Goal: Task Accomplishment & Management: Use online tool/utility

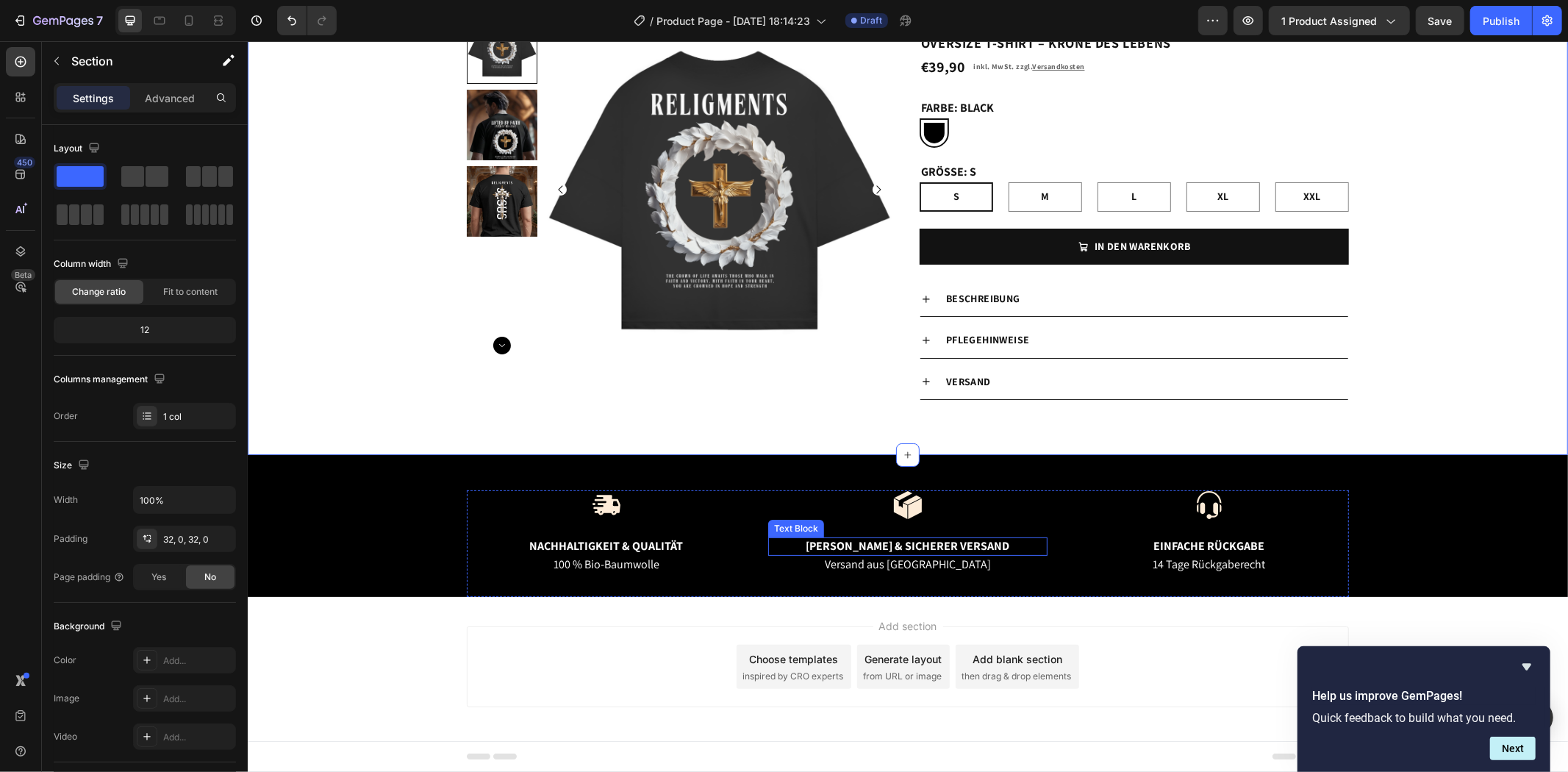
scroll to position [88, 0]
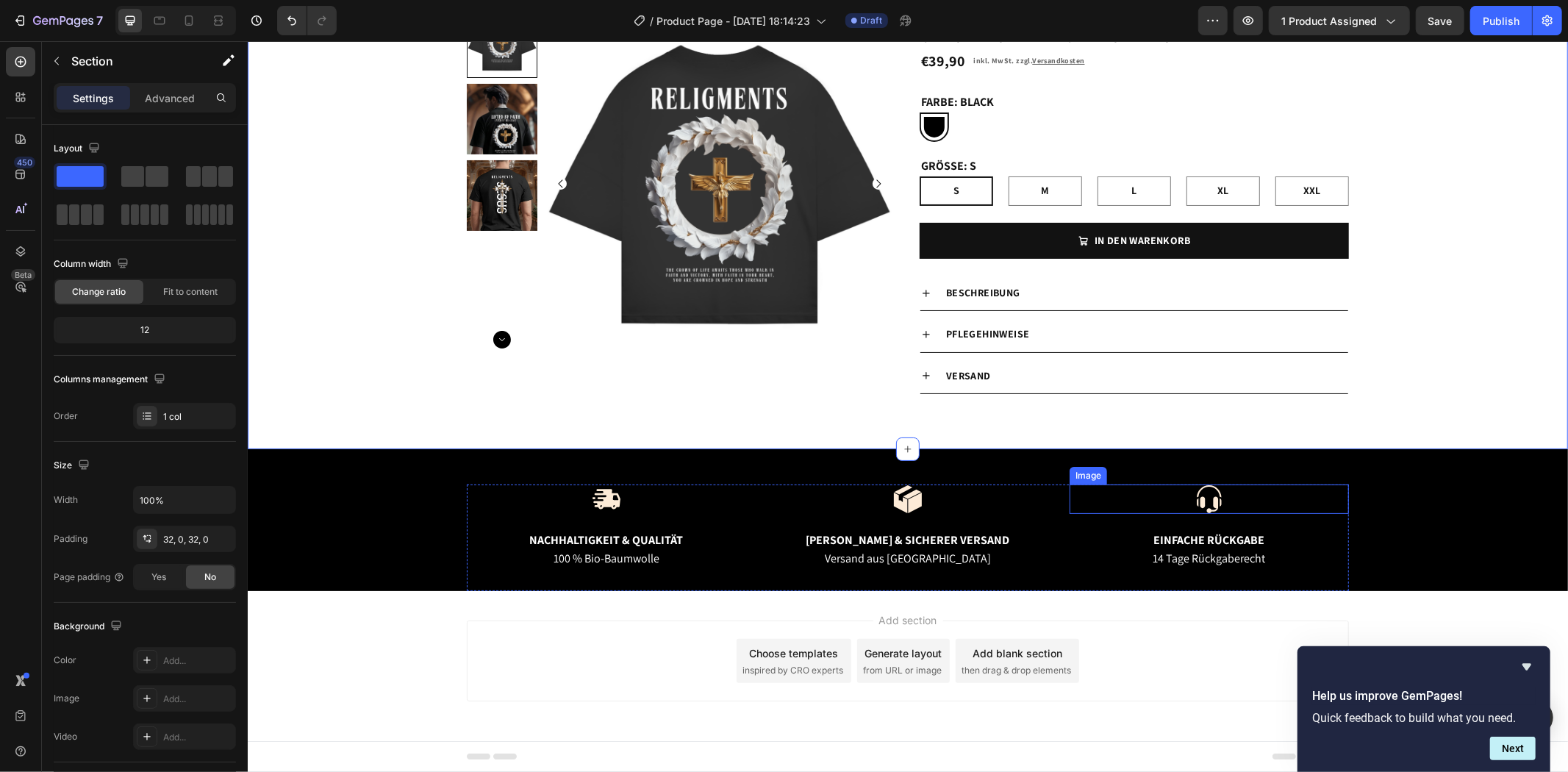
click at [1199, 495] on img at bounding box center [1208, 499] width 29 height 29
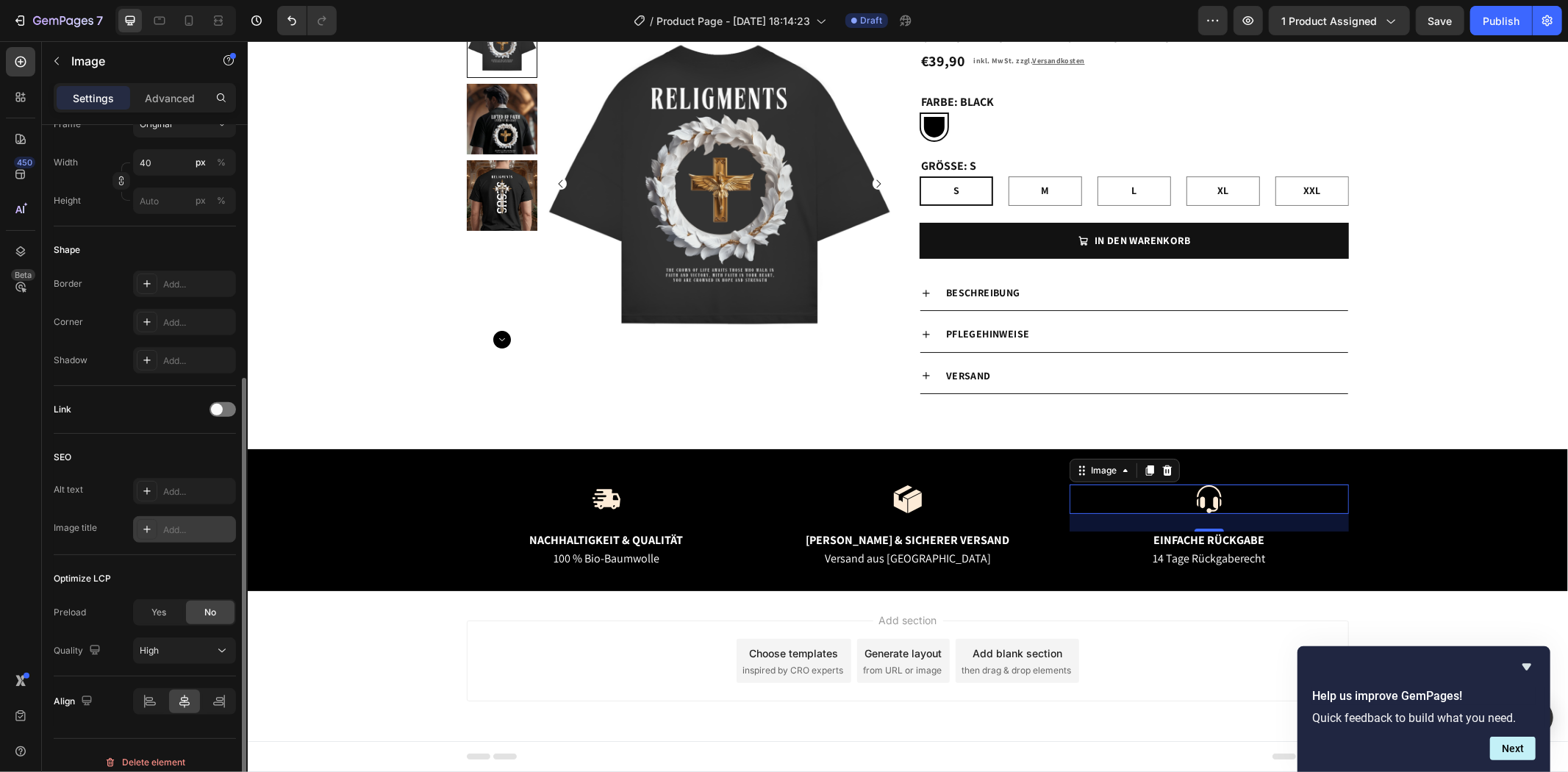
scroll to position [421, 0]
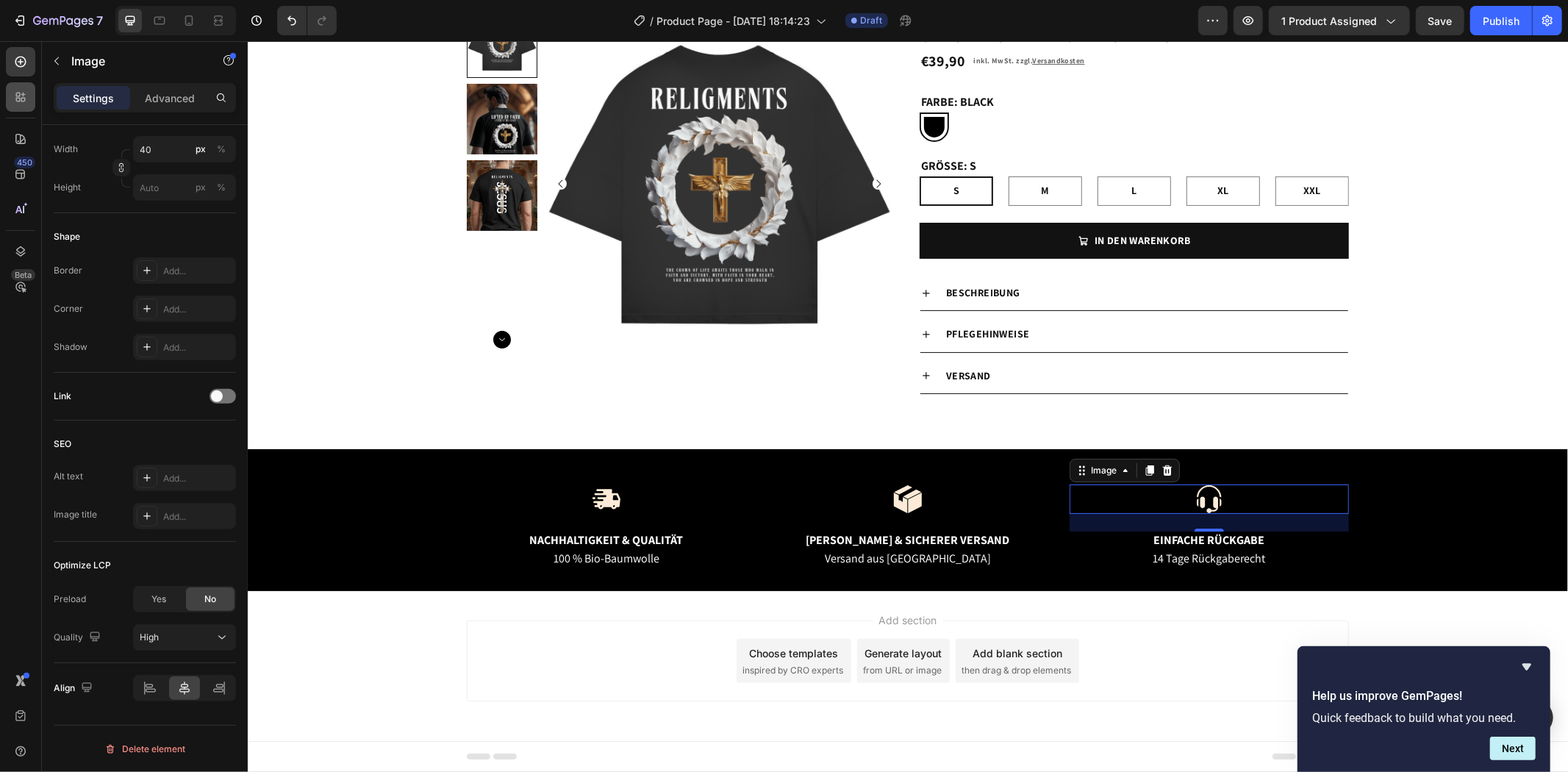
click at [23, 100] on icon at bounding box center [23, 100] width 4 height 4
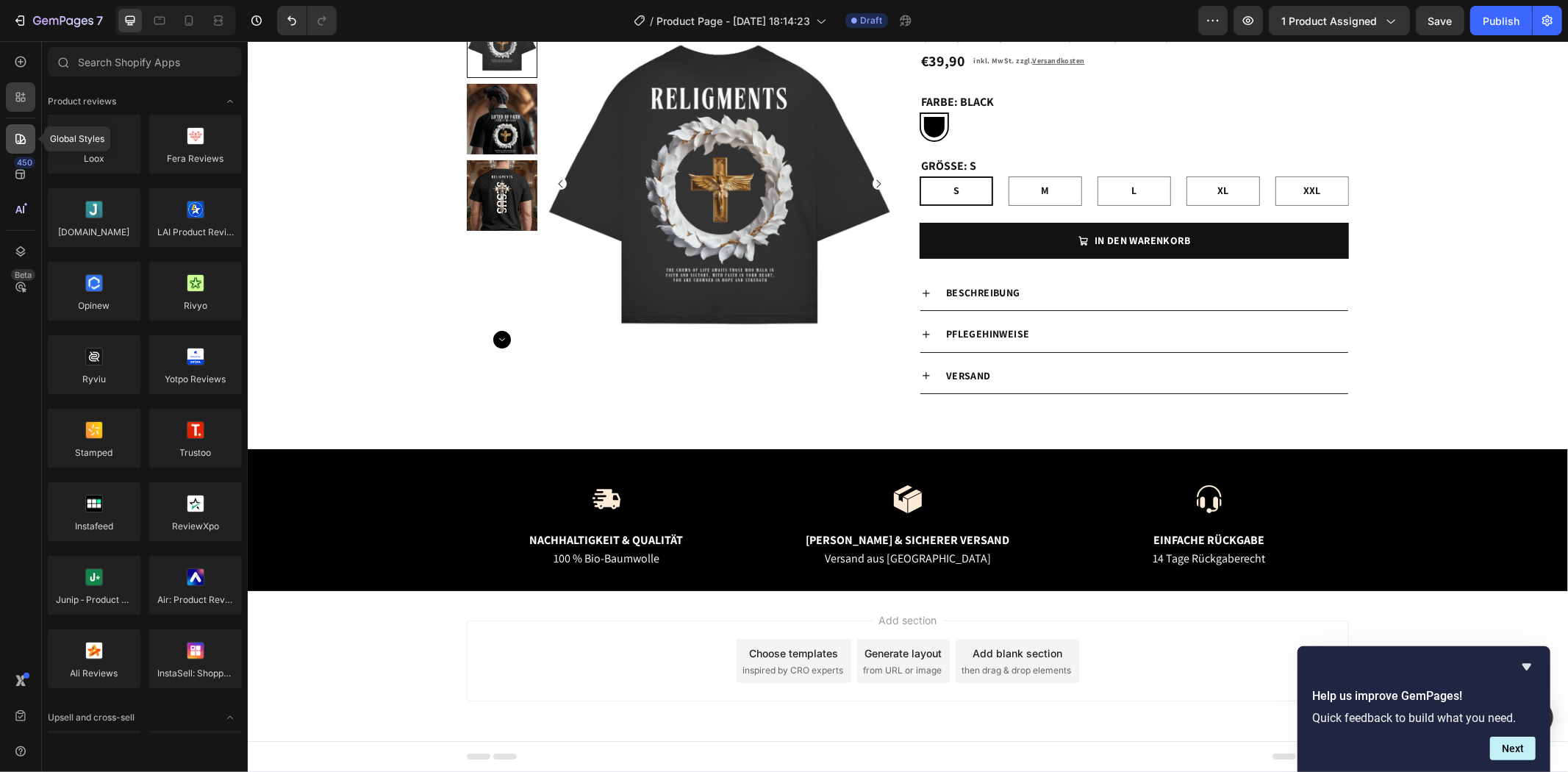
click at [18, 142] on icon at bounding box center [20, 138] width 15 height 15
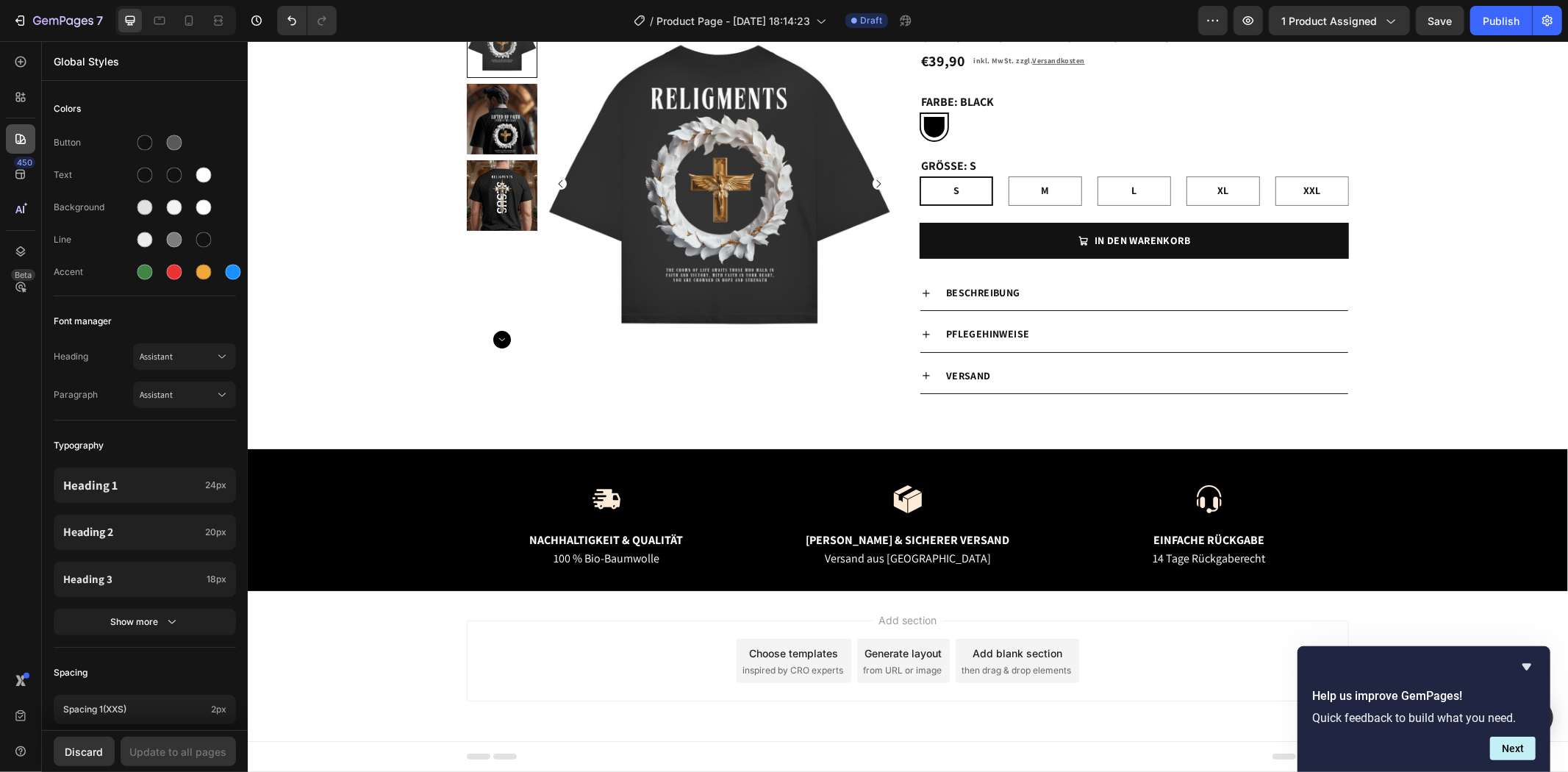
click at [13, 137] on icon at bounding box center [20, 138] width 15 height 15
click at [25, 103] on icon at bounding box center [20, 97] width 15 height 15
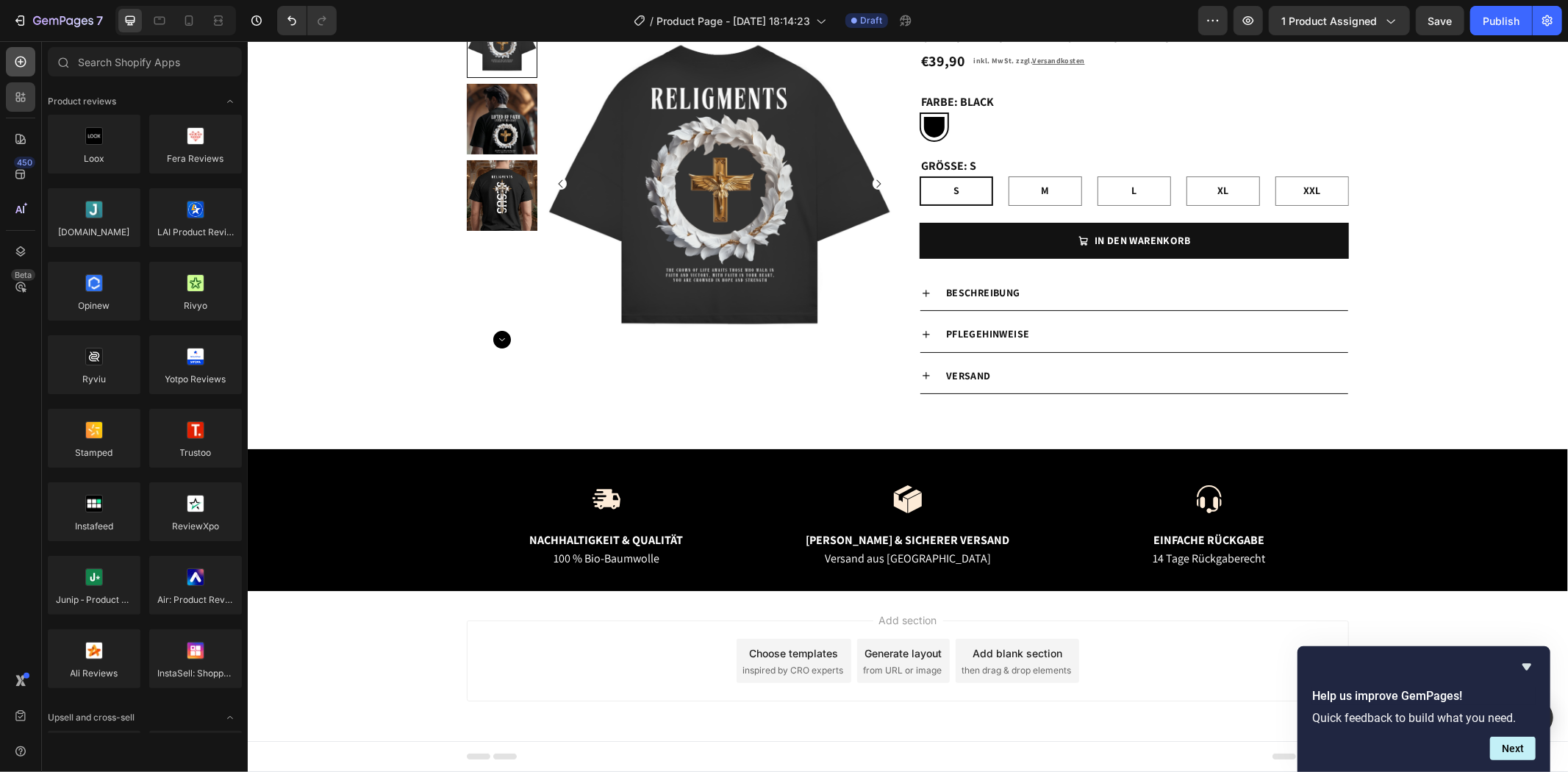
click at [22, 72] on div at bounding box center [21, 61] width 29 height 29
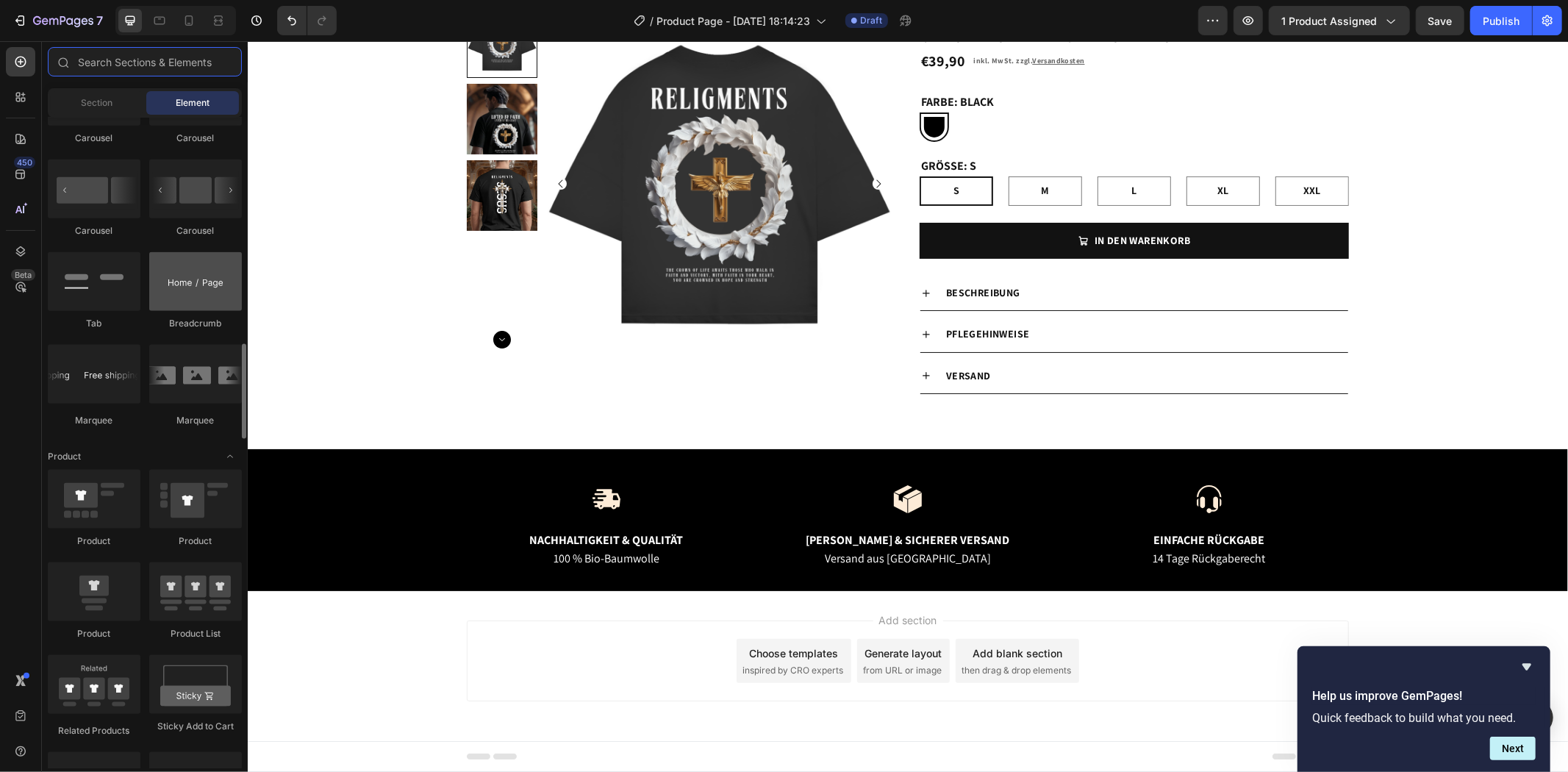
scroll to position [1470, 0]
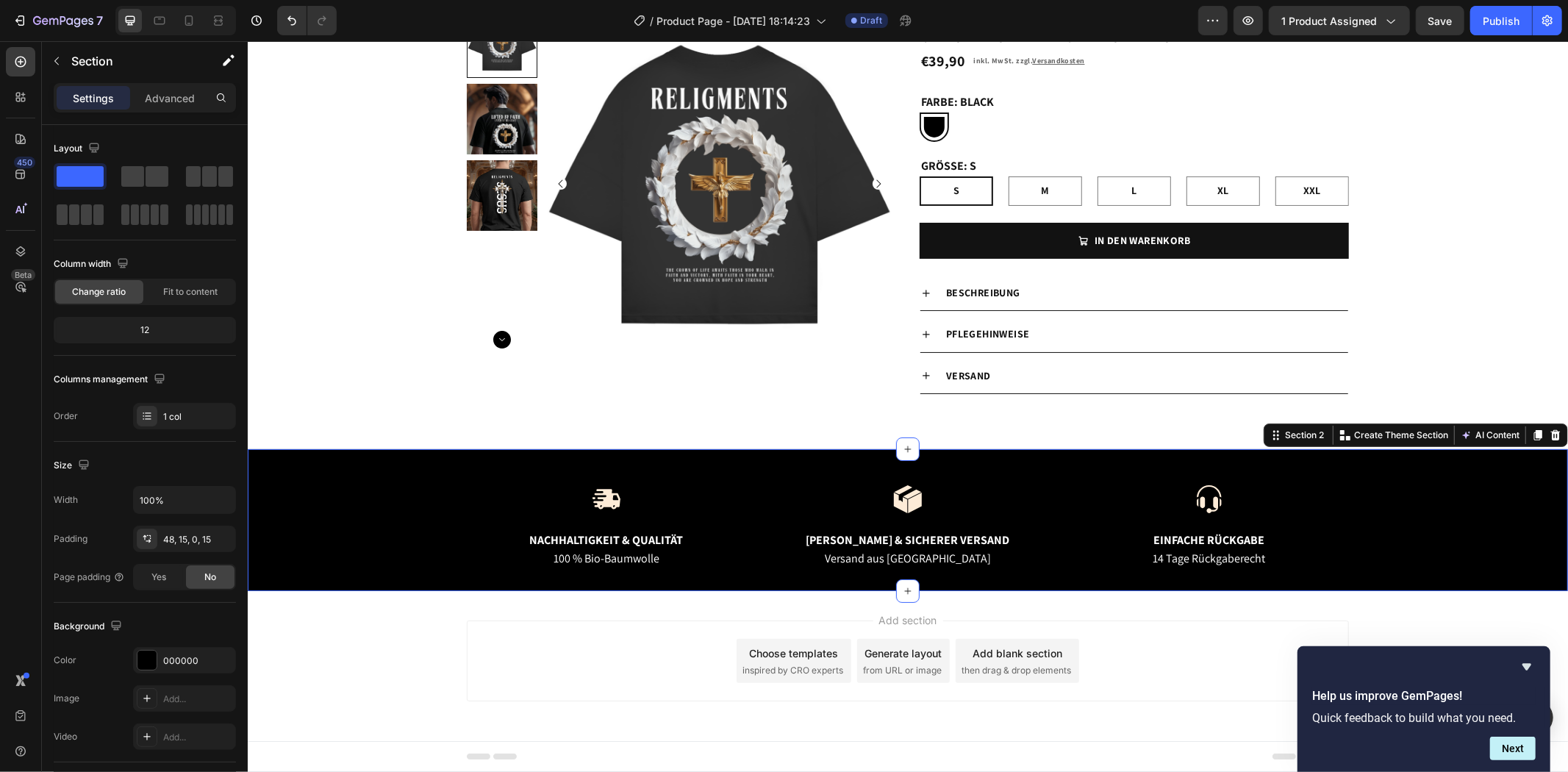
click at [326, 480] on div "Image Nachhaltigkeit & Qualität Text Block 100 % Bio-Baumwolle Text Block Image…" at bounding box center [906, 519] width 1320 height 143
click at [1403, 432] on p "Create Theme Section" at bounding box center [1400, 434] width 94 height 13
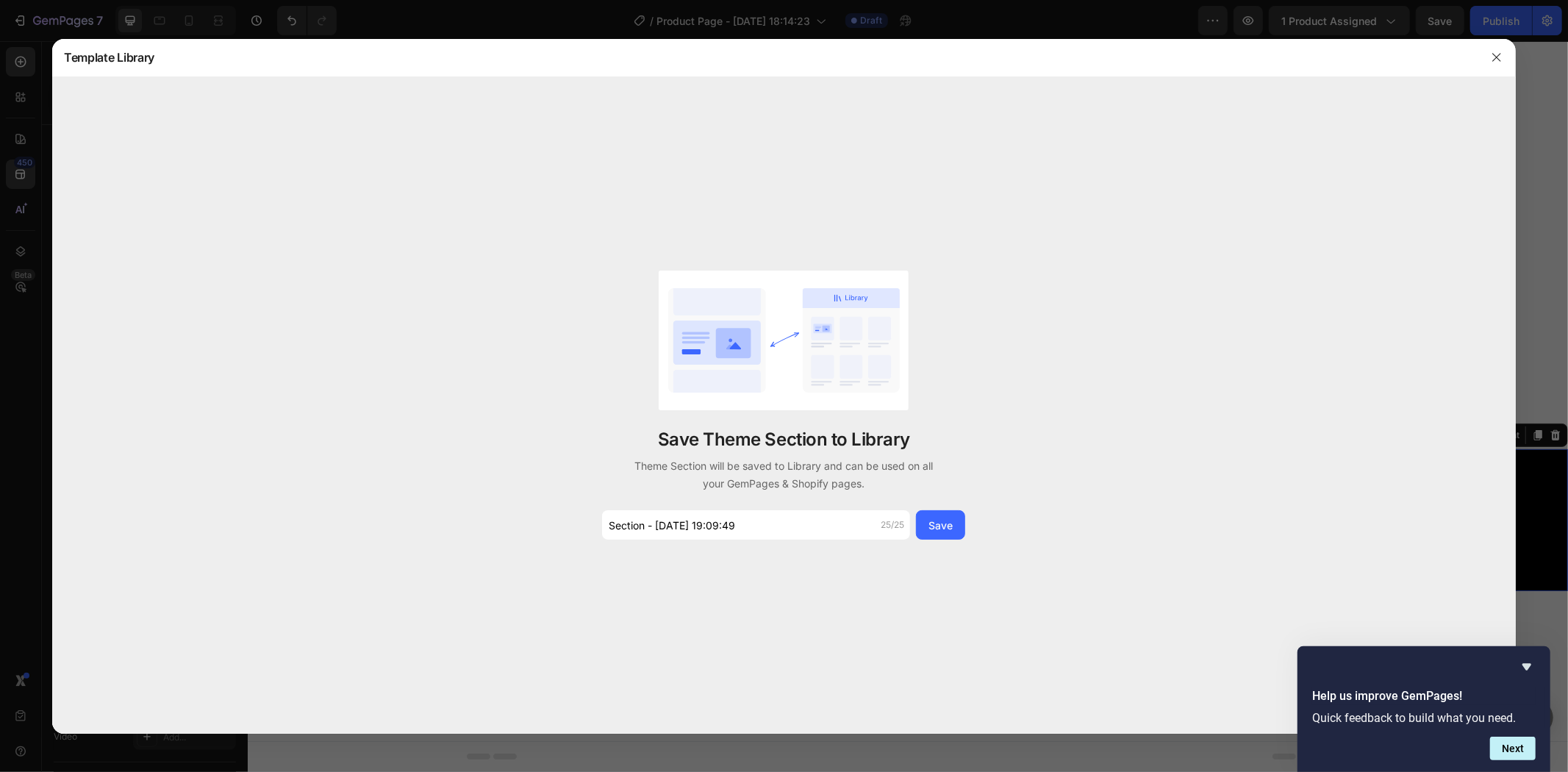
click at [1008, 270] on div "Save Theme Section to Library Theme Section will be saved to Library and can be…" at bounding box center [783, 405] width 1463 height 656
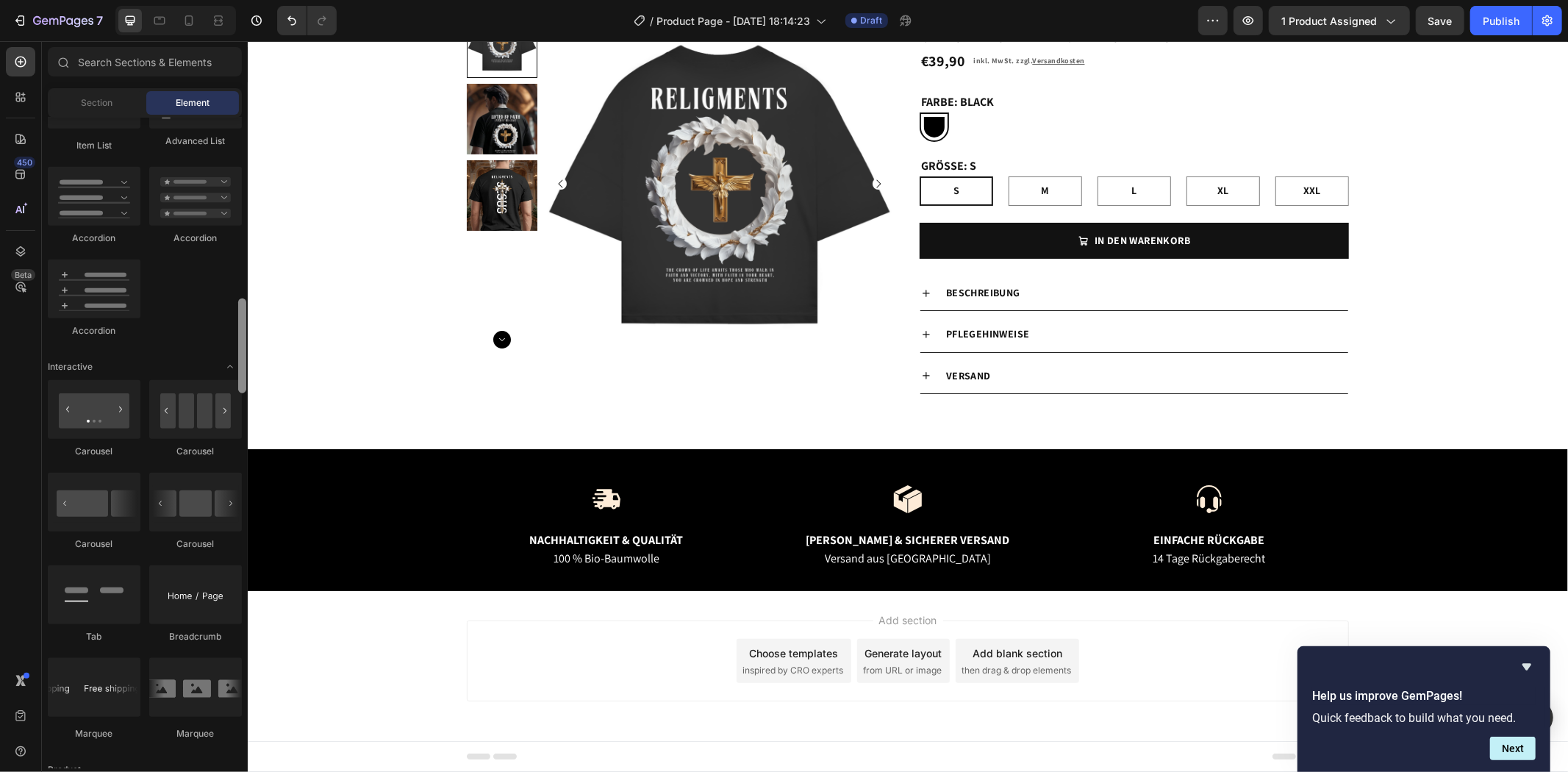
scroll to position [1250, 0]
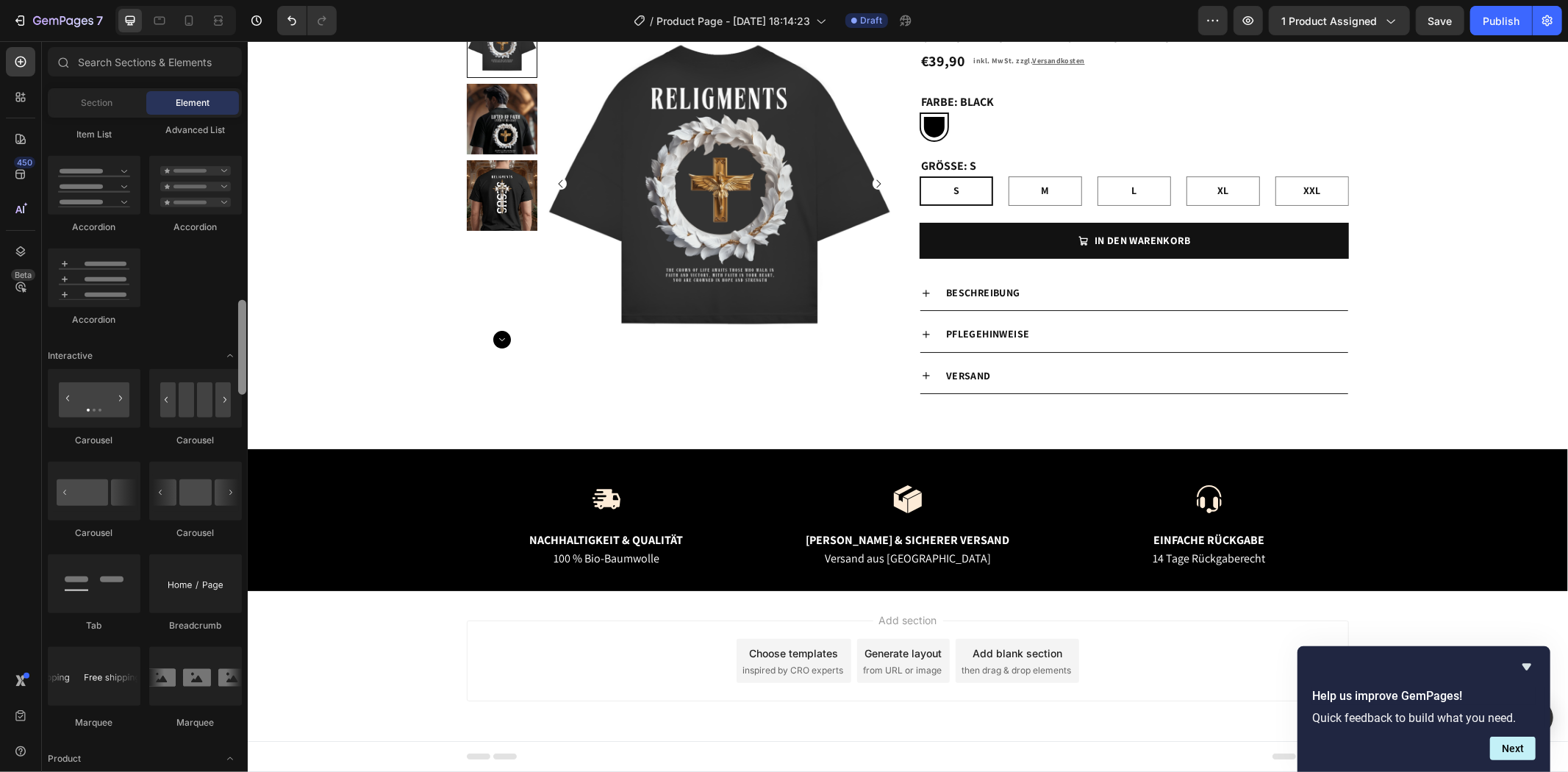
drag, startPoint x: 241, startPoint y: 525, endPoint x: 219, endPoint y: 341, distance: 185.3
click at [224, 338] on div "Layout Row Row Row Row Text Heading Text Block Button Button Button Media Image…" at bounding box center [145, 443] width 206 height 651
drag, startPoint x: 119, startPoint y: 412, endPoint x: 112, endPoint y: 414, distance: 7.3
click at [113, 414] on div at bounding box center [93, 398] width 93 height 59
click at [119, 408] on div at bounding box center [93, 398] width 93 height 59
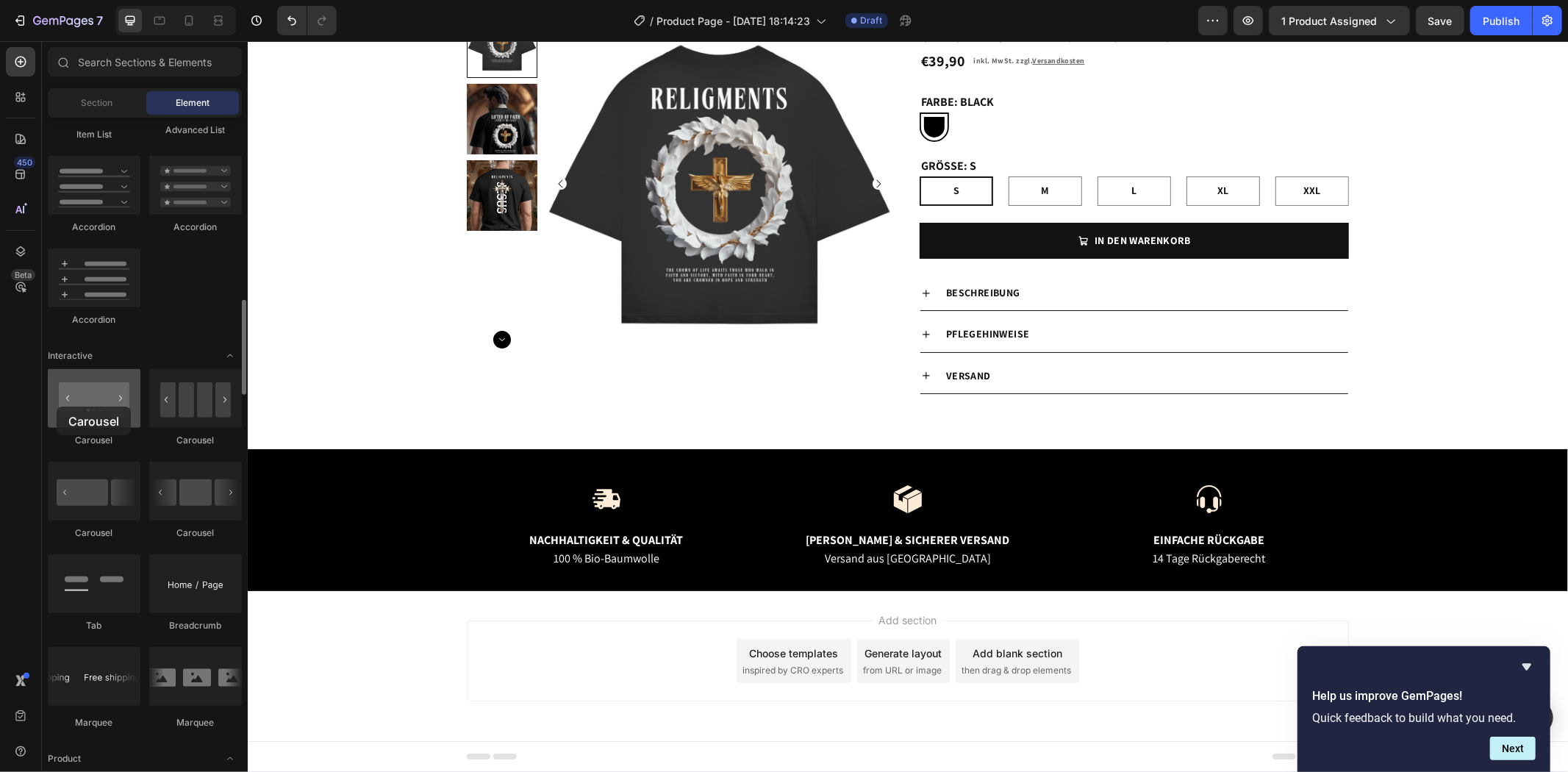
drag, startPoint x: 119, startPoint y: 408, endPoint x: 56, endPoint y: 407, distance: 63.0
click at [55, 407] on div at bounding box center [93, 398] width 93 height 59
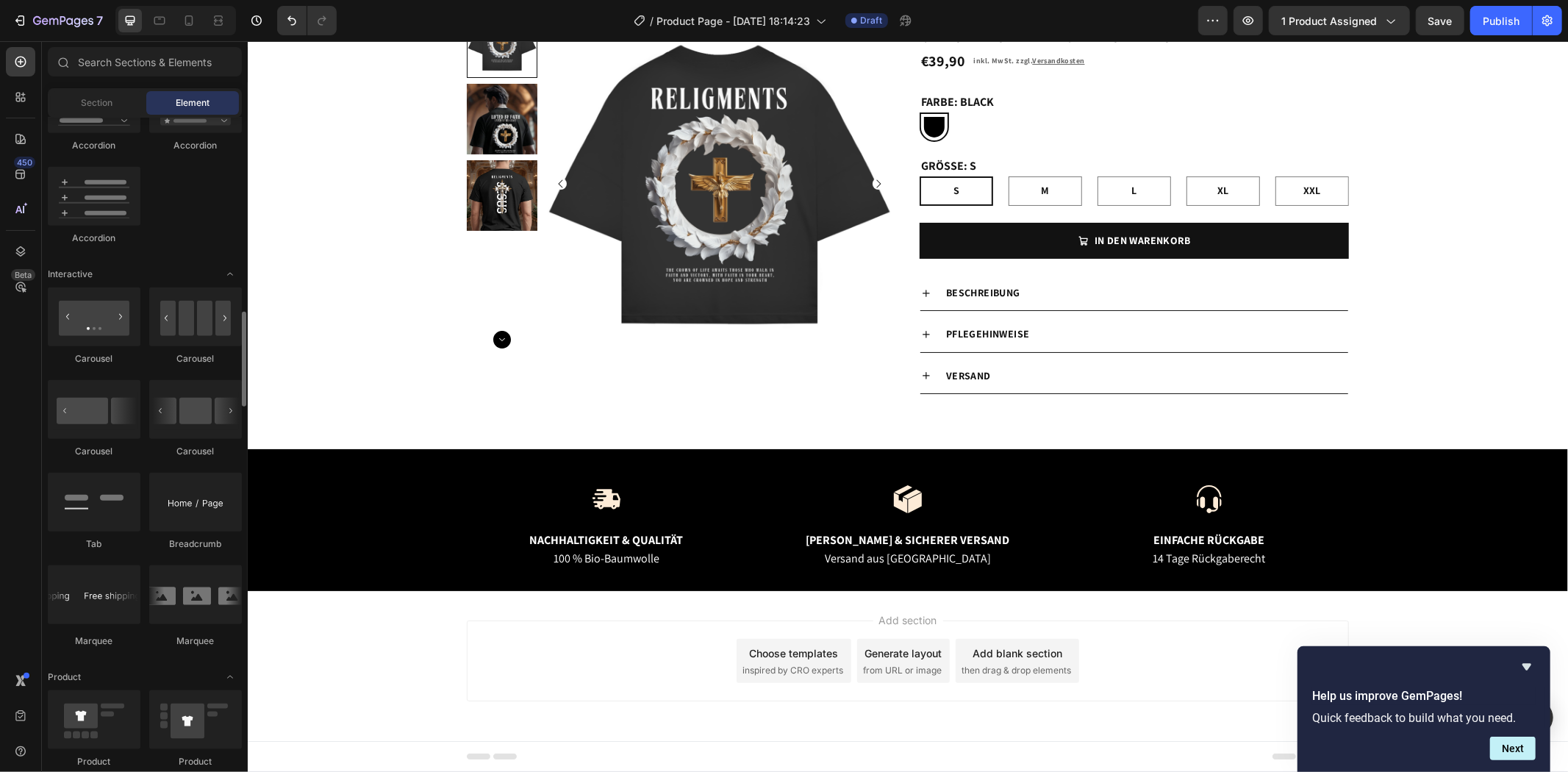
scroll to position [1412, 0]
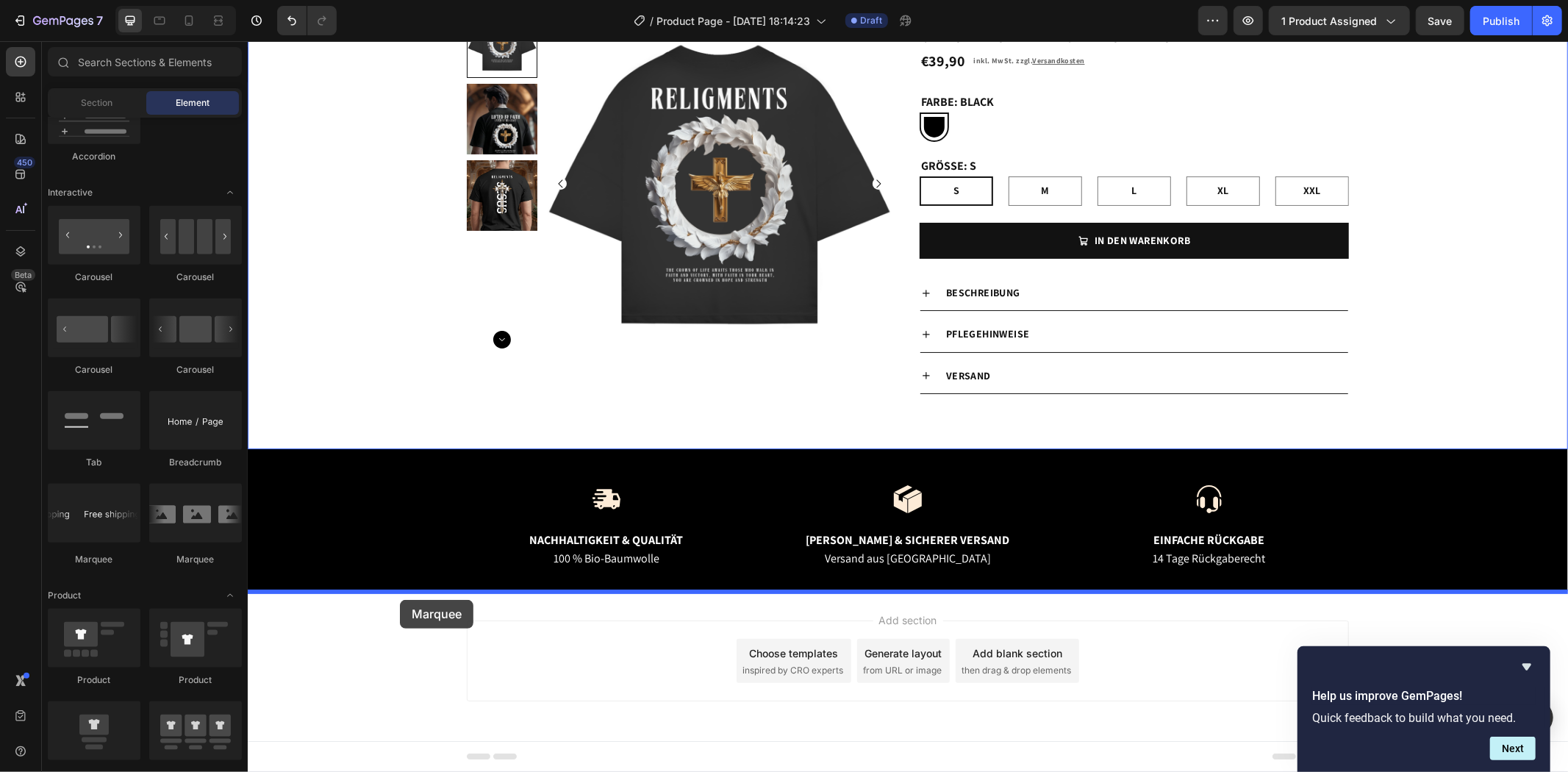
drag, startPoint x: 447, startPoint y: 558, endPoint x: 398, endPoint y: 598, distance: 63.3
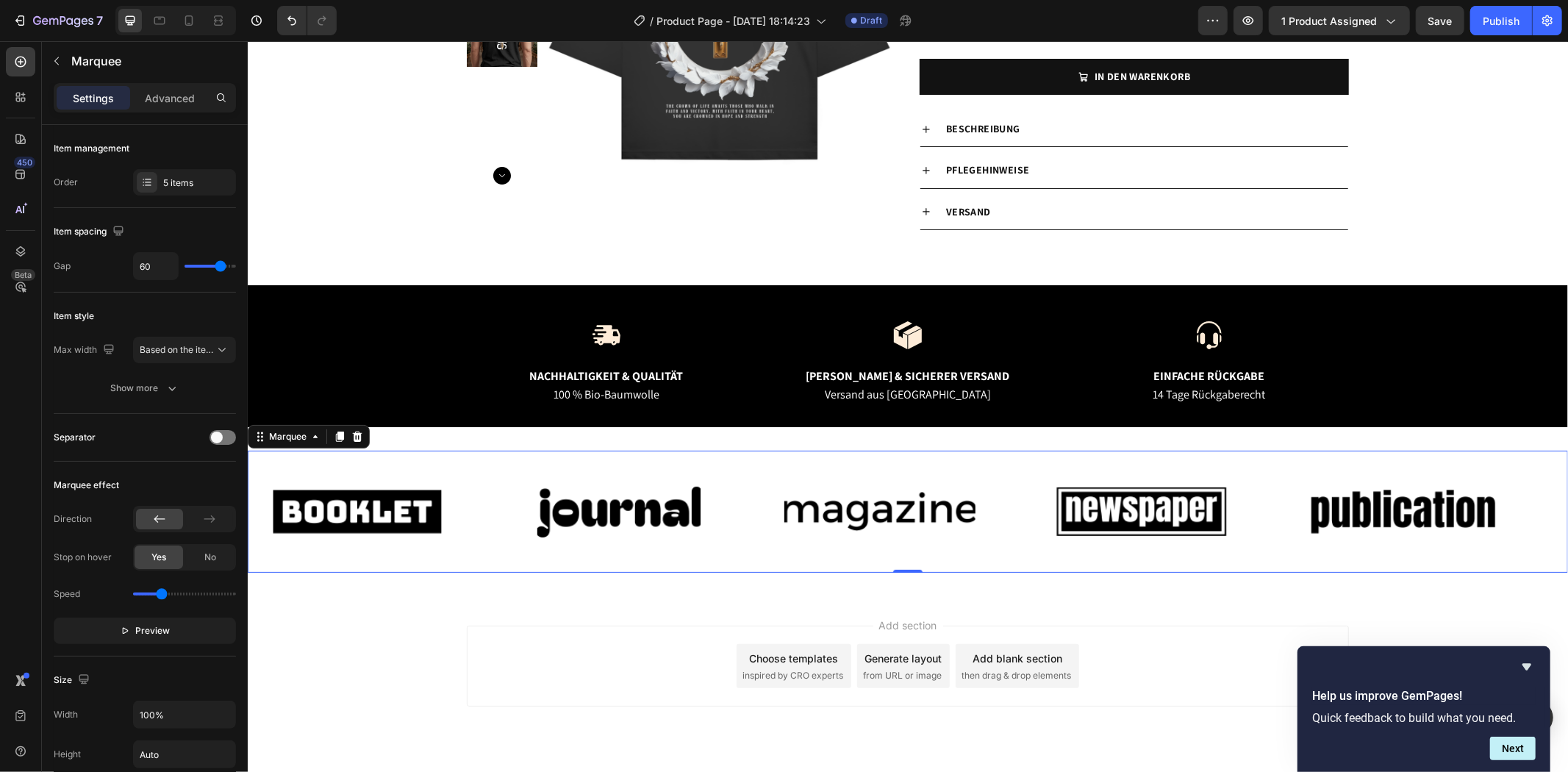
scroll to position [288, 0]
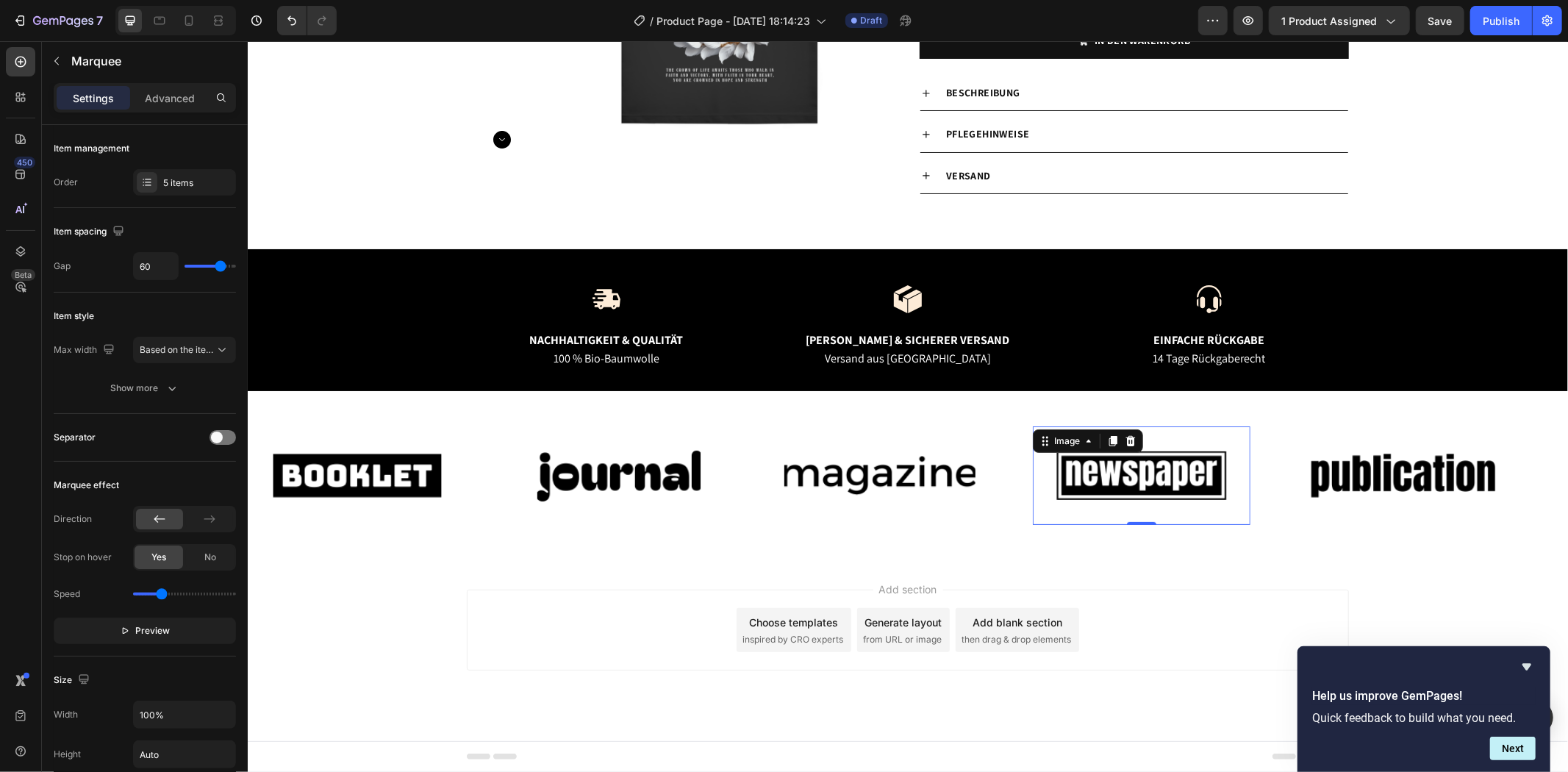
click at [1146, 461] on img at bounding box center [1141, 474] width 191 height 80
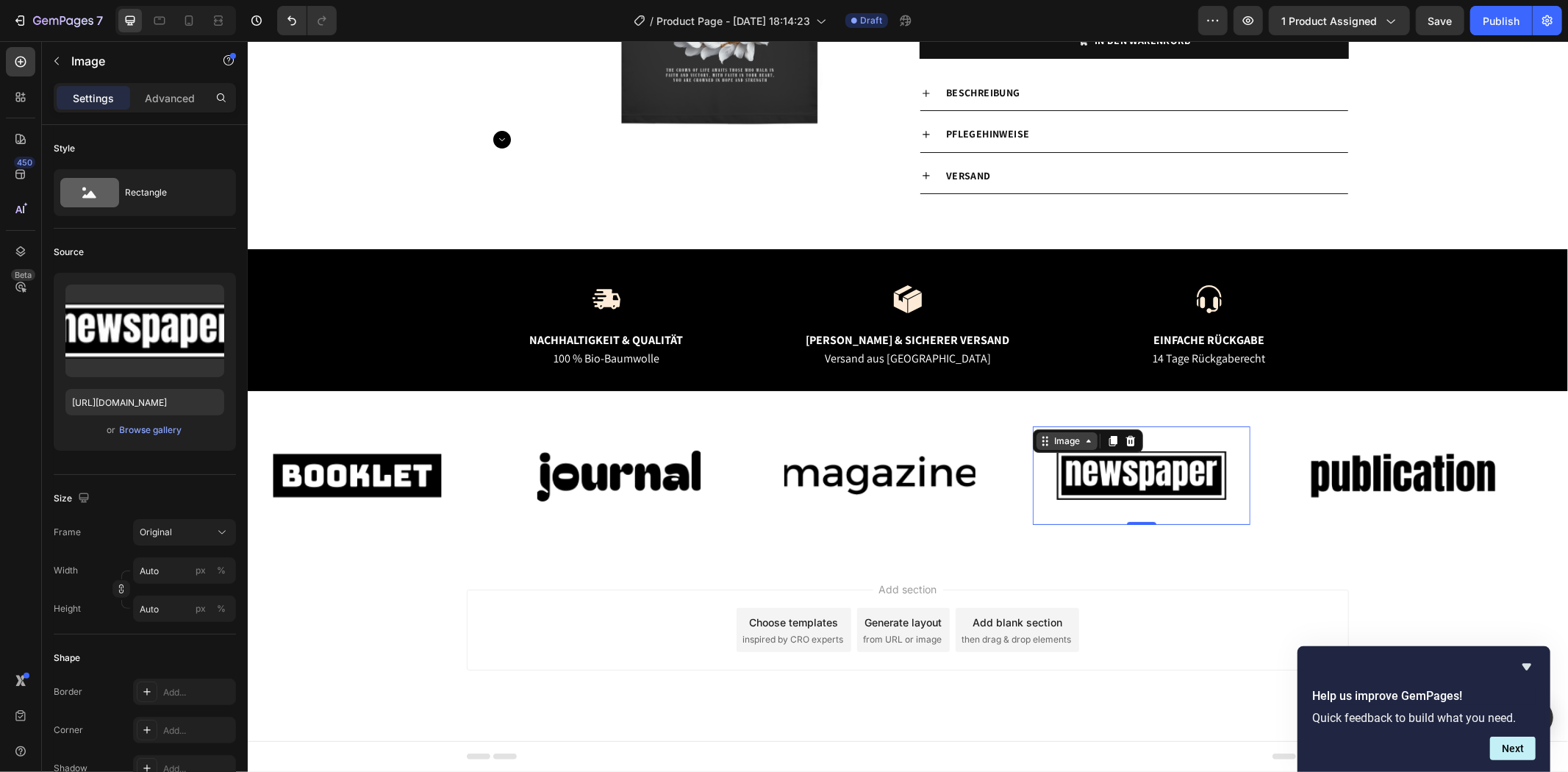
click at [1089, 438] on icon at bounding box center [1088, 441] width 12 height 12
click at [744, 524] on div "Image Image Image Image Marquee Section 0 Image Image Image Image Image 0 Image…" at bounding box center [906, 474] width 1320 height 122
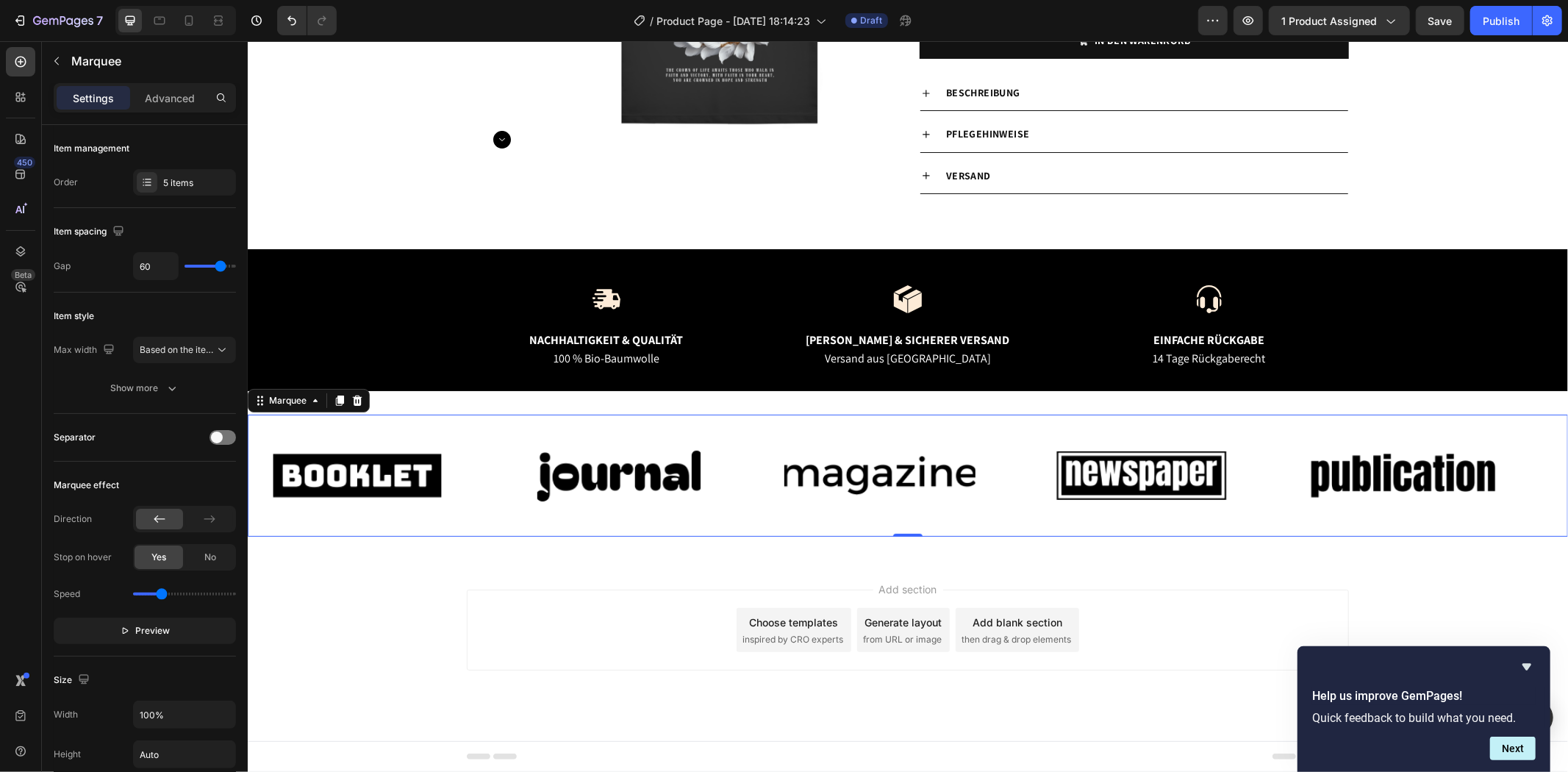
drag, startPoint x: 362, startPoint y: 402, endPoint x: 354, endPoint y: 402, distance: 8.0
click at [359, 402] on icon at bounding box center [357, 400] width 12 height 12
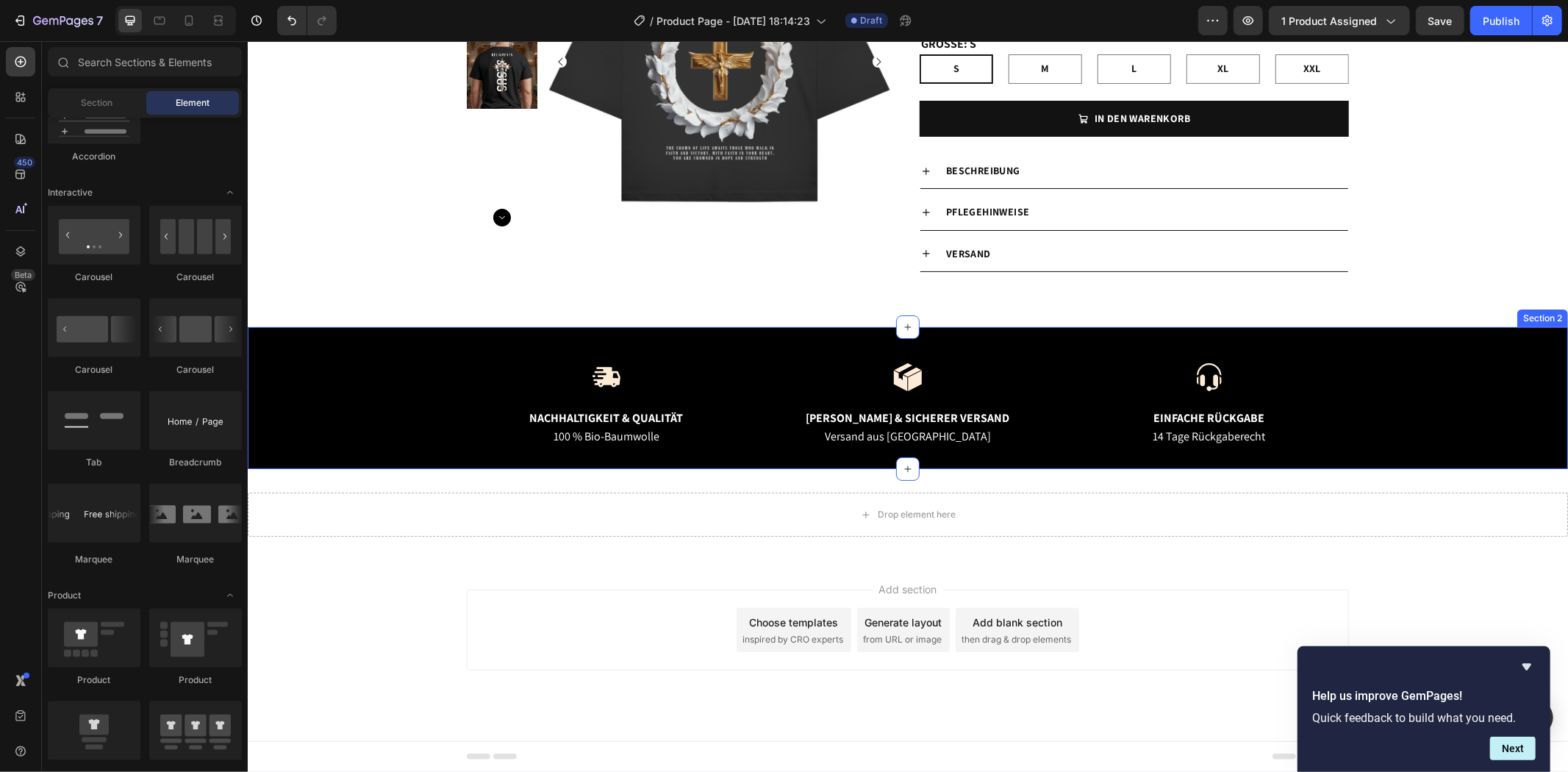
scroll to position [210, 0]
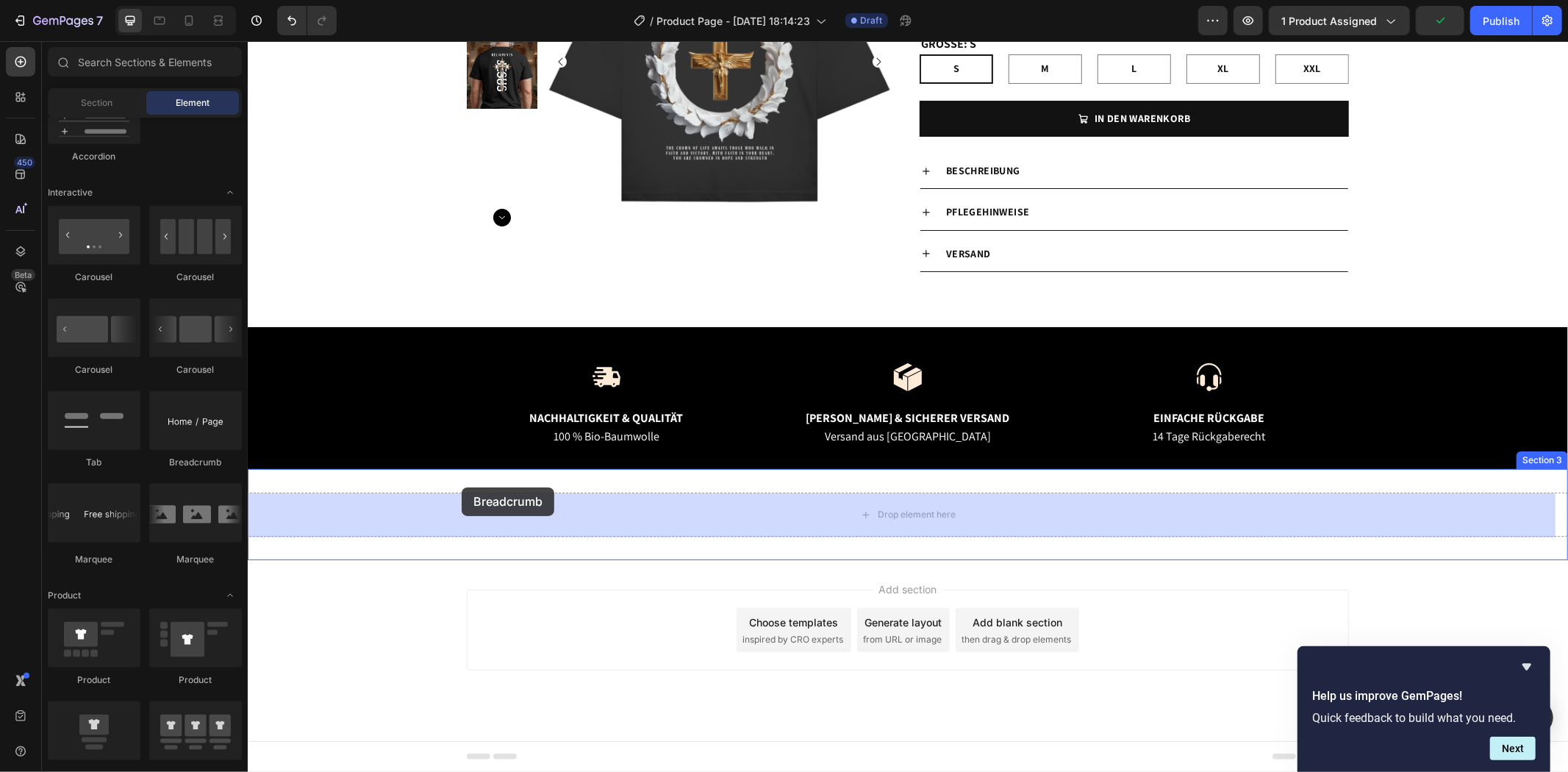
drag, startPoint x: 453, startPoint y: 468, endPoint x: 461, endPoint y: 486, distance: 19.7
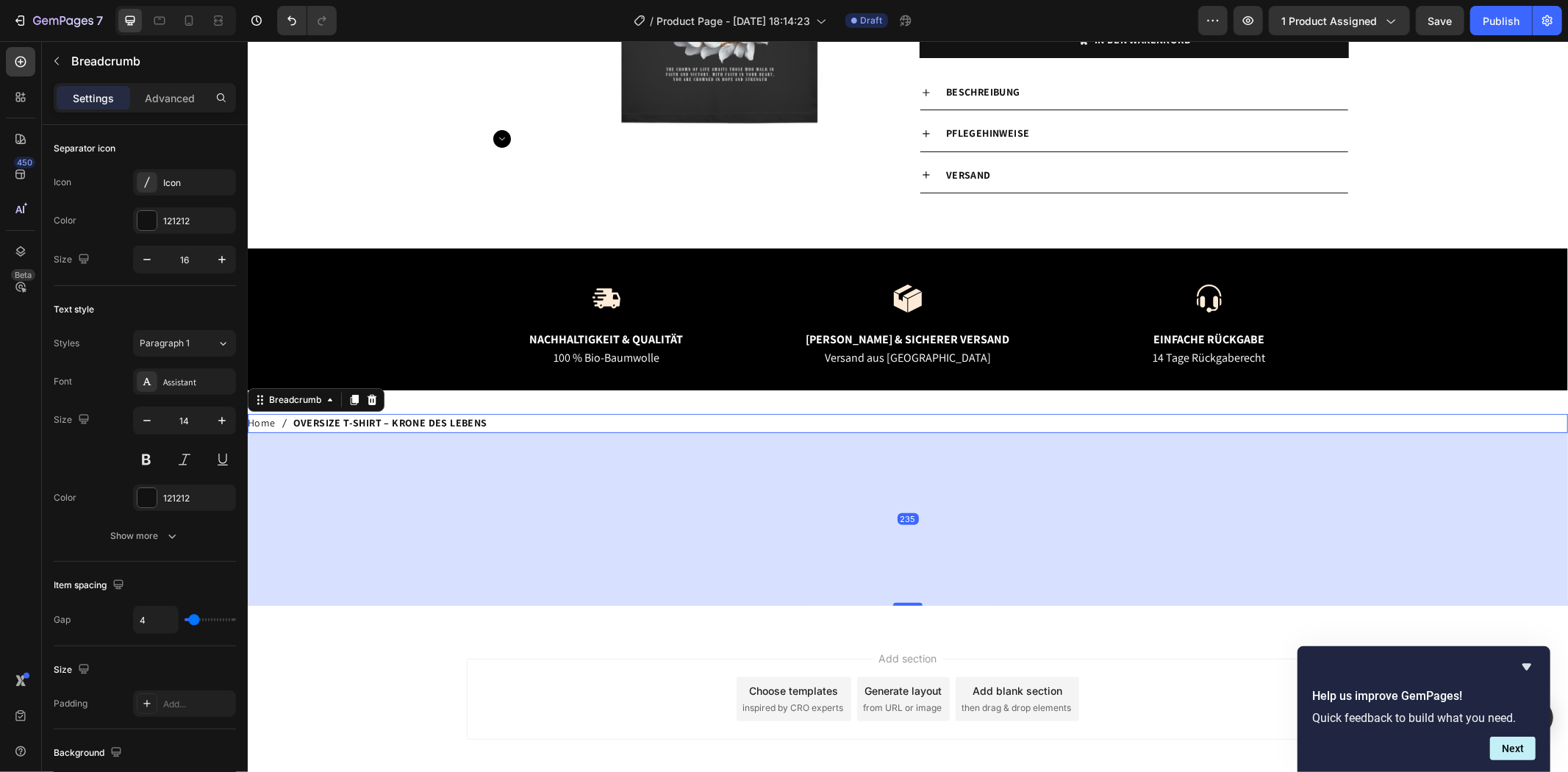
scroll to position [184, 0]
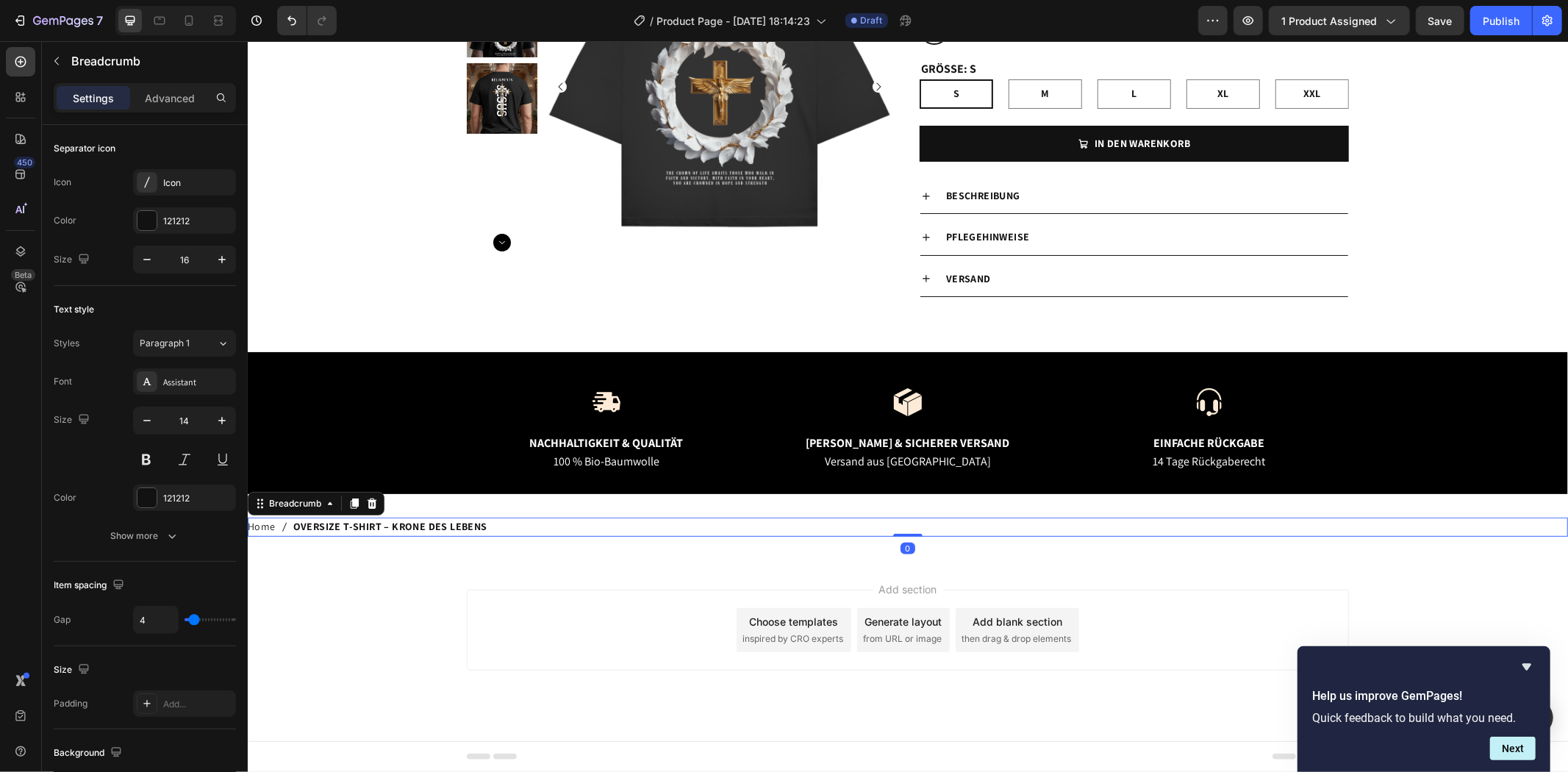
drag, startPoint x: 903, startPoint y: 534, endPoint x: 857, endPoint y: 486, distance: 66.5
click at [857, 486] on div "Product Images Religments Product Vendor OVERSIZE T-SHIRT – KRONE DES LEBENS Pr…" at bounding box center [906, 222] width 1320 height 673
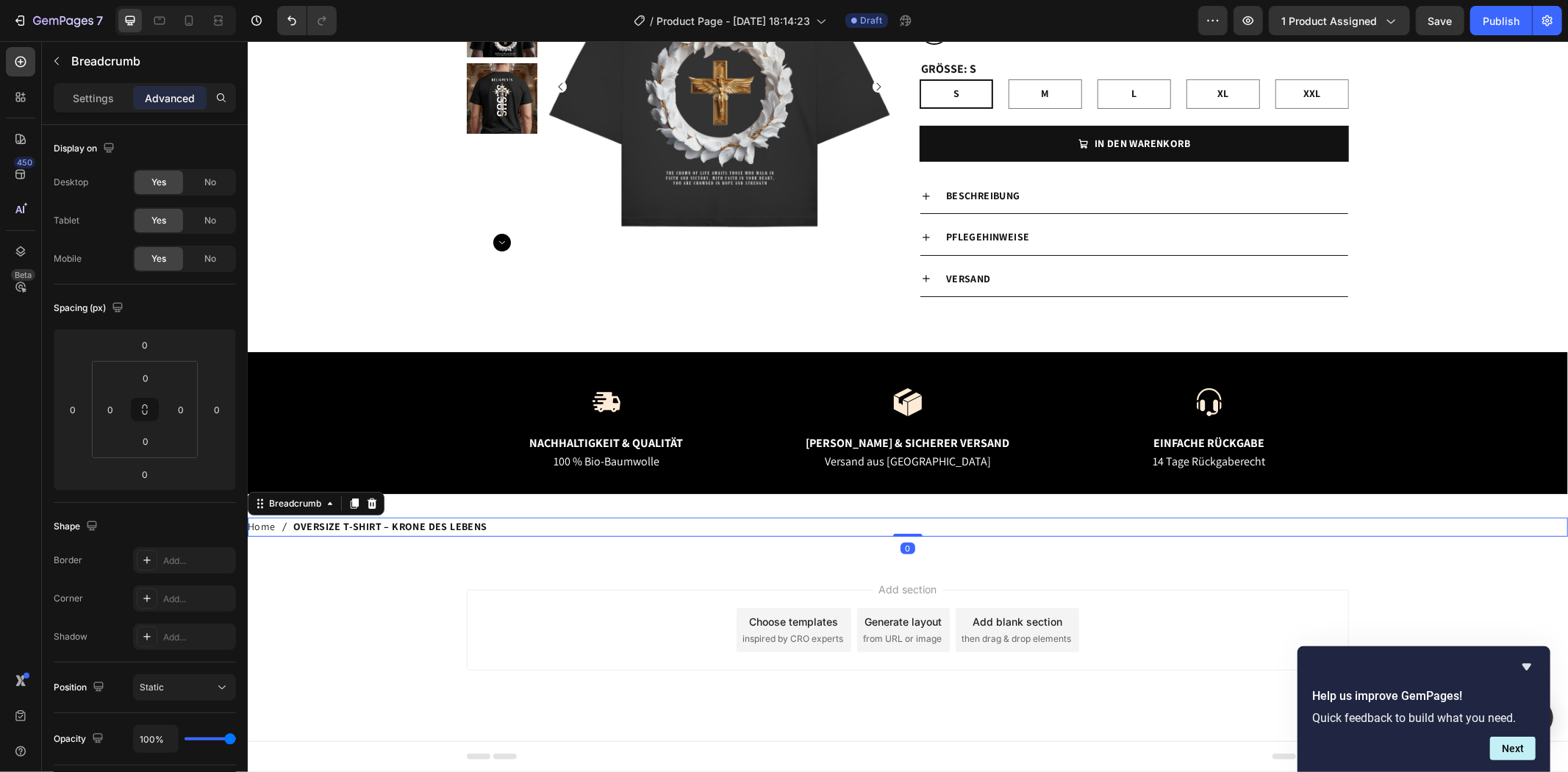
click at [555, 531] on nav "Home OVERSIZE T-SHIRT – KRONE DES LEBENS" at bounding box center [906, 525] width 1320 height 18
click at [296, 17] on icon "Undo/Redo" at bounding box center [292, 20] width 15 height 15
click at [298, 23] on icon "Undo/Redo" at bounding box center [292, 20] width 15 height 15
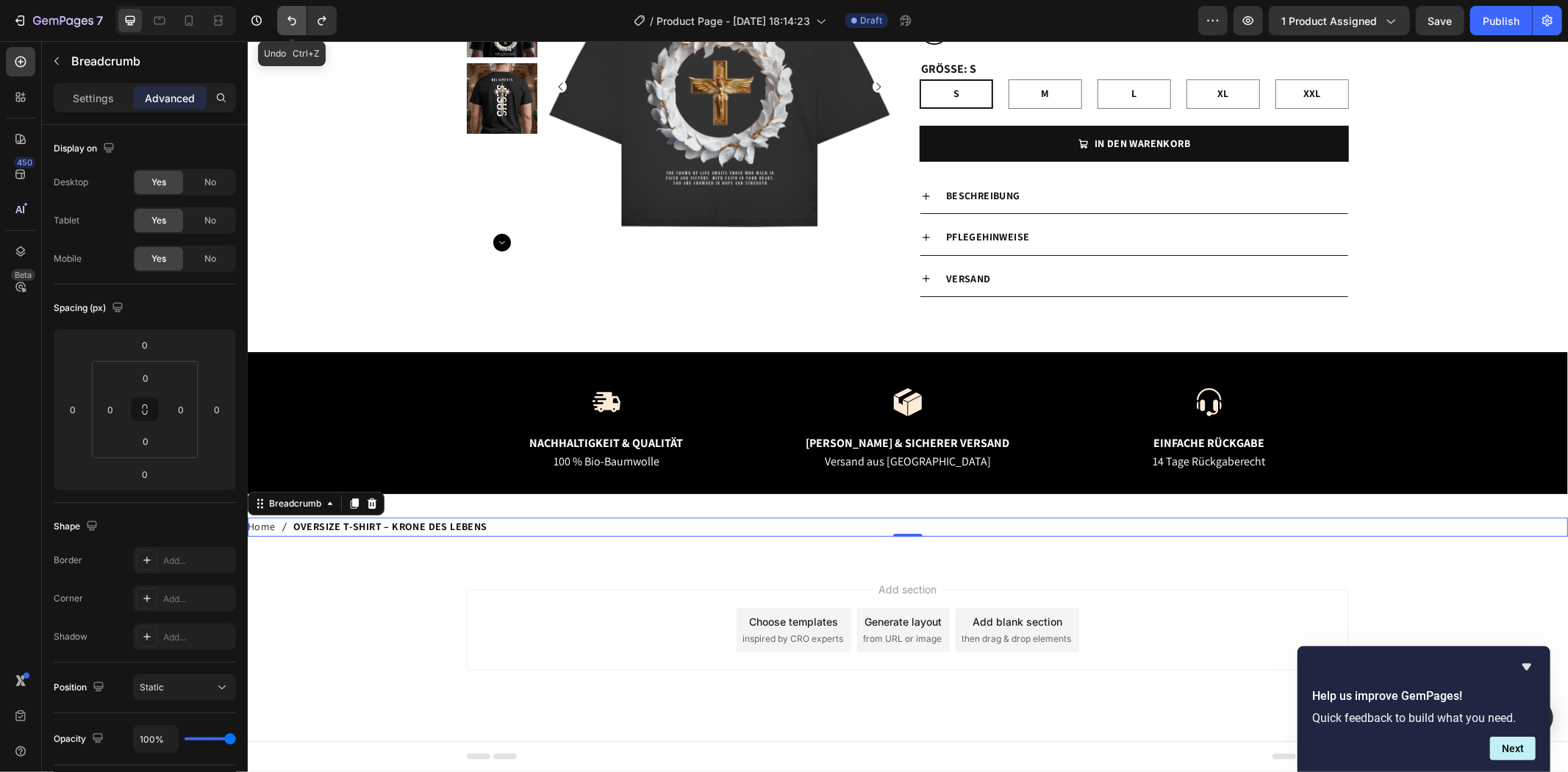
click at [298, 23] on icon "Undo/Redo" at bounding box center [292, 20] width 15 height 15
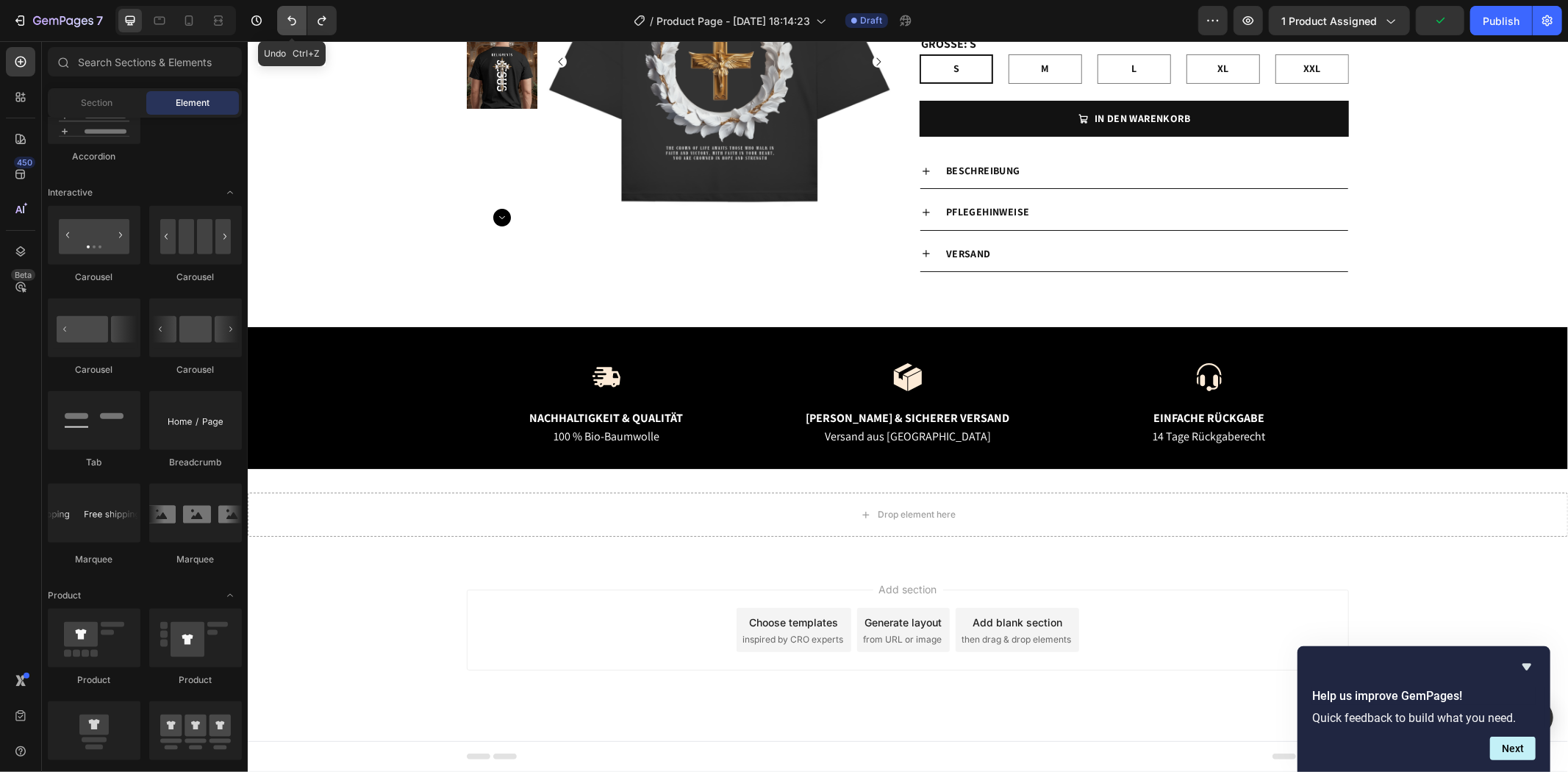
click at [298, 23] on icon "Undo/Redo" at bounding box center [292, 20] width 15 height 15
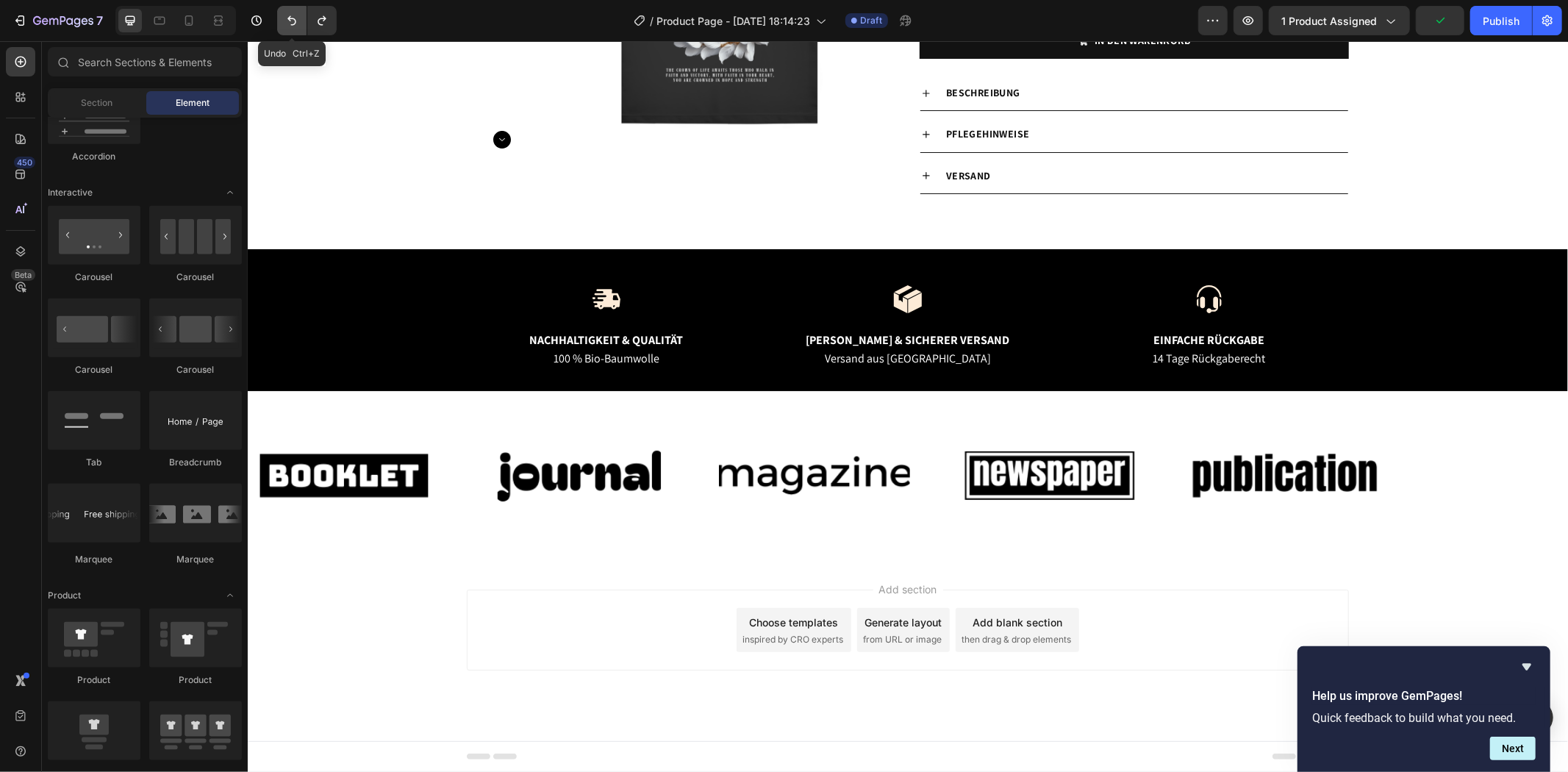
click at [298, 23] on icon "Undo/Redo" at bounding box center [292, 20] width 15 height 15
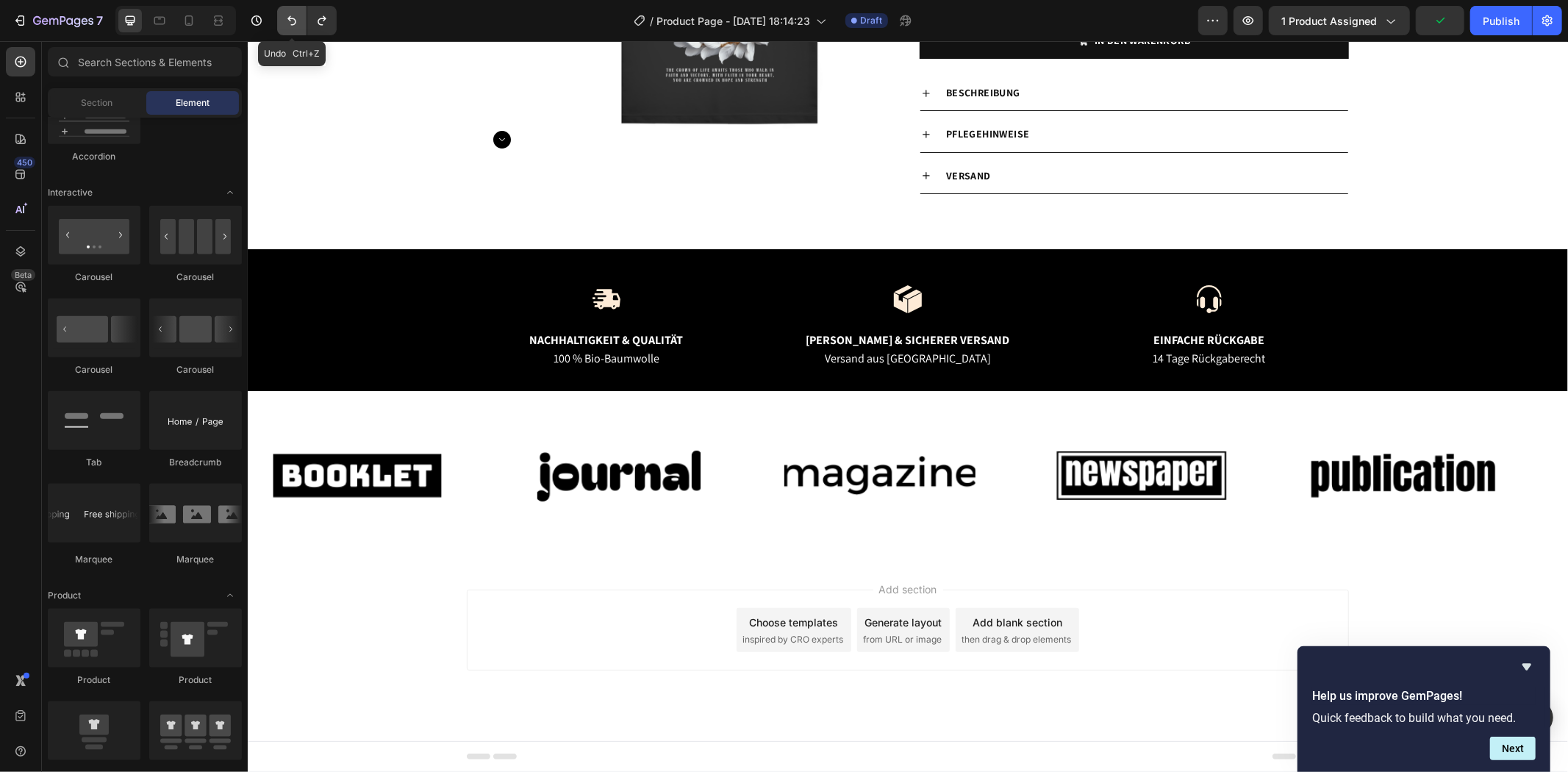
click at [295, 23] on icon "Undo/Redo" at bounding box center [292, 21] width 9 height 10
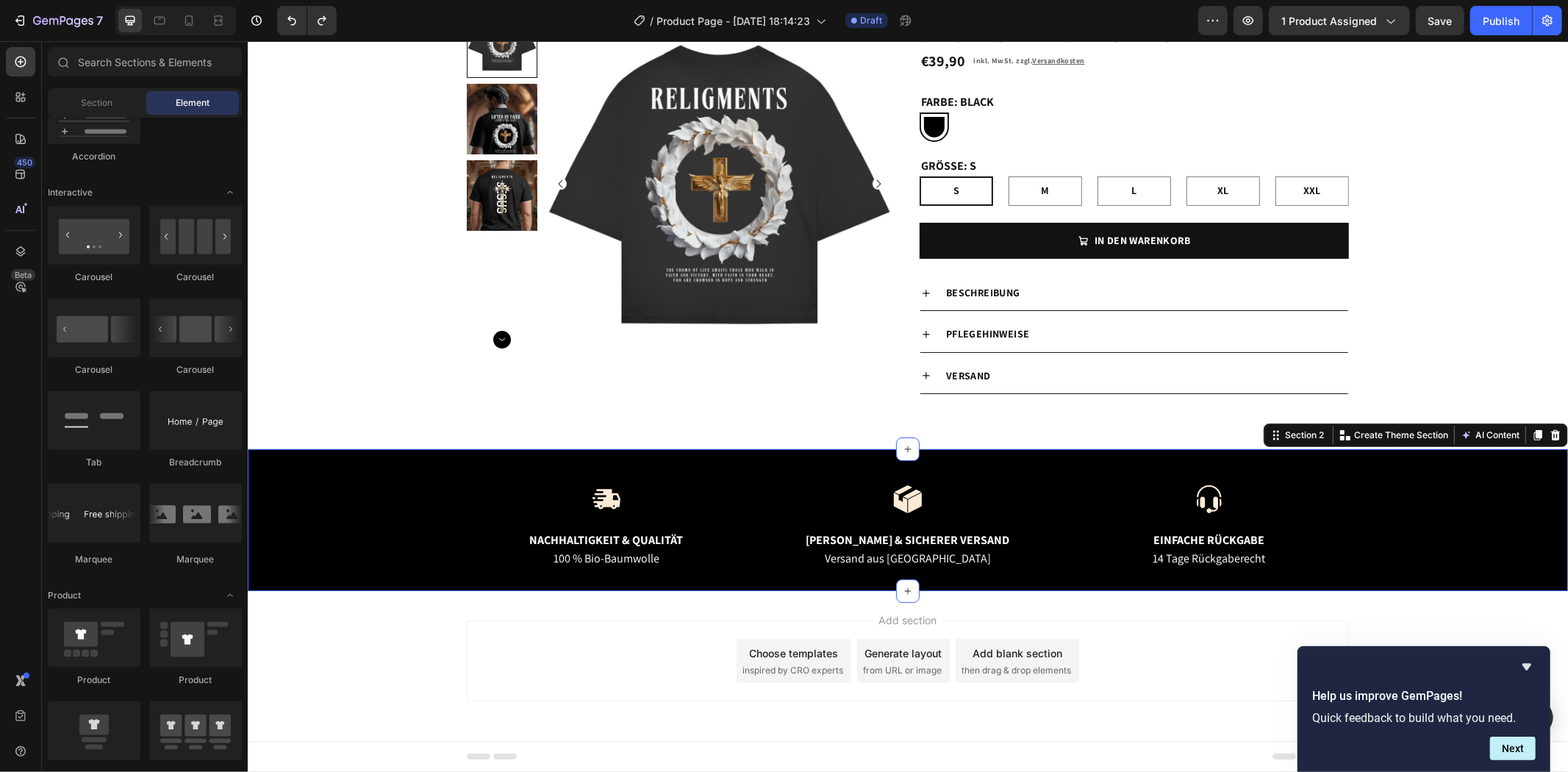
click at [382, 492] on div "Image Nachhaltigkeit & Qualität Text Block 100 % Bio-Baumwolle Text Block Image…" at bounding box center [907, 537] width 1298 height 107
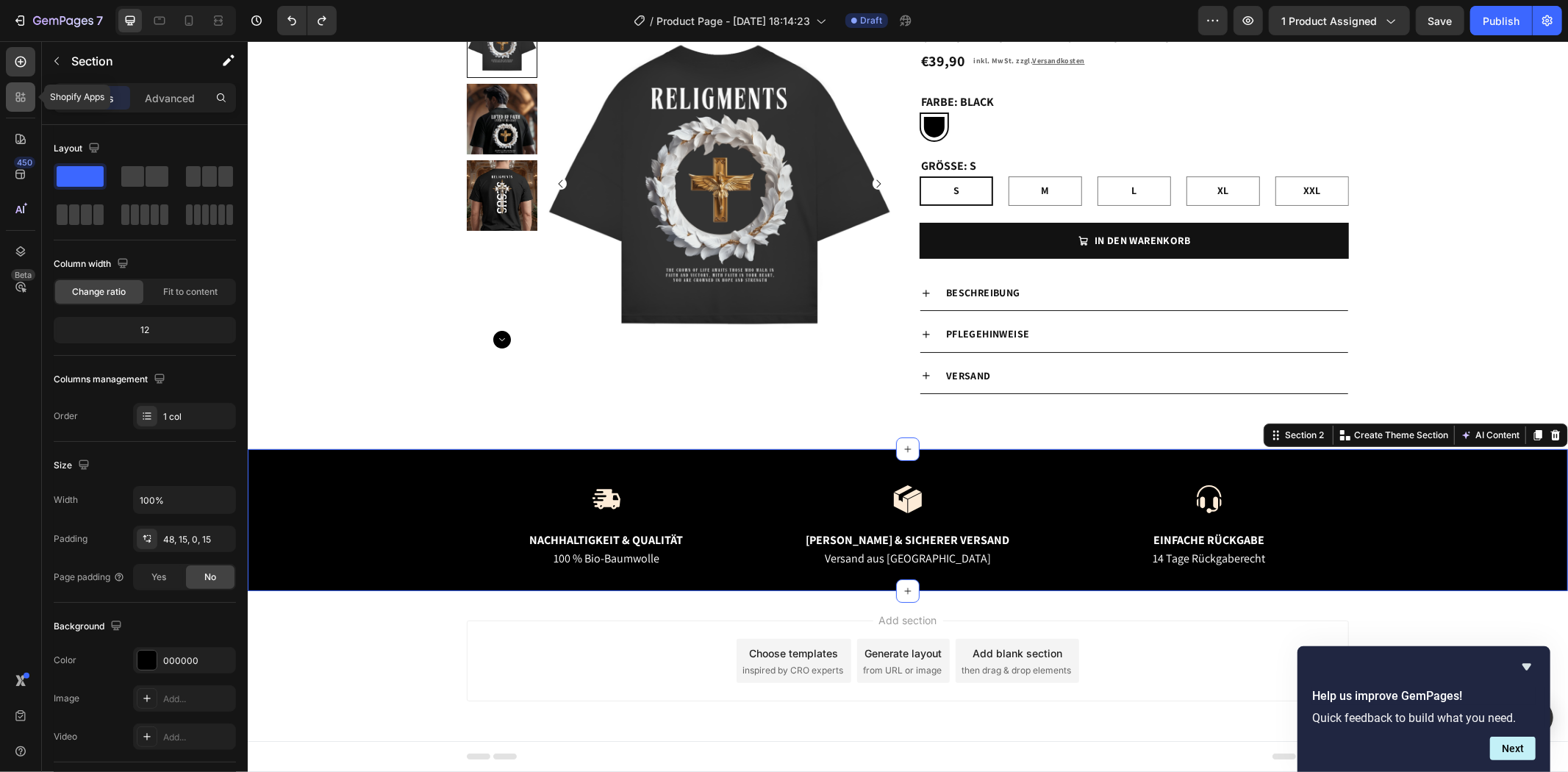
click at [18, 96] on icon at bounding box center [18, 94] width 4 height 4
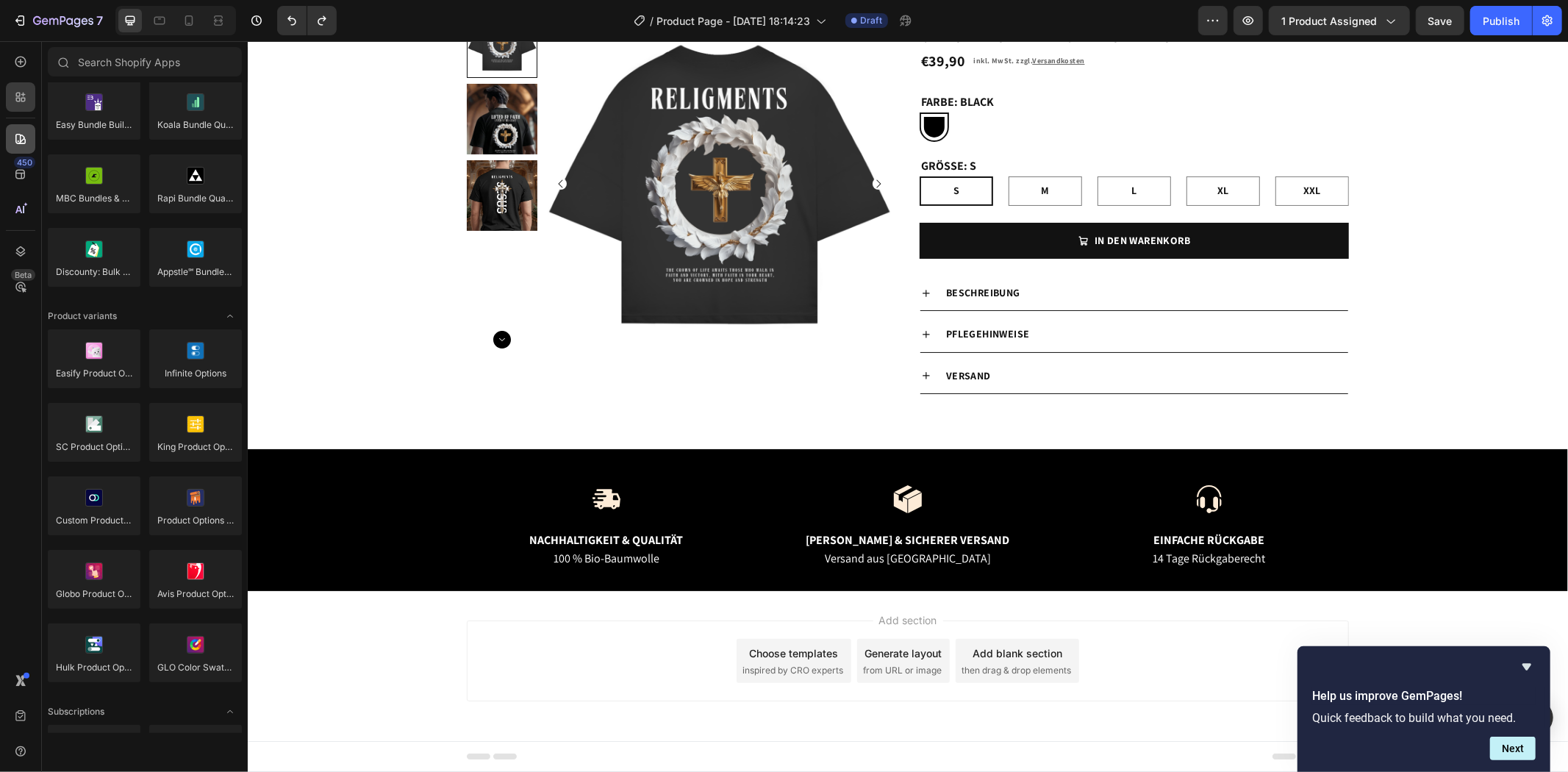
click at [16, 135] on icon at bounding box center [21, 139] width 10 height 10
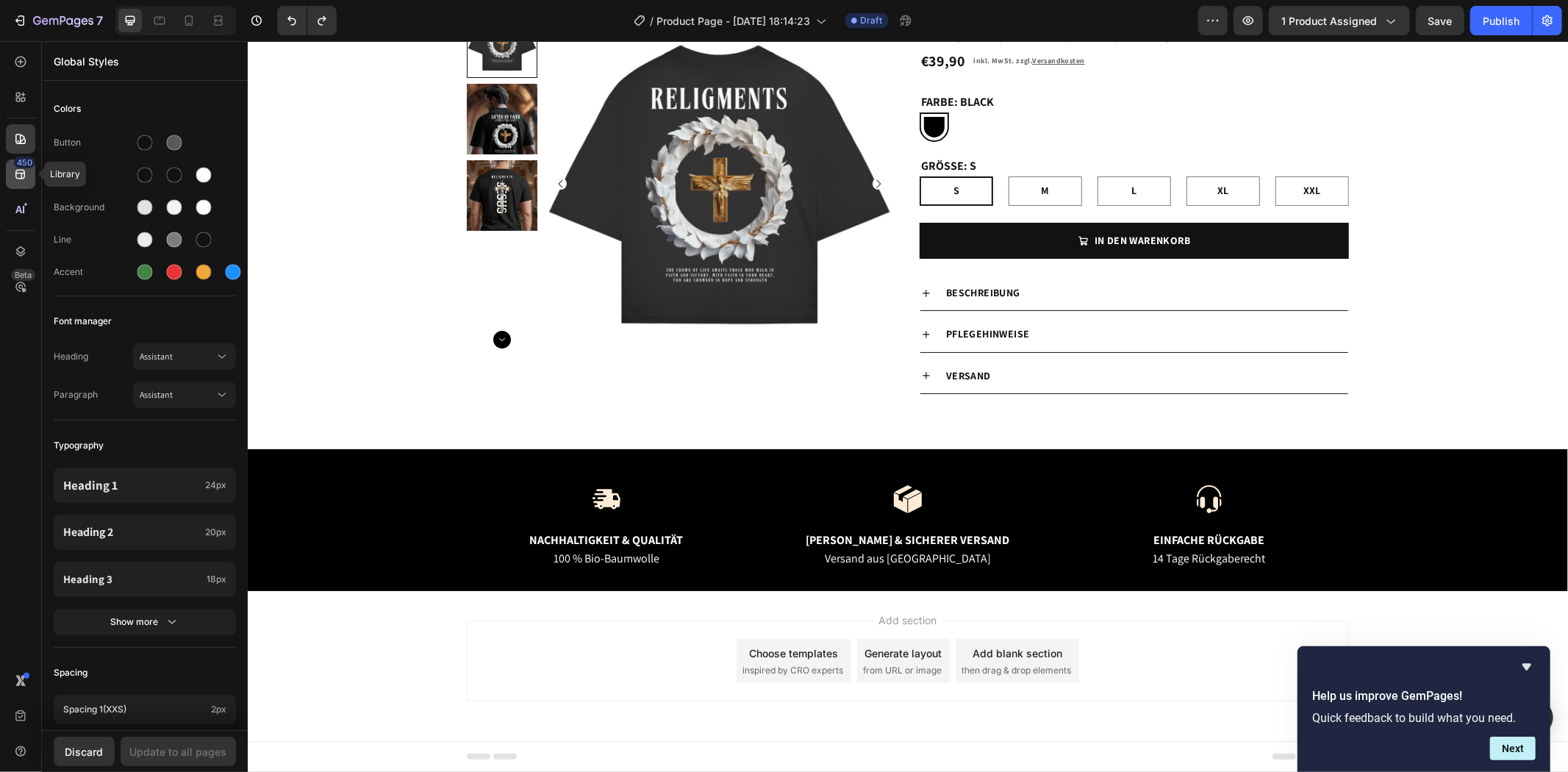
click at [6, 172] on div "450" at bounding box center [21, 174] width 29 height 29
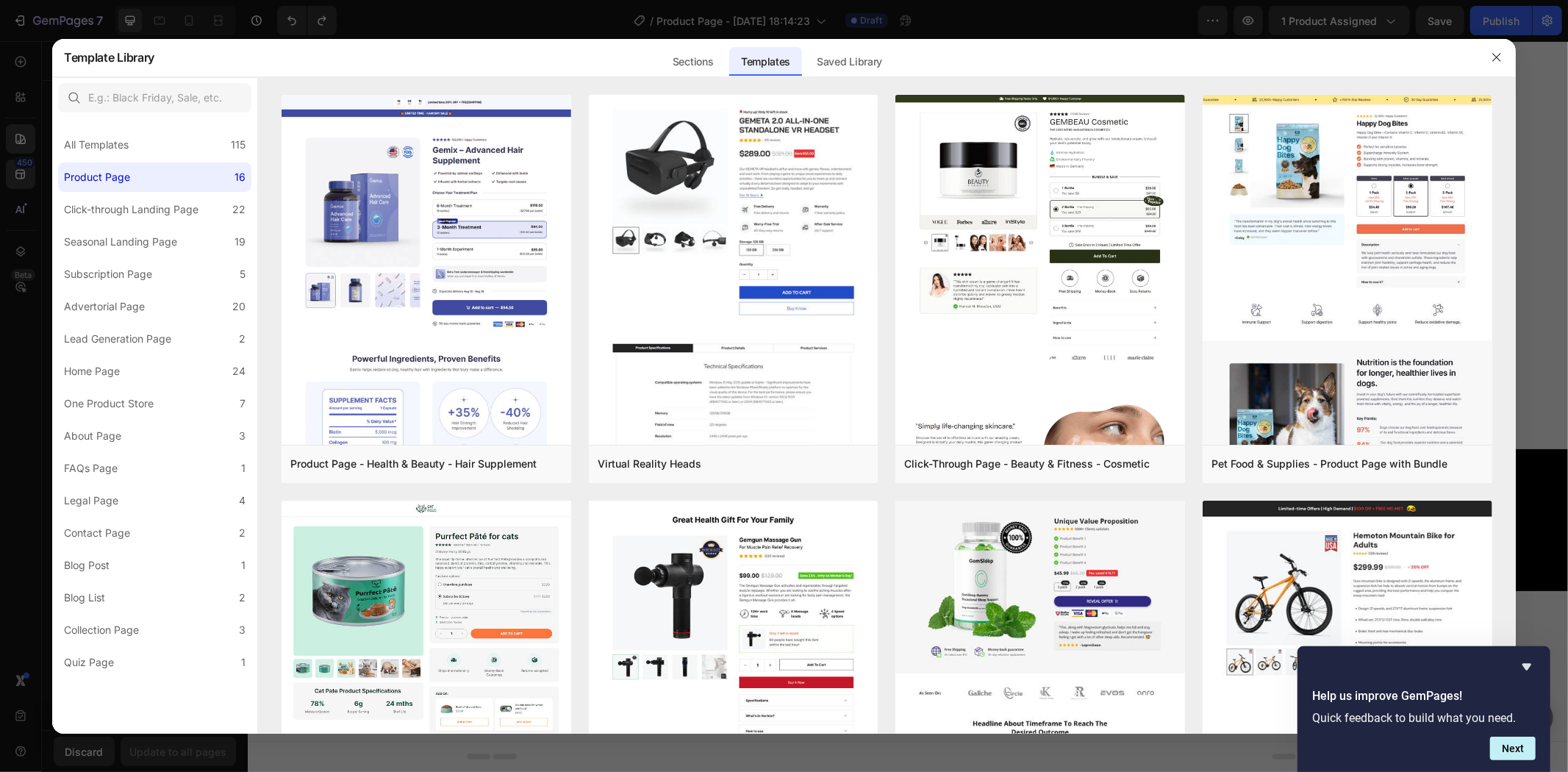
click at [27, 210] on div at bounding box center [784, 386] width 1568 height 772
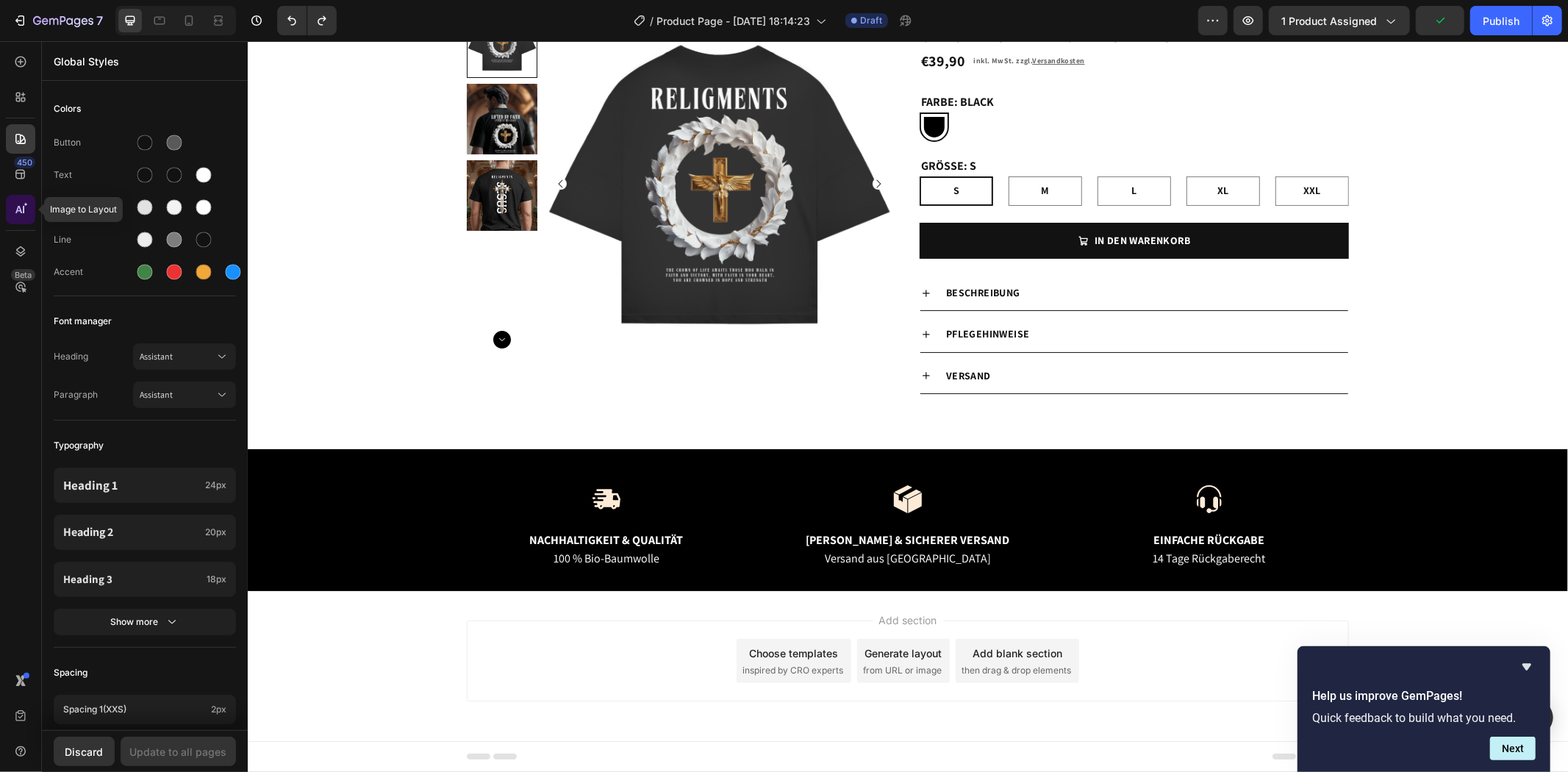
click at [13, 206] on icon at bounding box center [20, 209] width 15 height 15
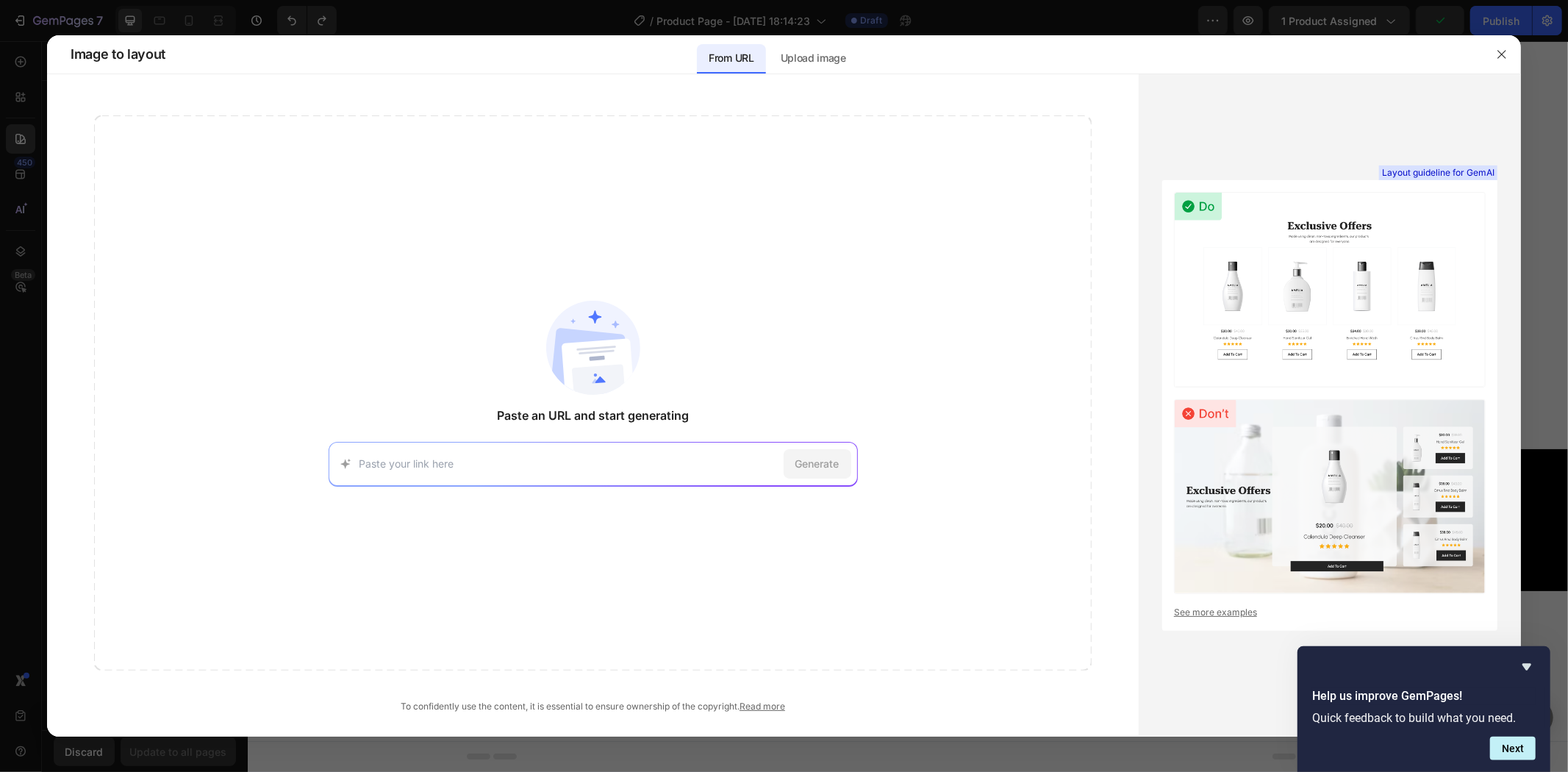
click at [19, 139] on div at bounding box center [784, 386] width 1568 height 772
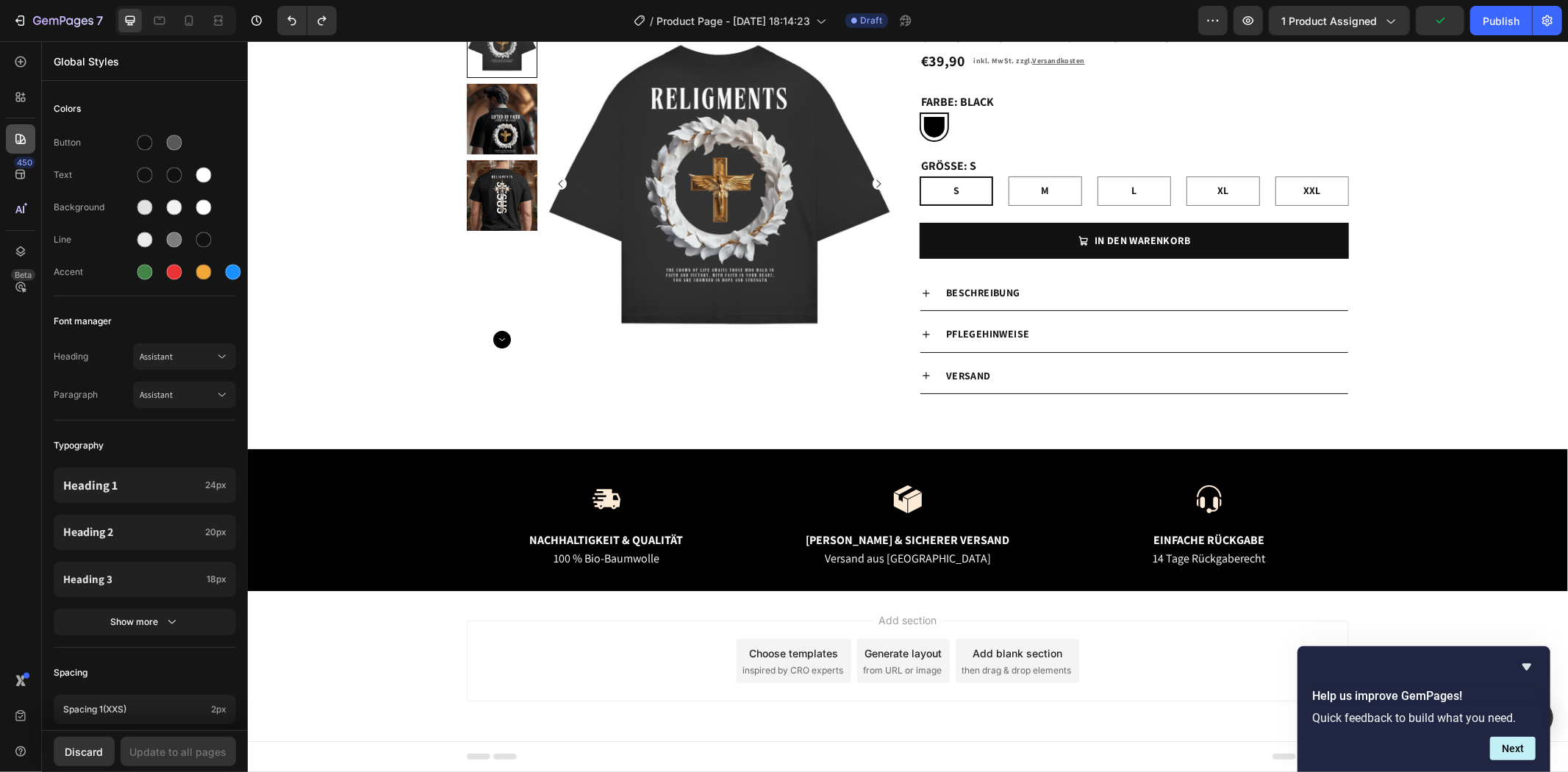
click at [22, 133] on icon at bounding box center [20, 138] width 15 height 15
click at [22, 106] on div at bounding box center [21, 97] width 29 height 29
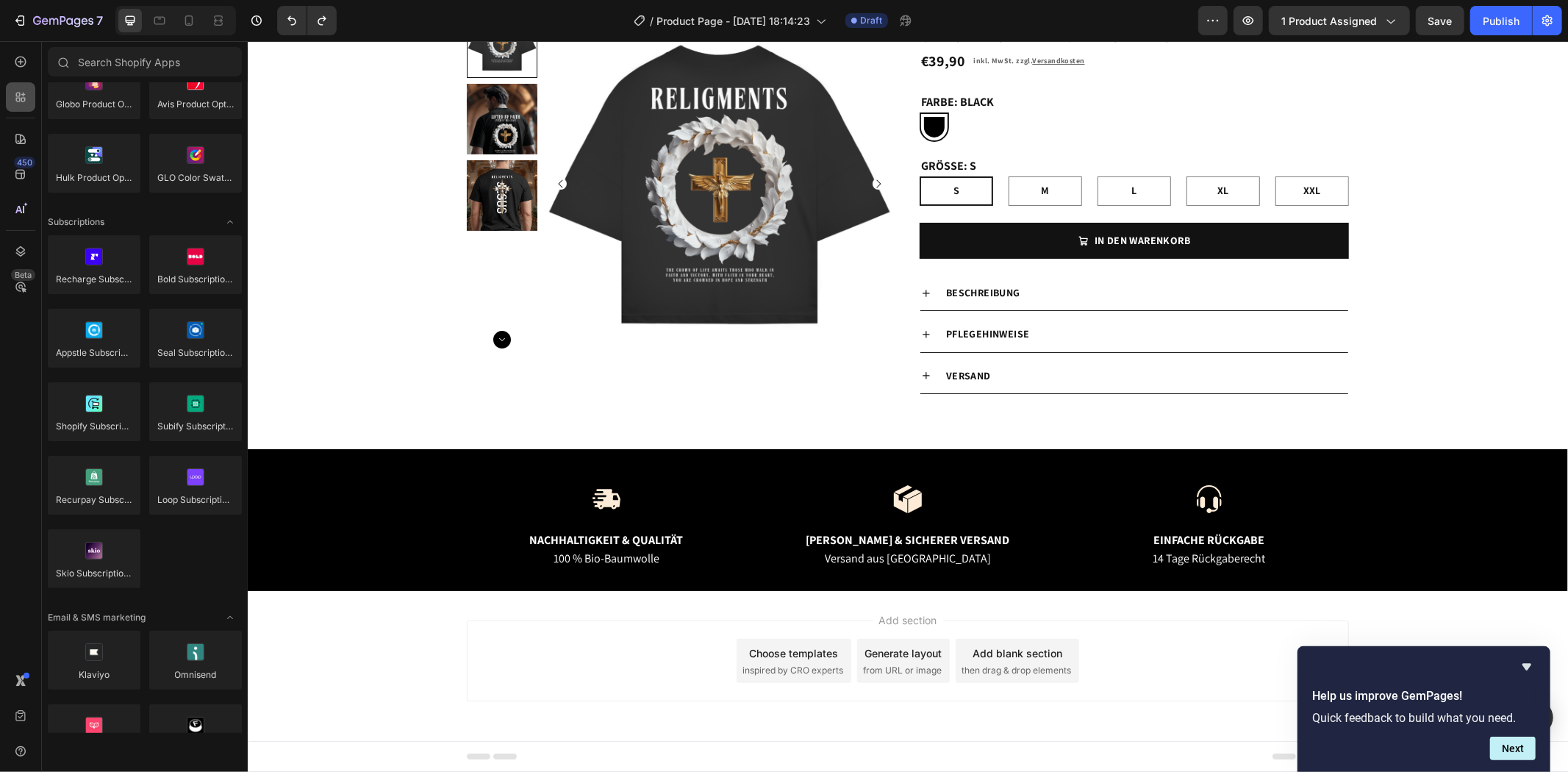
scroll to position [1331, 0]
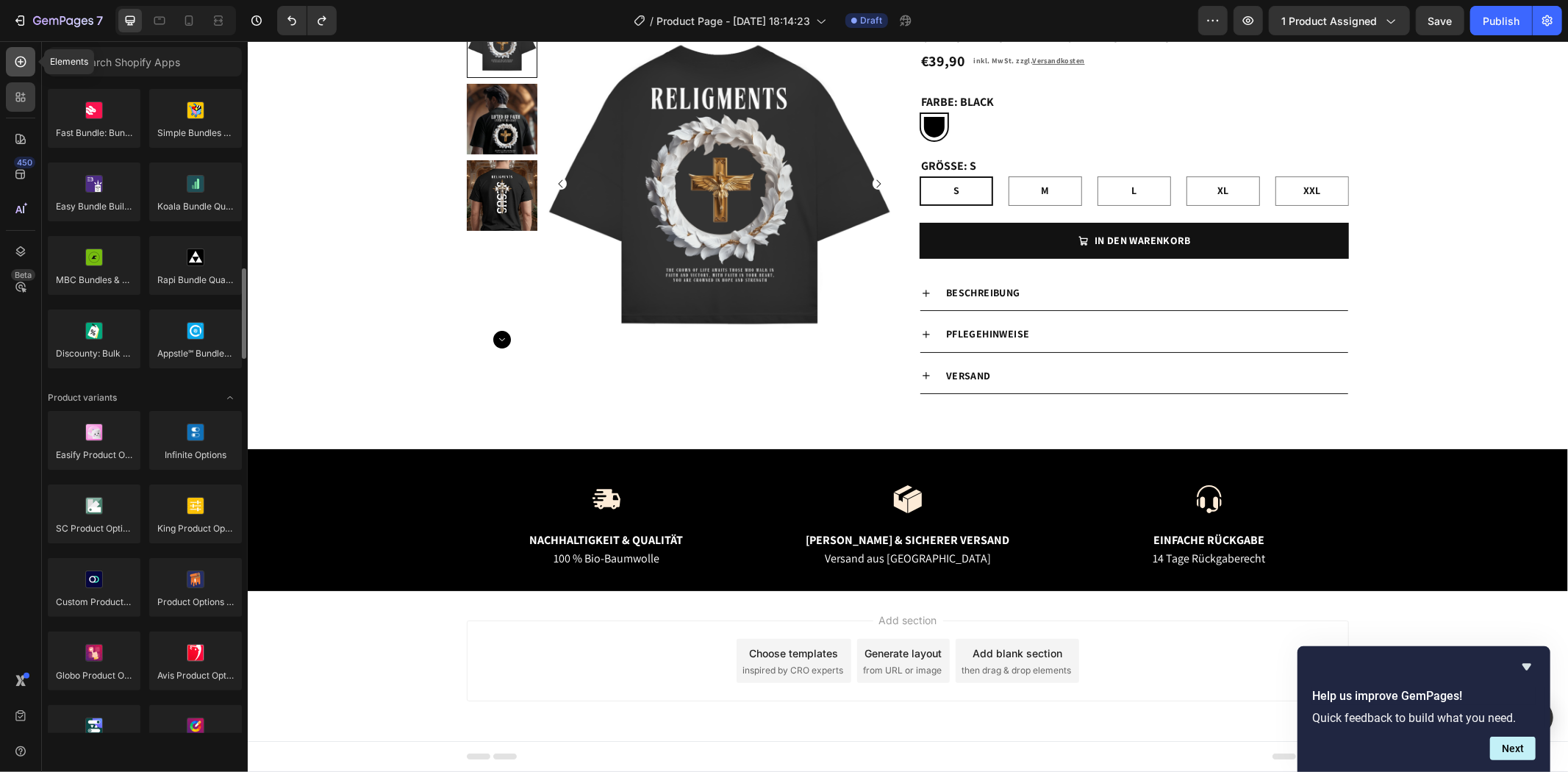
click at [16, 59] on icon at bounding box center [20, 61] width 15 height 15
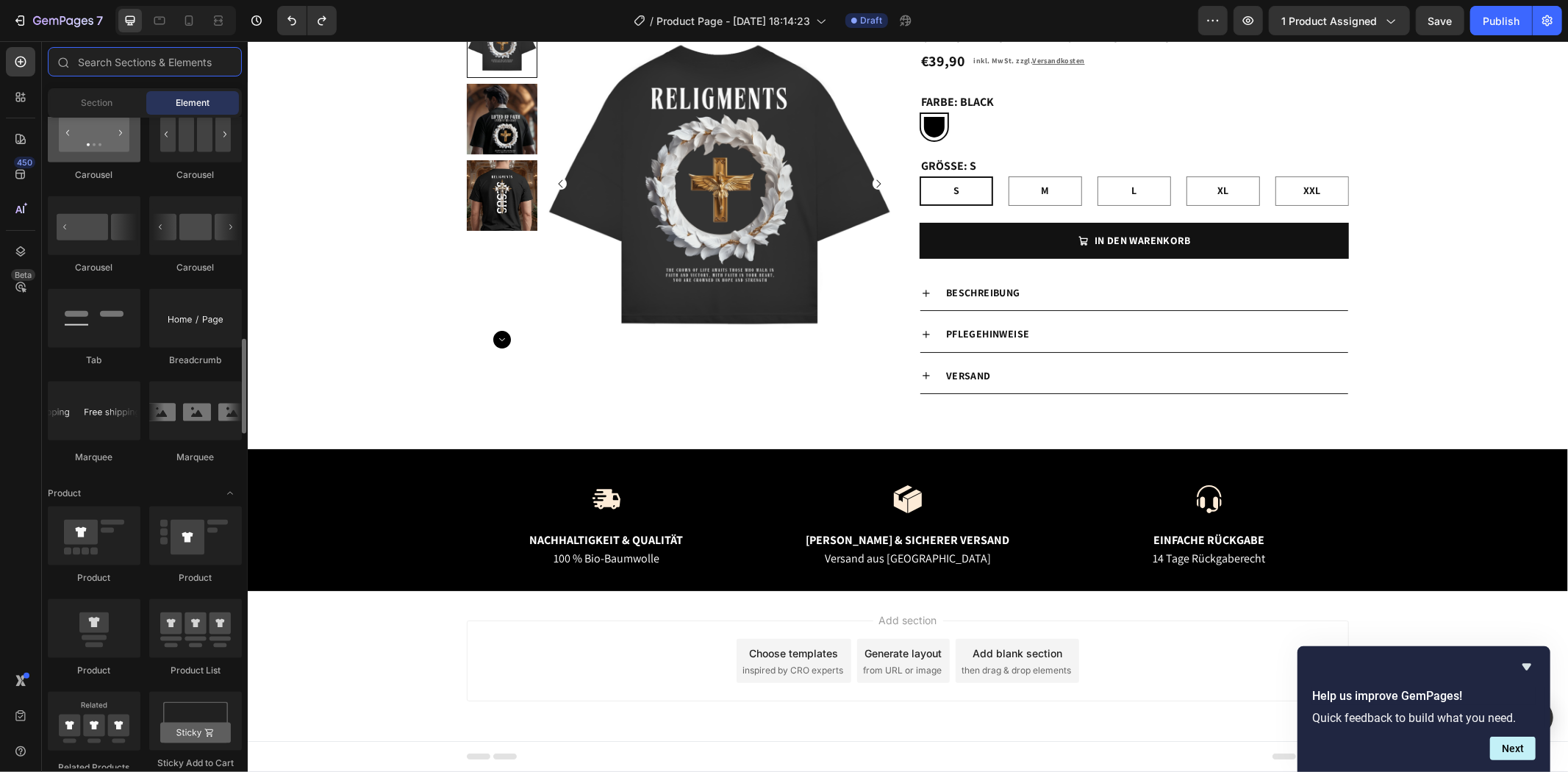
scroll to position [1351, 0]
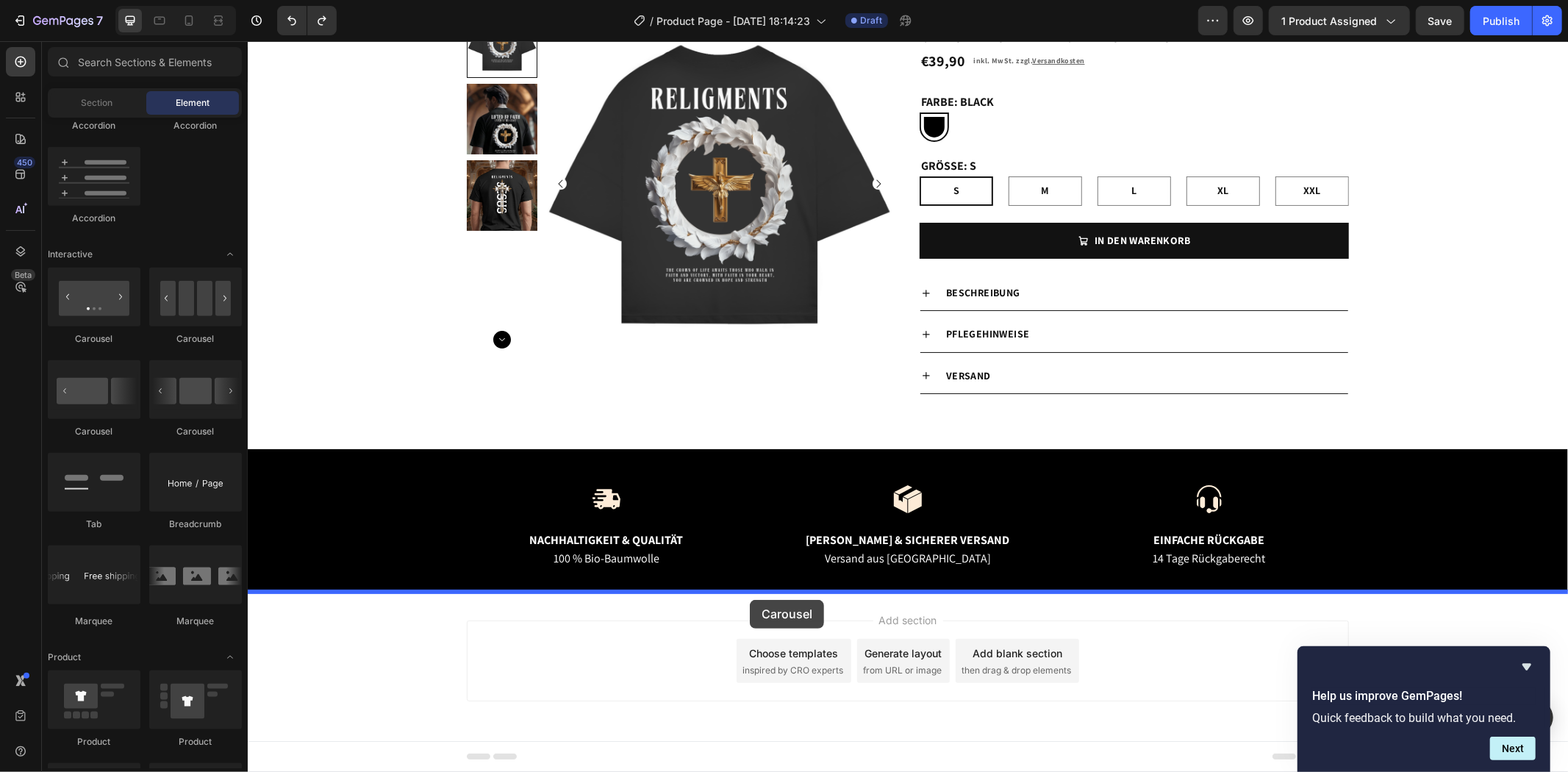
drag, startPoint x: 361, startPoint y: 346, endPoint x: 749, endPoint y: 599, distance: 463.2
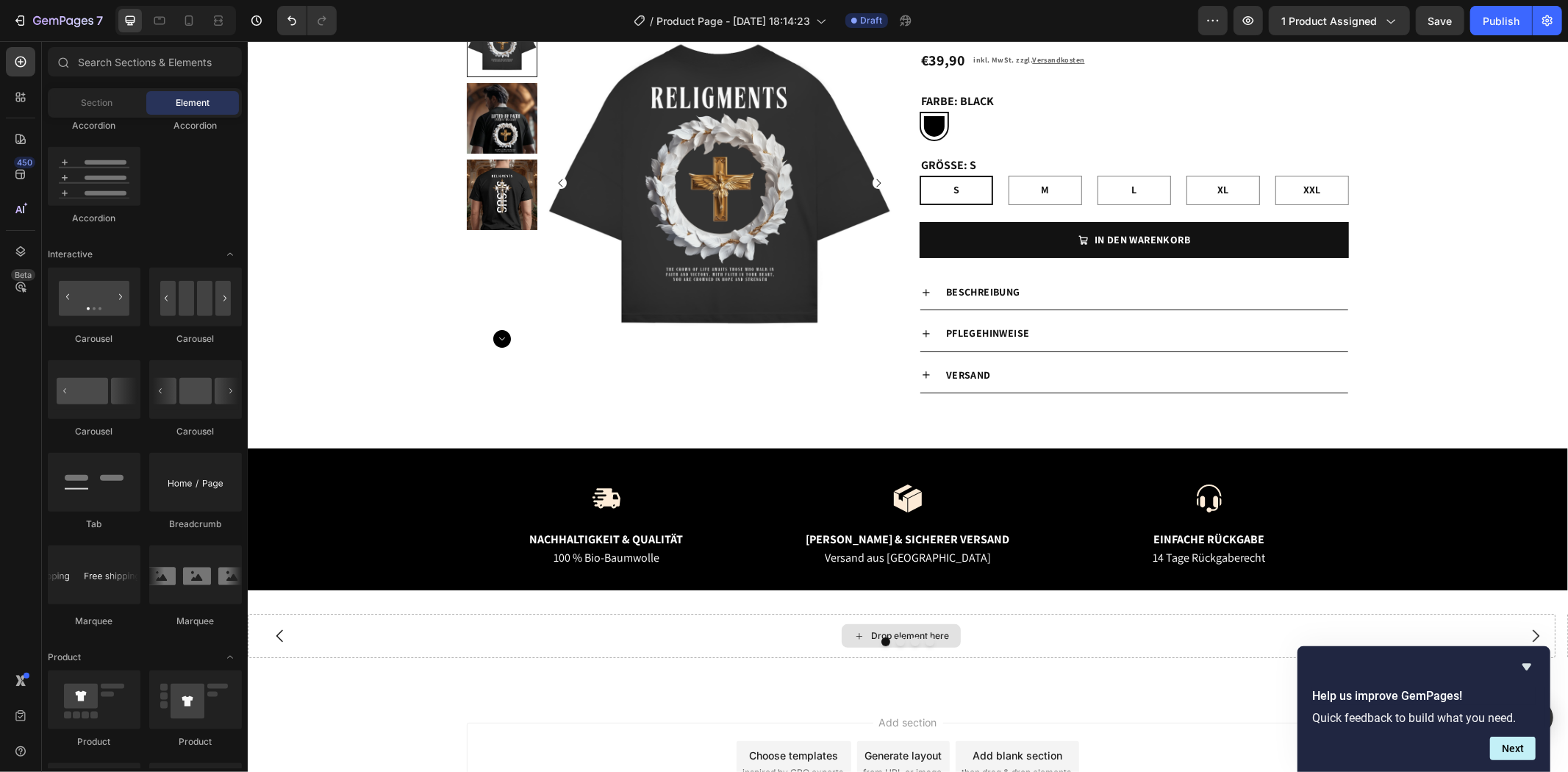
click at [876, 629] on div "Drop element here" at bounding box center [909, 635] width 78 height 12
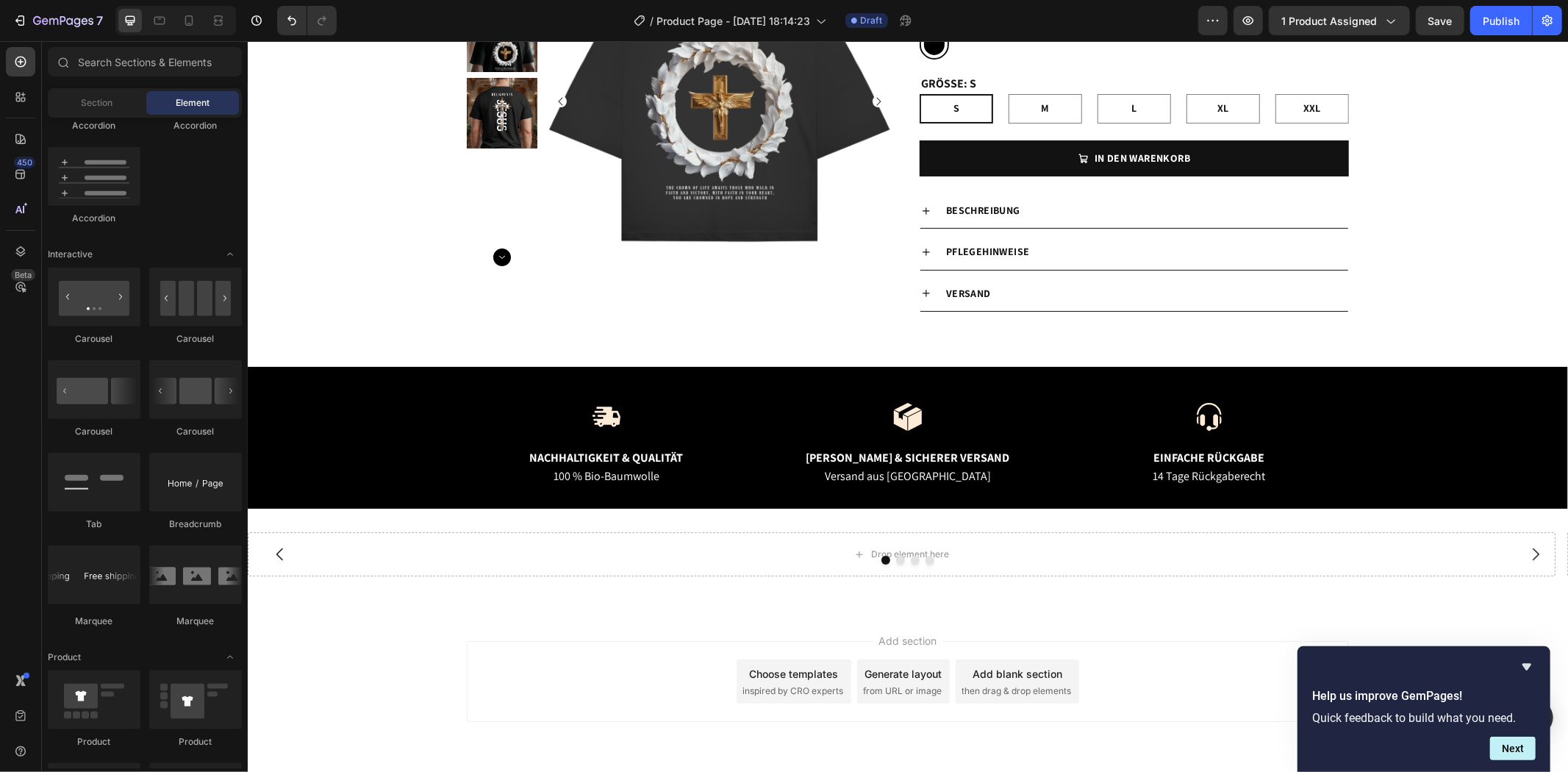
scroll to position [222, 0]
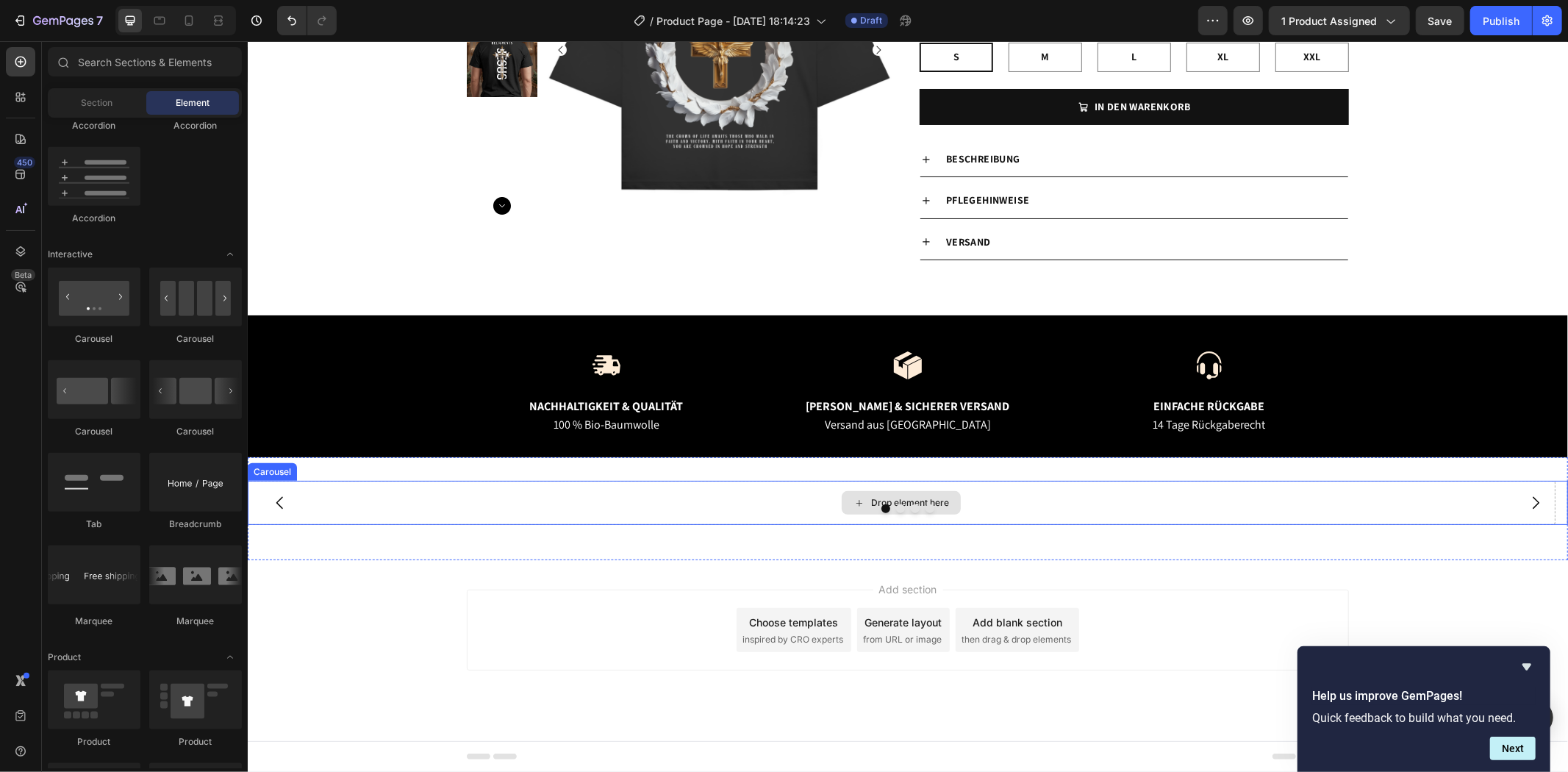
click at [896, 499] on div "Drop element here" at bounding box center [909, 502] width 78 height 12
click at [915, 509] on div at bounding box center [906, 508] width 1320 height 9
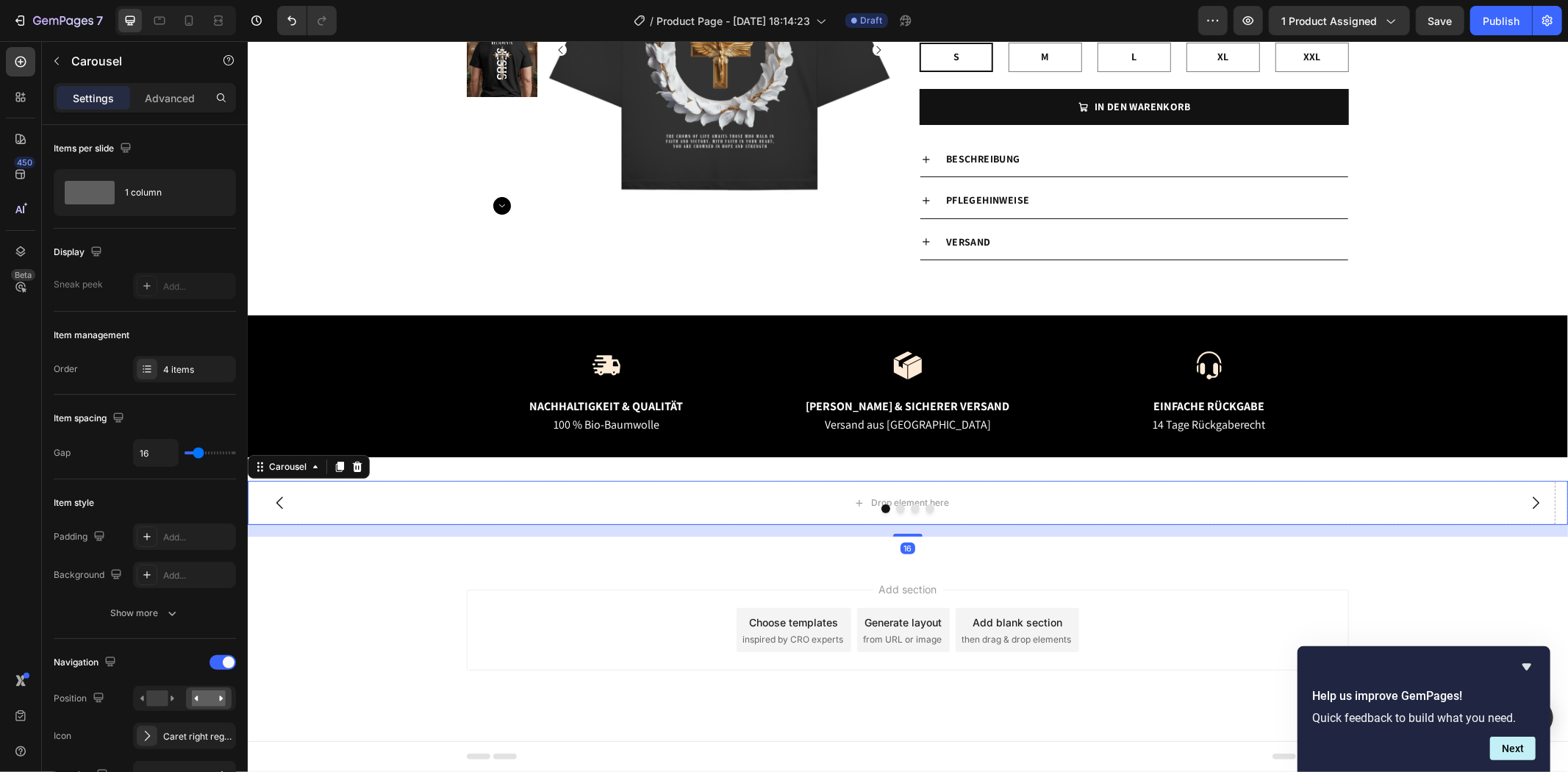
click at [925, 509] on button "Dot" at bounding box center [929, 508] width 9 height 9
click at [1526, 494] on icon "Carousel Next Arrow" at bounding box center [1534, 502] width 17 height 17
click at [1070, 494] on div "Drop element here" at bounding box center [900, 502] width 1308 height 44
click at [358, 466] on icon at bounding box center [357, 466] width 10 height 10
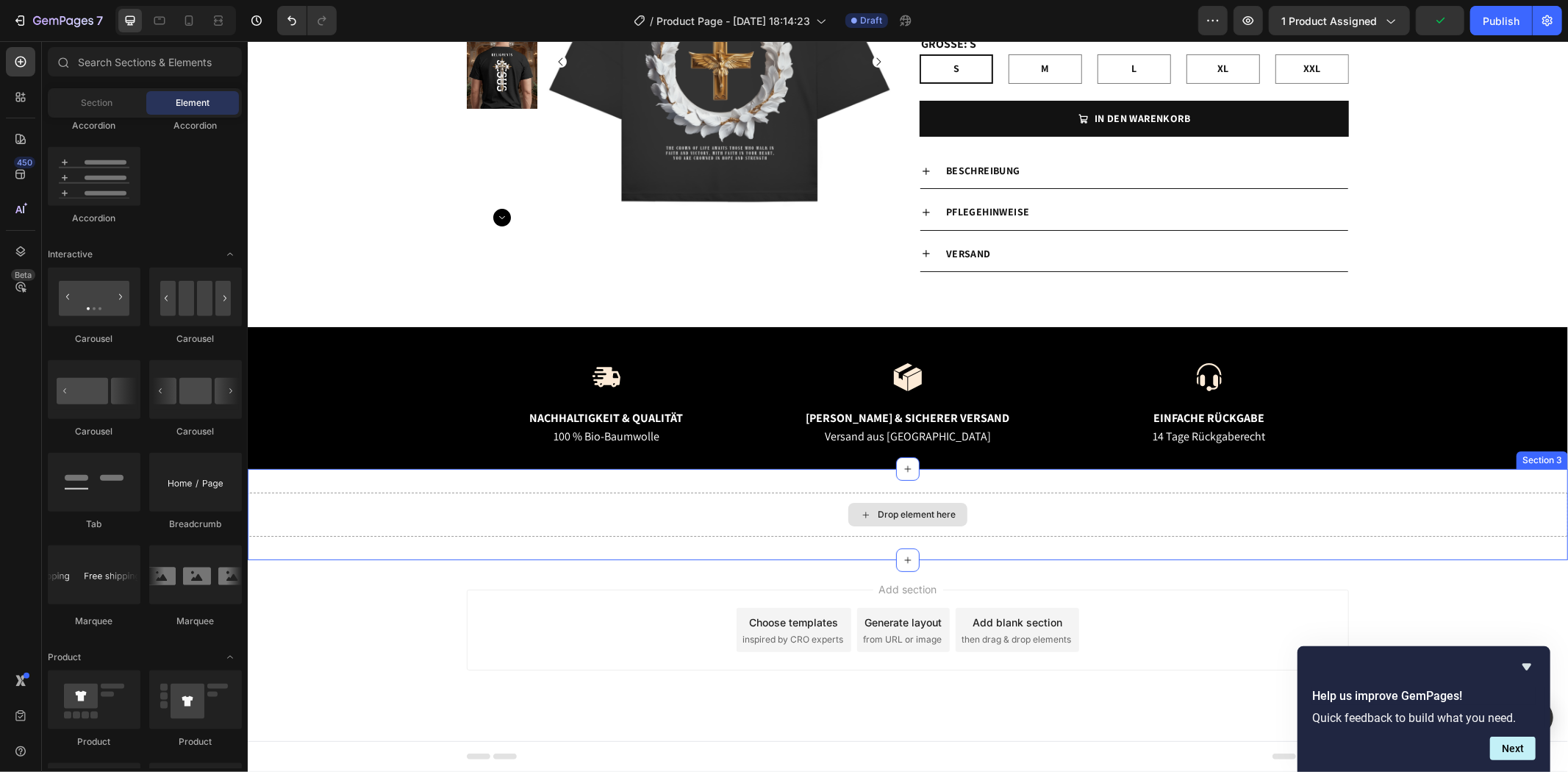
click at [495, 522] on div "Drop element here" at bounding box center [906, 513] width 1320 height 44
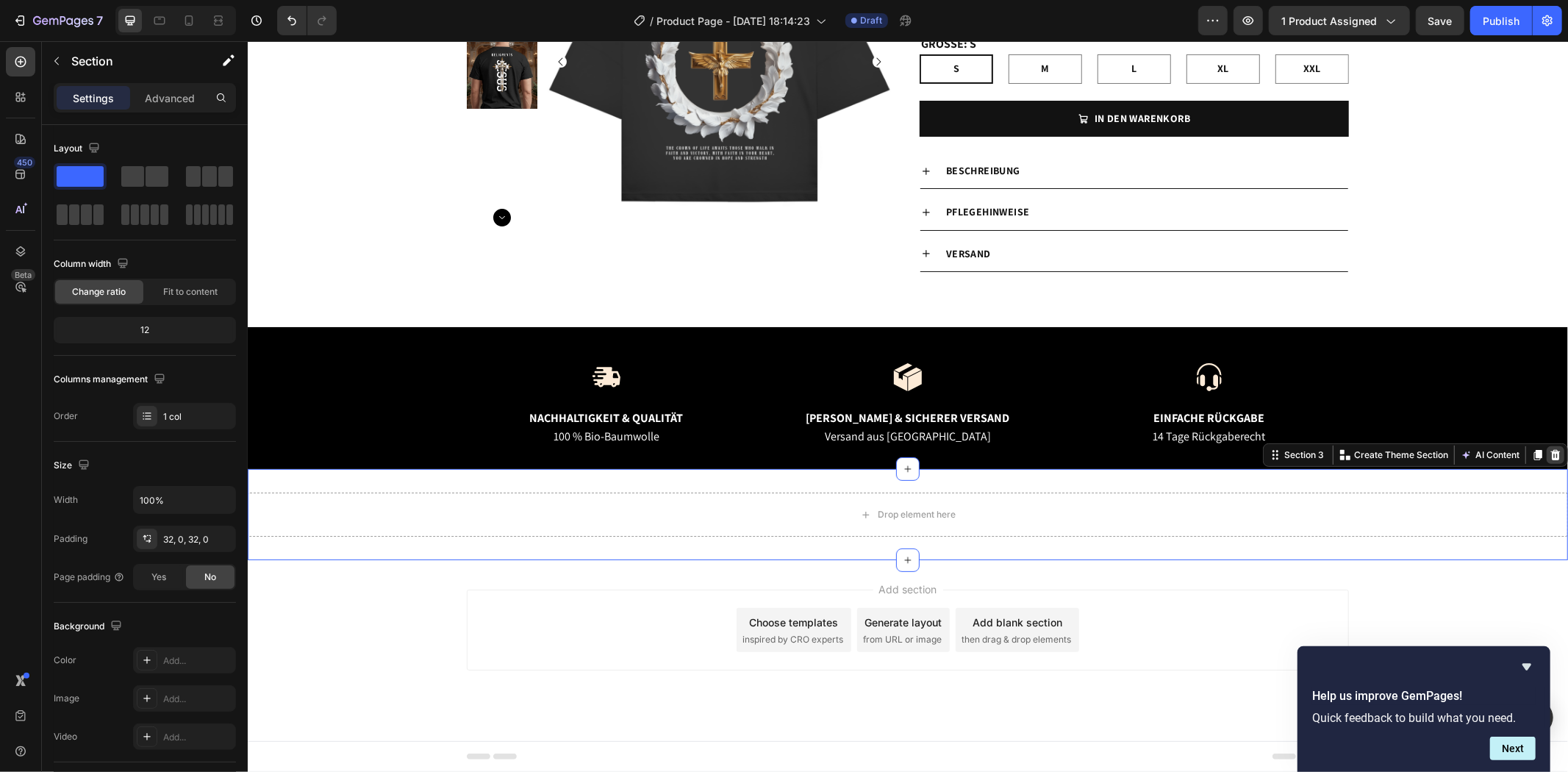
click at [1549, 451] on icon at bounding box center [1555, 454] width 12 height 12
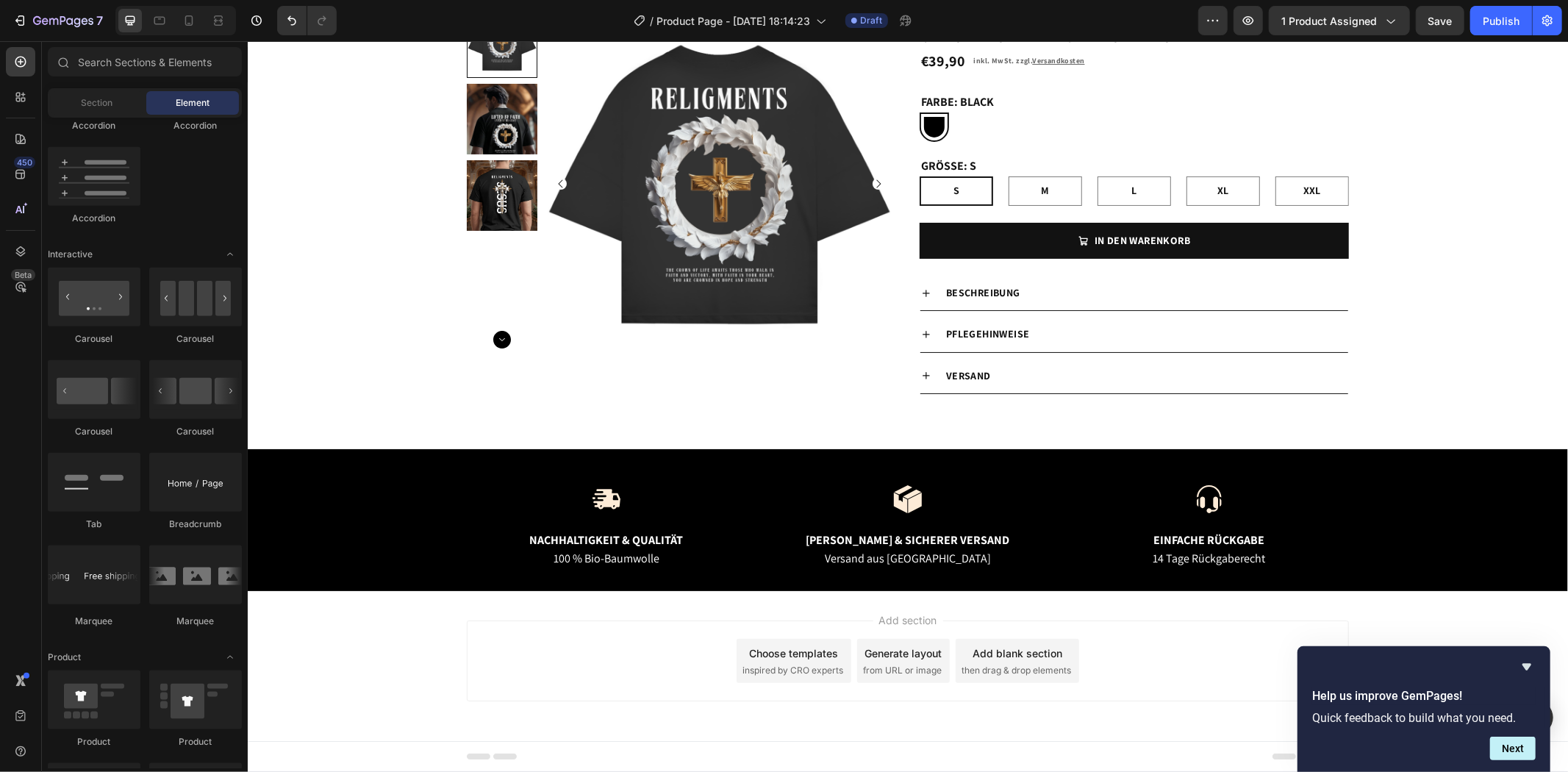
scroll to position [943, 0]
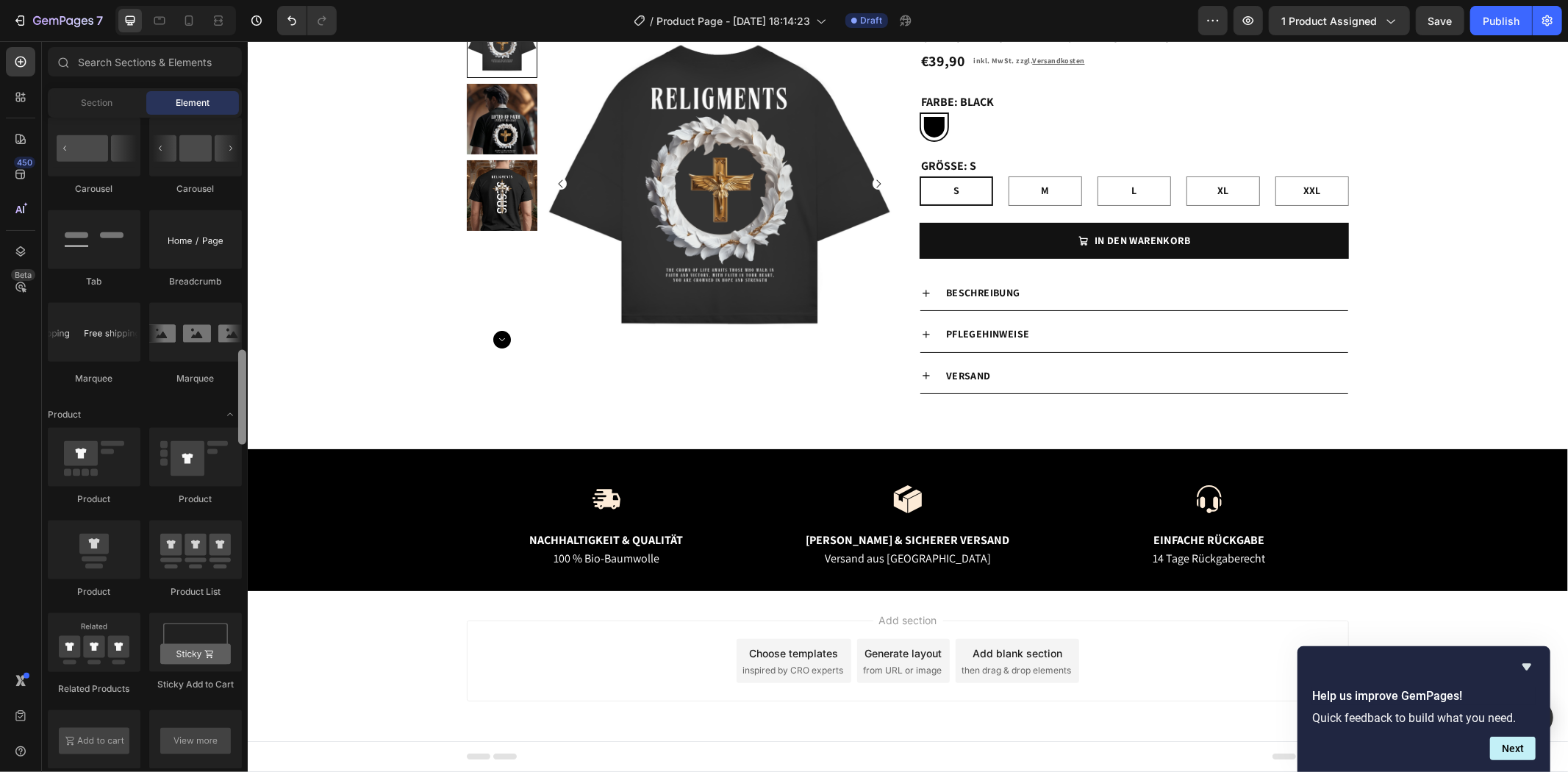
drag, startPoint x: 247, startPoint y: 303, endPoint x: 236, endPoint y: 245, distance: 59.0
click at [236, 245] on div at bounding box center [241, 443] width 11 height 651
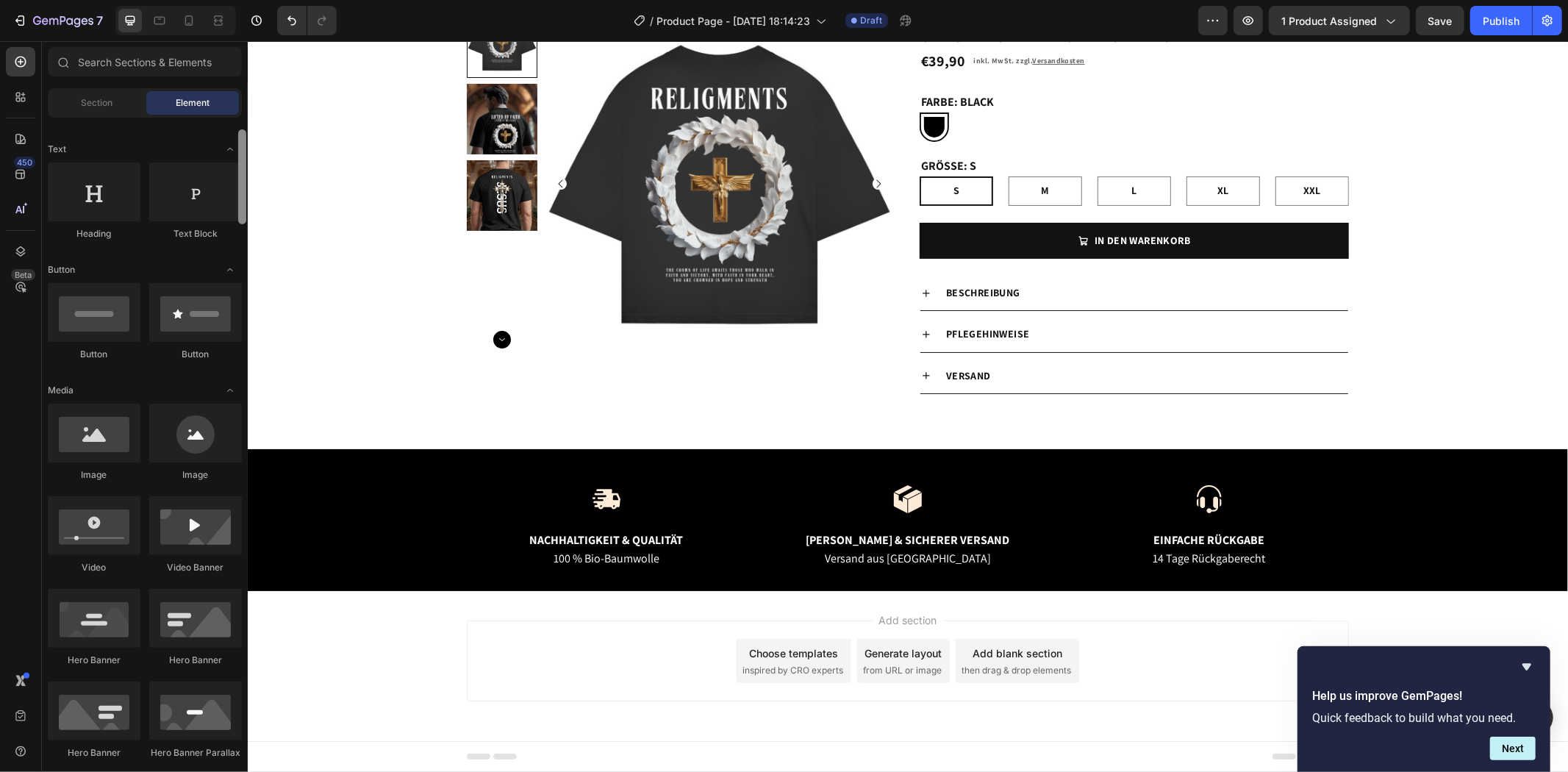
scroll to position [0, 0]
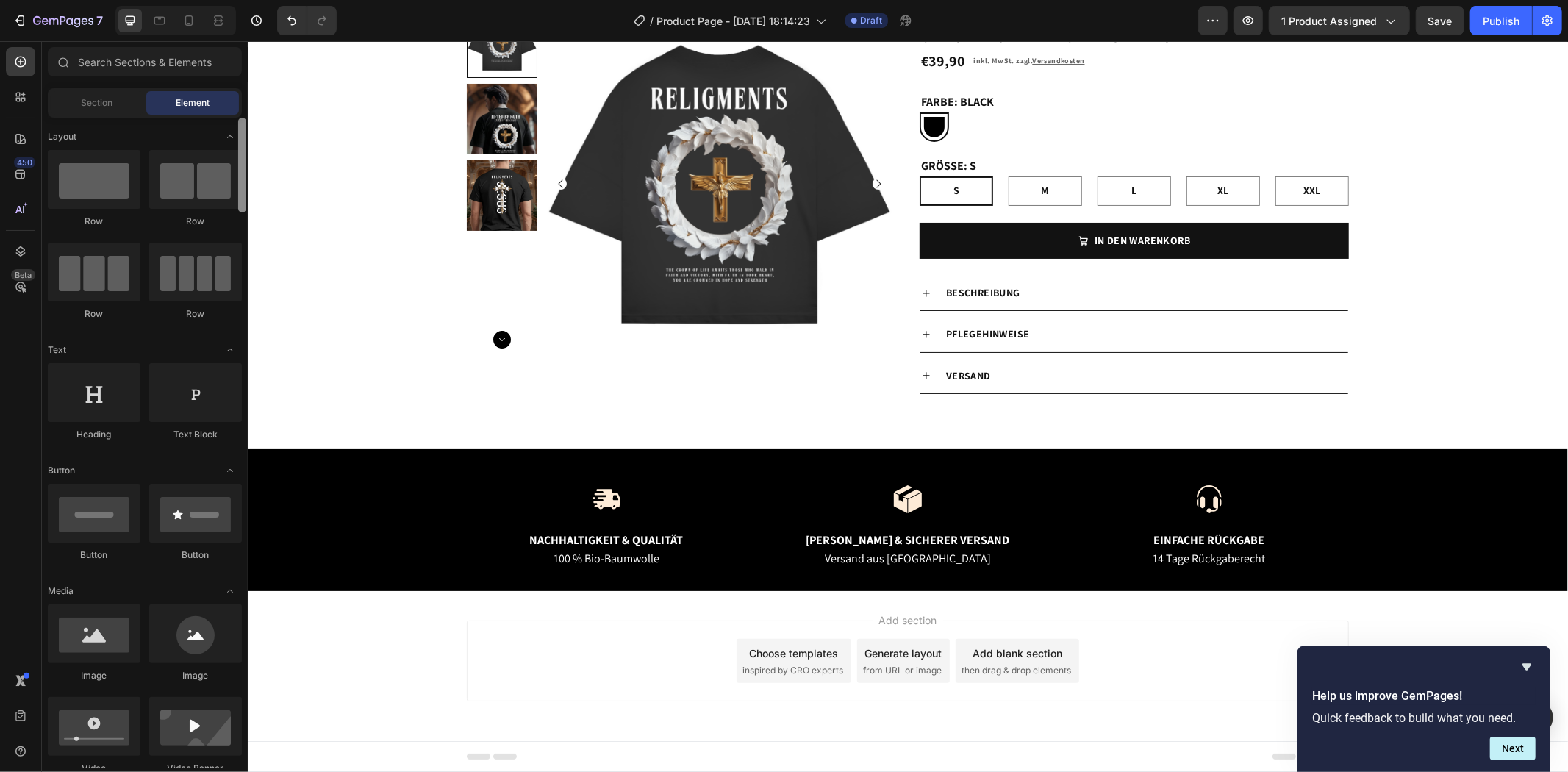
drag, startPoint x: 242, startPoint y: 373, endPoint x: 227, endPoint y: 101, distance: 272.4
click at [227, 101] on div "Sections(18) Elements(84) Section Element Hero Section Product Detail Brands Tr…" at bounding box center [145, 407] width 206 height 721
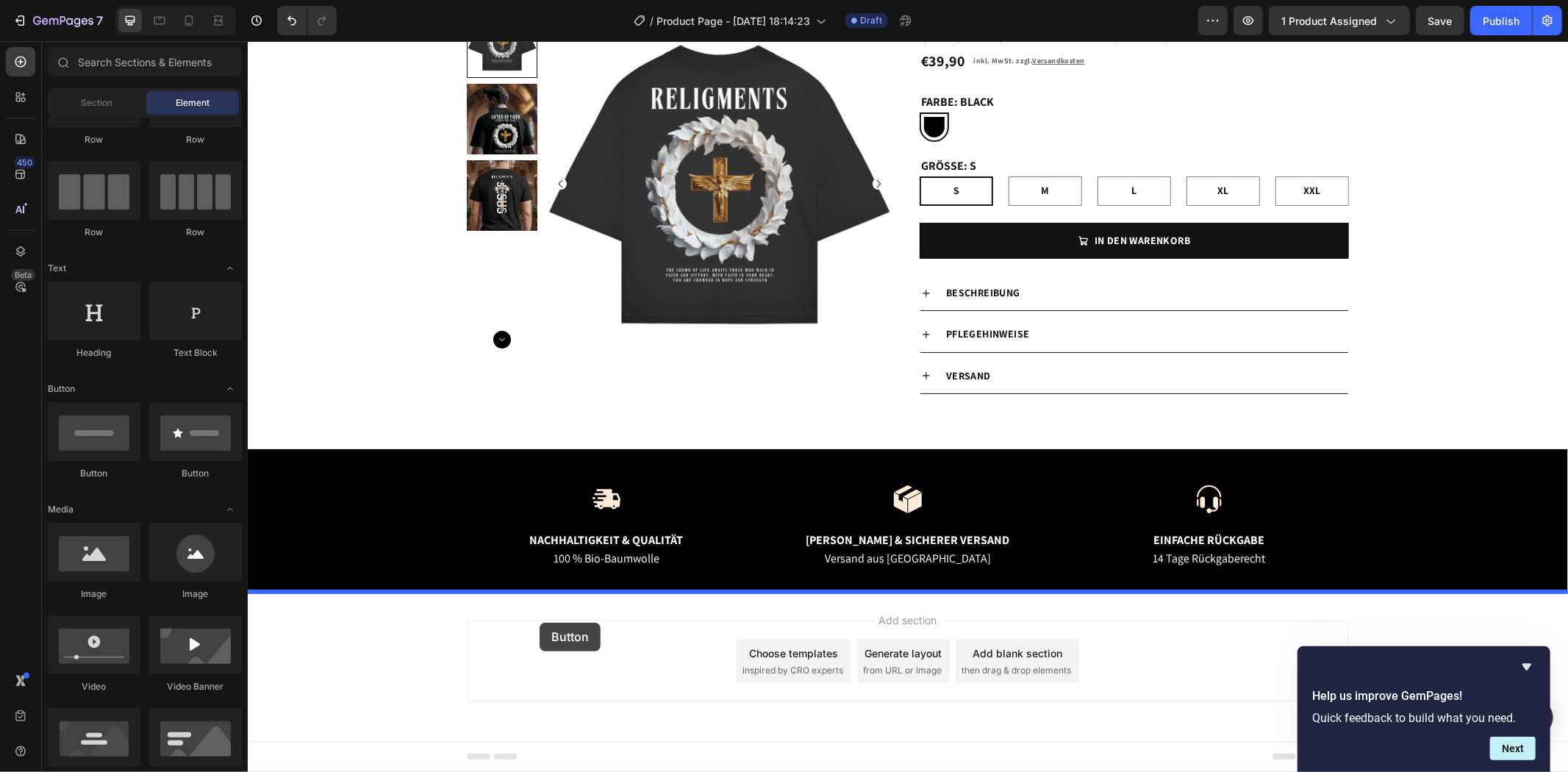
drag, startPoint x: 354, startPoint y: 463, endPoint x: 539, endPoint y: 622, distance: 243.9
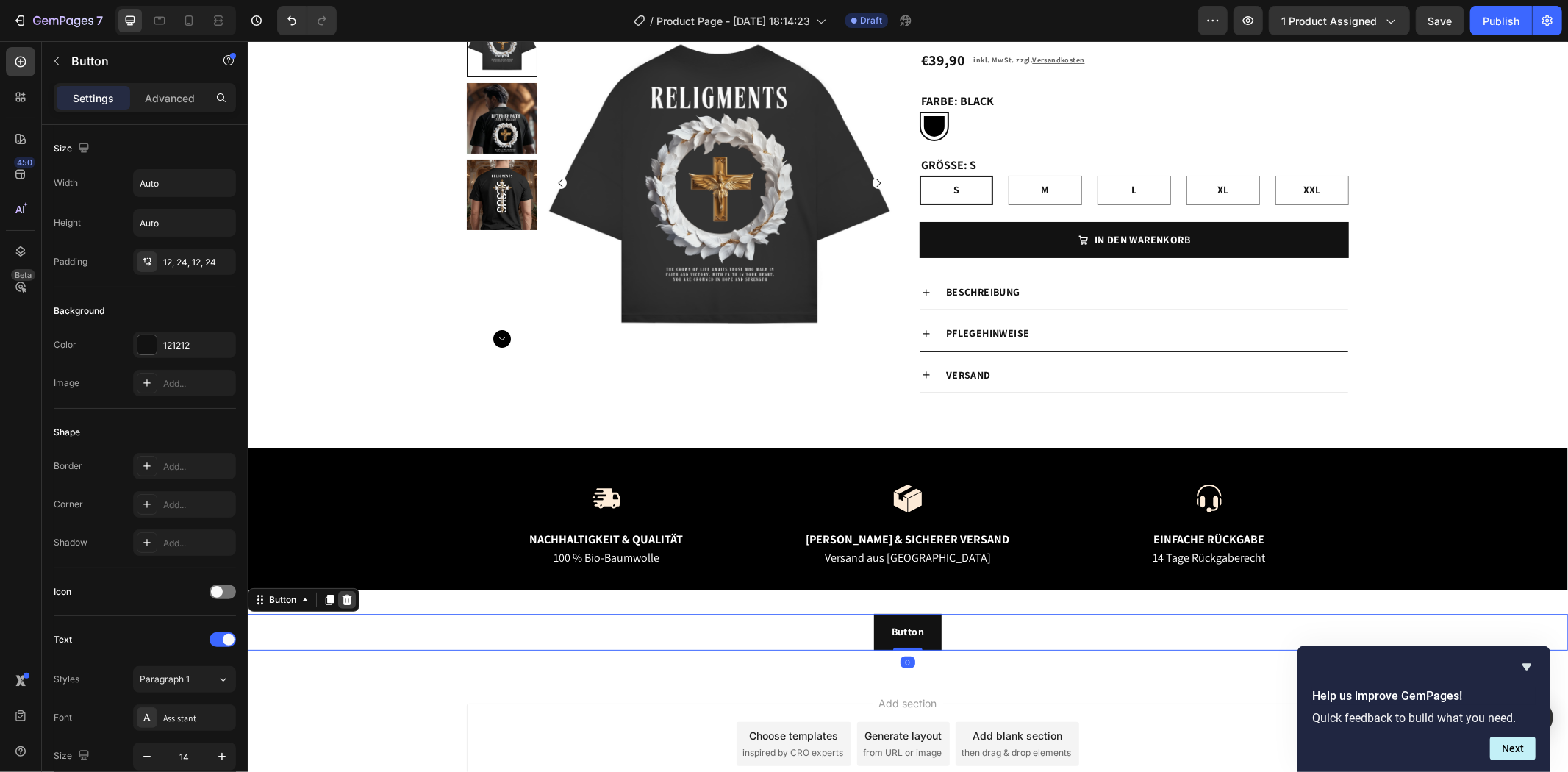
click at [344, 599] on icon at bounding box center [346, 599] width 10 height 10
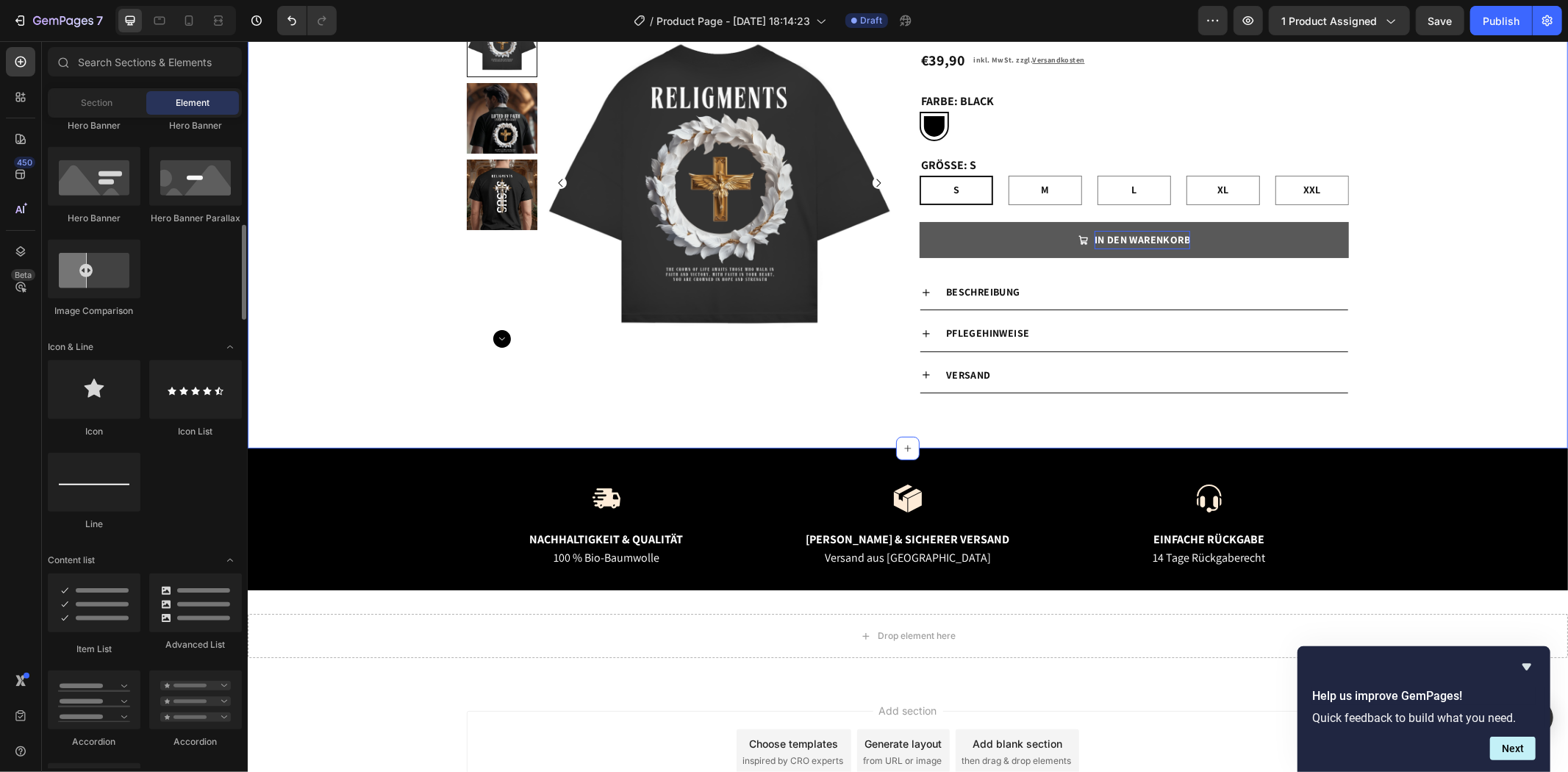
scroll to position [0, 0]
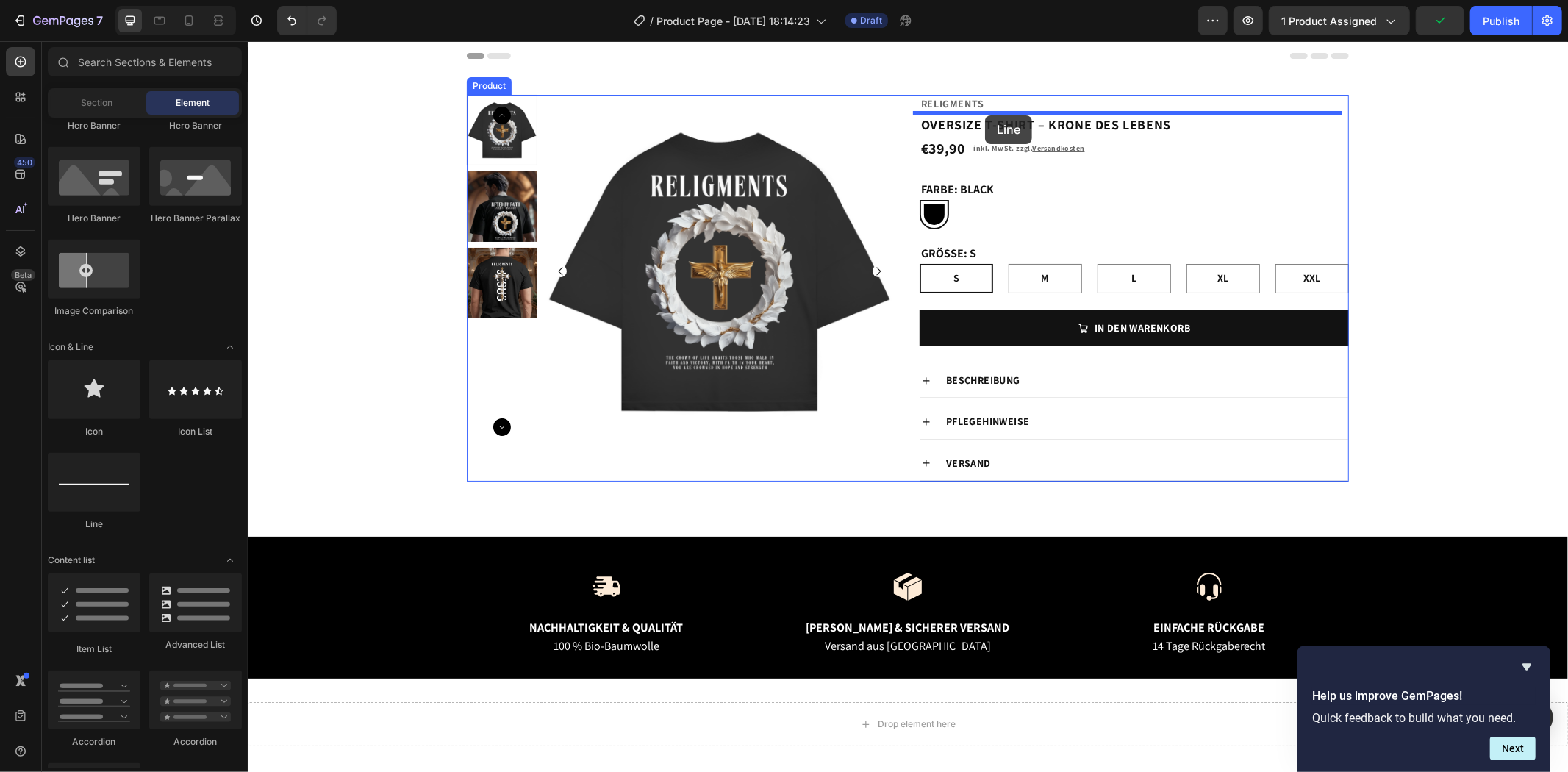
drag, startPoint x: 471, startPoint y: 477, endPoint x: 984, endPoint y: 115, distance: 627.9
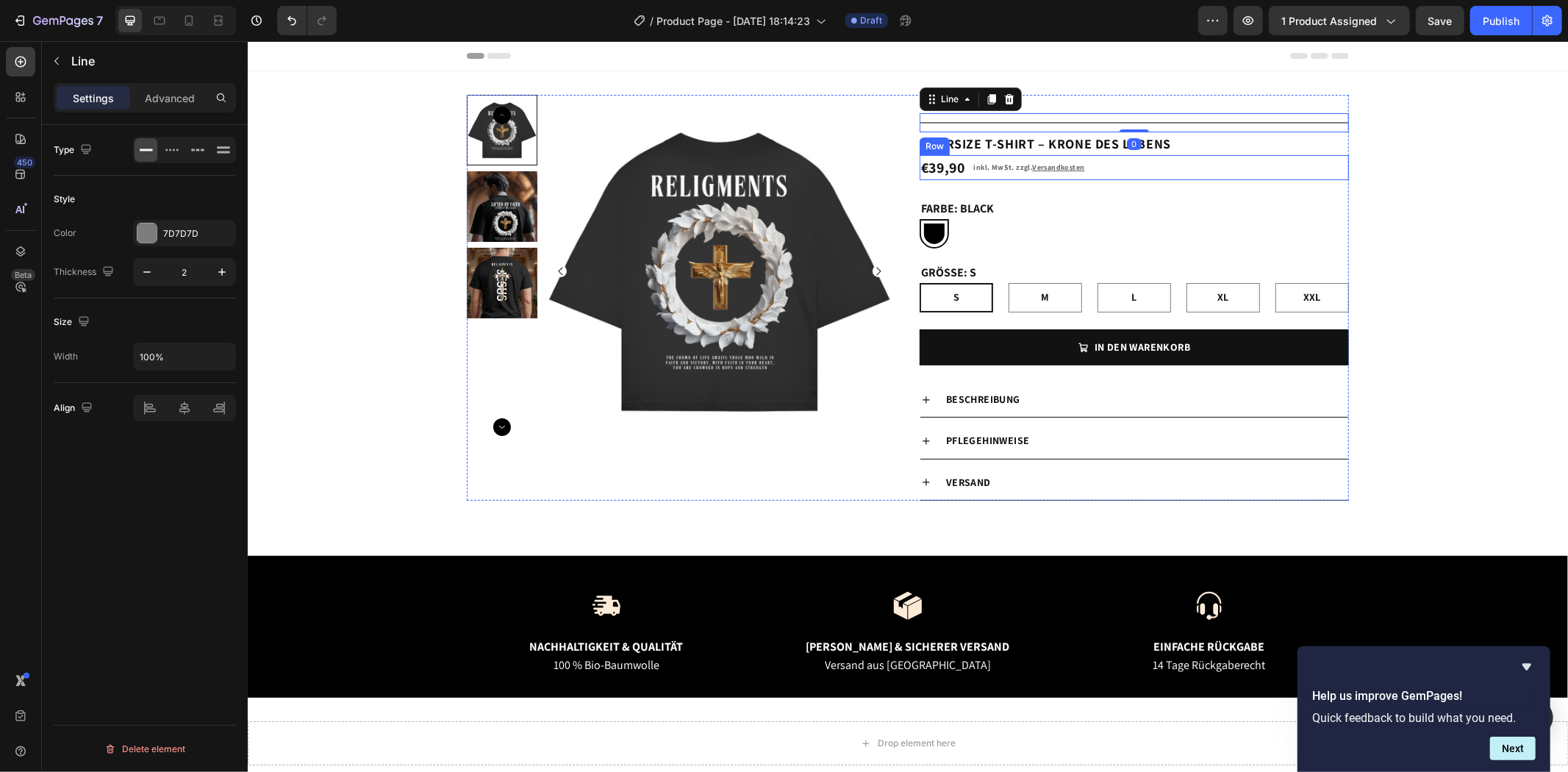
click at [1352, 173] on div "Product Images Religments Product Vendor Title Line 0 OVERSIZE T-SHIRT – KRONE …" at bounding box center [906, 312] width 1320 height 437
click at [1006, 121] on div at bounding box center [1134, 122] width 429 height 2
drag, startPoint x: 1129, startPoint y: 129, endPoint x: 1129, endPoint y: 108, distance: 21.0
click at [1129, 110] on div "Religments Product Vendor Title Line 0 OVERSIZE T-SHIRT – KRONE DES LEBENS Prod…" at bounding box center [1134, 297] width 429 height 406
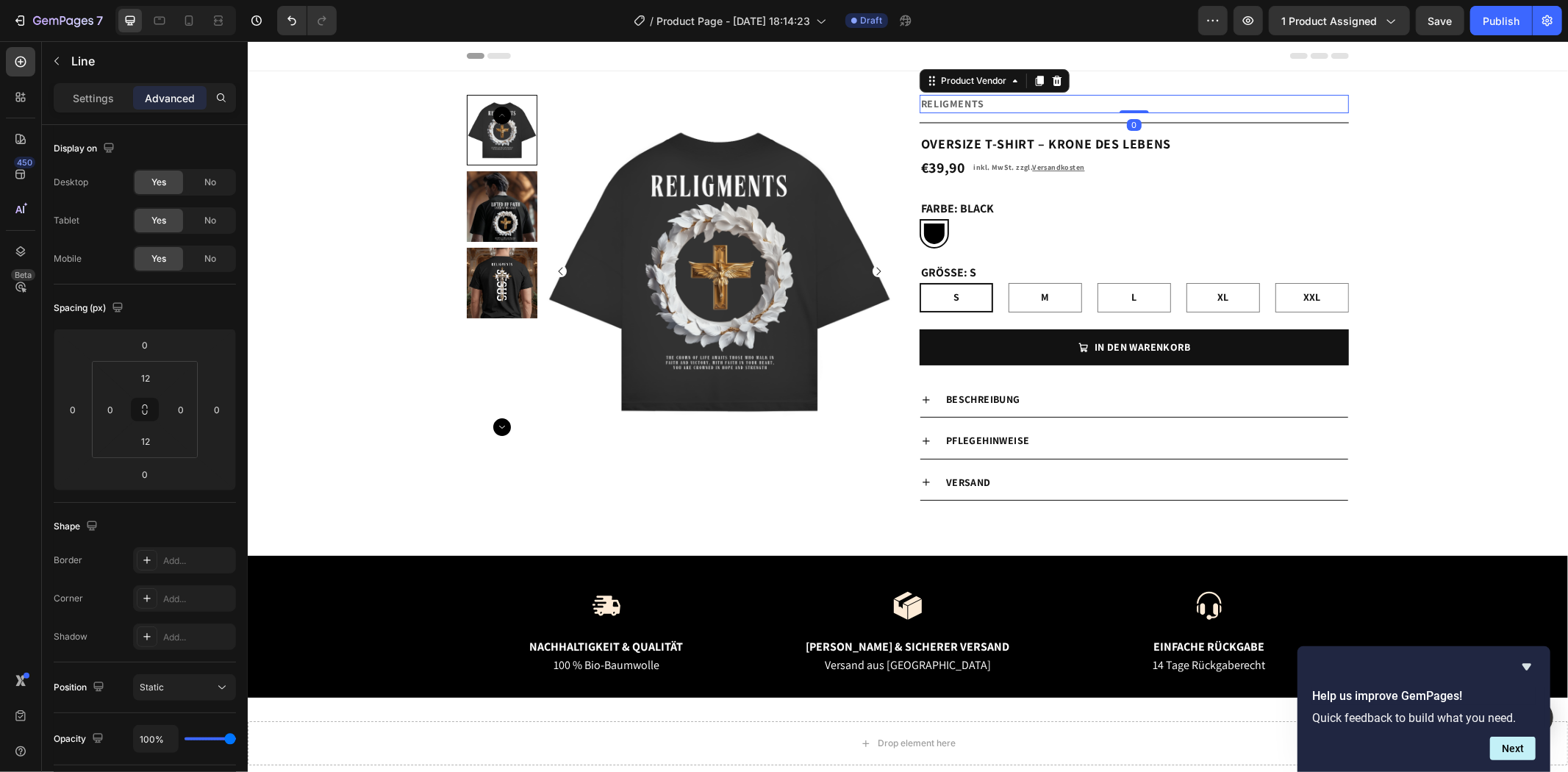
click at [1125, 100] on h2 "Religments" at bounding box center [1134, 103] width 429 height 18
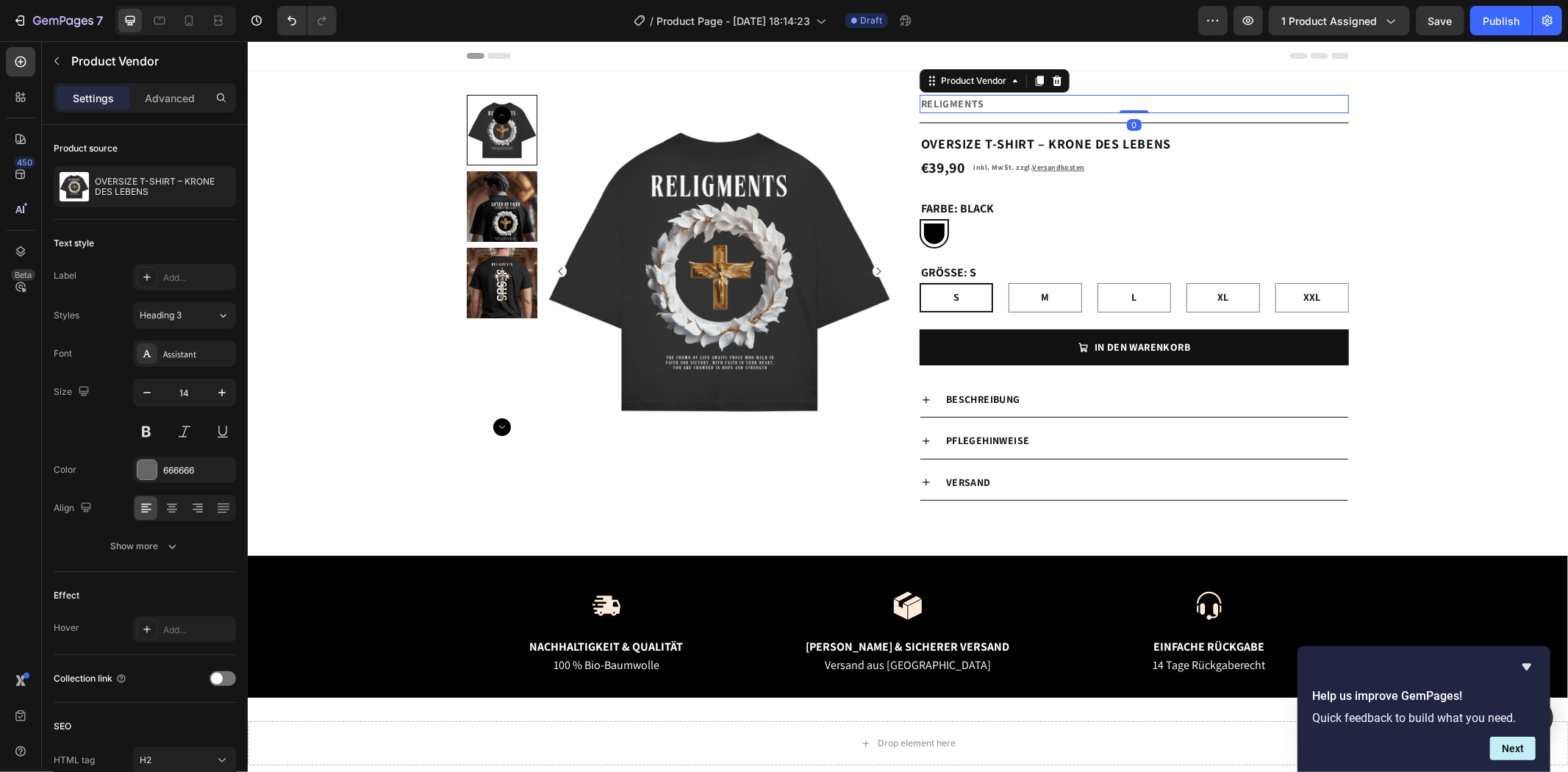
drag, startPoint x: 1125, startPoint y: 112, endPoint x: 1125, endPoint y: 102, distance: 10.0
click at [1128, 100] on div "Religments Product Vendor 0" at bounding box center [1134, 103] width 429 height 18
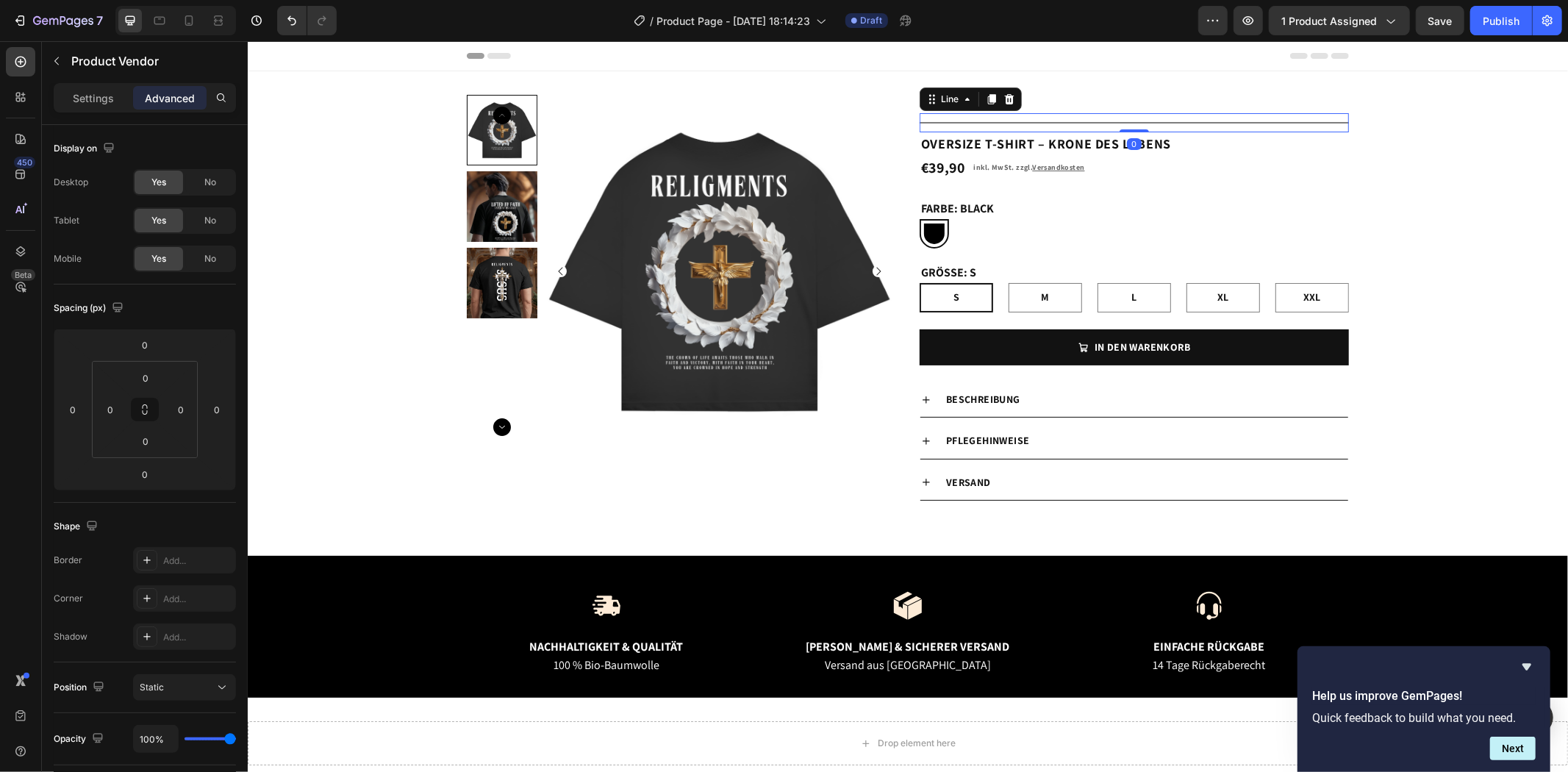
click at [1070, 121] on div at bounding box center [1134, 122] width 429 height 2
click at [1004, 98] on icon at bounding box center [1008, 99] width 10 height 10
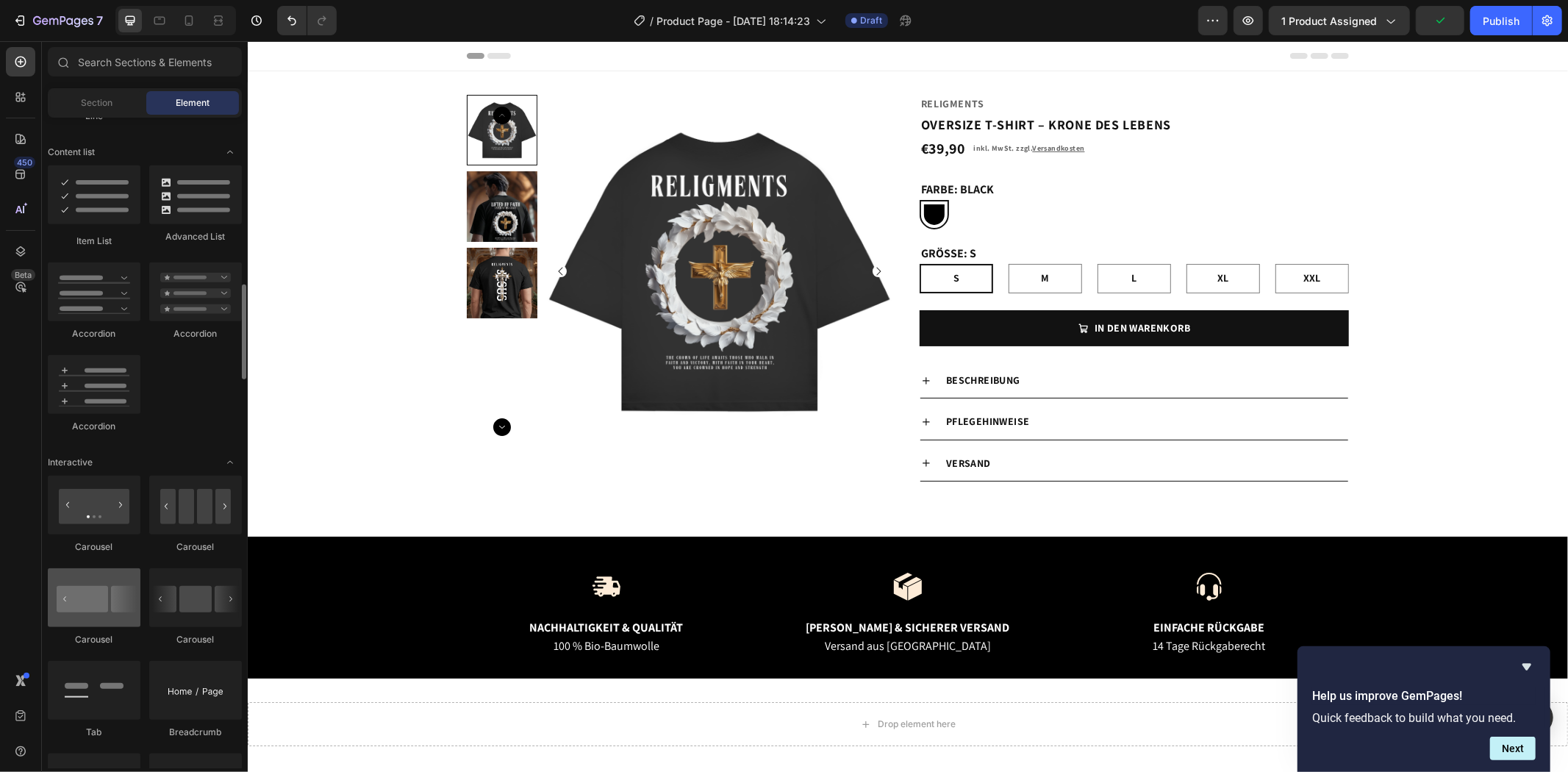
scroll to position [1225, 0]
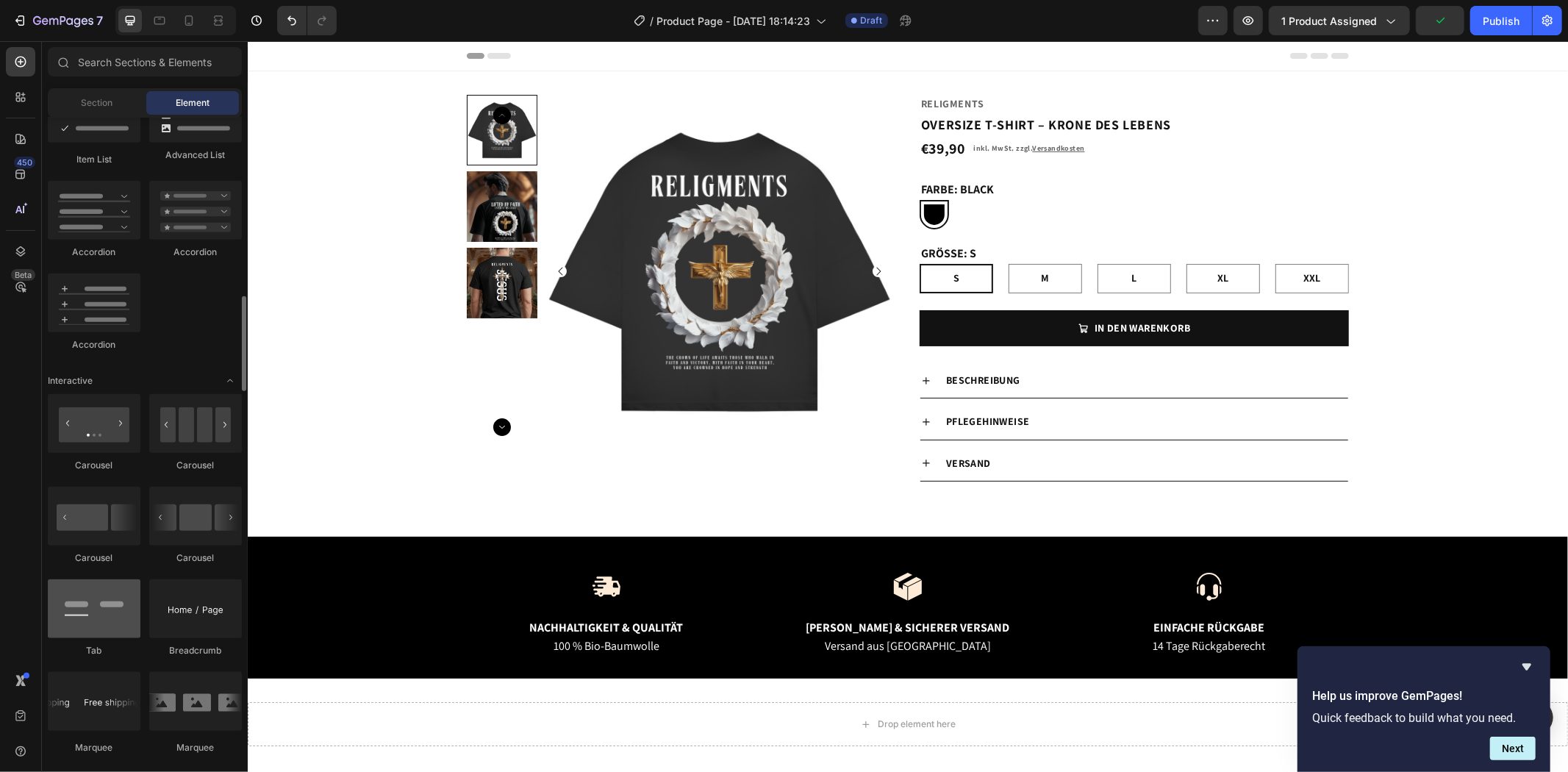
click at [99, 616] on div at bounding box center [93, 608] width 93 height 59
click at [100, 613] on div at bounding box center [93, 608] width 93 height 59
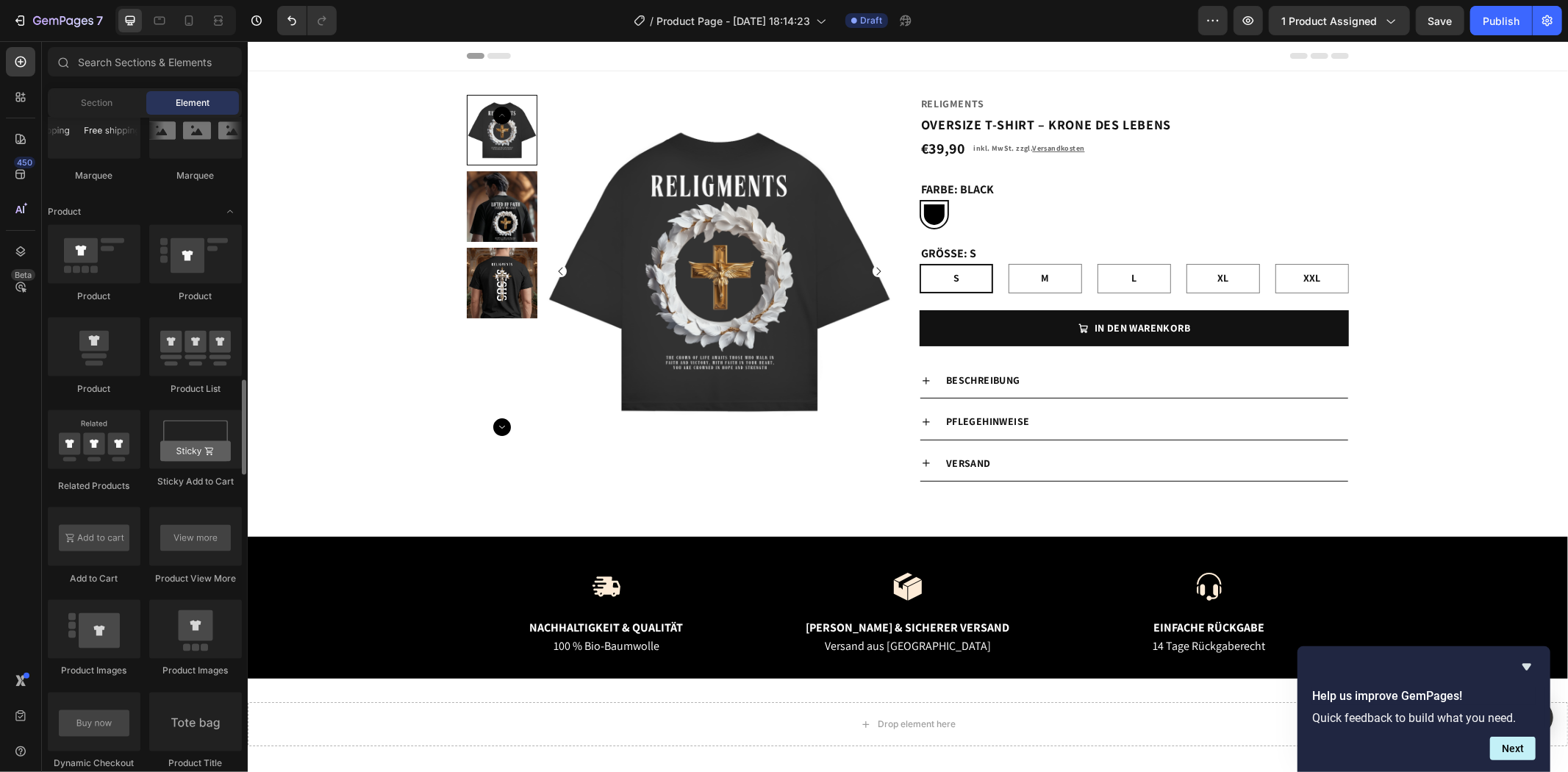
scroll to position [1878, 0]
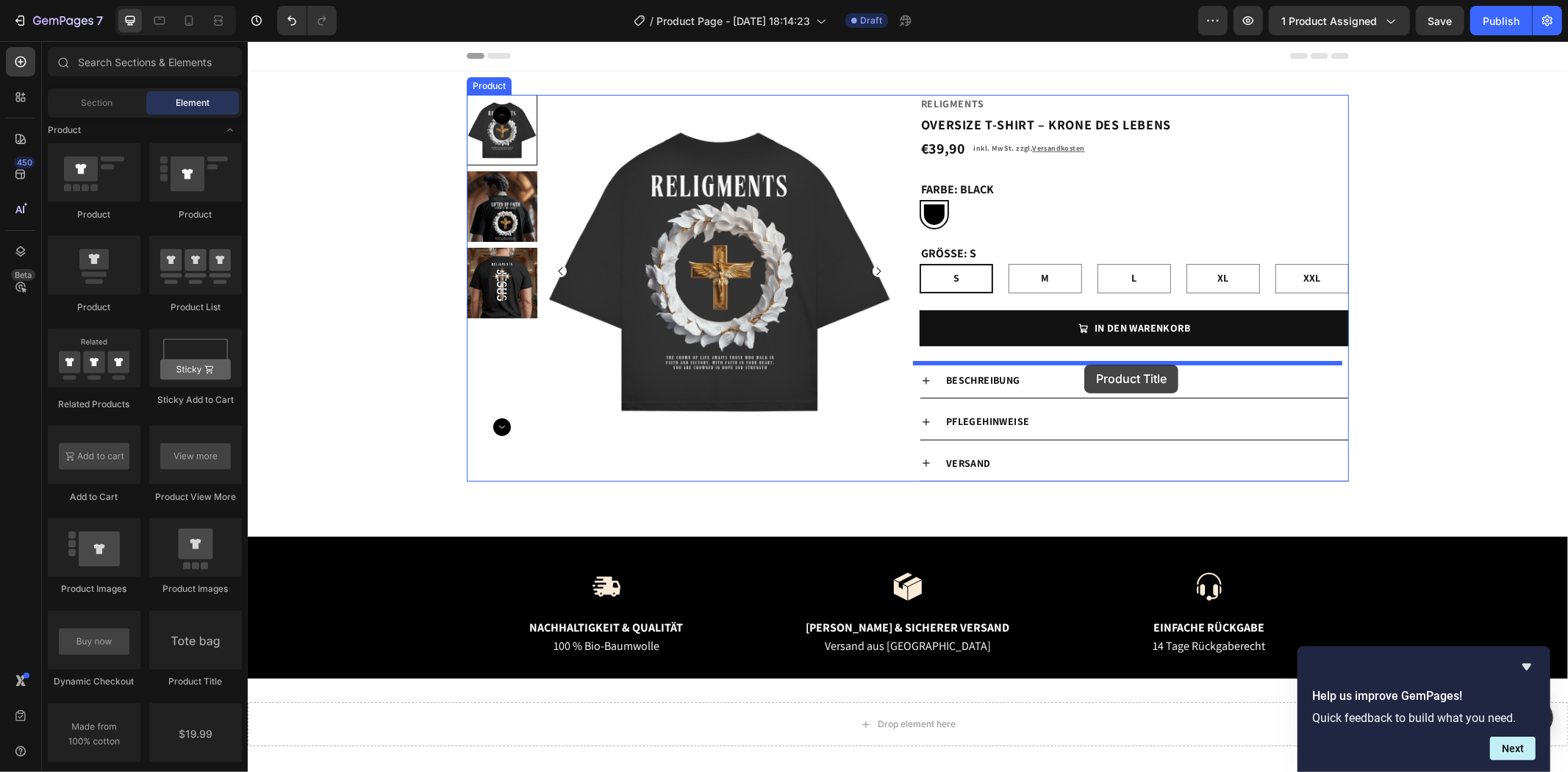
drag, startPoint x: 451, startPoint y: 678, endPoint x: 1086, endPoint y: 362, distance: 709.3
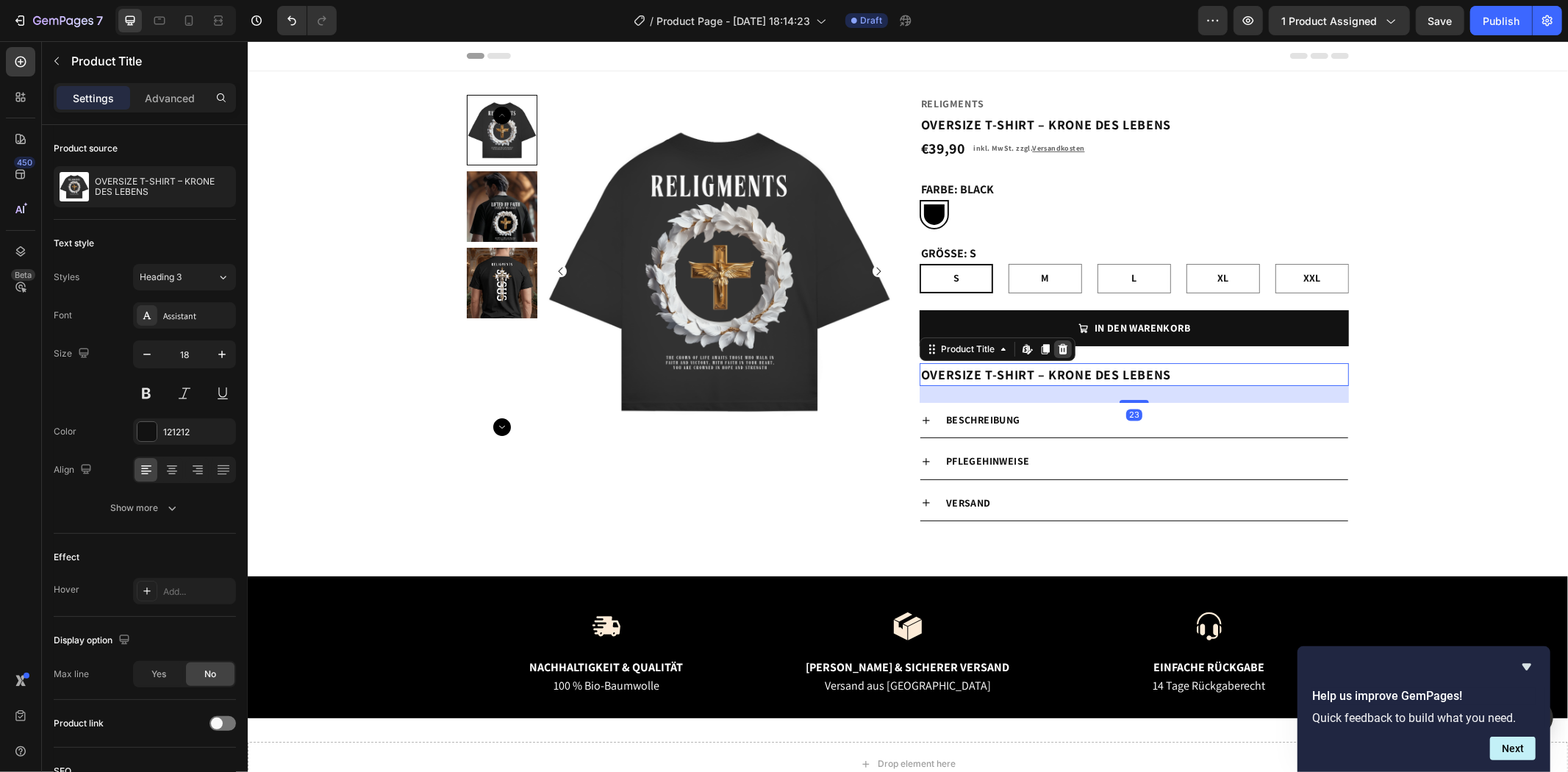
click at [1057, 348] on icon at bounding box center [1063, 349] width 12 height 12
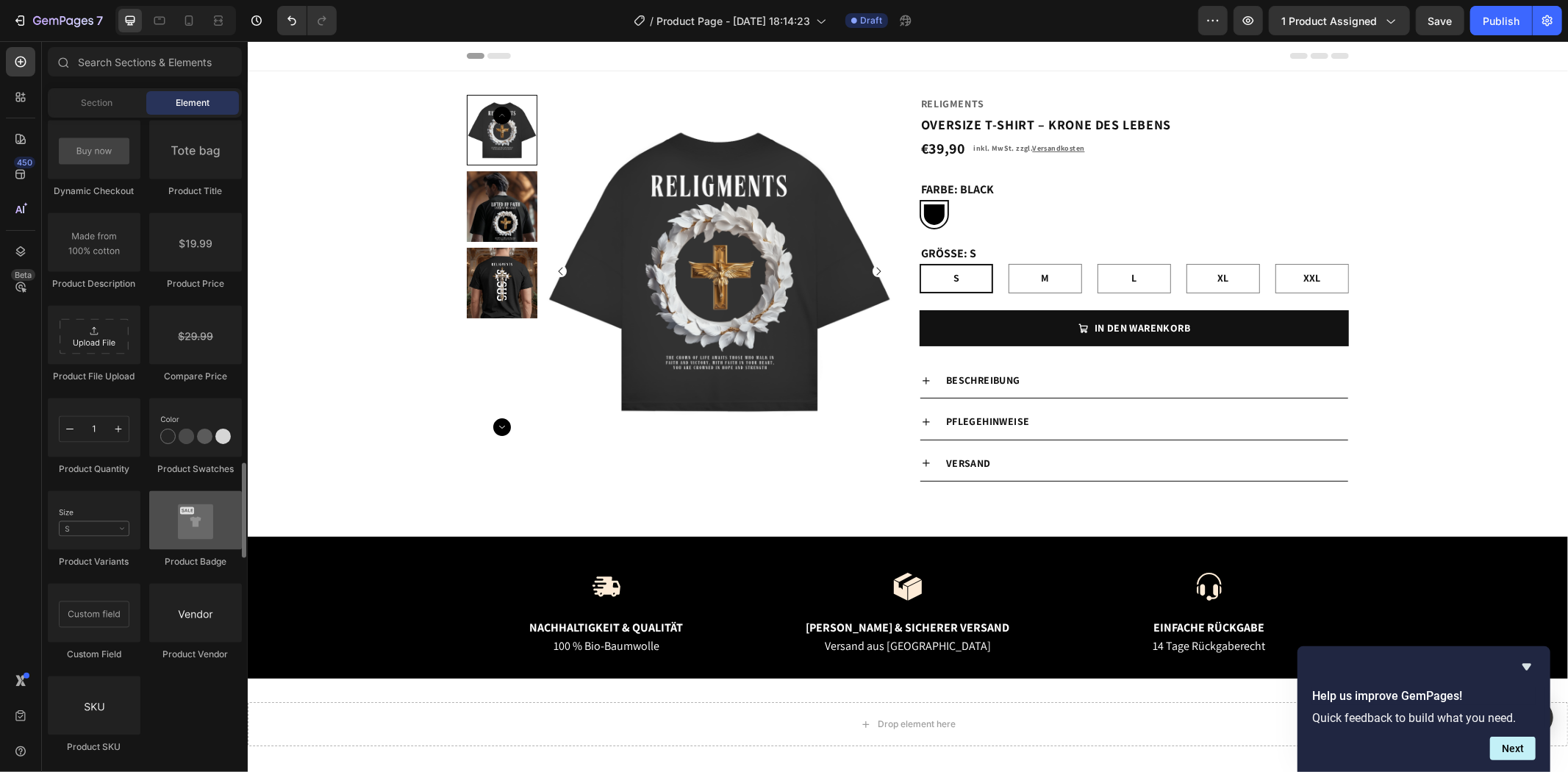
scroll to position [2450, 0]
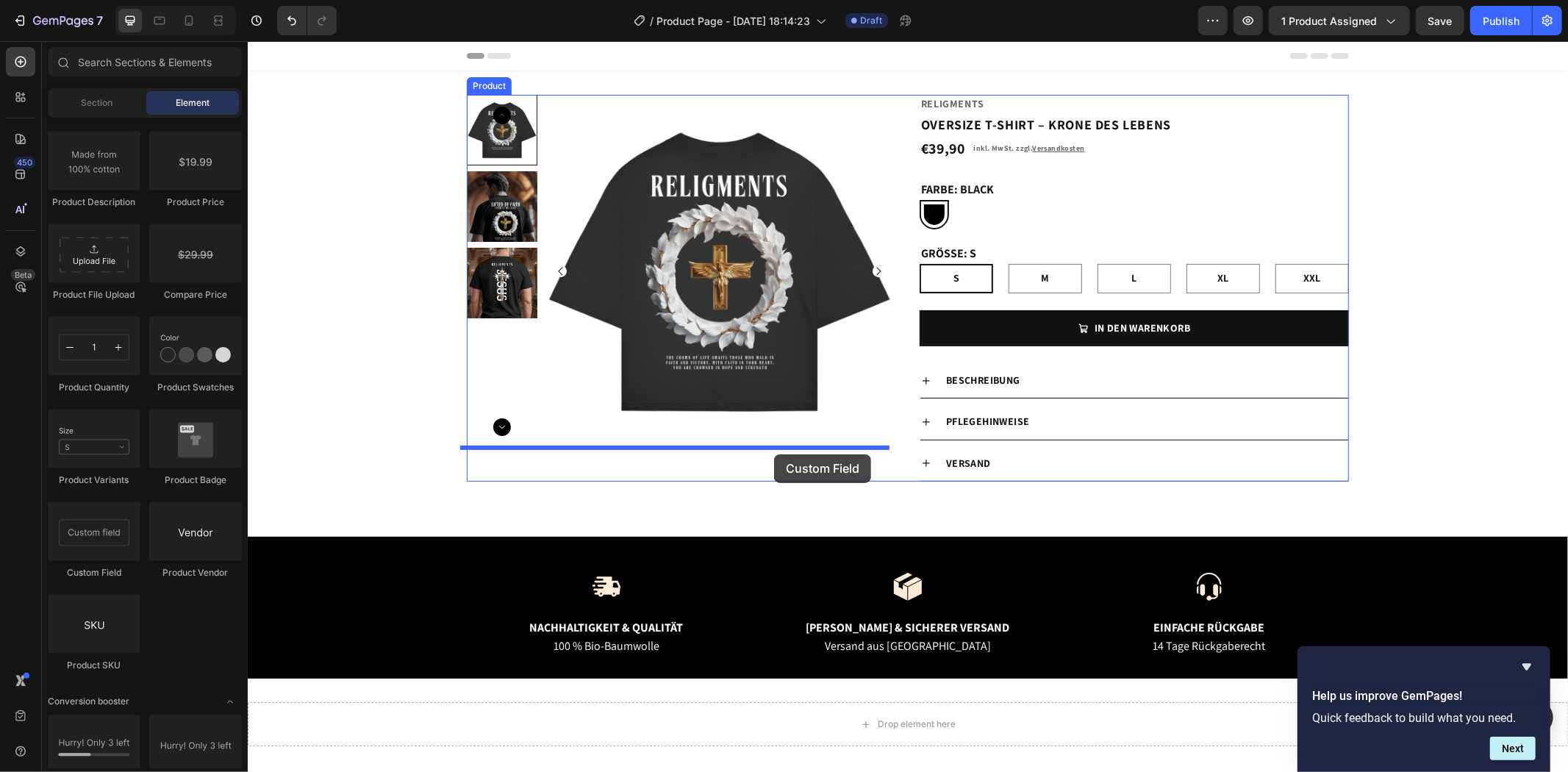
drag, startPoint x: 363, startPoint y: 588, endPoint x: 774, endPoint y: 454, distance: 432.3
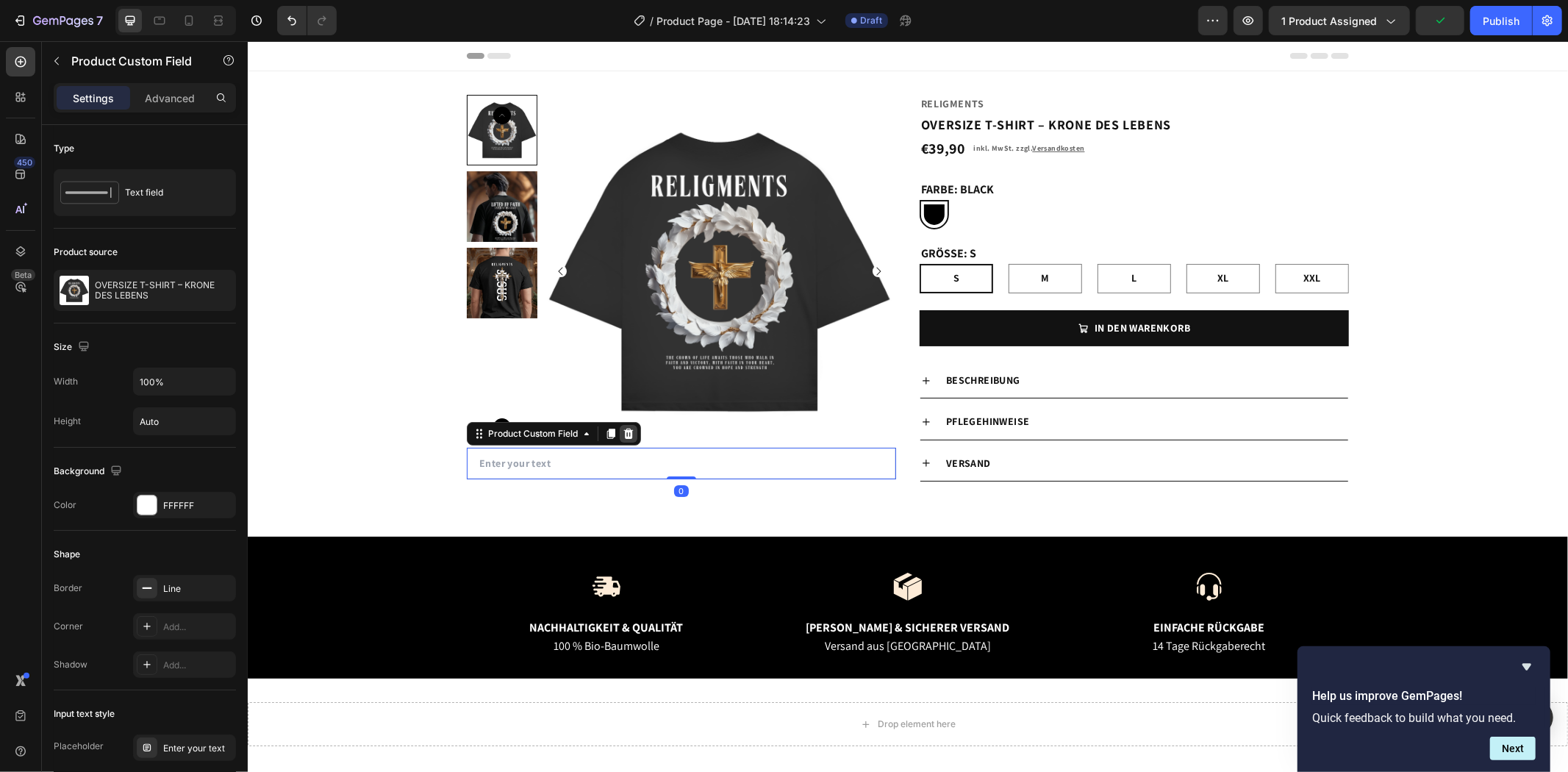
click at [627, 431] on icon at bounding box center [628, 433] width 12 height 12
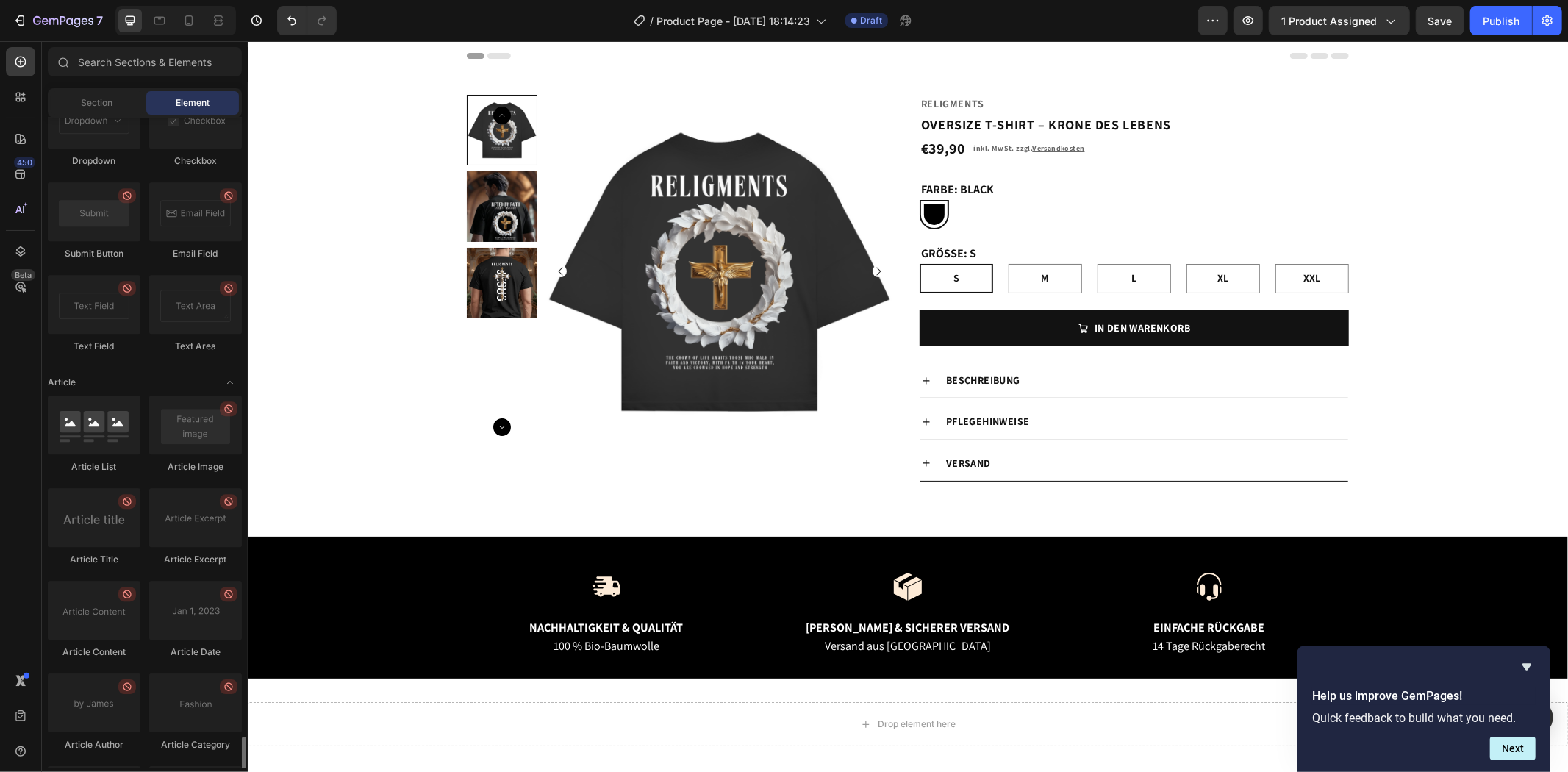
scroll to position [3802, 0]
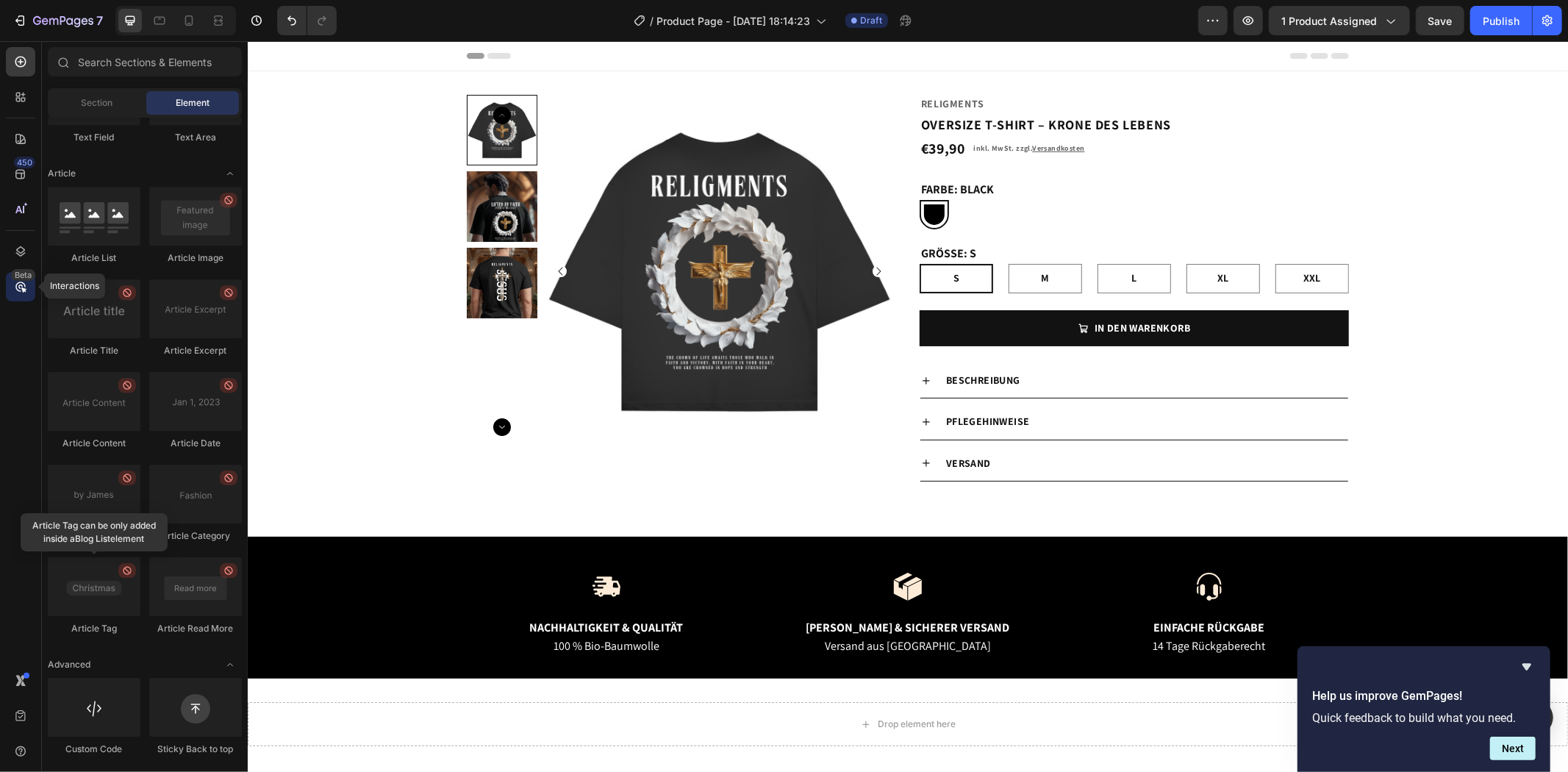
click at [18, 288] on icon at bounding box center [20, 286] width 15 height 15
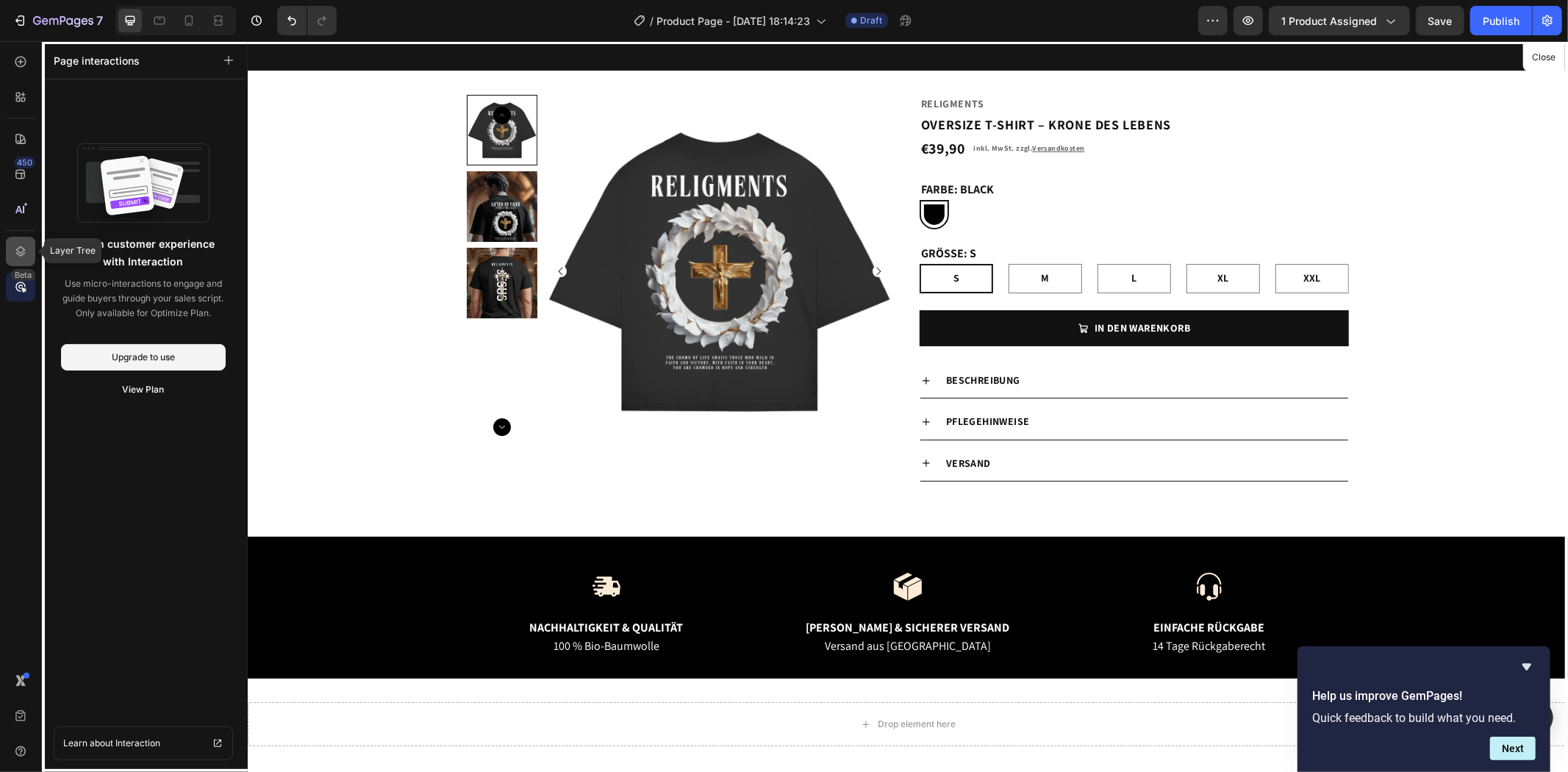
click at [20, 240] on div at bounding box center [21, 251] width 29 height 29
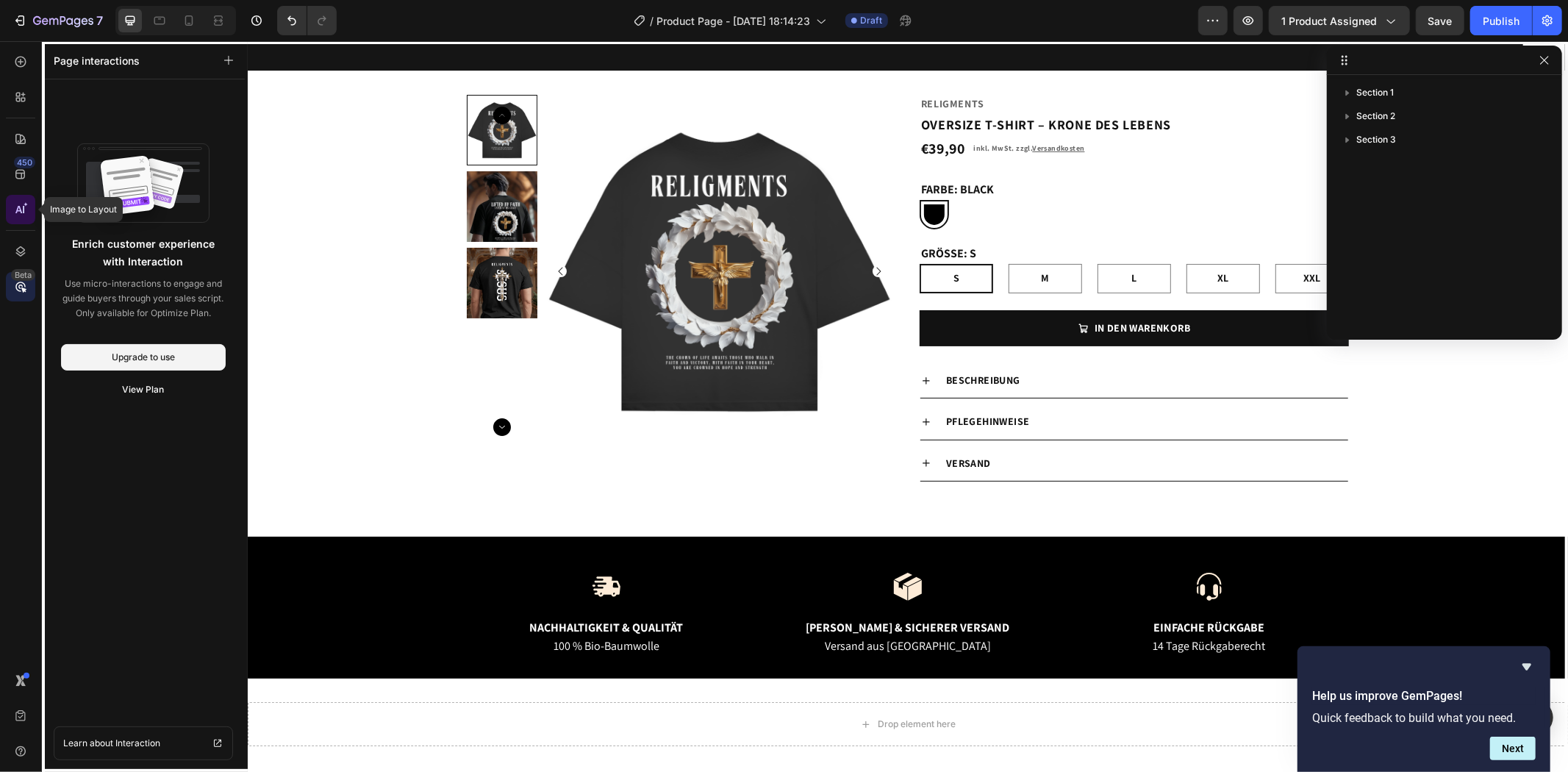
click at [22, 213] on icon at bounding box center [20, 209] width 15 height 15
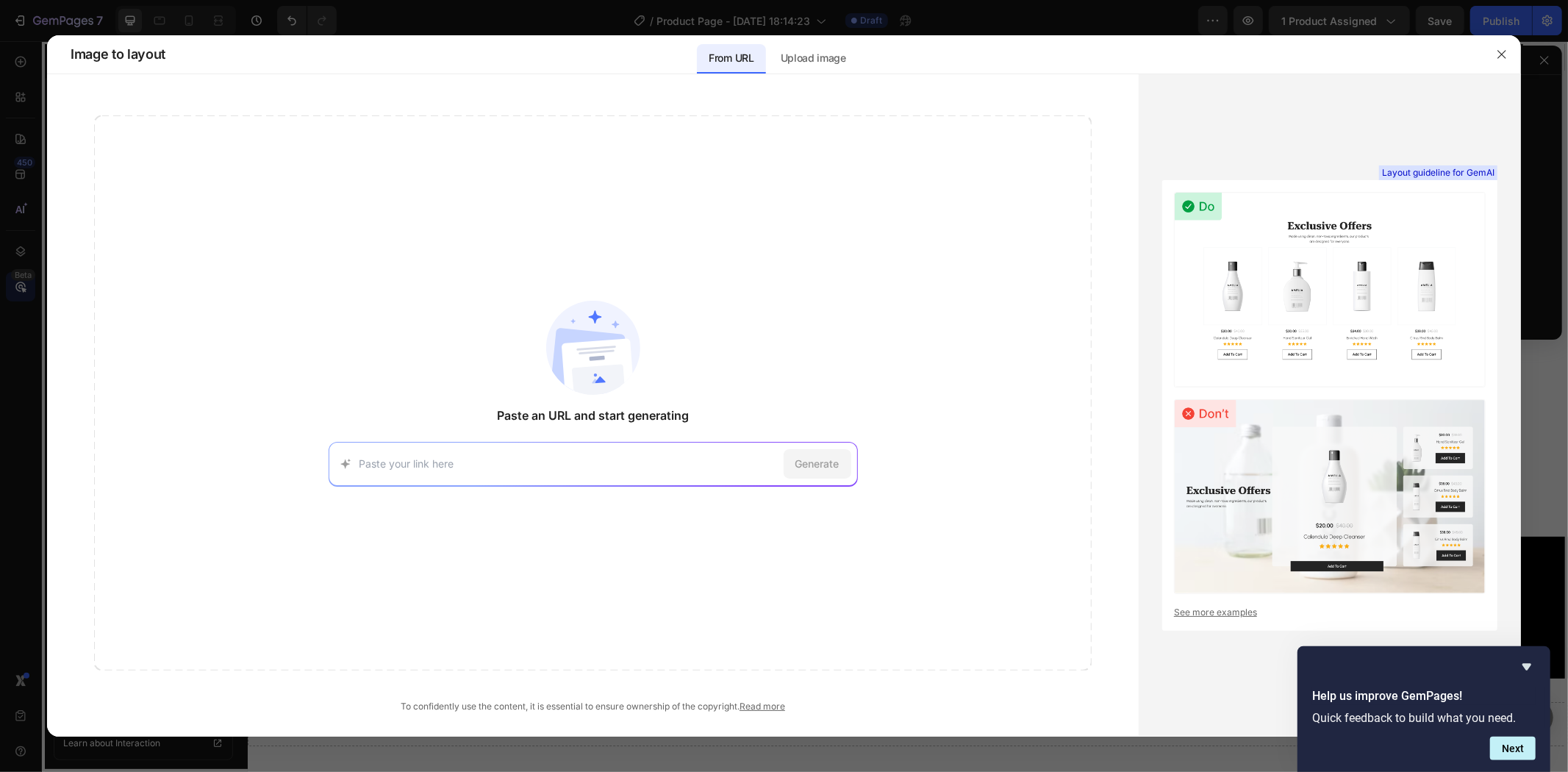
click at [480, 35] on div "From URL Upload image" at bounding box center [777, 55] width 1218 height 38
click at [1506, 50] on icon "button" at bounding box center [1501, 54] width 8 height 8
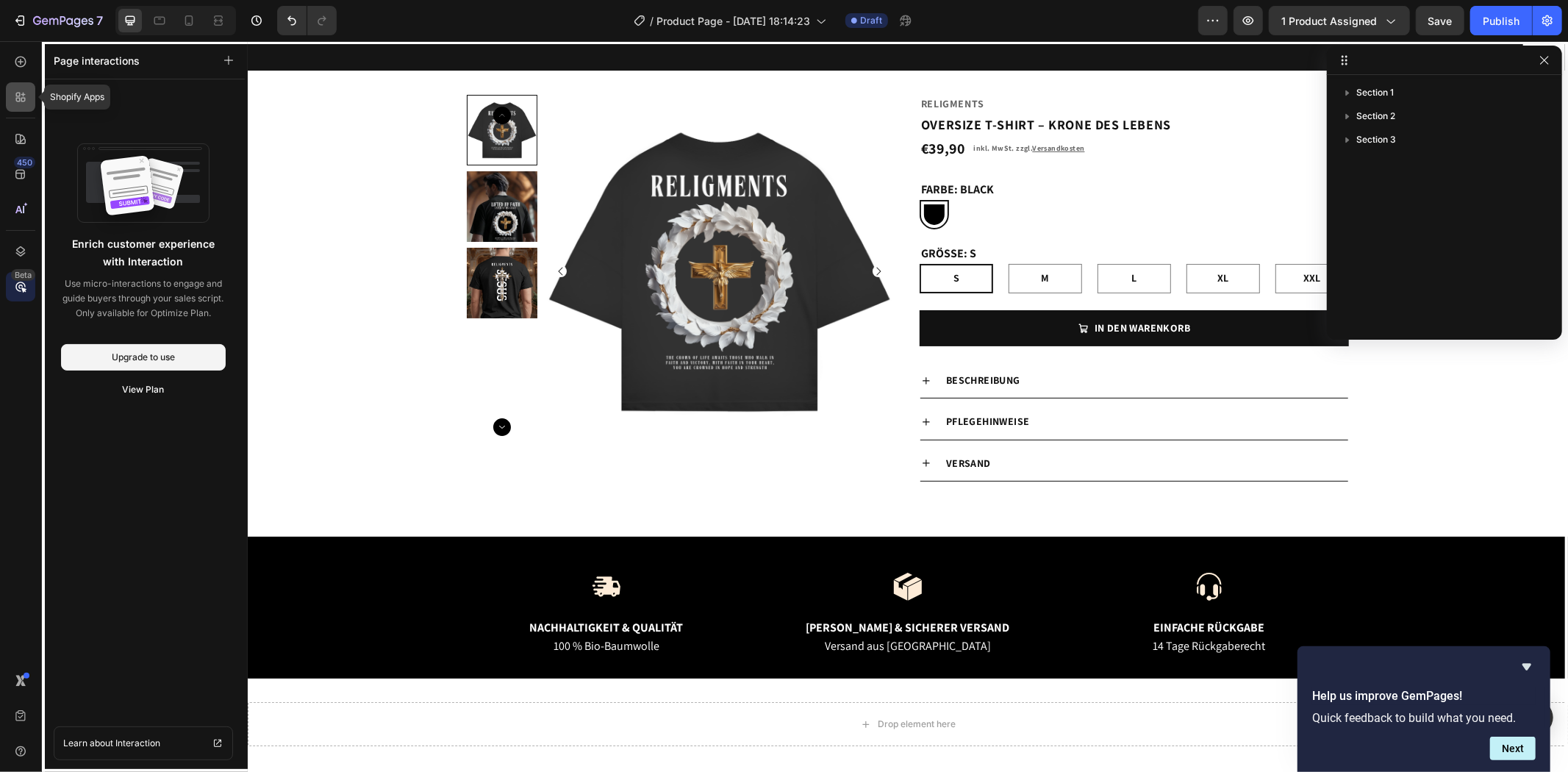
click at [27, 98] on icon at bounding box center [20, 97] width 15 height 15
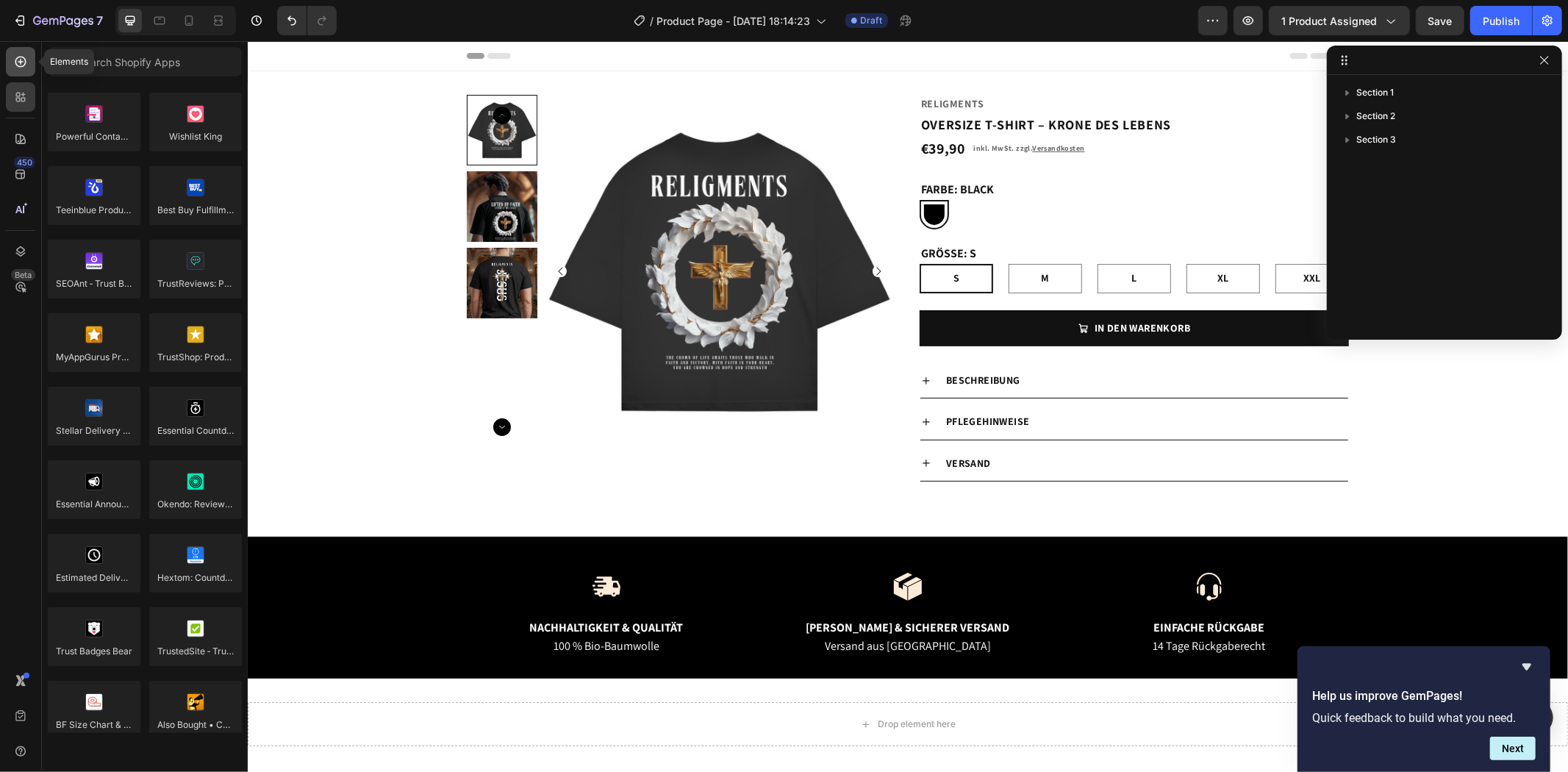
click at [24, 66] on icon at bounding box center [20, 61] width 15 height 15
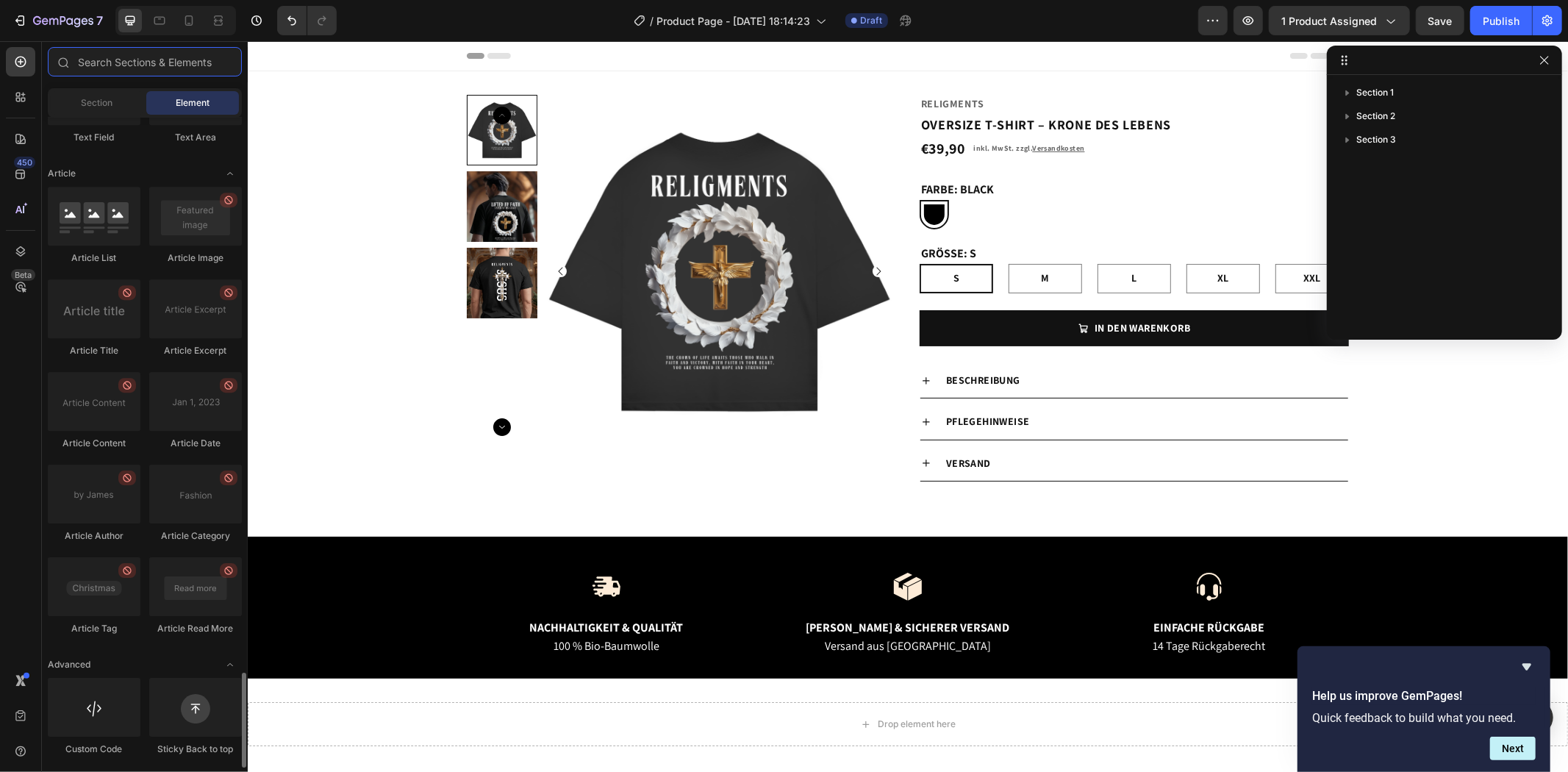
scroll to position [3475, 0]
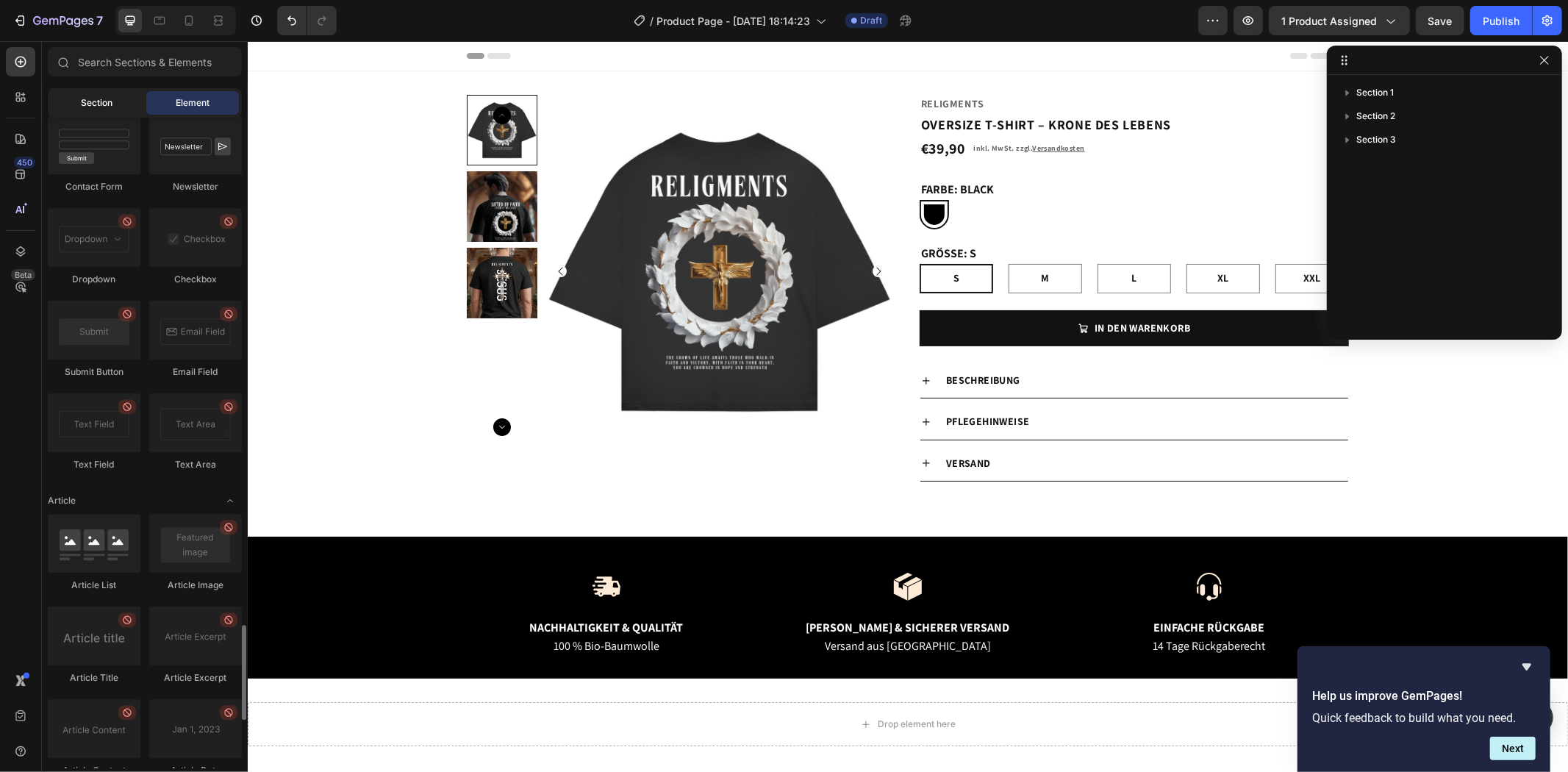
click at [113, 97] on div "Section" at bounding box center [97, 102] width 93 height 23
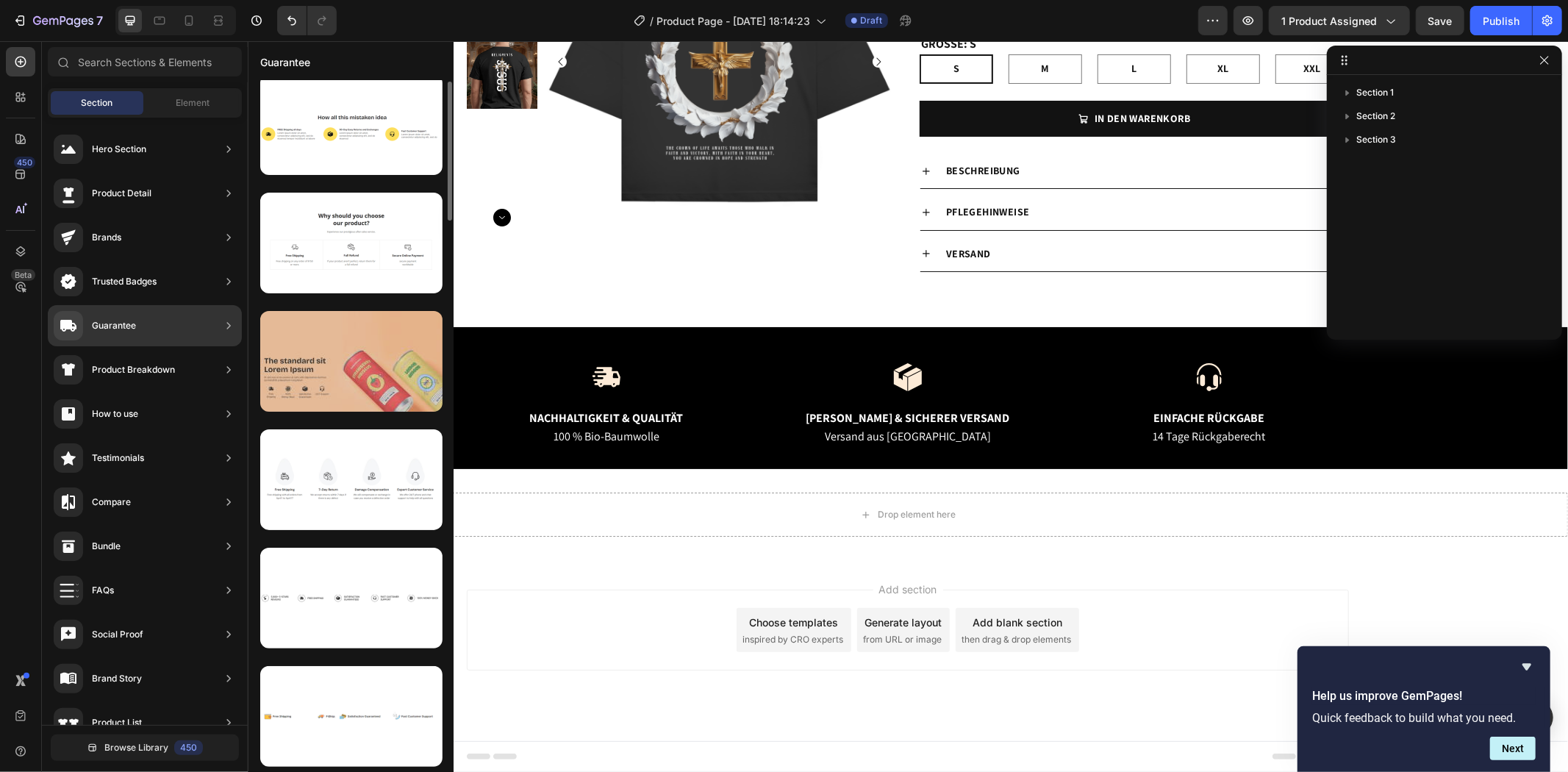
scroll to position [92, 0]
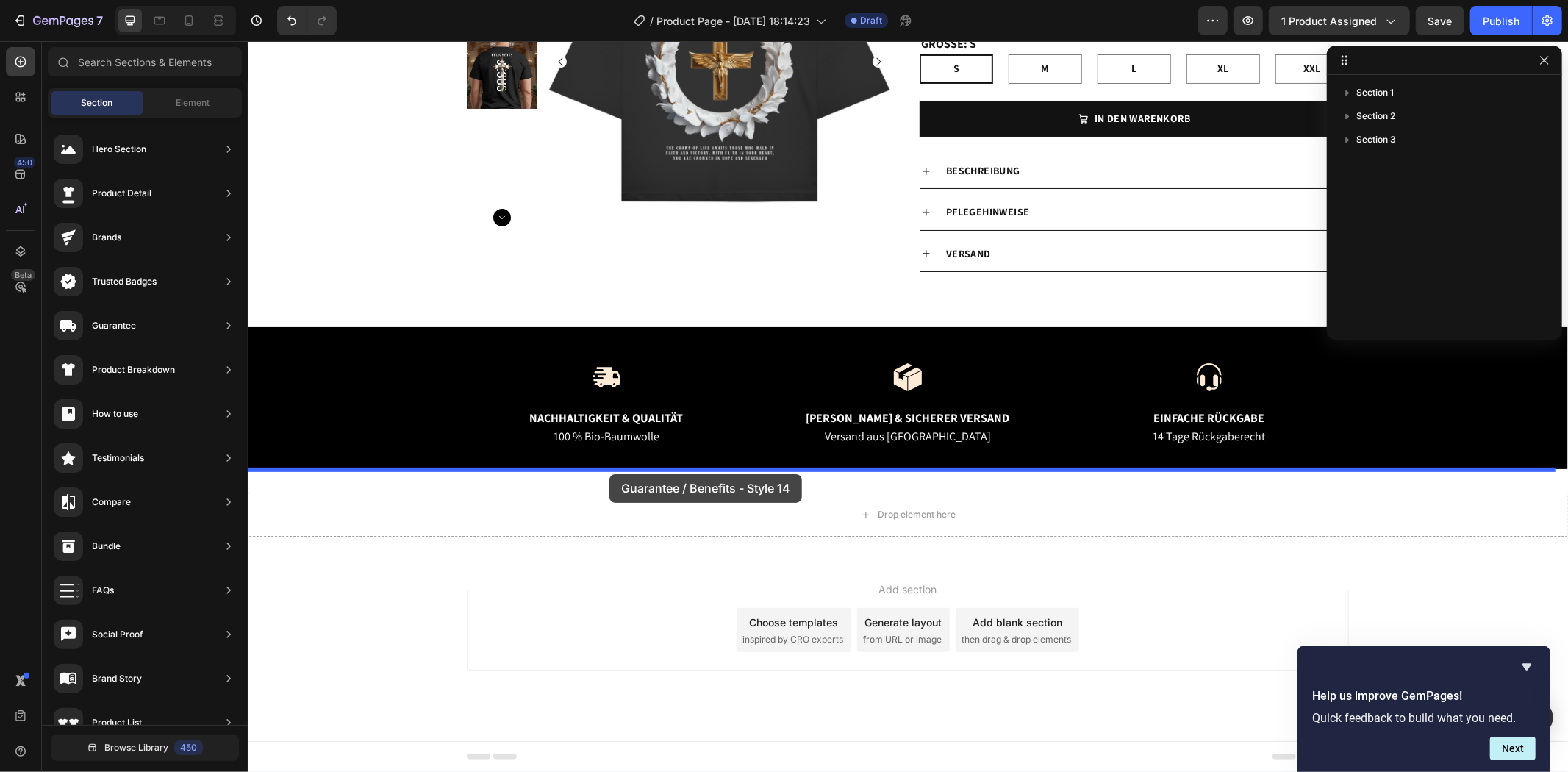
drag, startPoint x: 622, startPoint y: 427, endPoint x: 609, endPoint y: 472, distance: 46.8
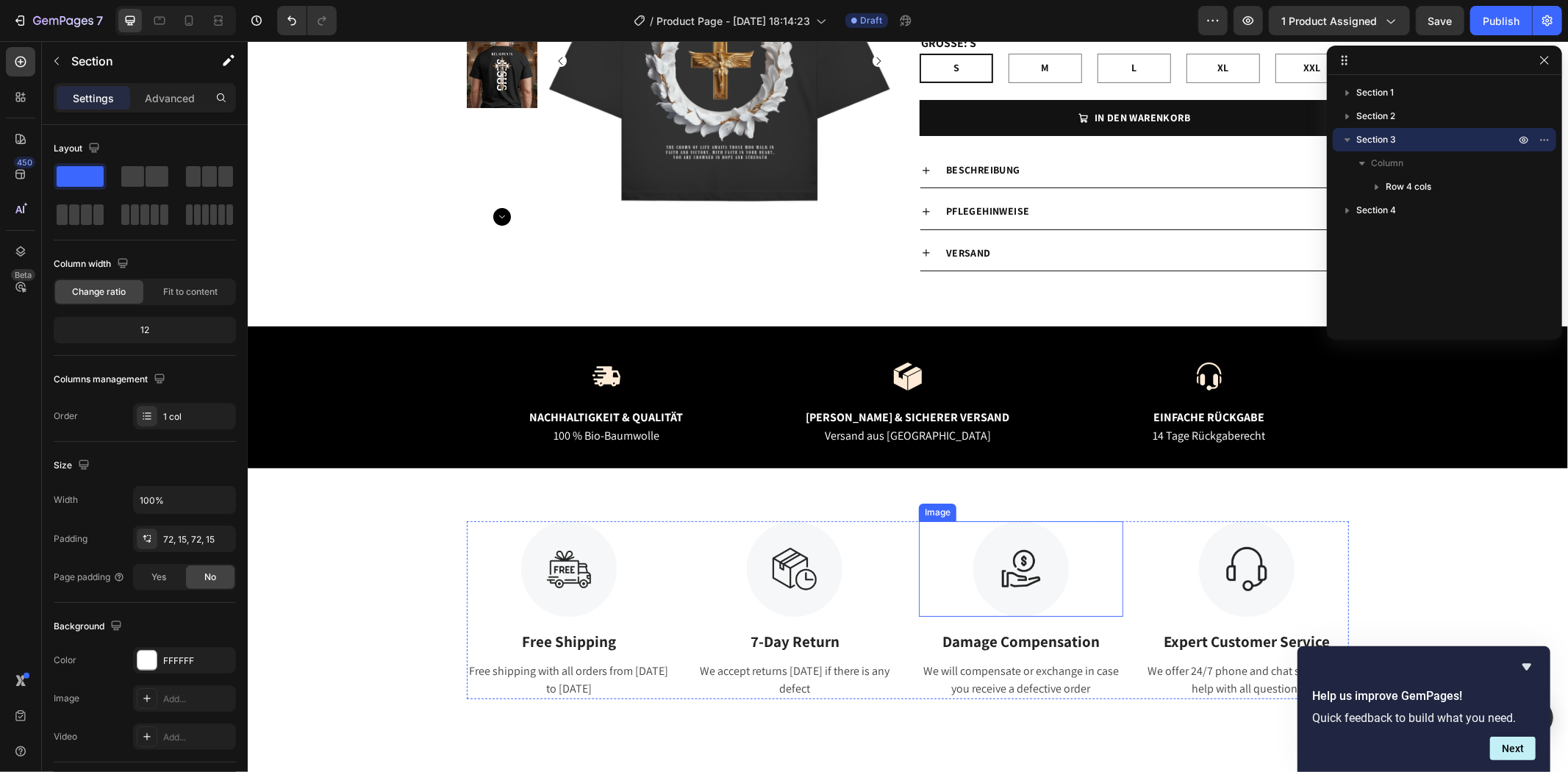
scroll to position [292, 0]
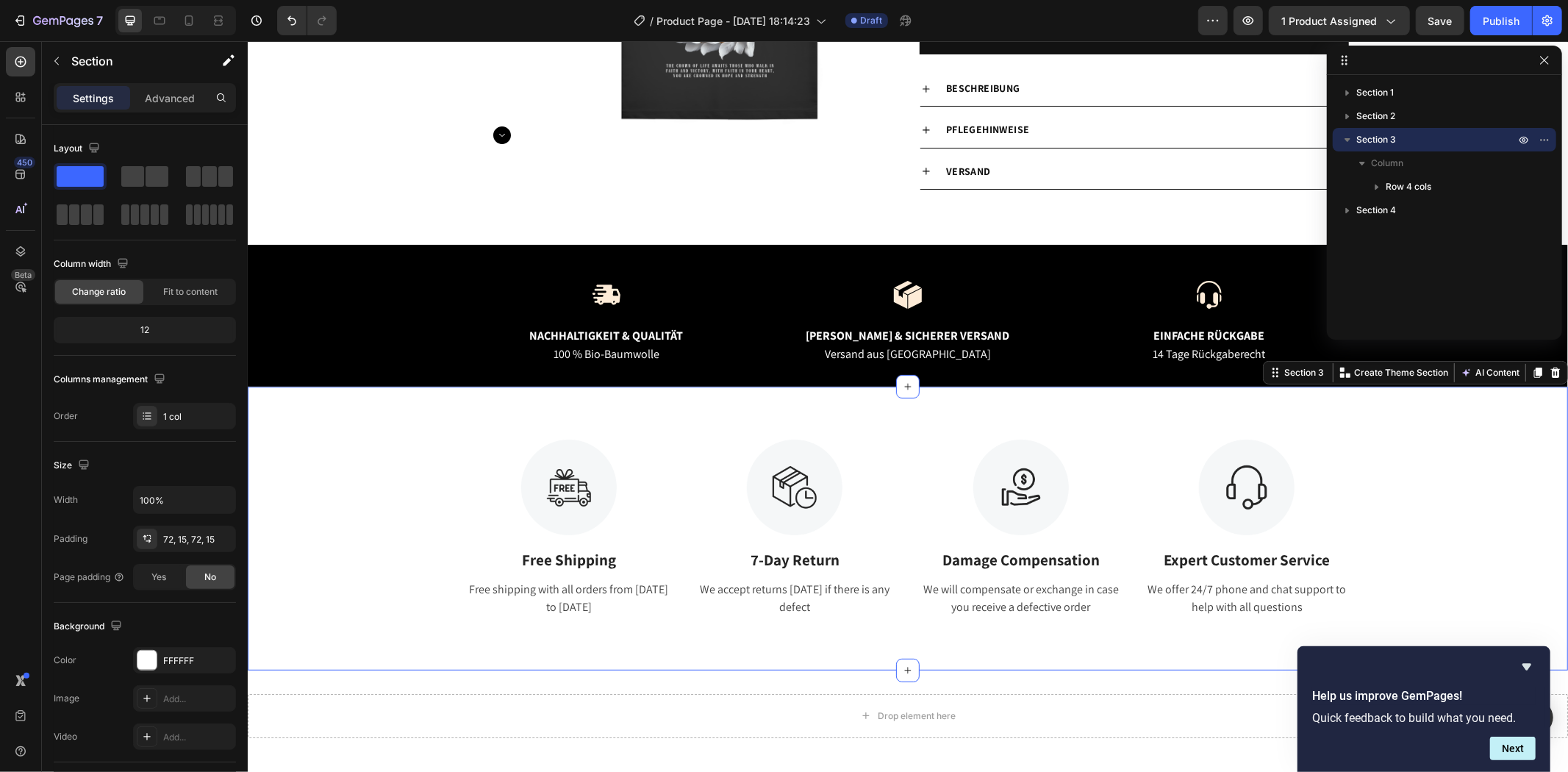
click at [907, 640] on div "Image Free Shipping Text Block Free shipping with all orders from [DATE] to [DA…" at bounding box center [906, 528] width 1320 height 284
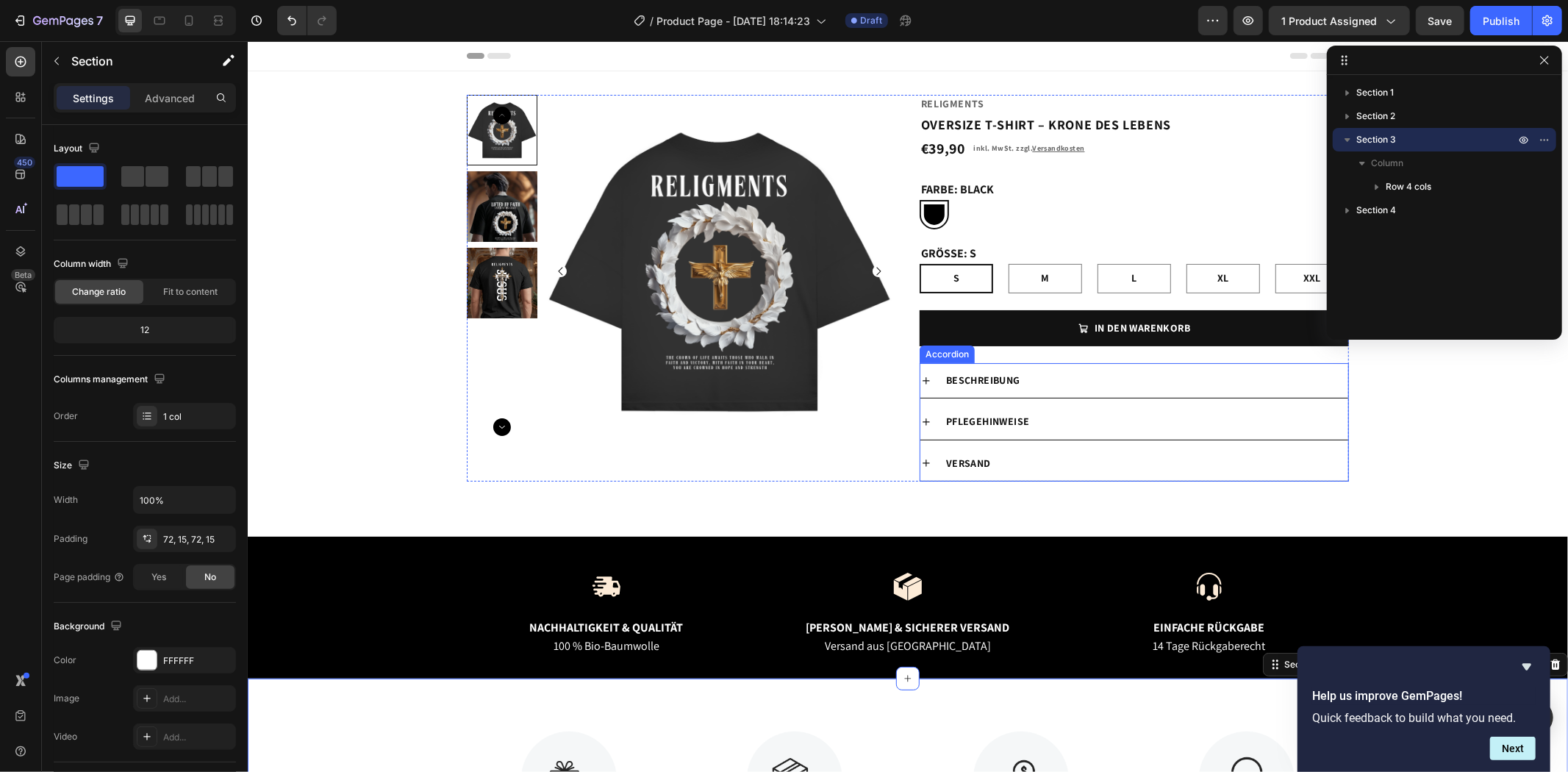
scroll to position [245, 0]
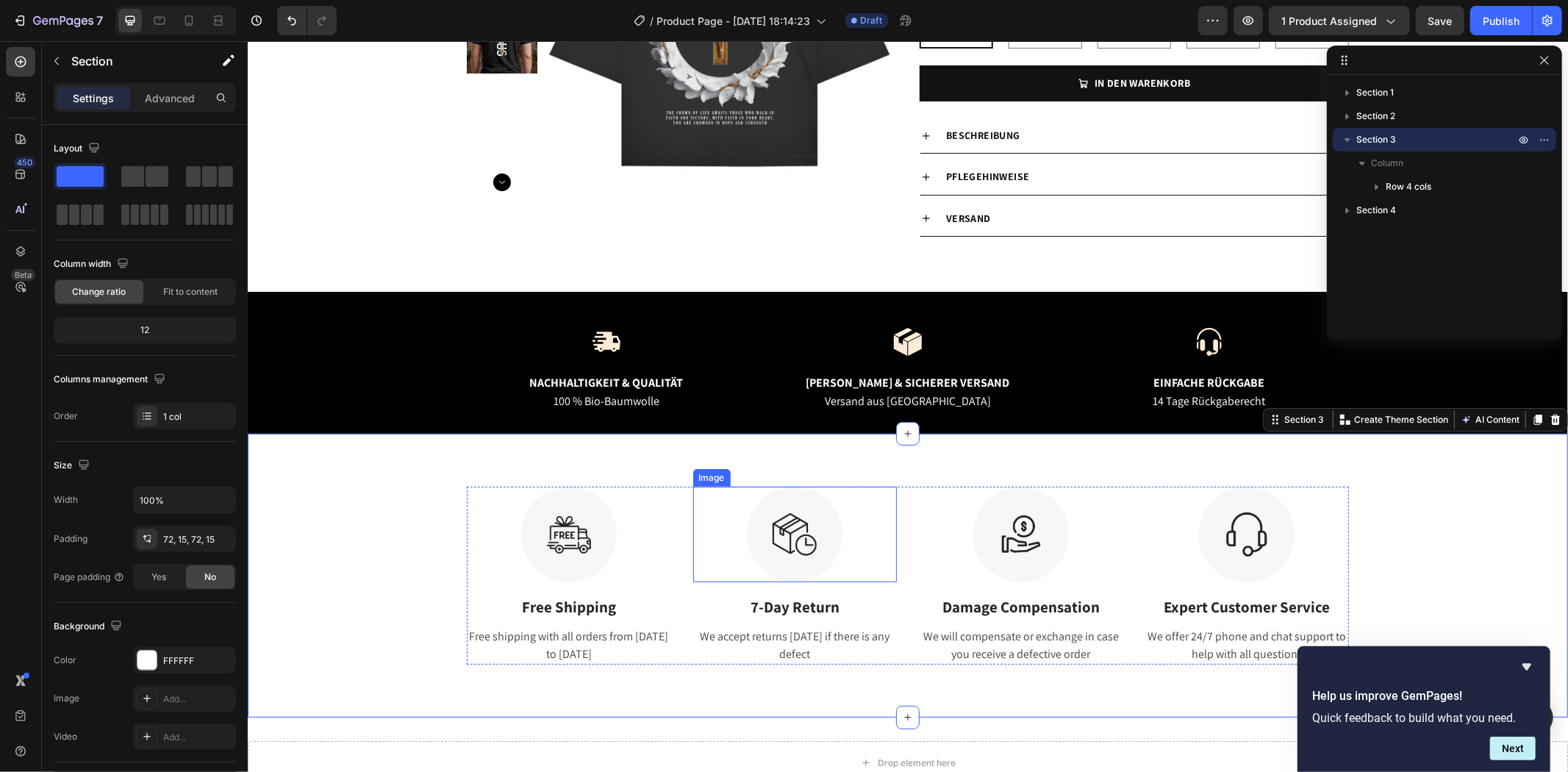
click at [793, 526] on img at bounding box center [794, 533] width 95 height 95
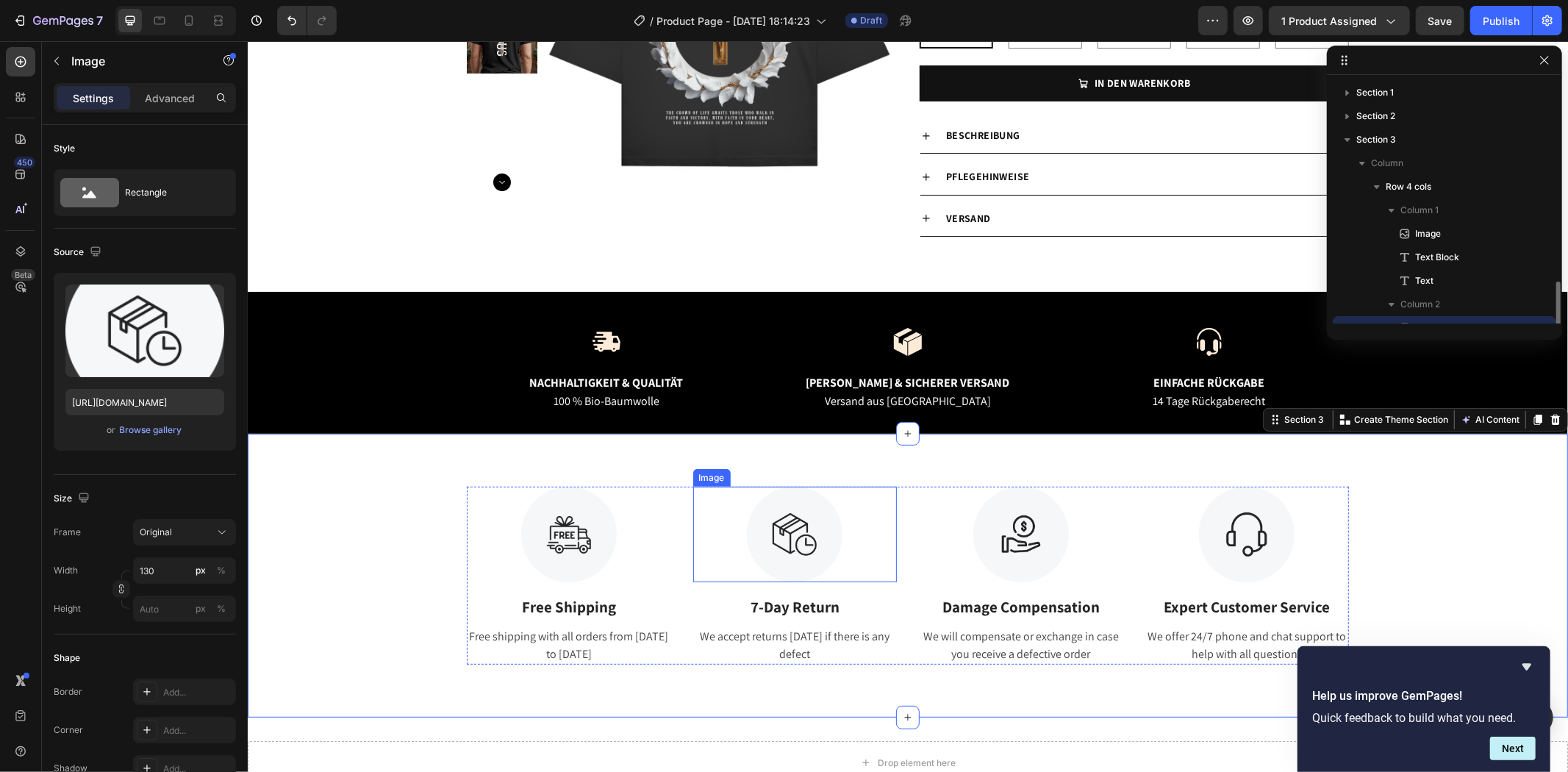
scroll to position [137, 0]
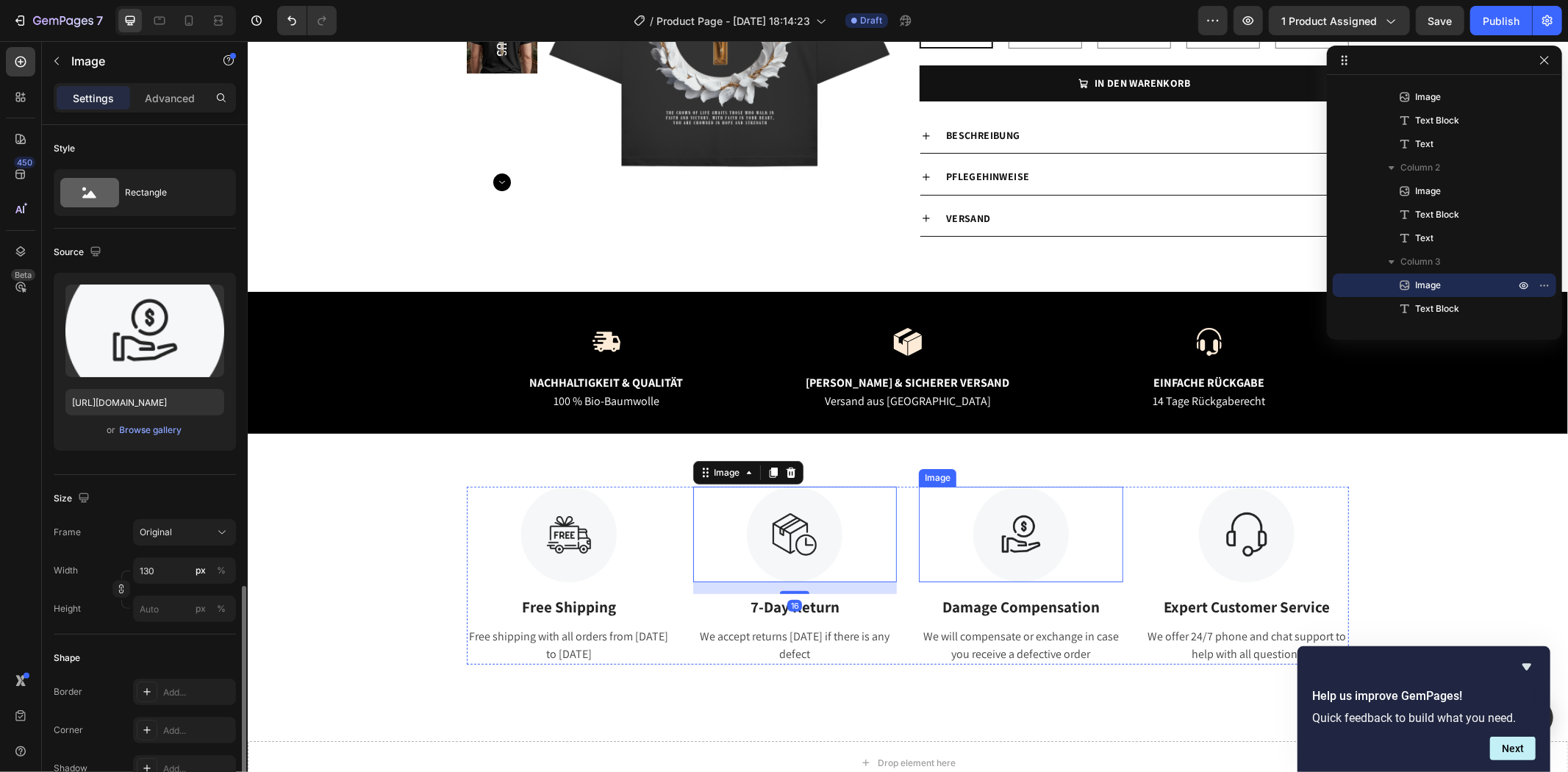
click at [1038, 526] on img at bounding box center [1020, 533] width 95 height 95
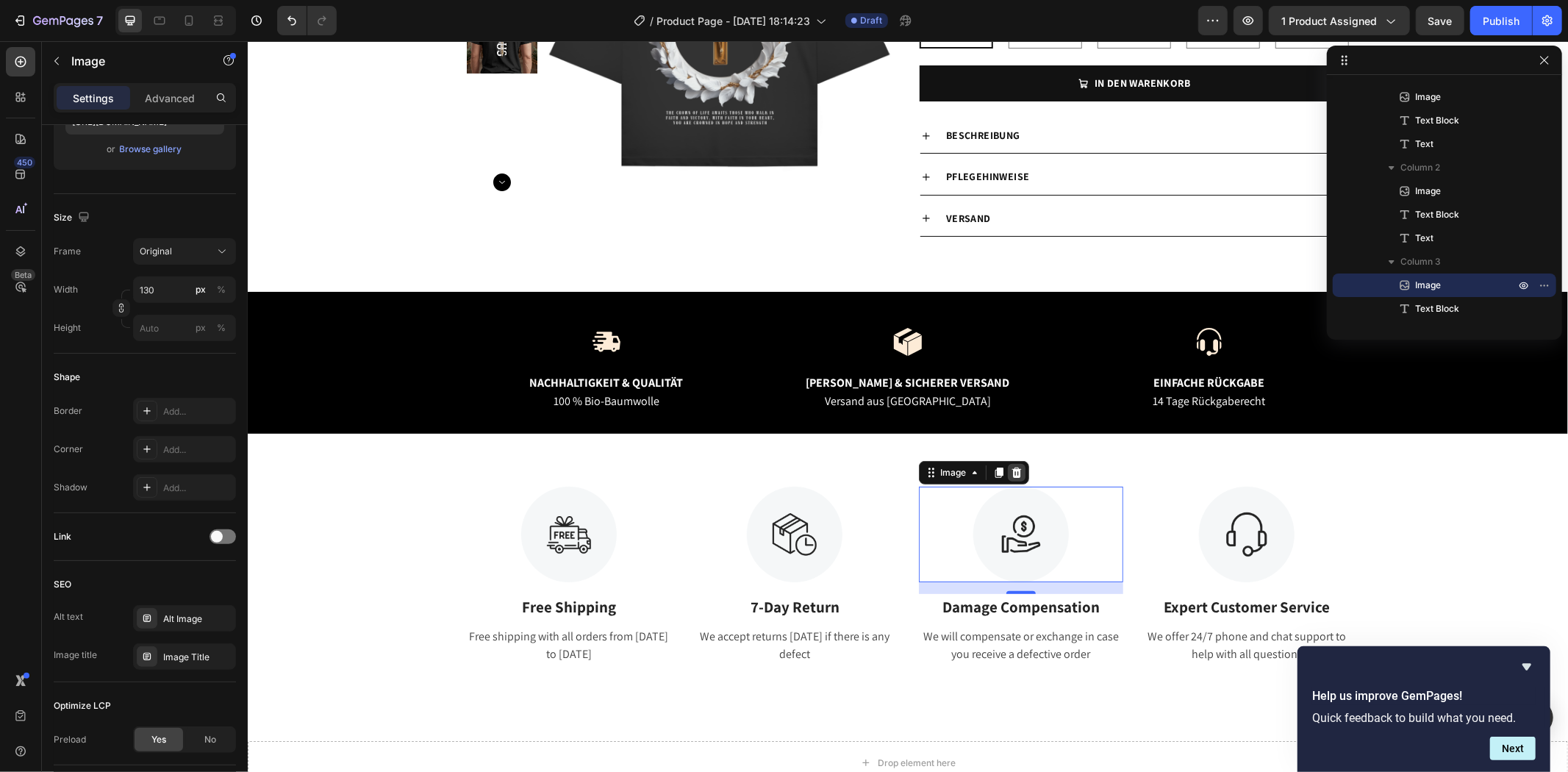
click at [1013, 470] on icon at bounding box center [1016, 473] width 12 height 12
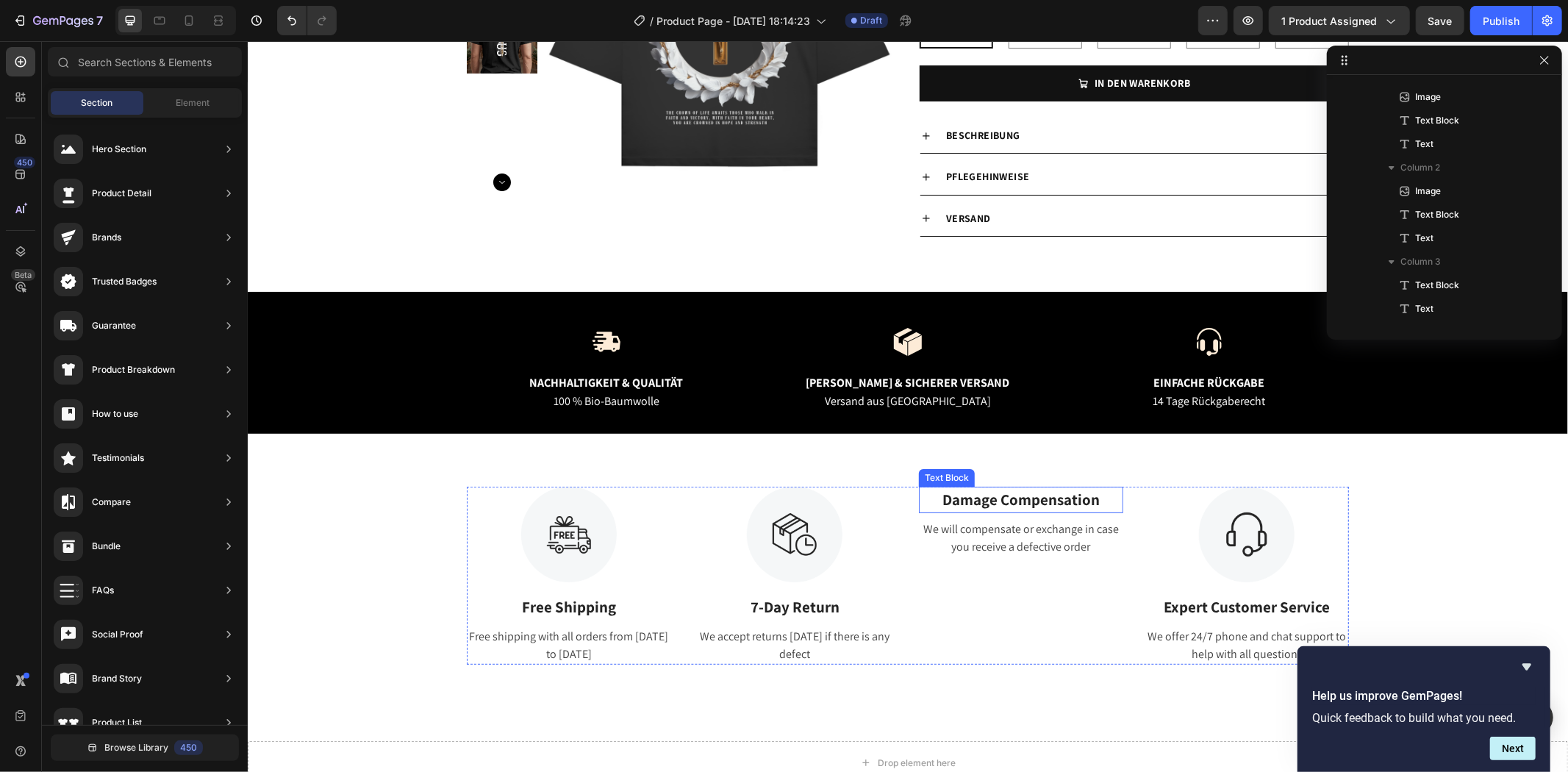
click at [1005, 494] on p "Damage Compensation" at bounding box center [1020, 499] width 202 height 23
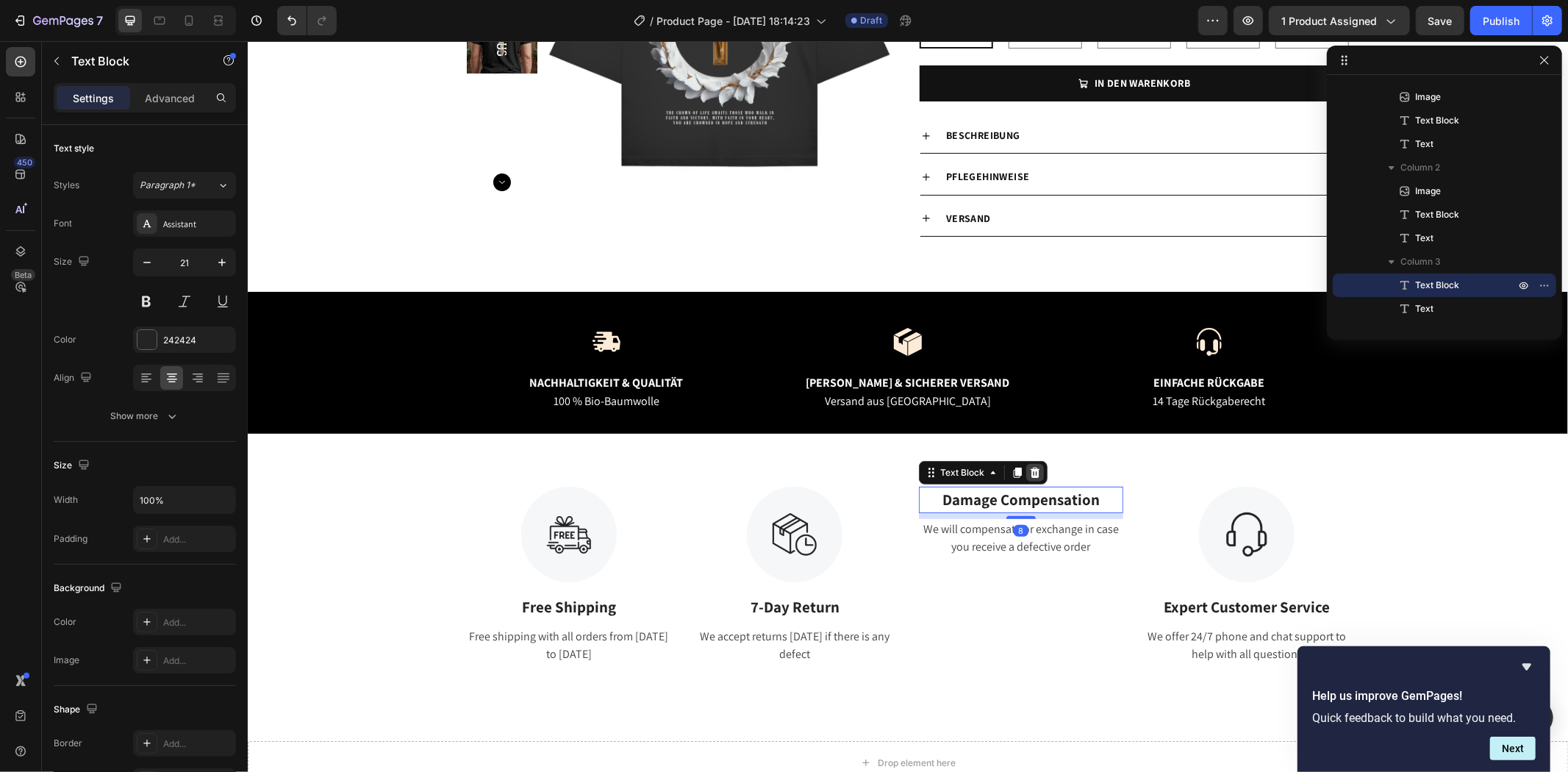
click at [1030, 467] on icon at bounding box center [1034, 472] width 10 height 10
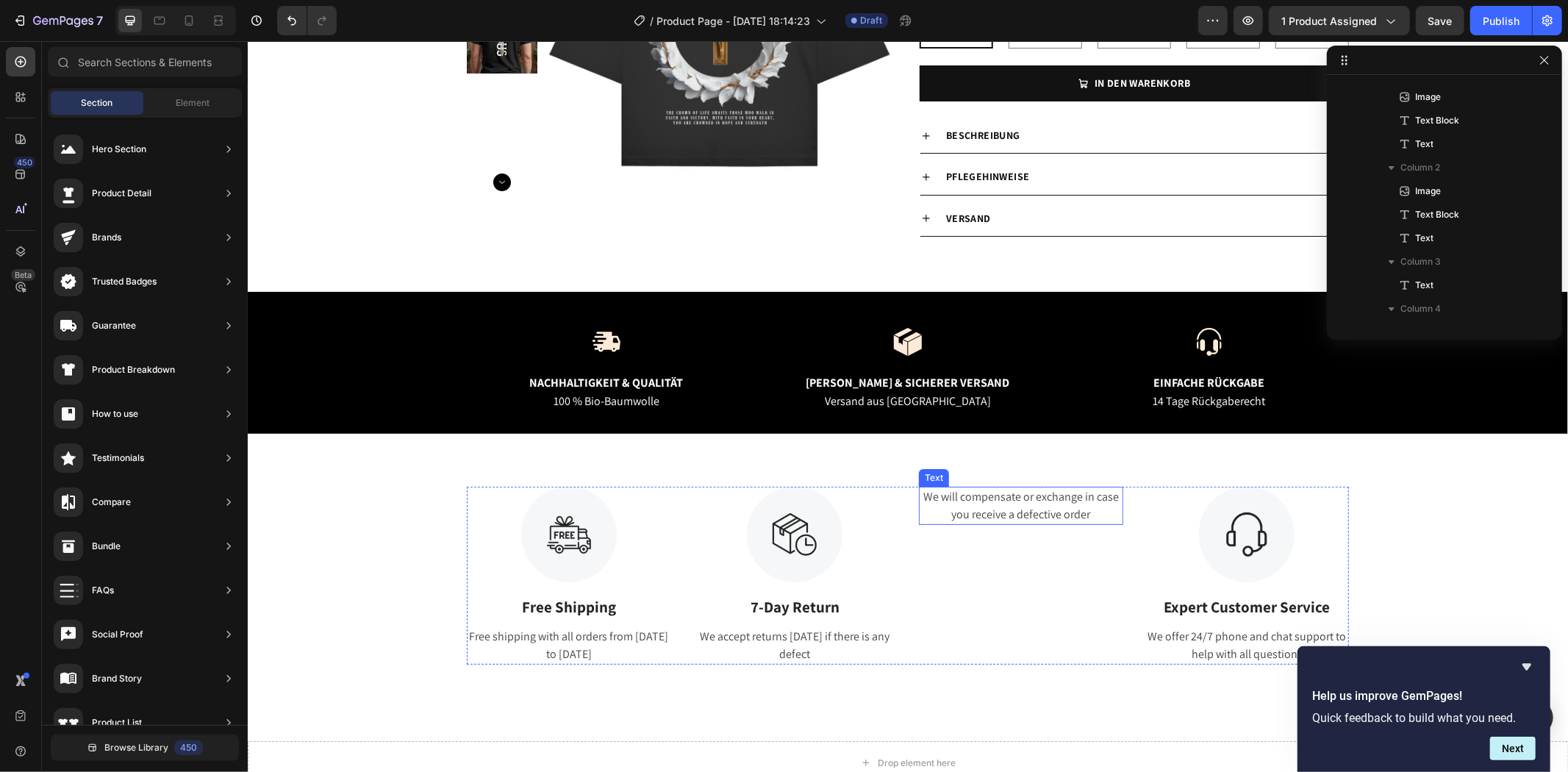
click at [1007, 514] on div "We will compensate or exchange in case you receive a defective order" at bounding box center [1020, 505] width 204 height 38
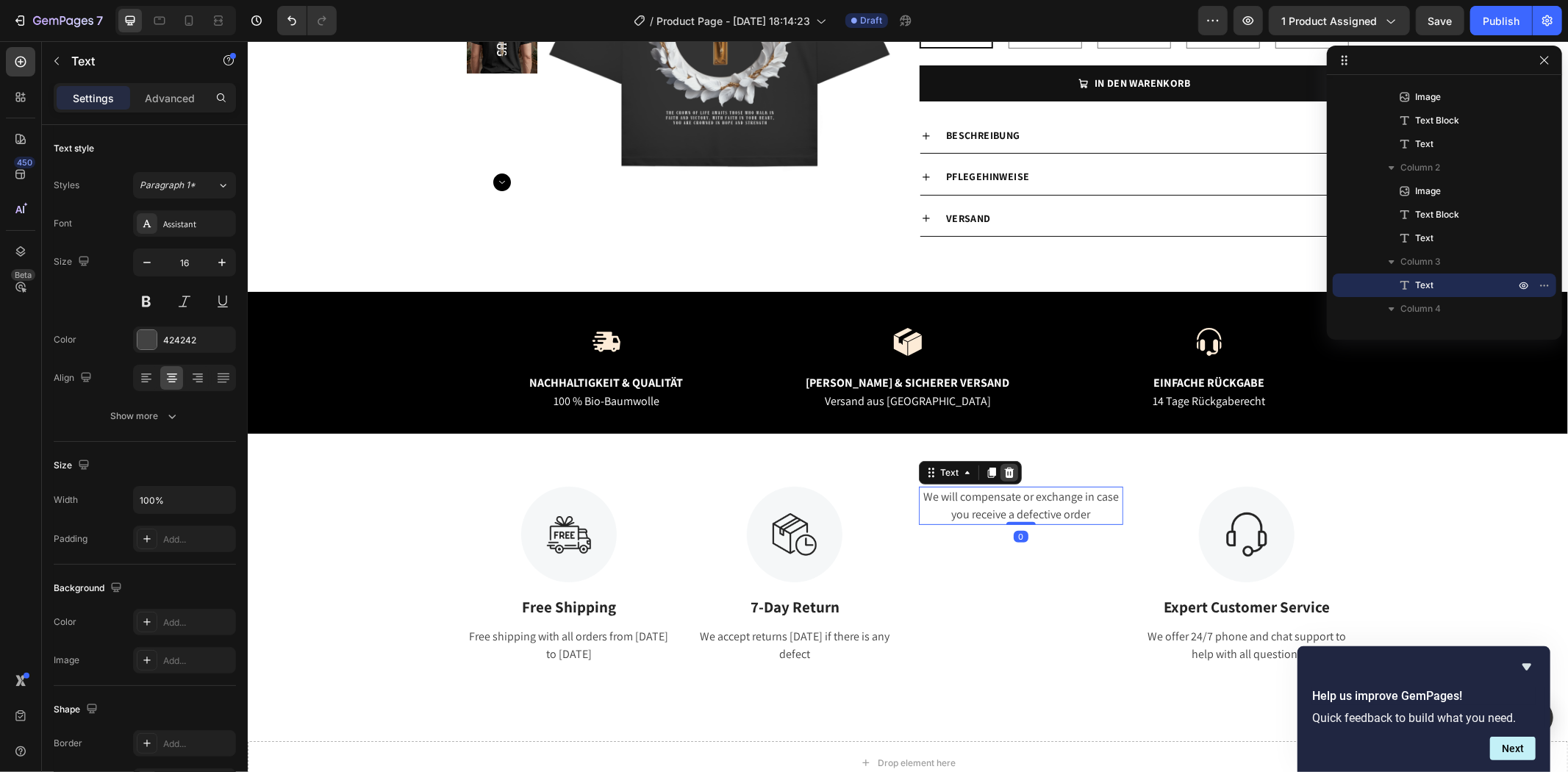
click at [1007, 466] on icon at bounding box center [1009, 473] width 12 height 12
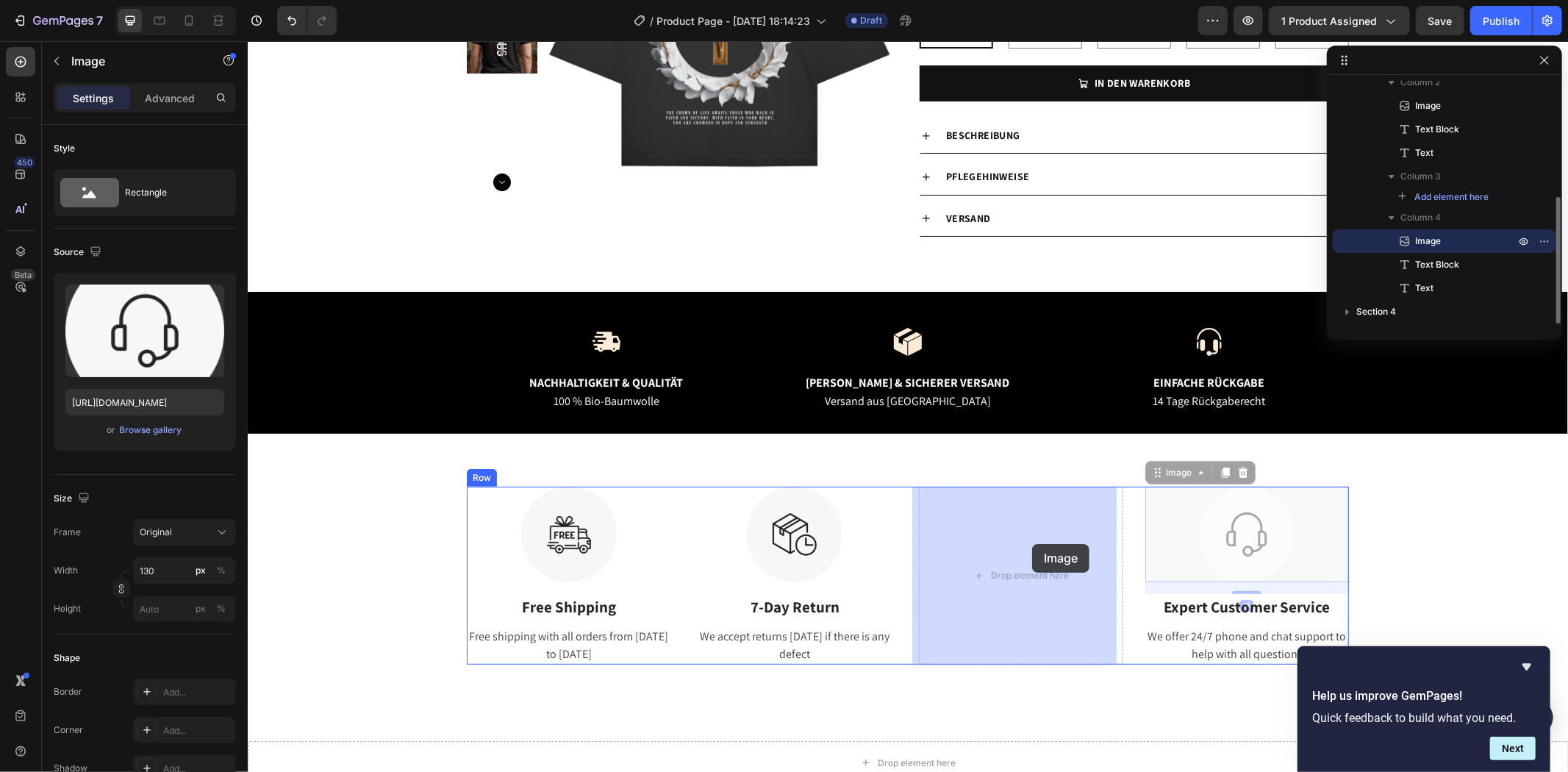
drag, startPoint x: 1190, startPoint y: 544, endPoint x: 1031, endPoint y: 544, distance: 159.0
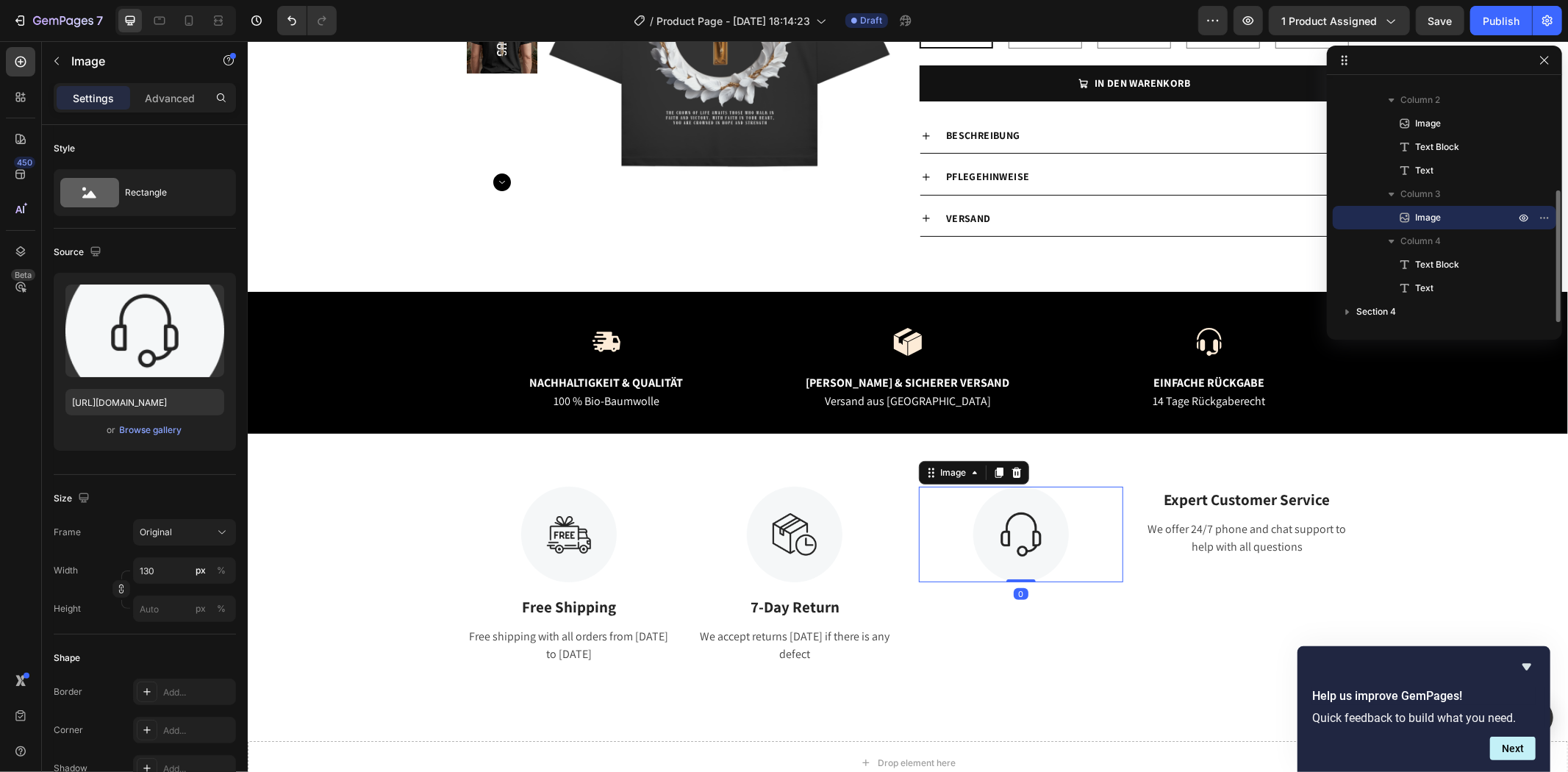
scroll to position [203, 0]
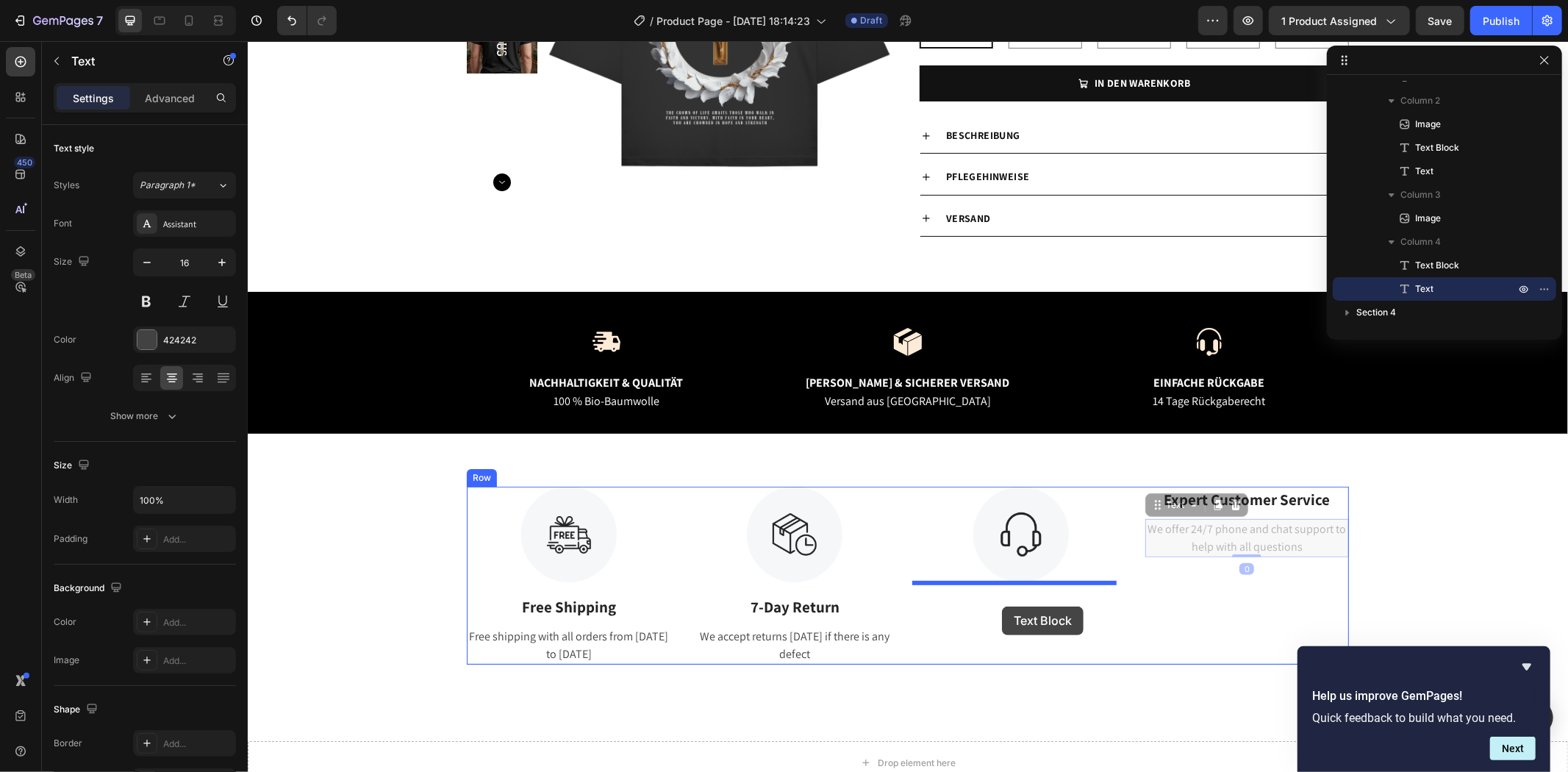
drag, startPoint x: 1207, startPoint y: 539, endPoint x: 1001, endPoint y: 606, distance: 216.6
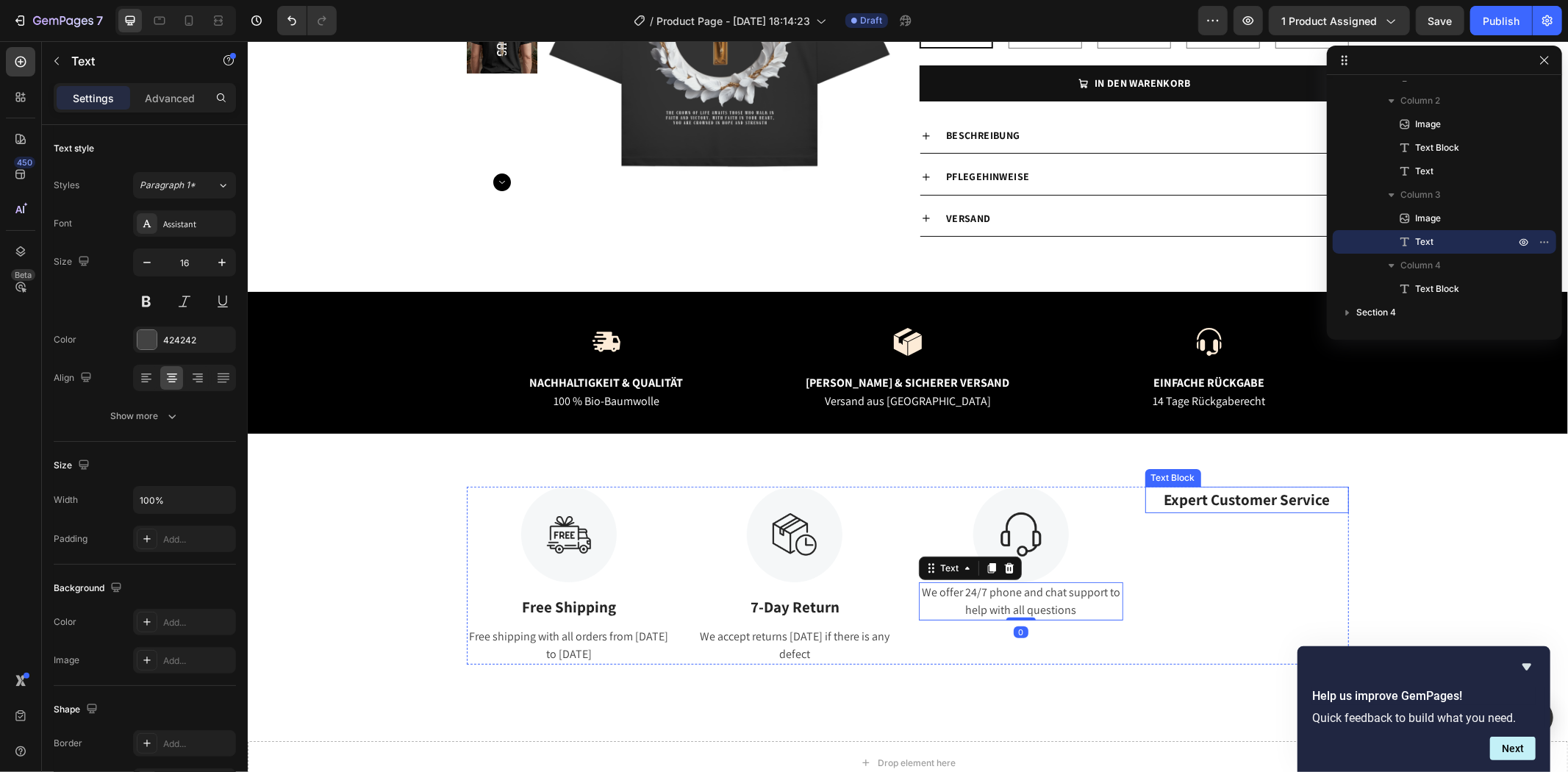
scroll to position [183, 0]
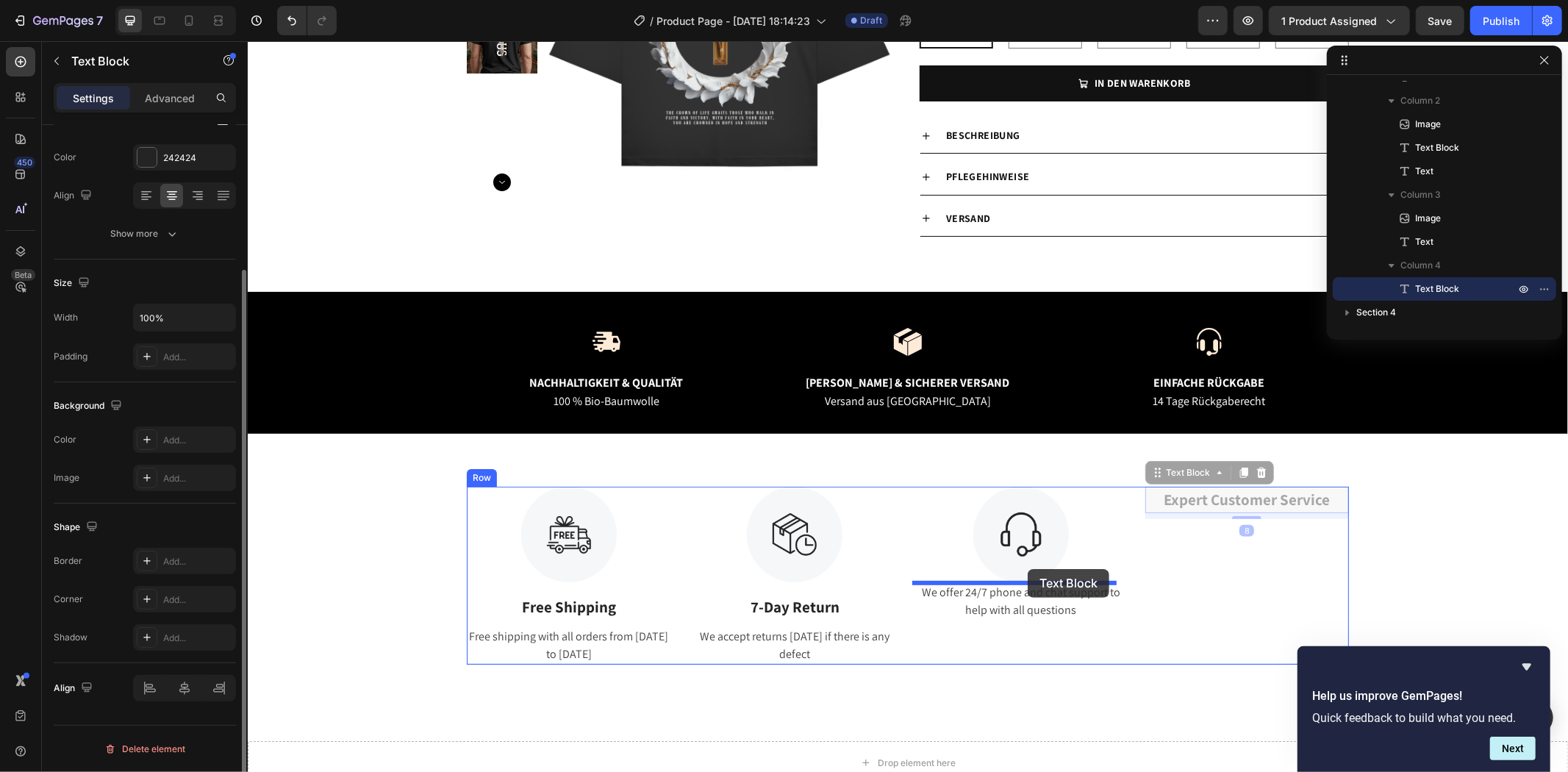
drag, startPoint x: 1198, startPoint y: 503, endPoint x: 1018, endPoint y: 575, distance: 193.9
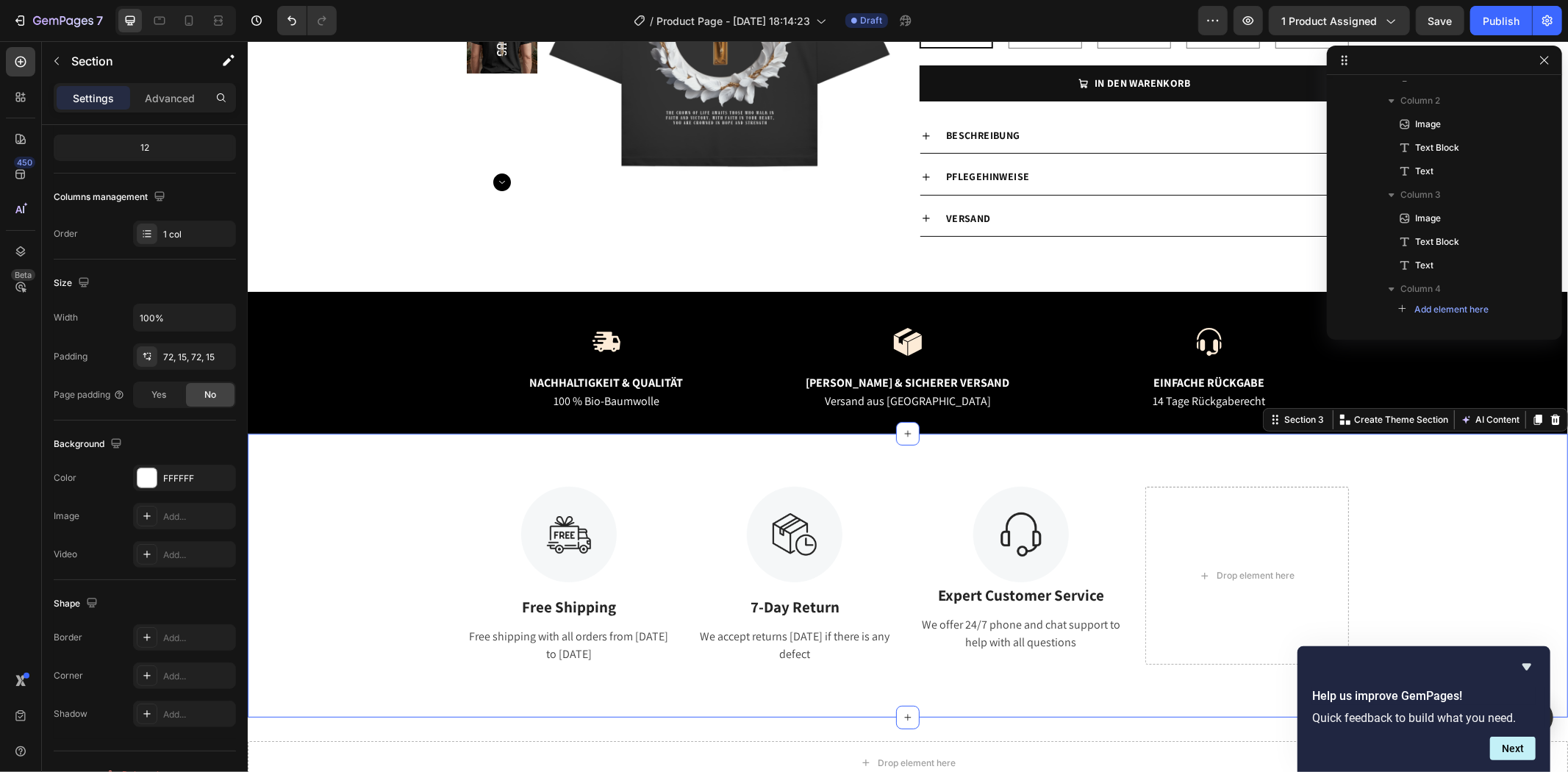
click at [979, 673] on div "Image Free Shipping Text Block Free shipping with all orders from [DATE] to [DA…" at bounding box center [906, 575] width 1320 height 284
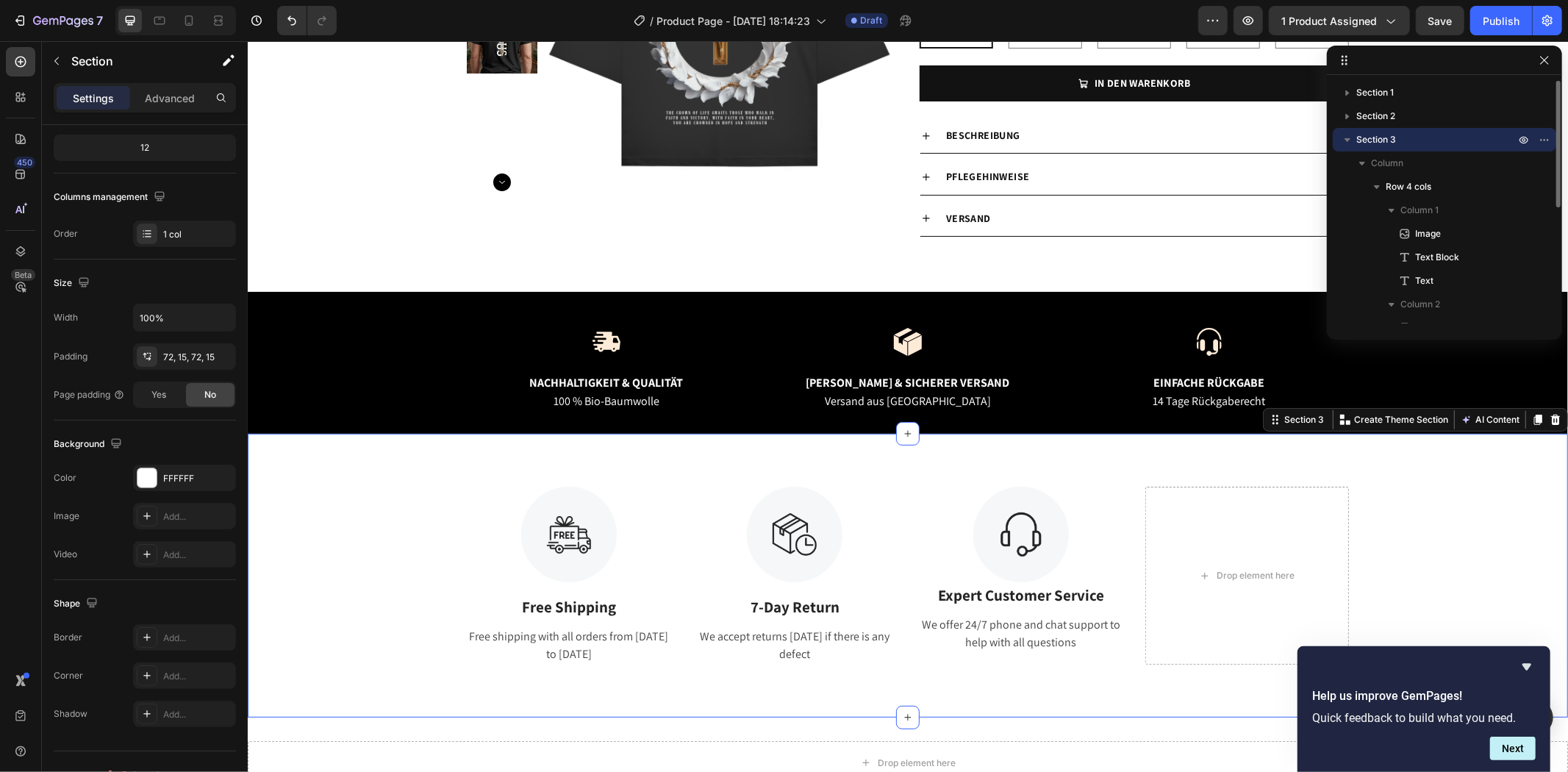
scroll to position [0, 0]
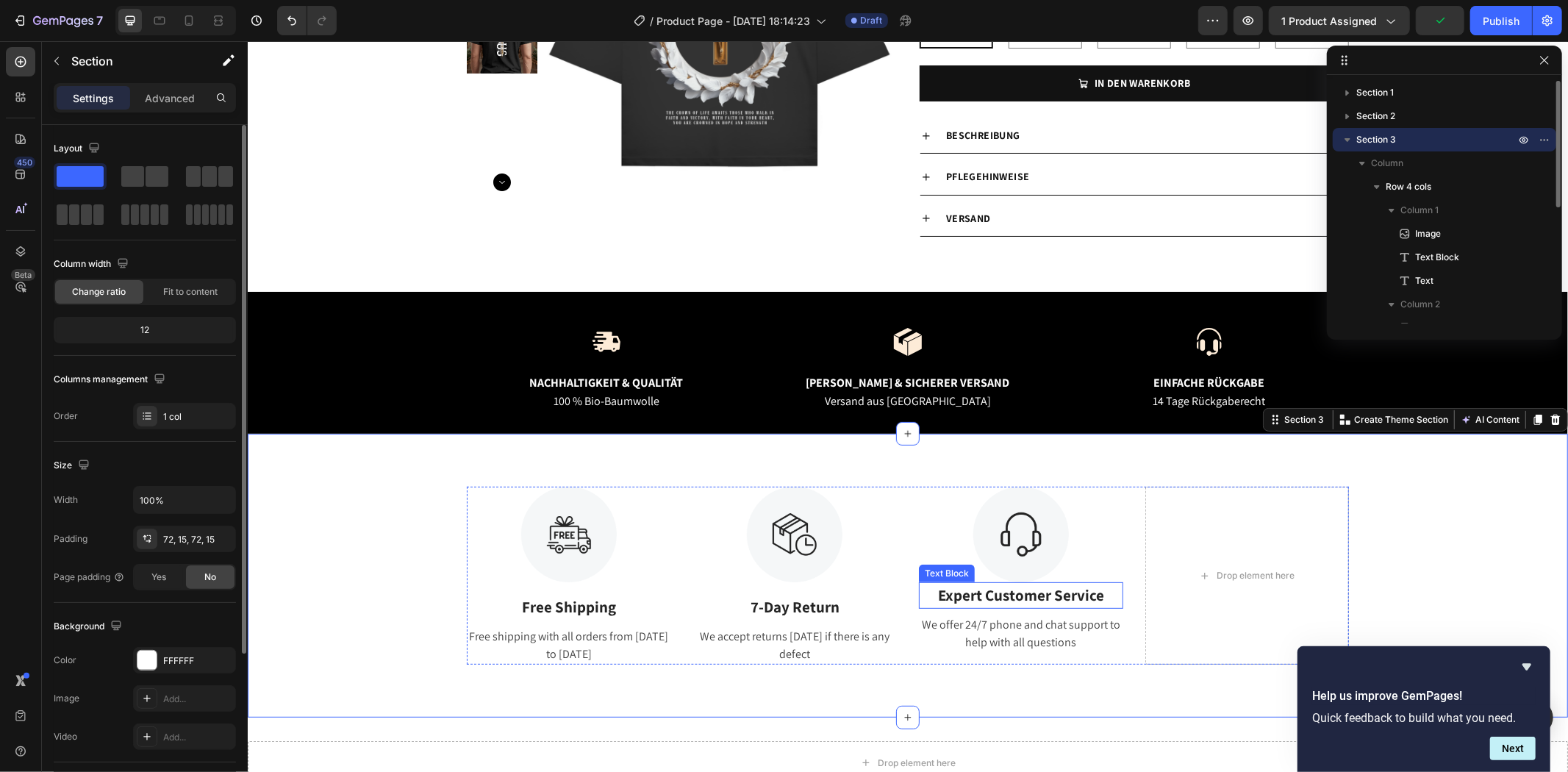
click at [976, 595] on p "Expert Customer Service" at bounding box center [1020, 595] width 202 height 23
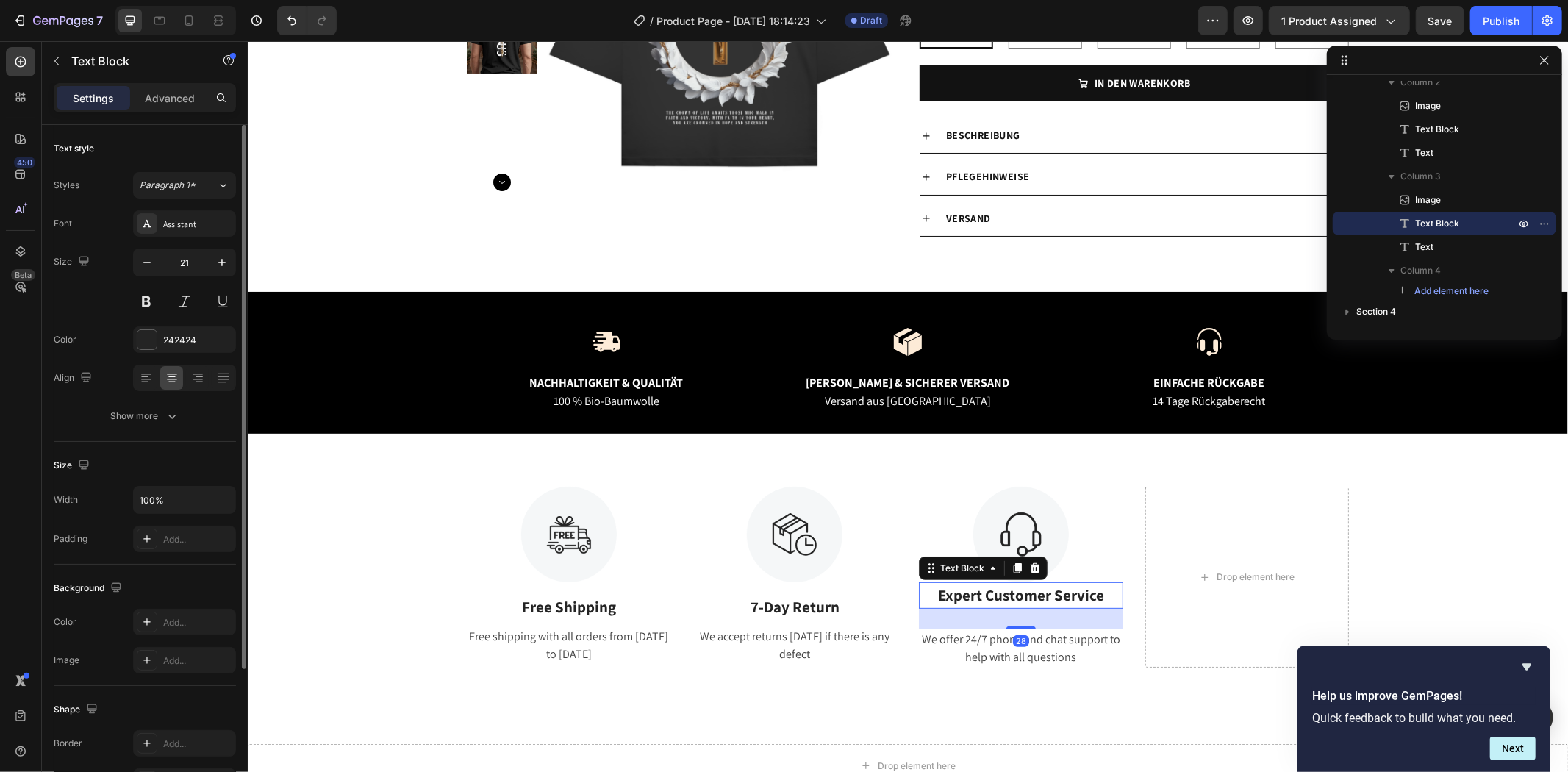
drag, startPoint x: 1017, startPoint y: 613, endPoint x: 1056, endPoint y: 583, distance: 49.2
click at [1027, 589] on div "Expert Customer Service Text Block 28" at bounding box center [1020, 595] width 204 height 27
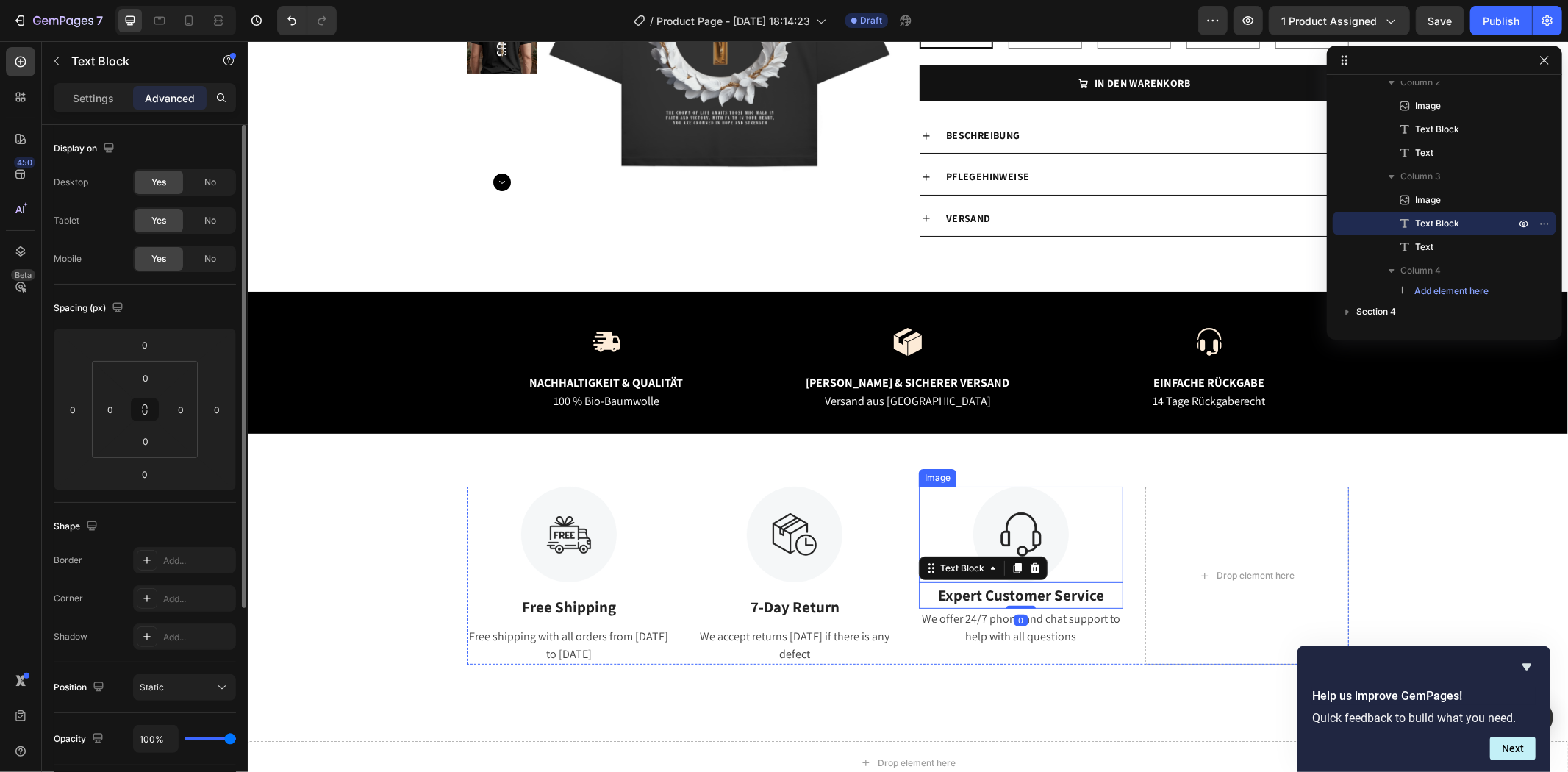
click at [1061, 559] on img at bounding box center [1020, 533] width 95 height 95
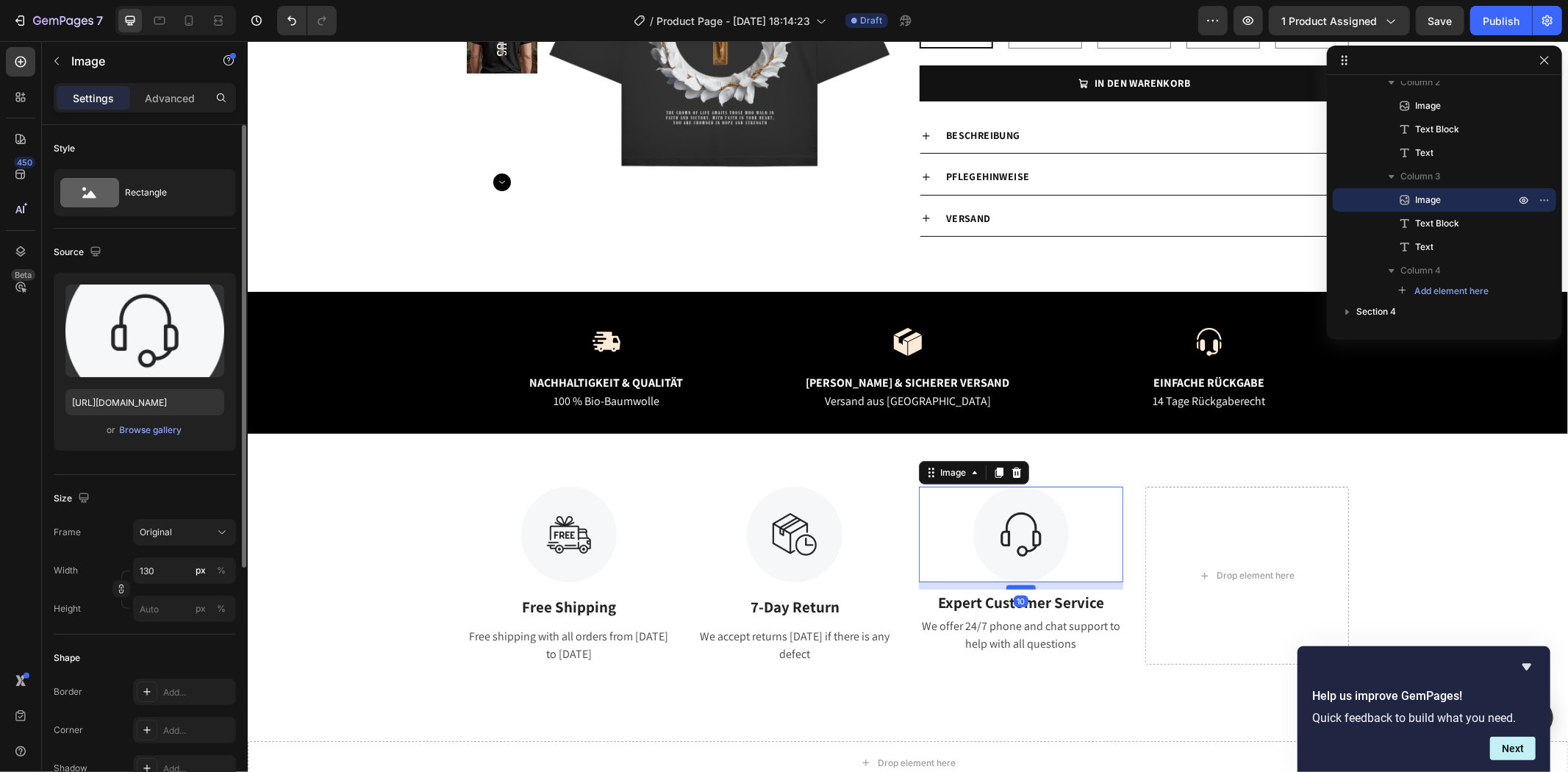
drag, startPoint x: 1025, startPoint y: 581, endPoint x: 1025, endPoint y: 588, distance: 7.0
click at [1025, 588] on div at bounding box center [1020, 586] width 29 height 4
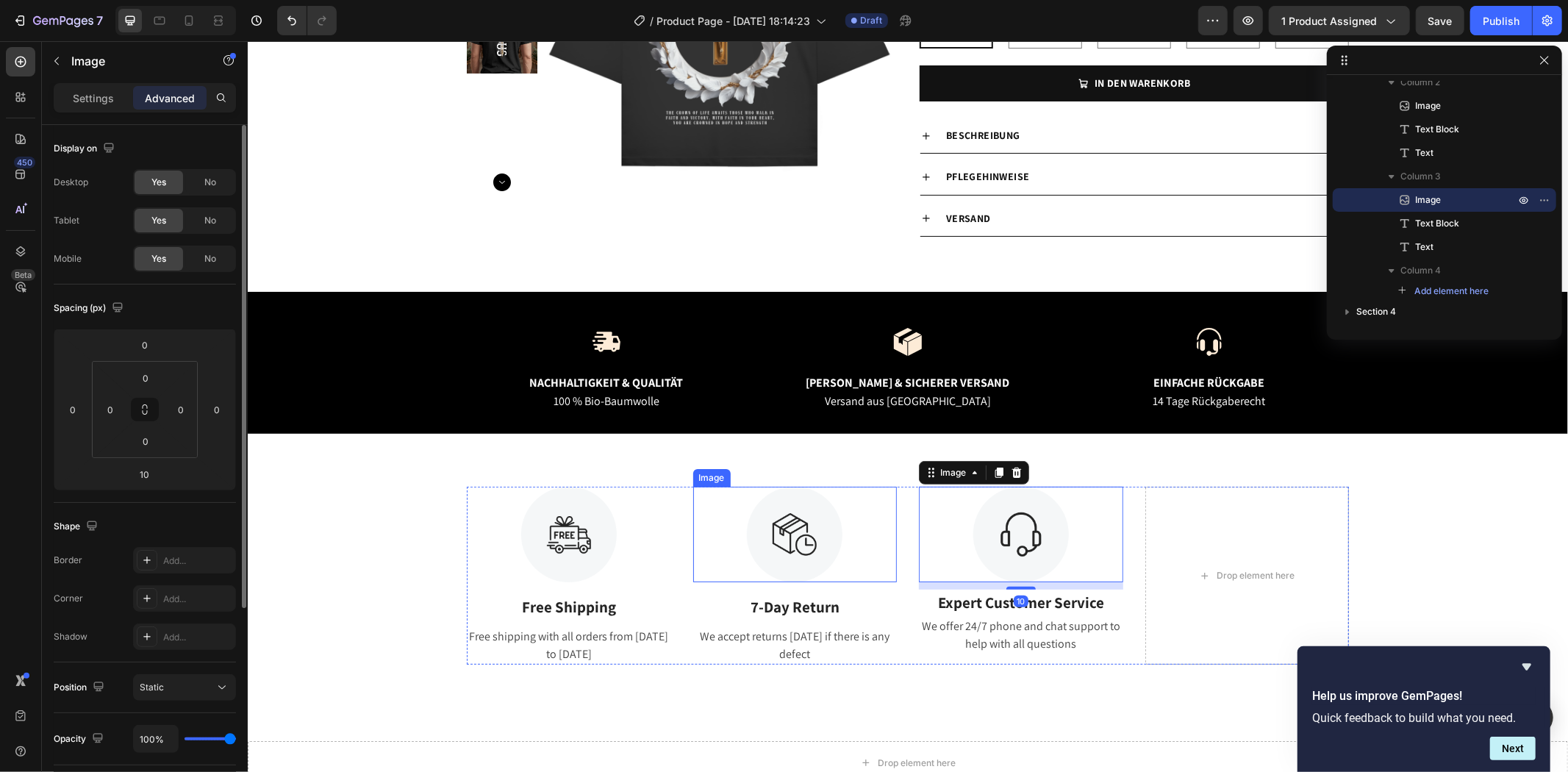
click at [803, 534] on img at bounding box center [794, 533] width 95 height 95
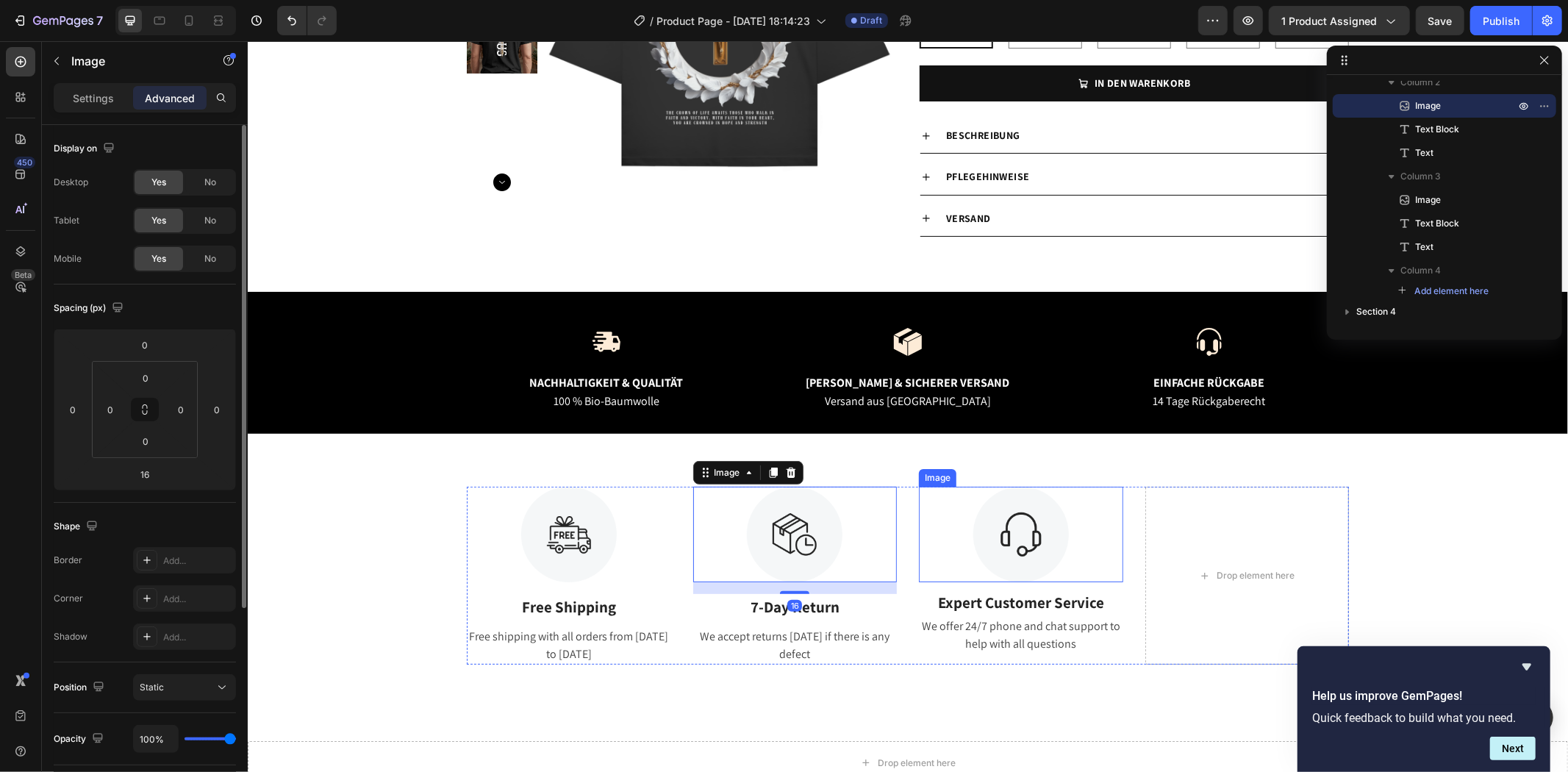
click at [1005, 544] on img at bounding box center [1020, 533] width 95 height 95
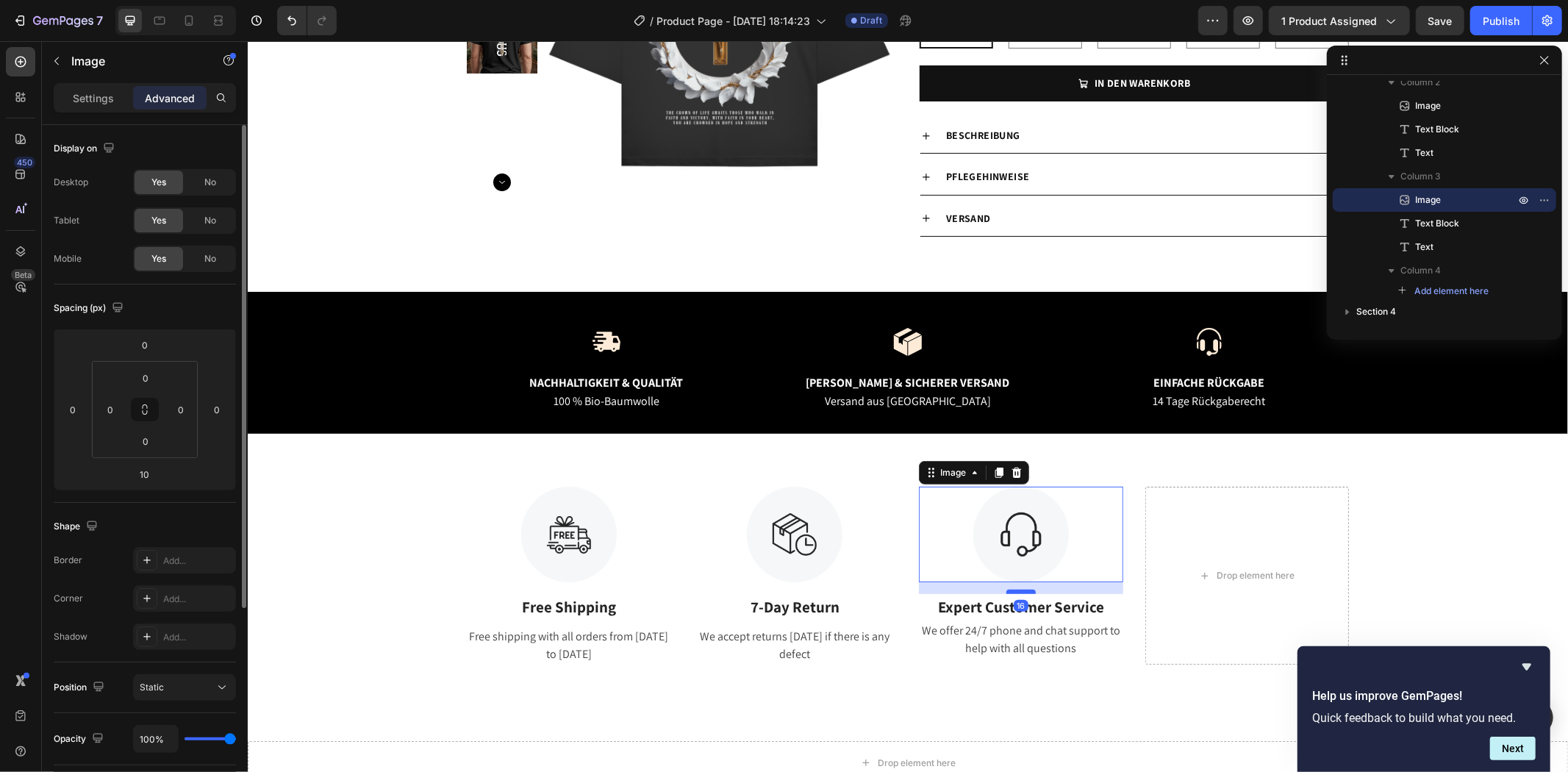
click at [1025, 592] on div at bounding box center [1020, 590] width 29 height 4
type input "16"
click at [1069, 606] on p "Expert Customer Service" at bounding box center [1020, 606] width 202 height 23
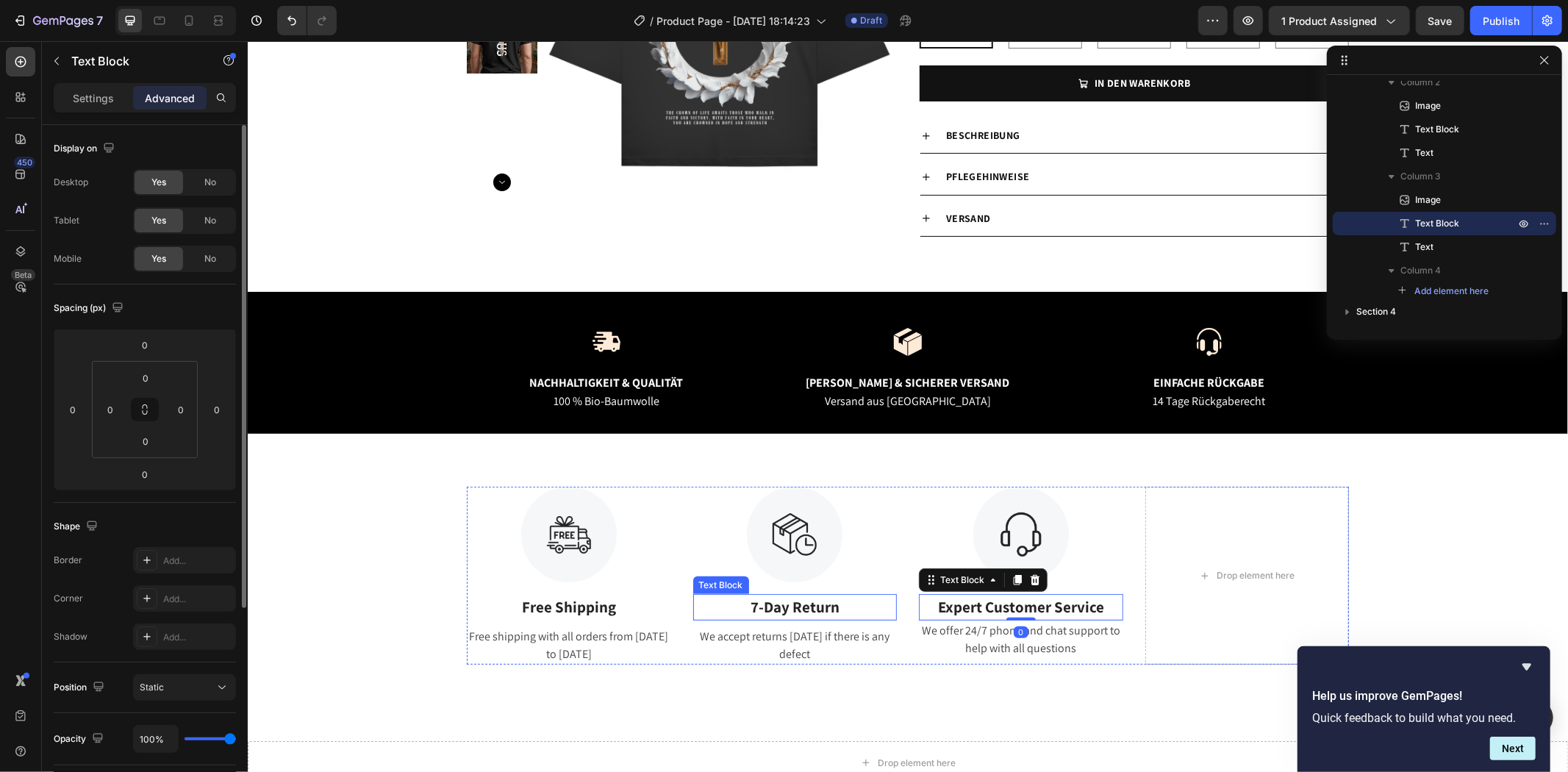
click at [829, 598] on p "7-Day Return" at bounding box center [794, 606] width 202 height 23
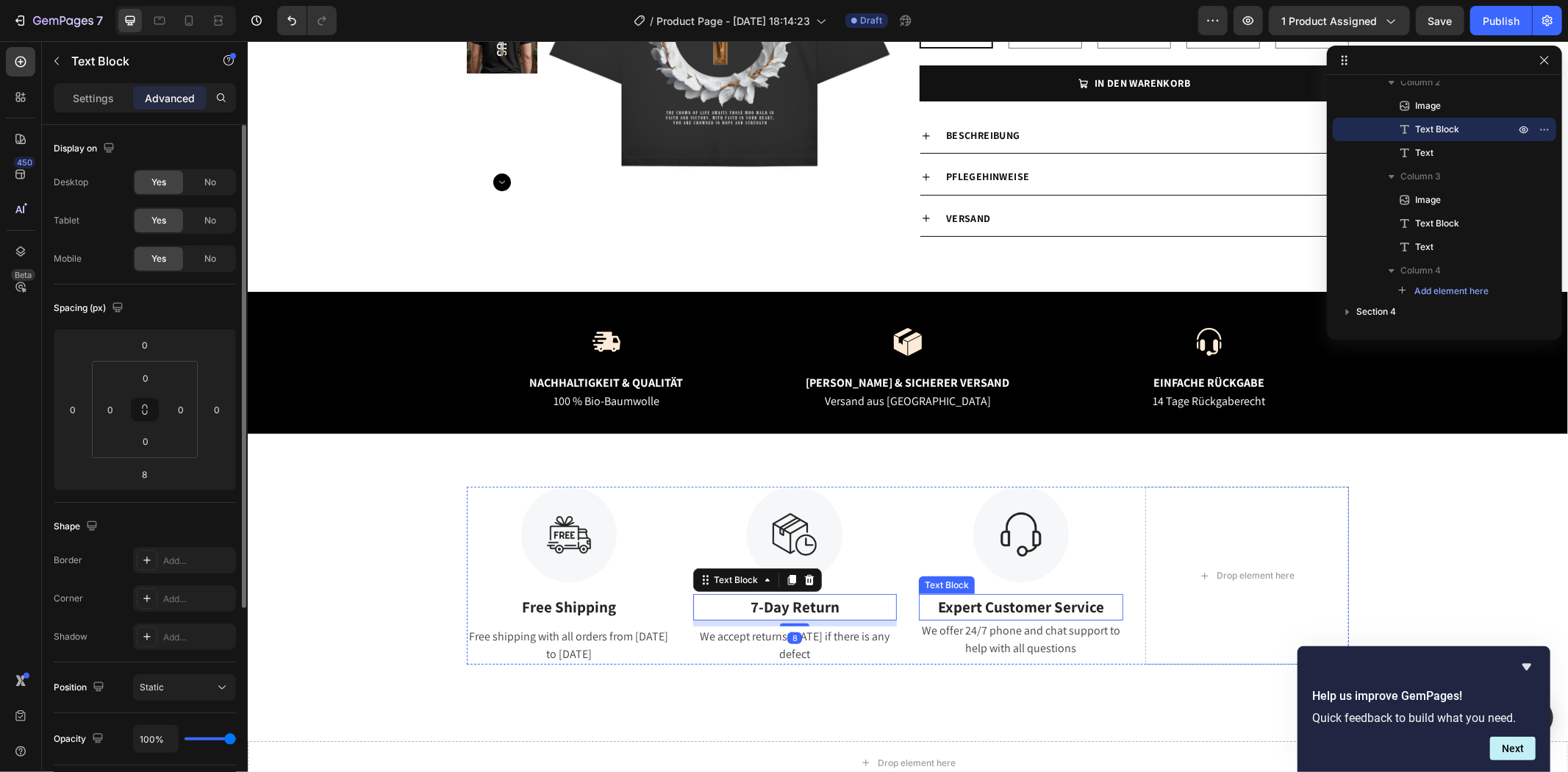
click at [1034, 608] on p "Expert Customer Service" at bounding box center [1020, 606] width 202 height 23
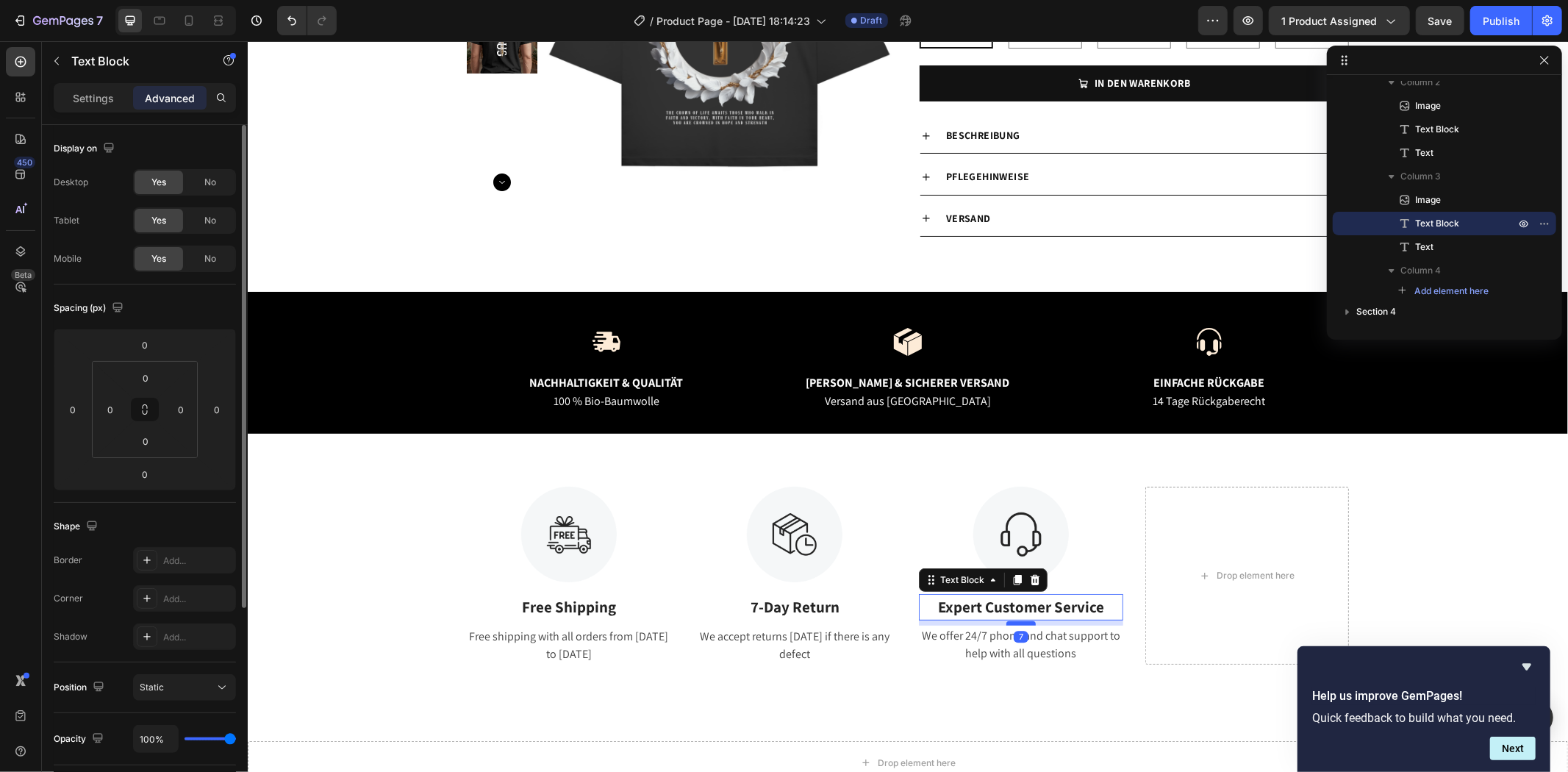
click at [1023, 622] on div at bounding box center [1020, 622] width 29 height 4
click at [1012, 634] on div "7" at bounding box center [1019, 637] width 15 height 12
click at [1012, 637] on div "7" at bounding box center [1019, 637] width 15 height 12
click at [1018, 622] on div at bounding box center [1020, 623] width 29 height 4
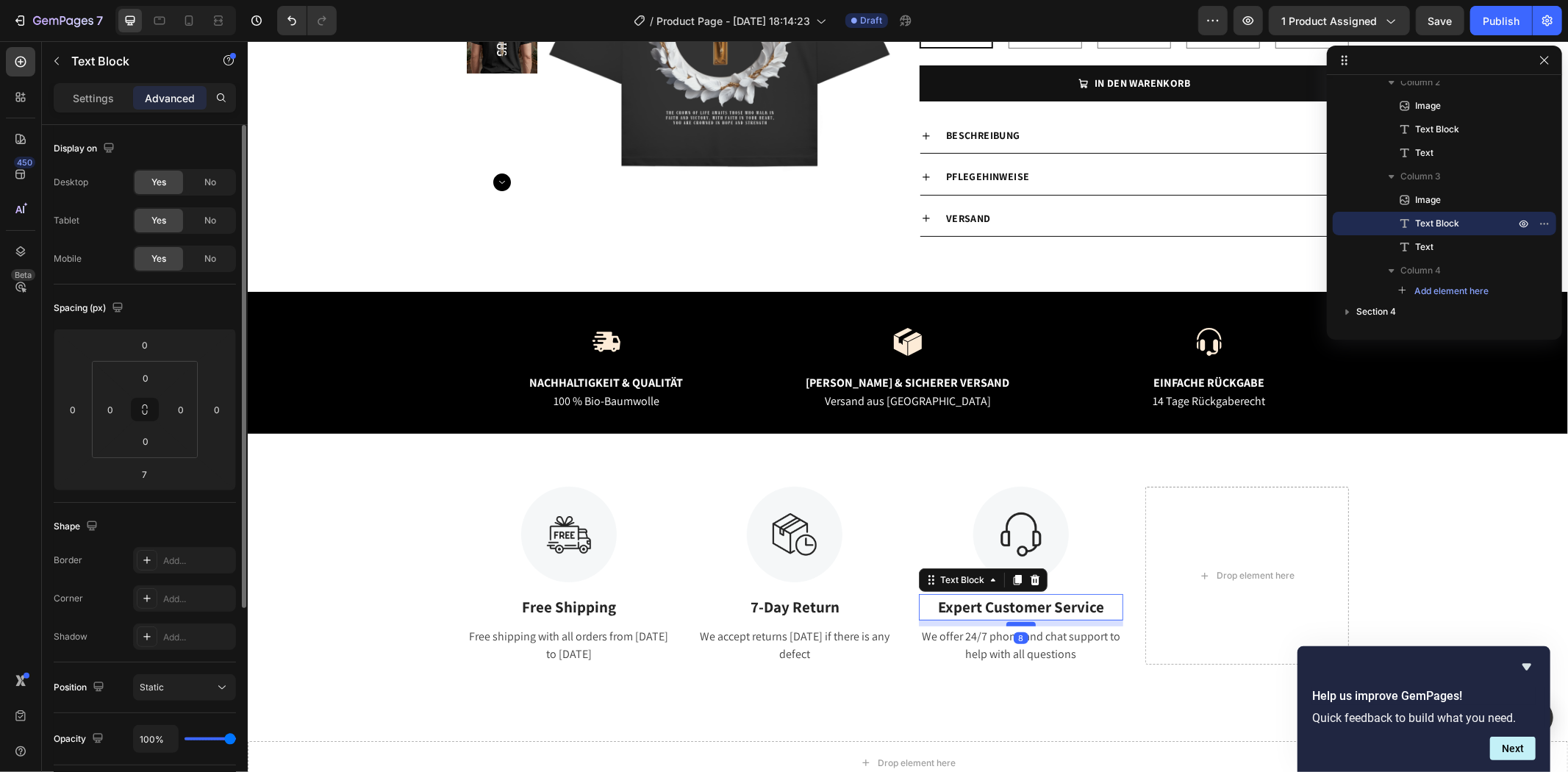
type input "8"
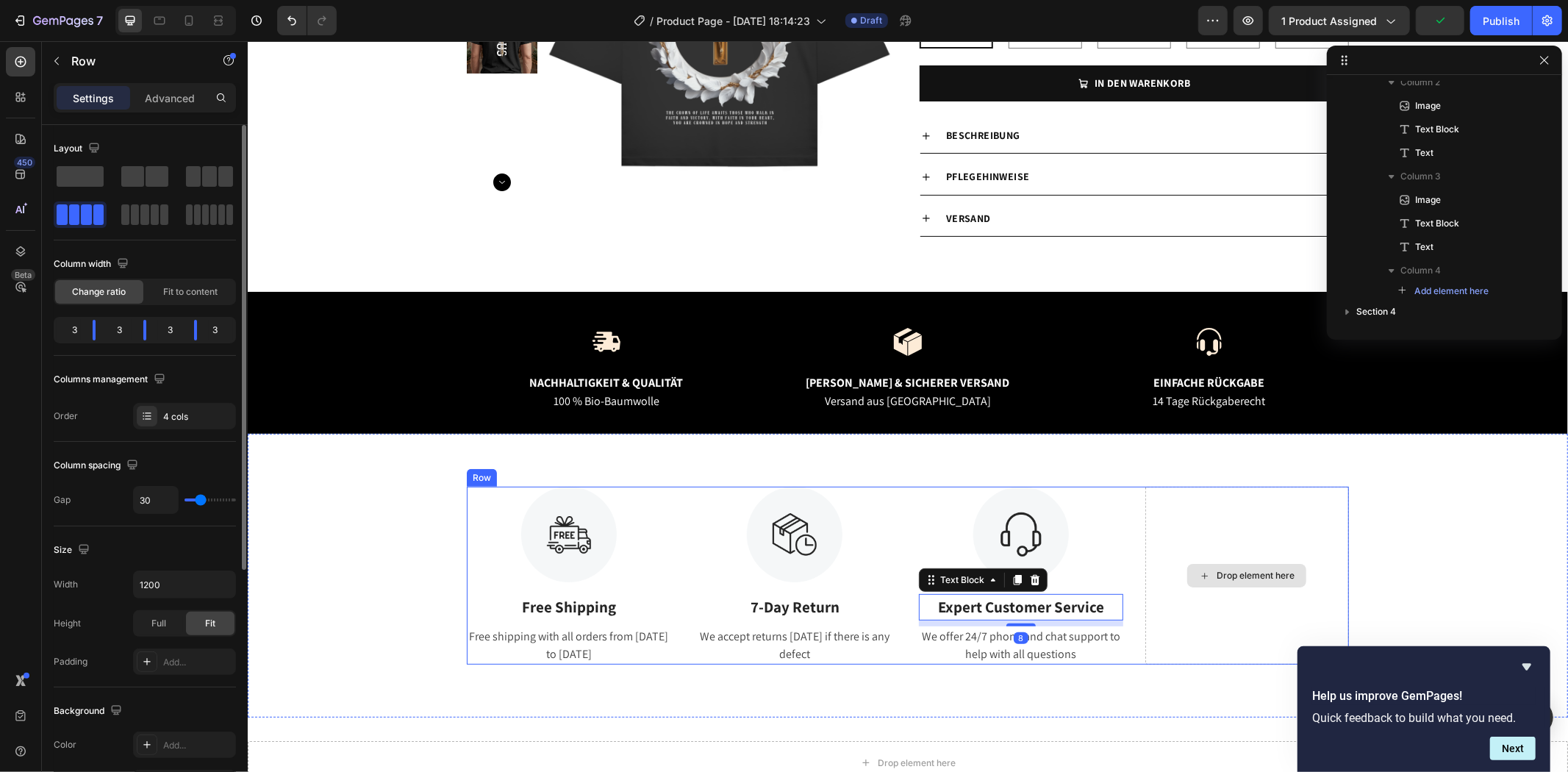
click at [1209, 506] on div "Drop element here" at bounding box center [1246, 575] width 204 height 178
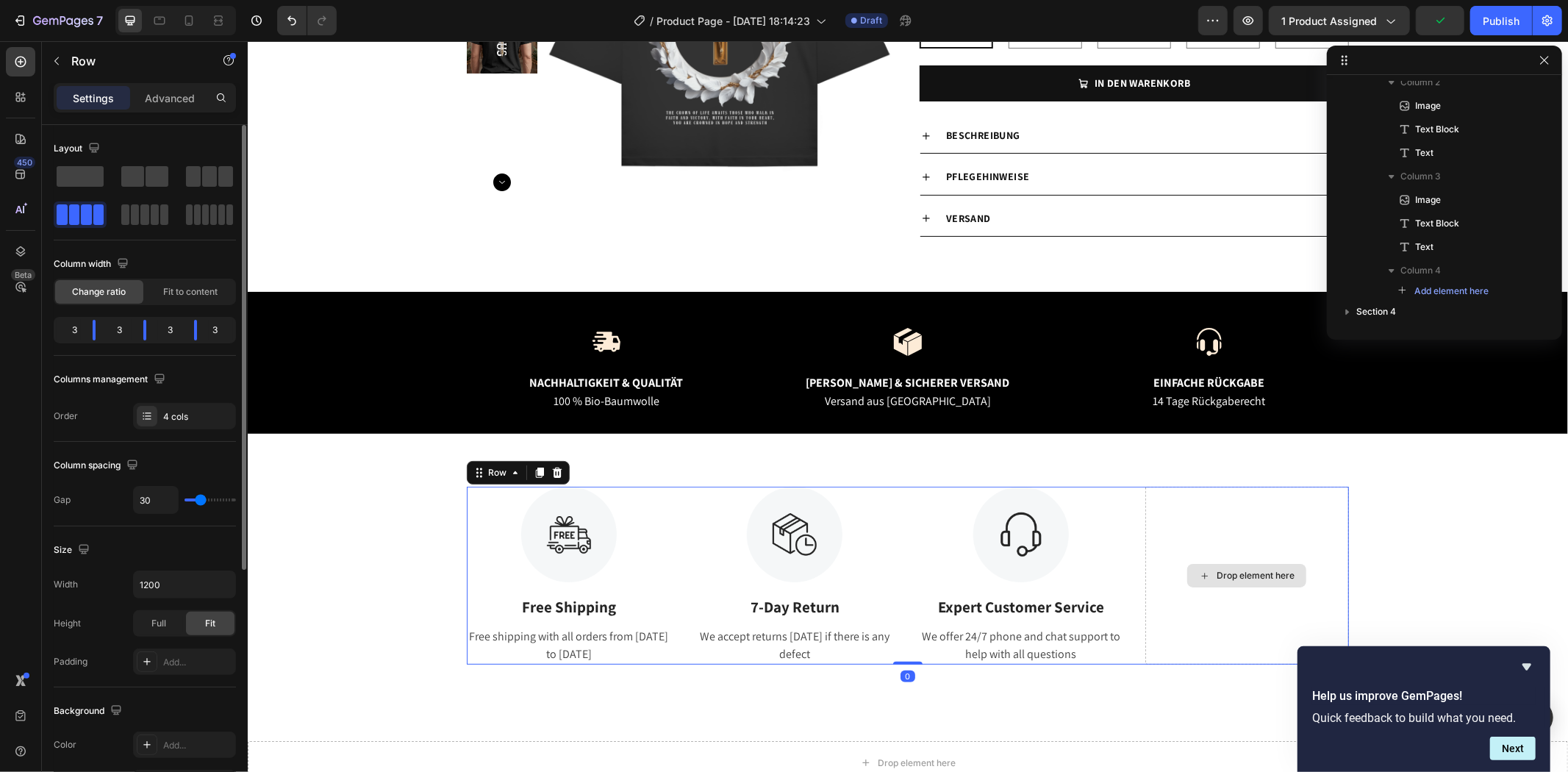
scroll to position [0, 0]
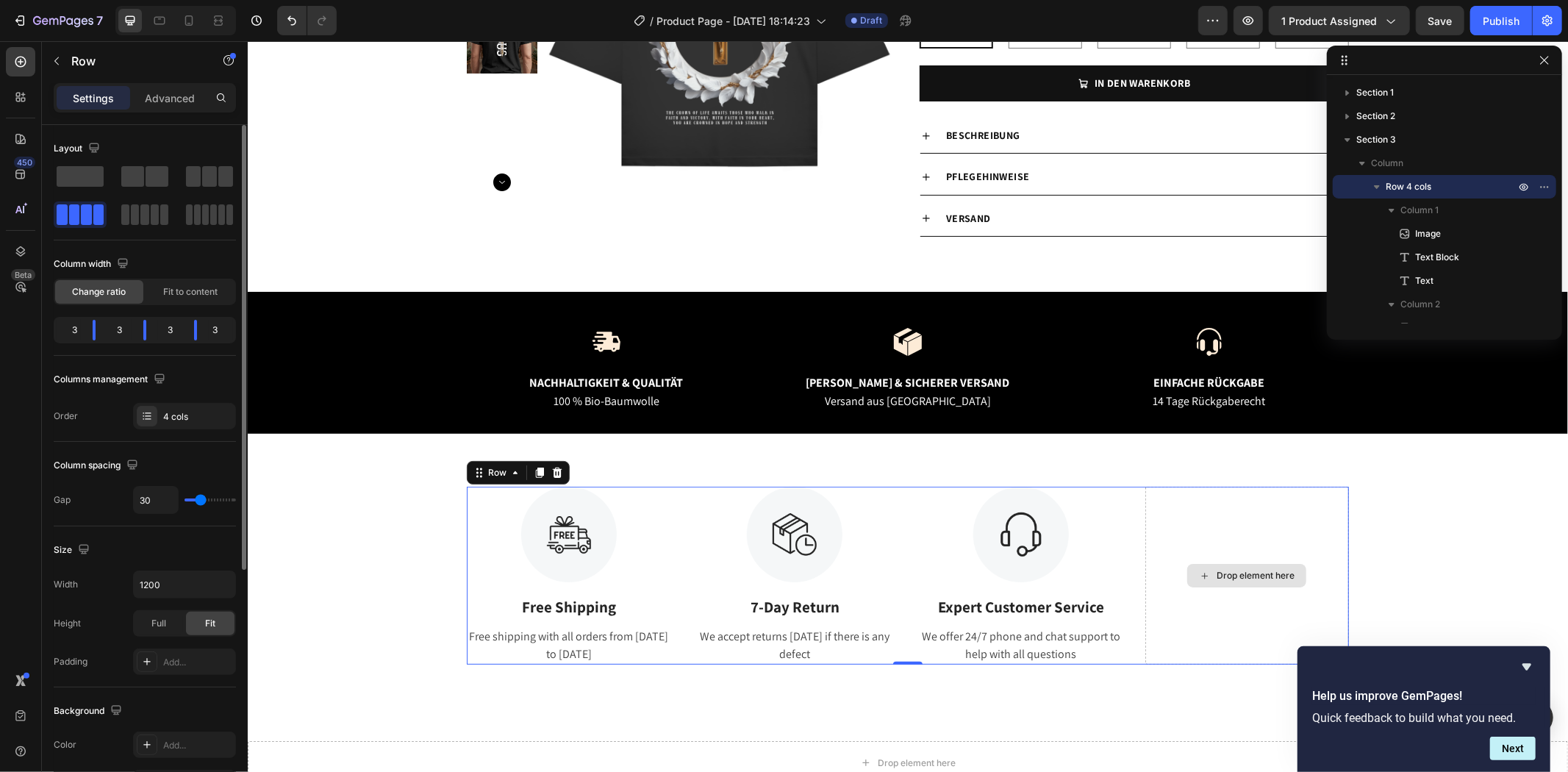
click at [1261, 527] on div "Drop element here" at bounding box center [1246, 575] width 204 height 178
click at [1545, 188] on icon "button" at bounding box center [1545, 187] width 12 height 12
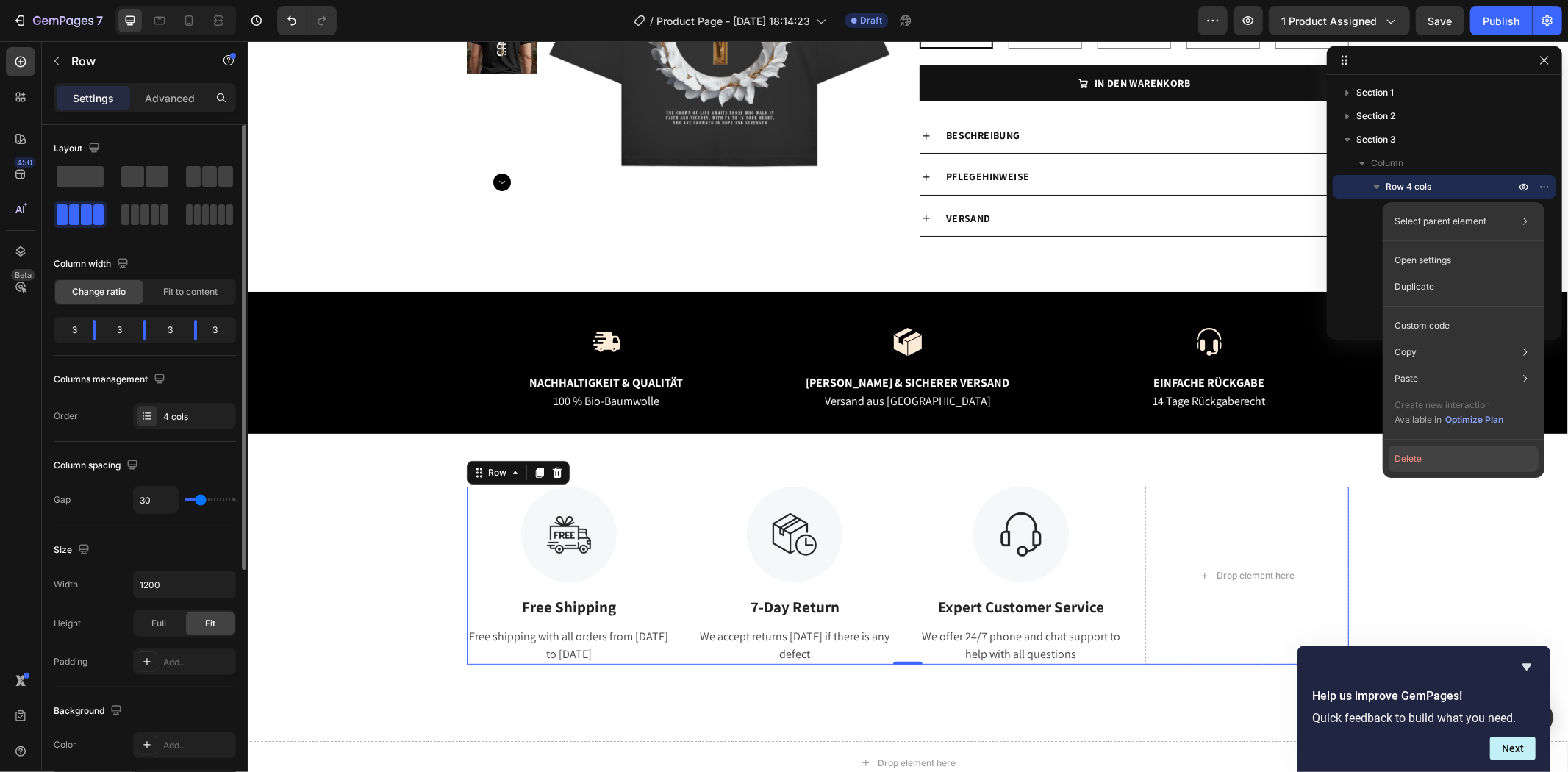
click at [1410, 464] on button "Delete" at bounding box center [1462, 459] width 150 height 27
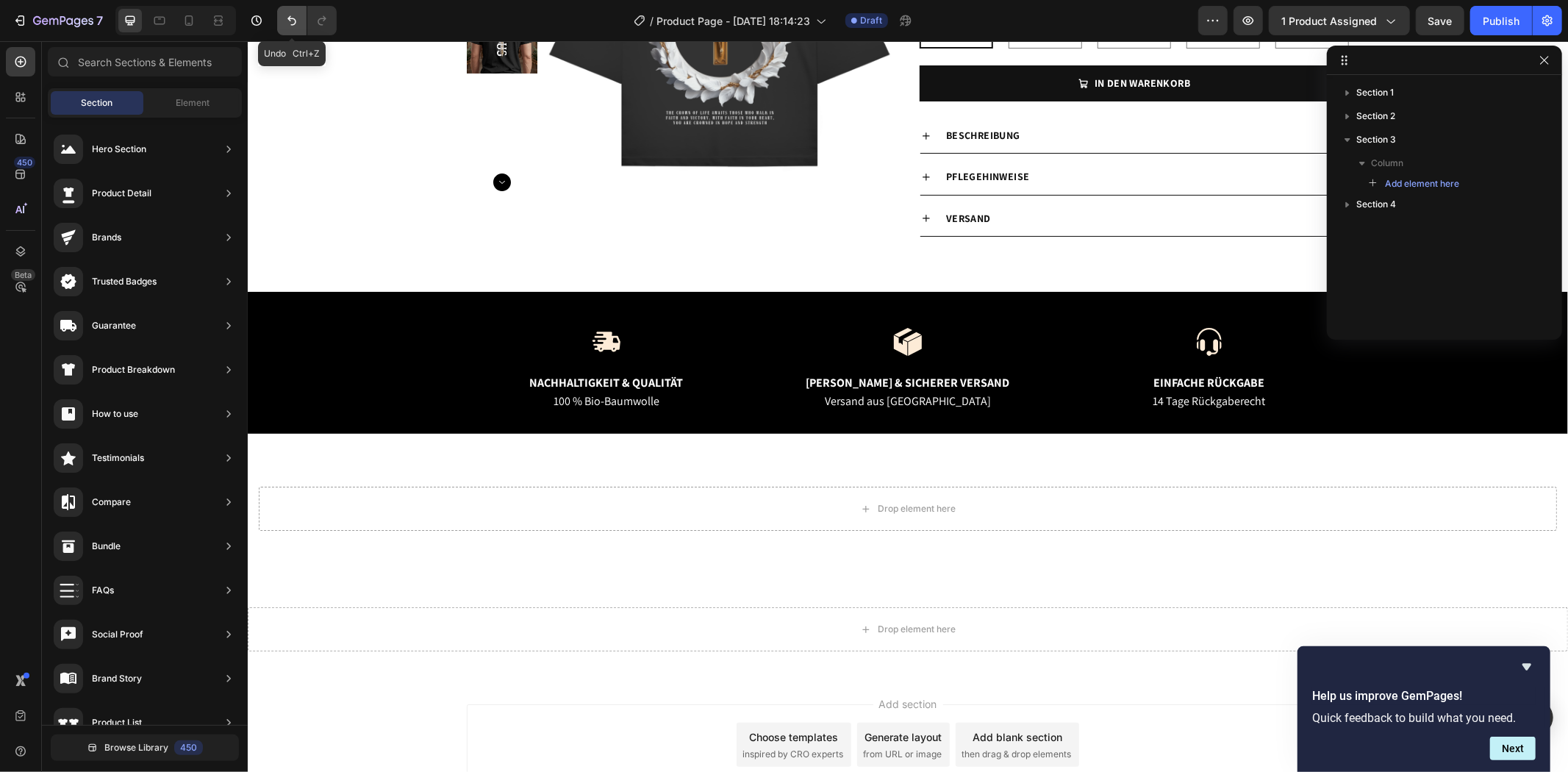
click at [305, 25] on button "Undo/Redo" at bounding box center [292, 21] width 29 height 29
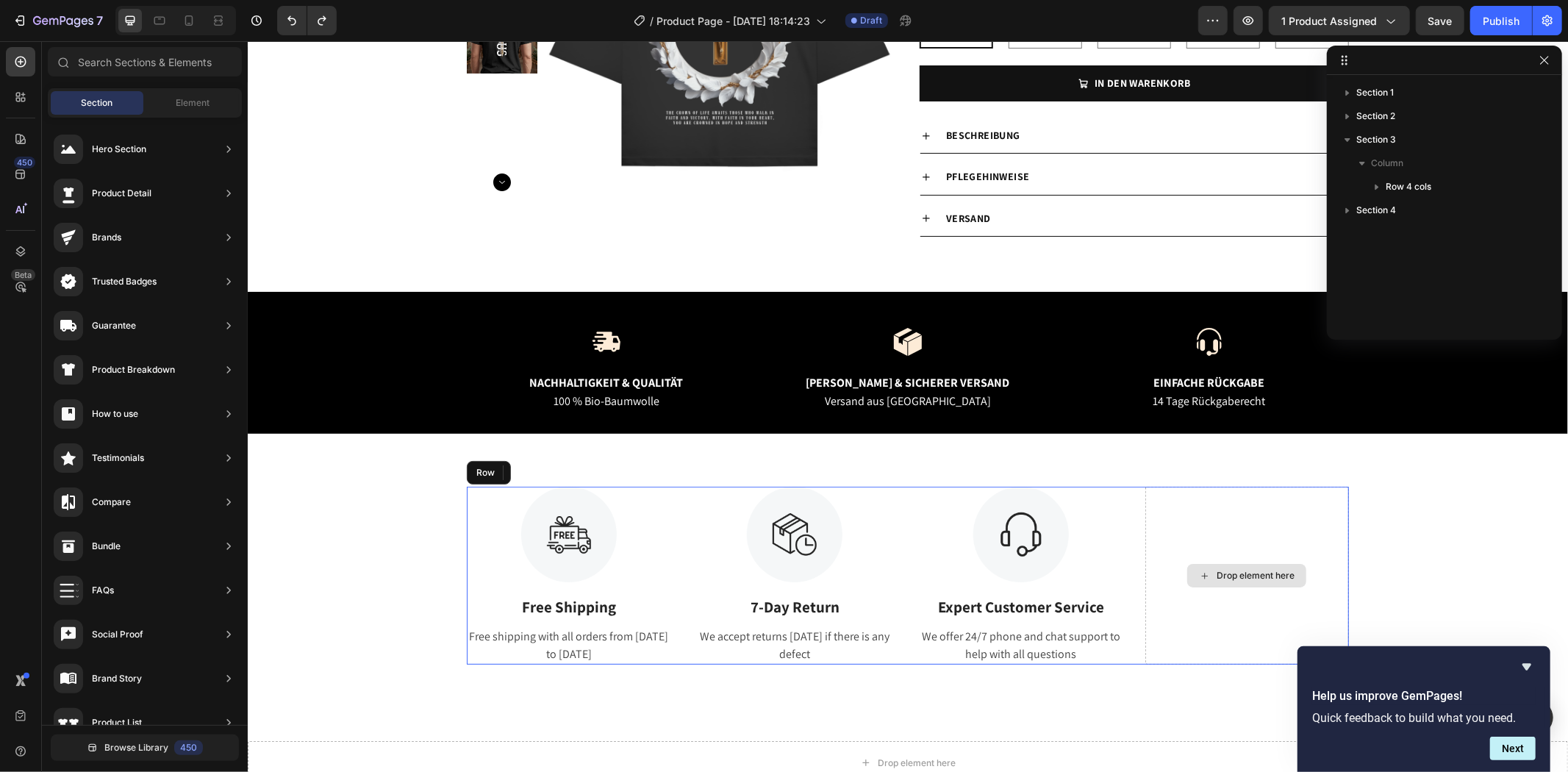
click at [1248, 498] on div "Drop element here" at bounding box center [1246, 575] width 204 height 178
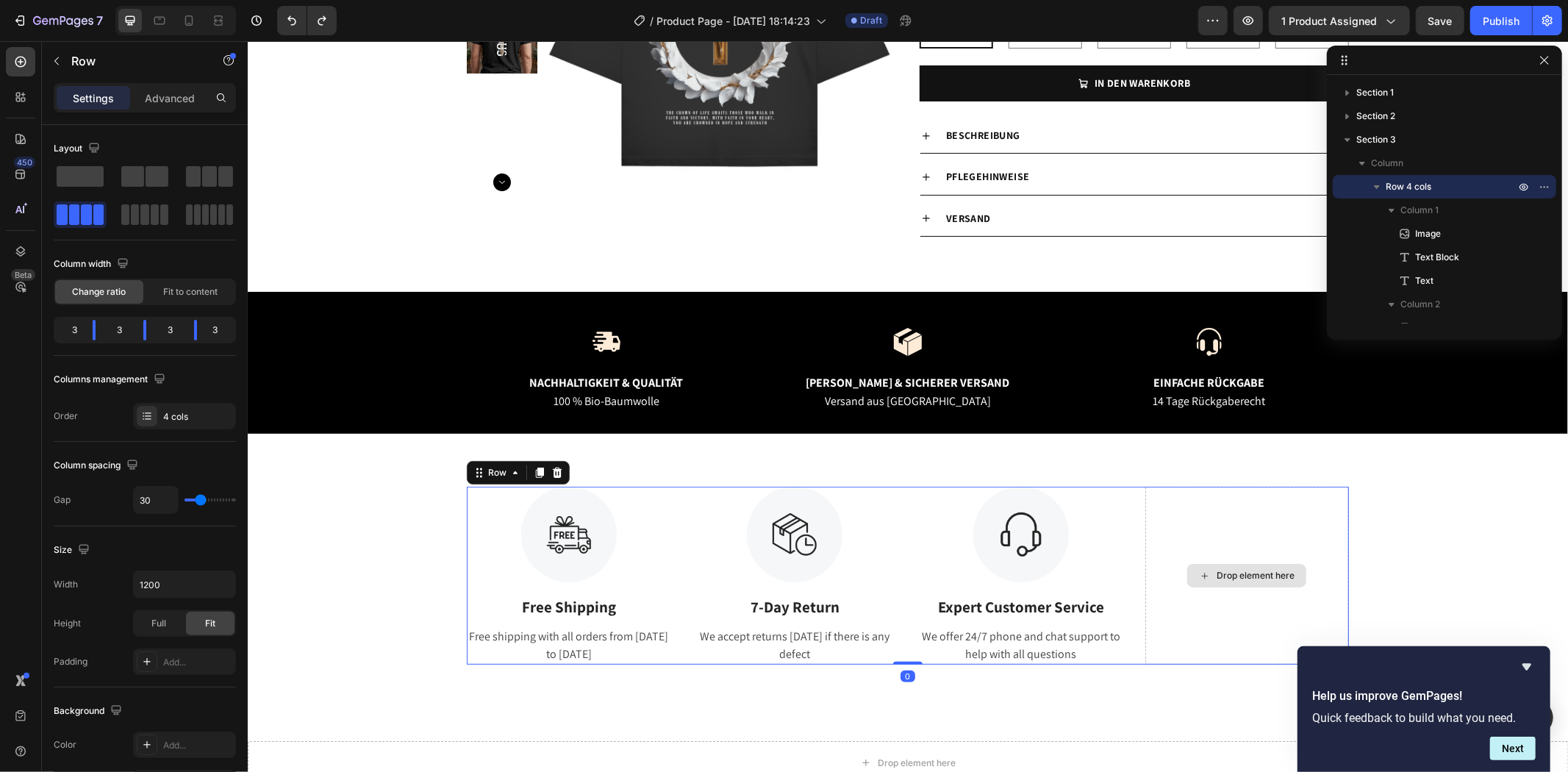
click at [1243, 547] on div "Drop element here" at bounding box center [1246, 575] width 204 height 178
click at [1380, 186] on icon "button" at bounding box center [1376, 186] width 15 height 15
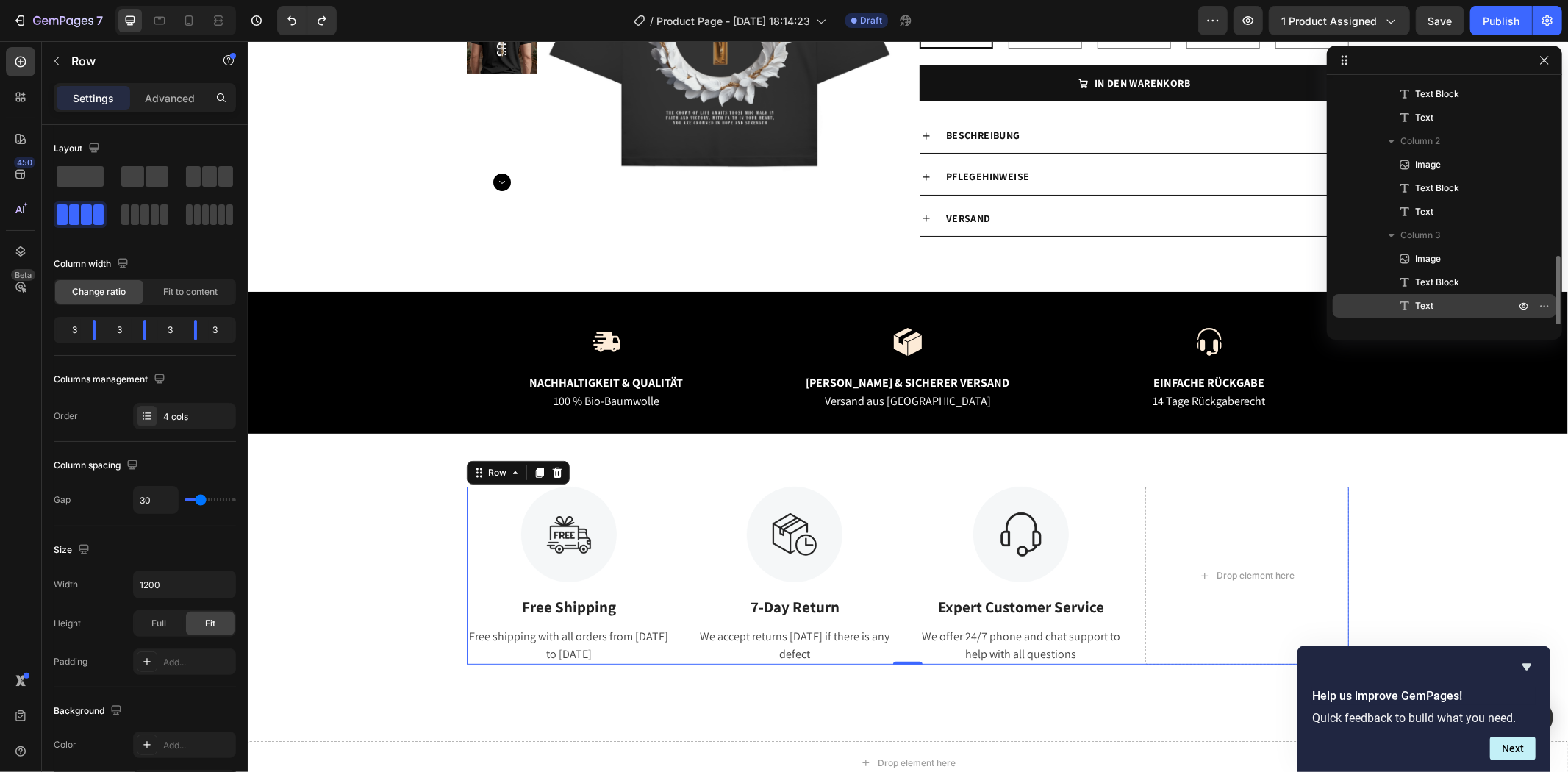
scroll to position [222, 0]
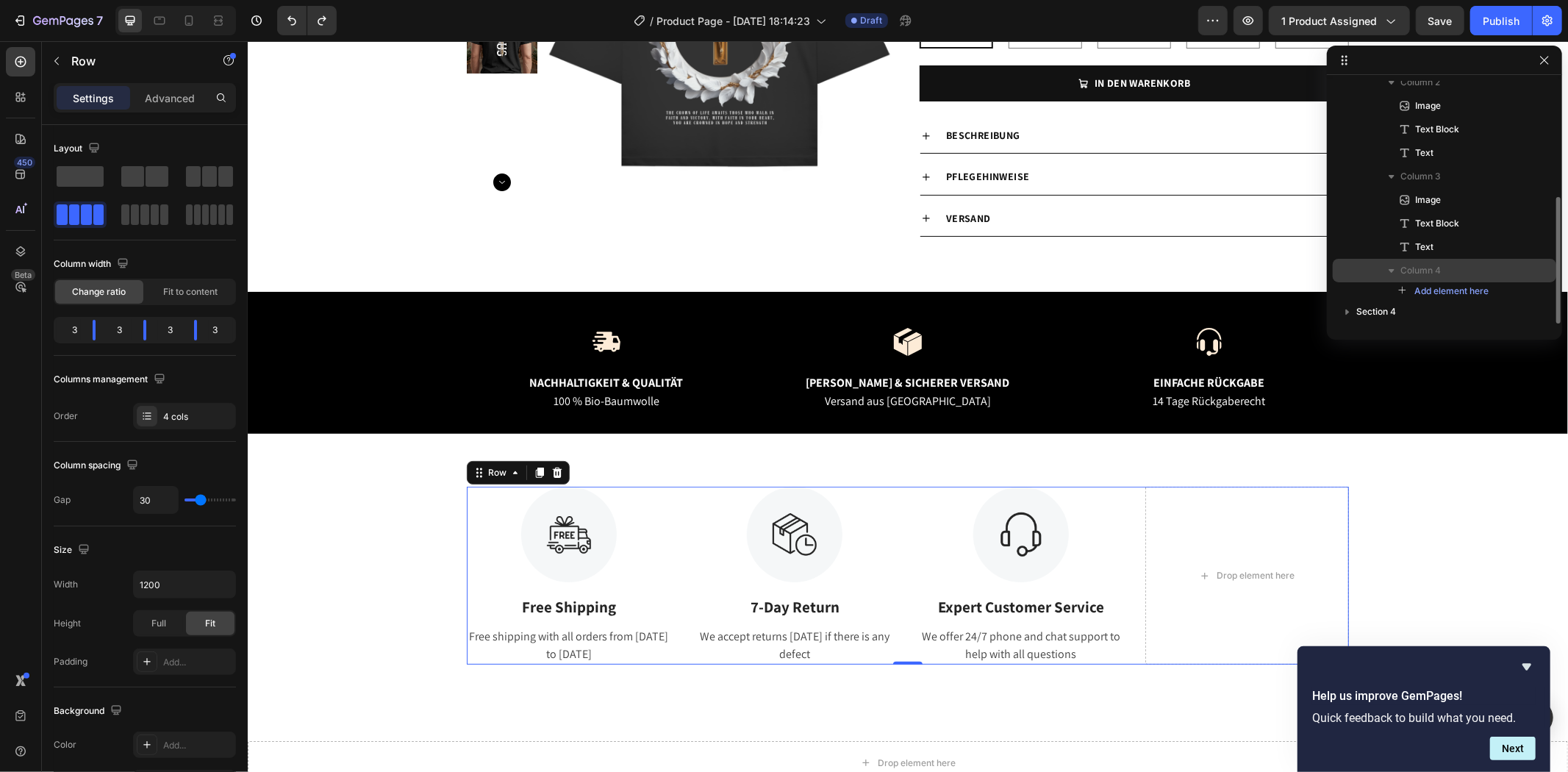
click at [1456, 270] on p "Column 4" at bounding box center [1459, 270] width 118 height 15
click at [1457, 267] on p "Column 4" at bounding box center [1459, 270] width 118 height 15
click at [1389, 269] on icon "button" at bounding box center [1391, 271] width 6 height 3
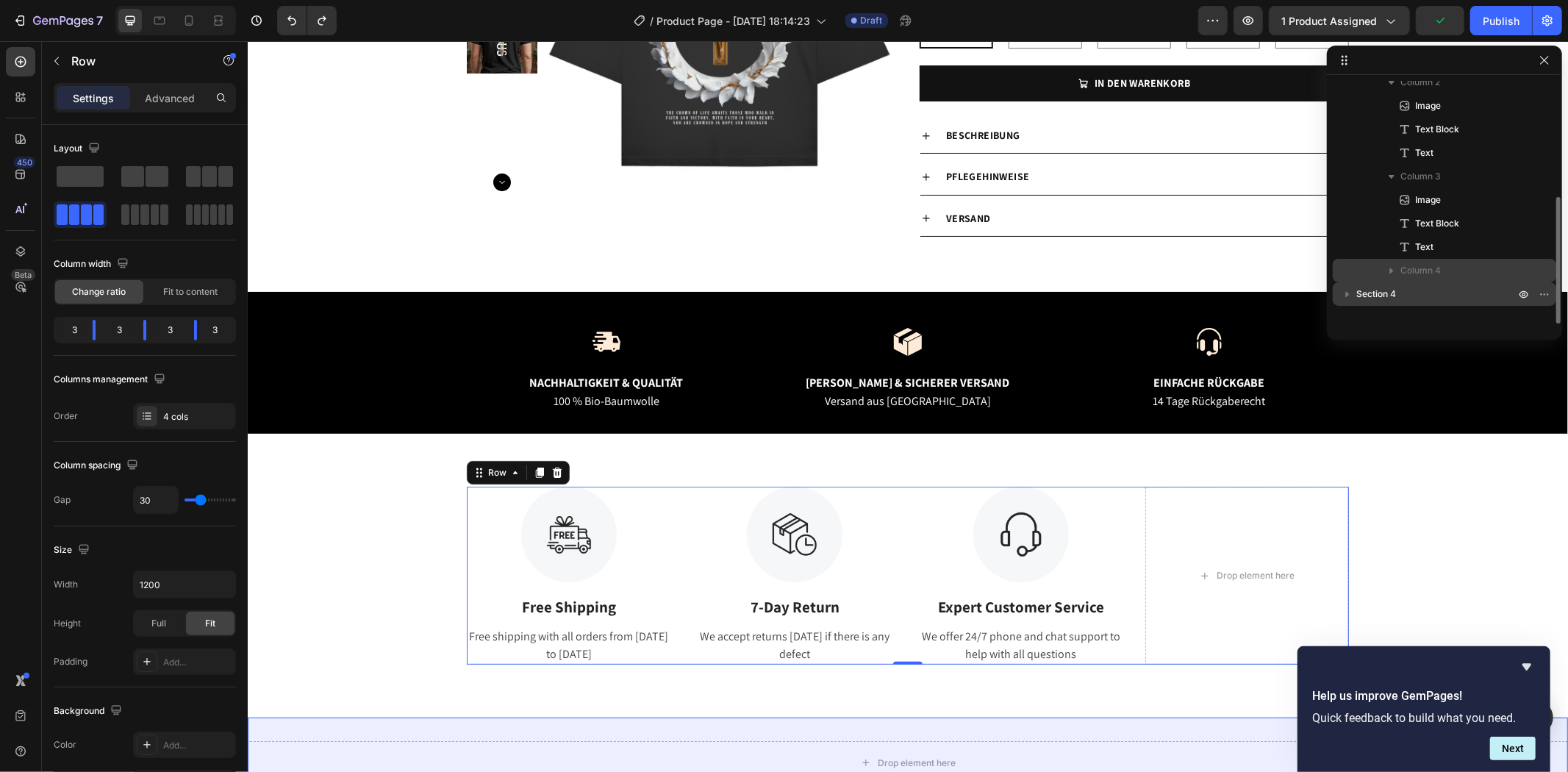
click at [1348, 287] on icon "button" at bounding box center [1346, 293] width 15 height 15
click at [1348, 288] on icon "button" at bounding box center [1346, 293] width 15 height 15
click at [1546, 295] on icon "button" at bounding box center [1545, 294] width 12 height 12
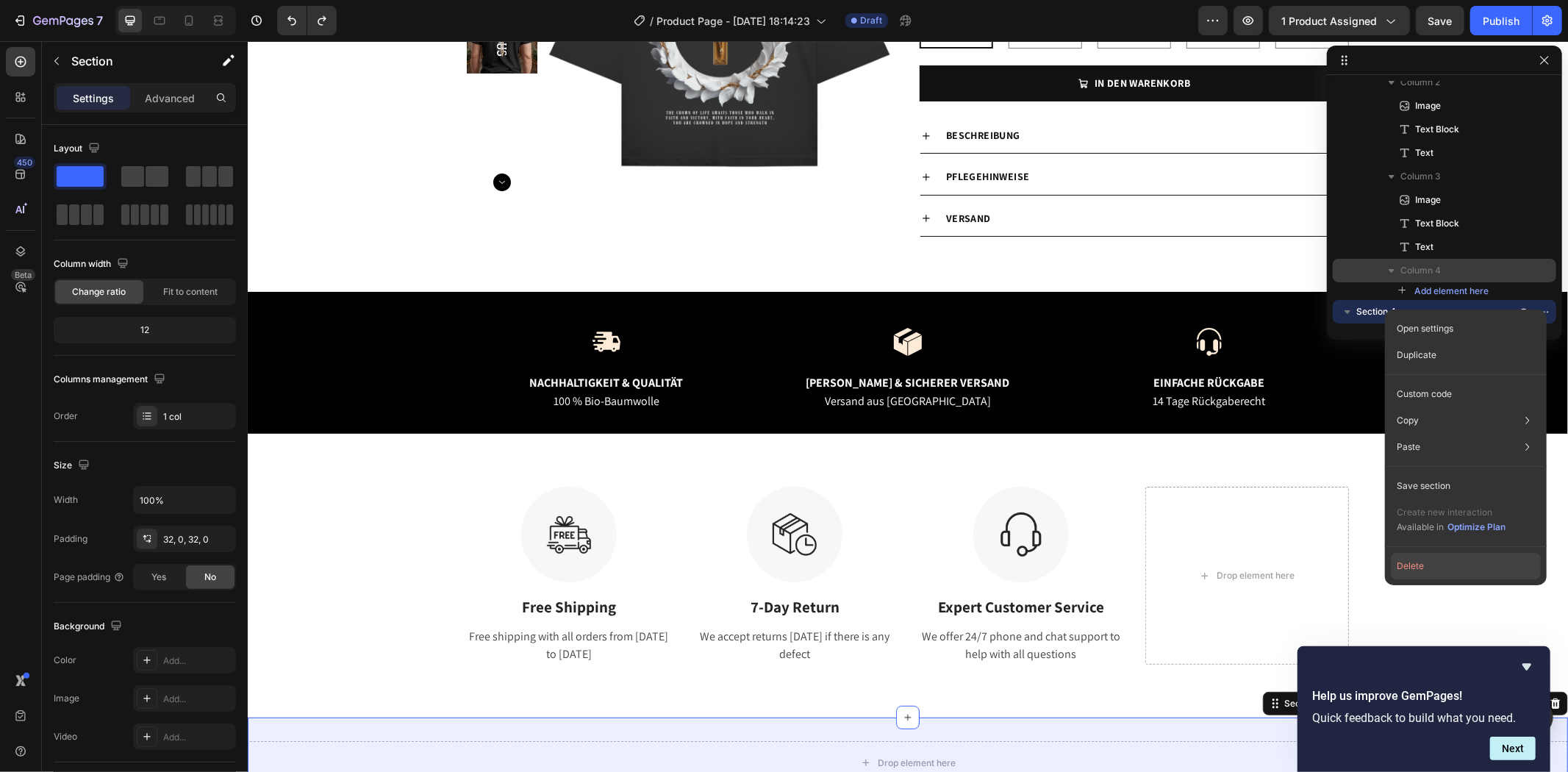
click at [1416, 556] on button "Delete" at bounding box center [1465, 566] width 150 height 27
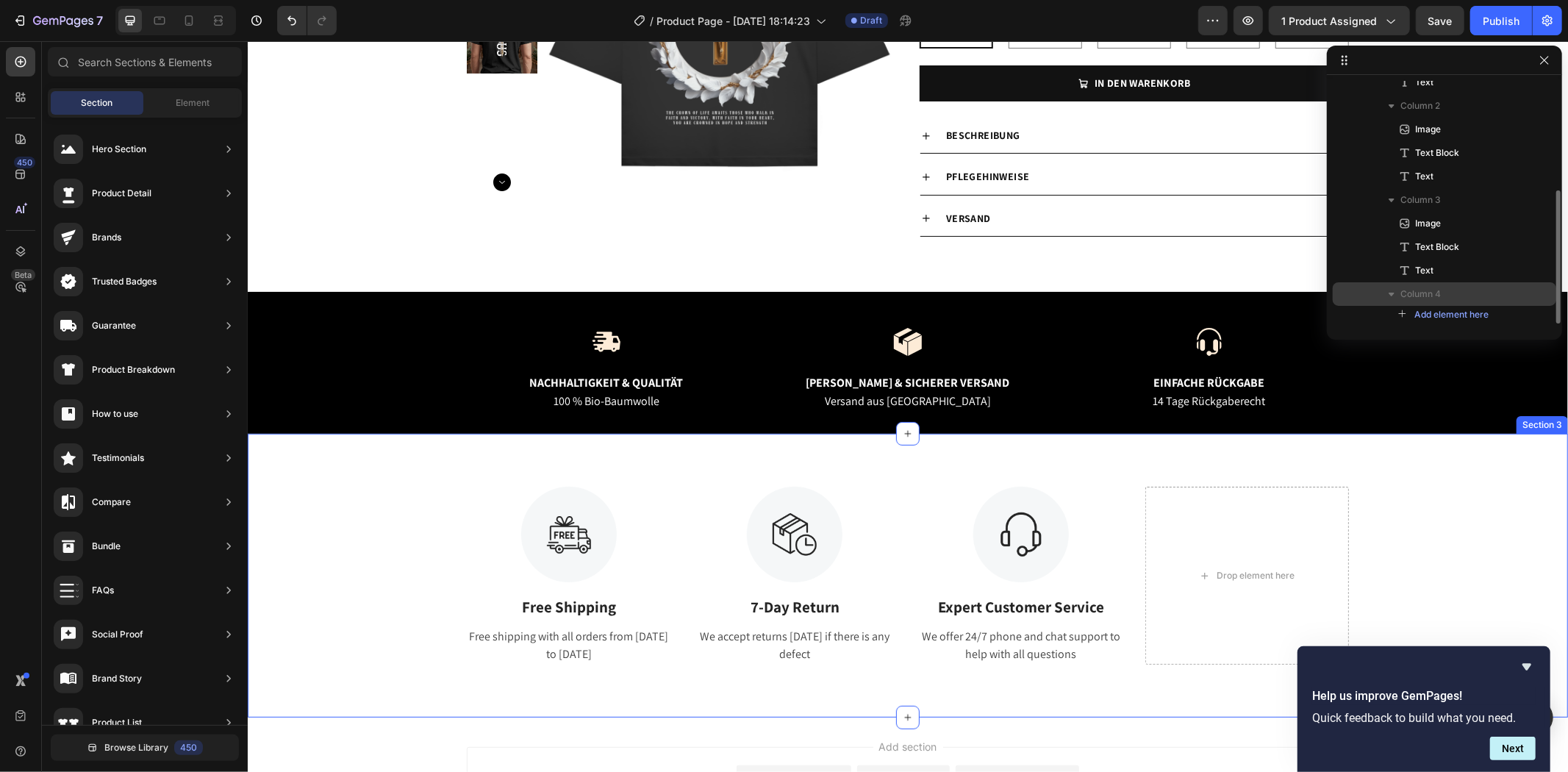
scroll to position [402, 0]
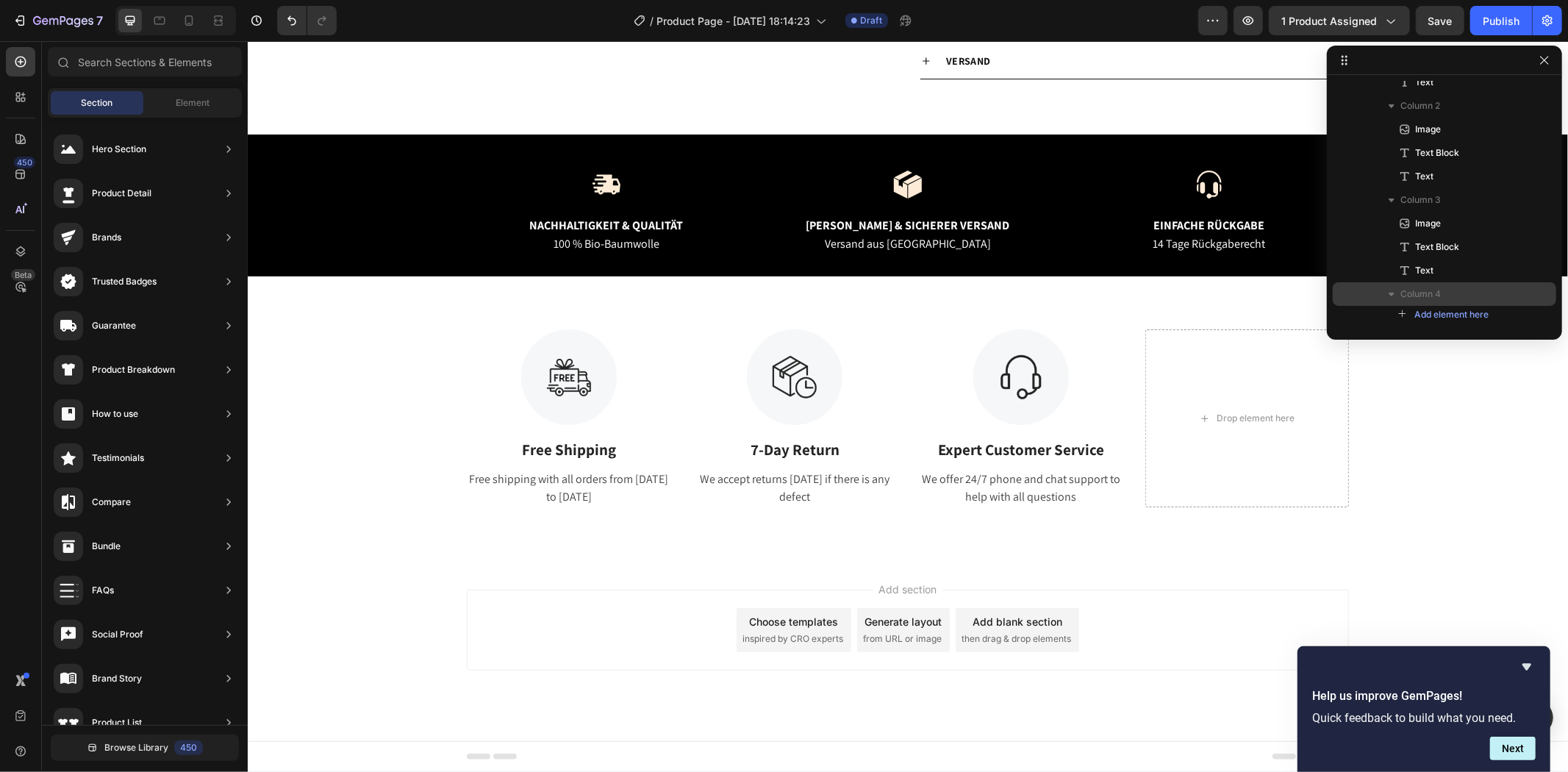
click at [1138, 600] on div "Add section Choose templates inspired by CRO experts Generate layout from URL o…" at bounding box center [907, 628] width 882 height 80
click at [1064, 540] on div "Image Free Shipping Text Block Free shipping with all orders from [DATE] to [DA…" at bounding box center [906, 418] width 1320 height 284
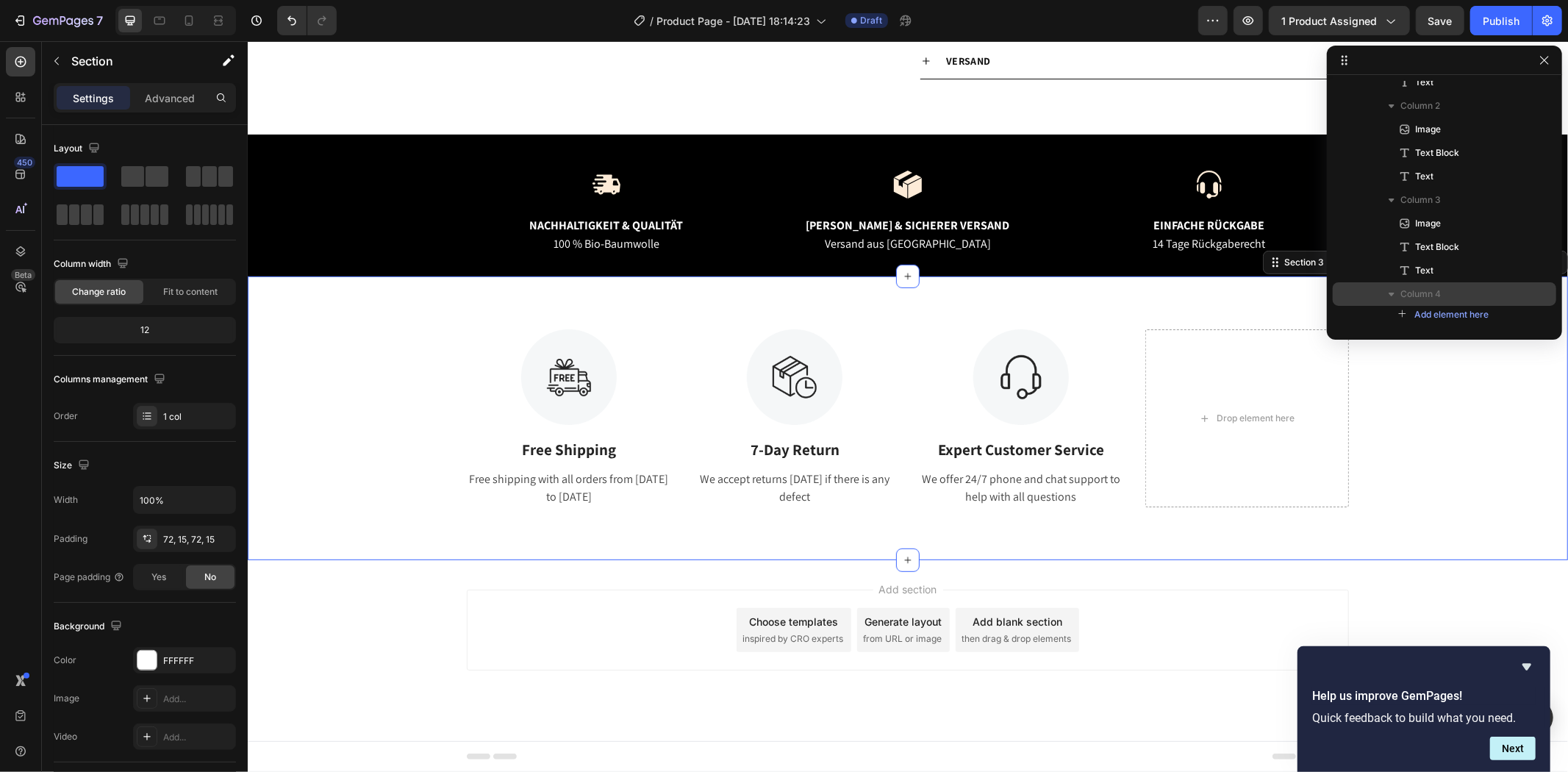
click at [1394, 428] on div "Image Free Shipping Text Block Free shipping with all orders from [DATE] to [DA…" at bounding box center [907, 418] width 1298 height 178
click at [1430, 428] on div "Image Free Shipping Text Block Free shipping with all orders from [DATE] to [DA…" at bounding box center [907, 418] width 1298 height 178
click at [1423, 389] on div "Image Free Shipping Text Block Free shipping with all orders from [DATE] to [DA…" at bounding box center [907, 418] width 1298 height 178
click at [1373, 495] on div "Image Free Shipping Text Block Free shipping with all orders from [DATE] to [DA…" at bounding box center [907, 418] width 1298 height 178
click at [1545, 68] on button "button" at bounding box center [1544, 60] width 17 height 17
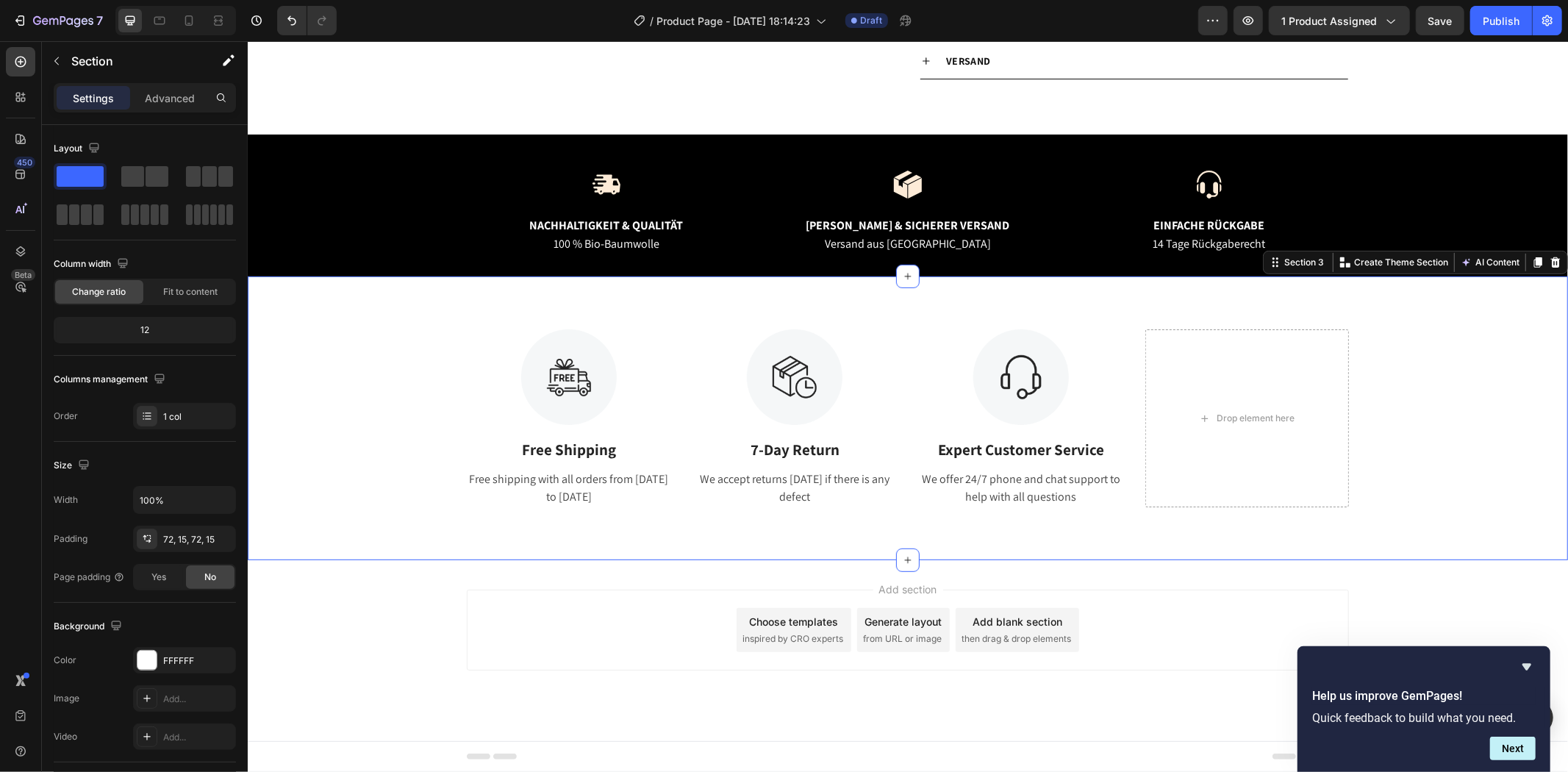
click at [1406, 364] on div "Image Free Shipping Text Block Free shipping with all orders from [DATE] to [DA…" at bounding box center [907, 418] width 1298 height 178
click at [1550, 266] on icon at bounding box center [1554, 261] width 10 height 10
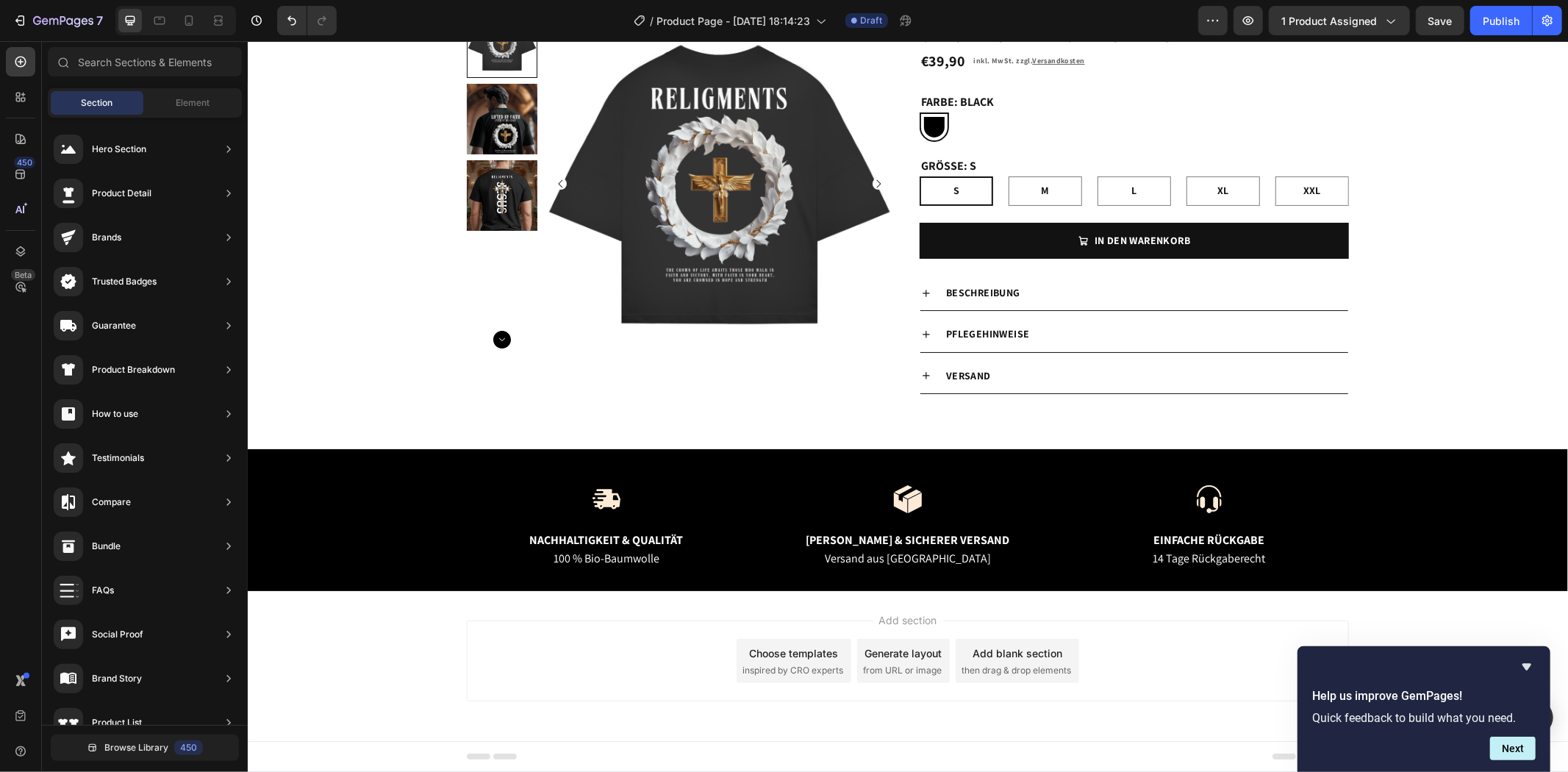
scroll to position [88, 0]
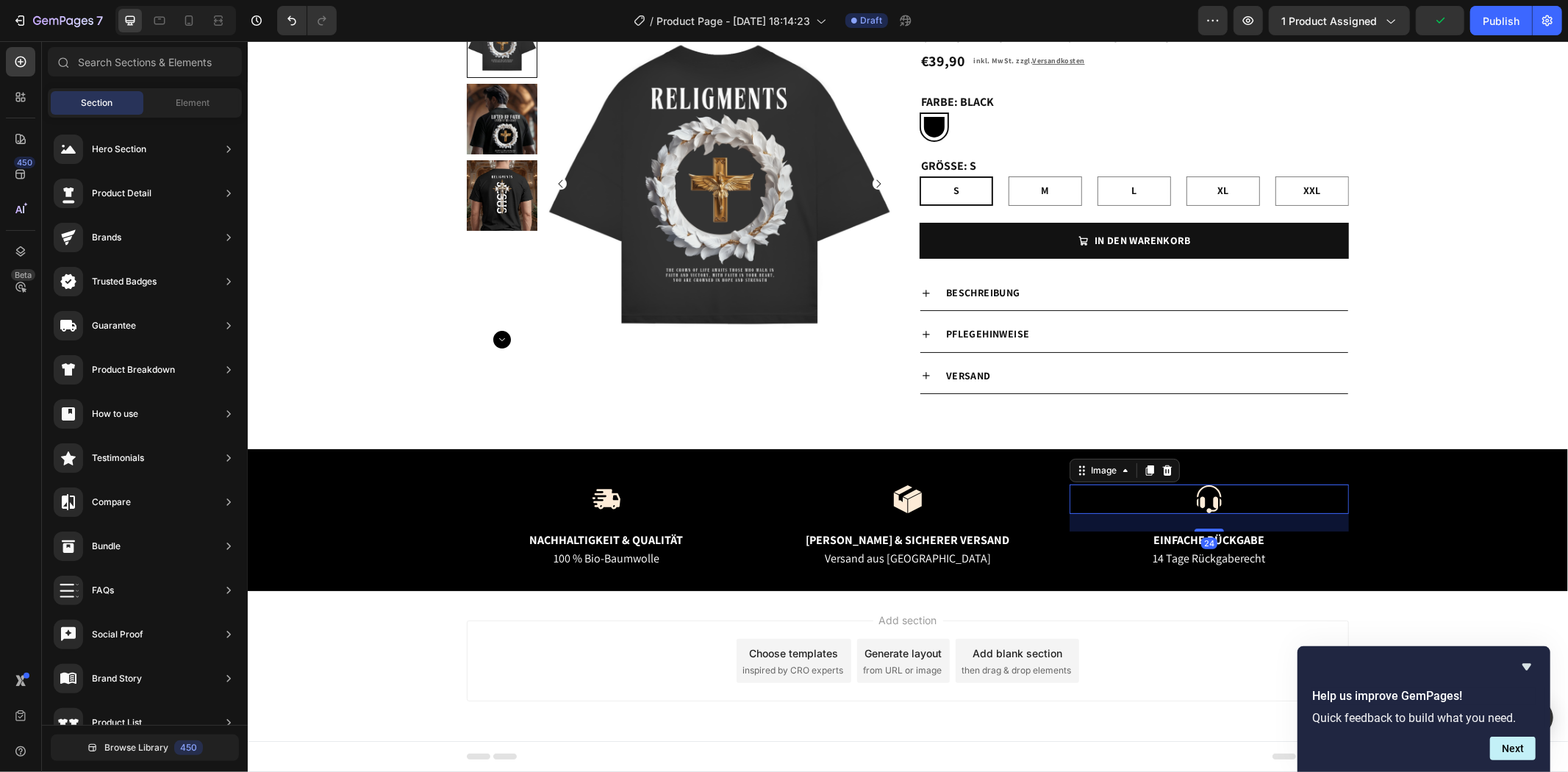
click at [1223, 494] on div at bounding box center [1208, 499] width 280 height 29
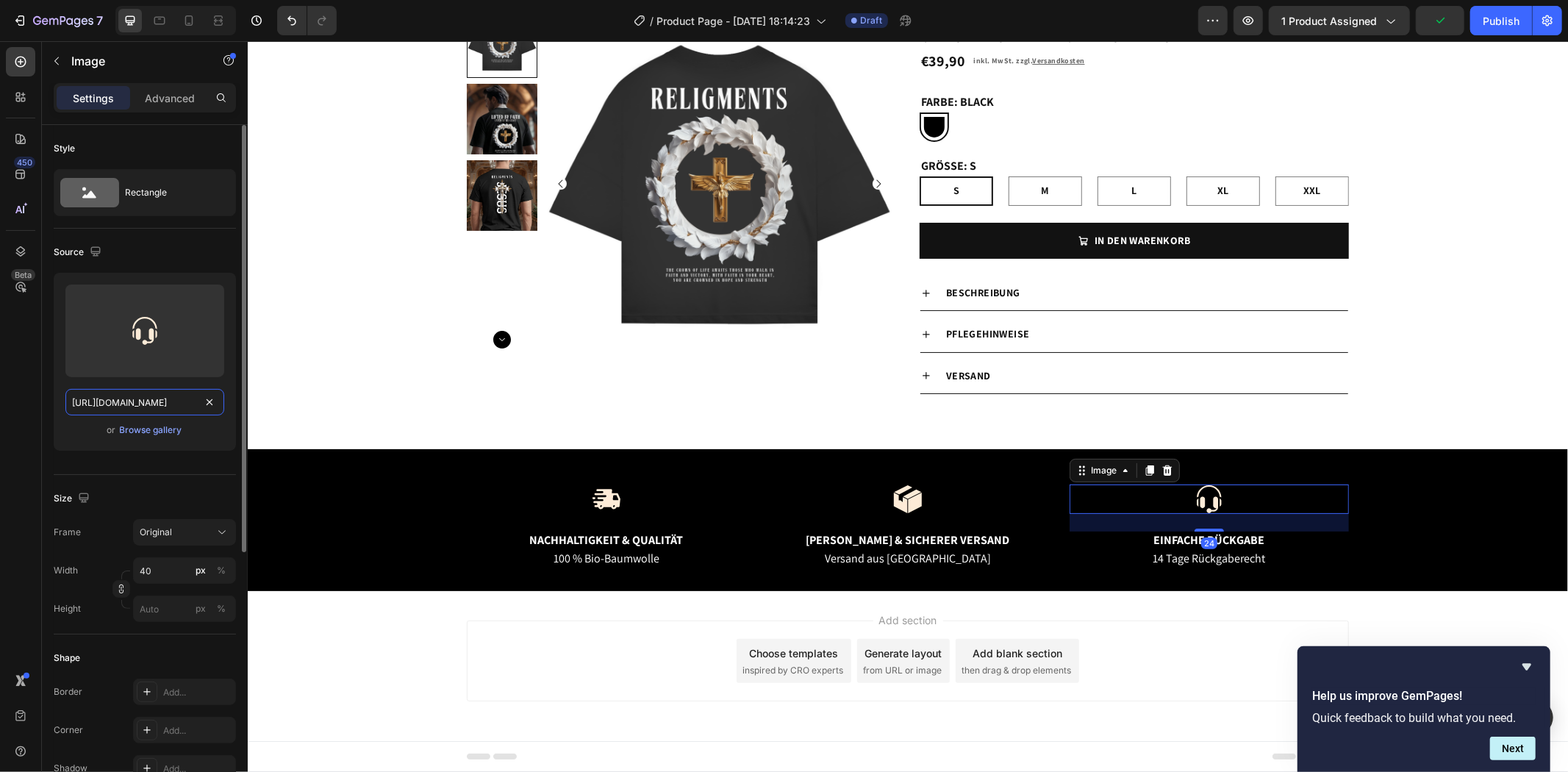
click at [158, 402] on input "[URL][DOMAIN_NAME]" at bounding box center [145, 402] width 158 height 27
click at [147, 406] on input "[URL][DOMAIN_NAME]" at bounding box center [145, 402] width 158 height 27
click at [126, 402] on input "[URL][DOMAIN_NAME]" at bounding box center [145, 402] width 158 height 27
drag, startPoint x: 125, startPoint y: 402, endPoint x: 63, endPoint y: 393, distance: 62.6
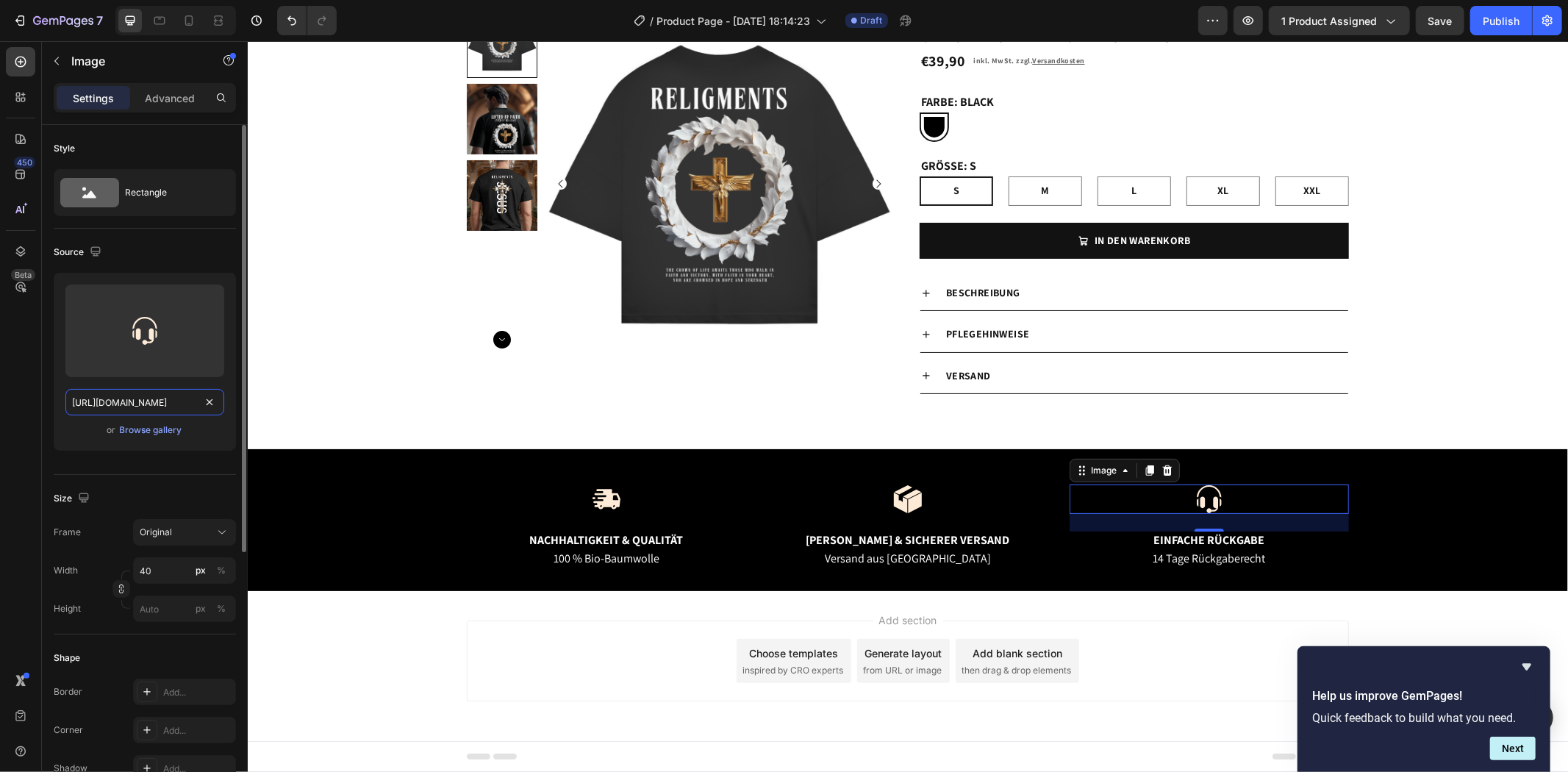
click at [61, 393] on div "Upload Image [URL][DOMAIN_NAME] or Browse gallery" at bounding box center [145, 362] width 183 height 178
click at [128, 401] on input "[URL][DOMAIN_NAME]" at bounding box center [145, 402] width 158 height 27
drag, startPoint x: 119, startPoint y: 402, endPoint x: 103, endPoint y: 402, distance: 16.0
click at [103, 402] on input "[URL][DOMAIN_NAME]" at bounding box center [145, 402] width 158 height 27
click at [22, 388] on div "450 Beta" at bounding box center [21, 356] width 29 height 619
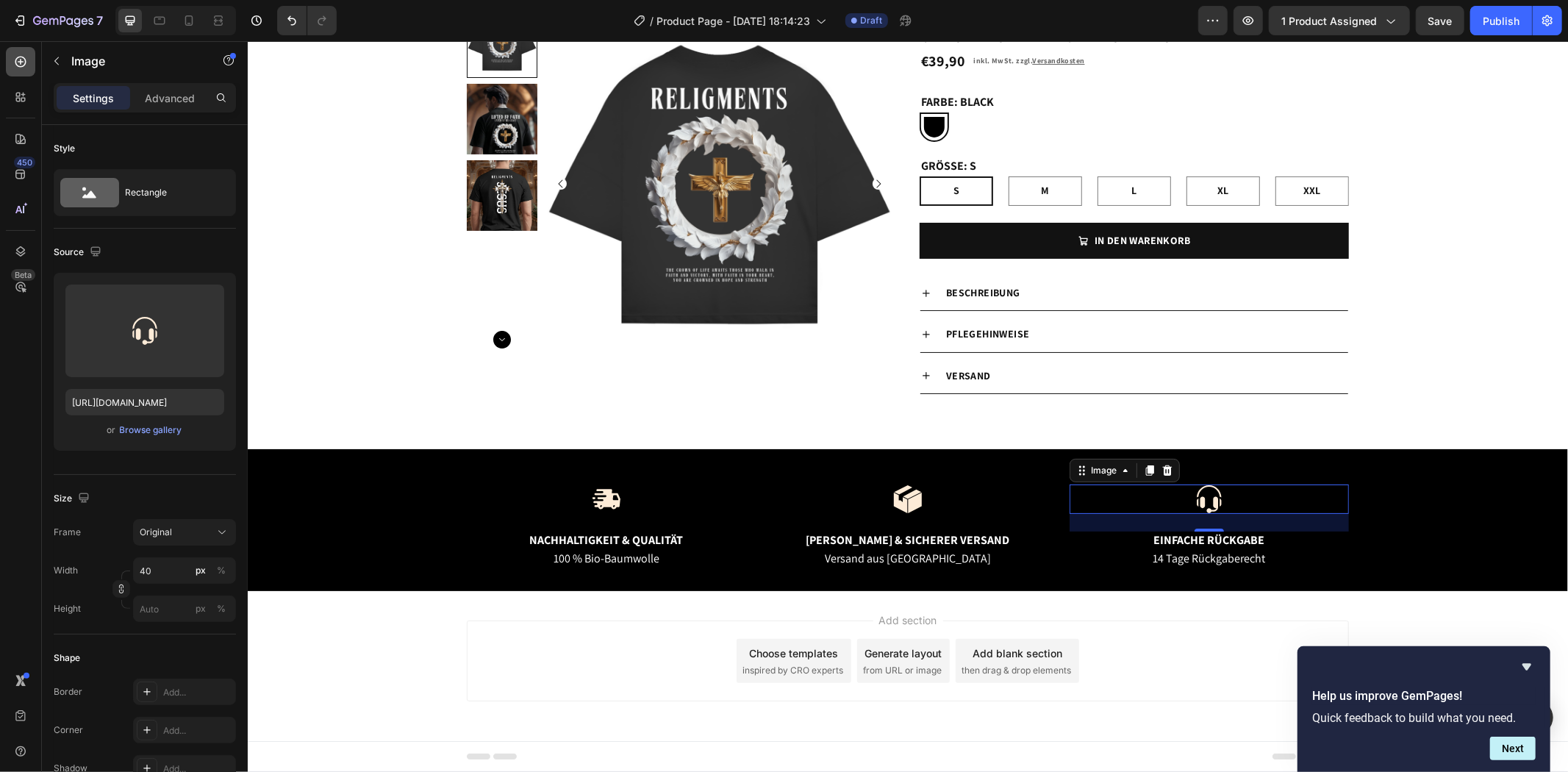
click at [22, 57] on icon at bounding box center [20, 61] width 15 height 15
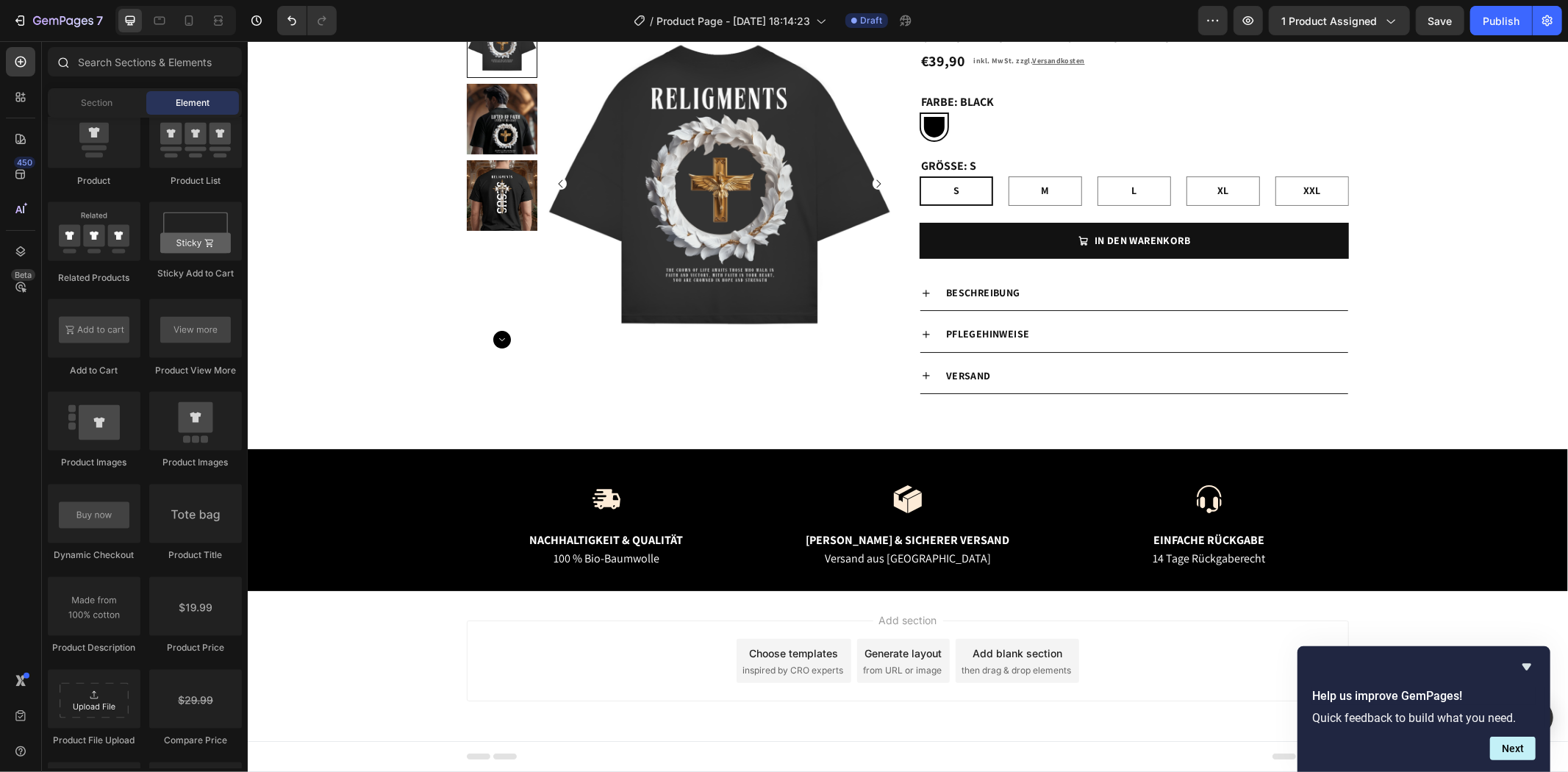
scroll to position [1923, 0]
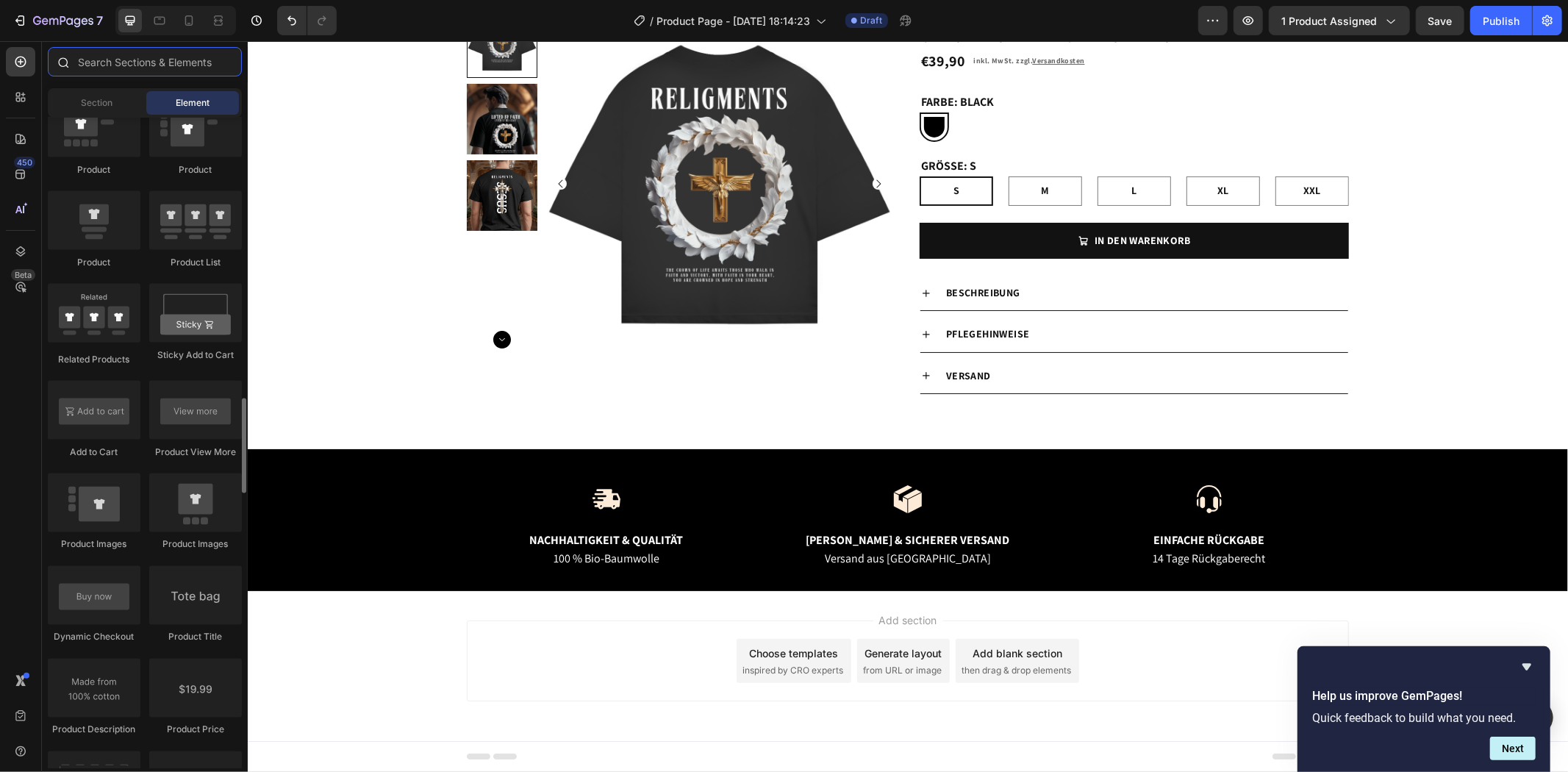
click at [123, 74] on input "text" at bounding box center [145, 61] width 194 height 29
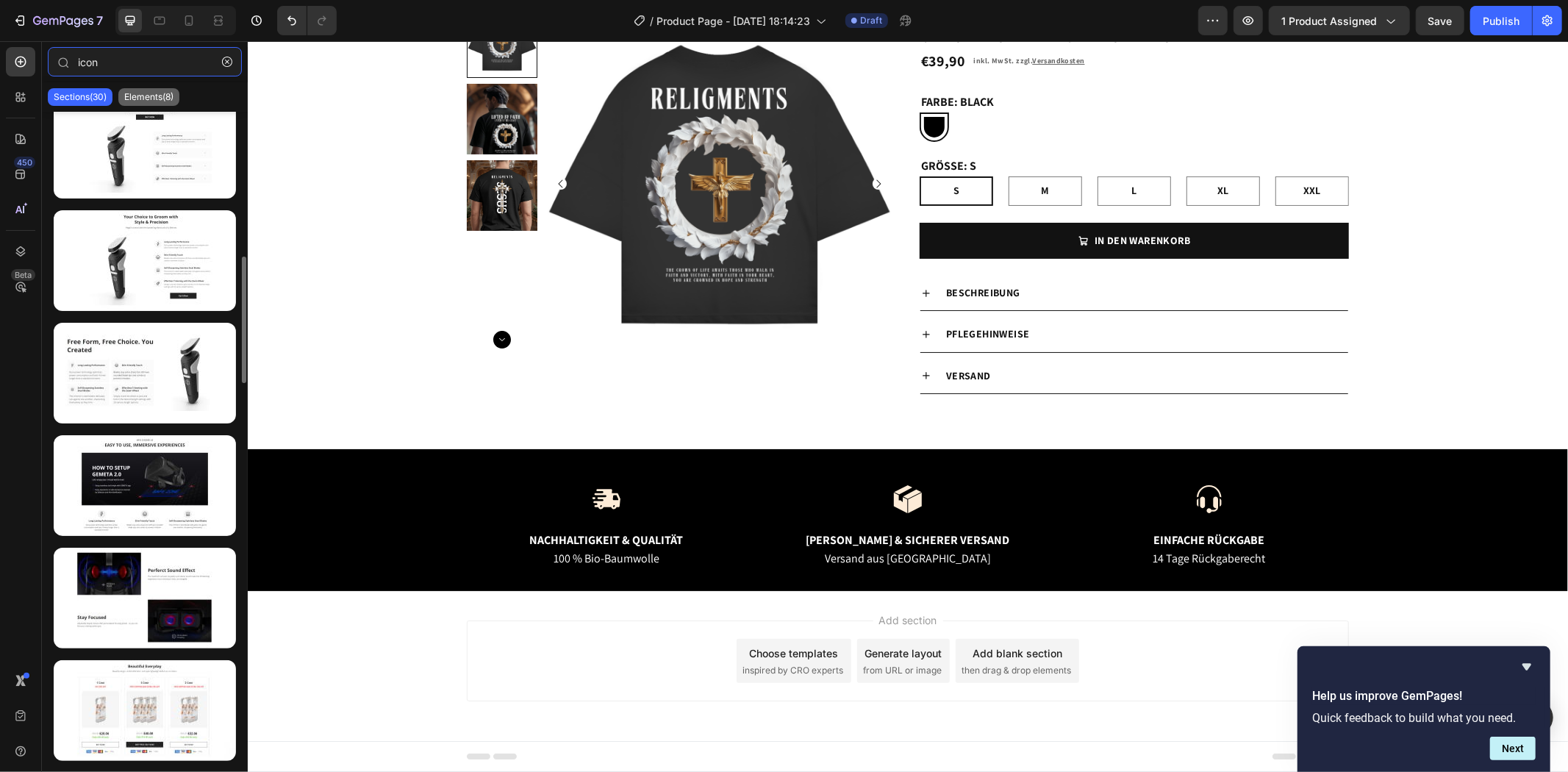
scroll to position [326, 0]
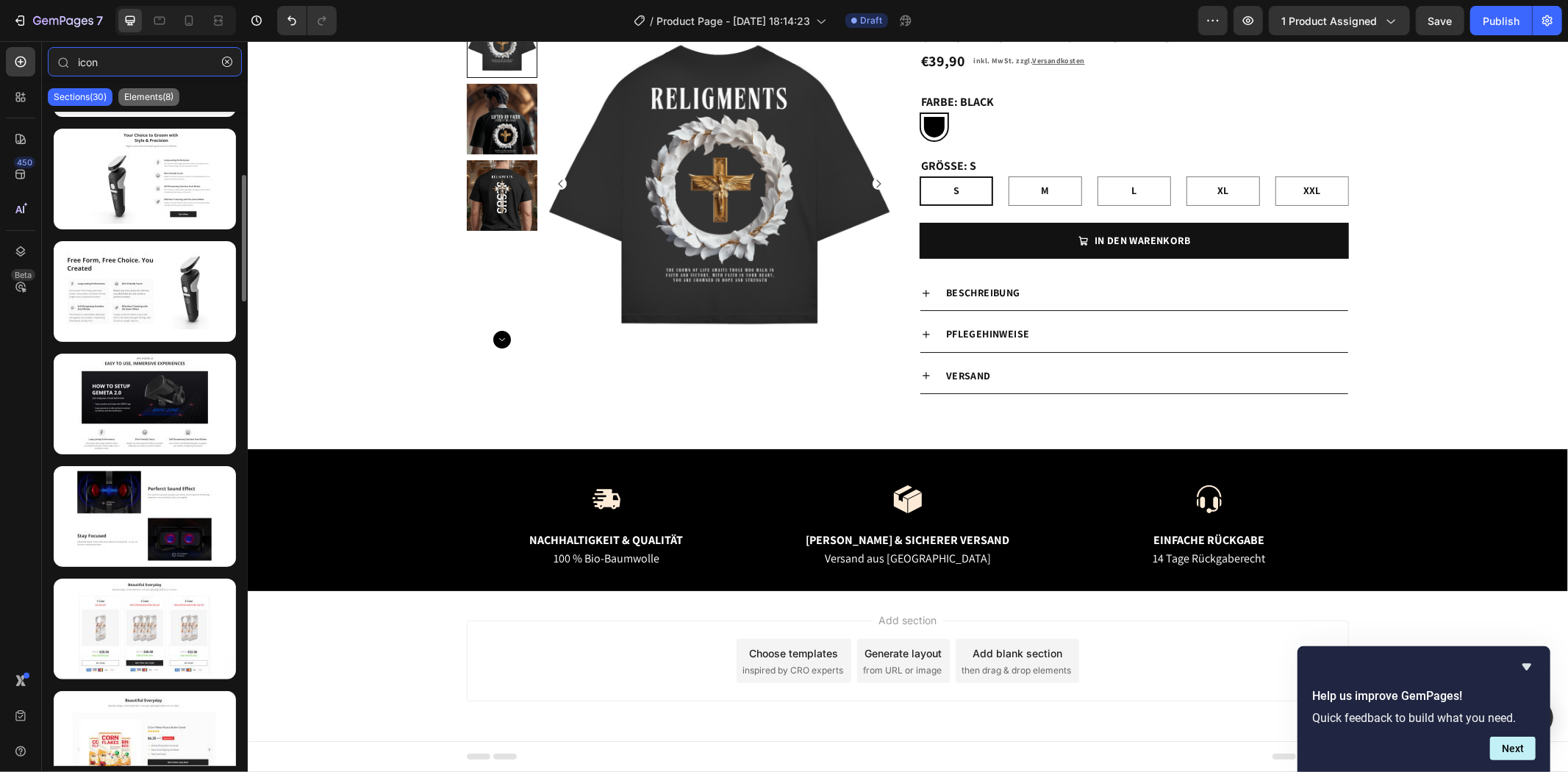
type input "icon"
click at [165, 94] on p "Elements(8)" at bounding box center [149, 97] width 49 height 12
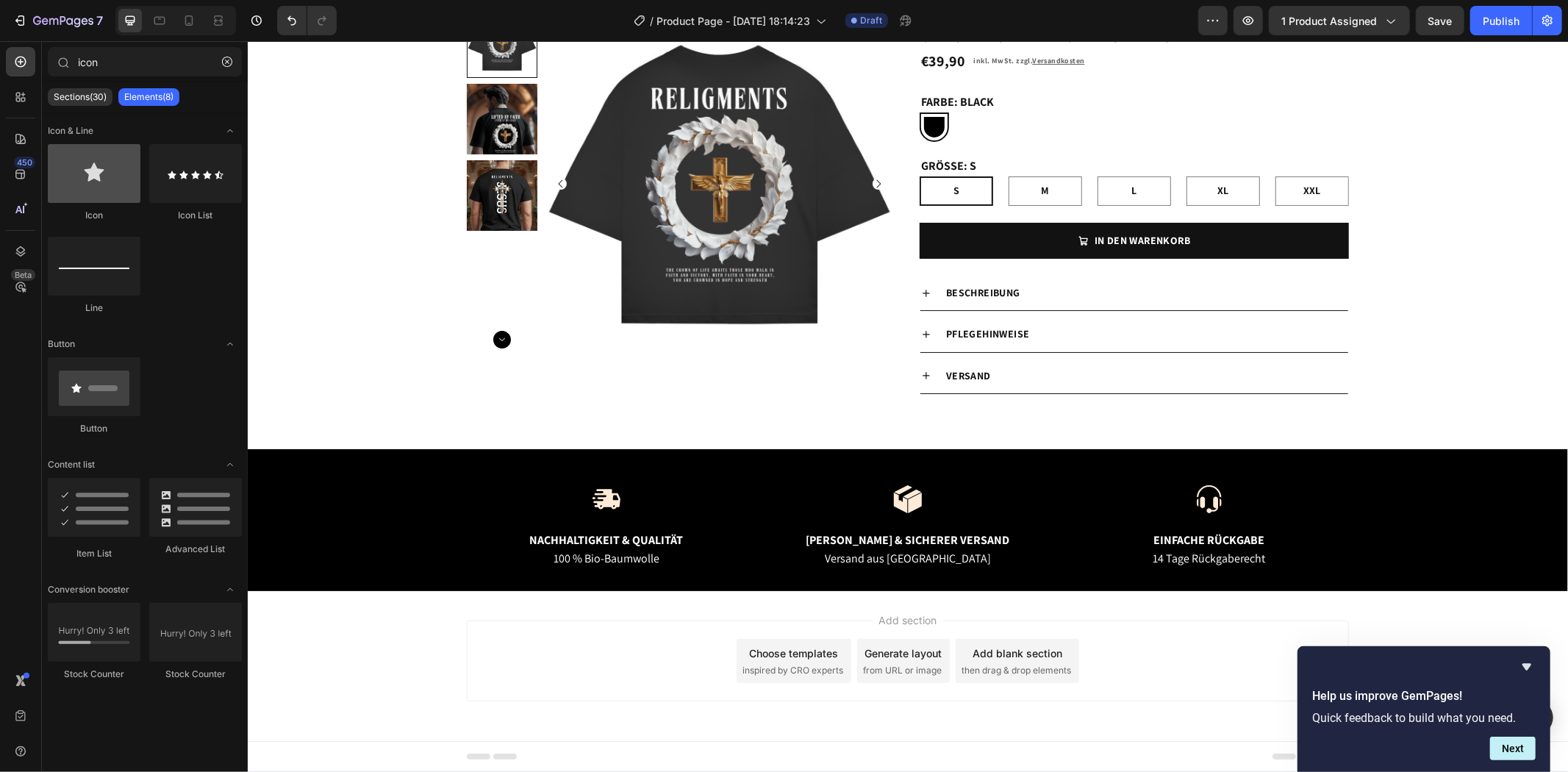
click at [119, 191] on div at bounding box center [93, 173] width 93 height 59
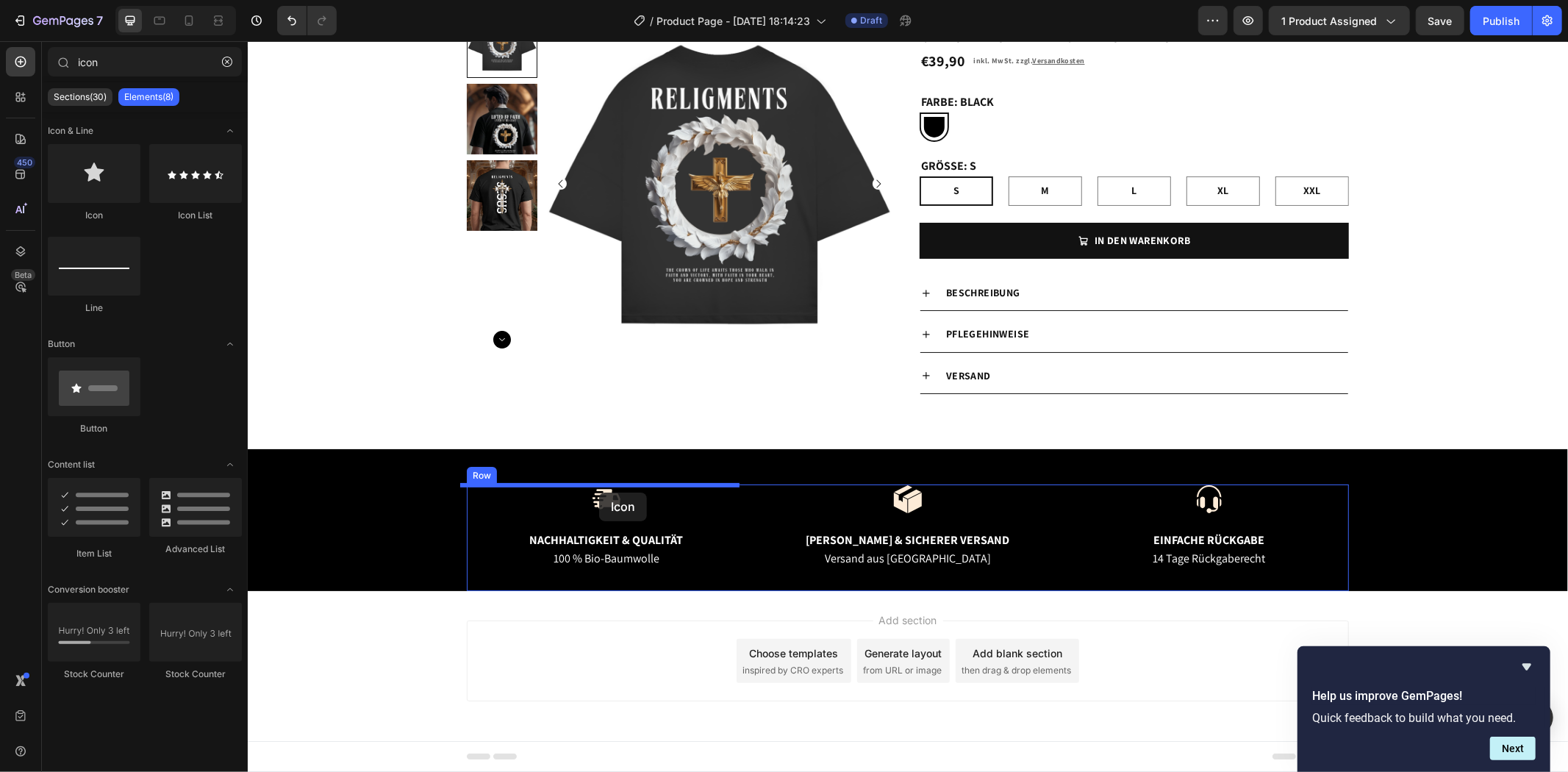
drag, startPoint x: 354, startPoint y: 221, endPoint x: 598, endPoint y: 492, distance: 364.7
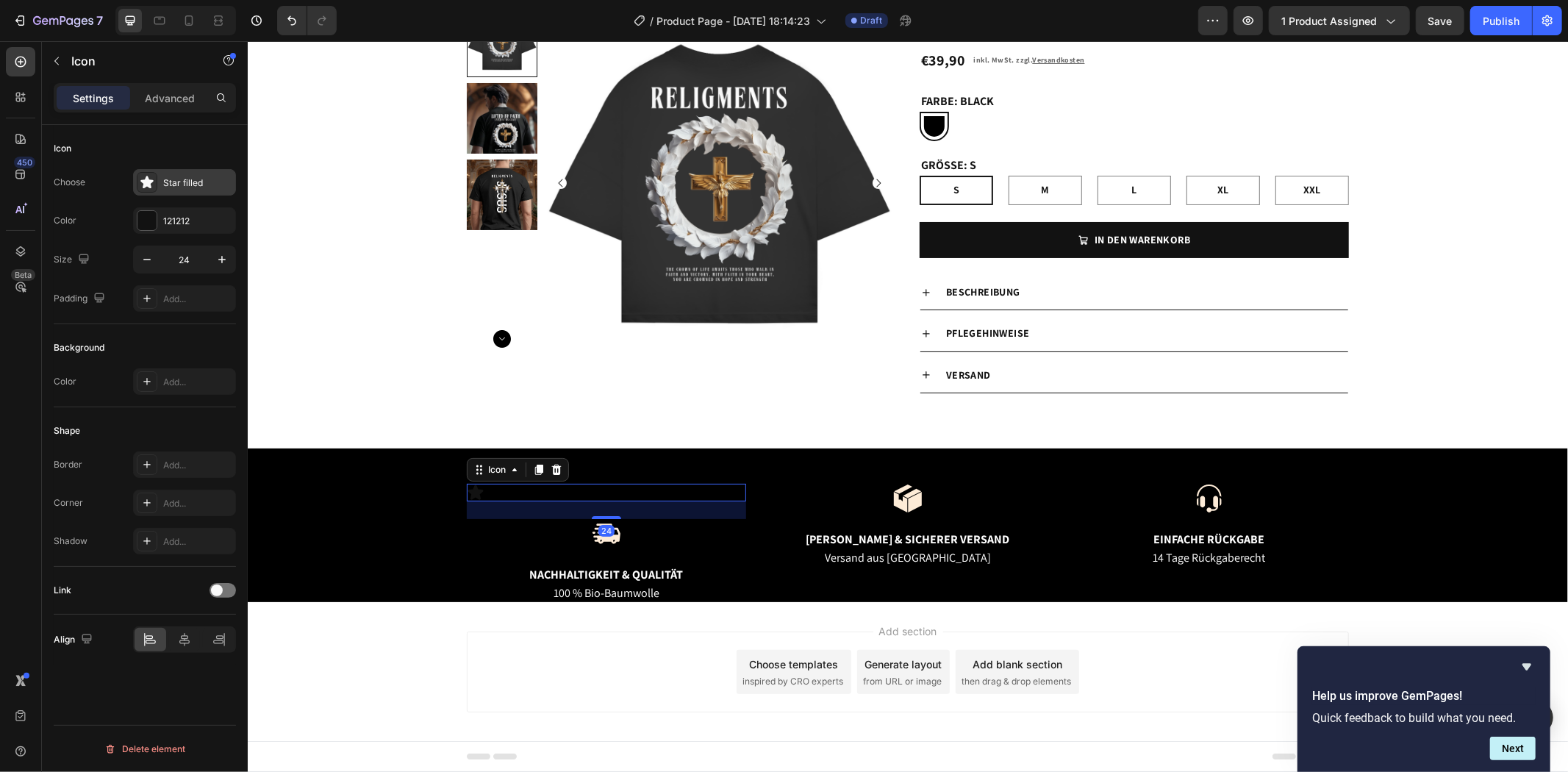
click at [174, 179] on div "Star filled" at bounding box center [198, 183] width 69 height 13
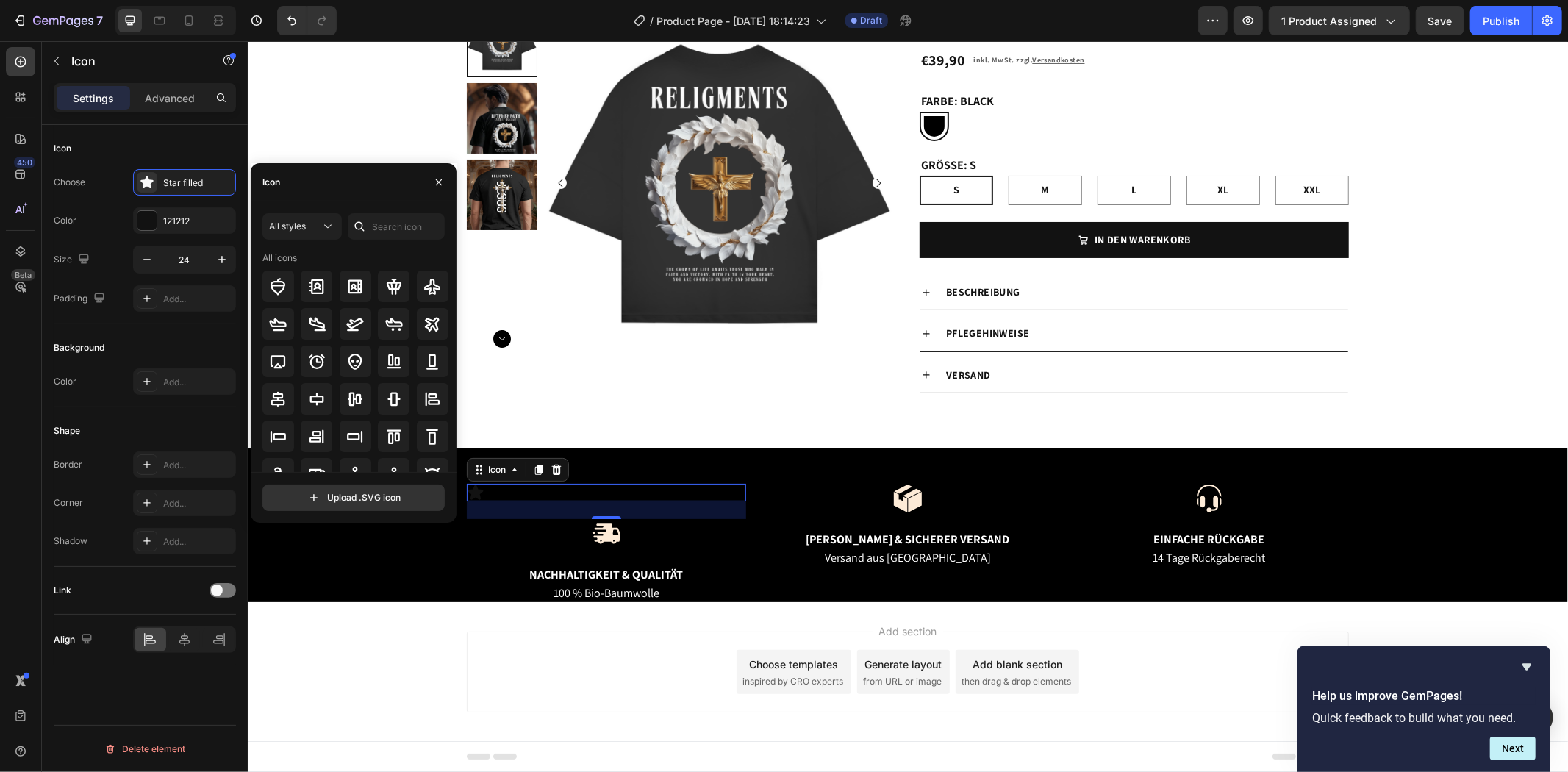
scroll to position [162, 0]
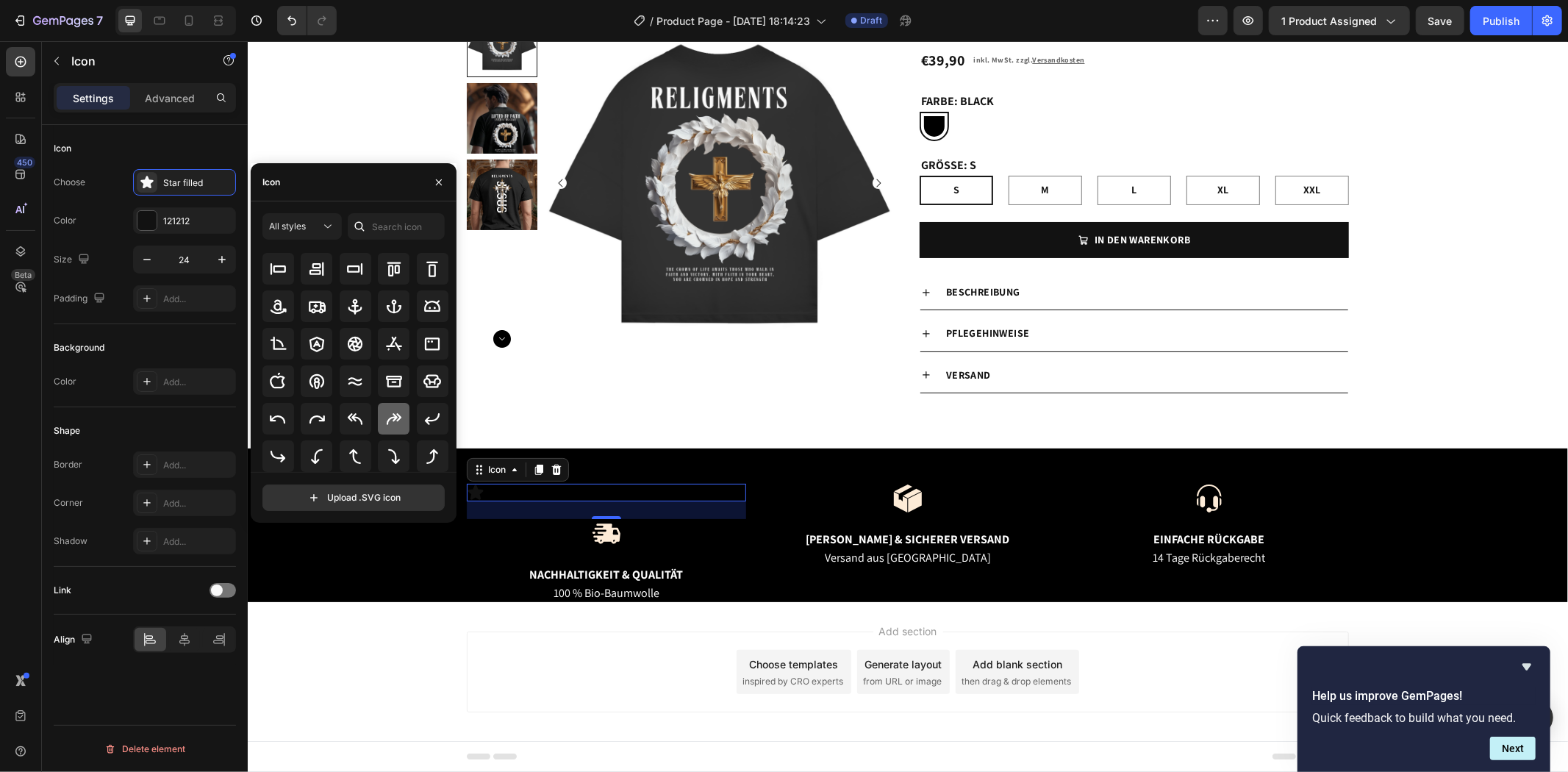
click at [389, 410] on icon at bounding box center [394, 419] width 17 height 17
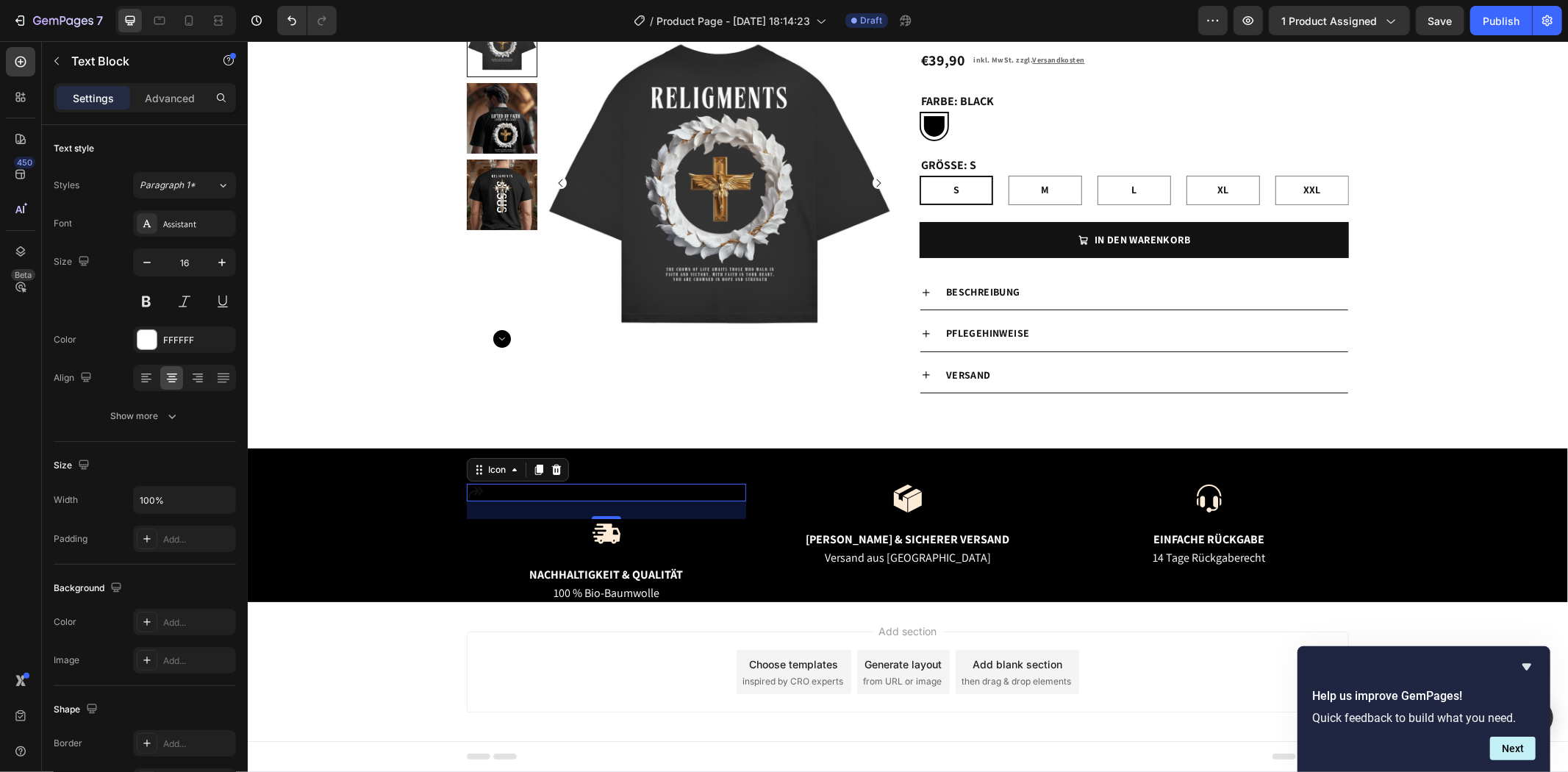
click at [517, 598] on p "100 % Bio-Baumwolle" at bounding box center [605, 593] width 276 height 16
click at [575, 495] on div "Icon 24" at bounding box center [606, 492] width 280 height 17
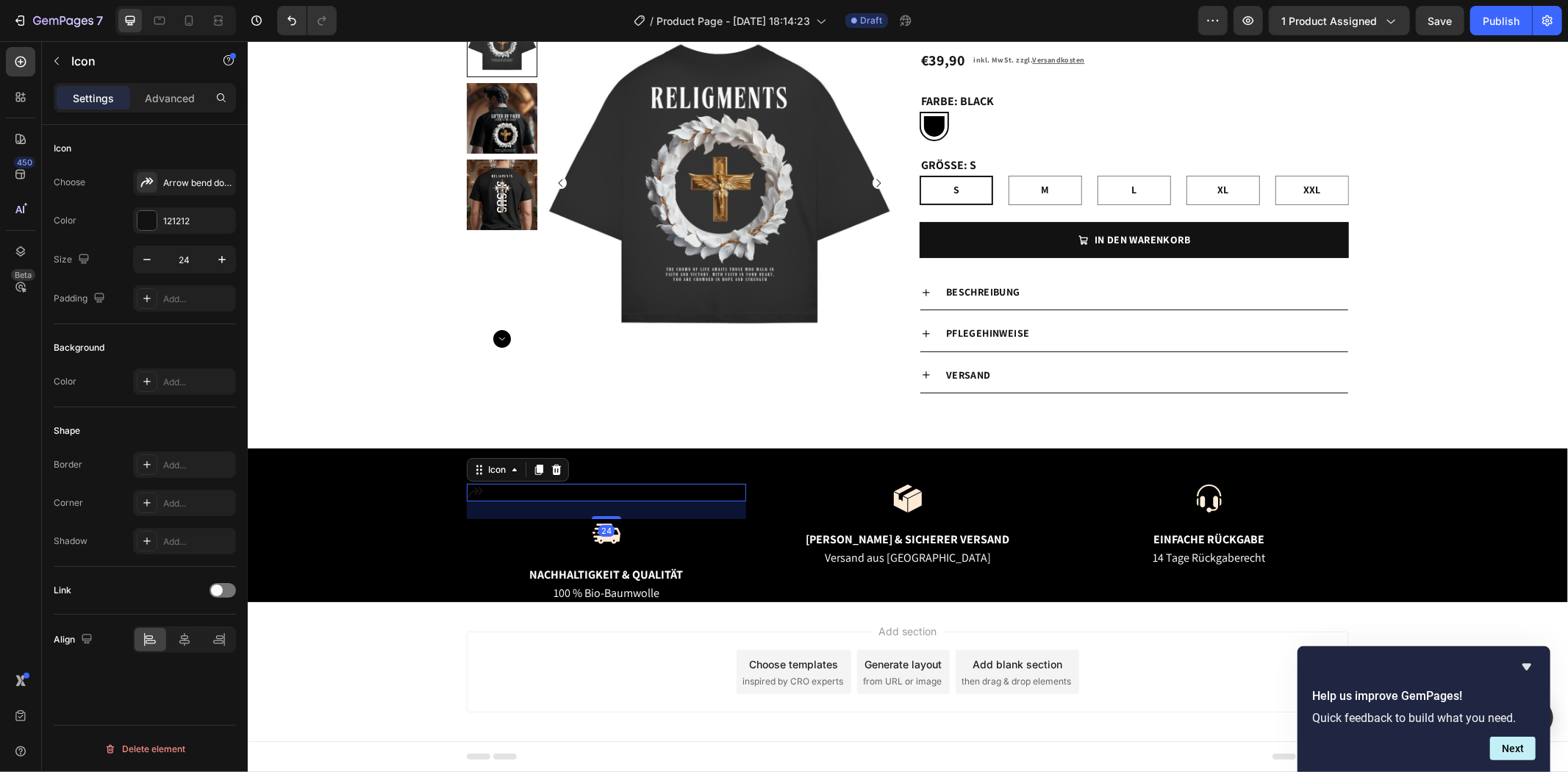
click at [578, 488] on div "Icon 24" at bounding box center [606, 492] width 280 height 17
click at [547, 471] on div at bounding box center [556, 469] width 17 height 17
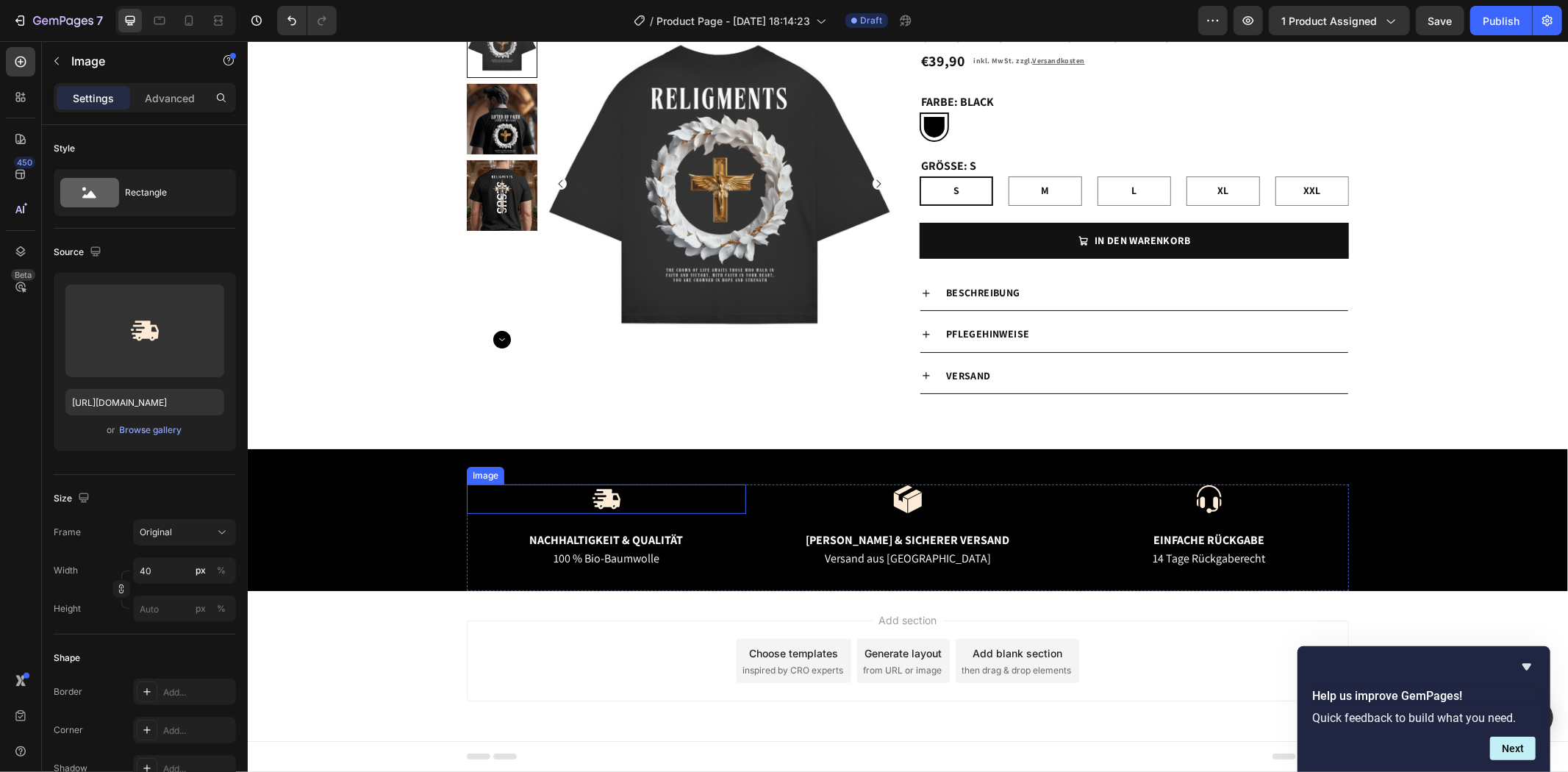
click at [629, 492] on div at bounding box center [606, 499] width 280 height 29
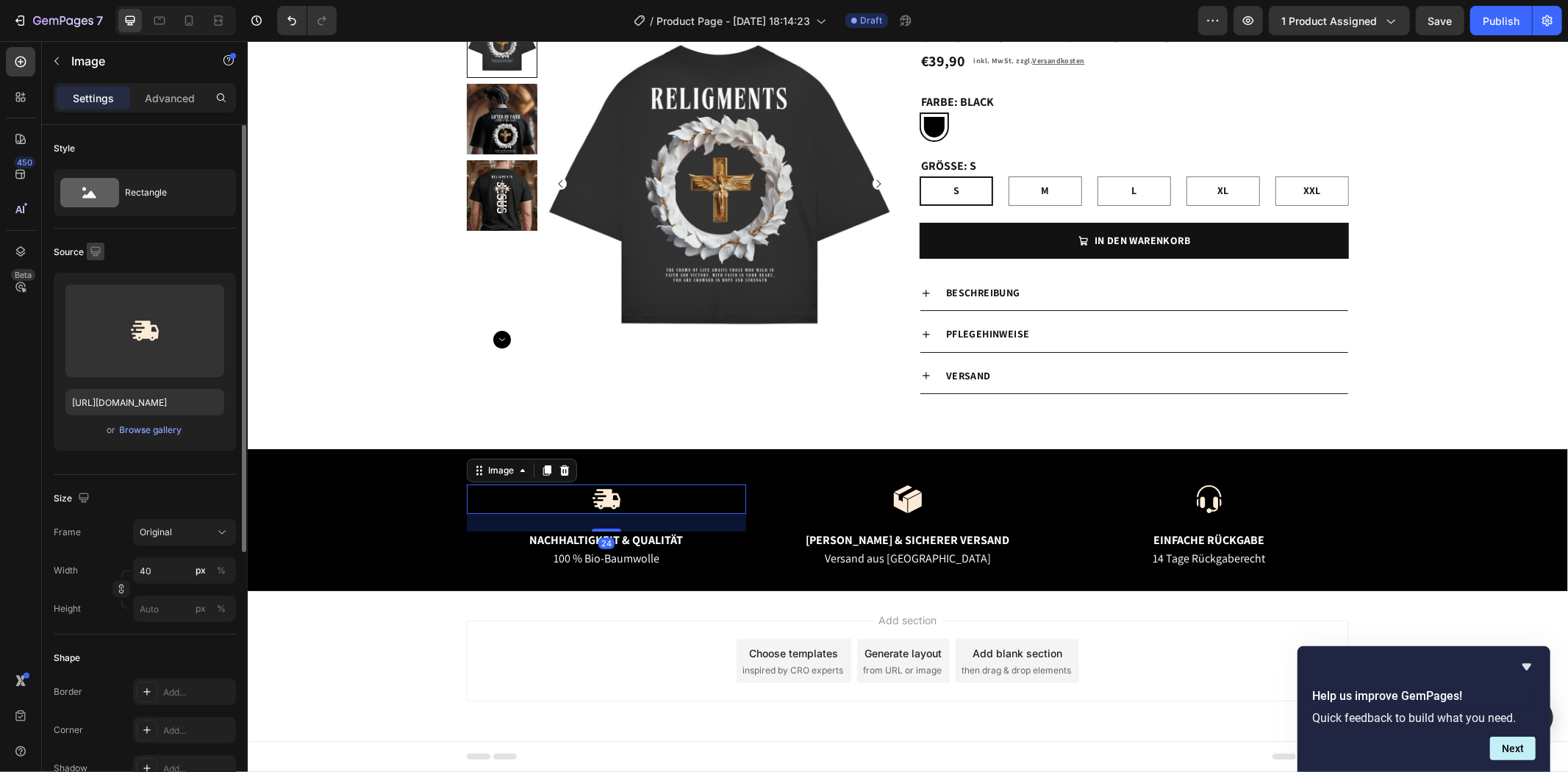
click at [100, 248] on icon "button" at bounding box center [95, 251] width 15 height 15
click at [165, 247] on div "Source" at bounding box center [145, 252] width 183 height 23
click at [185, 406] on input "[URL][DOMAIN_NAME]" at bounding box center [145, 402] width 158 height 27
click at [125, 432] on div "Browse gallery" at bounding box center [151, 429] width 62 height 13
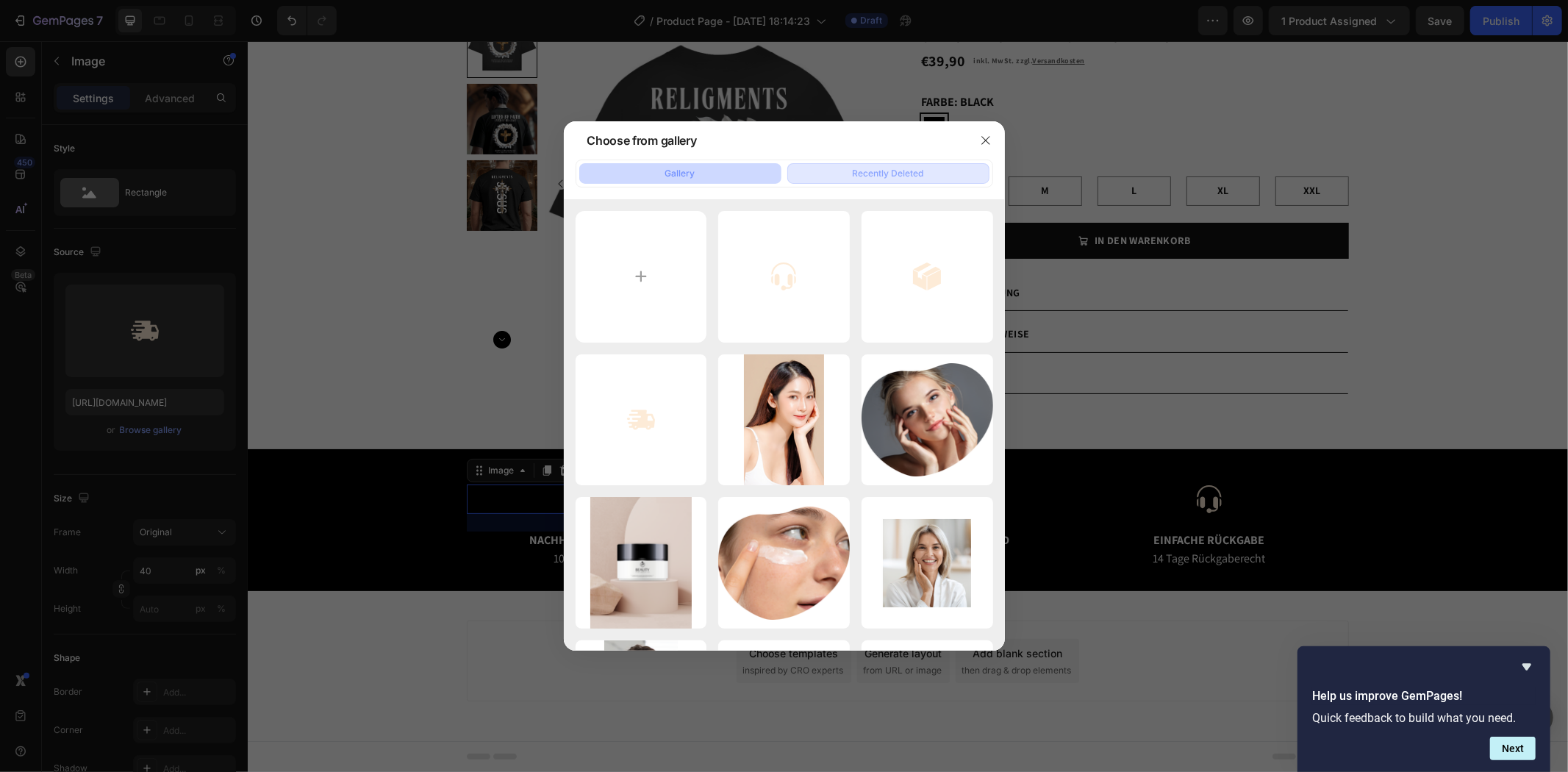
click at [854, 178] on div "Recently Deleted" at bounding box center [888, 173] width 71 height 13
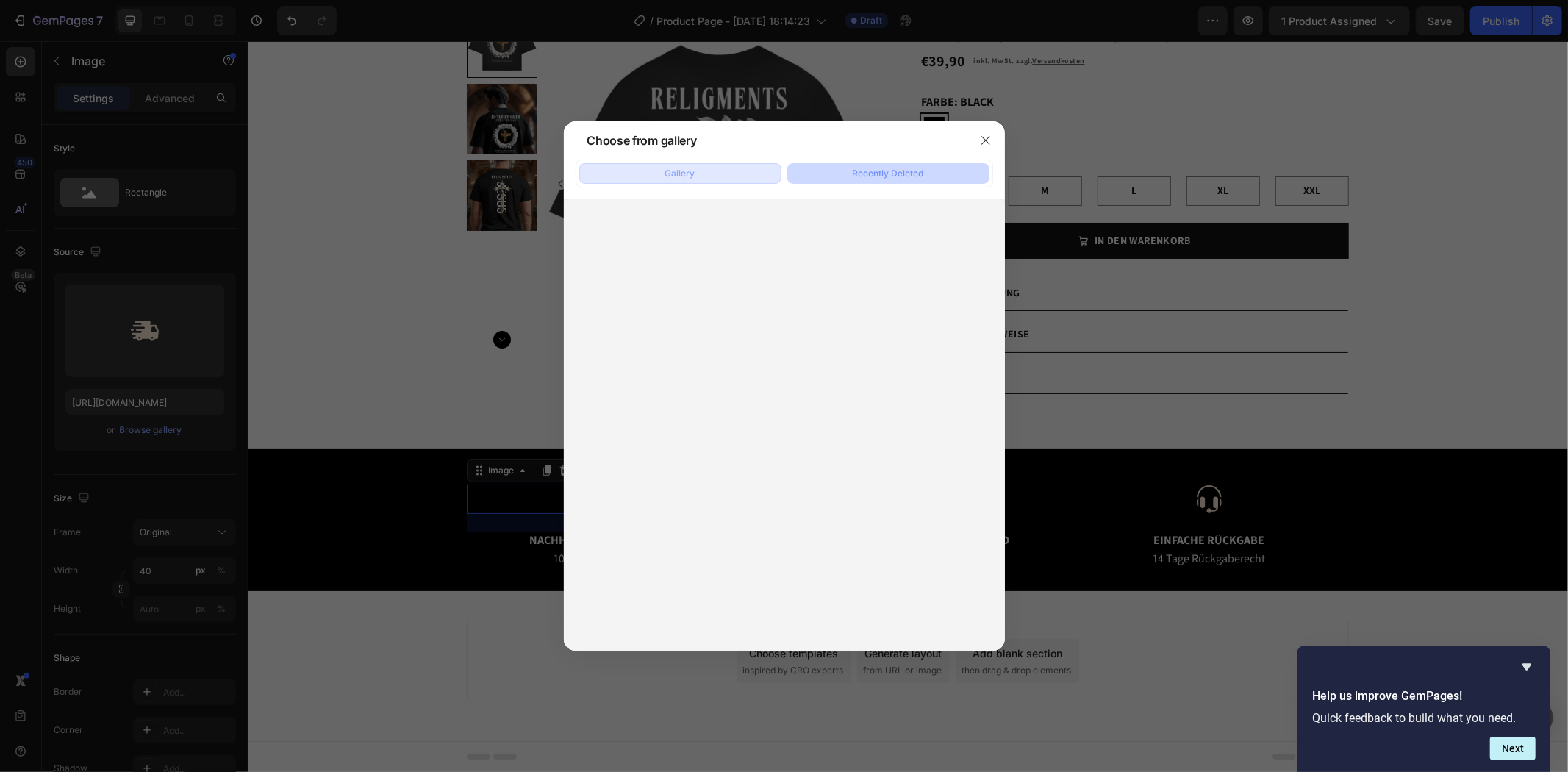
click at [773, 169] on button "Gallery" at bounding box center [680, 174] width 202 height 21
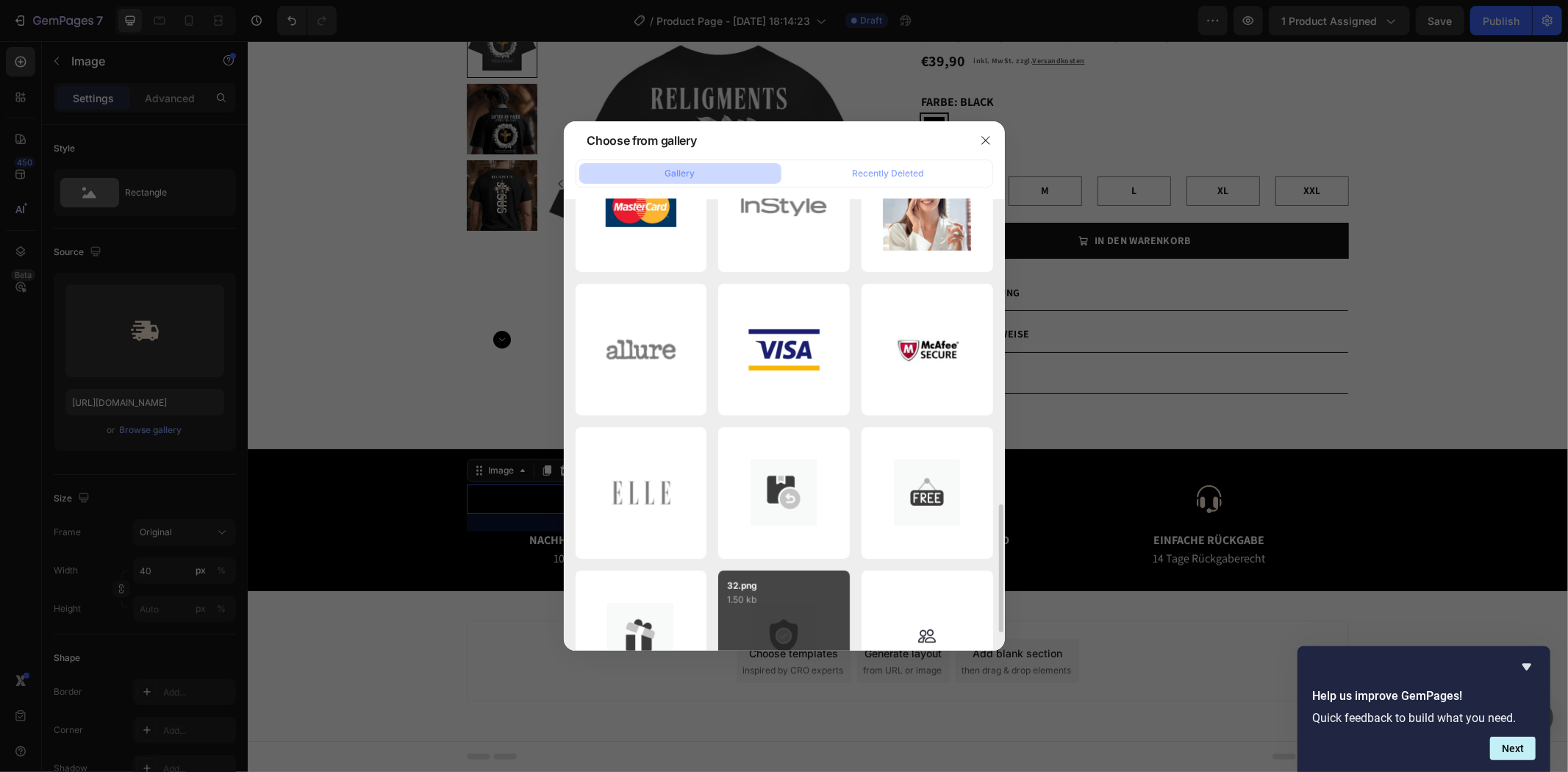
scroll to position [1277, 0]
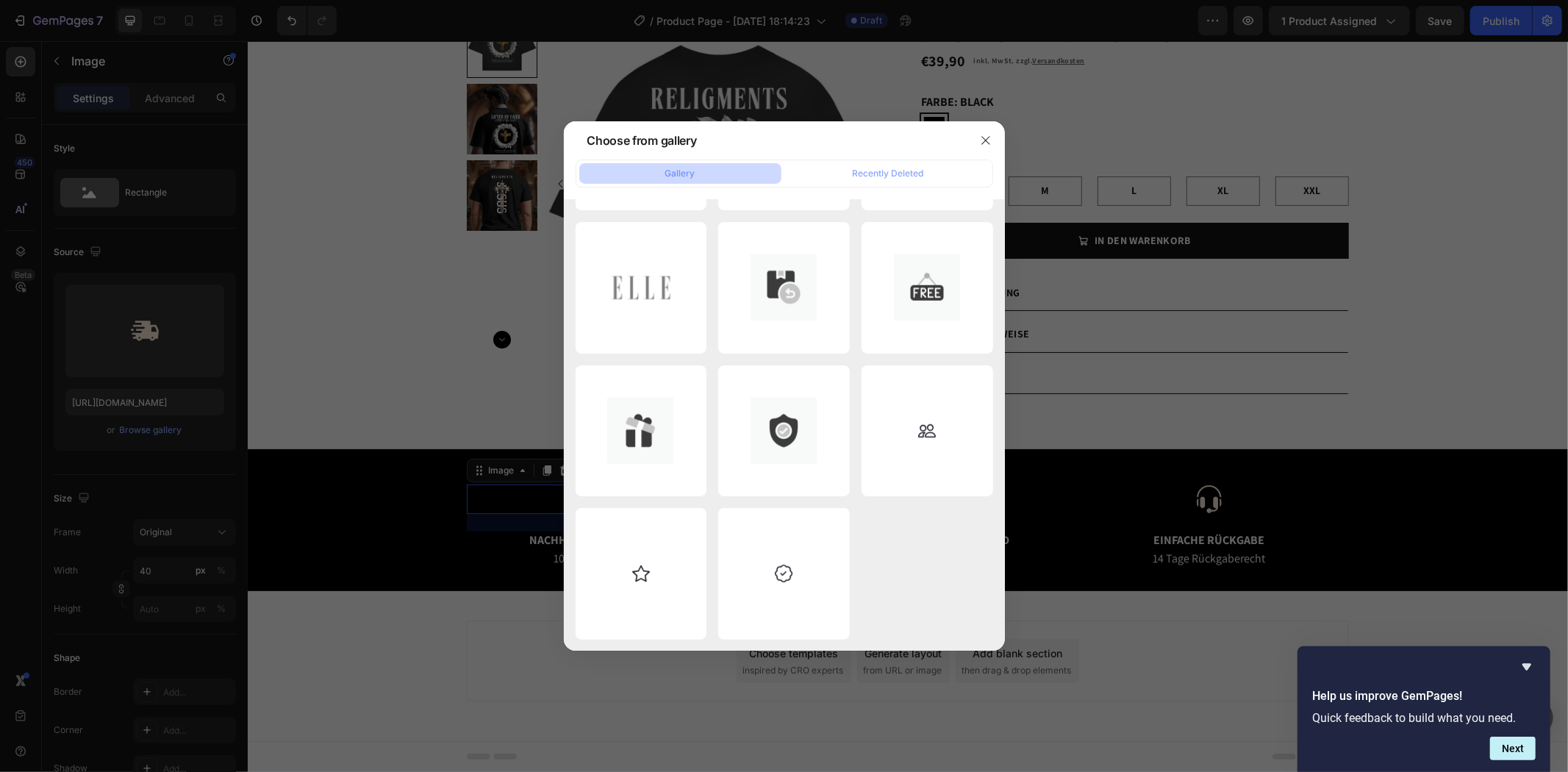
click at [1164, 643] on div at bounding box center [784, 386] width 1568 height 772
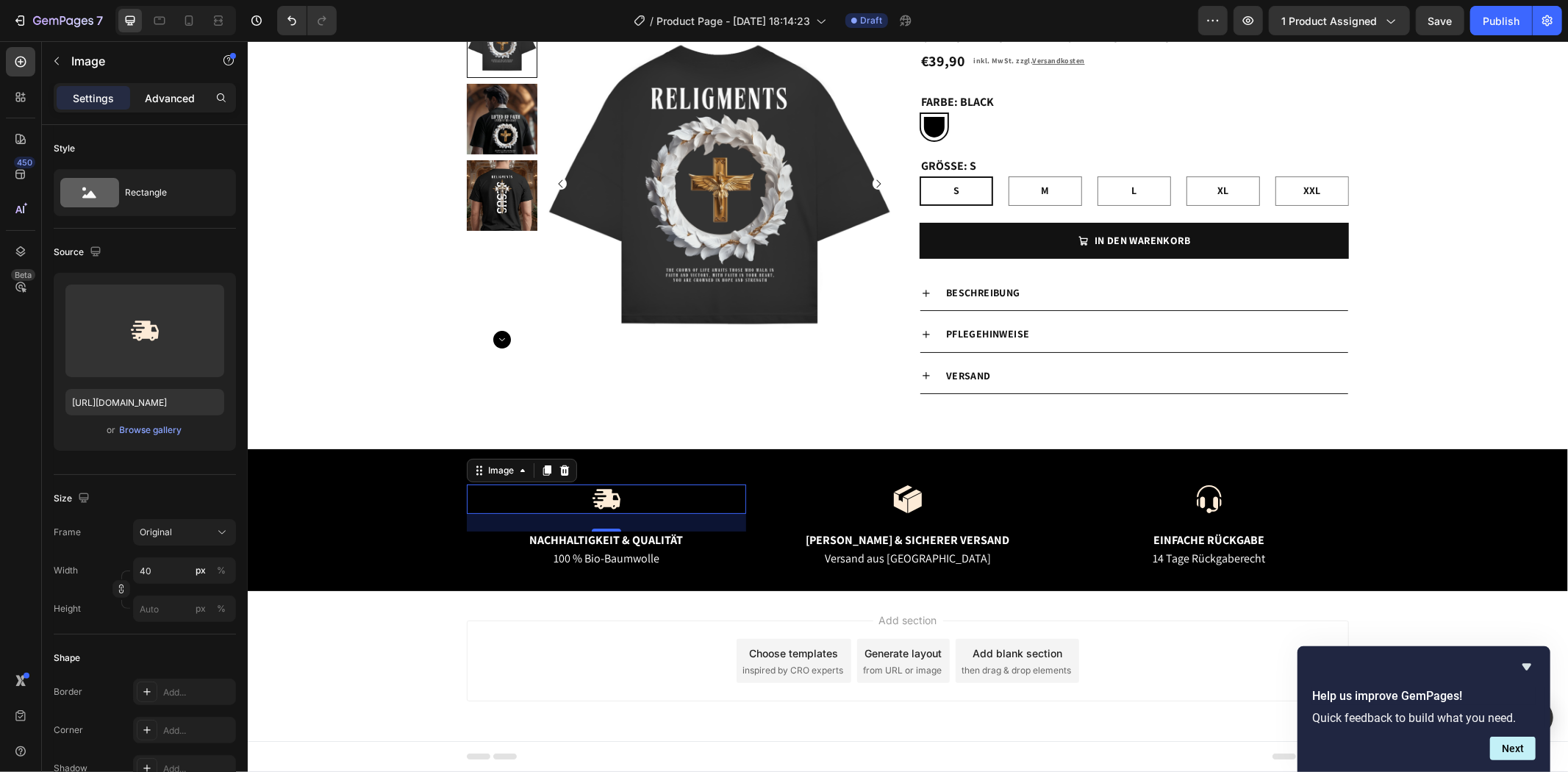
click at [188, 93] on p "Advanced" at bounding box center [170, 98] width 50 height 16
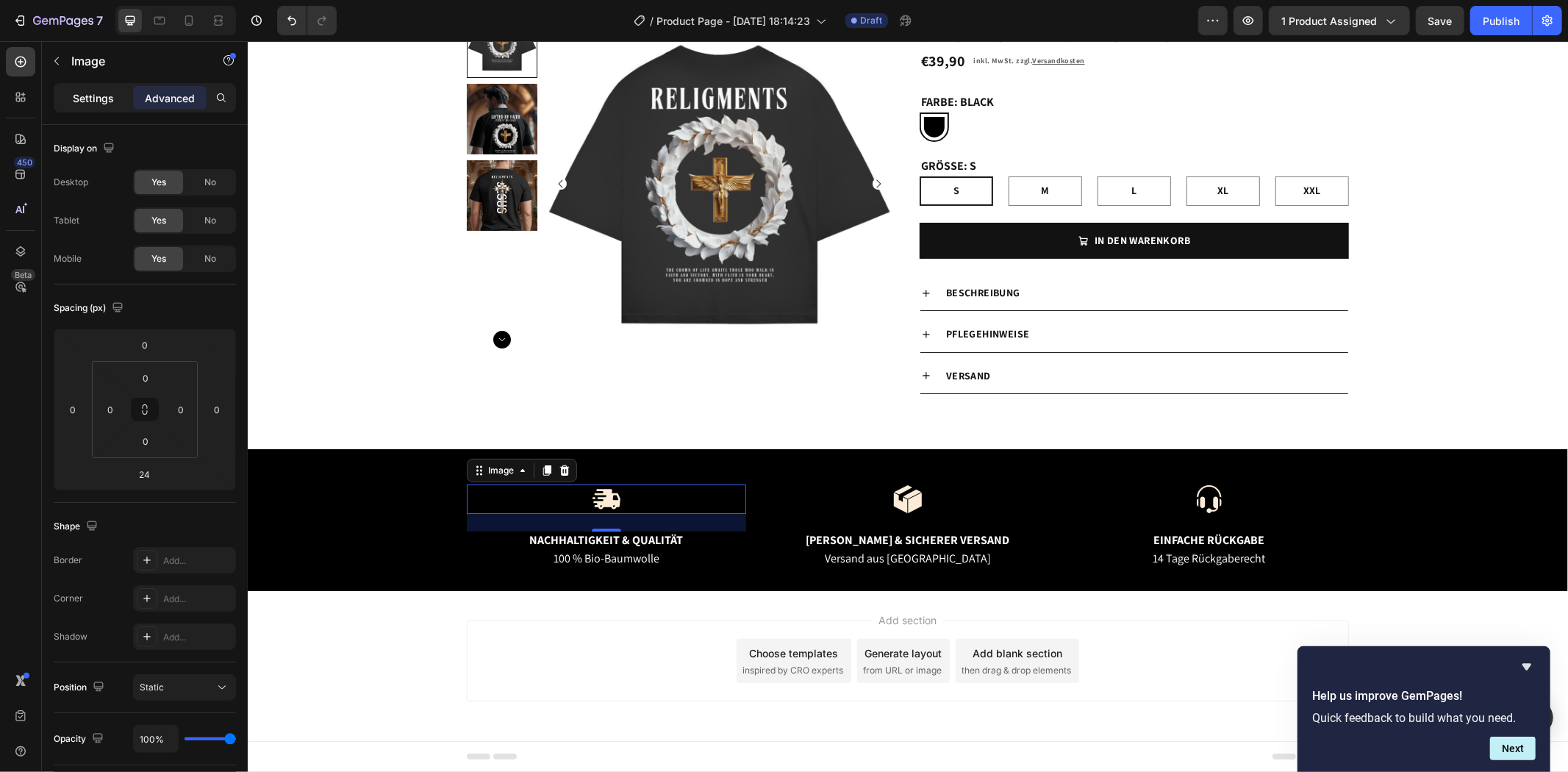
click at [116, 93] on div "Settings" at bounding box center [93, 97] width 74 height 23
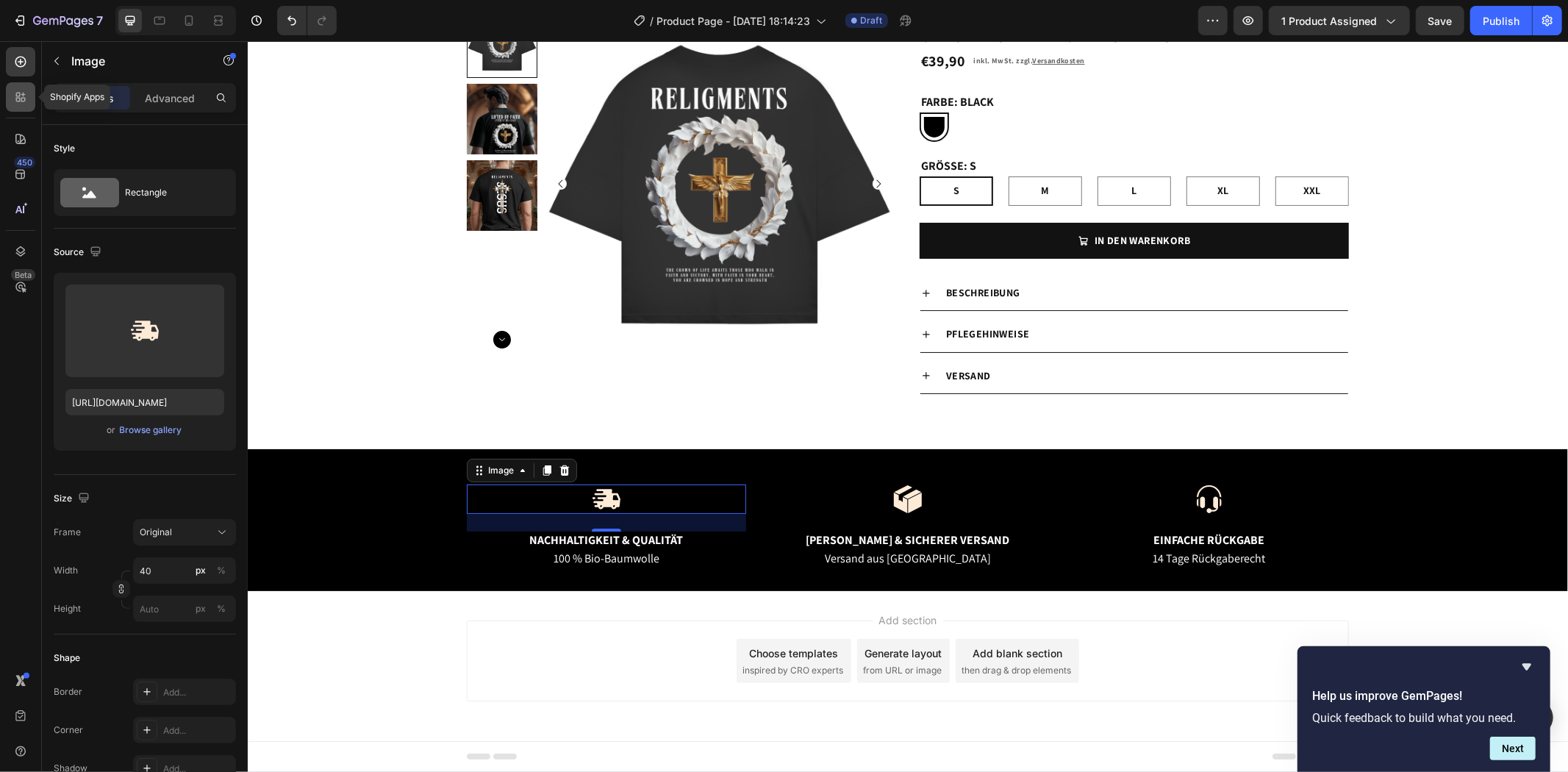
click at [18, 106] on div at bounding box center [21, 97] width 29 height 29
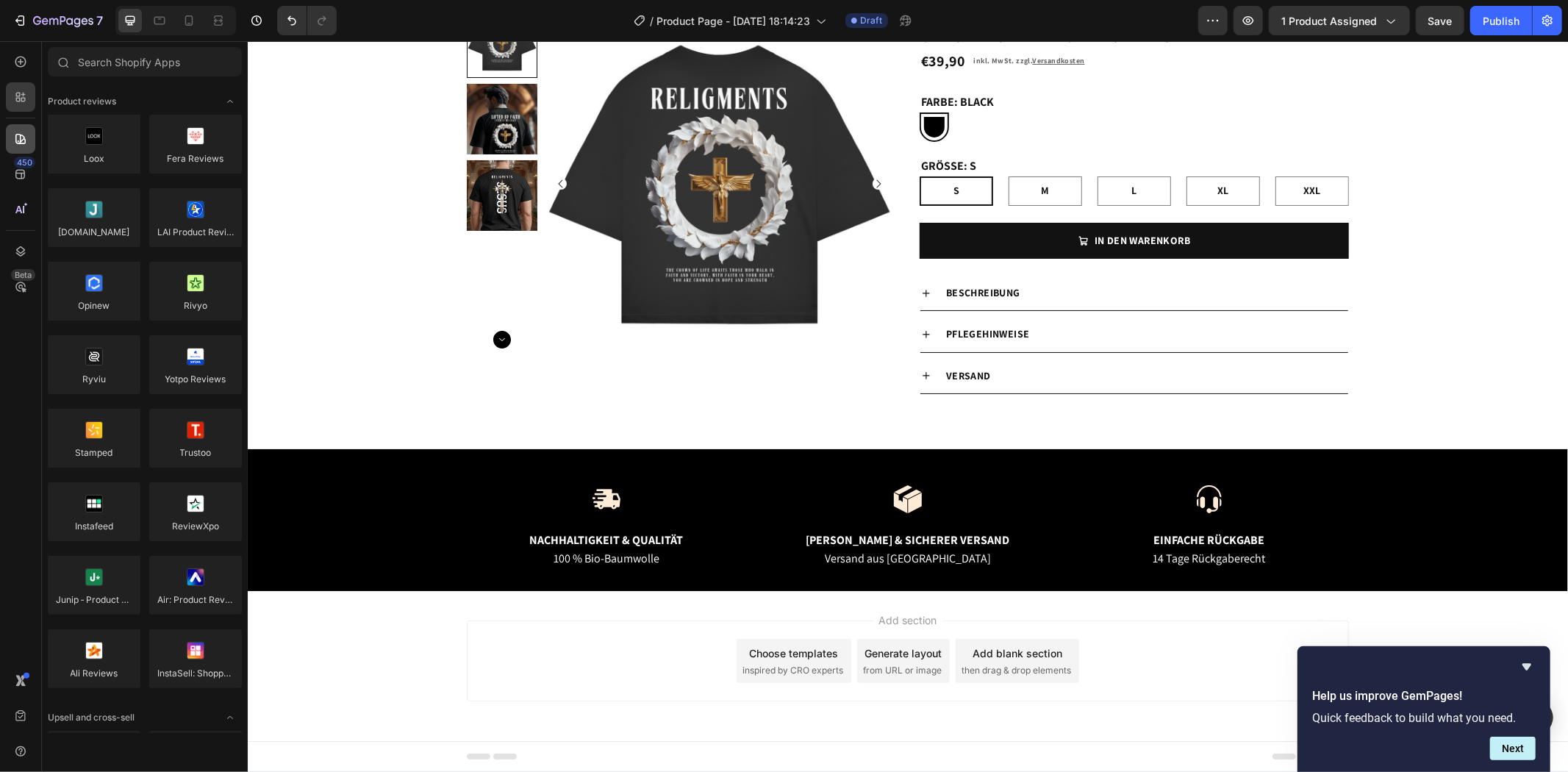
click at [15, 125] on div at bounding box center [21, 139] width 29 height 29
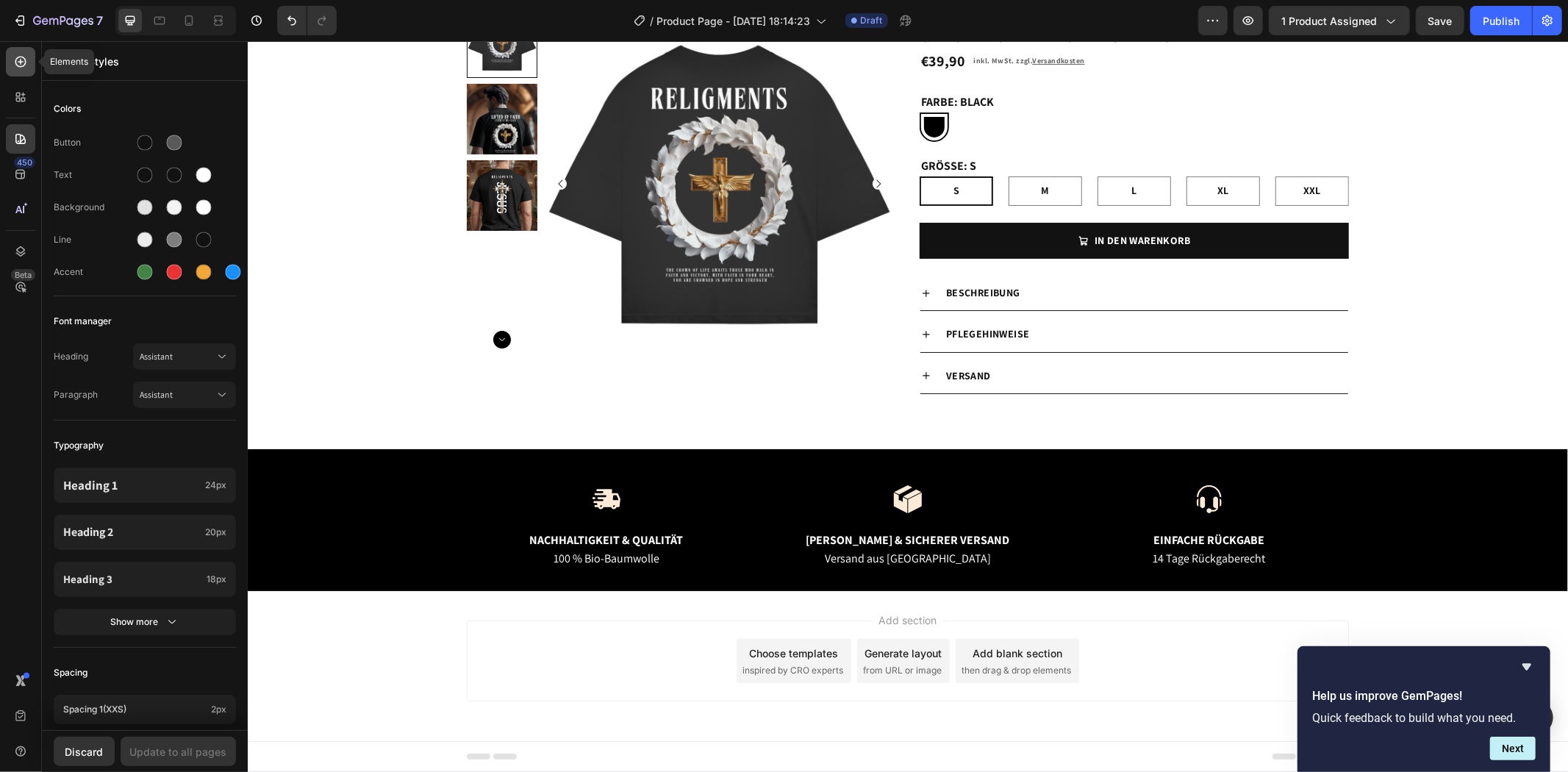
click at [25, 60] on icon at bounding box center [21, 61] width 11 height 11
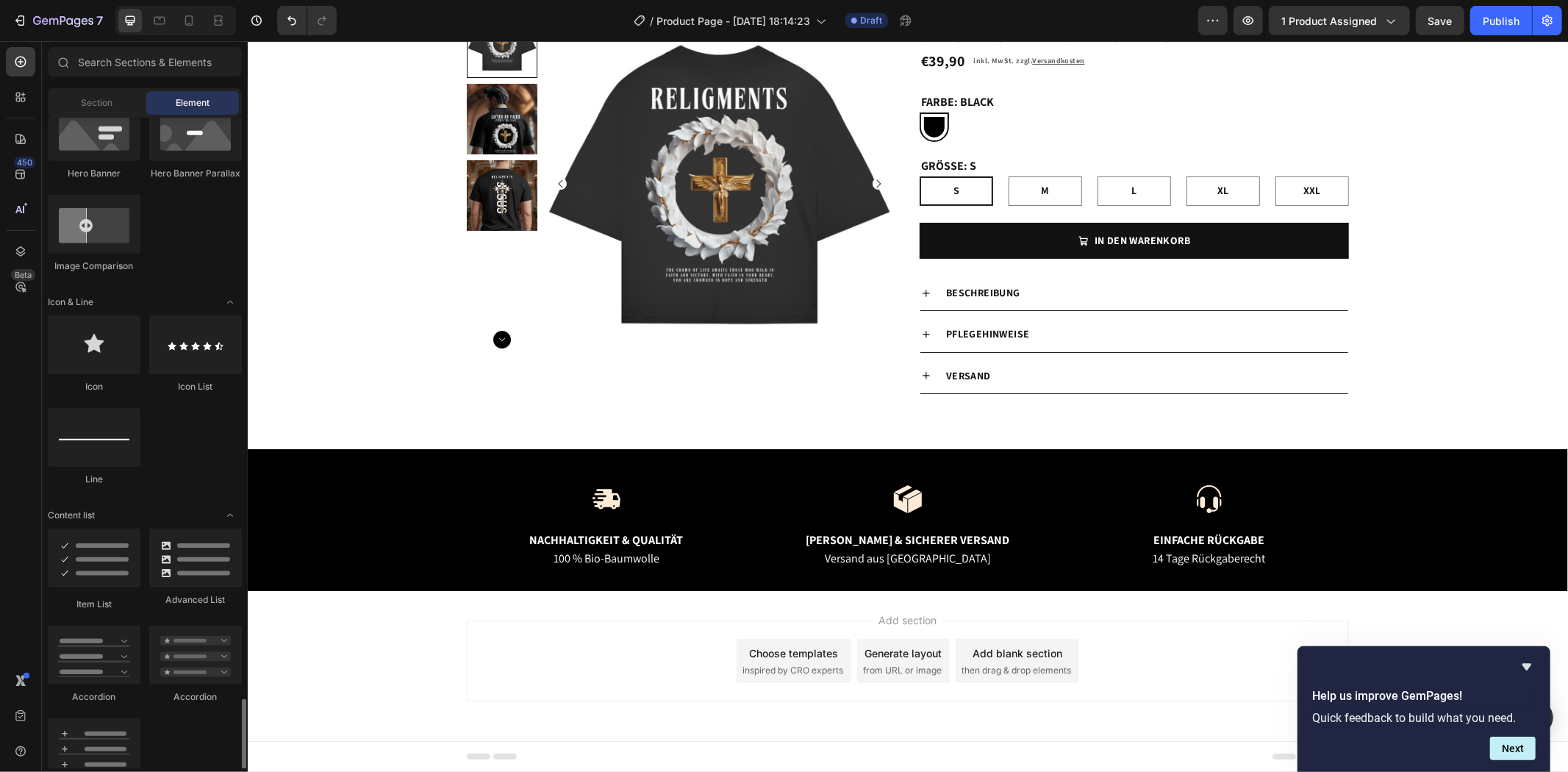
scroll to position [698, 0]
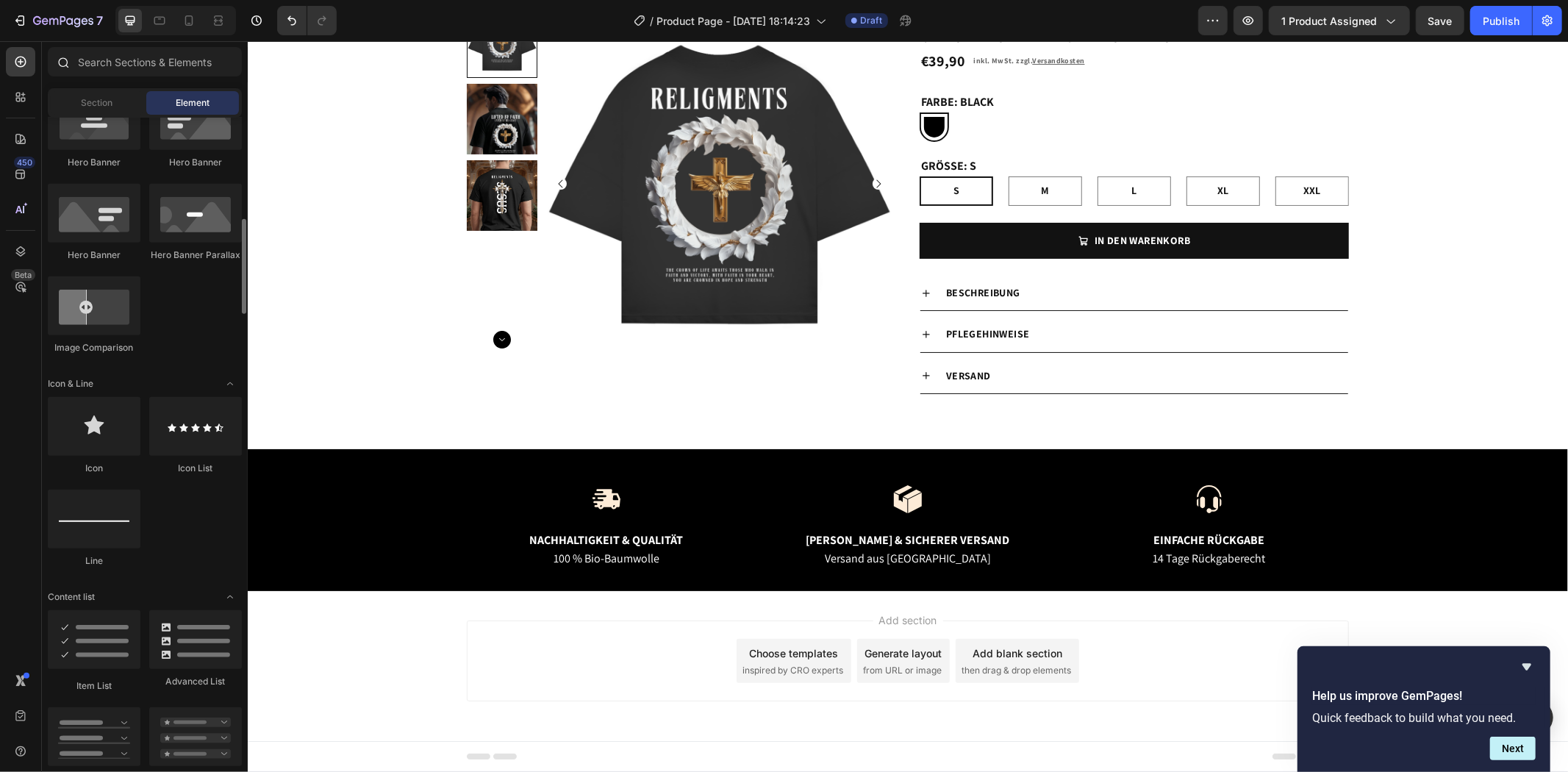
click at [112, 81] on div at bounding box center [145, 64] width 206 height 35
click at [111, 96] on span "Section" at bounding box center [97, 102] width 32 height 13
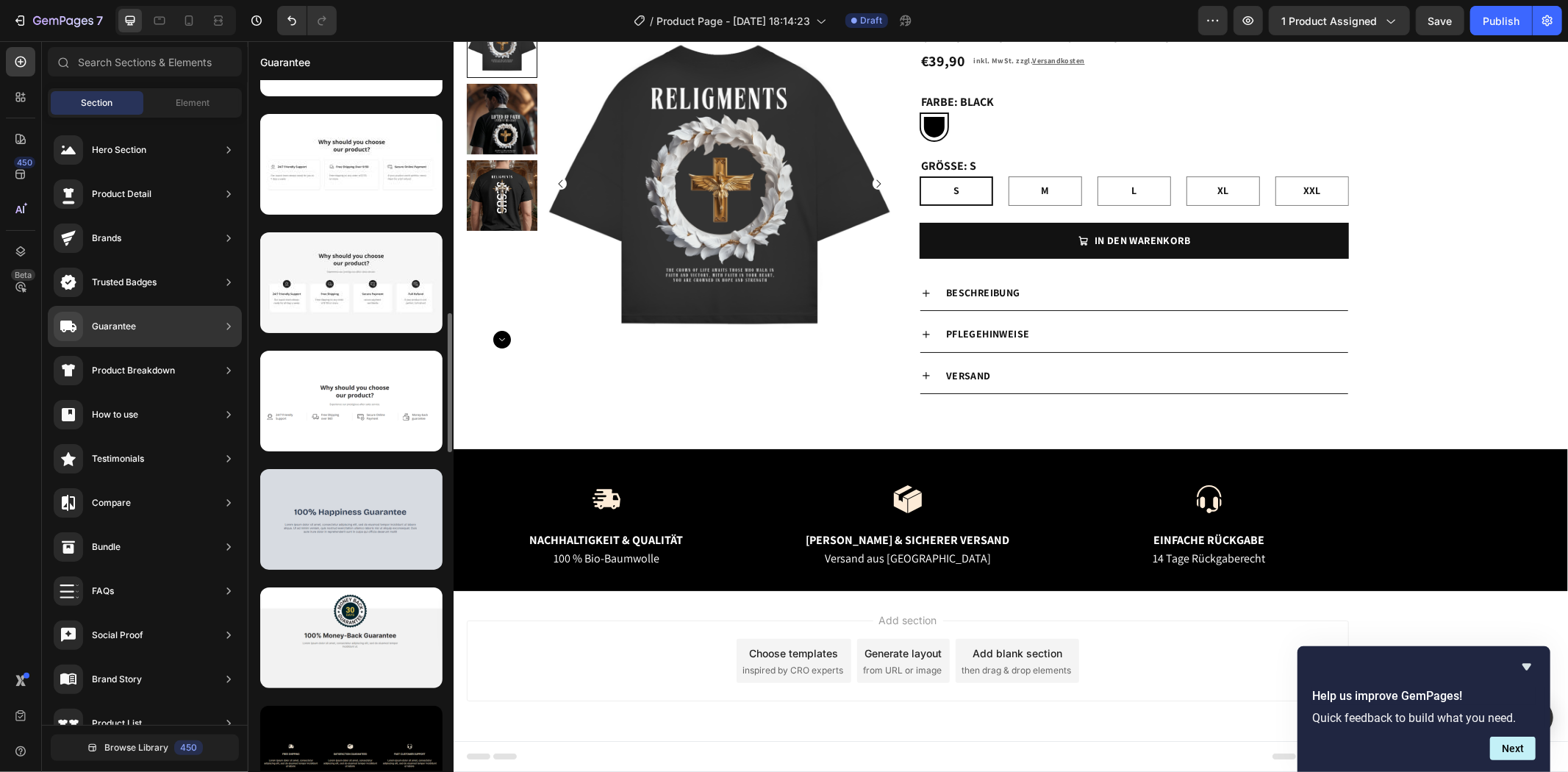
scroll to position [1399, 0]
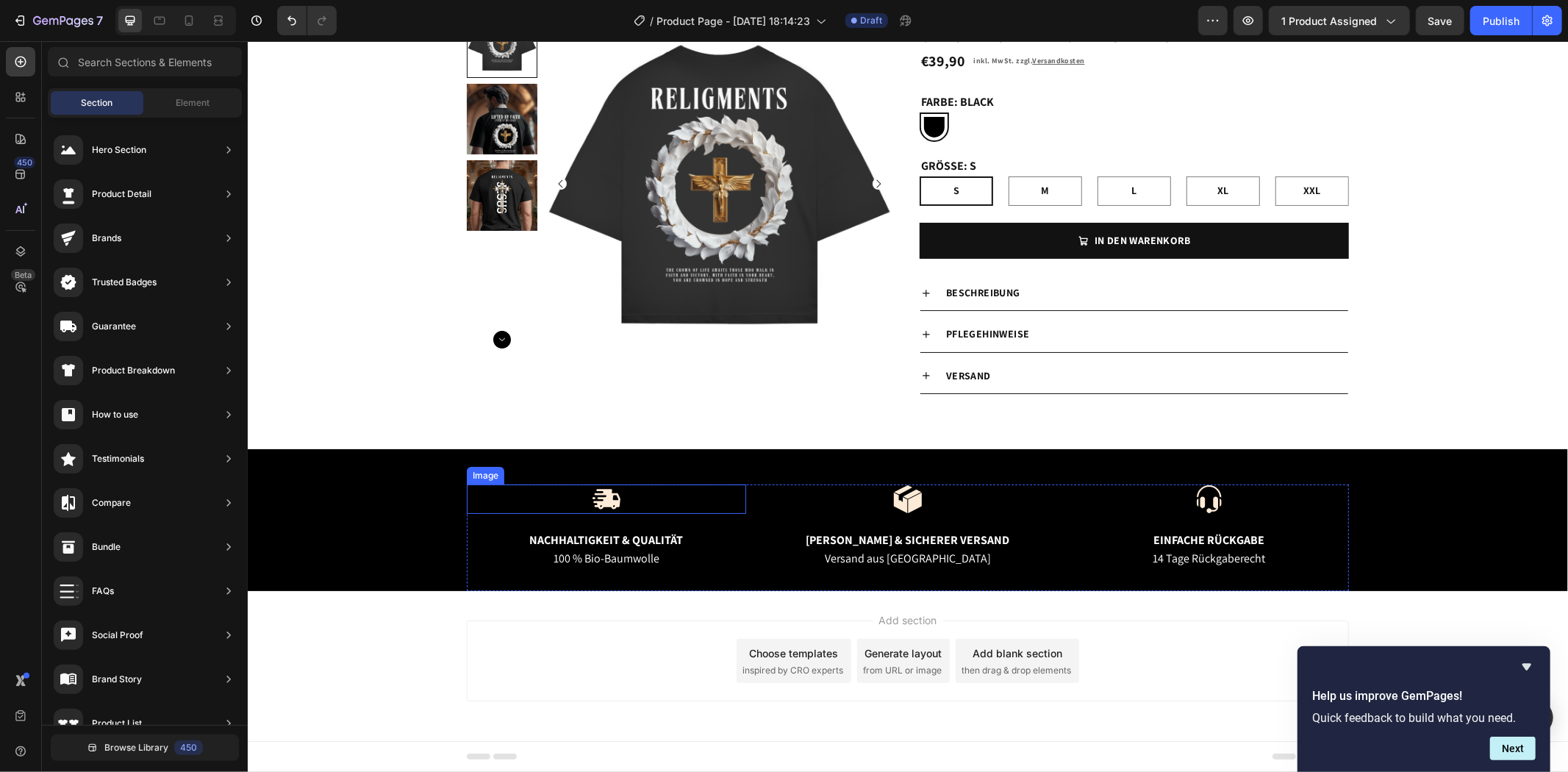
click at [591, 500] on img at bounding box center [606, 499] width 29 height 29
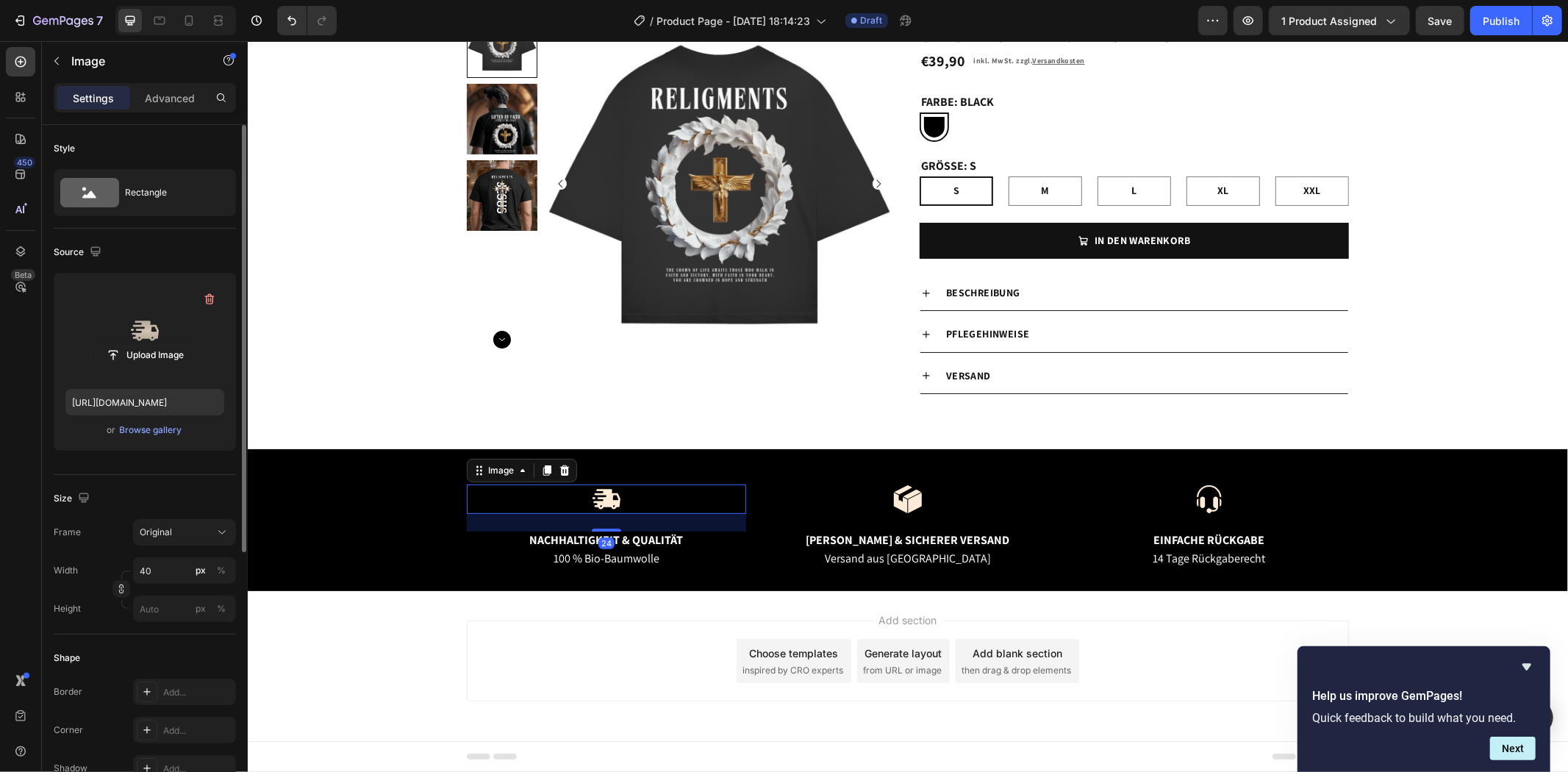
click at [154, 326] on label at bounding box center [145, 331] width 158 height 93
click at [154, 343] on input "file" at bounding box center [145, 355] width 101 height 25
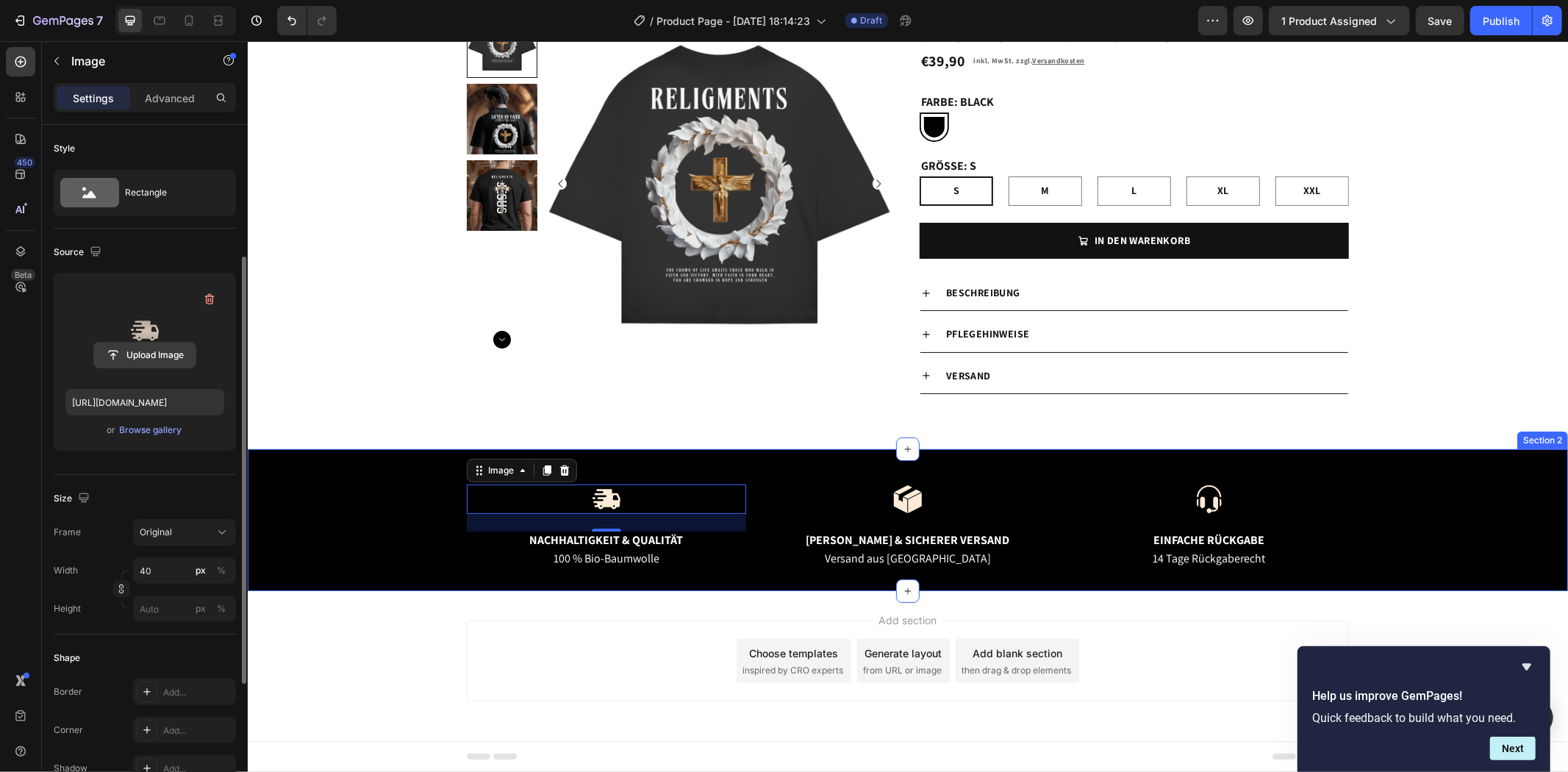
scroll to position [81, 0]
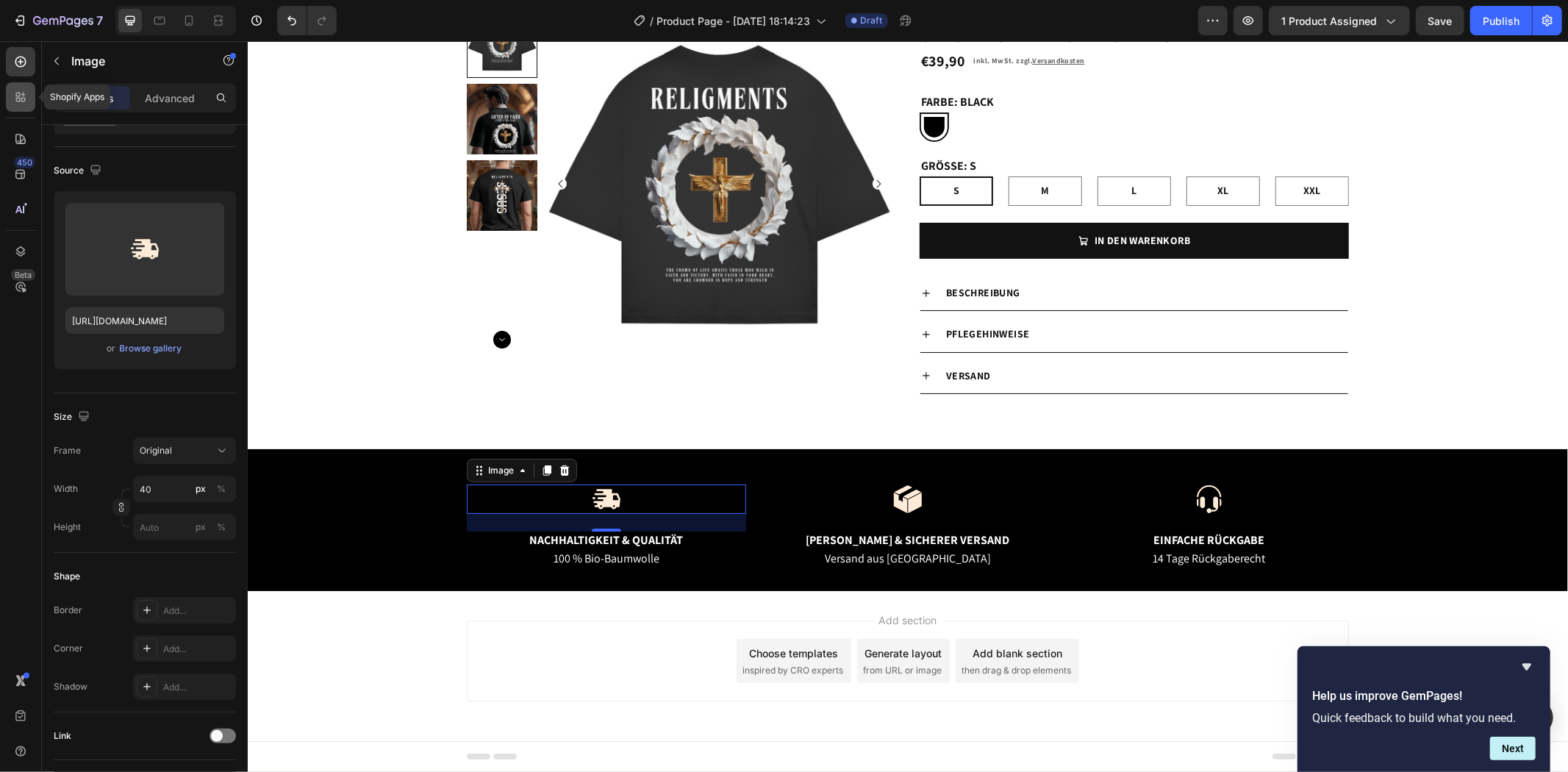
click at [13, 98] on icon at bounding box center [20, 97] width 15 height 15
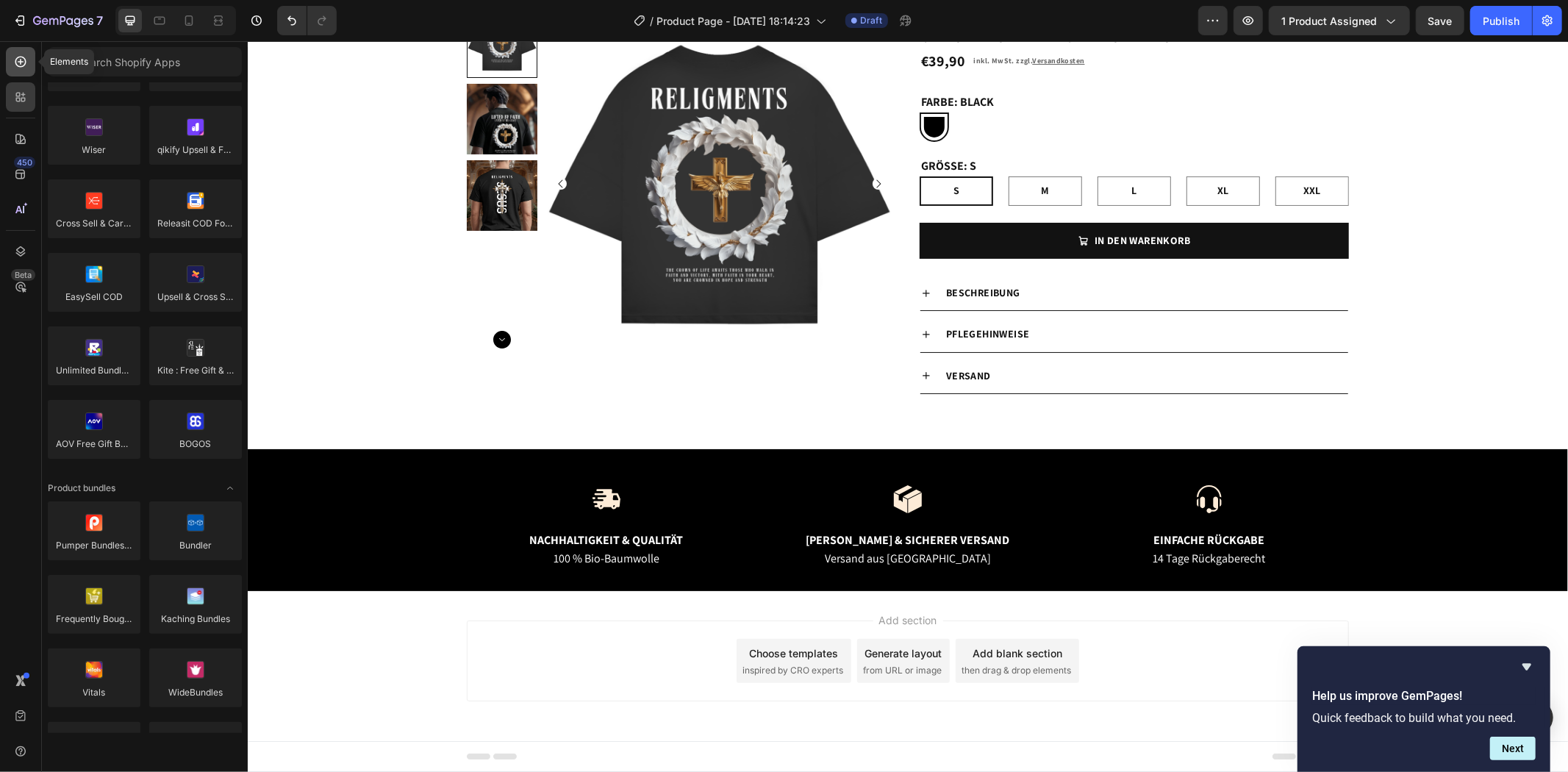
click at [10, 59] on div at bounding box center [21, 61] width 29 height 29
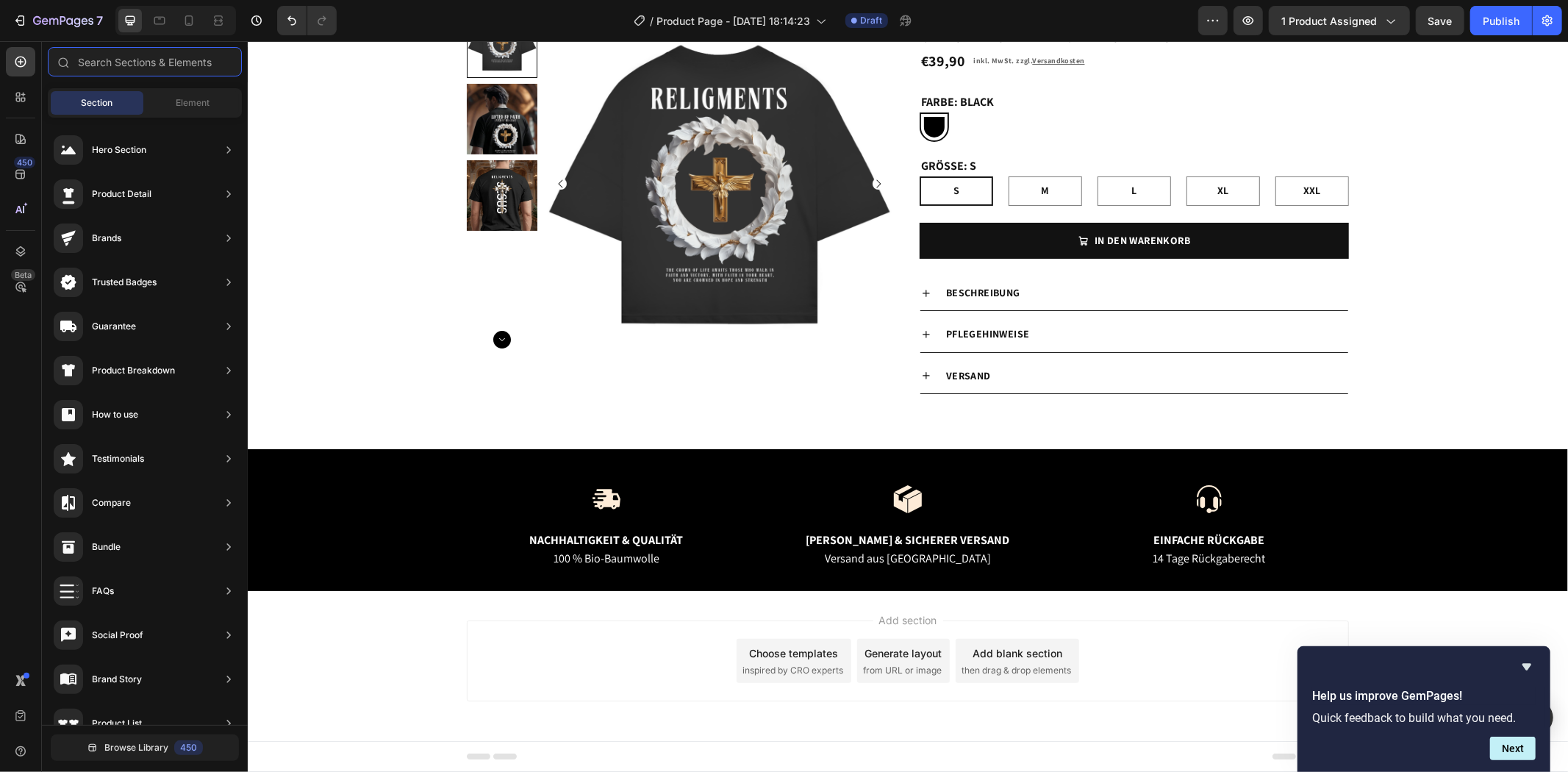
scroll to position [483, 0]
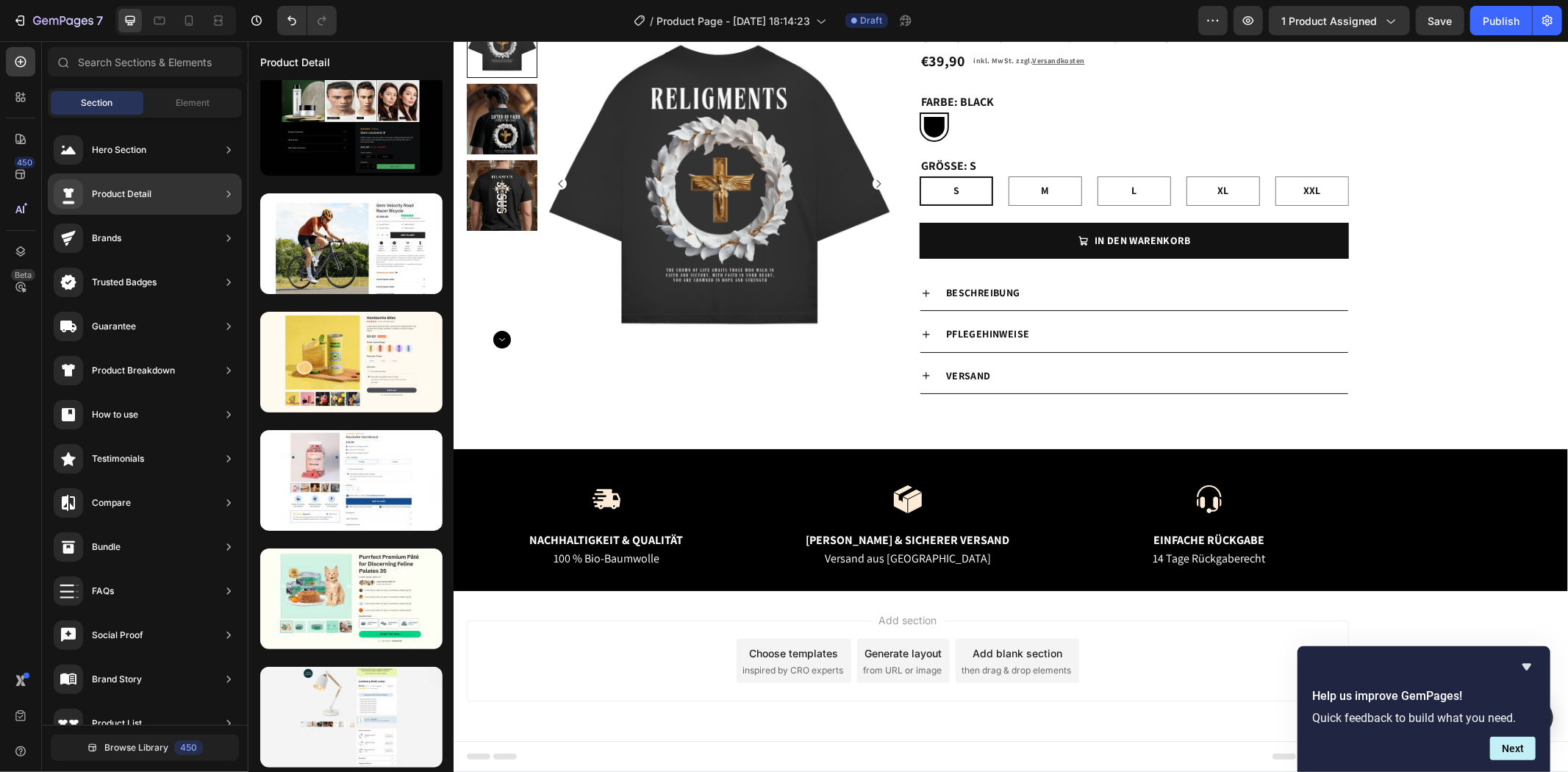
click at [168, 190] on div "Product Detail" at bounding box center [145, 194] width 194 height 42
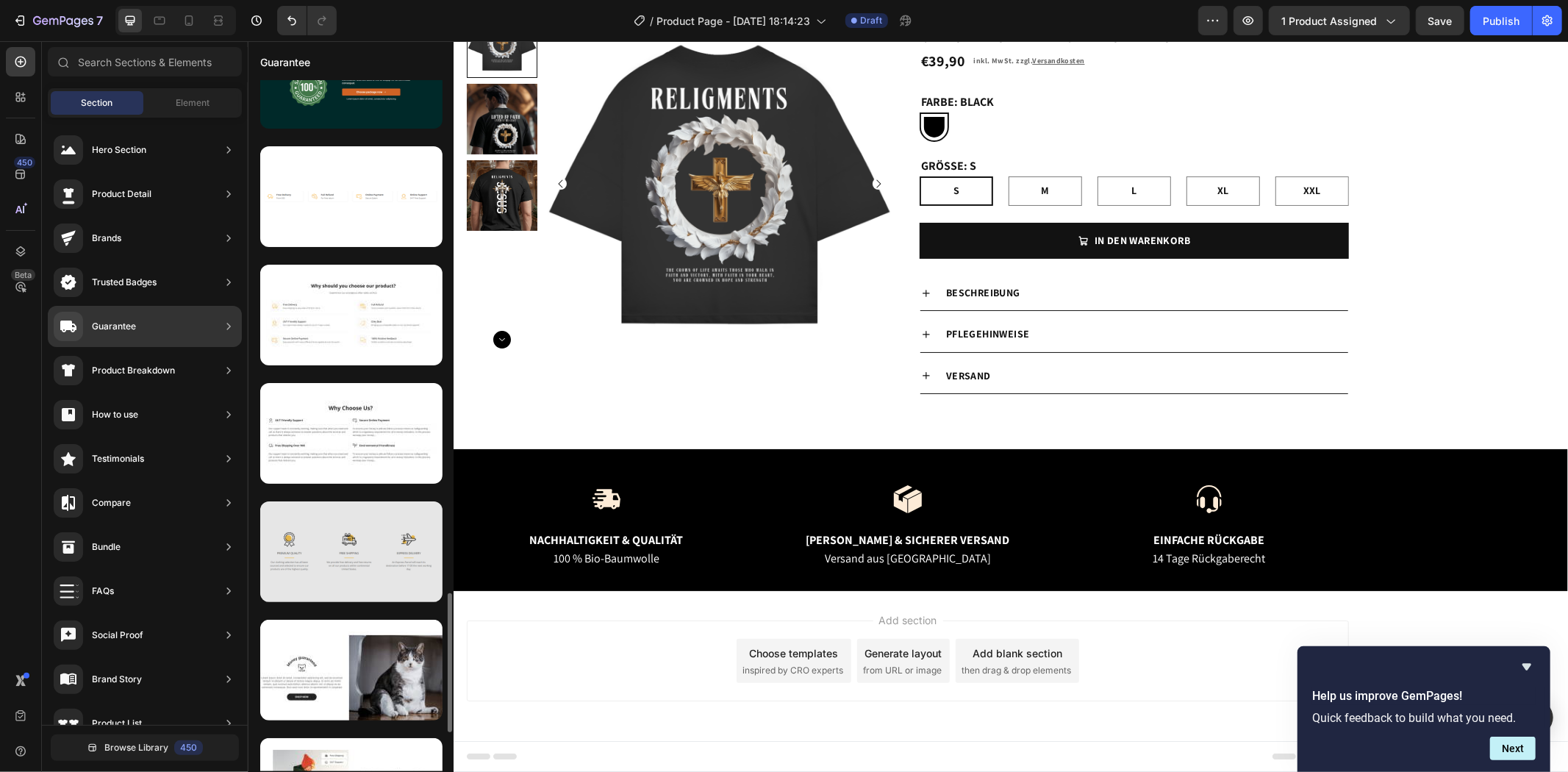
scroll to position [2731, 0]
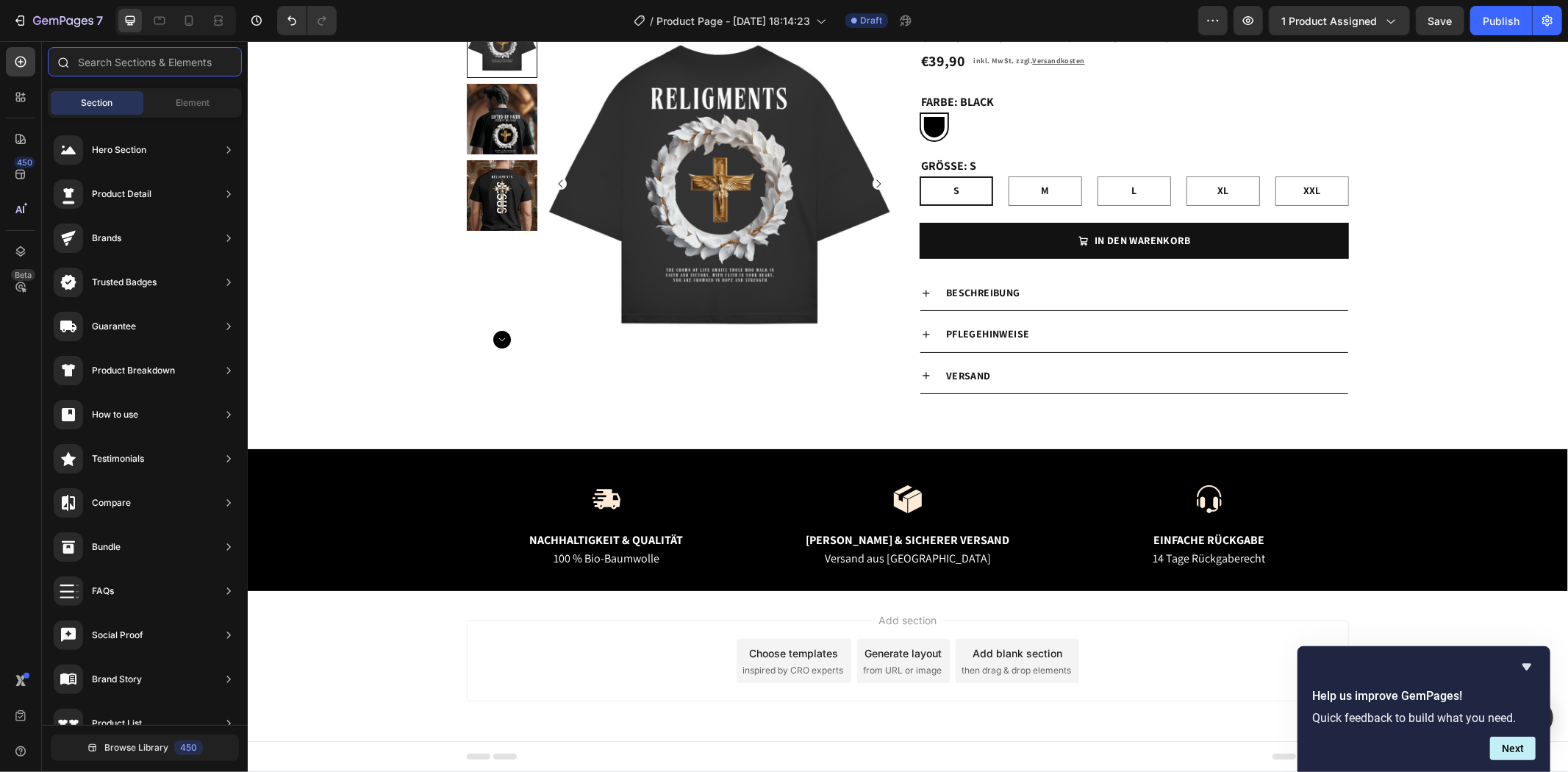
click at [119, 55] on input "text" at bounding box center [145, 61] width 194 height 29
click at [16, 101] on icon at bounding box center [20, 97] width 15 height 15
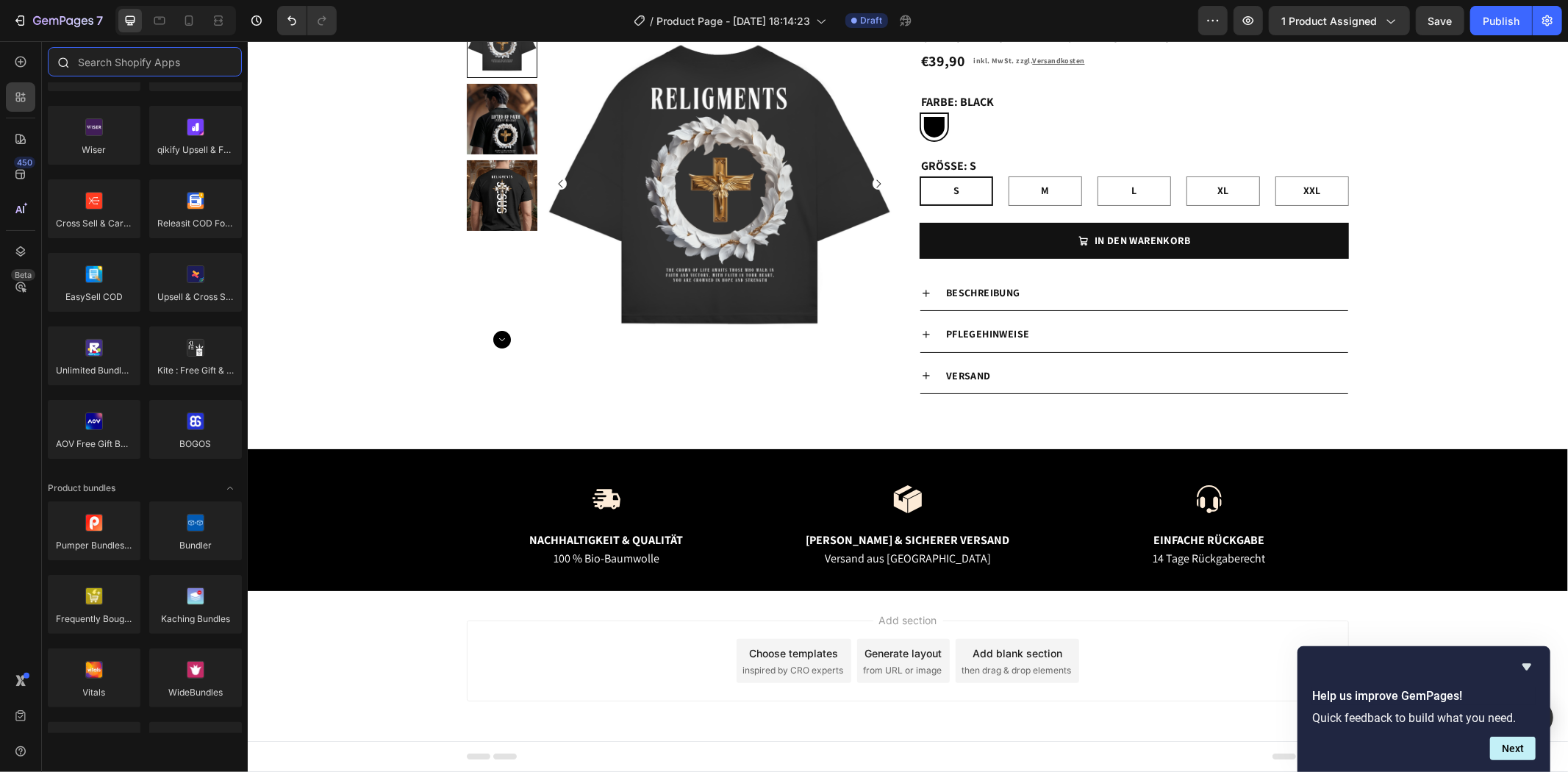
click at [156, 56] on input "text" at bounding box center [145, 61] width 194 height 29
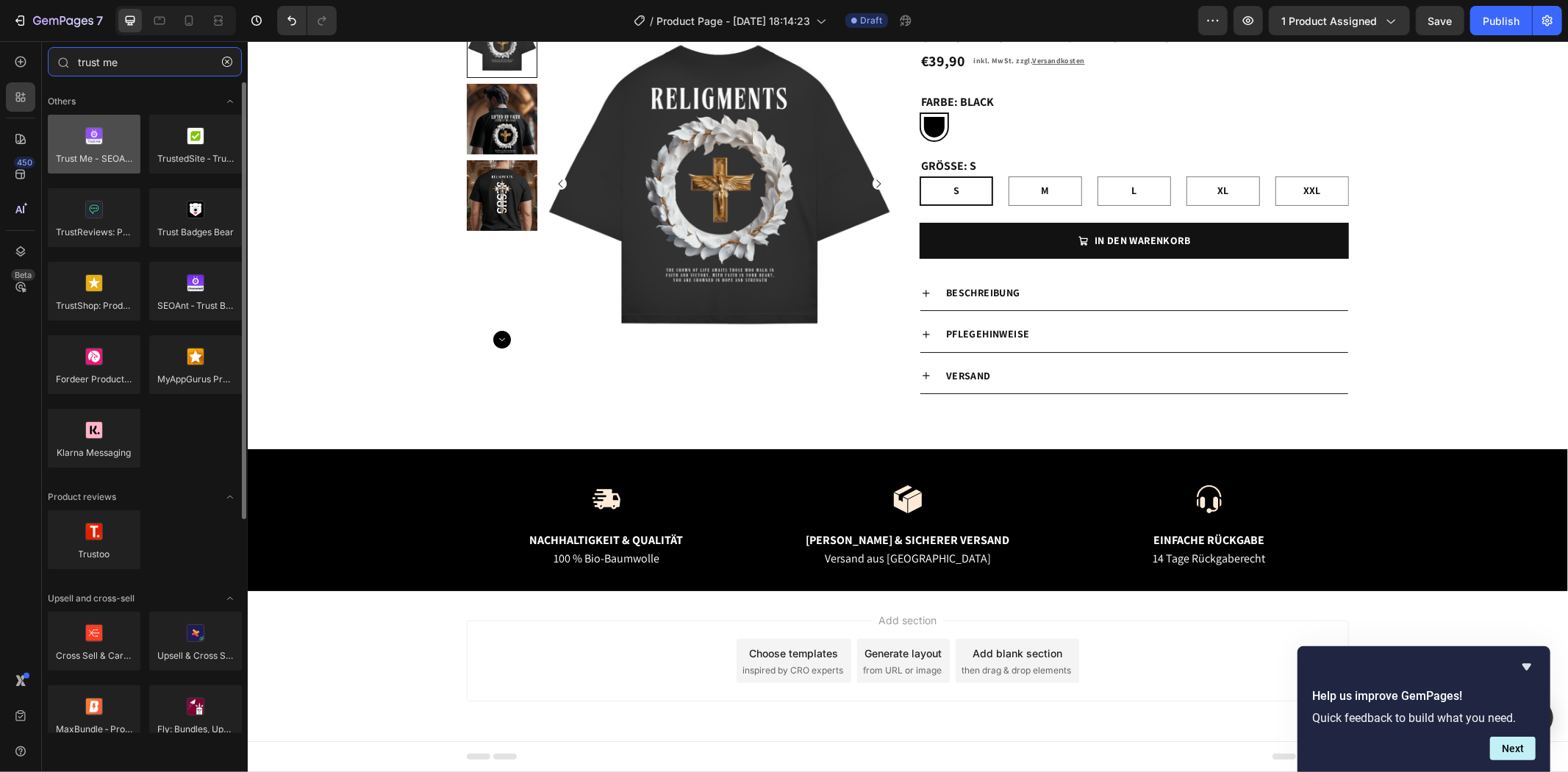
type input "trust me"
click at [86, 149] on div at bounding box center [93, 145] width 93 height 59
click at [110, 158] on div at bounding box center [93, 145] width 93 height 59
click at [90, 145] on div at bounding box center [93, 145] width 93 height 59
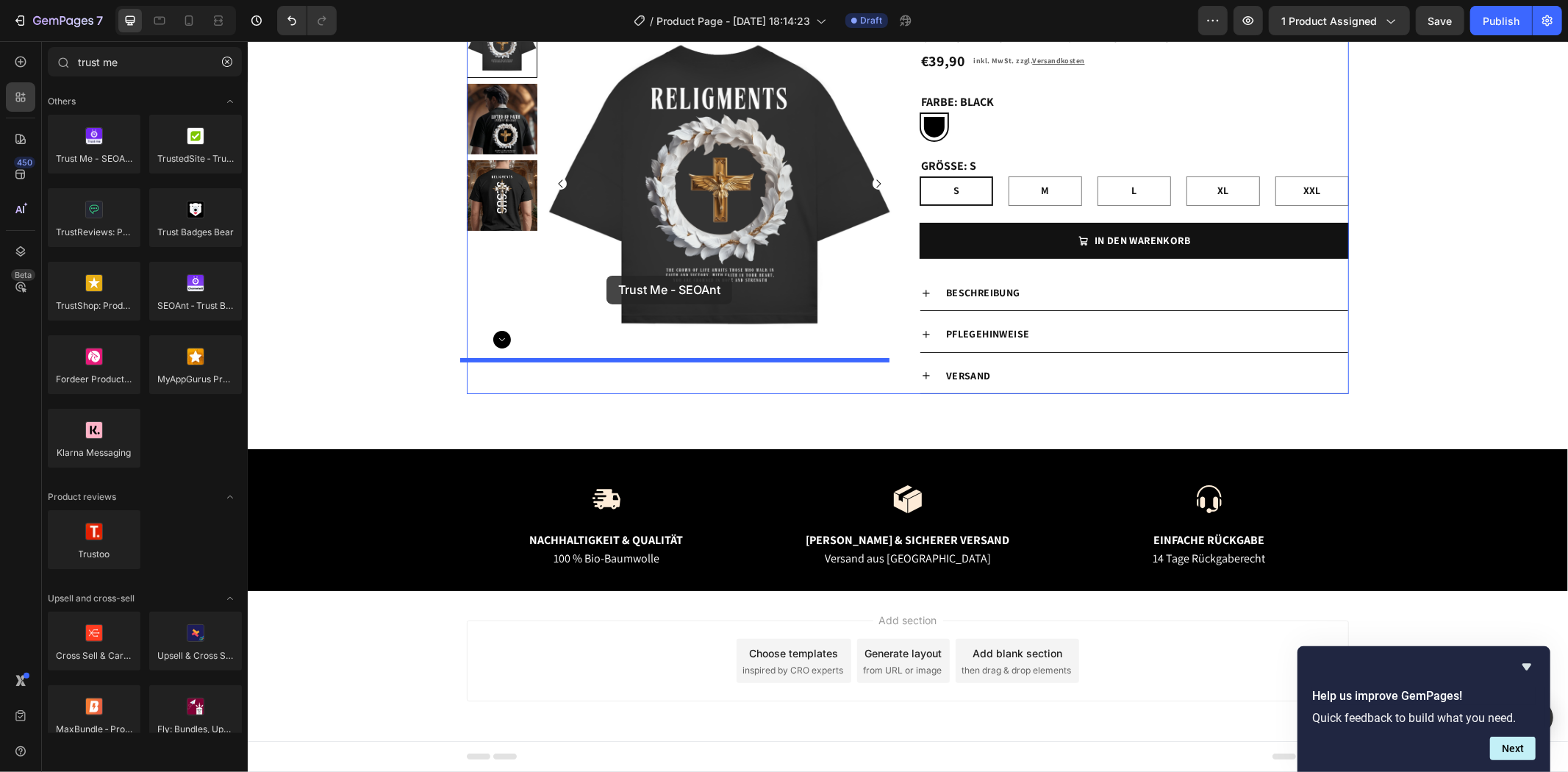
scroll to position [0, 0]
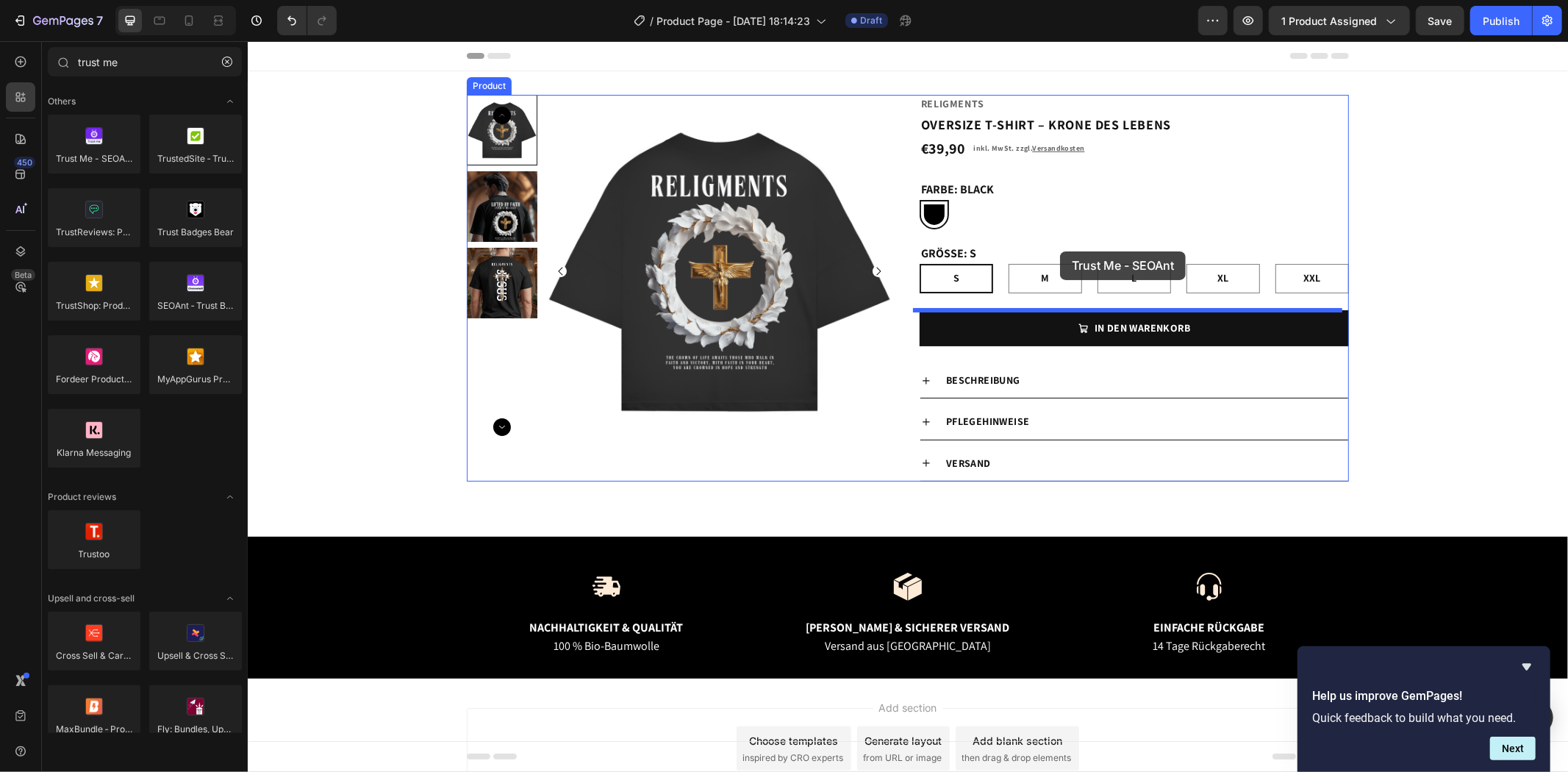
drag, startPoint x: 338, startPoint y: 185, endPoint x: 1059, endPoint y: 251, distance: 724.0
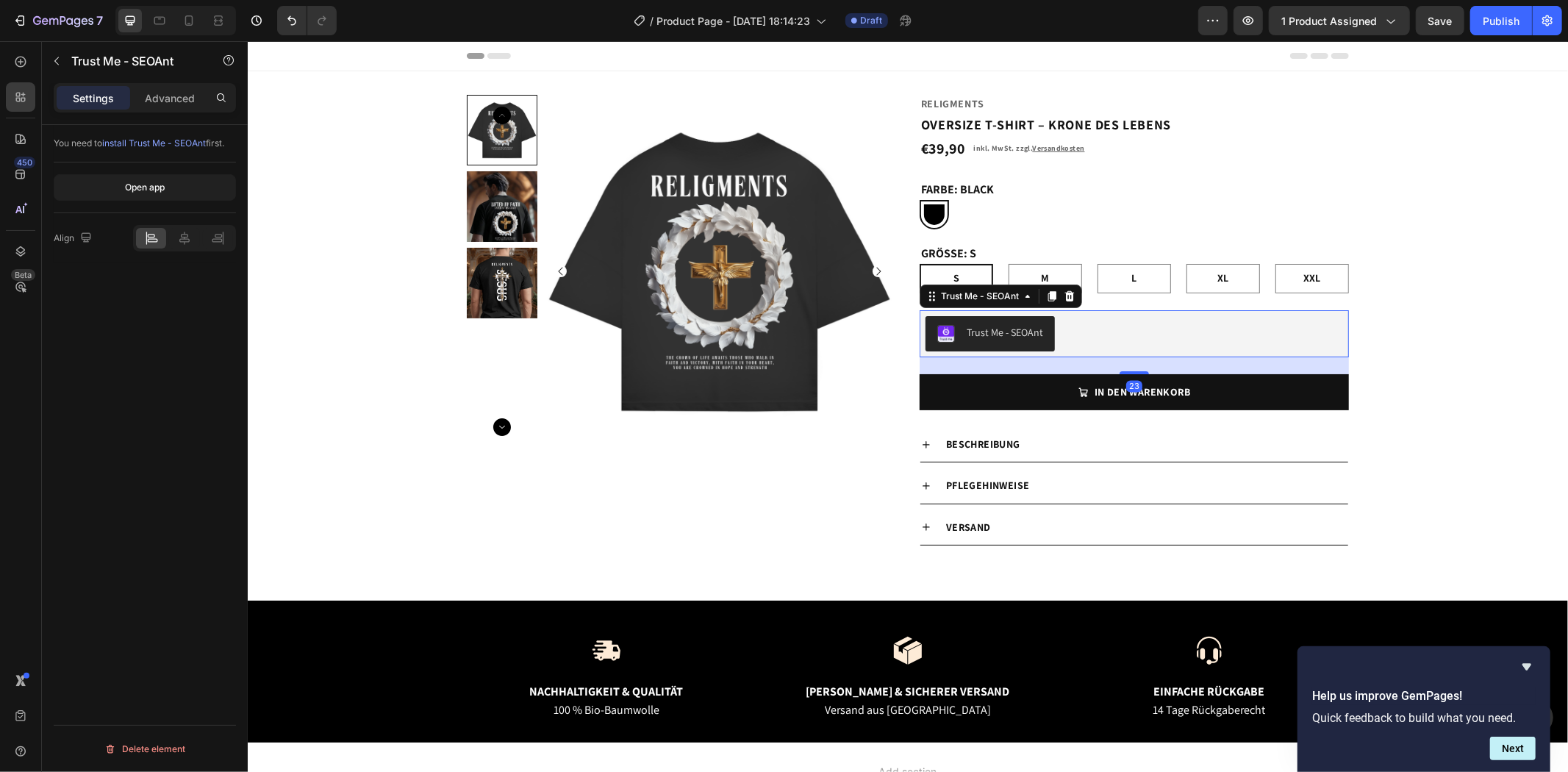
click at [977, 328] on div "Trust Me - SEOAnt" at bounding box center [1004, 332] width 76 height 16
click at [939, 330] on img "Trust Me - SEOAnt" at bounding box center [945, 333] width 17 height 17
click at [144, 192] on div "Open app" at bounding box center [145, 187] width 40 height 13
click at [1068, 297] on icon at bounding box center [1069, 296] width 12 height 12
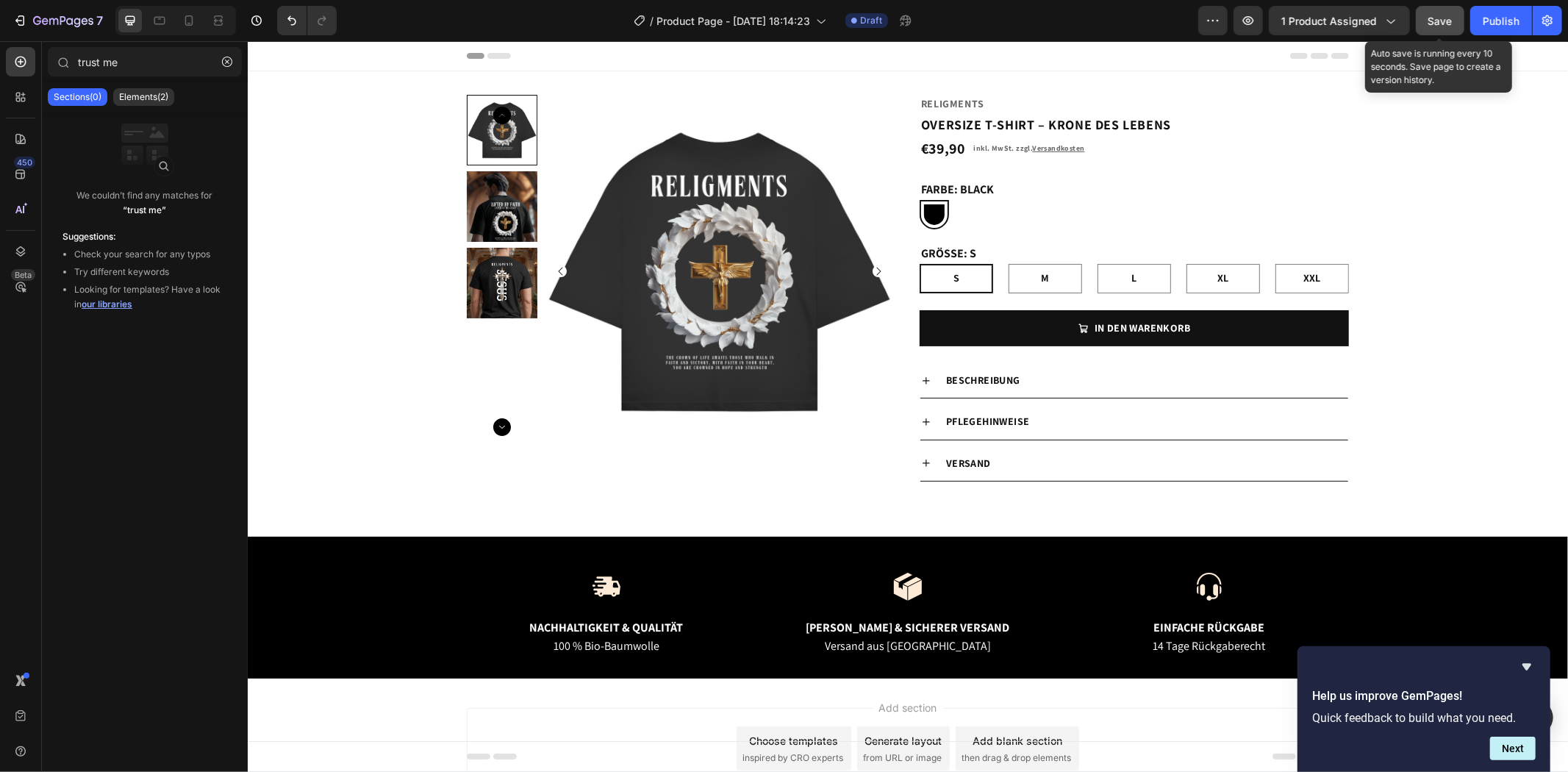
click at [1443, 18] on span "Save" at bounding box center [1440, 21] width 24 height 12
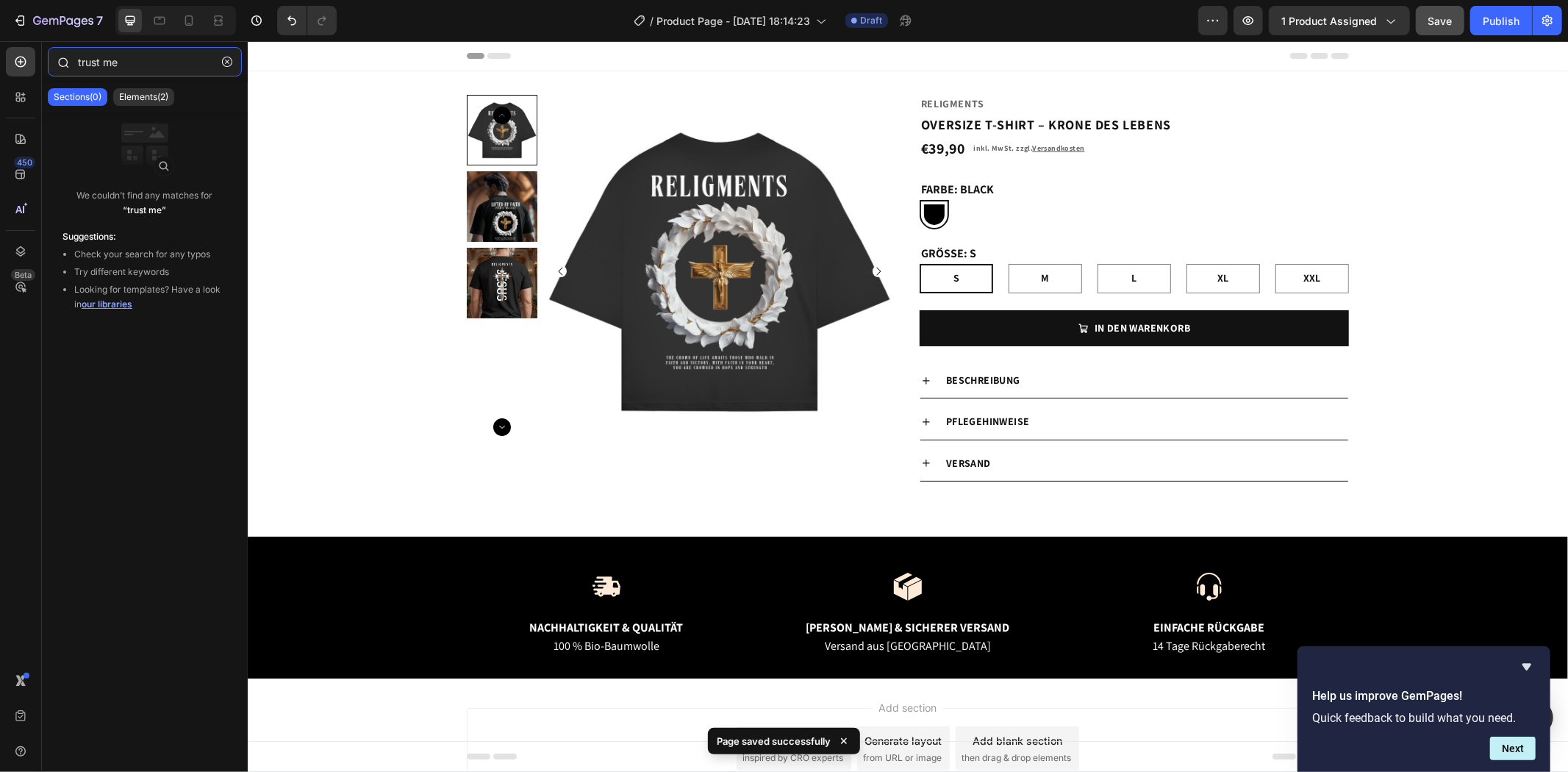
click at [133, 55] on input "trust me" at bounding box center [145, 61] width 194 height 29
click at [158, 91] on p "Elements(2)" at bounding box center [144, 97] width 49 height 12
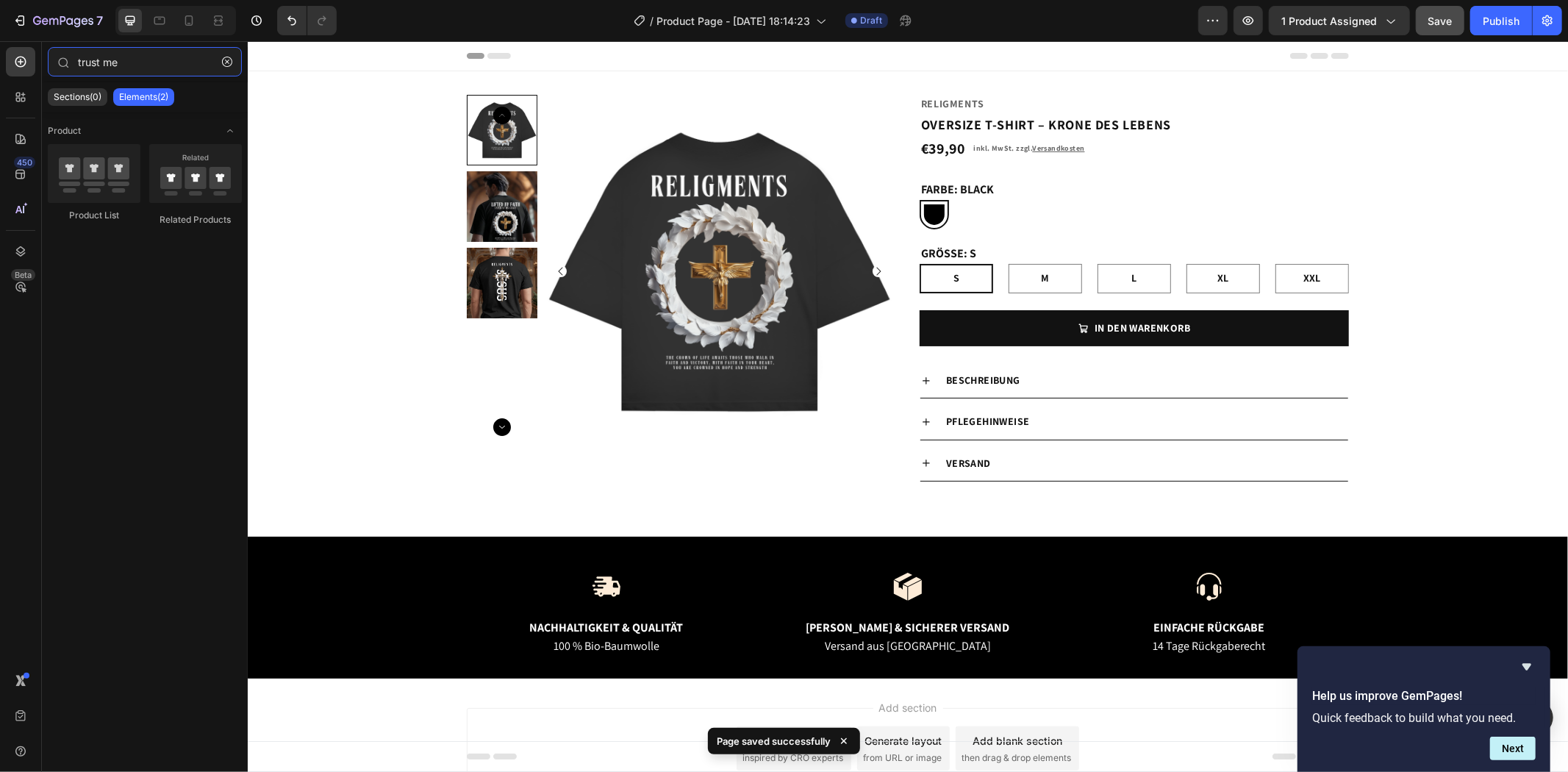
drag, startPoint x: 157, startPoint y: 56, endPoint x: 23, endPoint y: 37, distance: 135.3
click at [27, 0] on div "7 Version history / Product Page - [DATE] 18:14:23 Draft Preview 1 product assi…" at bounding box center [784, 0] width 1568 height 0
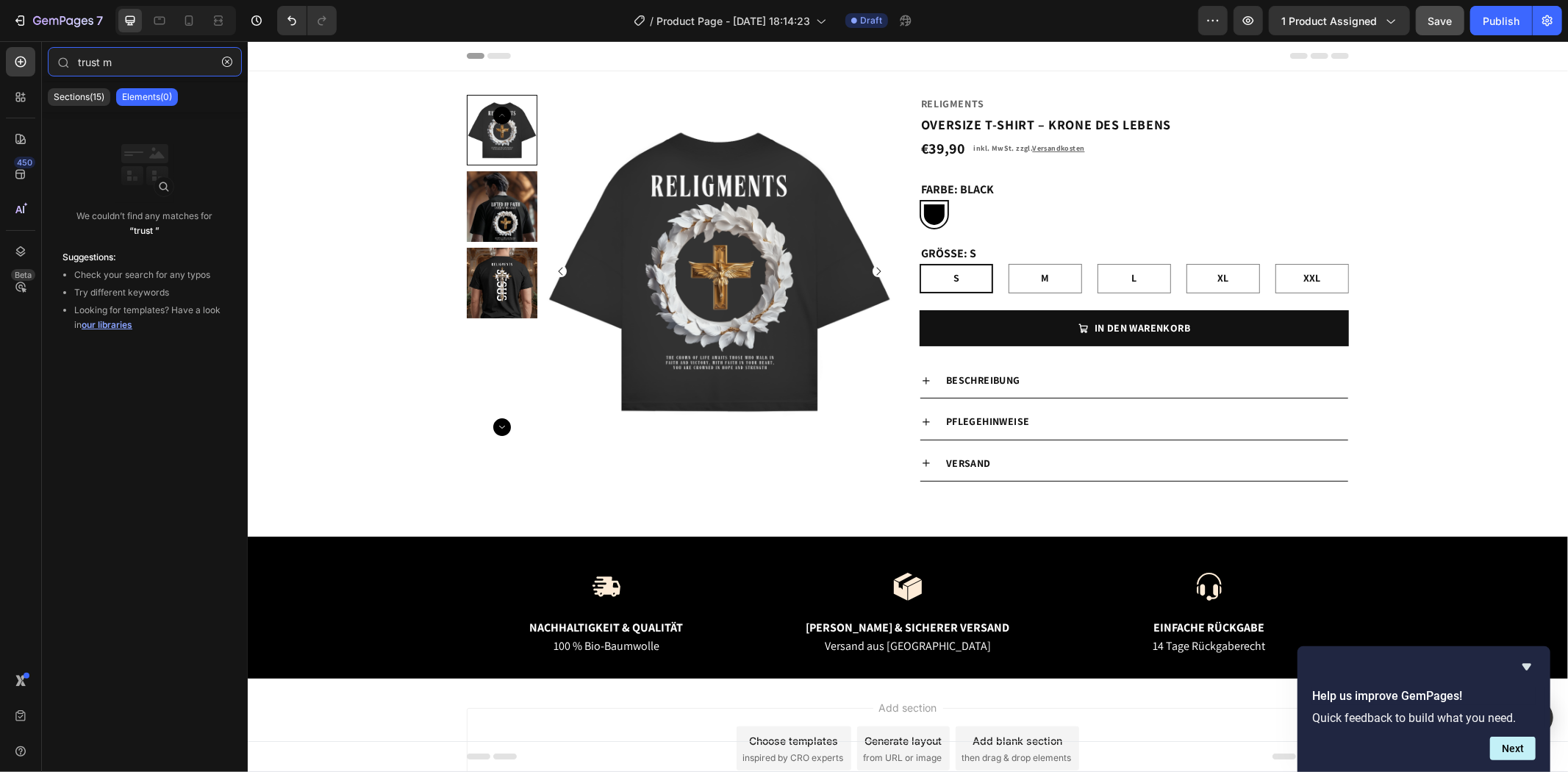
type input "trust me"
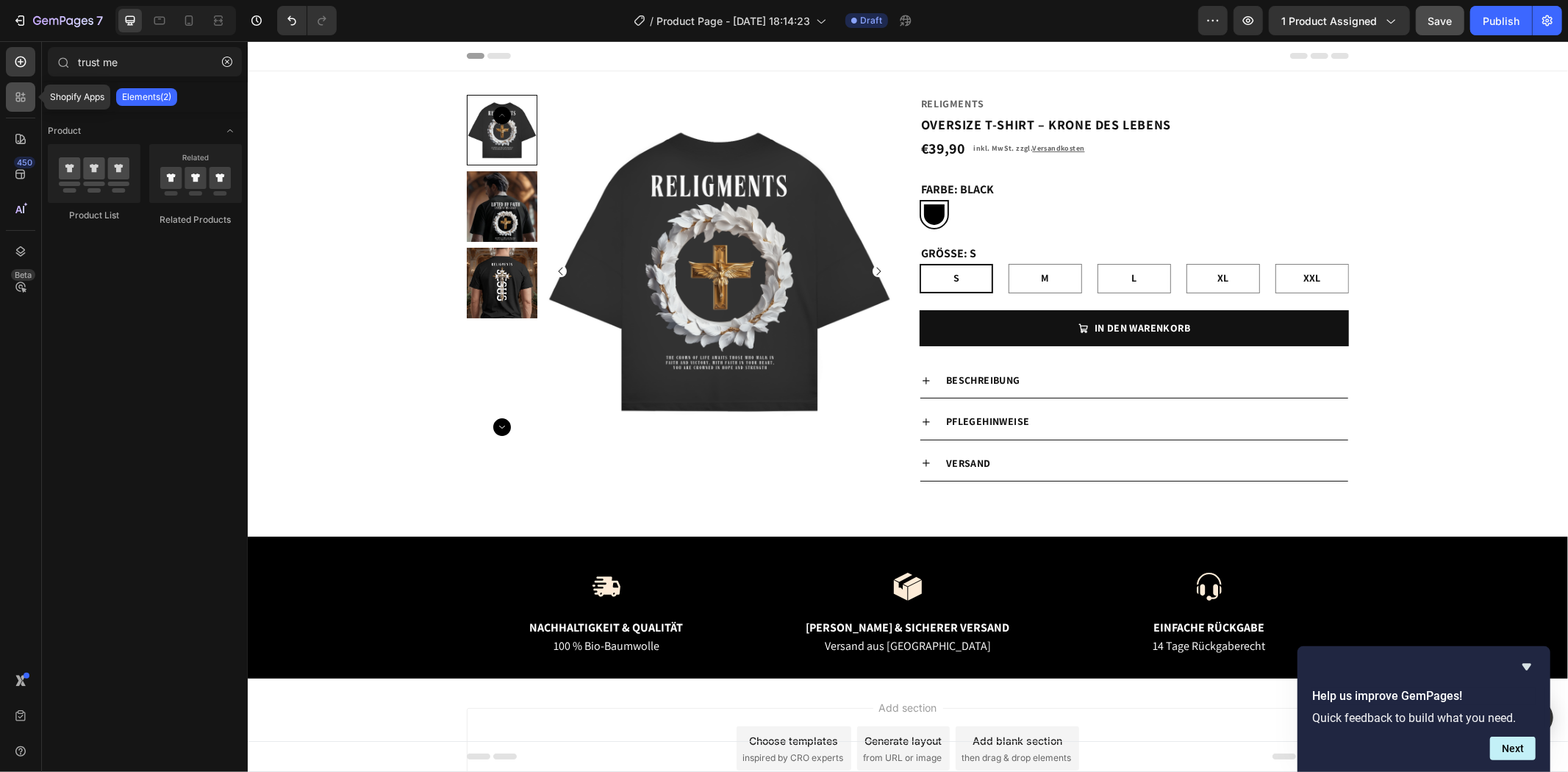
click at [30, 88] on div at bounding box center [21, 97] width 29 height 29
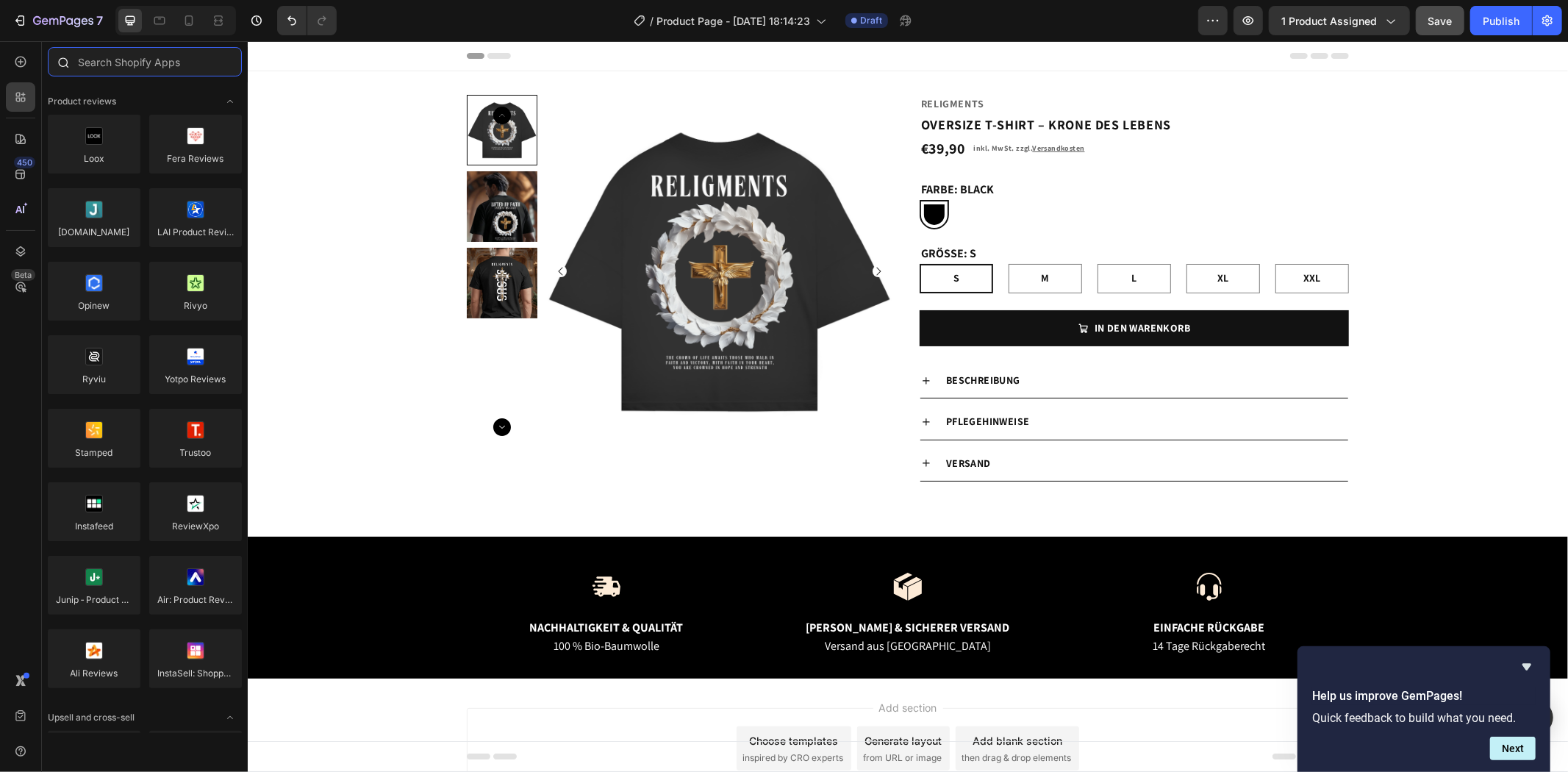
click at [156, 61] on input "text" at bounding box center [145, 61] width 194 height 29
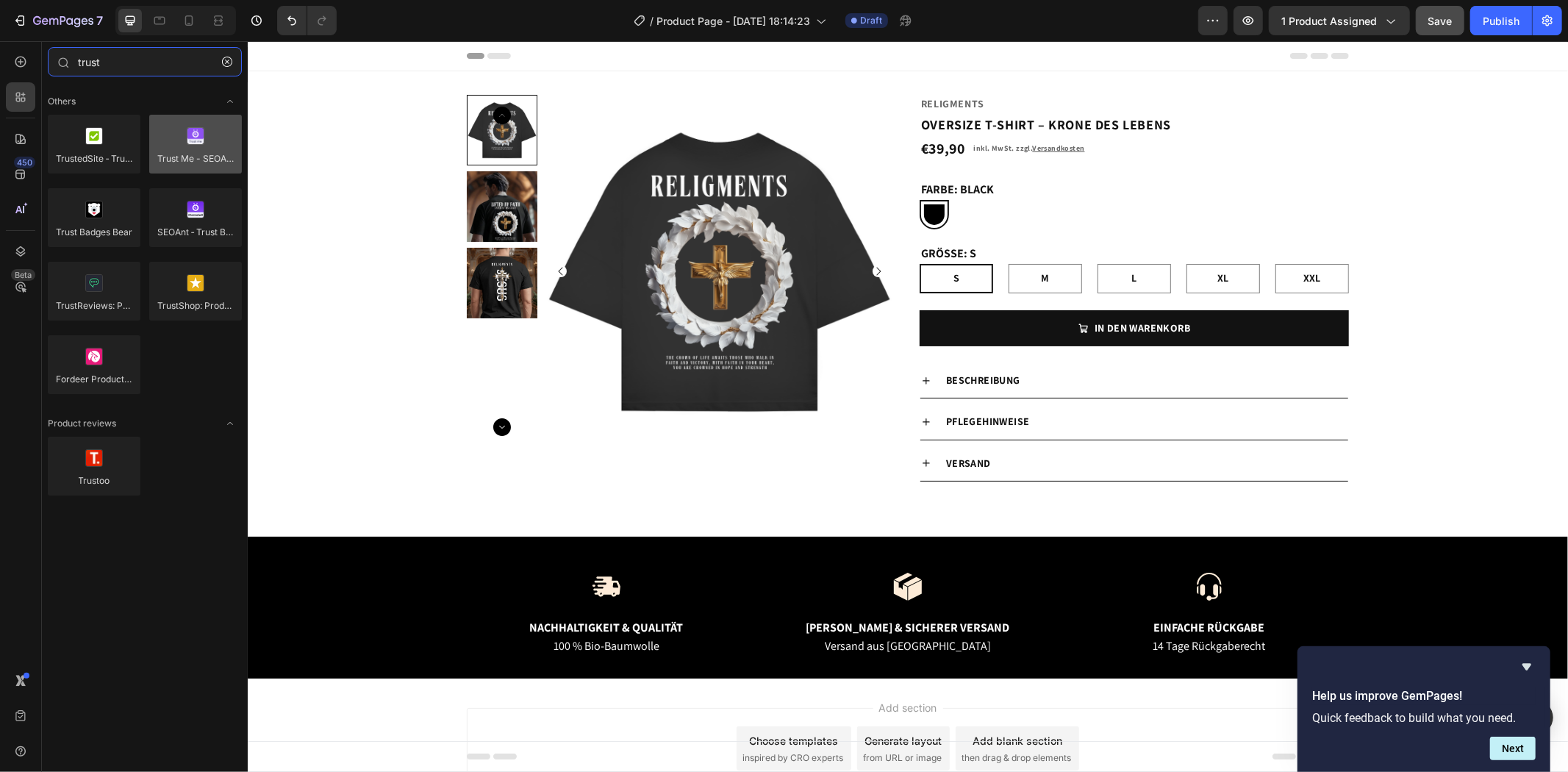
type input "trust"
click at [184, 149] on div at bounding box center [195, 145] width 93 height 59
click at [183, 148] on div at bounding box center [195, 145] width 93 height 59
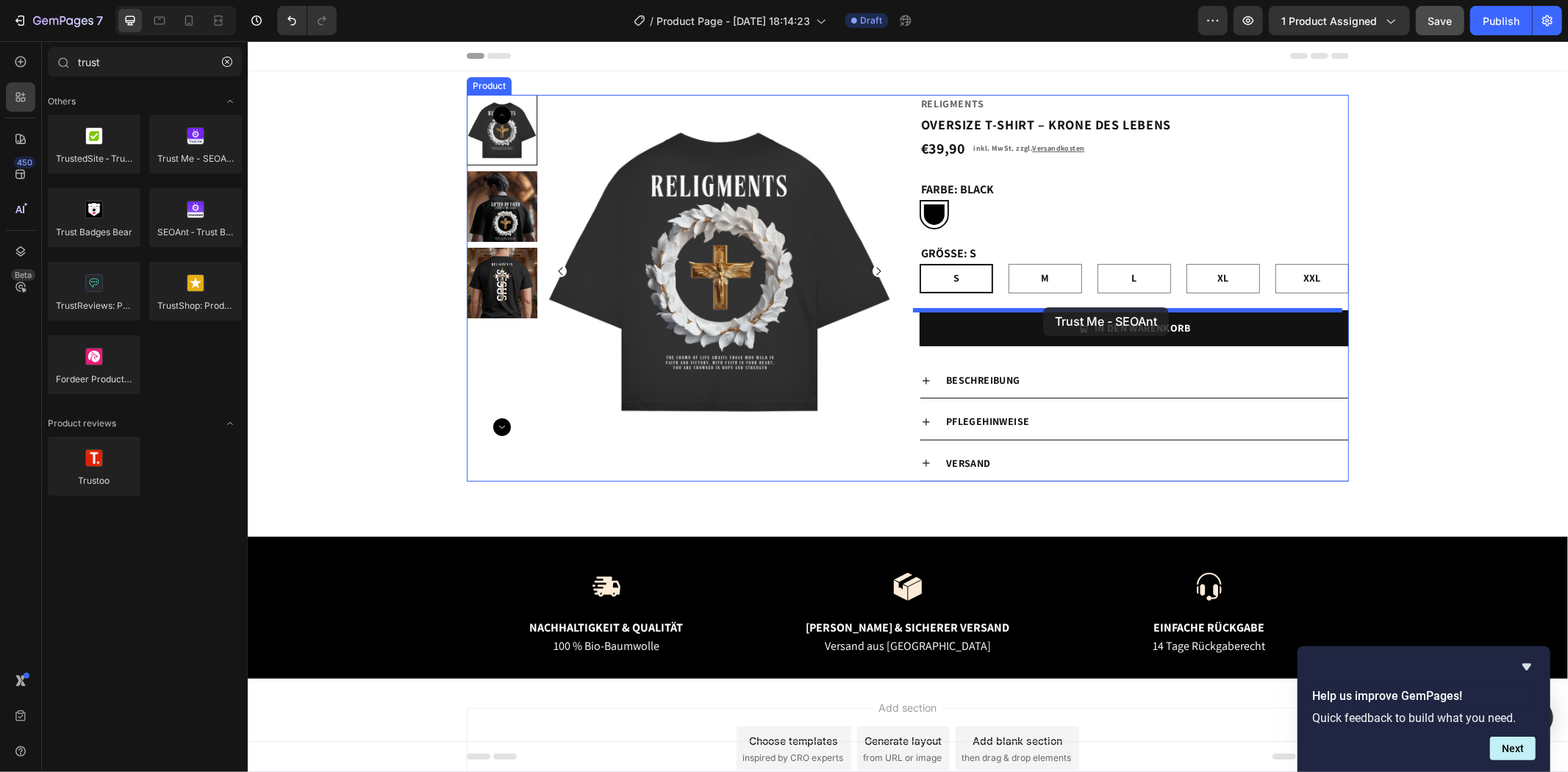
drag, startPoint x: 431, startPoint y: 188, endPoint x: 1042, endPoint y: 306, distance: 622.3
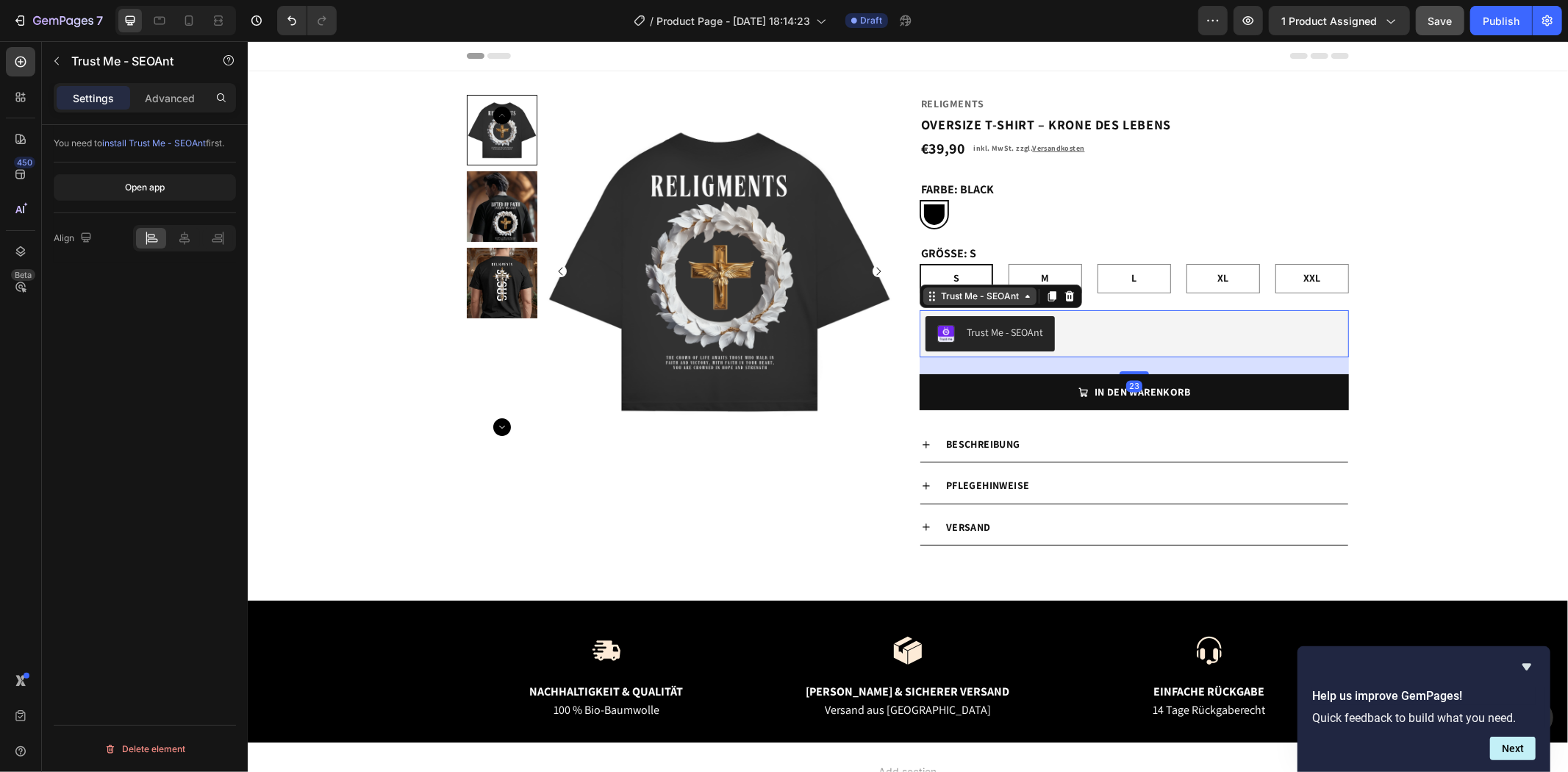
click at [1008, 298] on div "Trust Me - SEOAnt" at bounding box center [979, 295] width 84 height 13
click at [1033, 334] on div "Trust Me - SEOAnt" at bounding box center [1004, 332] width 76 height 16
click at [966, 325] on div "Trust Me - SEOAnt" at bounding box center [1004, 332] width 76 height 16
click at [966, 336] on div "Trust Me - SEOAnt" at bounding box center [1004, 332] width 76 height 16
click at [143, 191] on div "Open app" at bounding box center [145, 187] width 40 height 13
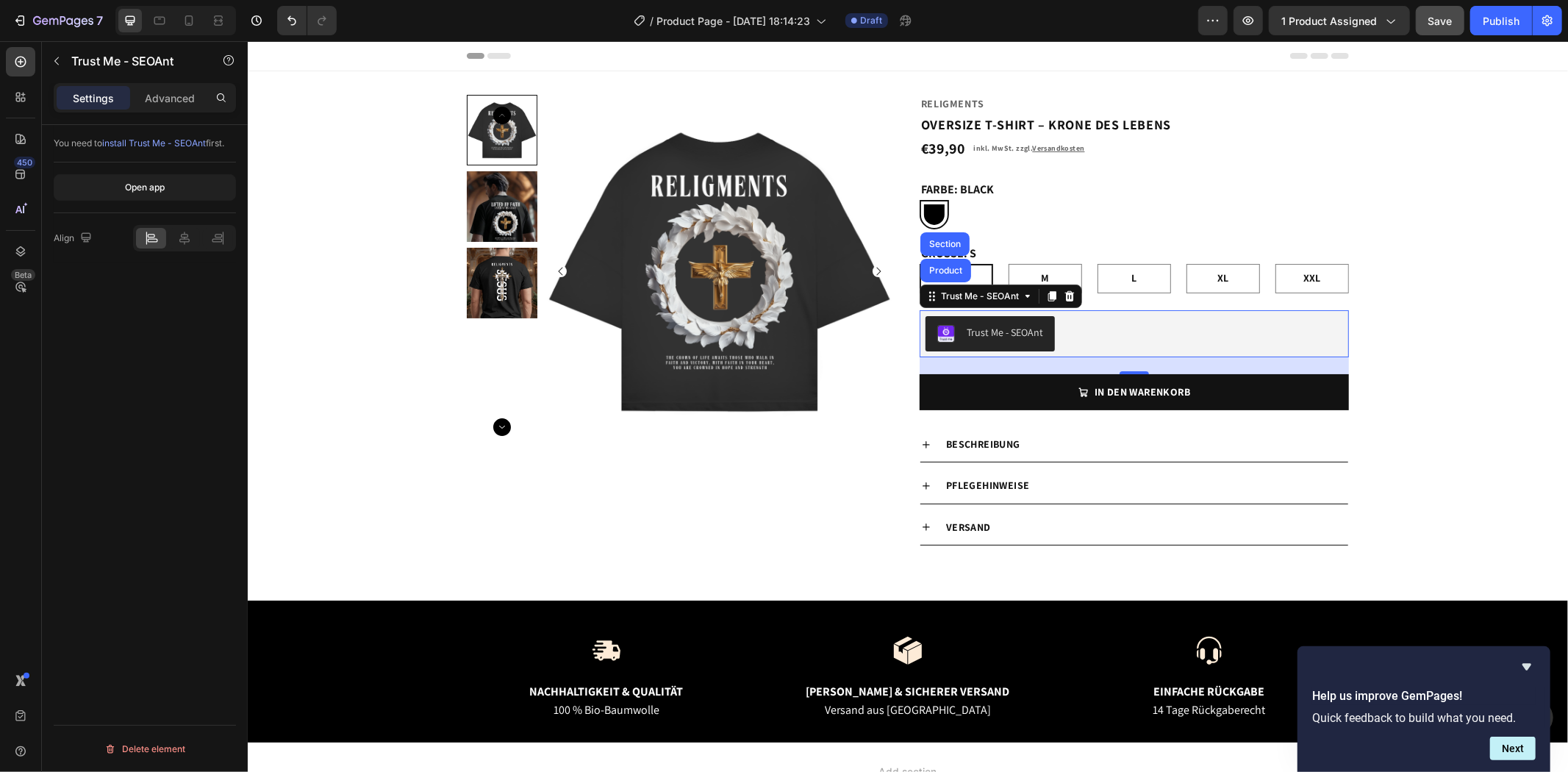
click at [191, 138] on span "install Trust Me - SEOAnt" at bounding box center [154, 143] width 104 height 11
click at [1233, 158] on div "€39,90 Product Price Product Price inkl. MwSt. zzgl. Versandkosten Text Block R…" at bounding box center [1134, 147] width 429 height 25
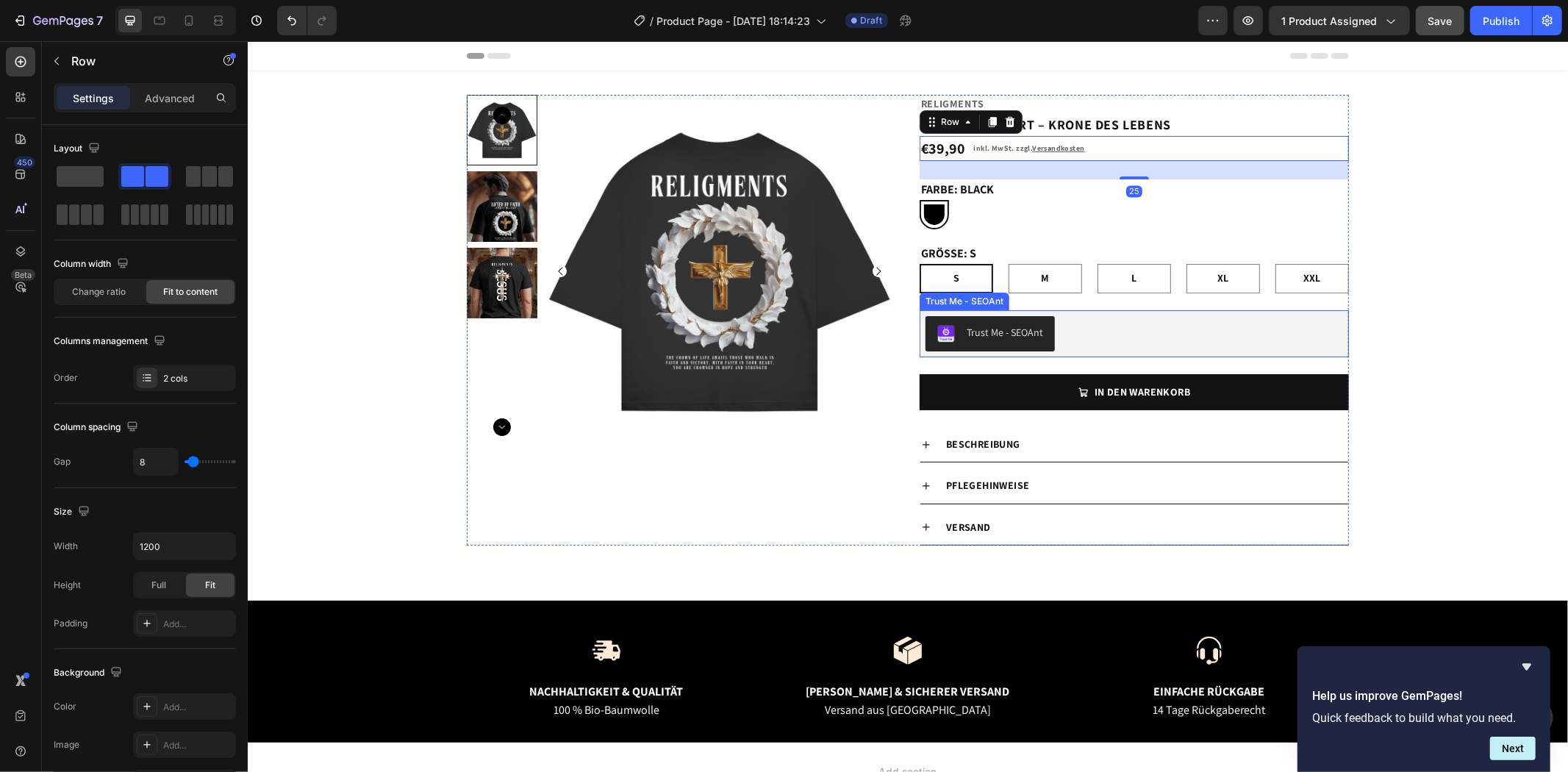
click at [990, 329] on div "Trust Me - SEOAnt" at bounding box center [1004, 332] width 76 height 16
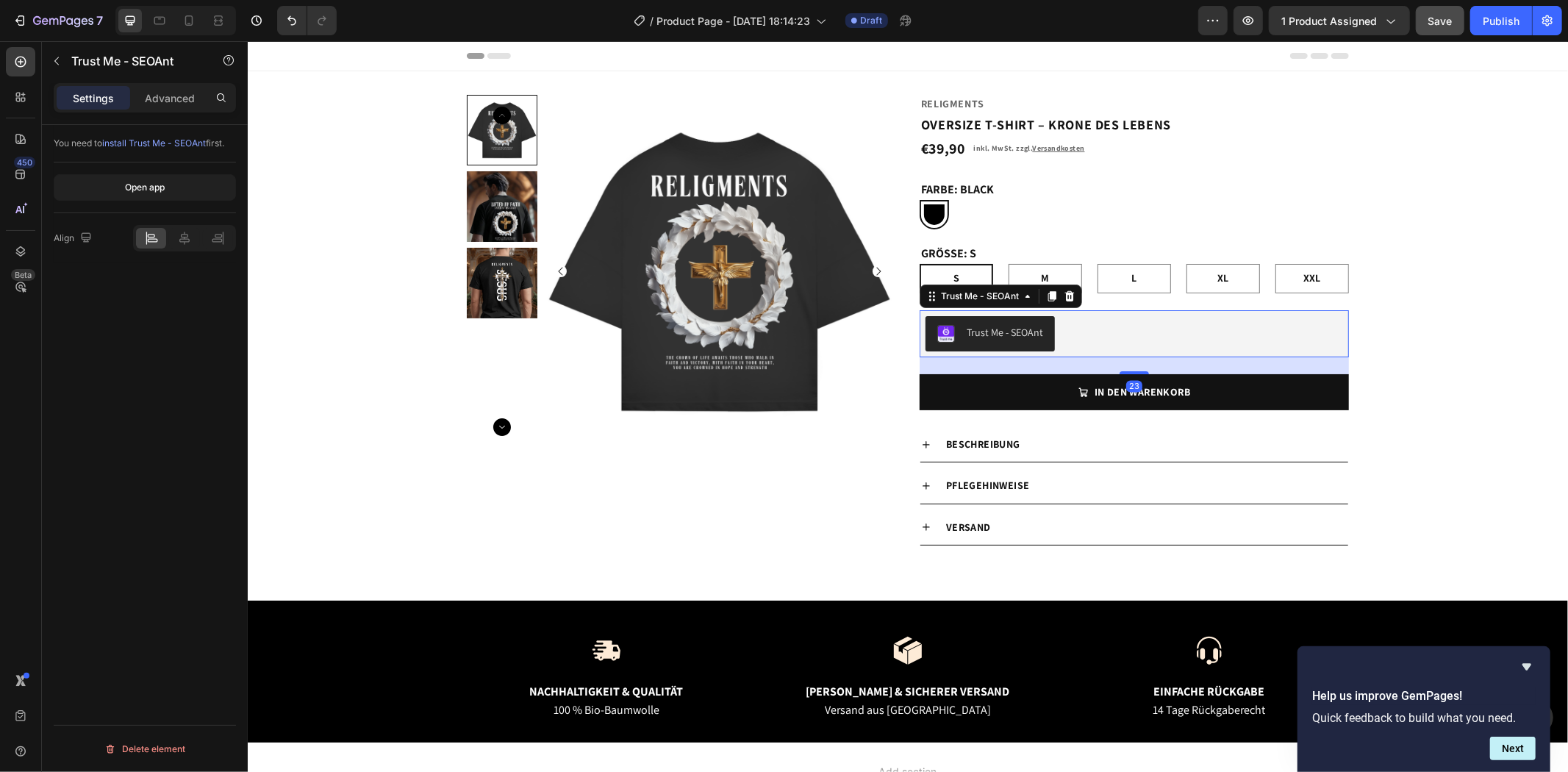
click at [1021, 330] on div "Trust Me - SEOAnt" at bounding box center [1004, 332] width 76 height 16
click at [966, 296] on div "Trust Me - SEOAnt" at bounding box center [979, 295] width 84 height 13
click at [1134, 335] on div "Trust Me - SEOAnt" at bounding box center [1134, 332] width 417 height 35
click at [1243, 13] on icon "button" at bounding box center [1248, 20] width 15 height 15
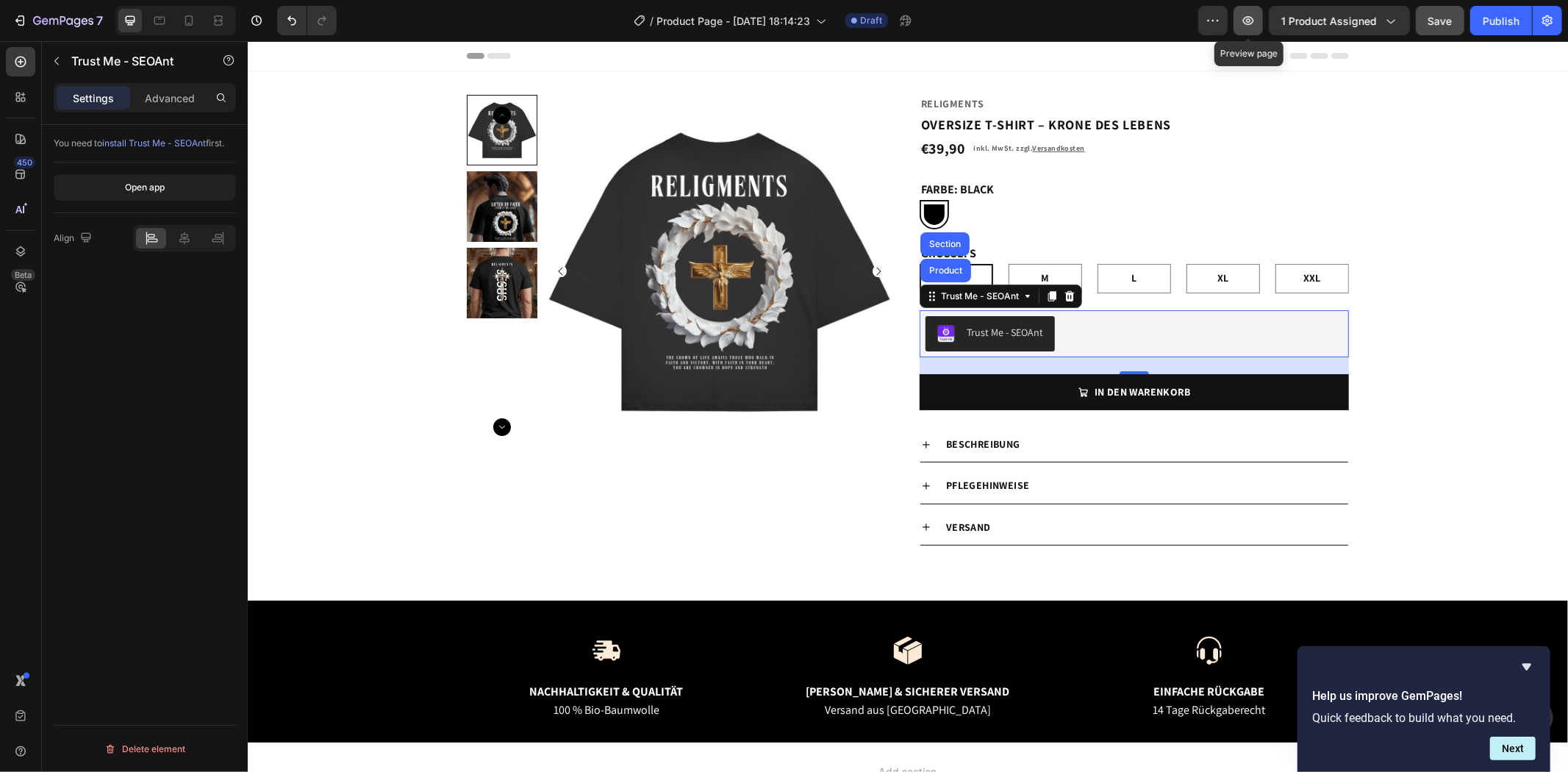
click at [1248, 23] on icon "button" at bounding box center [1248, 20] width 15 height 15
click at [1436, 423] on div "Product Images Religments Product Vendor OVERSIZE T-SHIRT – KRONE DES LEBENS Pr…" at bounding box center [906, 335] width 1320 height 482
click at [1113, 329] on div "Trust Me - SEOAnt" at bounding box center [1134, 332] width 417 height 35
click at [1021, 296] on icon at bounding box center [1027, 296] width 12 height 12
click at [188, 238] on icon at bounding box center [184, 238] width 15 height 15
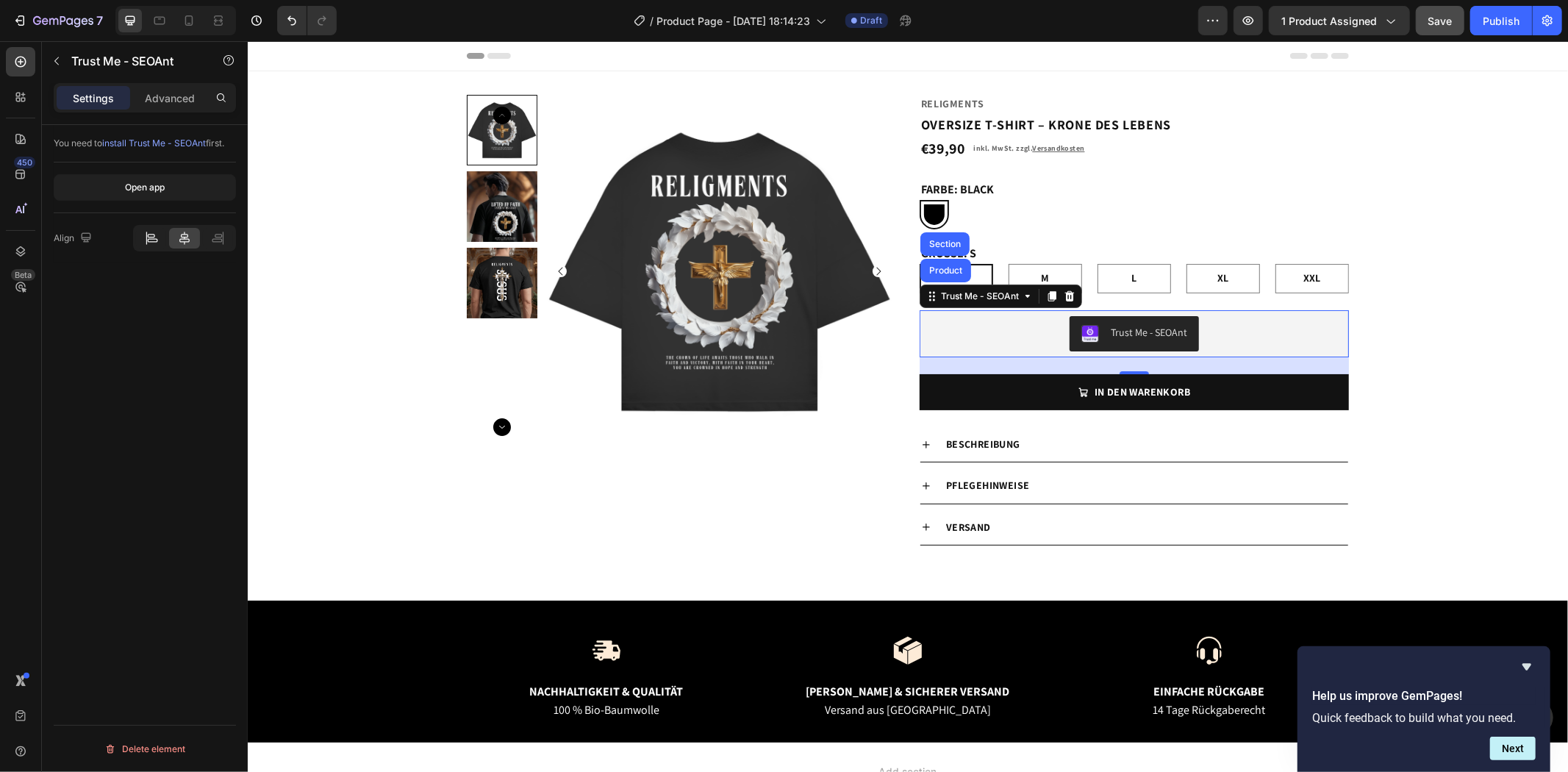
click at [151, 237] on icon at bounding box center [151, 235] width 7 height 3
click at [142, 239] on div at bounding box center [151, 238] width 30 height 21
click at [182, 98] on p "Advanced" at bounding box center [170, 98] width 50 height 16
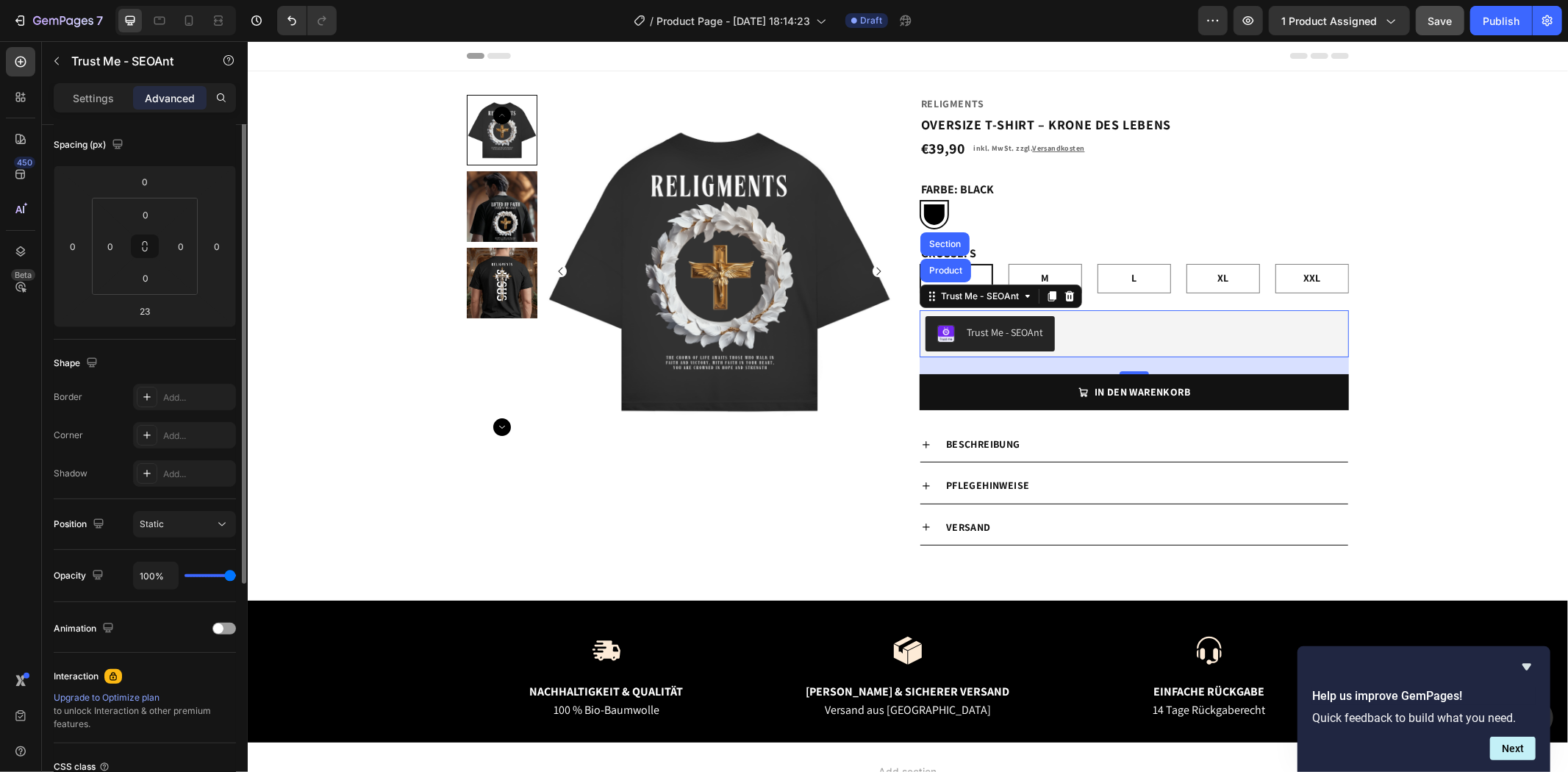
scroll to position [245, 0]
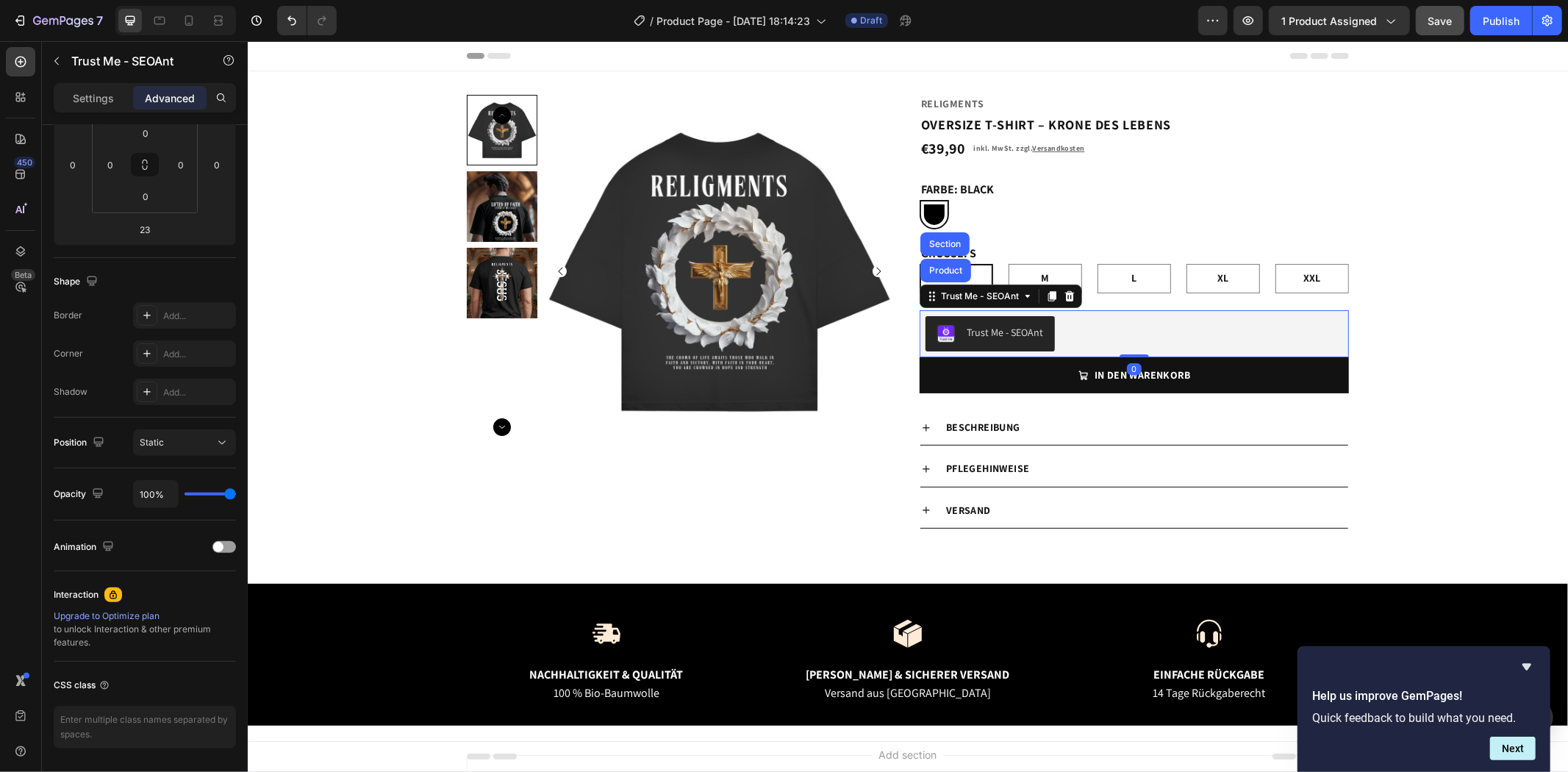
drag, startPoint x: 1130, startPoint y: 372, endPoint x: 1134, endPoint y: 348, distance: 24.3
click at [1134, 348] on div "Trust Me - SEOAnt Trust Me - SEOAnt Product Section 0" at bounding box center [1134, 333] width 429 height 47
click at [1431, 16] on span "Save" at bounding box center [1440, 21] width 24 height 12
click at [1257, 21] on button "button" at bounding box center [1248, 21] width 29 height 29
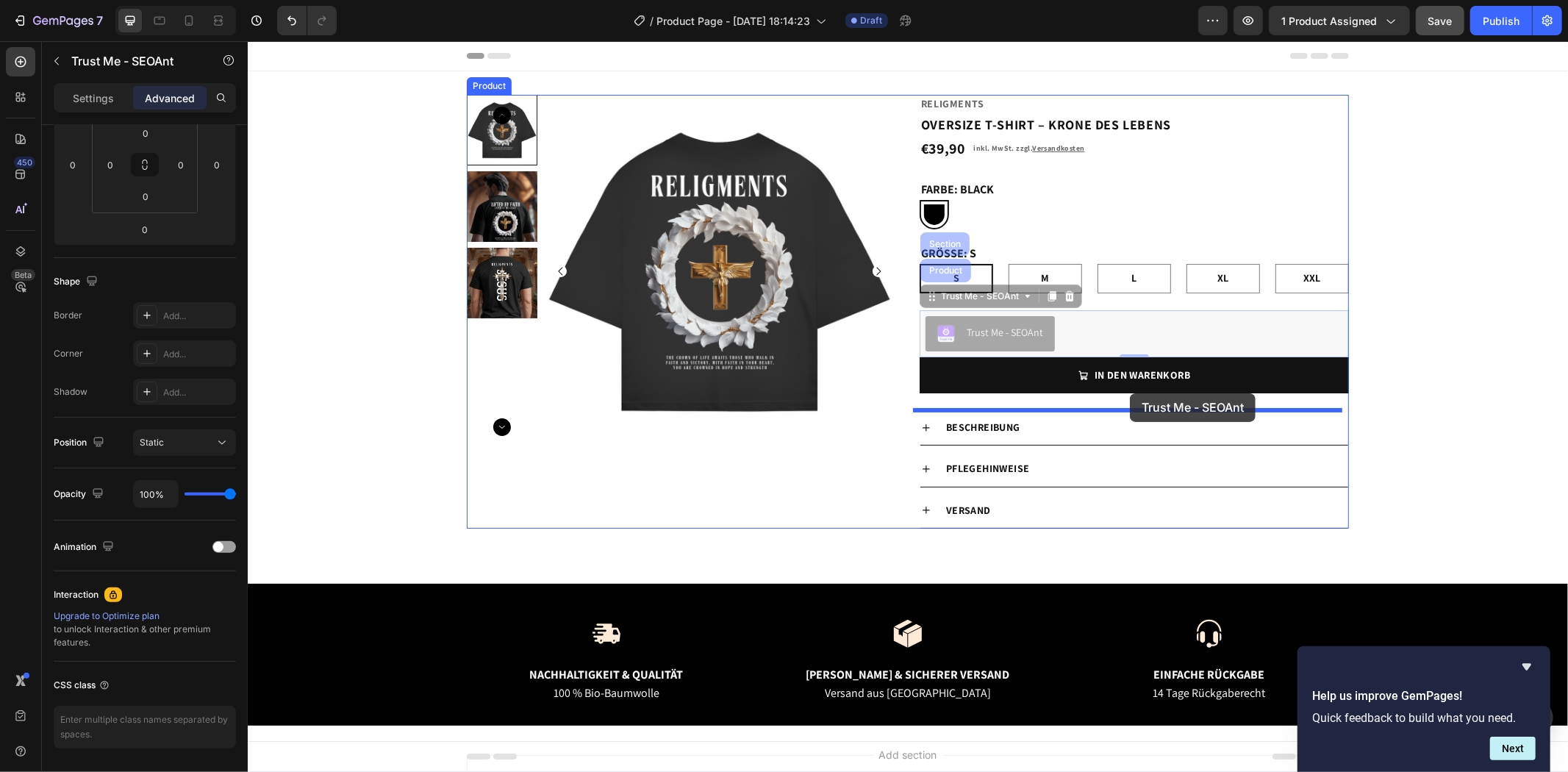
drag, startPoint x: 1134, startPoint y: 325, endPoint x: 1129, endPoint y: 393, distance: 68.2
type input "23"
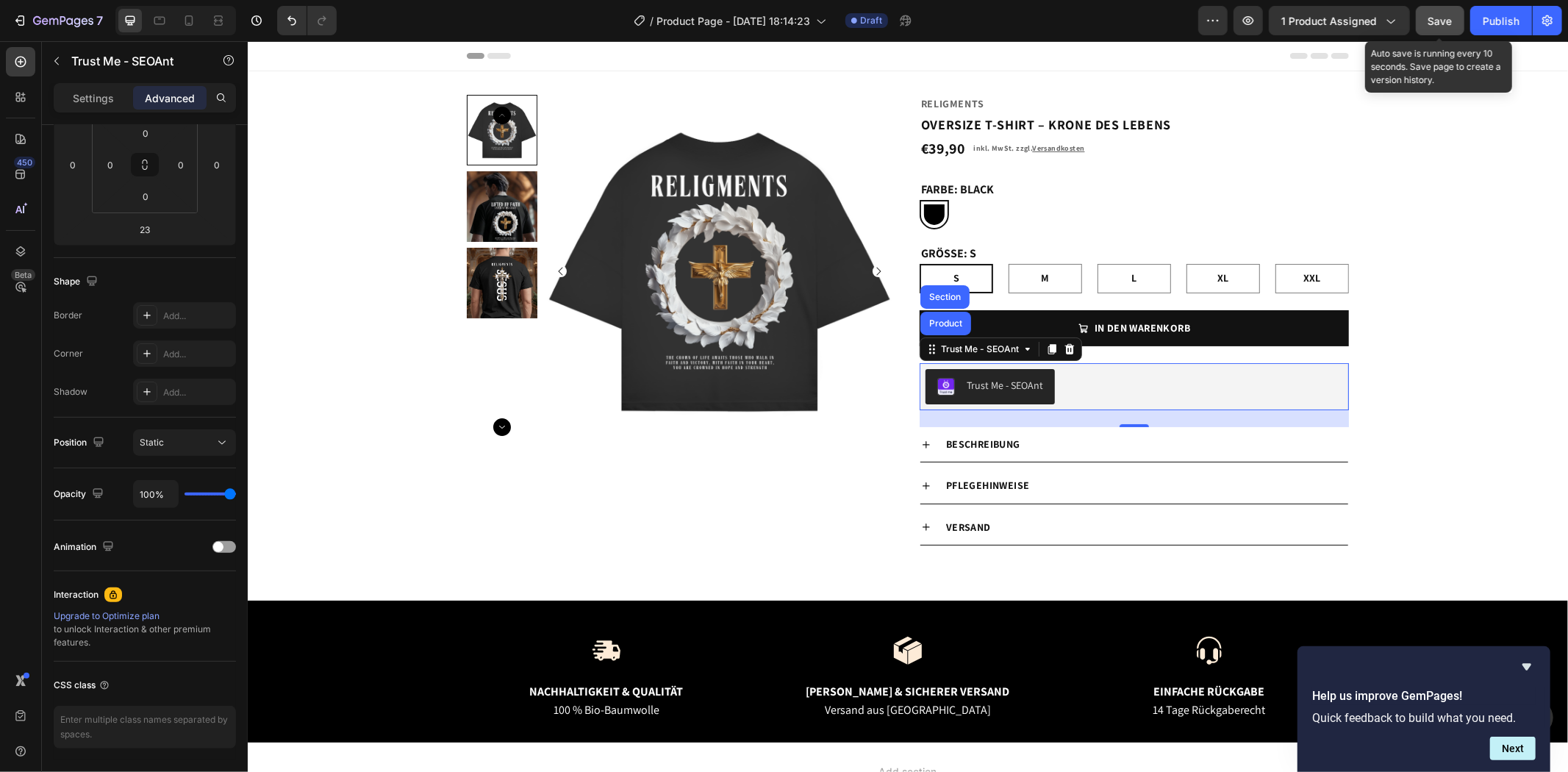
click at [1438, 20] on span "Save" at bounding box center [1440, 21] width 24 height 12
click at [1250, 19] on icon "button" at bounding box center [1248, 20] width 15 height 15
click at [1354, 389] on div "Product Images Religments Product Vendor OVERSIZE T-SHIRT – KRONE DES LEBENS Pr…" at bounding box center [906, 335] width 1320 height 482
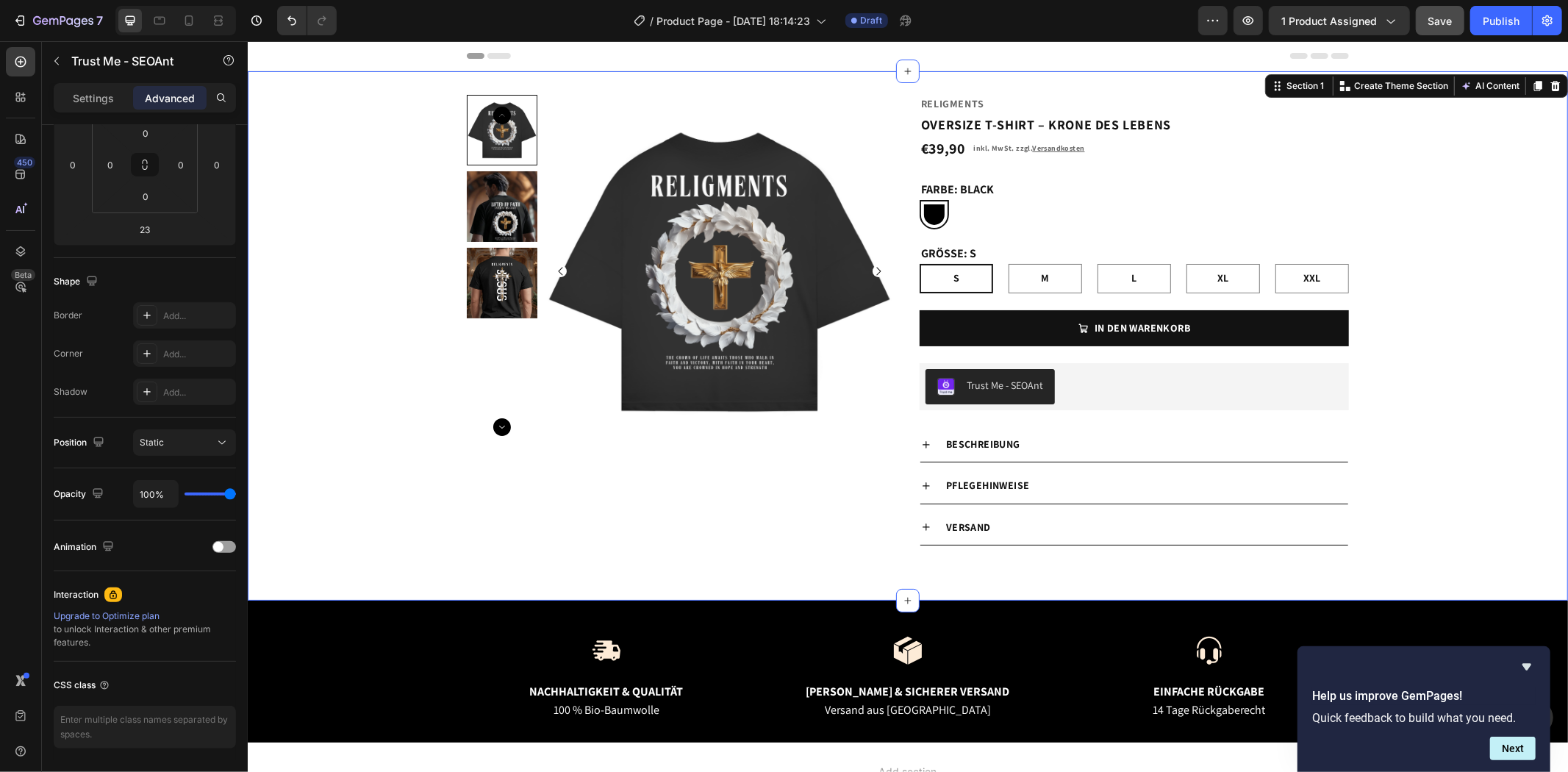
scroll to position [0, 0]
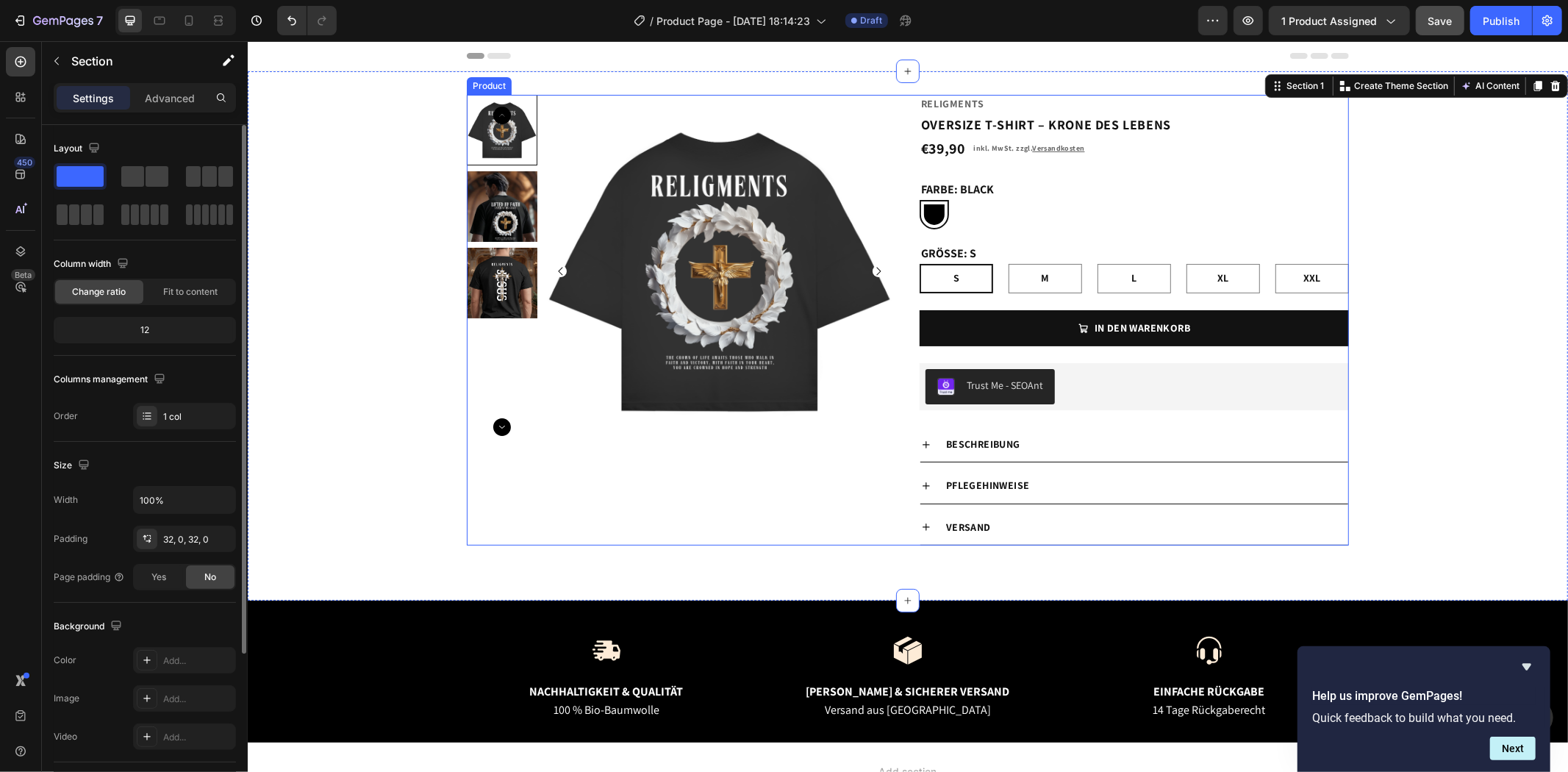
click at [1158, 370] on div "Trust Me - SEOAnt" at bounding box center [1134, 386] width 417 height 35
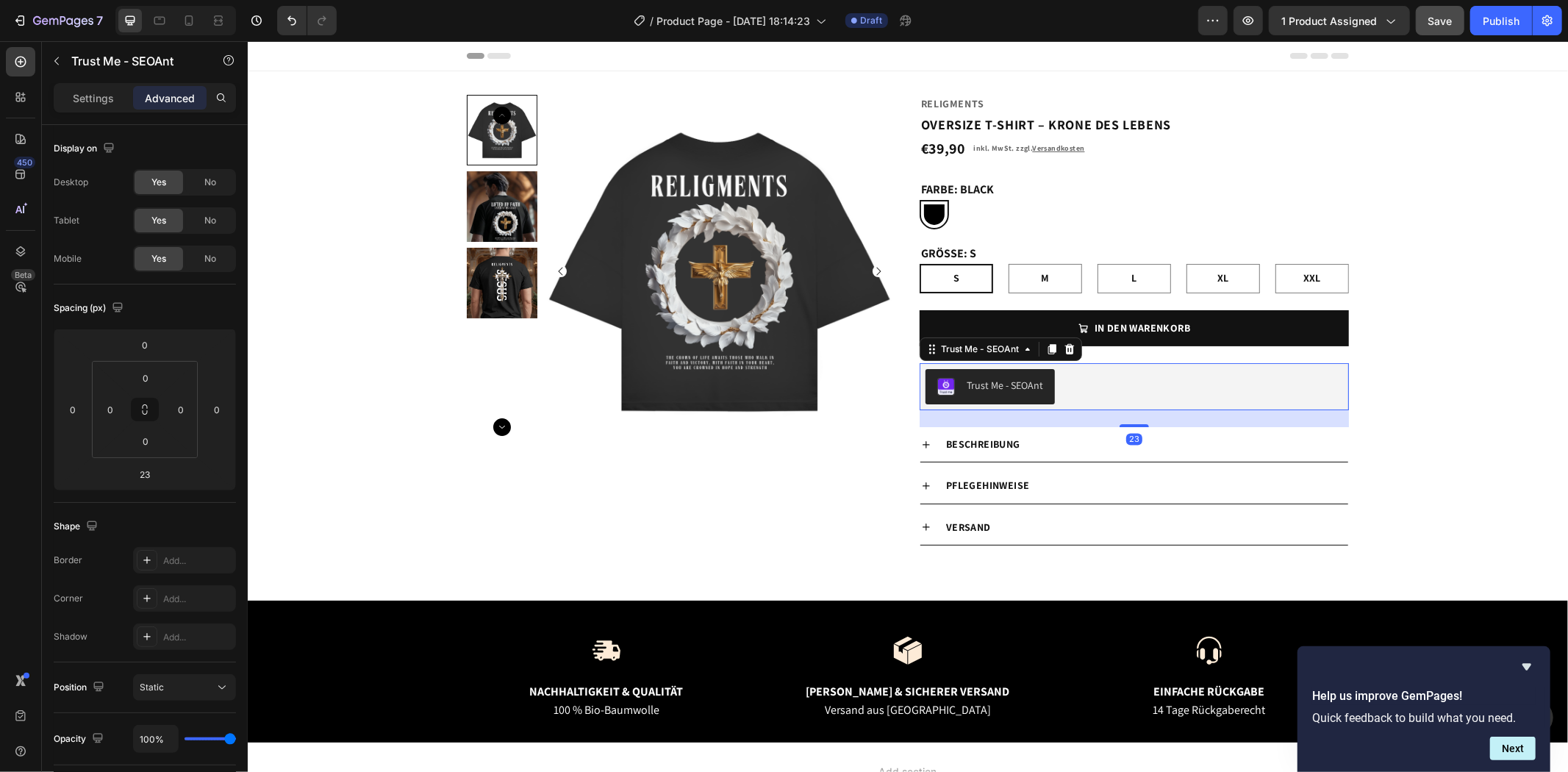
click at [1148, 383] on div "Trust Me - SEOAnt" at bounding box center [1134, 386] width 417 height 35
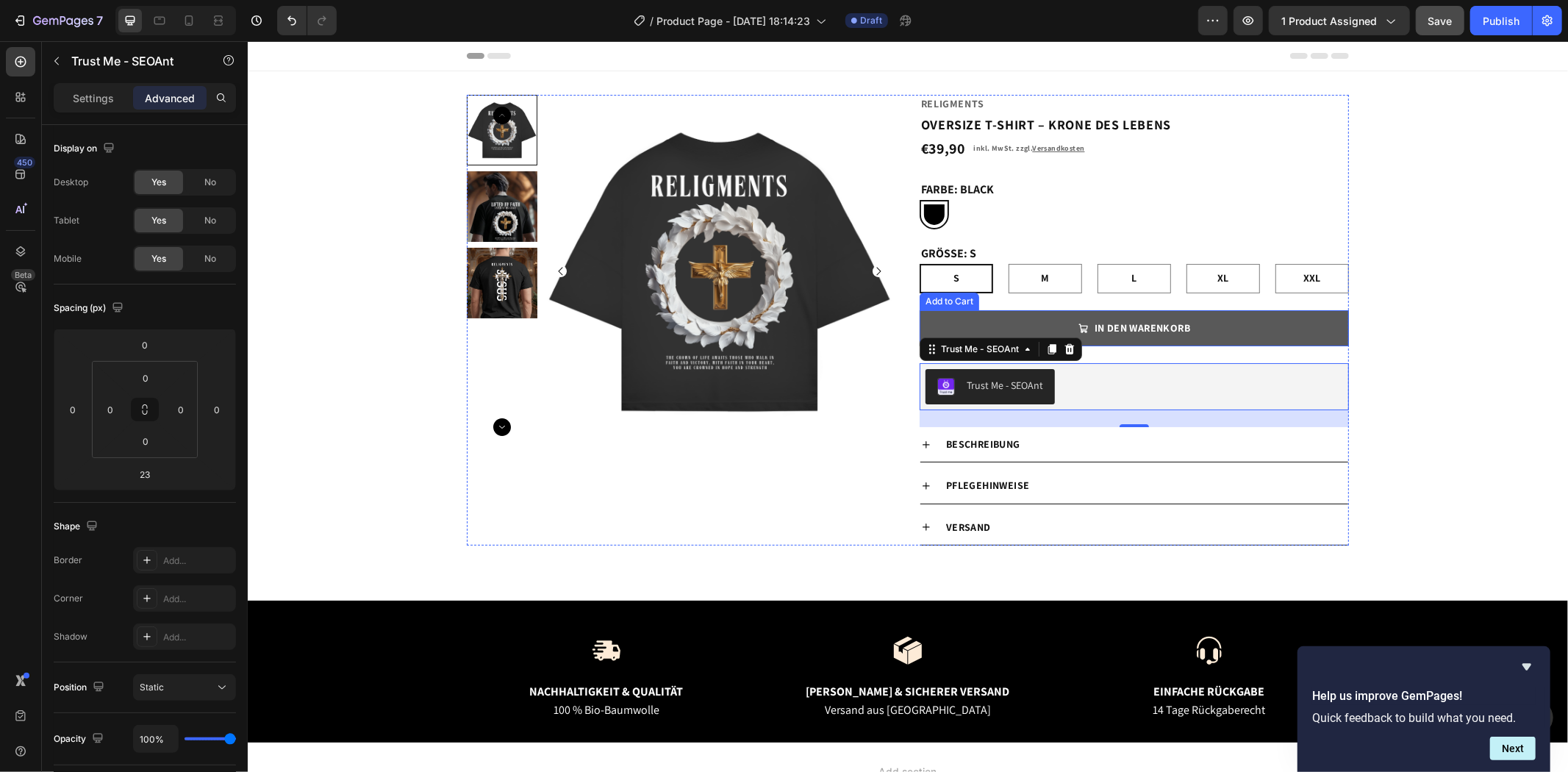
click at [1240, 329] on button "IN DEN WARENKORB" at bounding box center [1134, 328] width 429 height 36
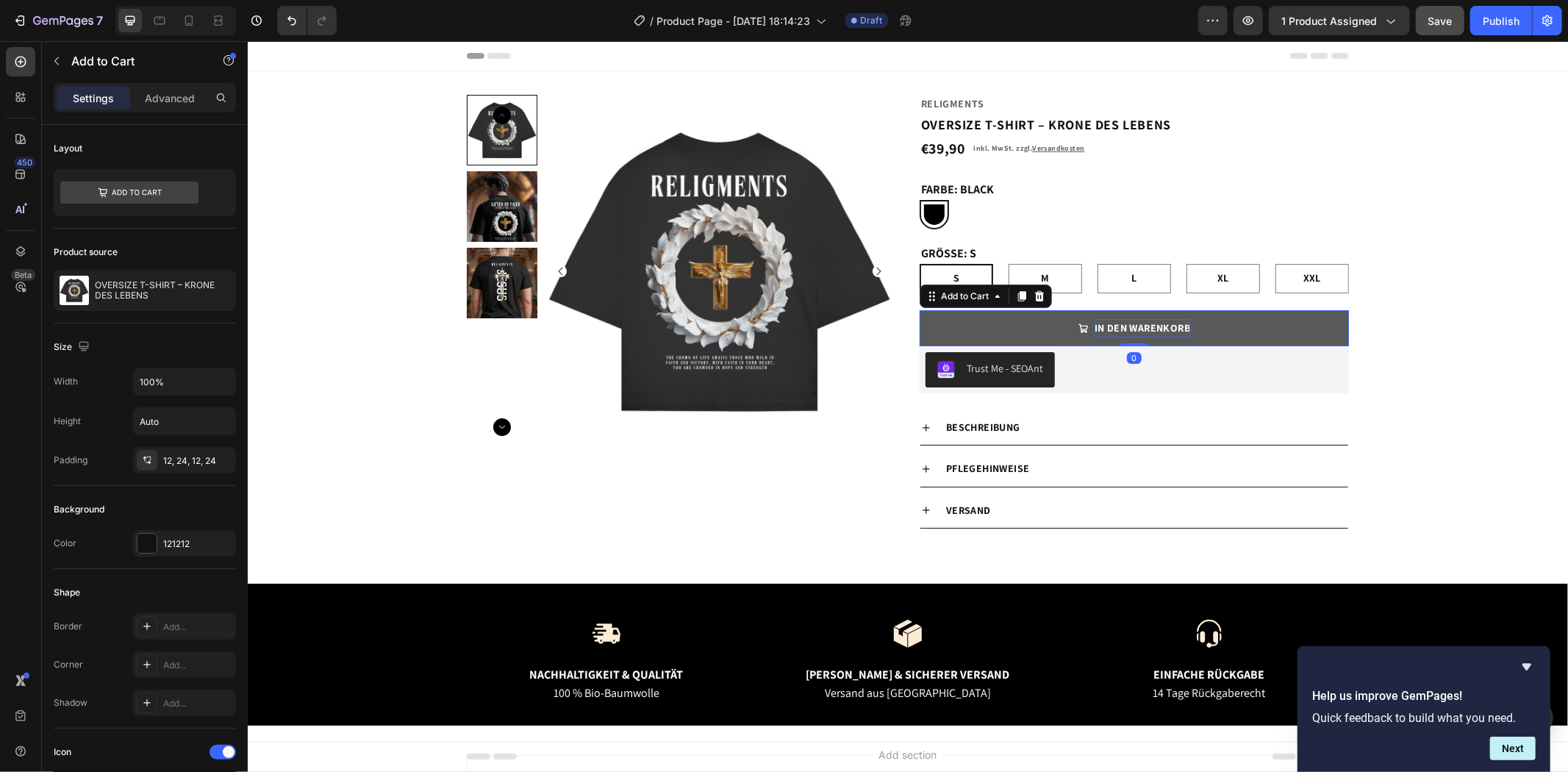
drag, startPoint x: 1134, startPoint y: 361, endPoint x: 1139, endPoint y: 325, distance: 36.3
click at [1139, 325] on div "IN DEN WARENKORB Add to Cart 0" at bounding box center [1134, 328] width 429 height 36
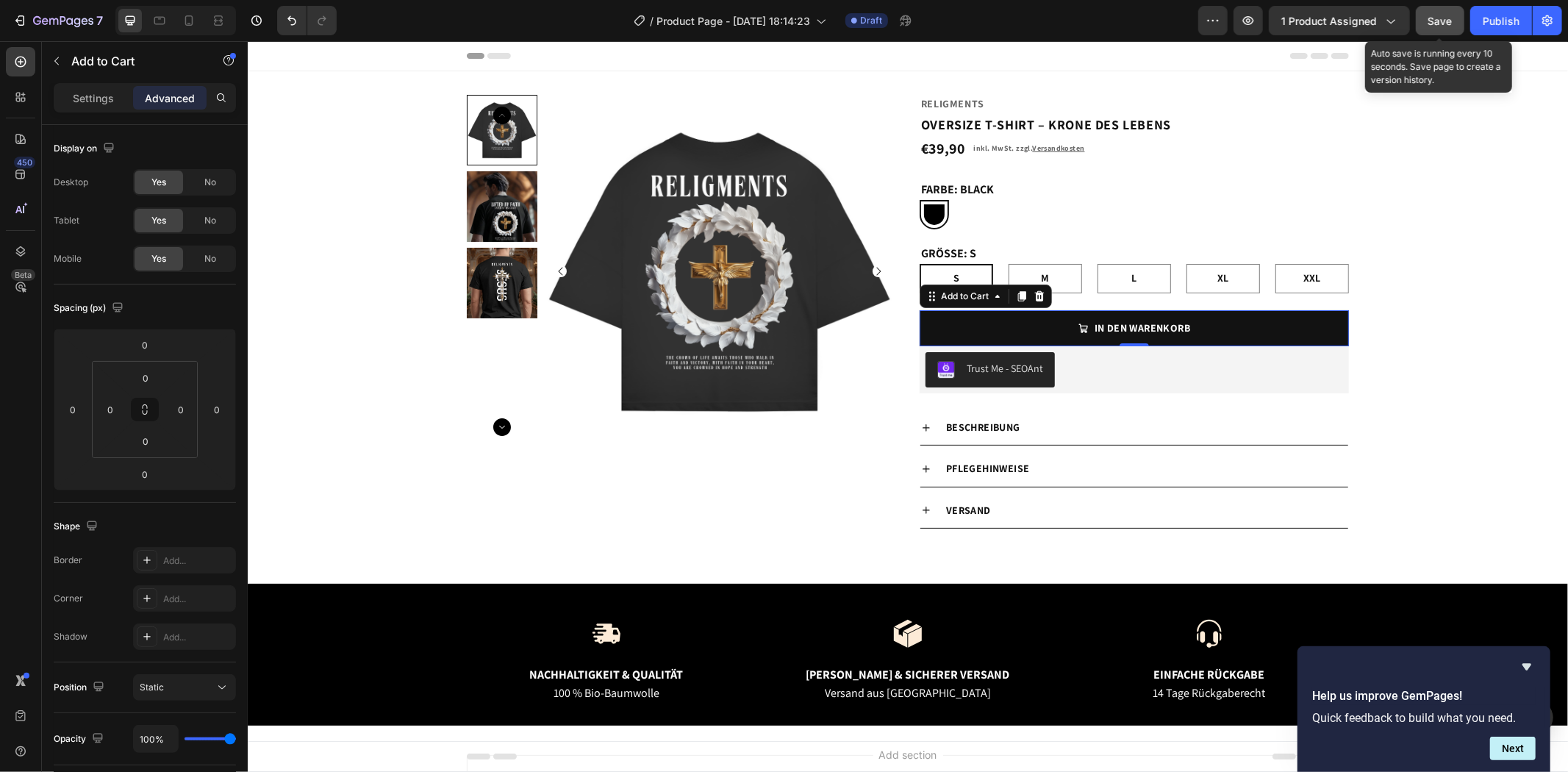
click at [1441, 15] on span "Save" at bounding box center [1440, 21] width 24 height 12
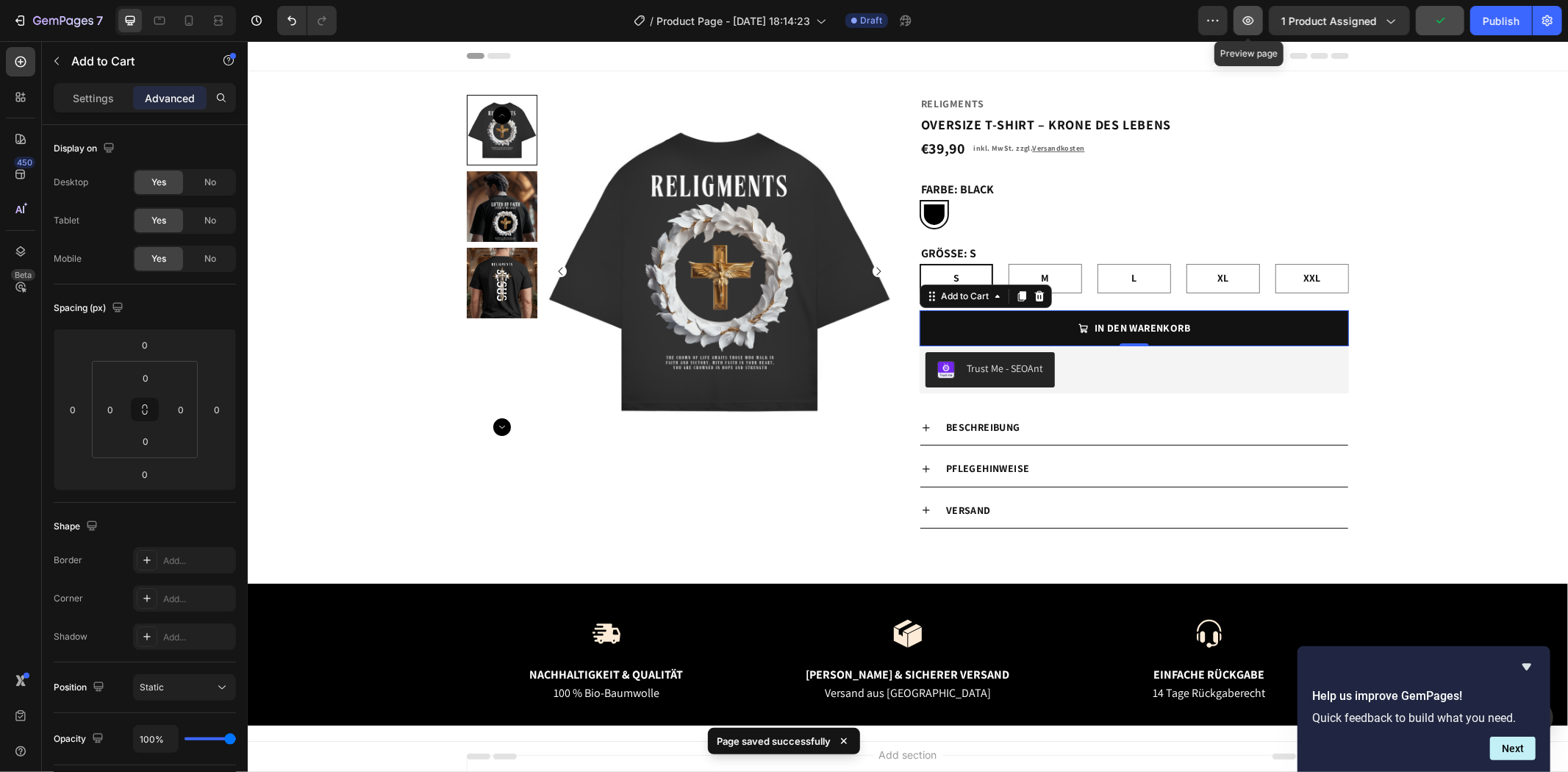
click at [1247, 20] on icon "button" at bounding box center [1248, 20] width 4 height 4
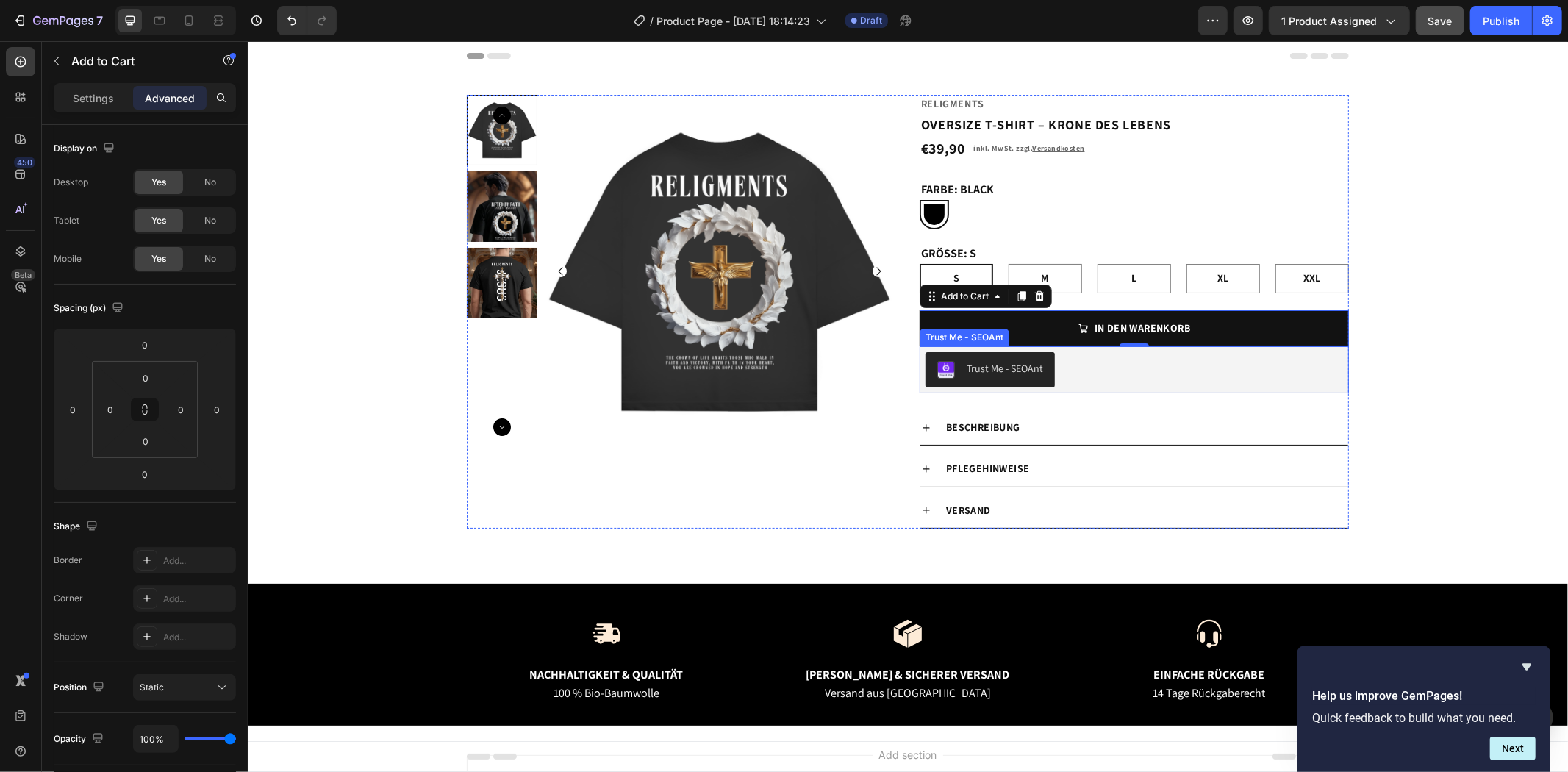
click at [1410, 378] on div "Product Images Religments Product Vendor OVERSIZE T-SHIRT – KRONE DES LEBENS Pr…" at bounding box center [906, 327] width 1320 height 466
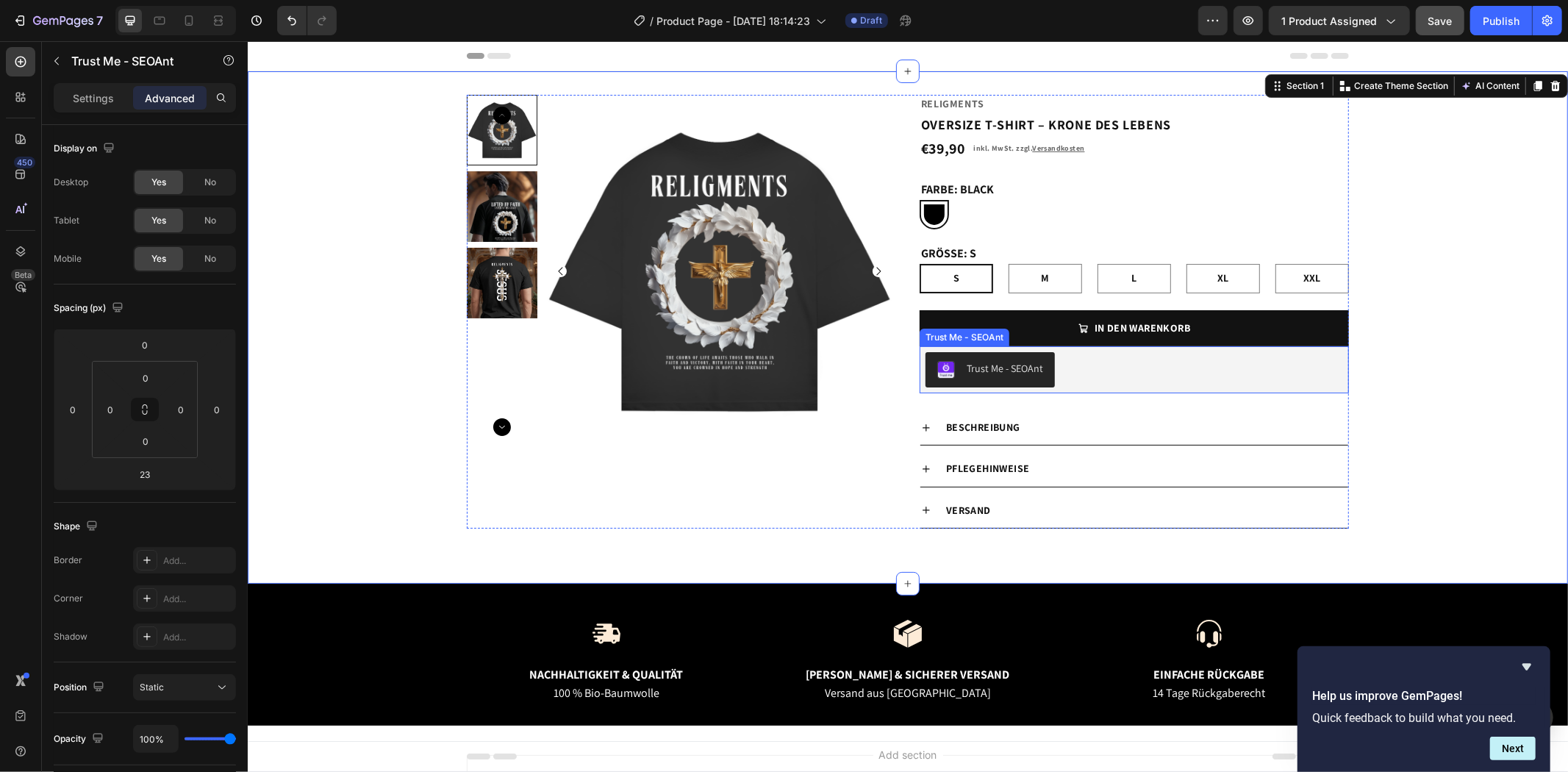
click at [1120, 370] on div "Trust Me - SEOAnt" at bounding box center [1134, 369] width 417 height 35
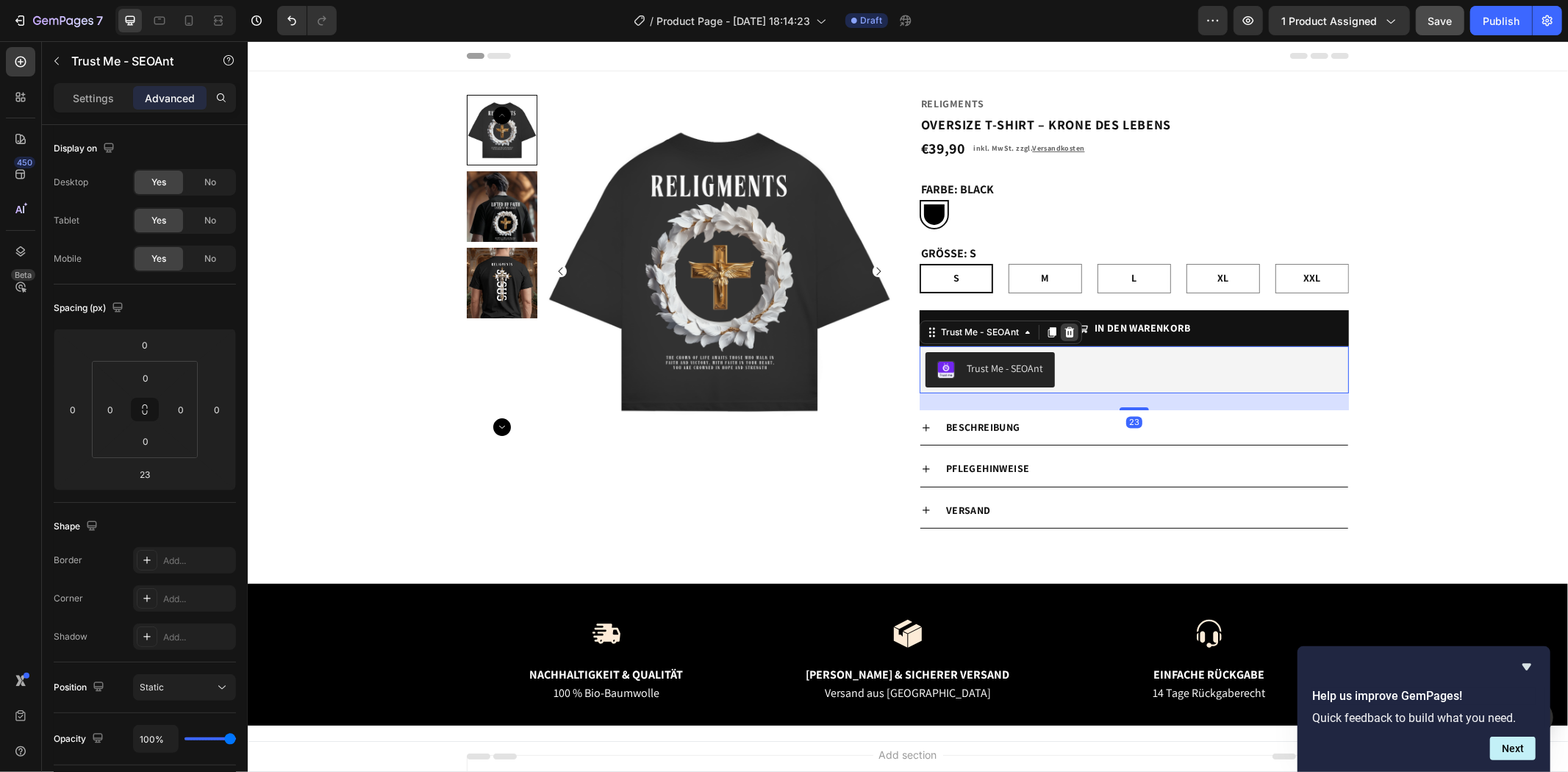
click at [1064, 334] on icon at bounding box center [1069, 331] width 10 height 10
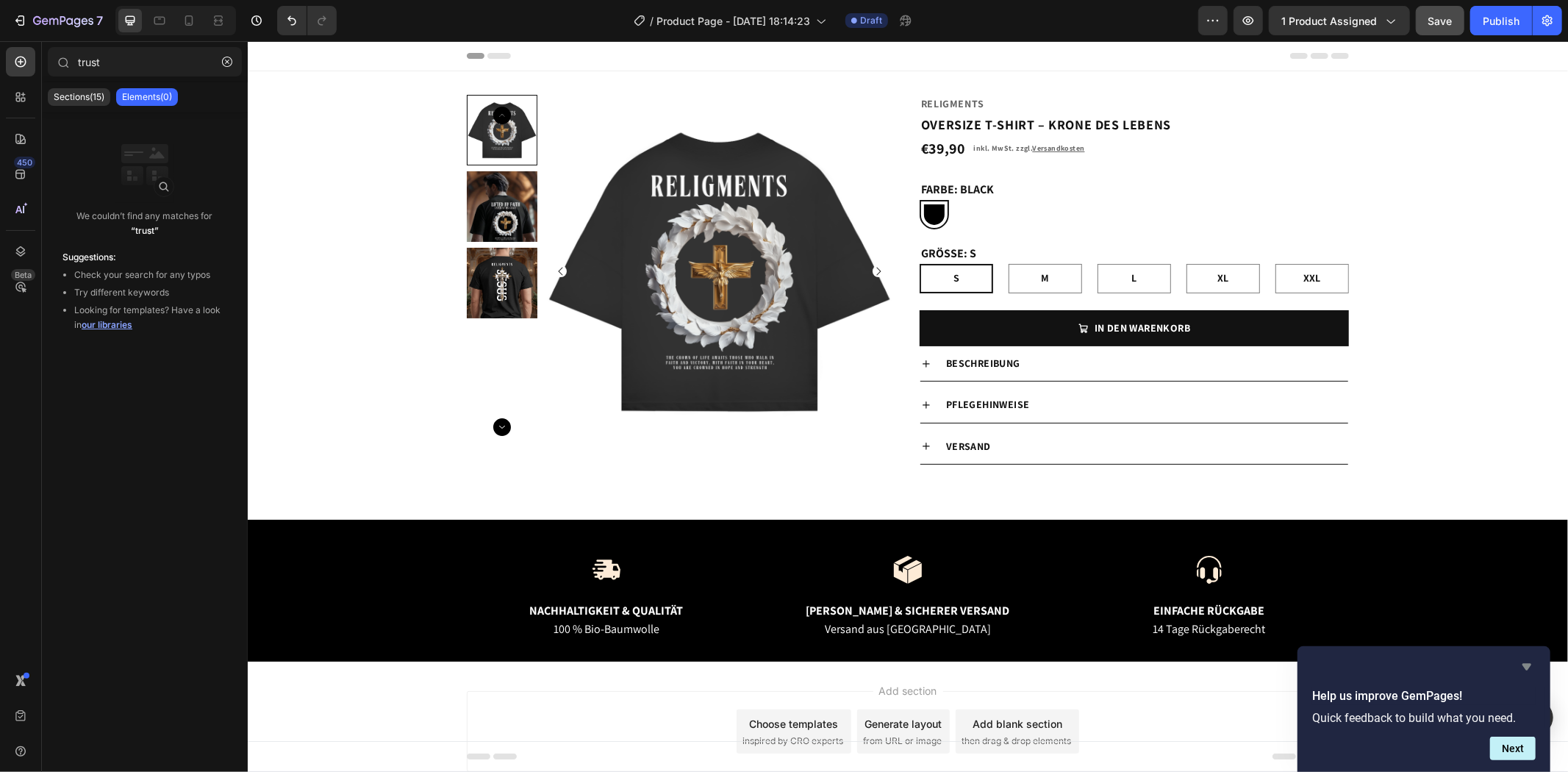
click at [1526, 669] on icon "Hide survey" at bounding box center [1526, 667] width 9 height 7
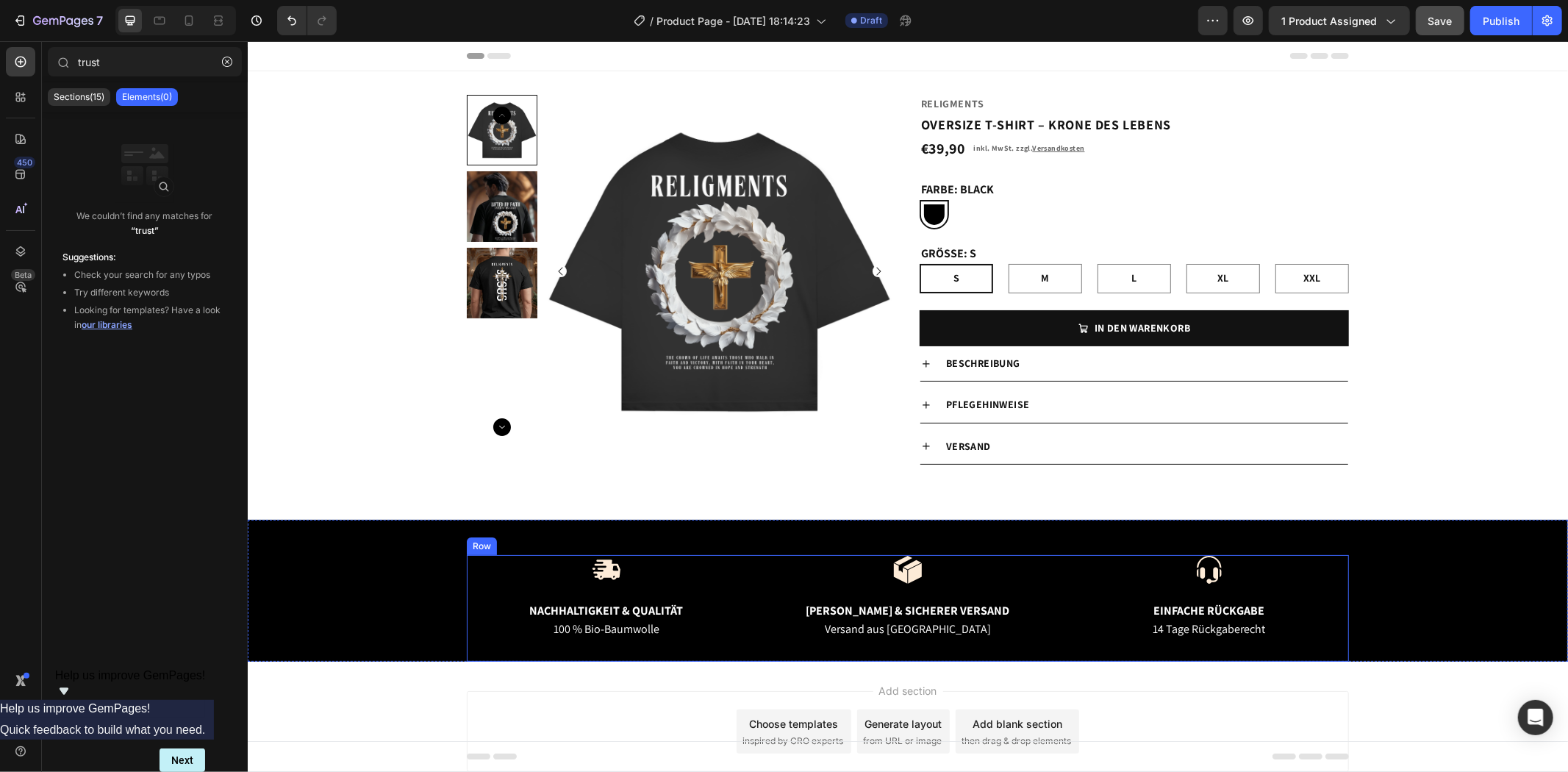
scroll to position [71, 0]
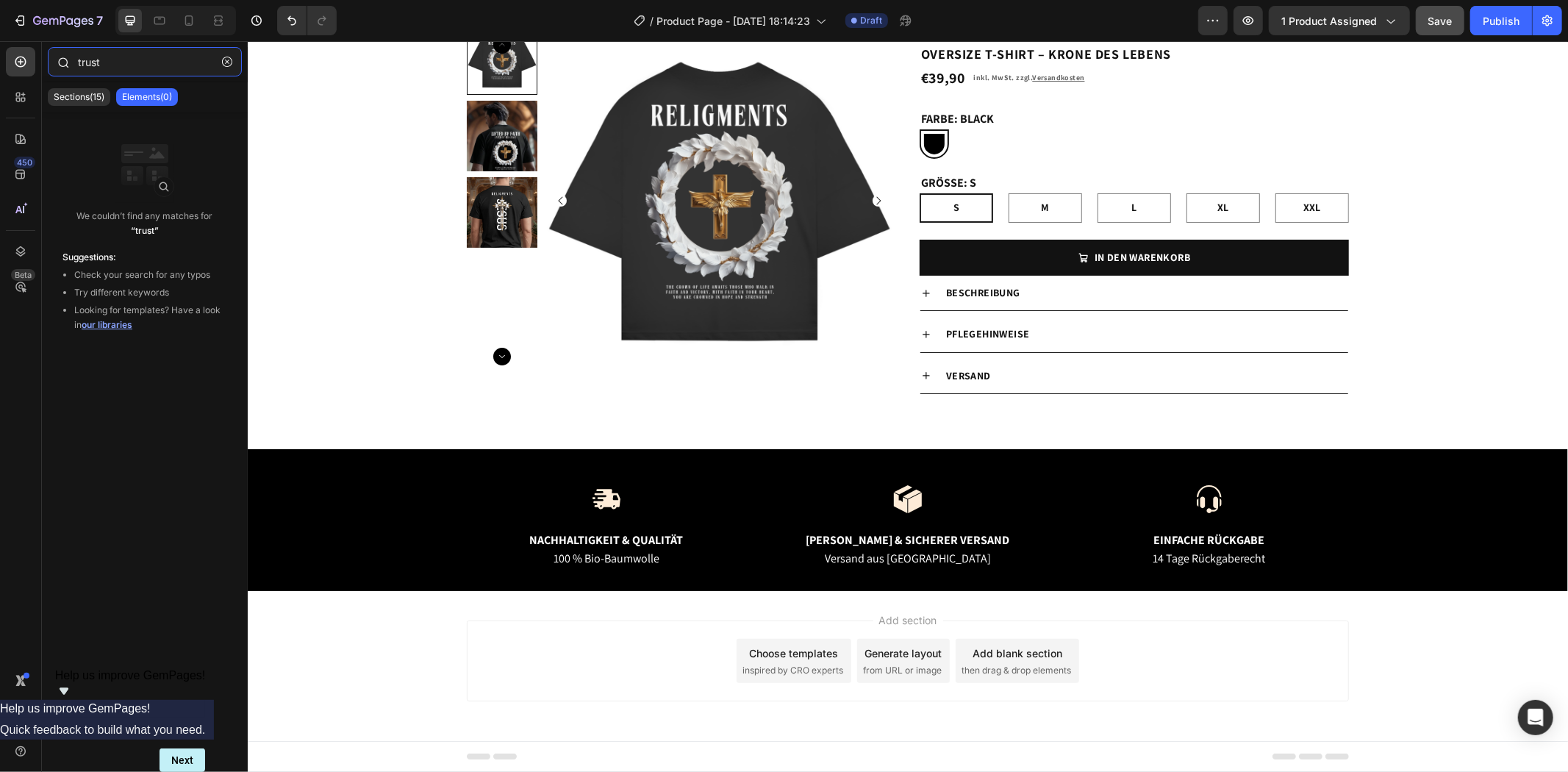
click at [198, 68] on input "trust" at bounding box center [145, 61] width 194 height 29
click at [1406, 471] on div "Image Nachhaltigkeit & Qualität Text Block 100 % Bio-Baumwolle Text Block Image…" at bounding box center [906, 519] width 1320 height 143
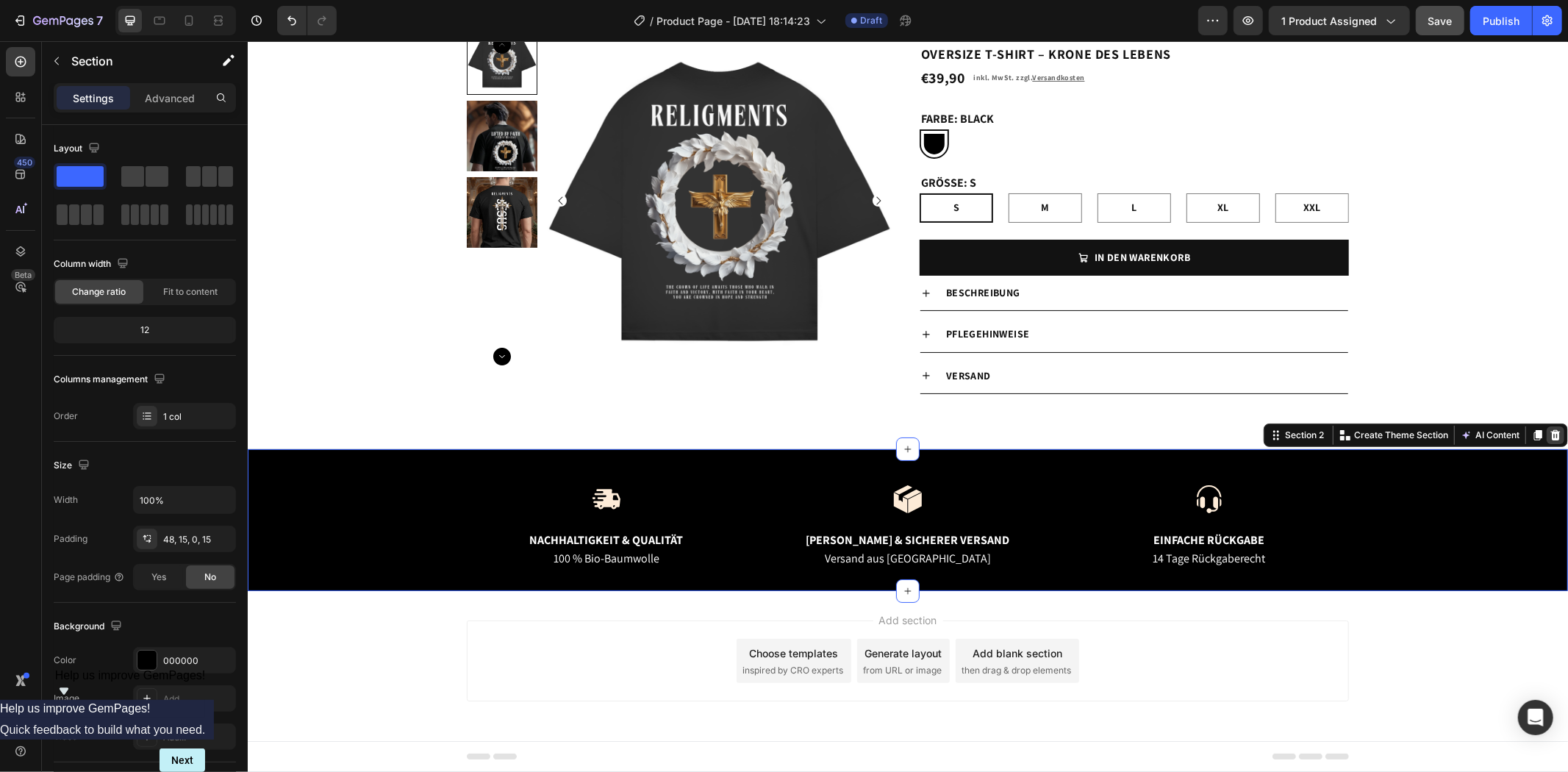
click at [1550, 432] on icon at bounding box center [1554, 434] width 10 height 10
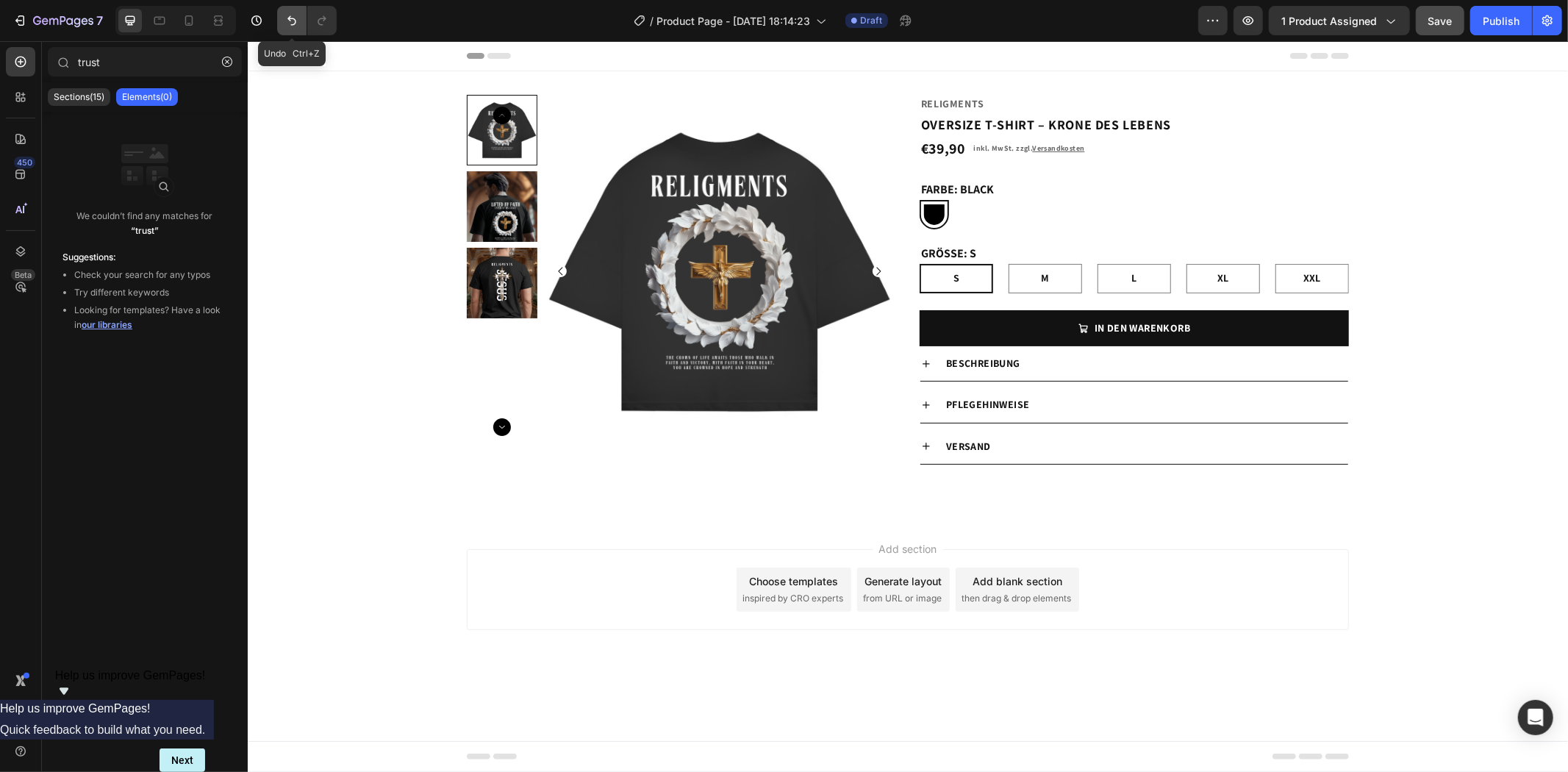
click at [299, 29] on button "Undo/Redo" at bounding box center [292, 21] width 29 height 29
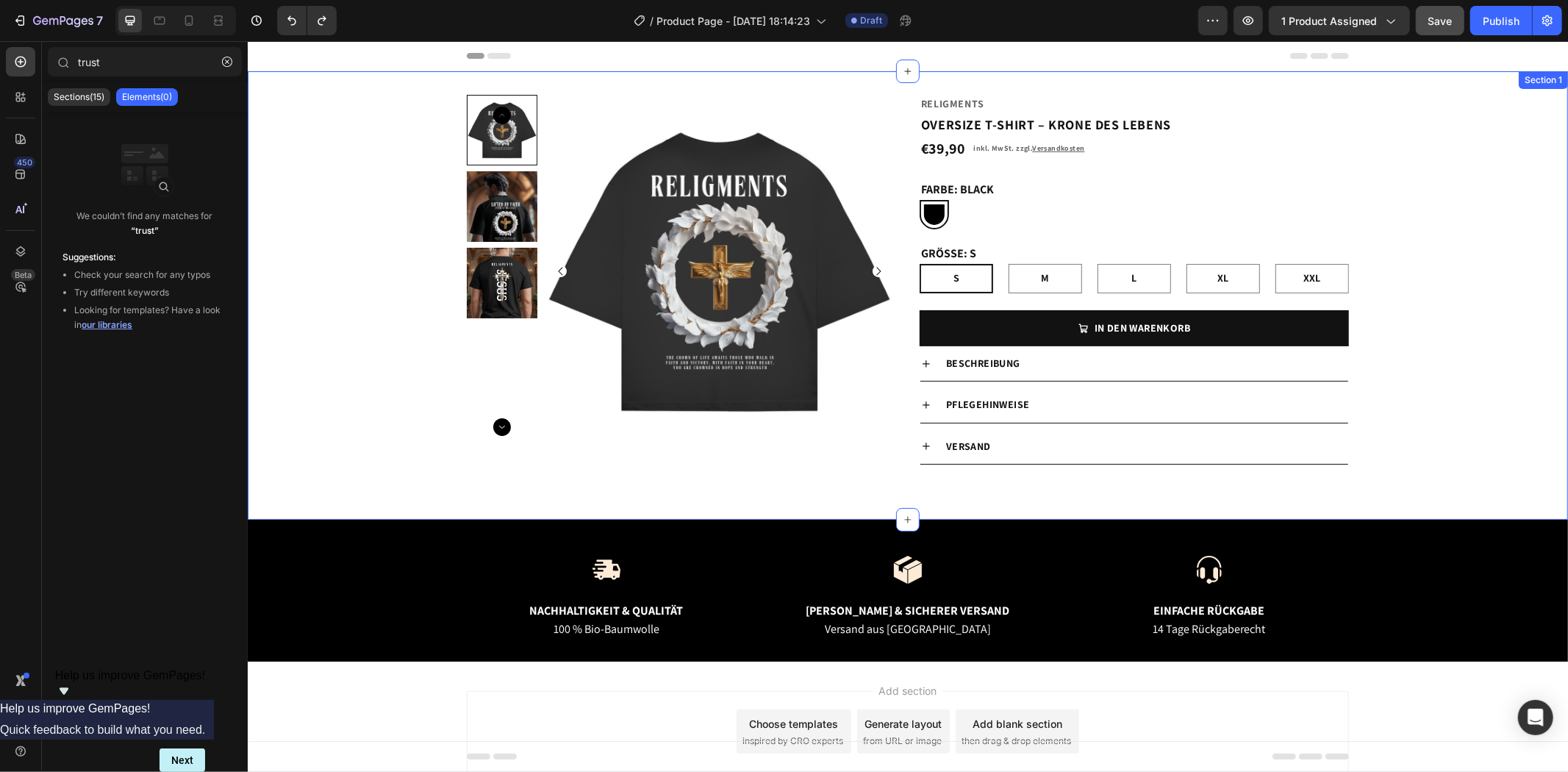
drag, startPoint x: 1453, startPoint y: 266, endPoint x: 1436, endPoint y: 235, distance: 35.4
click at [1453, 266] on div "Product Images Religments Product Vendor OVERSIZE T-SHIRT – KRONE DES LEBENS Pr…" at bounding box center [906, 295] width 1320 height 402
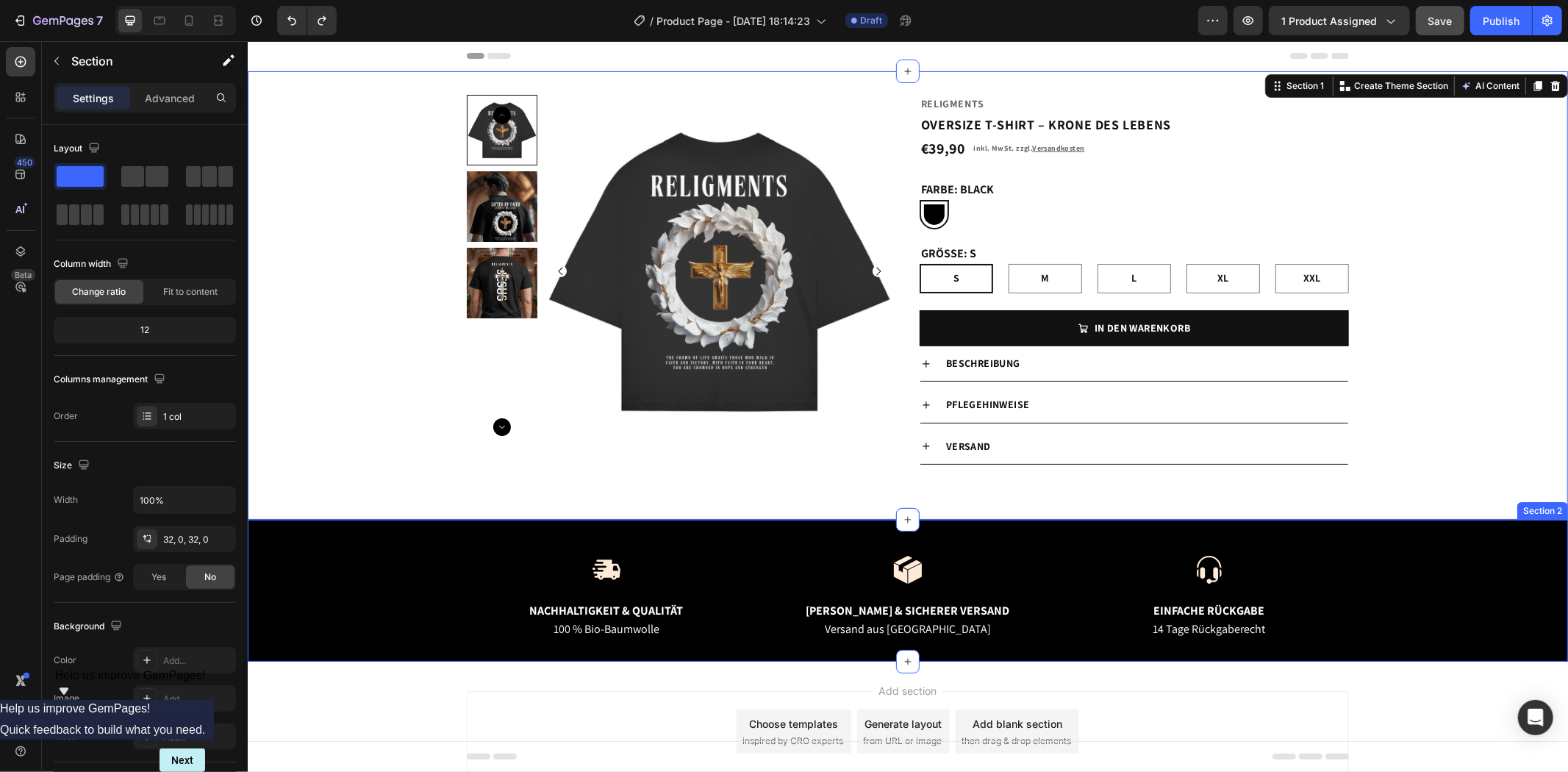
click at [1331, 568] on div at bounding box center [1208, 569] width 280 height 29
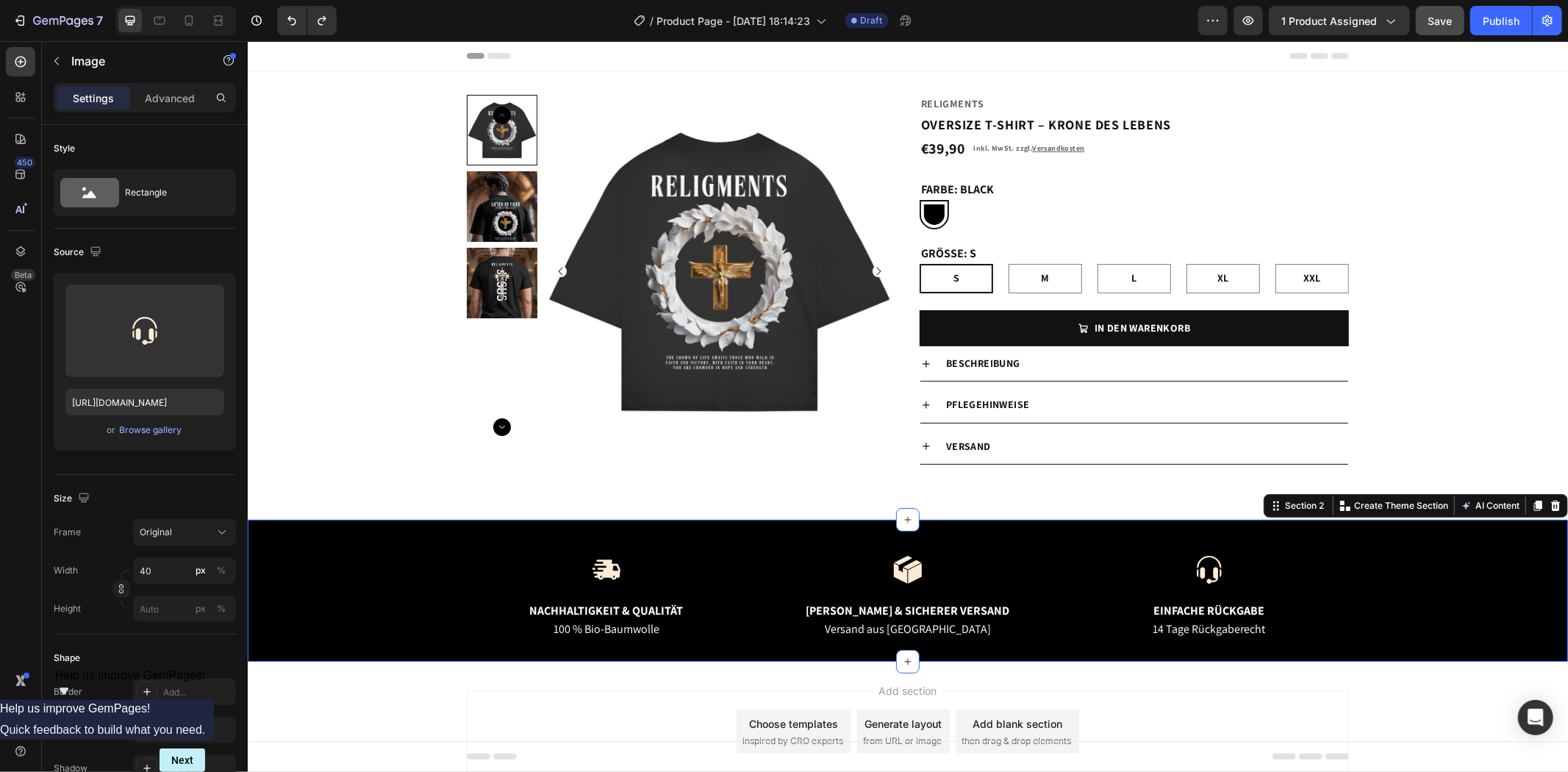
click at [1449, 563] on div "Image Nachhaltigkeit & Qualität Text Block 100 % Bio-Baumwolle Text Block Image…" at bounding box center [907, 608] width 1298 height 107
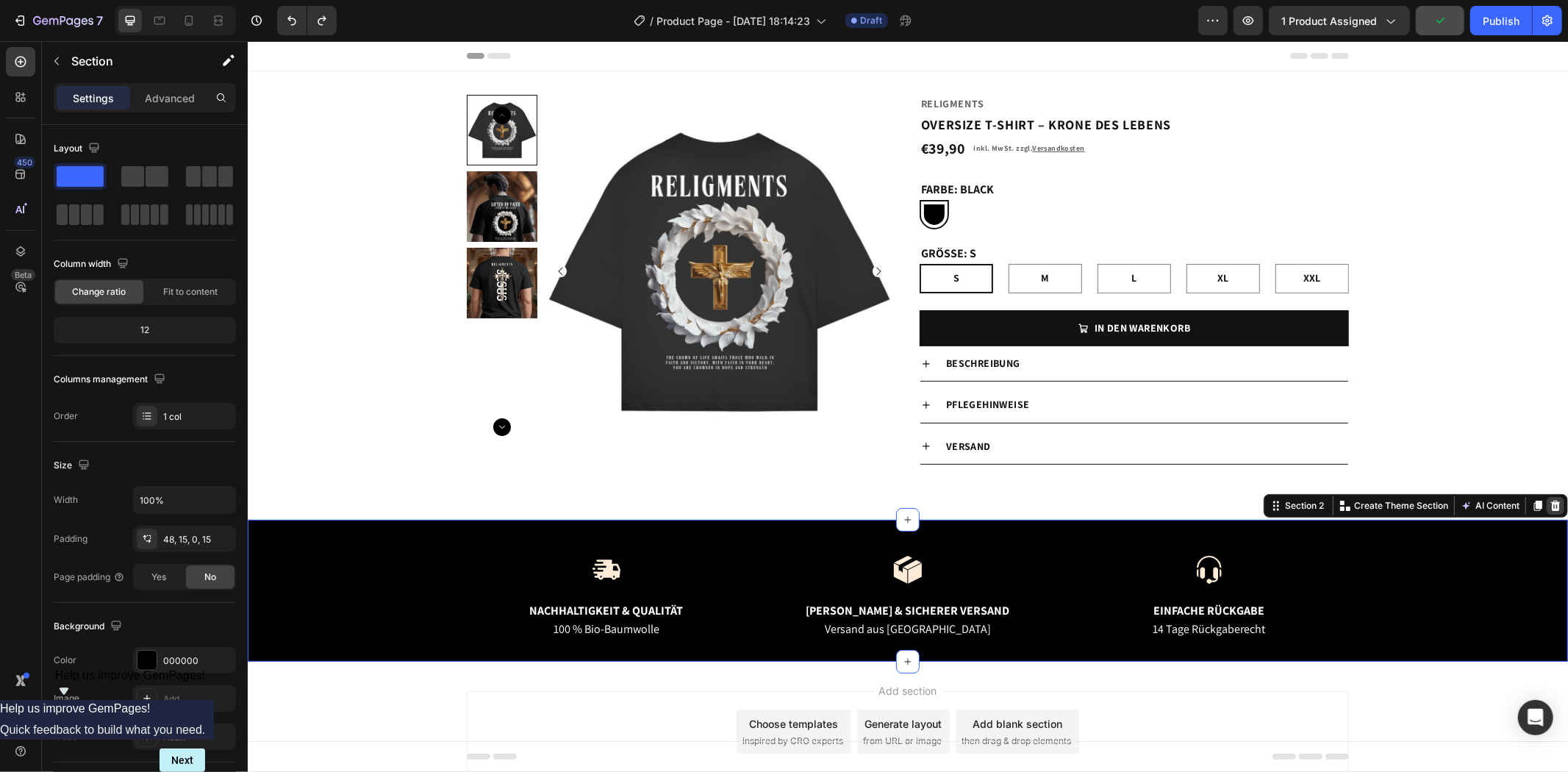
click at [1550, 507] on icon at bounding box center [1554, 505] width 10 height 10
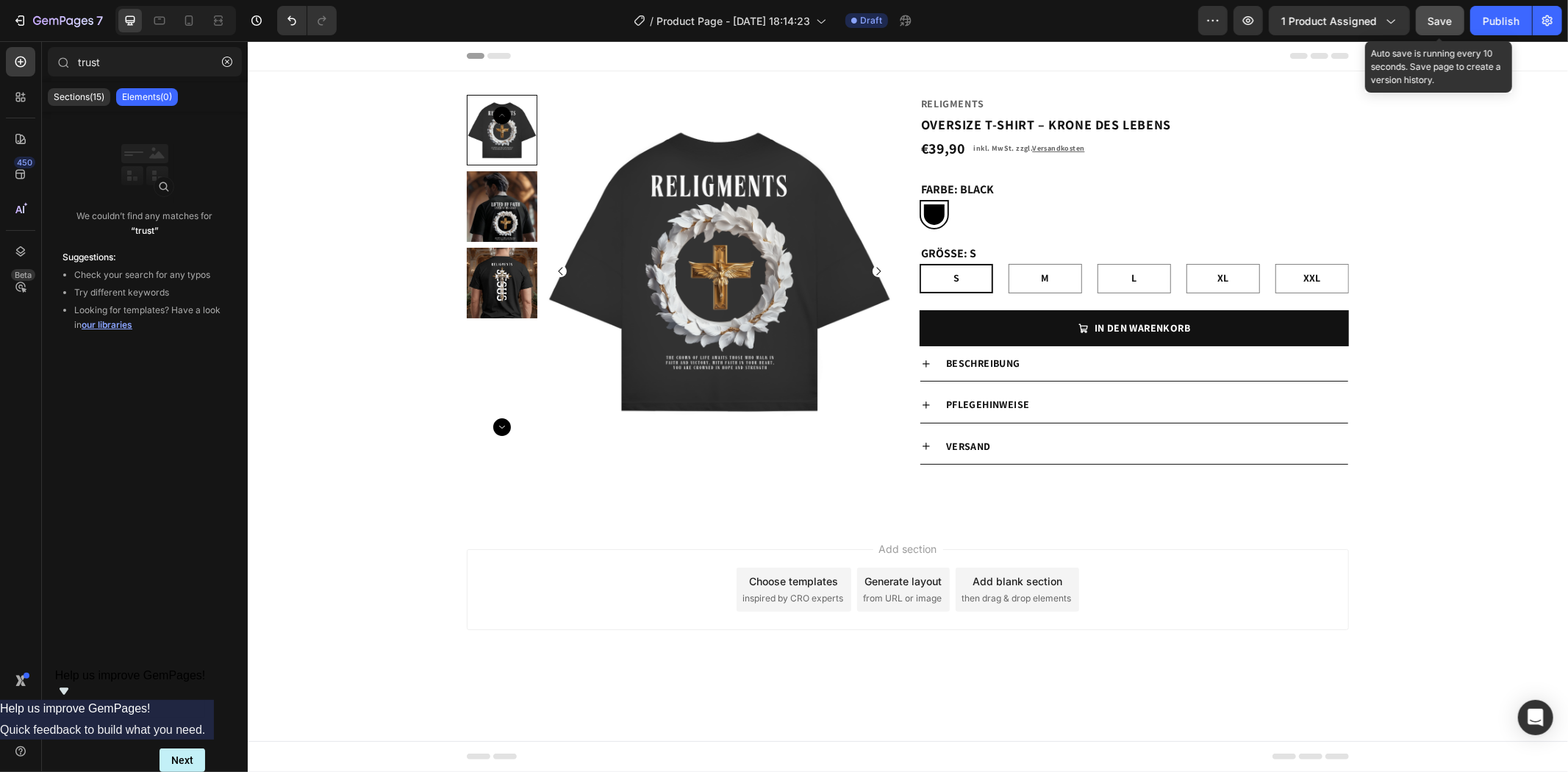
click at [1434, 19] on span "Save" at bounding box center [1440, 21] width 24 height 12
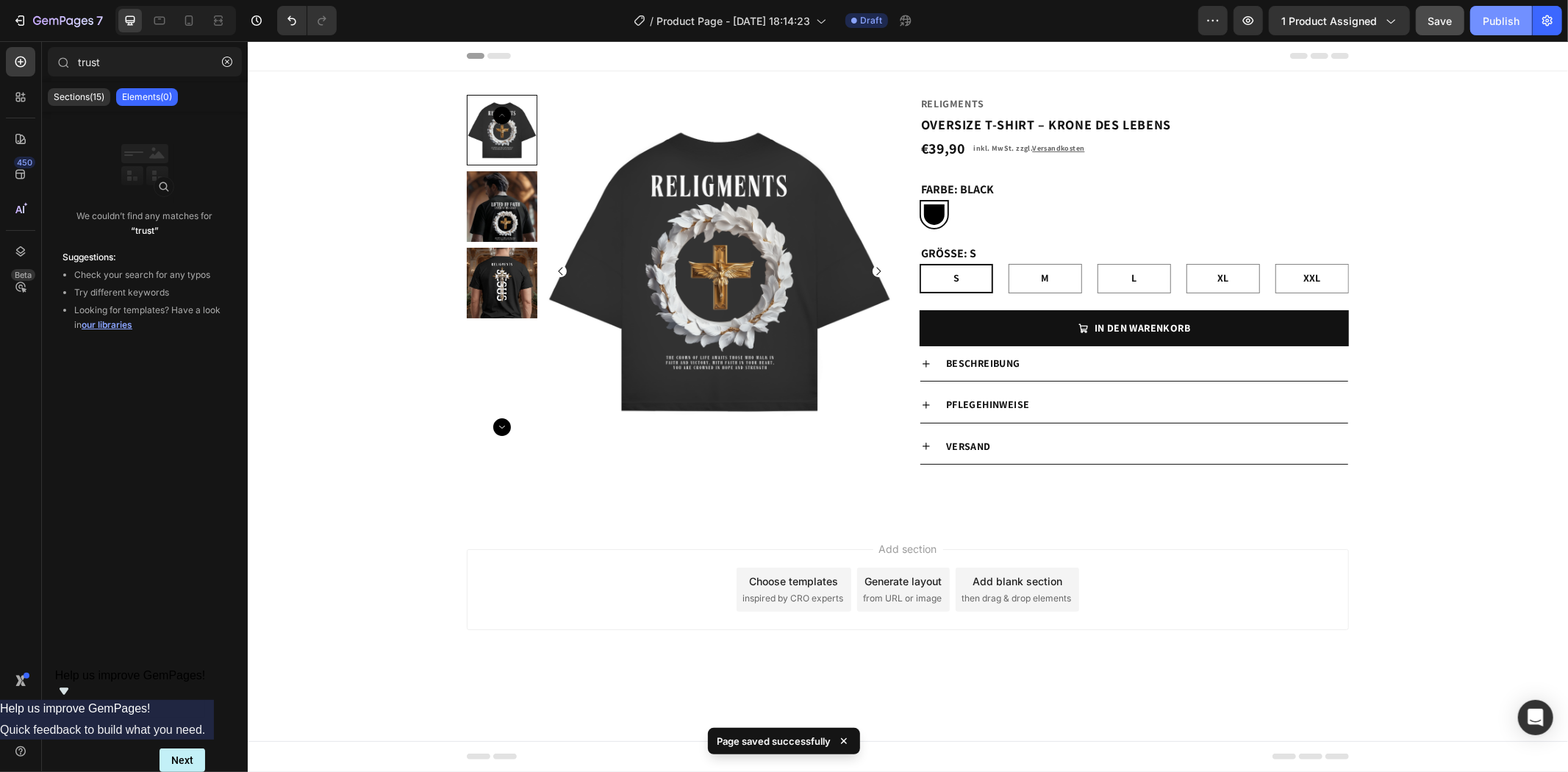
click at [1492, 23] on div "Publish" at bounding box center [1501, 21] width 36 height 16
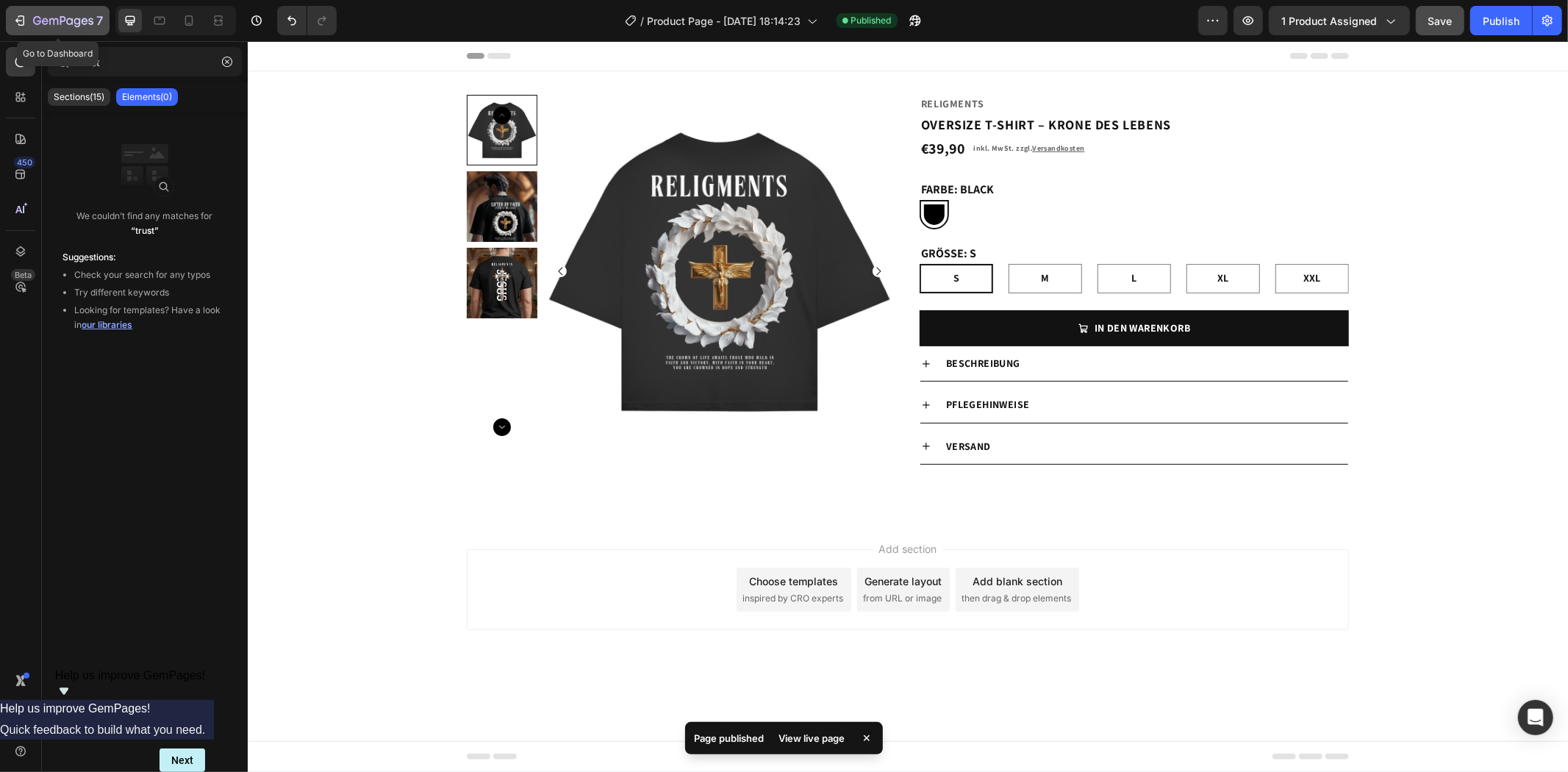
click at [26, 22] on icon "button" at bounding box center [19, 20] width 15 height 15
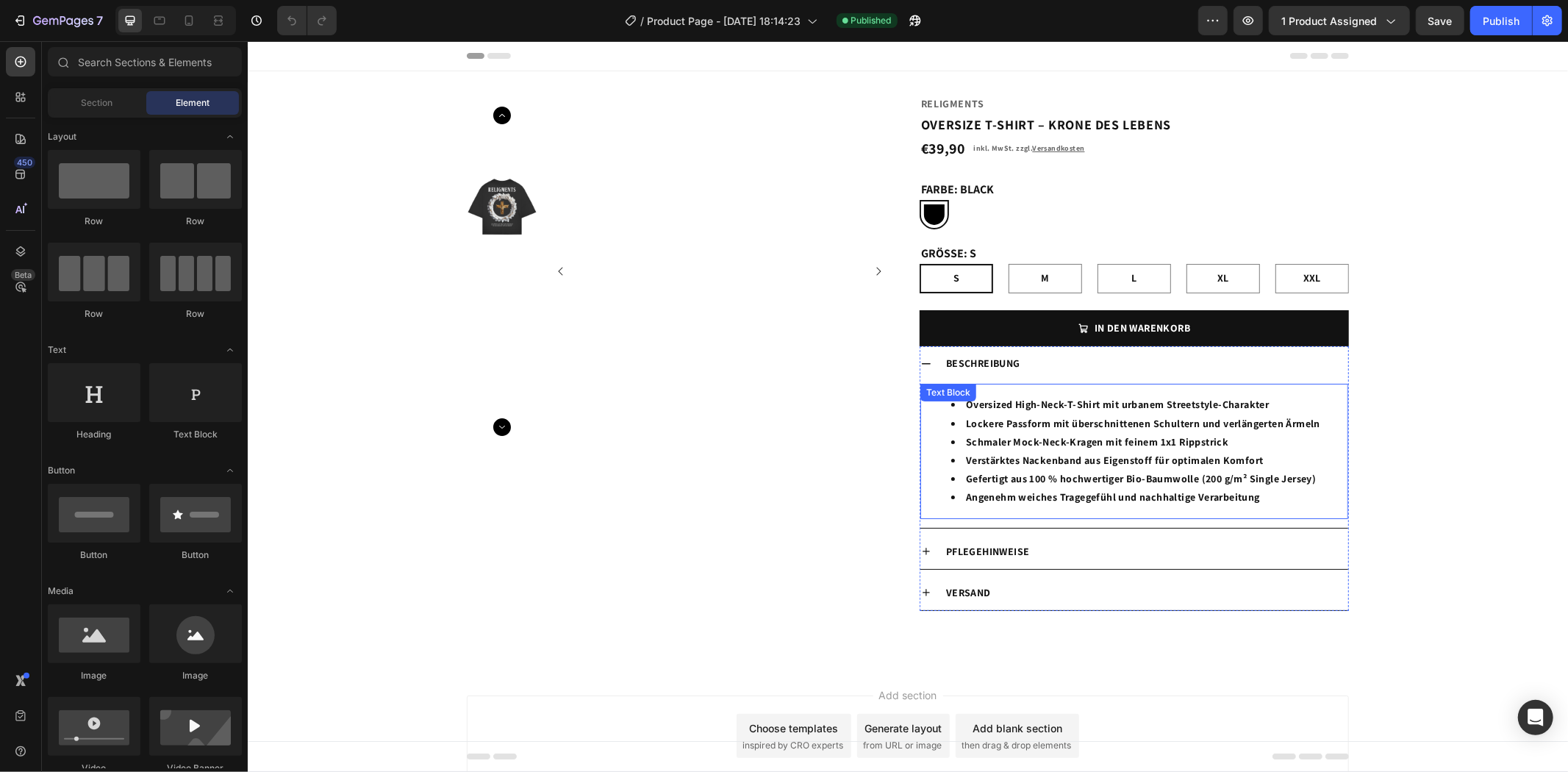
scroll to position [75, 0]
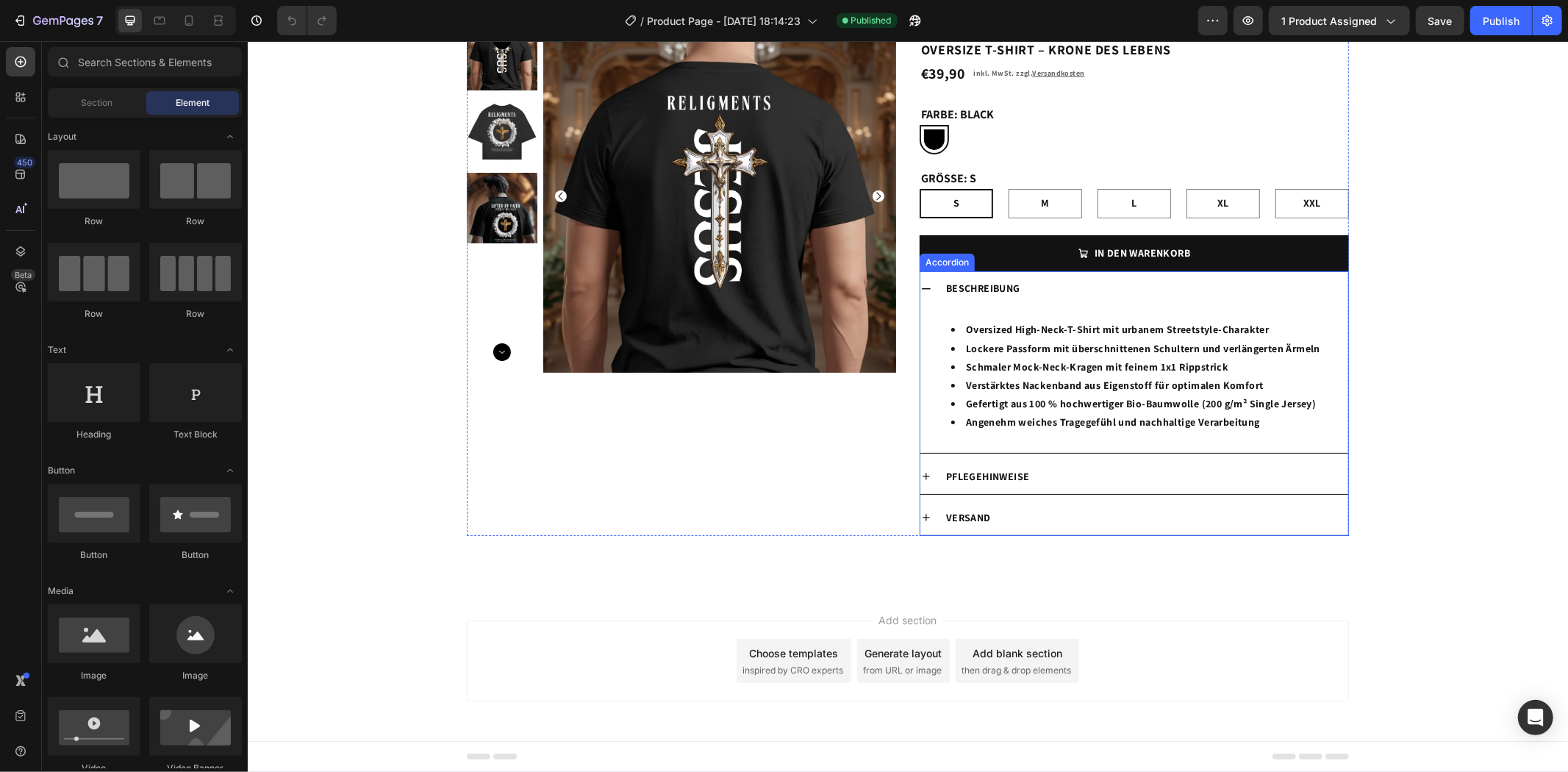
click at [922, 287] on icon at bounding box center [925, 288] width 9 height 2
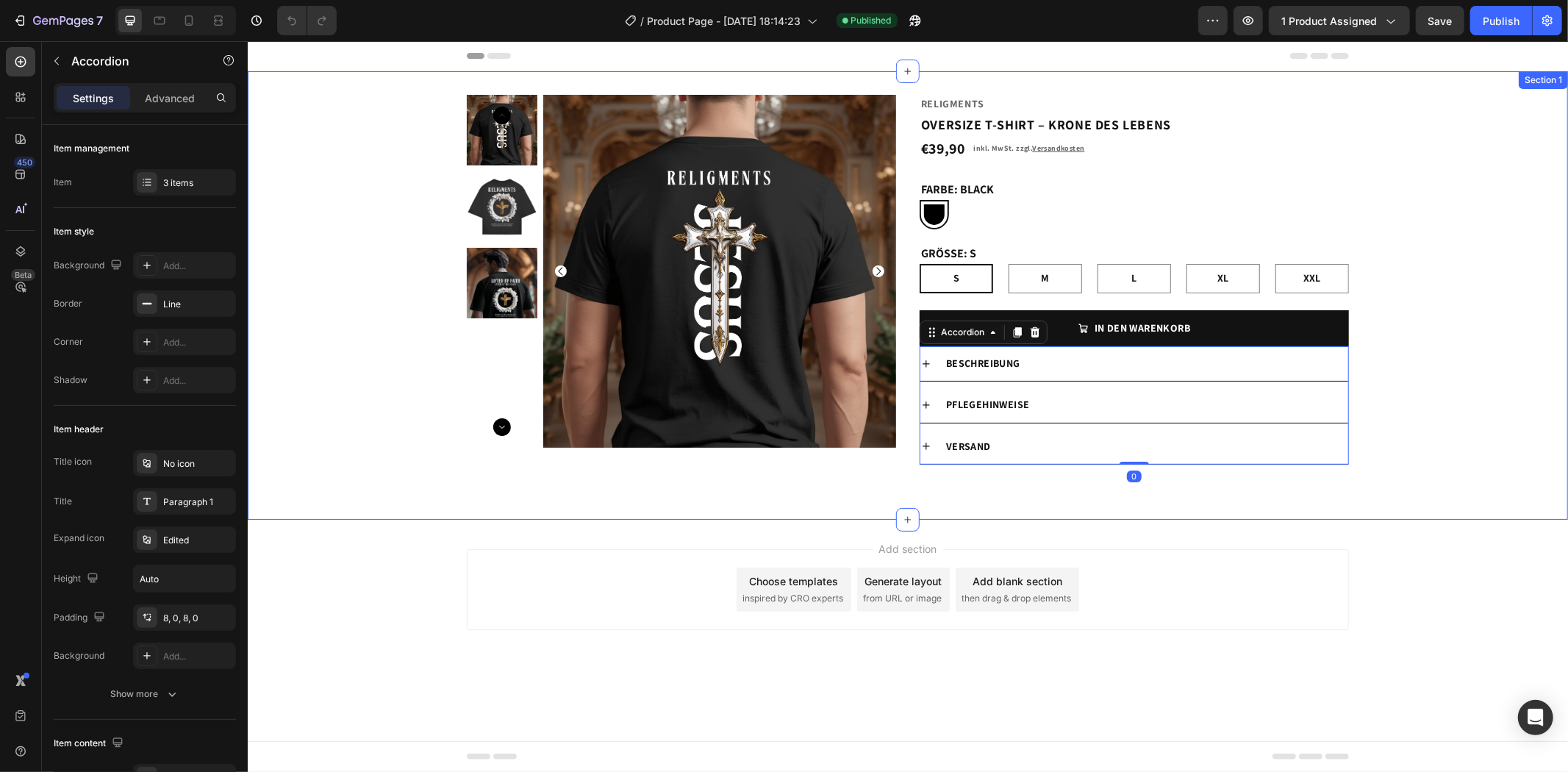
scroll to position [0, 0]
click at [1462, 225] on div "Product Images Religments Product Vendor OVERSIZE T-SHIRT – KRONE DES LEBENS Pr…" at bounding box center [906, 295] width 1320 height 402
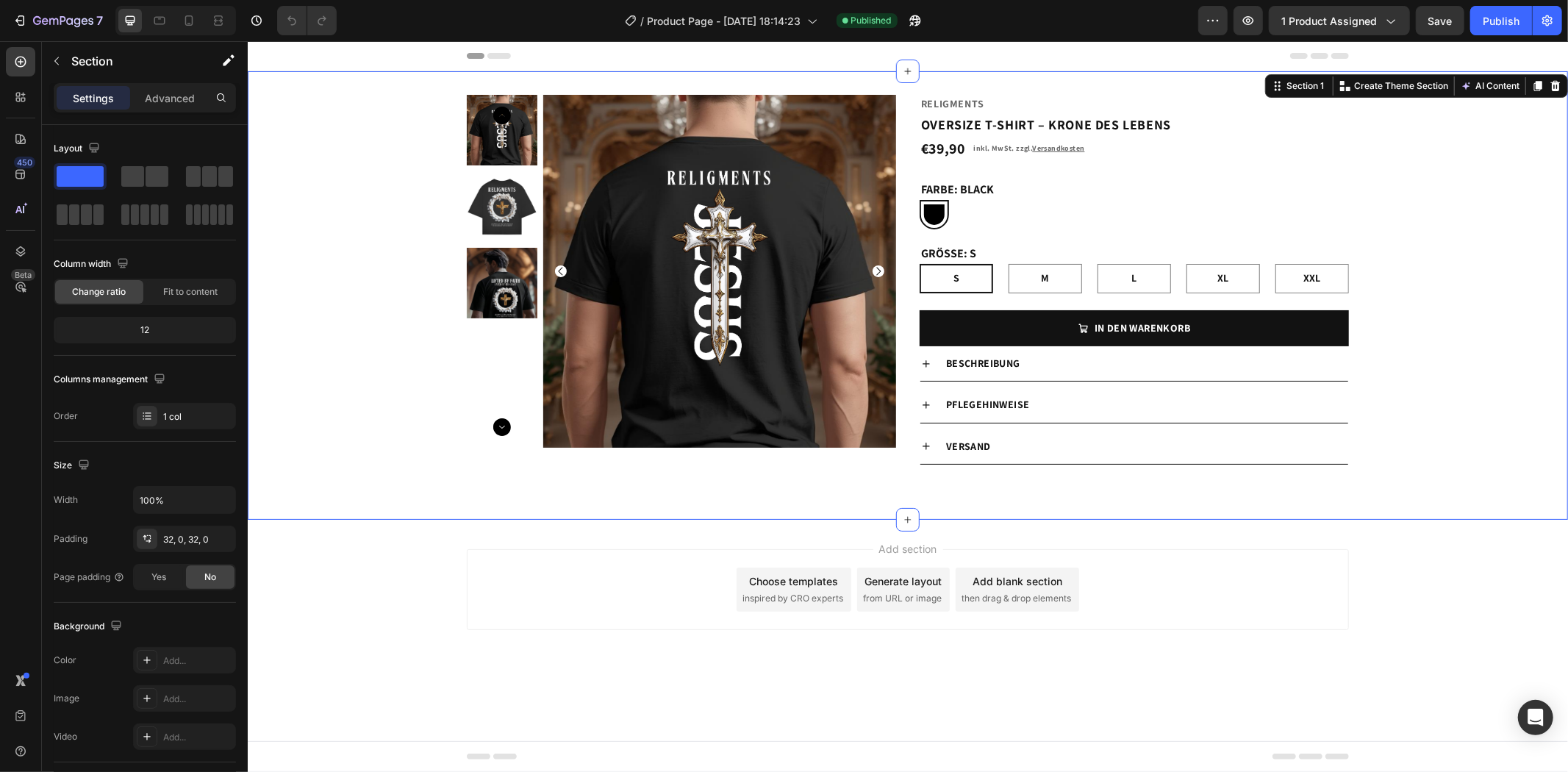
click at [1381, 629] on div "Add section Choose templates inspired by CRO experts Generate layout from URL o…" at bounding box center [906, 609] width 1320 height 181
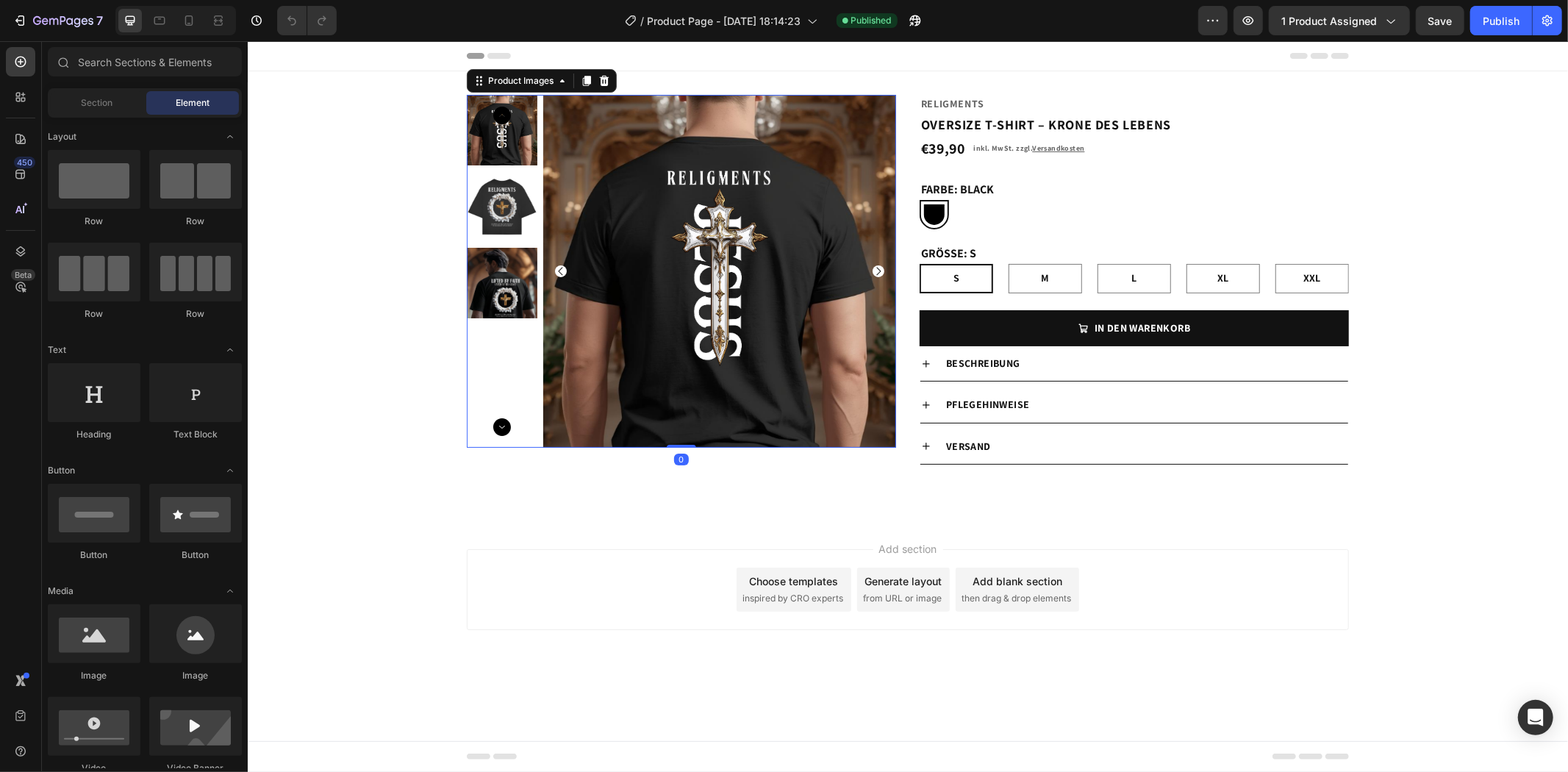
click at [496, 142] on img at bounding box center [502, 130] width 71 height 71
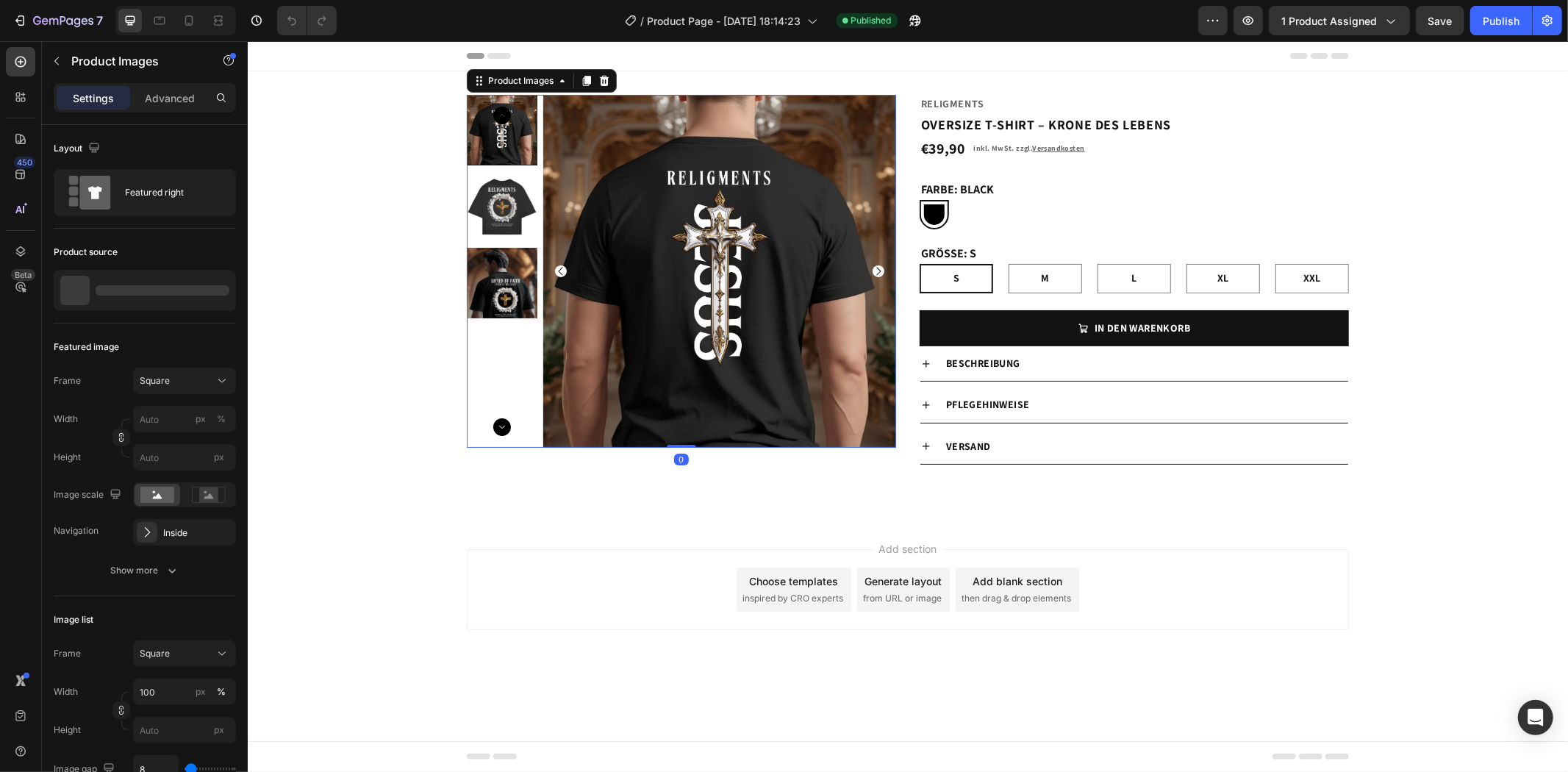
click at [517, 216] on img at bounding box center [502, 206] width 71 height 71
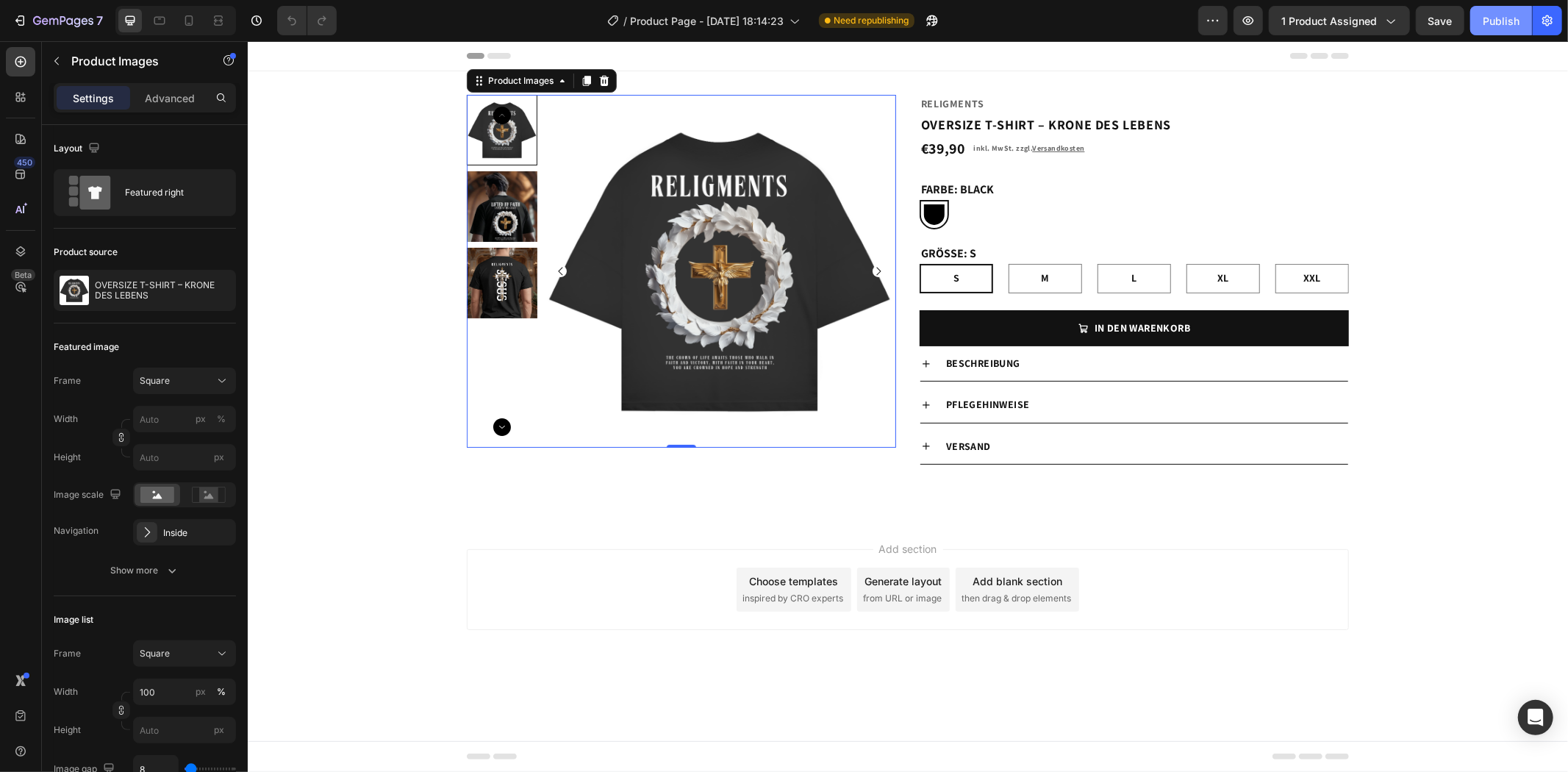
click at [1495, 19] on div "Publish" at bounding box center [1501, 21] width 36 height 16
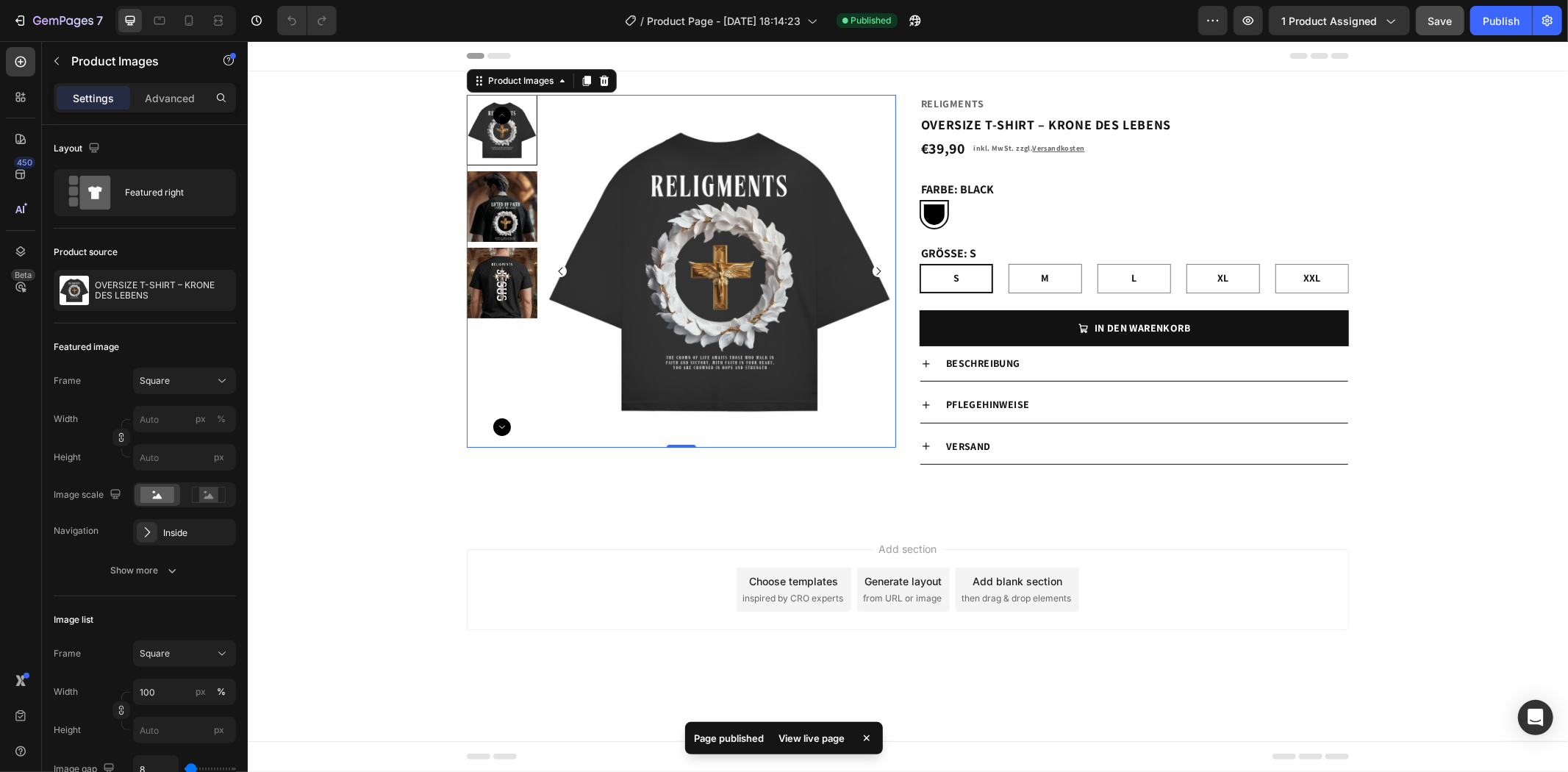
click at [1431, 17] on span "Save" at bounding box center [1440, 21] width 24 height 12
click at [20, 17] on icon "button" at bounding box center [19, 20] width 15 height 15
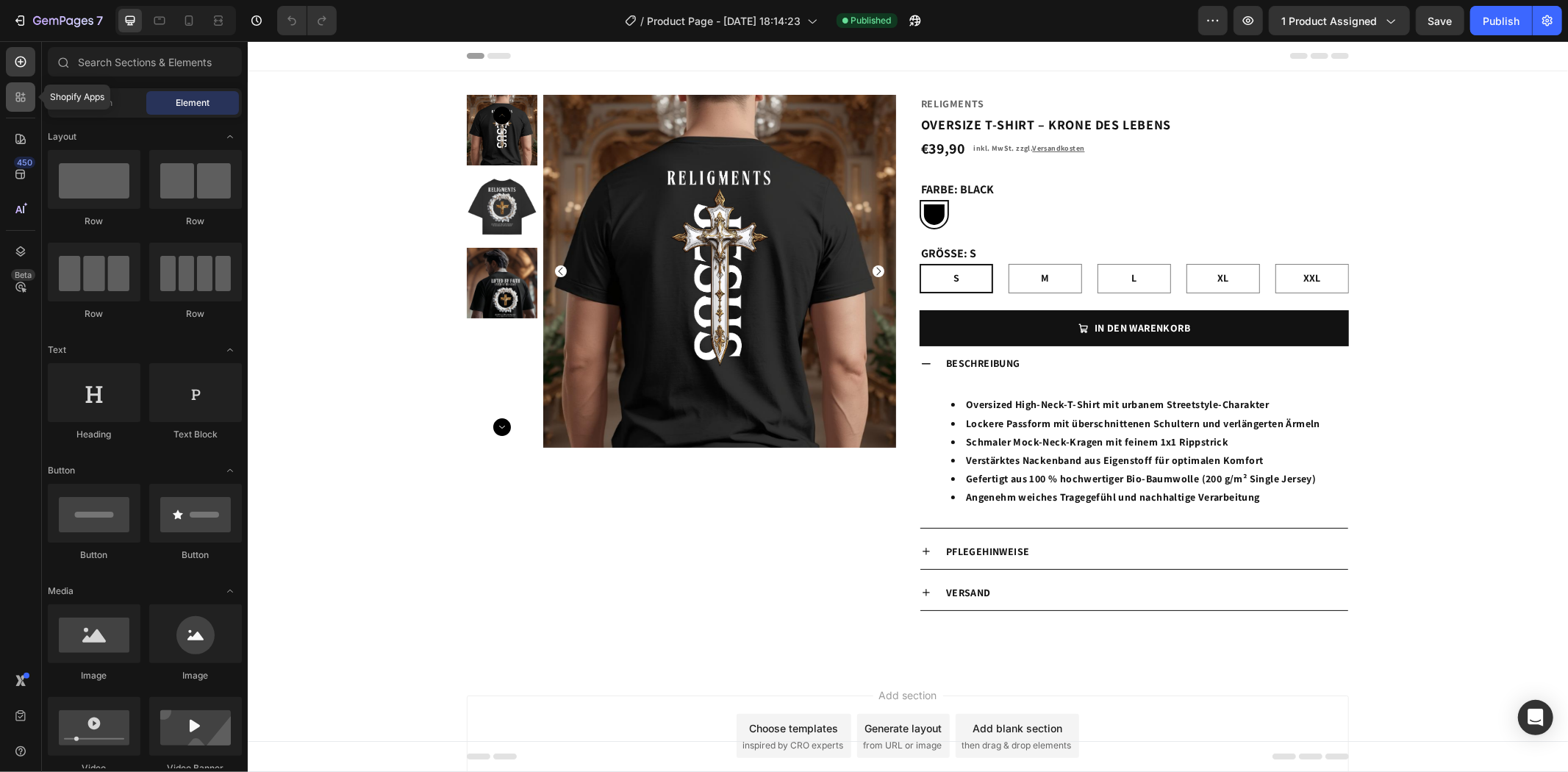
click at [16, 103] on icon at bounding box center [20, 97] width 15 height 15
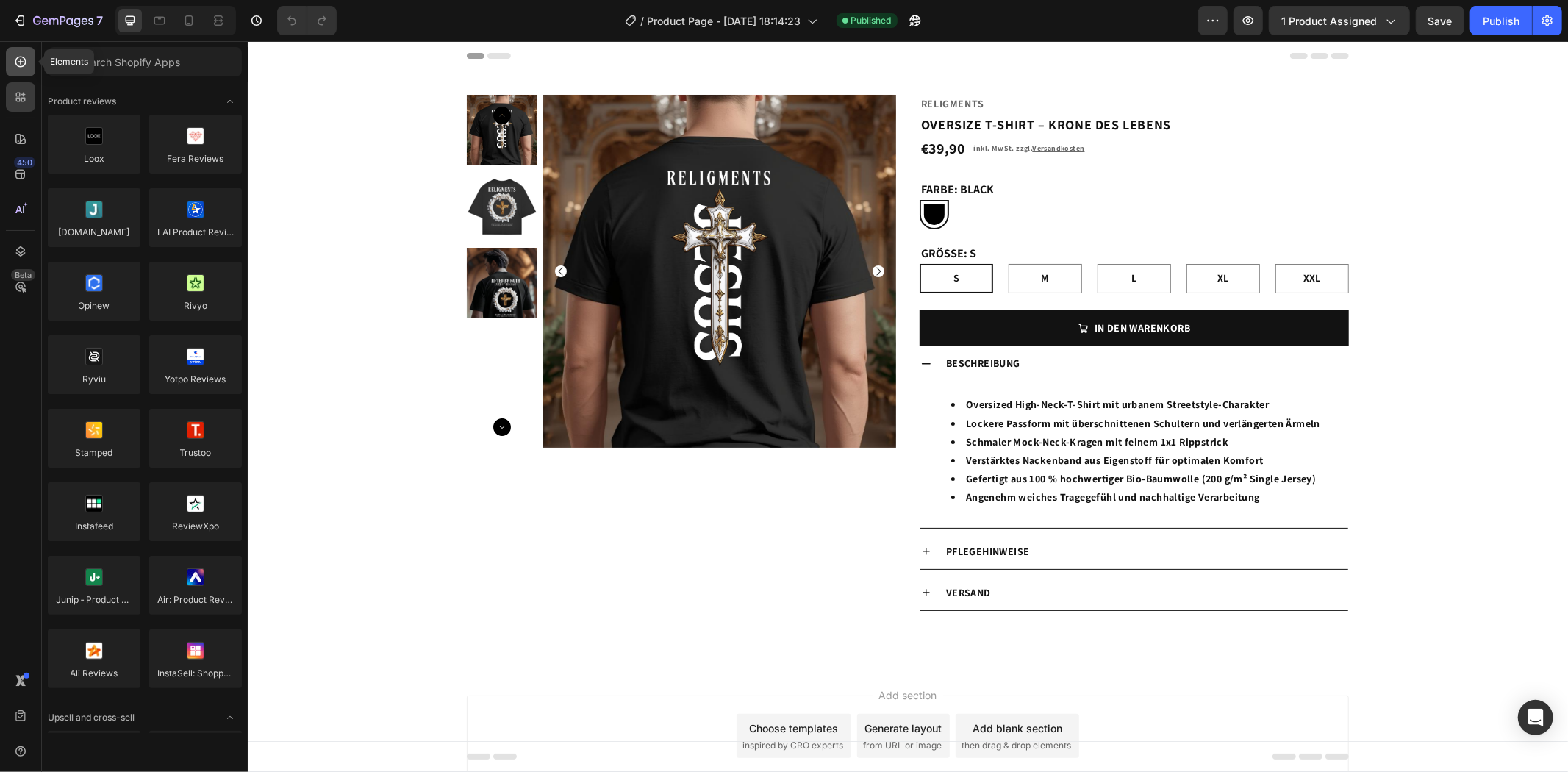
click at [11, 70] on div at bounding box center [21, 61] width 29 height 29
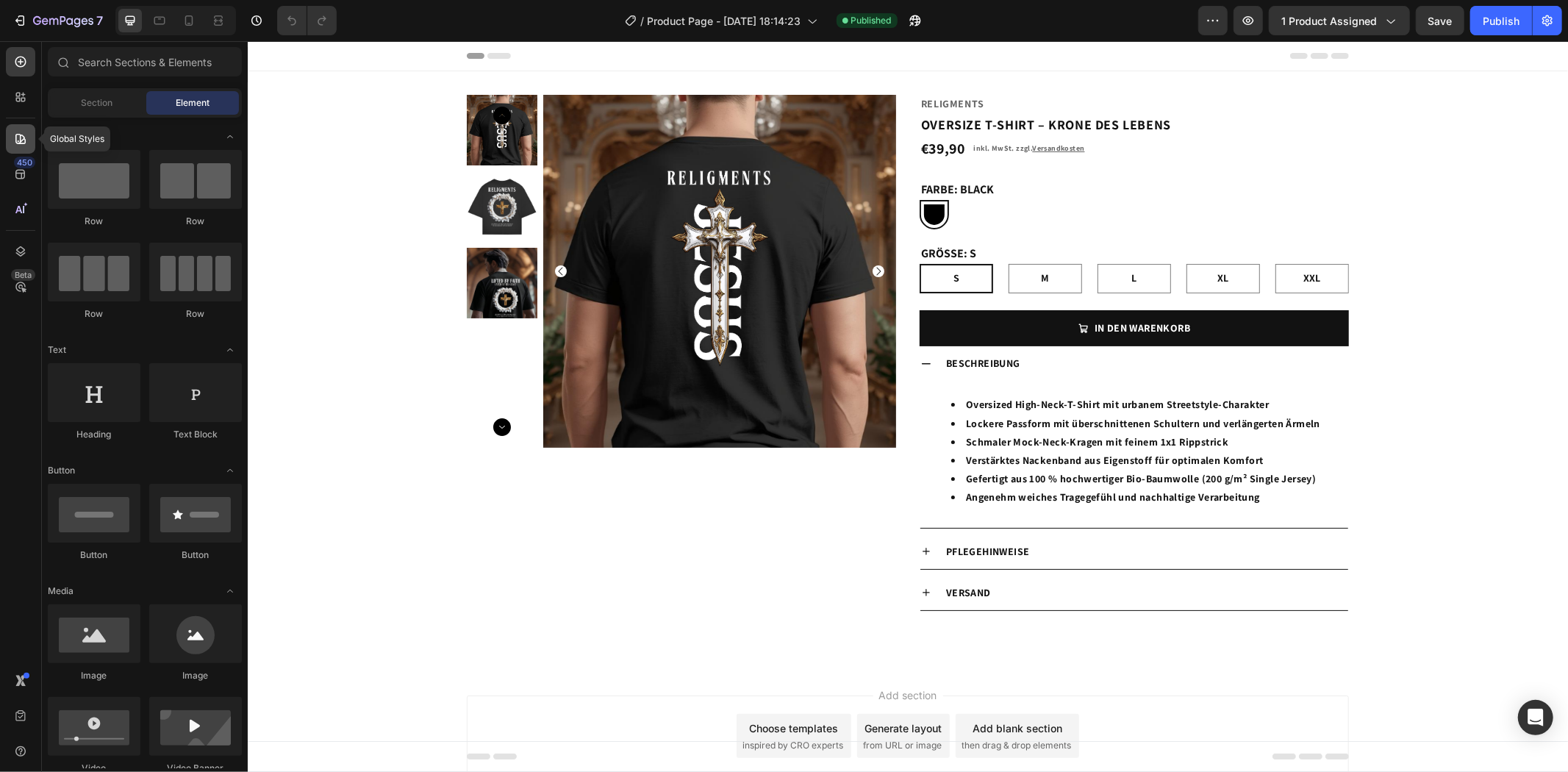
click at [27, 136] on icon at bounding box center [20, 138] width 15 height 15
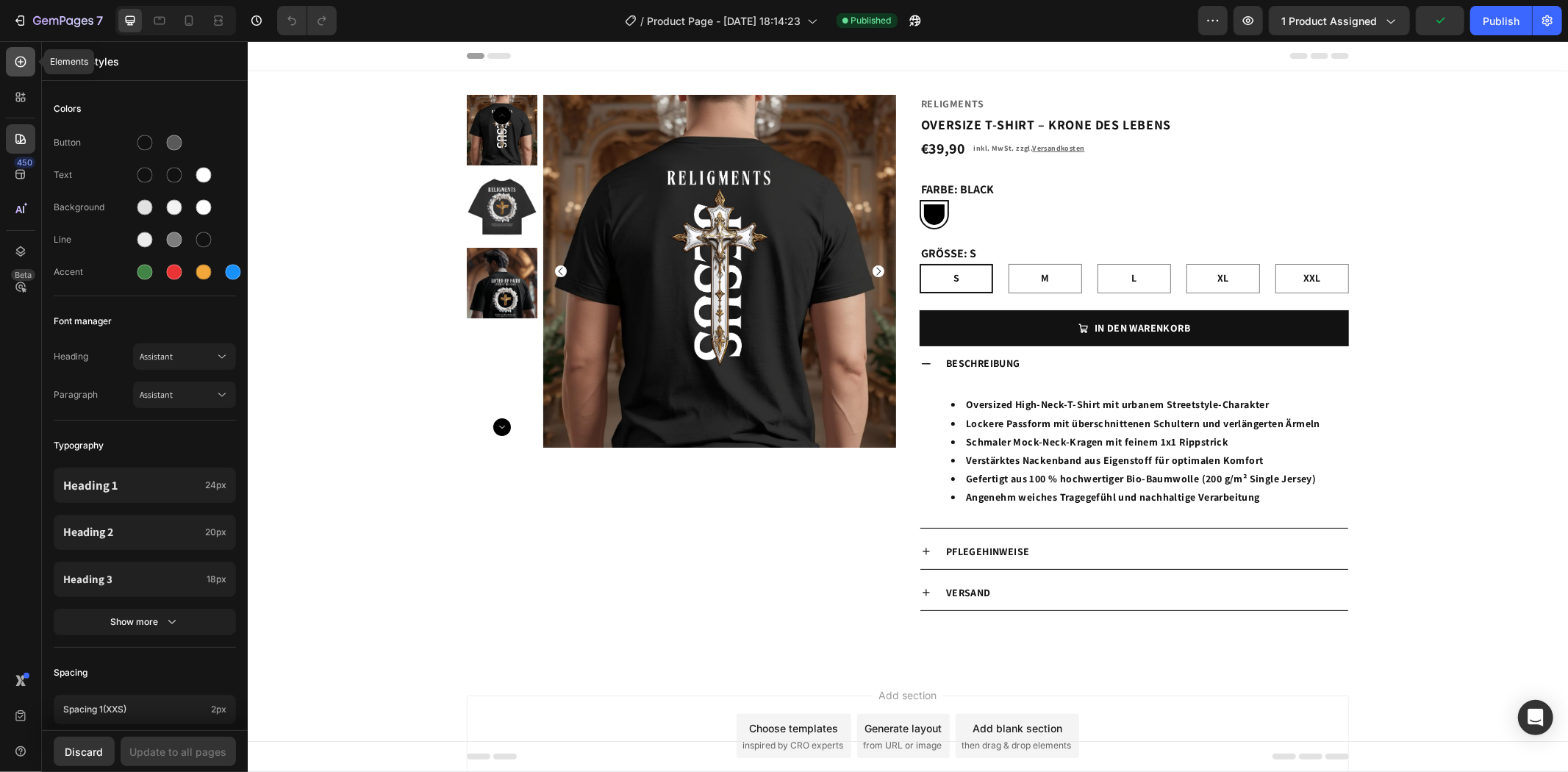
click at [13, 56] on icon at bounding box center [20, 61] width 15 height 15
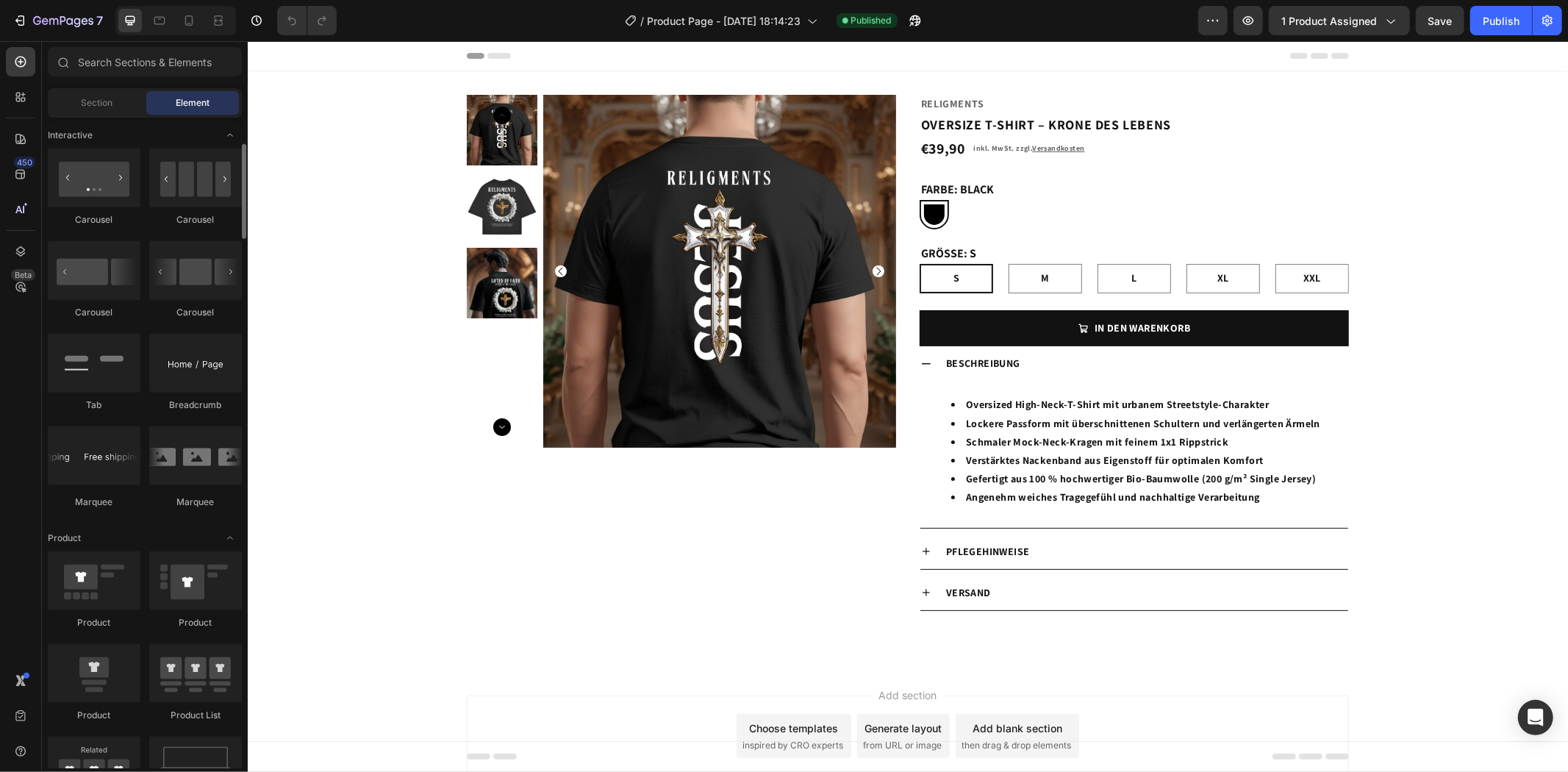
scroll to position [980, 0]
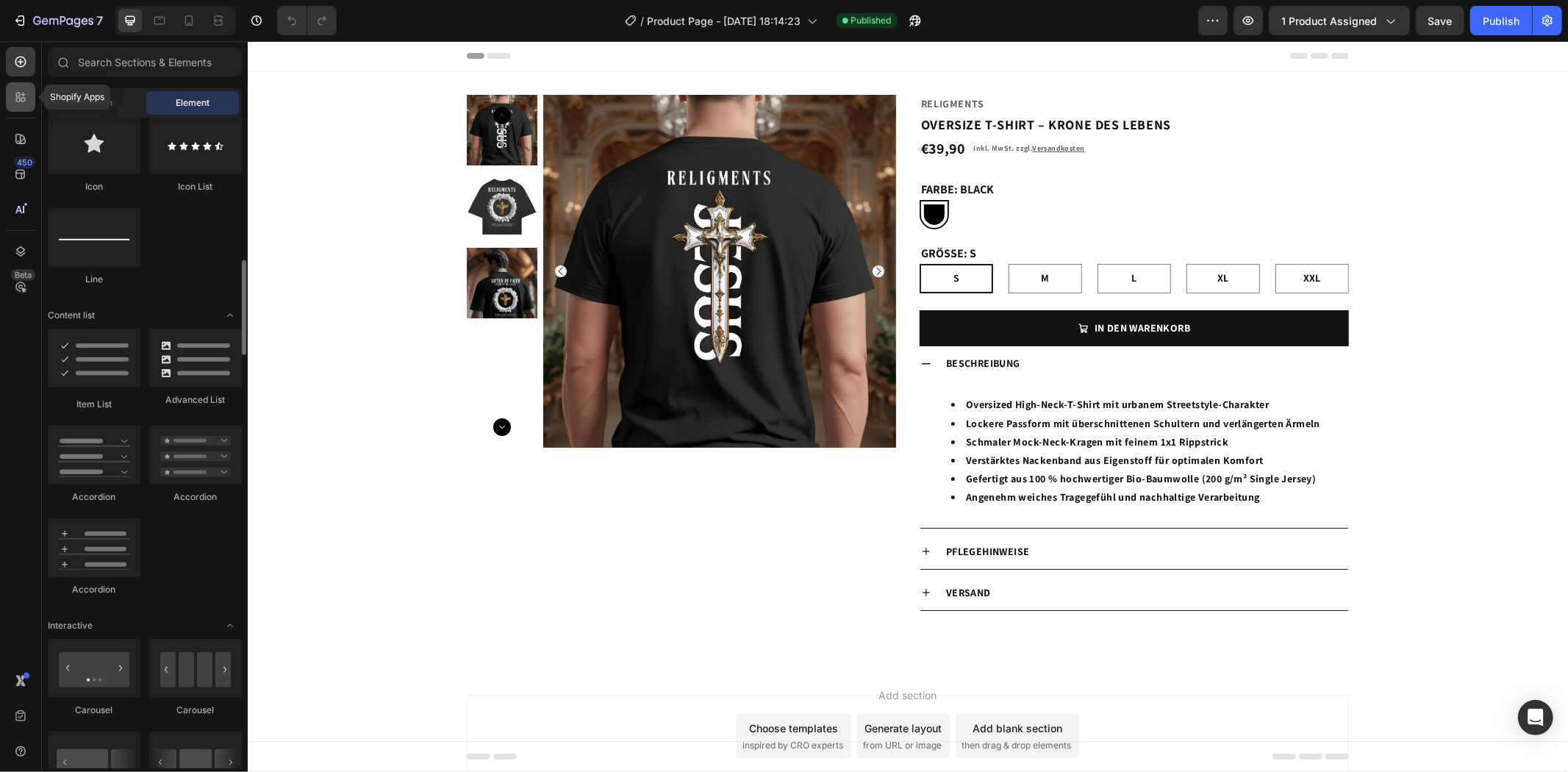
click at [19, 94] on icon at bounding box center [18, 94] width 4 height 4
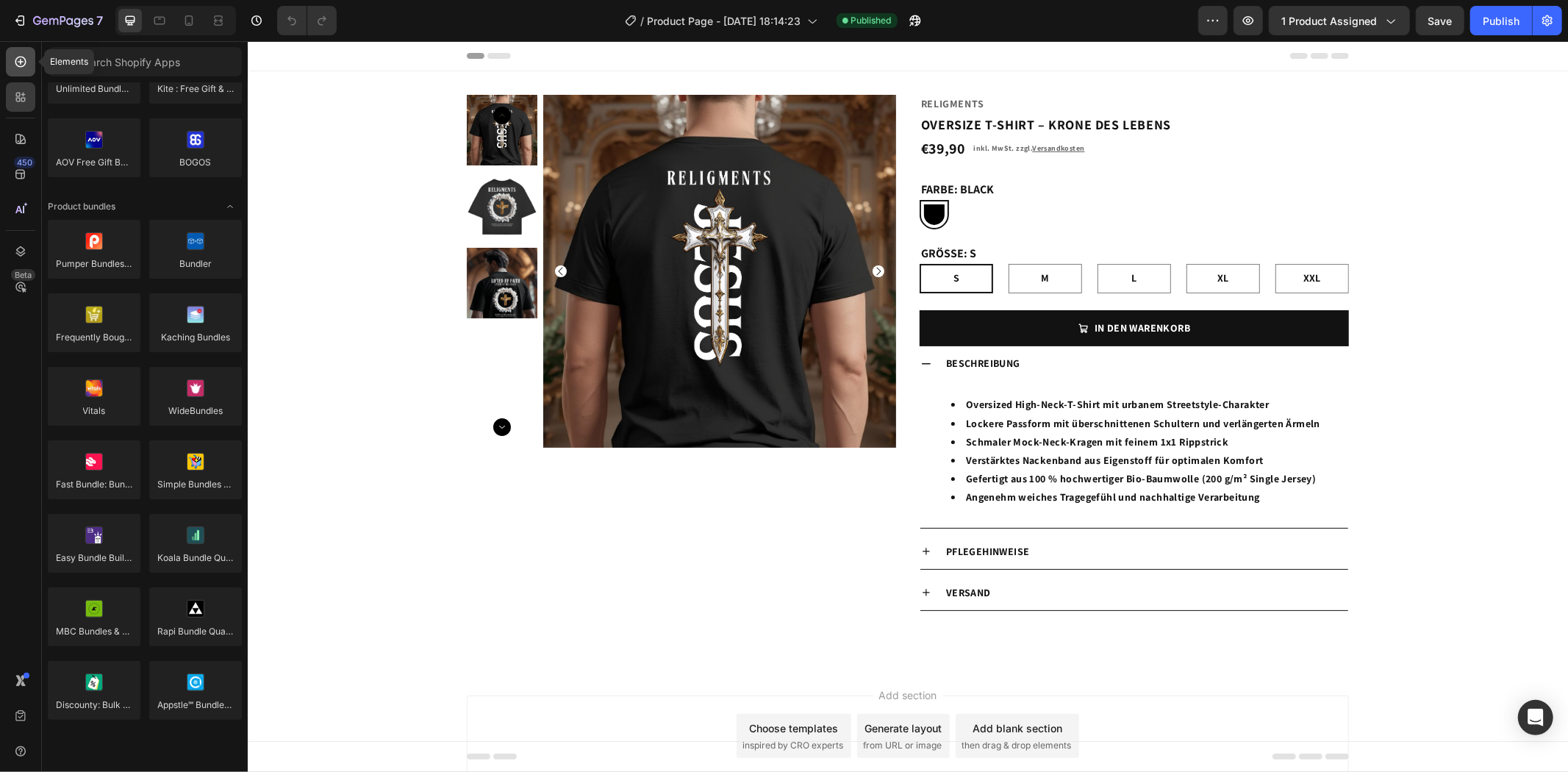
click at [15, 61] on icon at bounding box center [20, 61] width 15 height 15
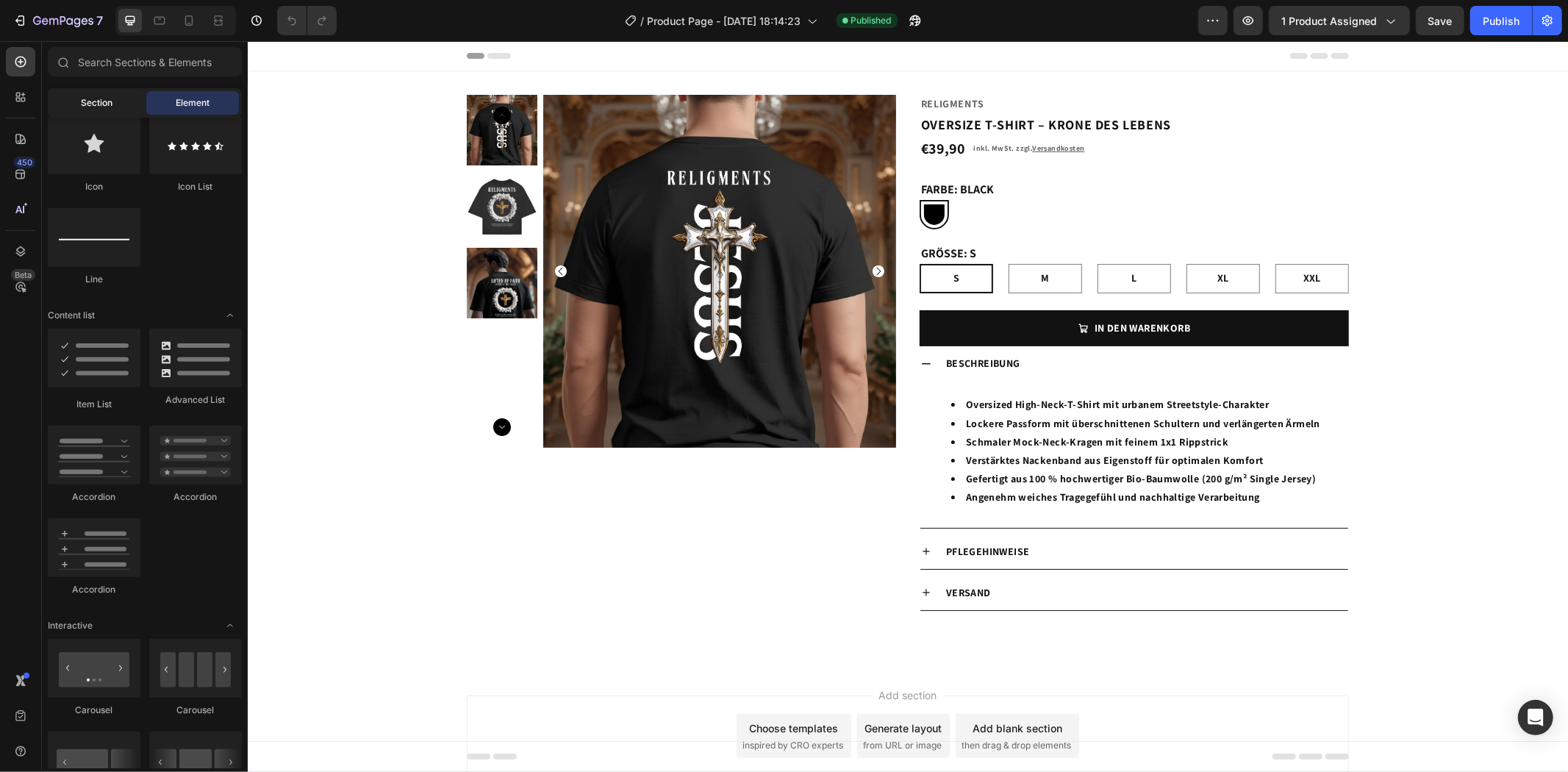
click at [113, 93] on div "Section" at bounding box center [97, 102] width 93 height 23
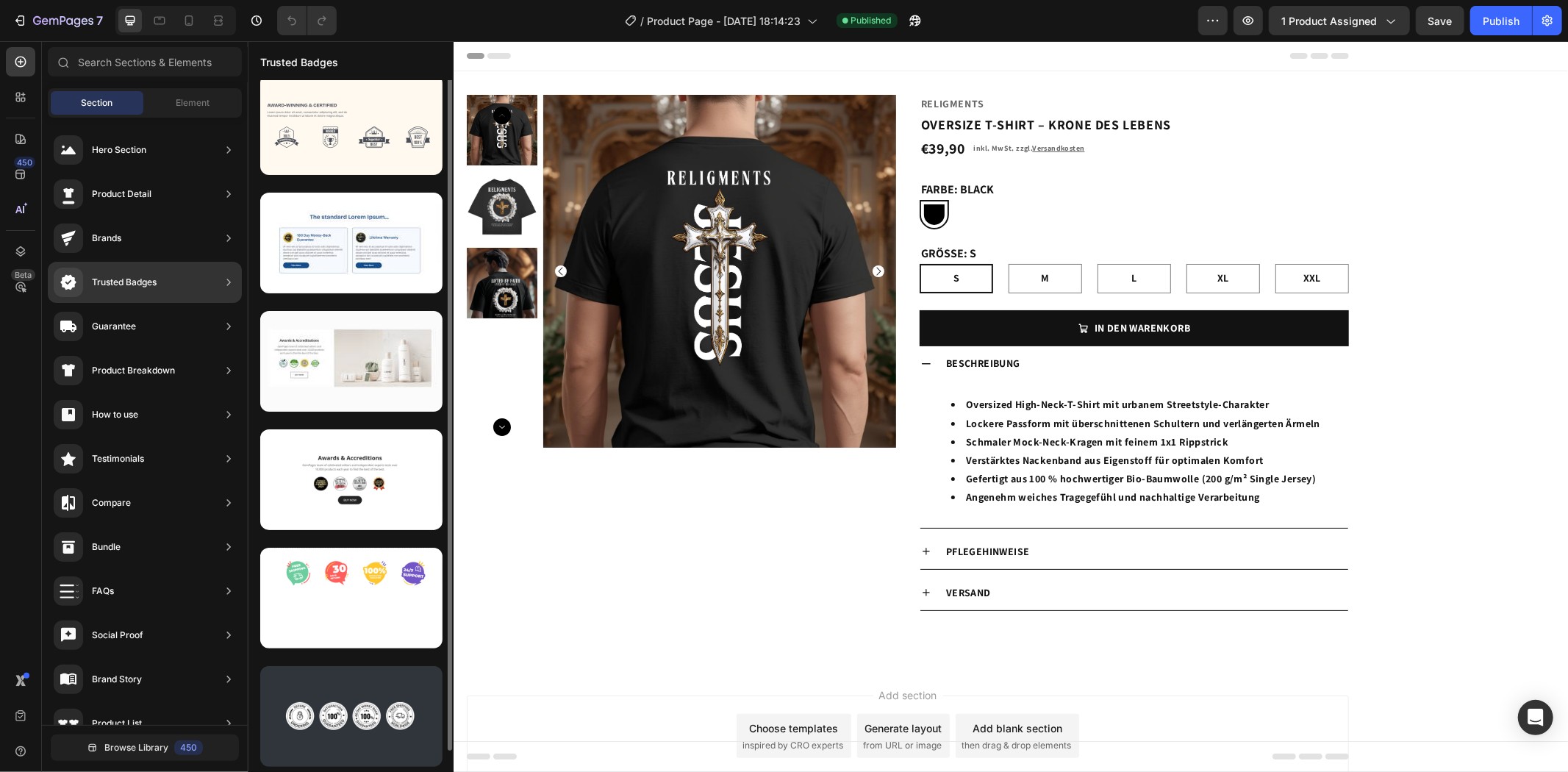
scroll to position [0, 0]
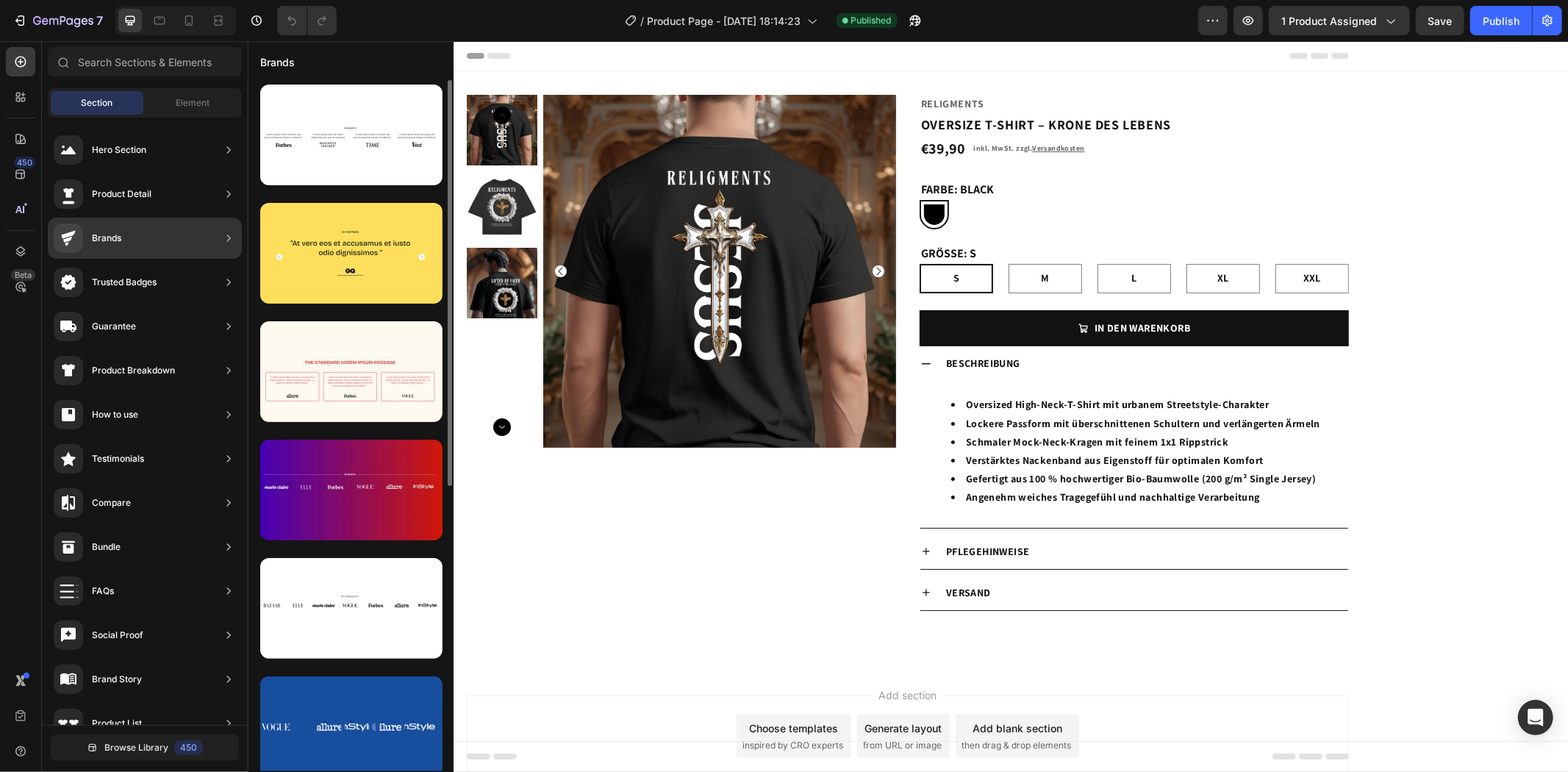
click at [144, 240] on div "Brands" at bounding box center [145, 238] width 194 height 42
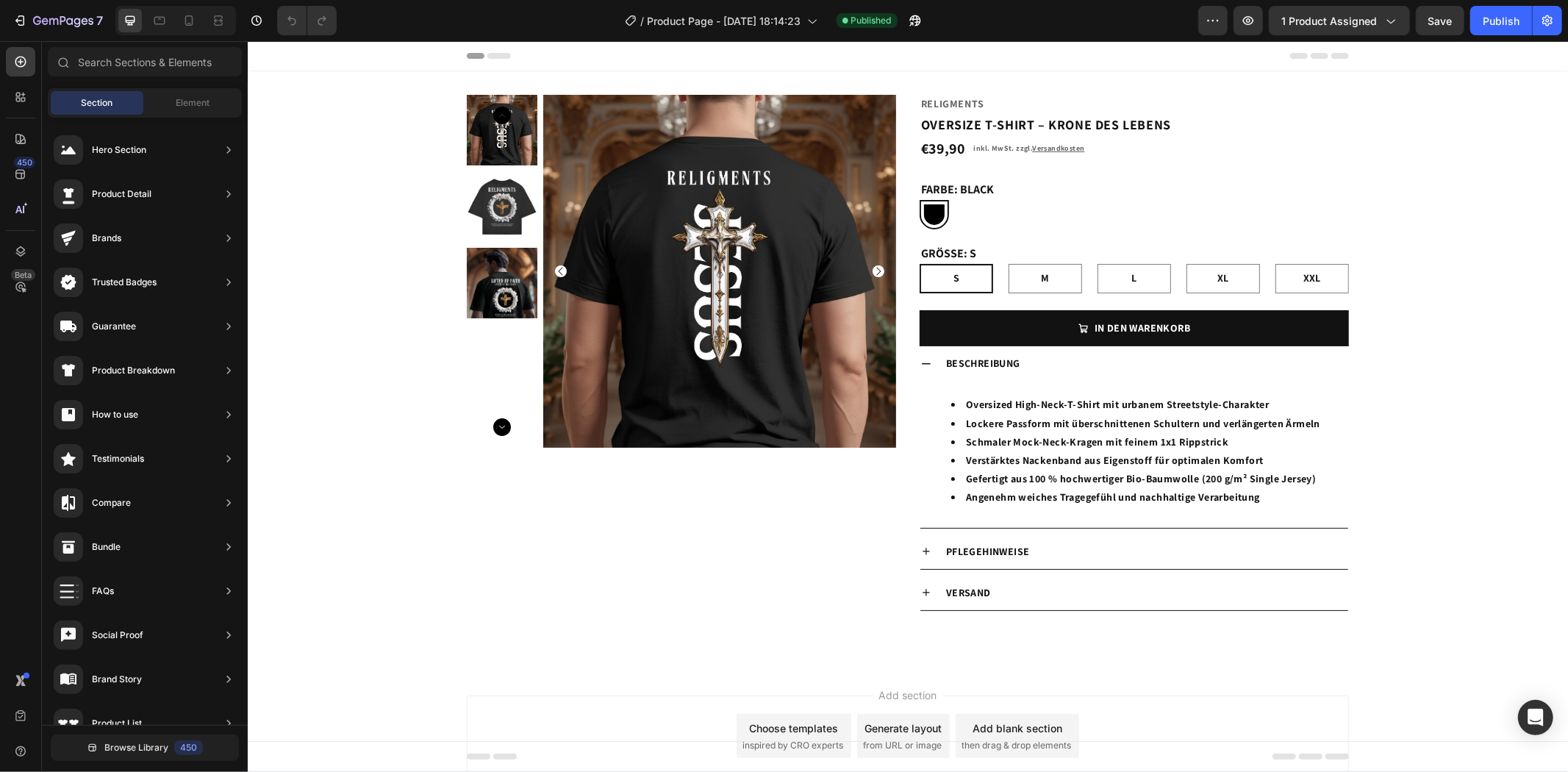
drag, startPoint x: 698, startPoint y: 607, endPoint x: 440, endPoint y: 614, distance: 258.1
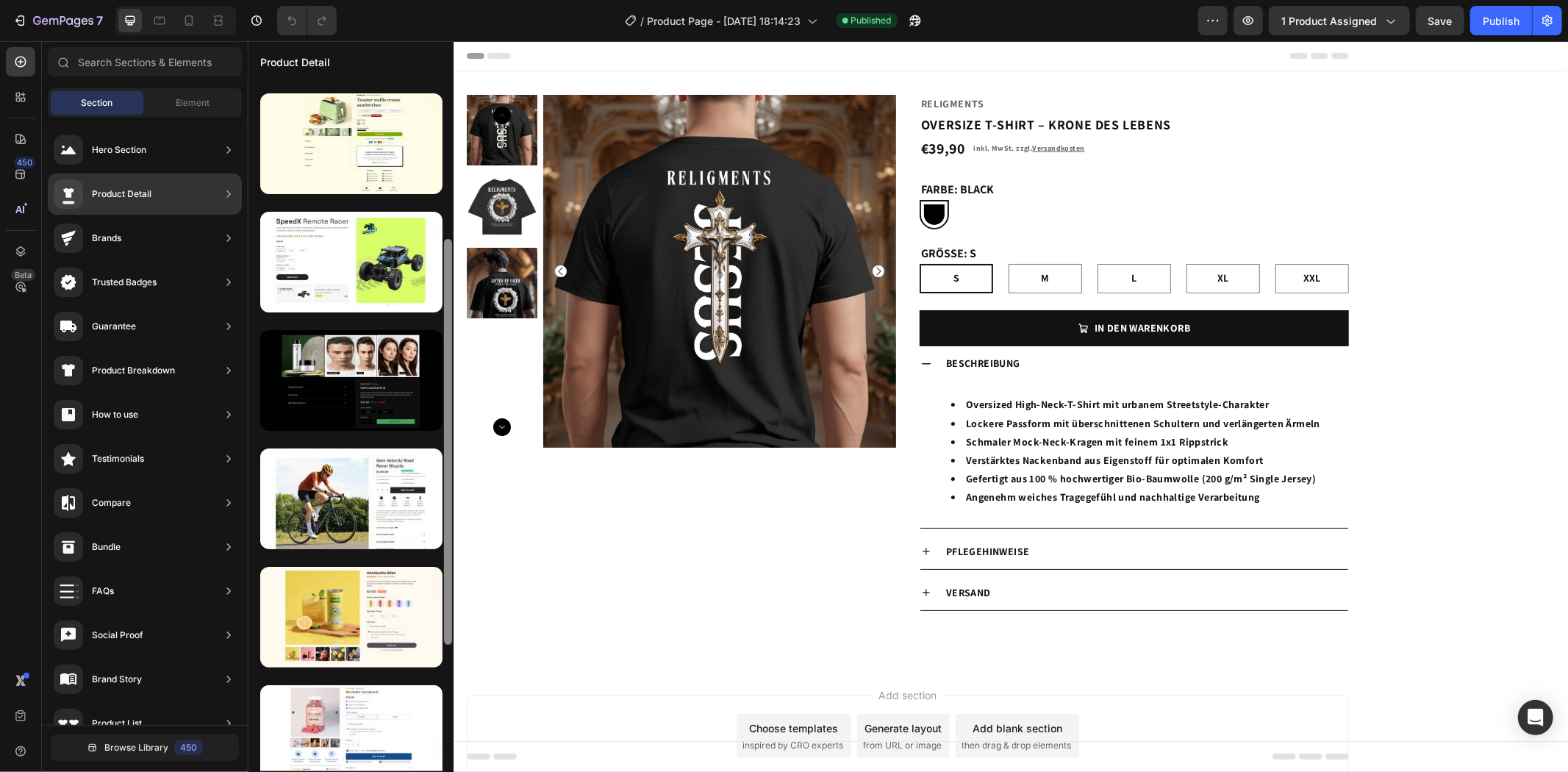
scroll to position [243, 0]
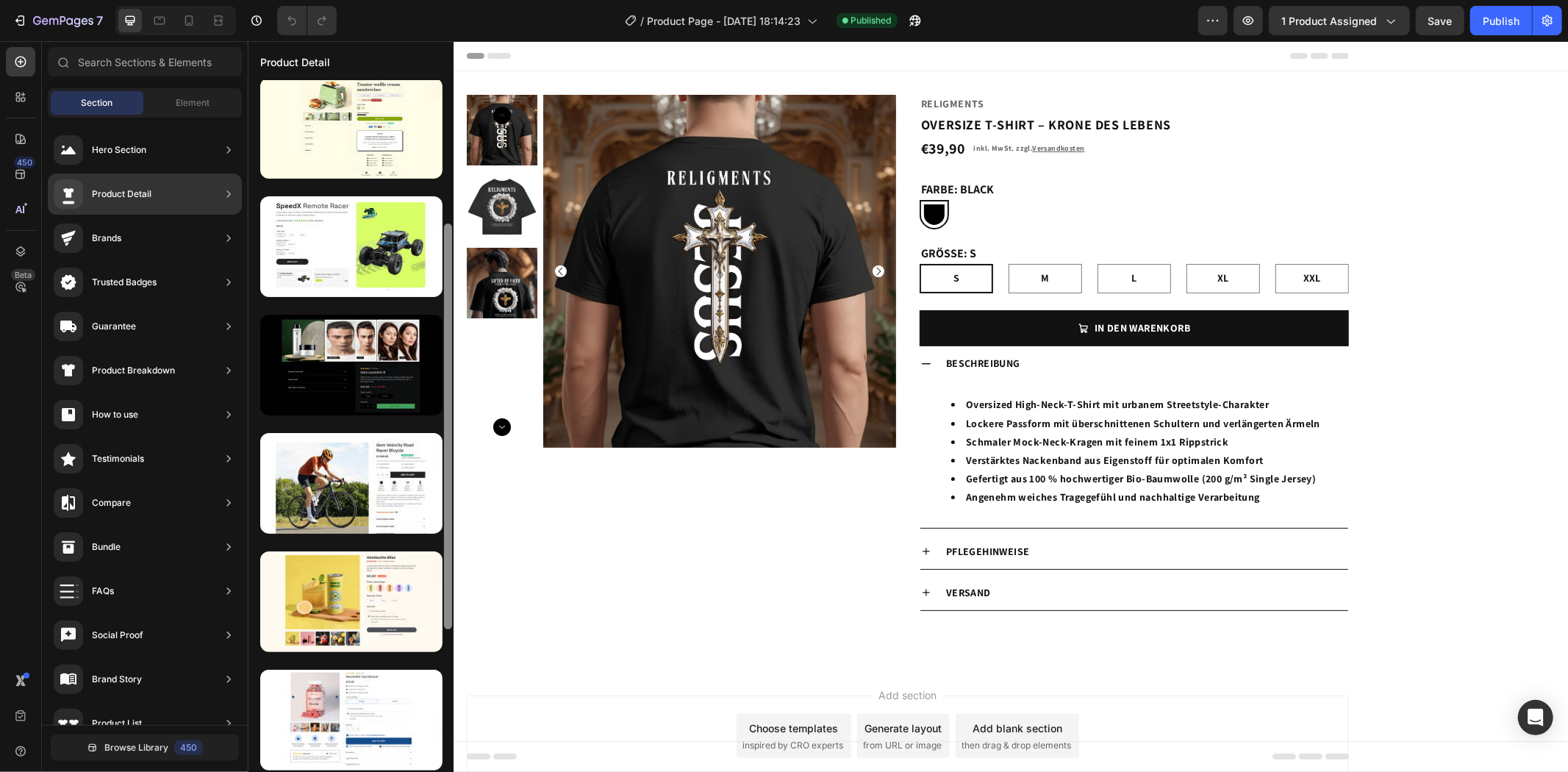
click at [145, 184] on div "Product Detail" at bounding box center [102, 194] width 98 height 29
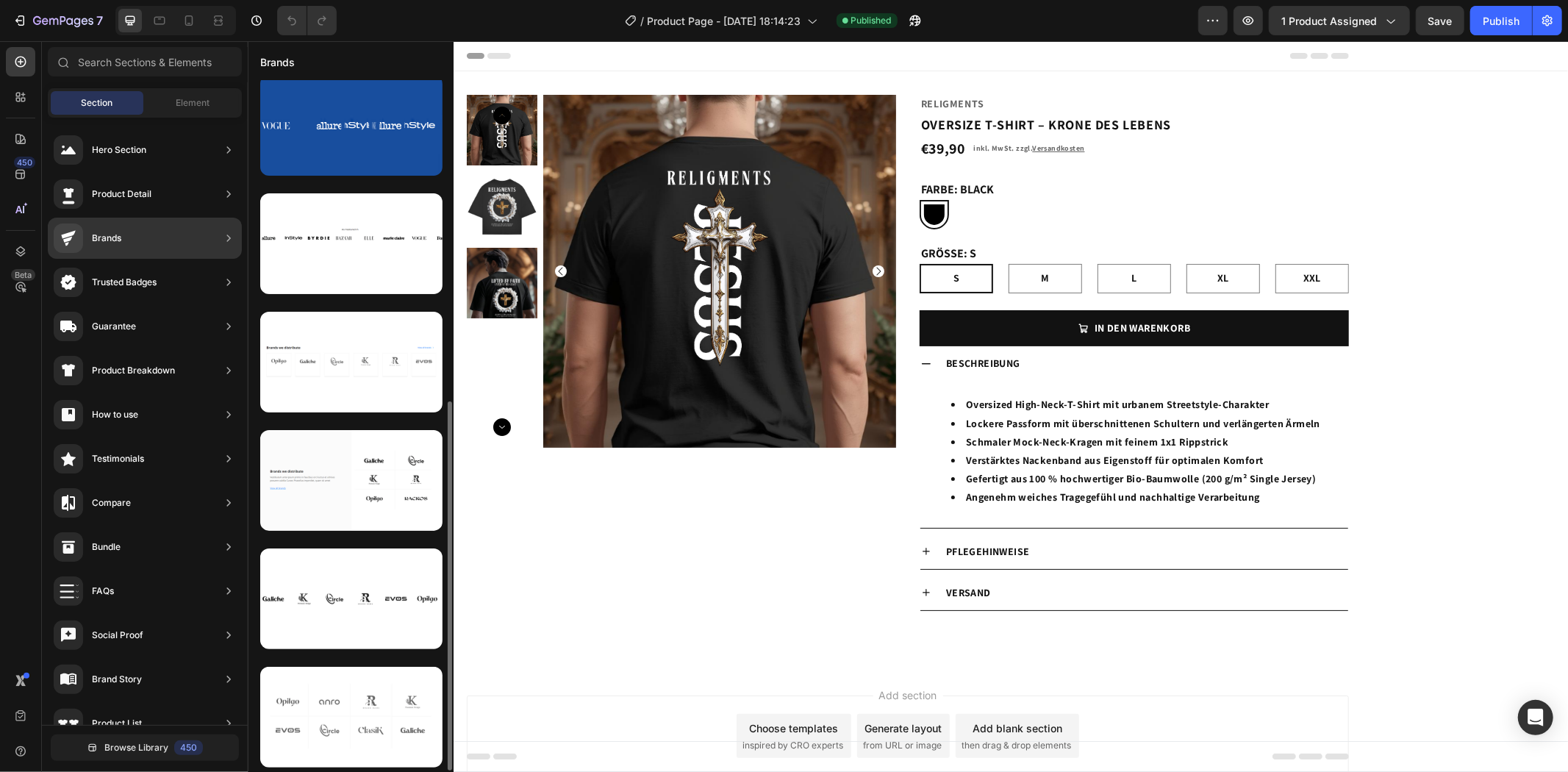
scroll to position [10, 0]
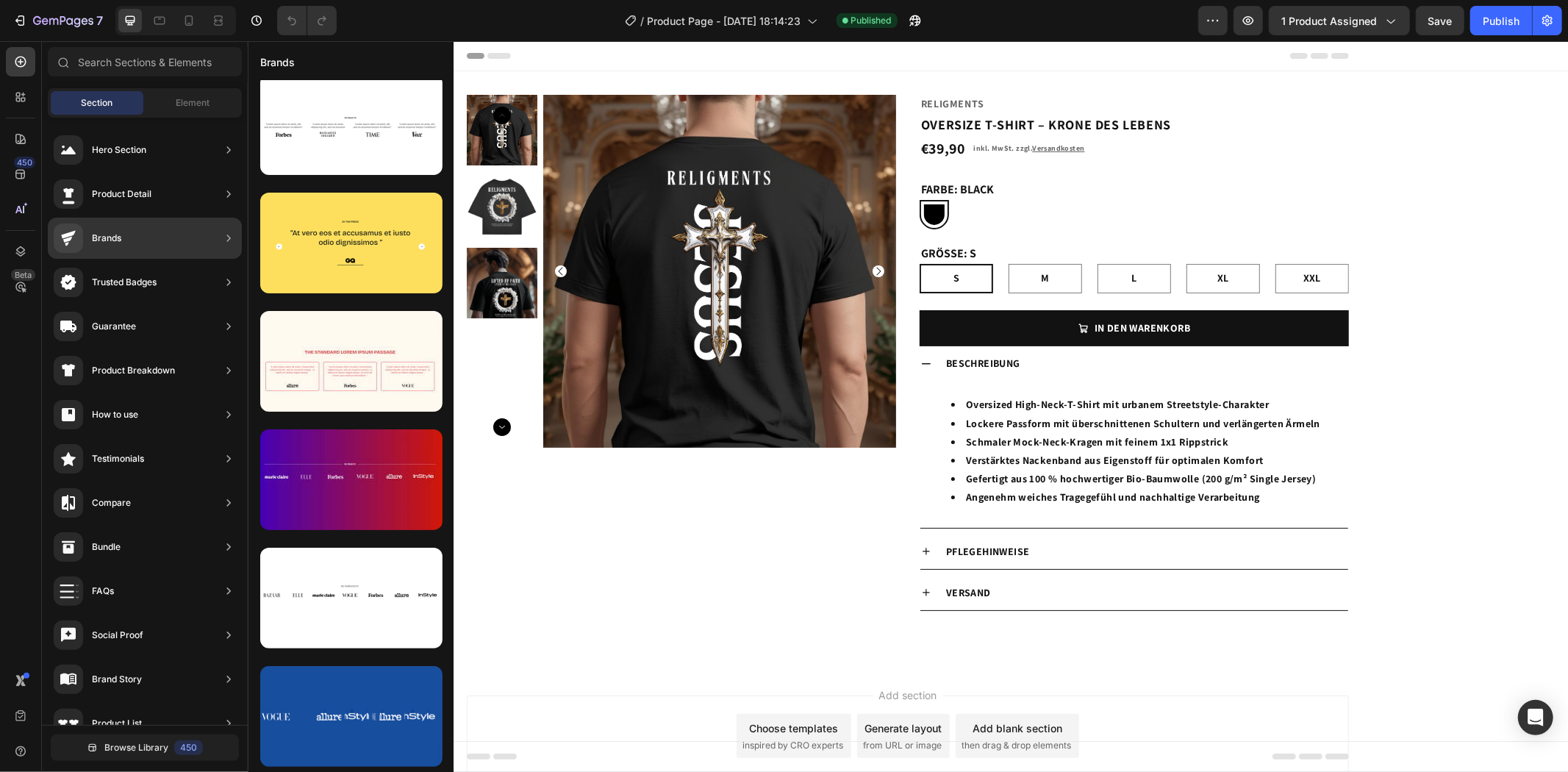
click at [170, 287] on div "Trusted Badges" at bounding box center [145, 282] width 194 height 42
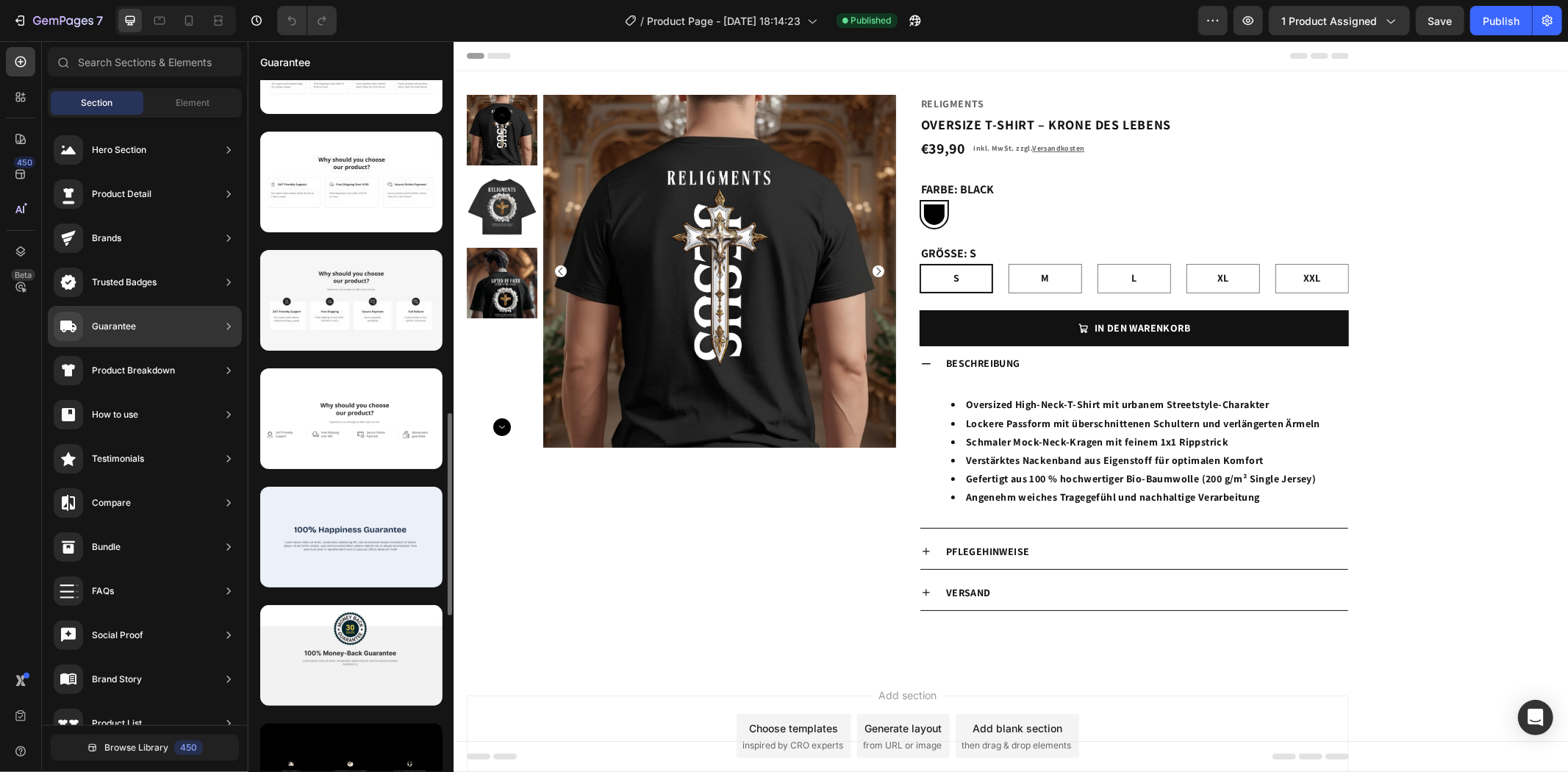
scroll to position [1464, 0]
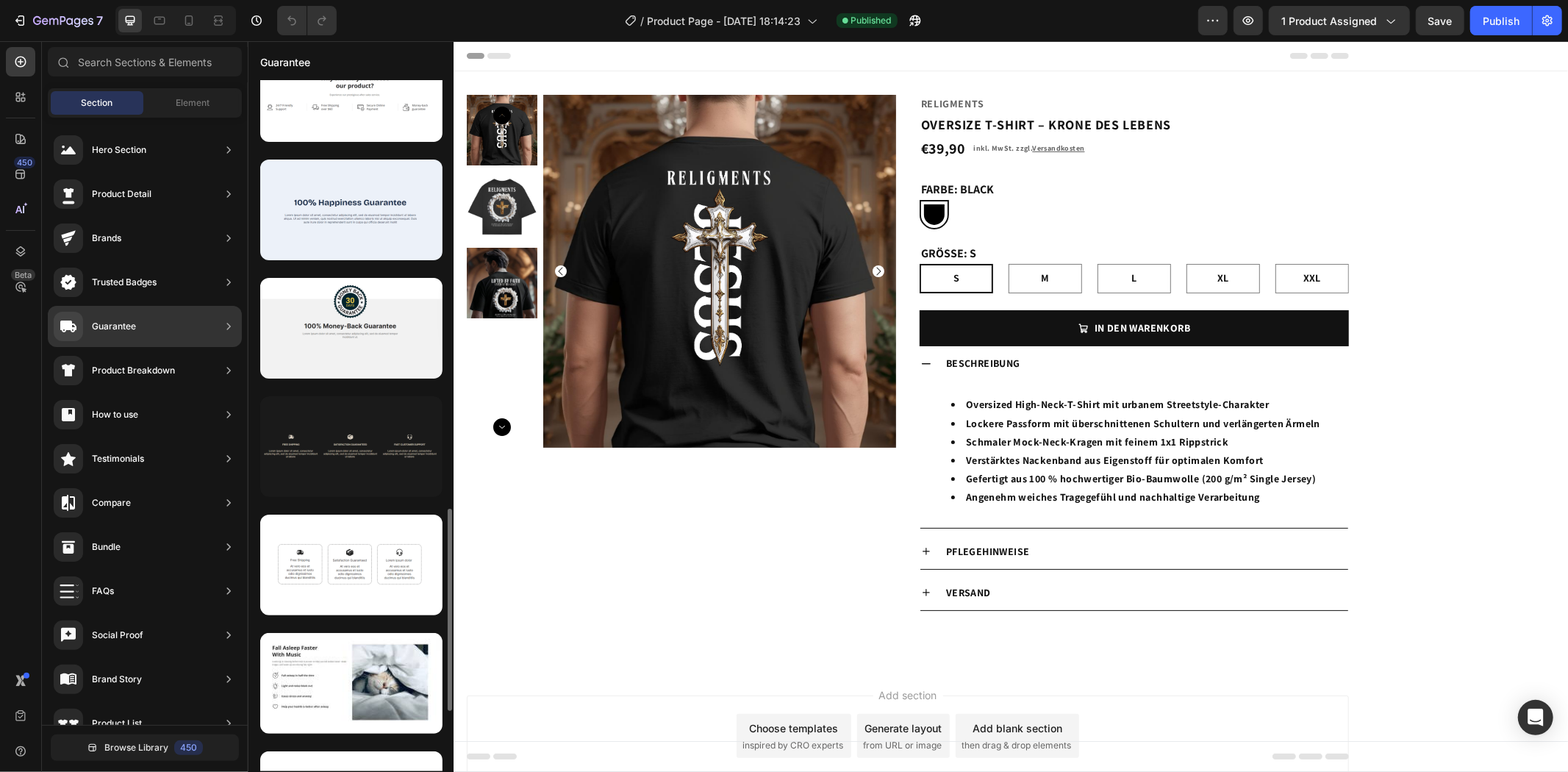
click at [340, 463] on div at bounding box center [351, 447] width 183 height 100
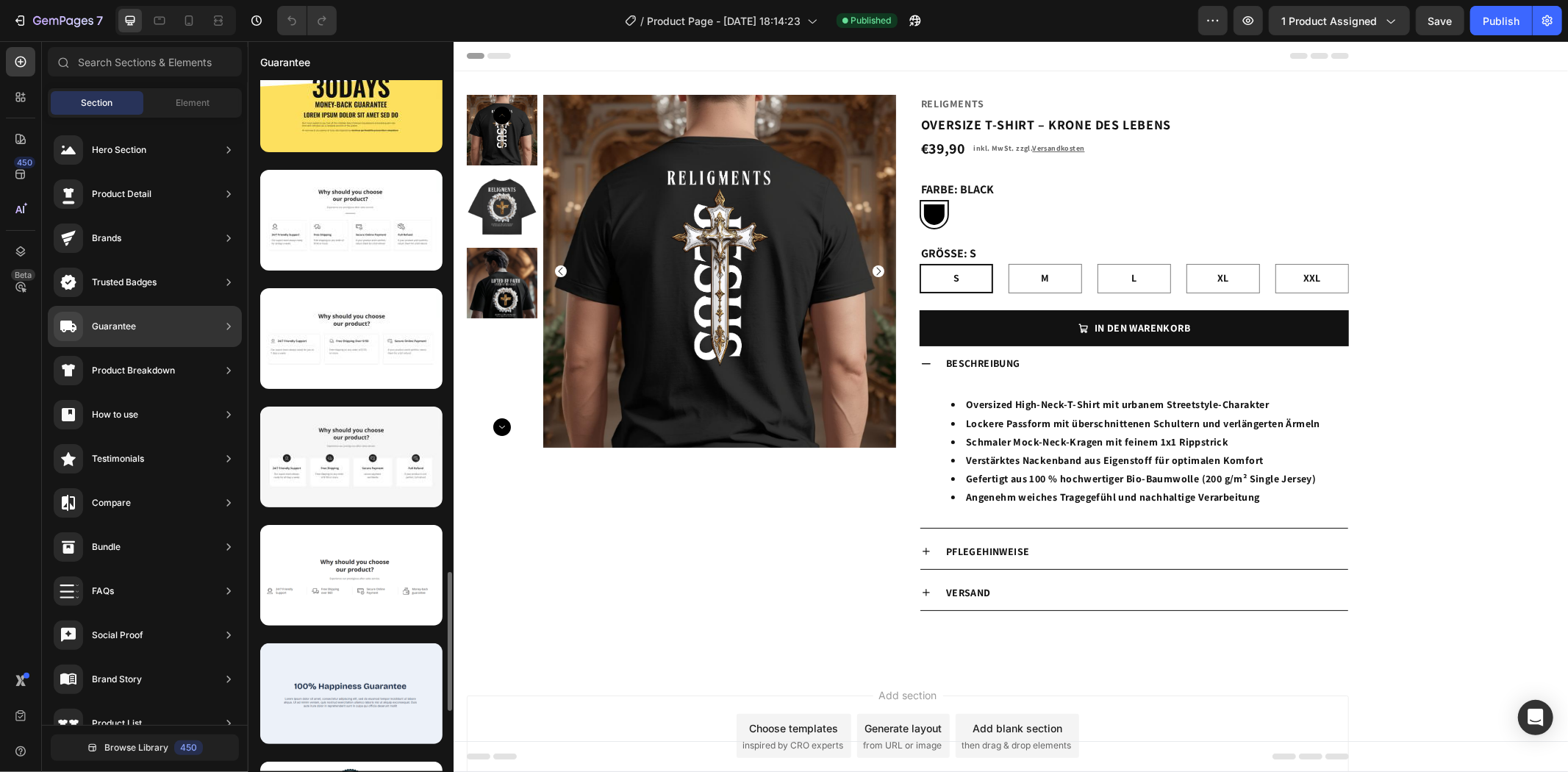
scroll to position [1470, 0]
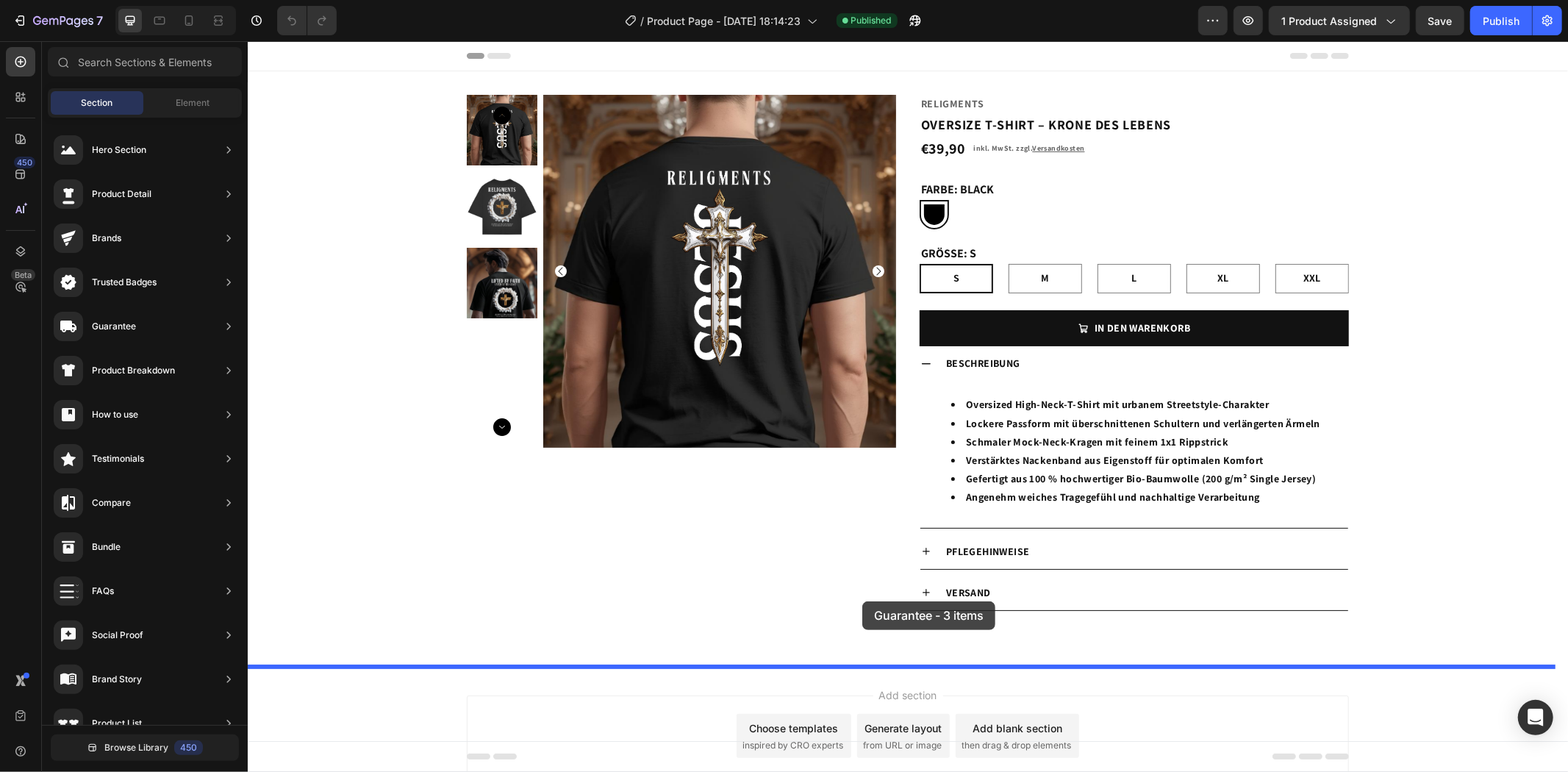
drag, startPoint x: 654, startPoint y: 489, endPoint x: 861, endPoint y: 601, distance: 235.4
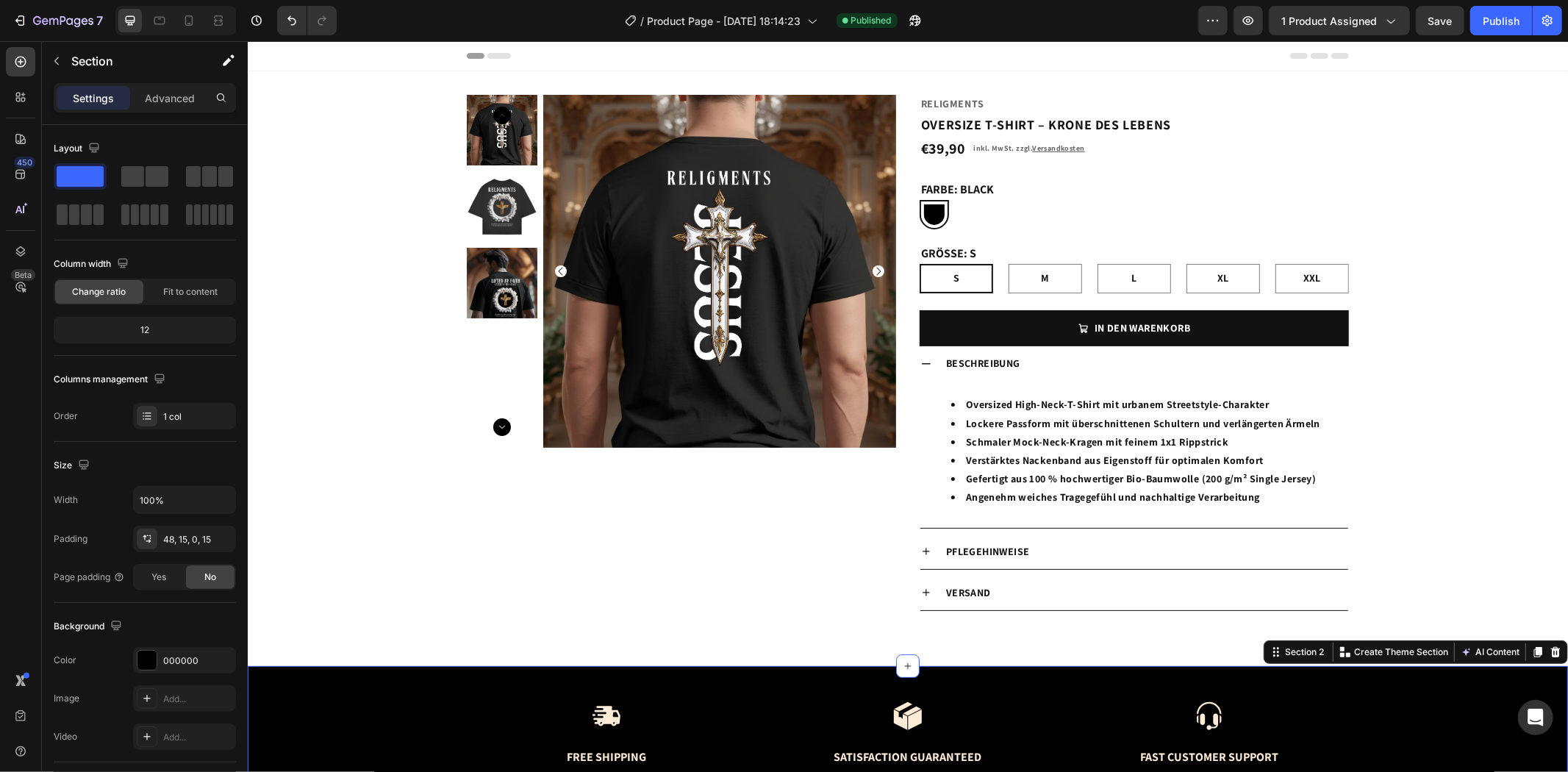
scroll to position [232, 0]
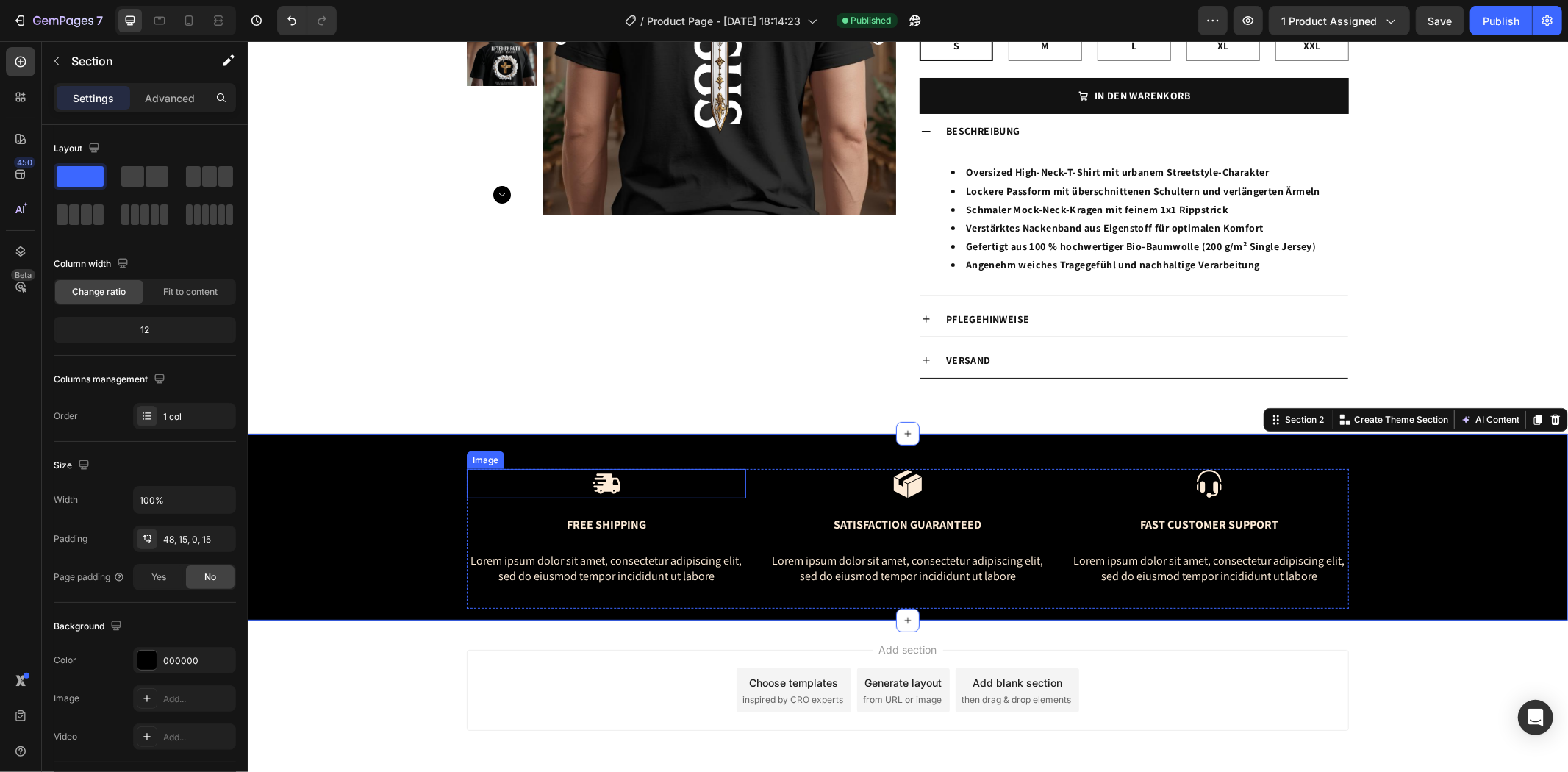
click at [591, 478] on img at bounding box center [606, 483] width 29 height 29
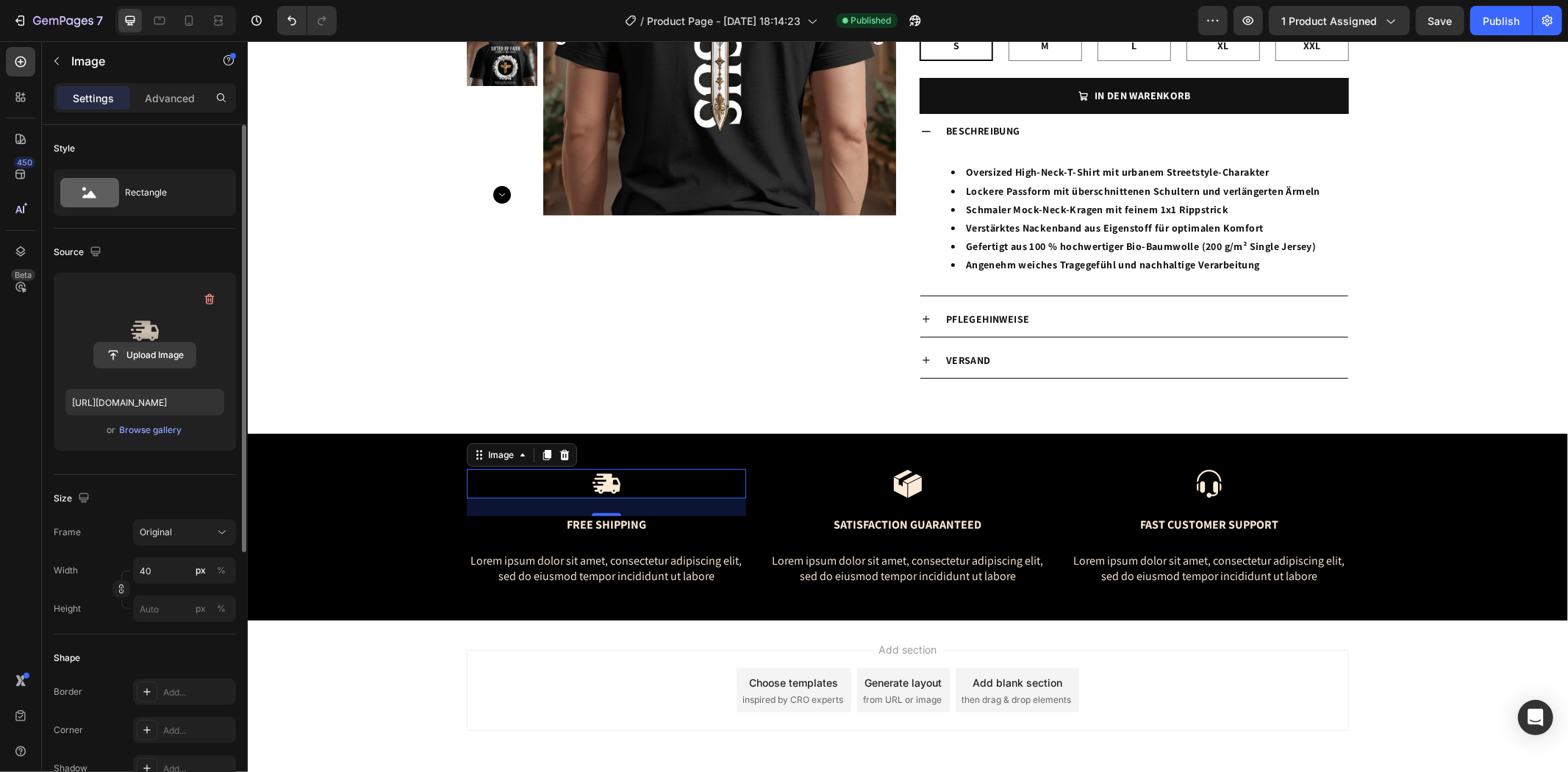
click at [166, 348] on input "file" at bounding box center [145, 355] width 101 height 25
click at [132, 328] on label at bounding box center [145, 331] width 158 height 93
click at [132, 343] on input "file" at bounding box center [145, 355] width 101 height 25
type input "[URL][DOMAIN_NAME]"
click at [164, 431] on div "Browse gallery" at bounding box center [151, 429] width 62 height 13
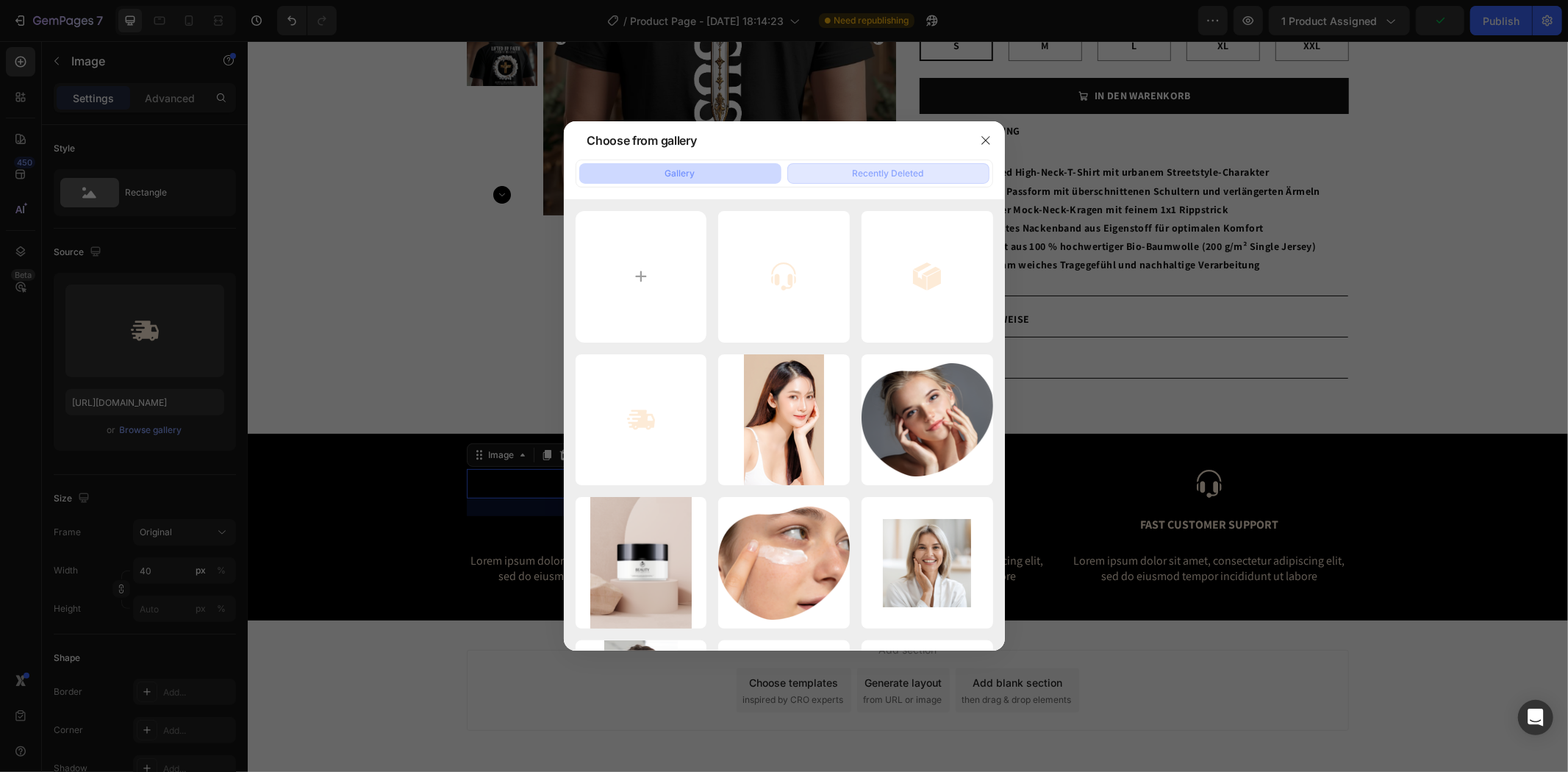
click at [876, 170] on div "Recently Deleted" at bounding box center [888, 173] width 71 height 13
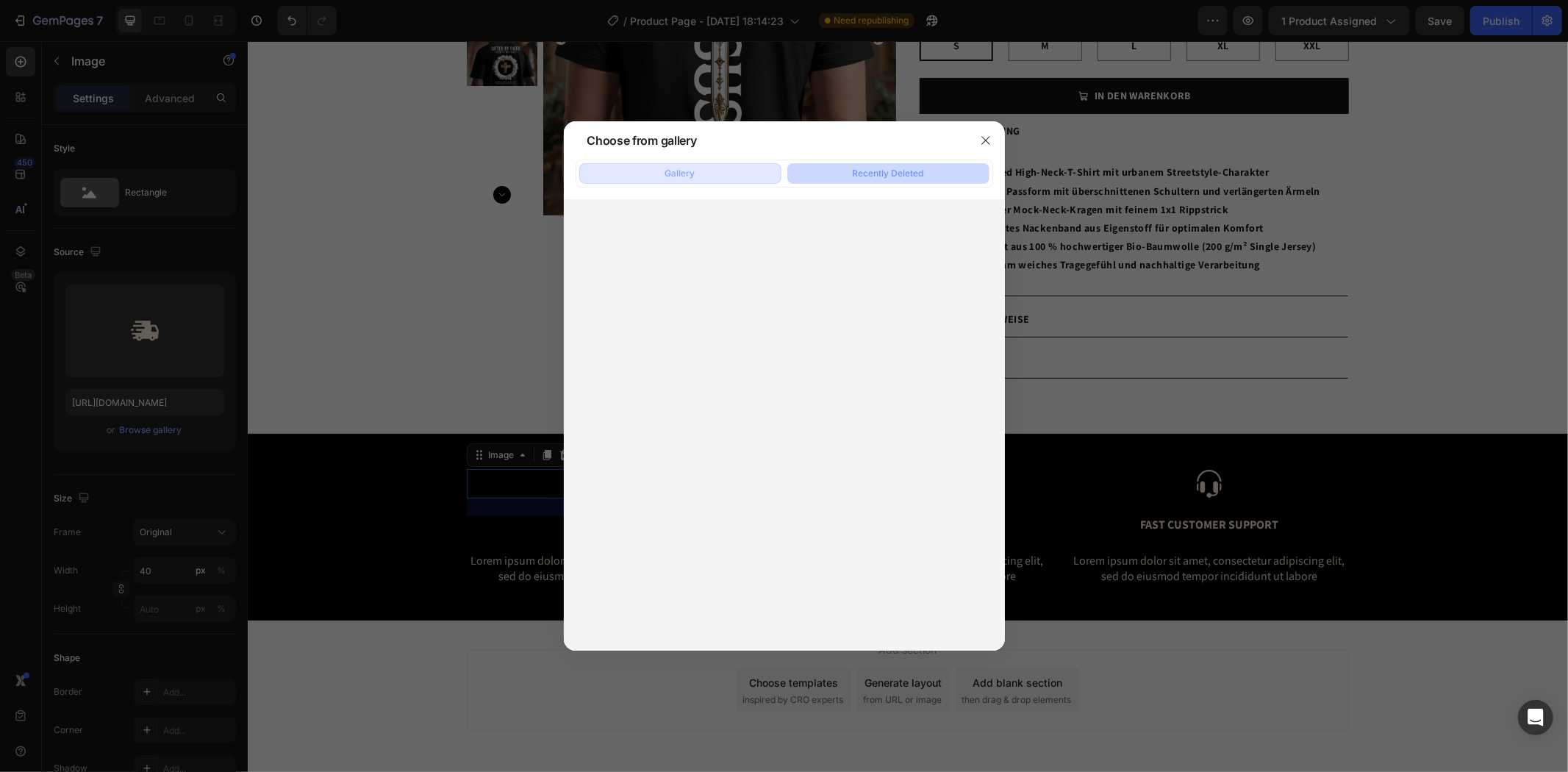
click at [691, 167] on div "Gallery" at bounding box center [680, 173] width 30 height 13
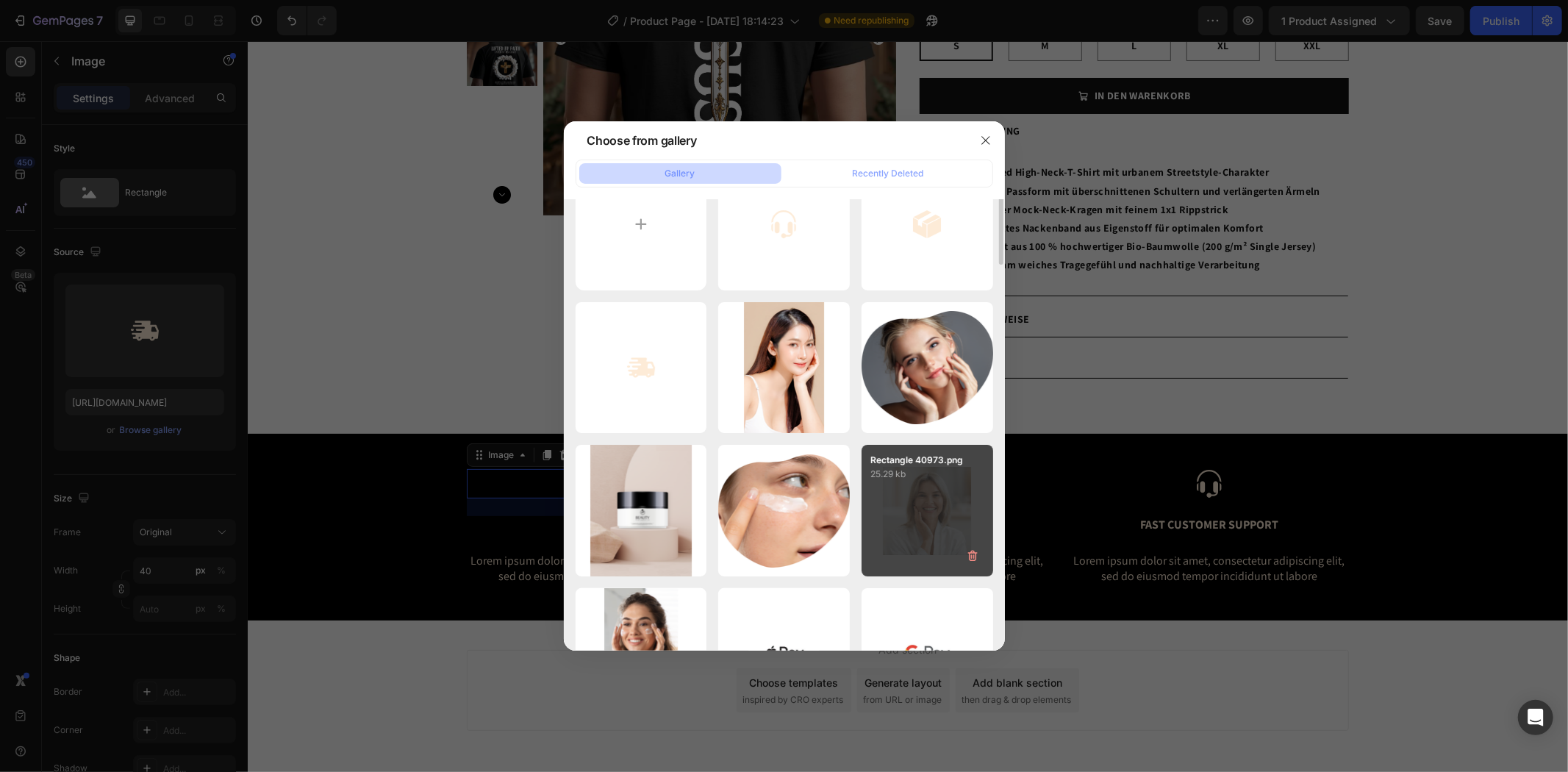
scroll to position [0, 0]
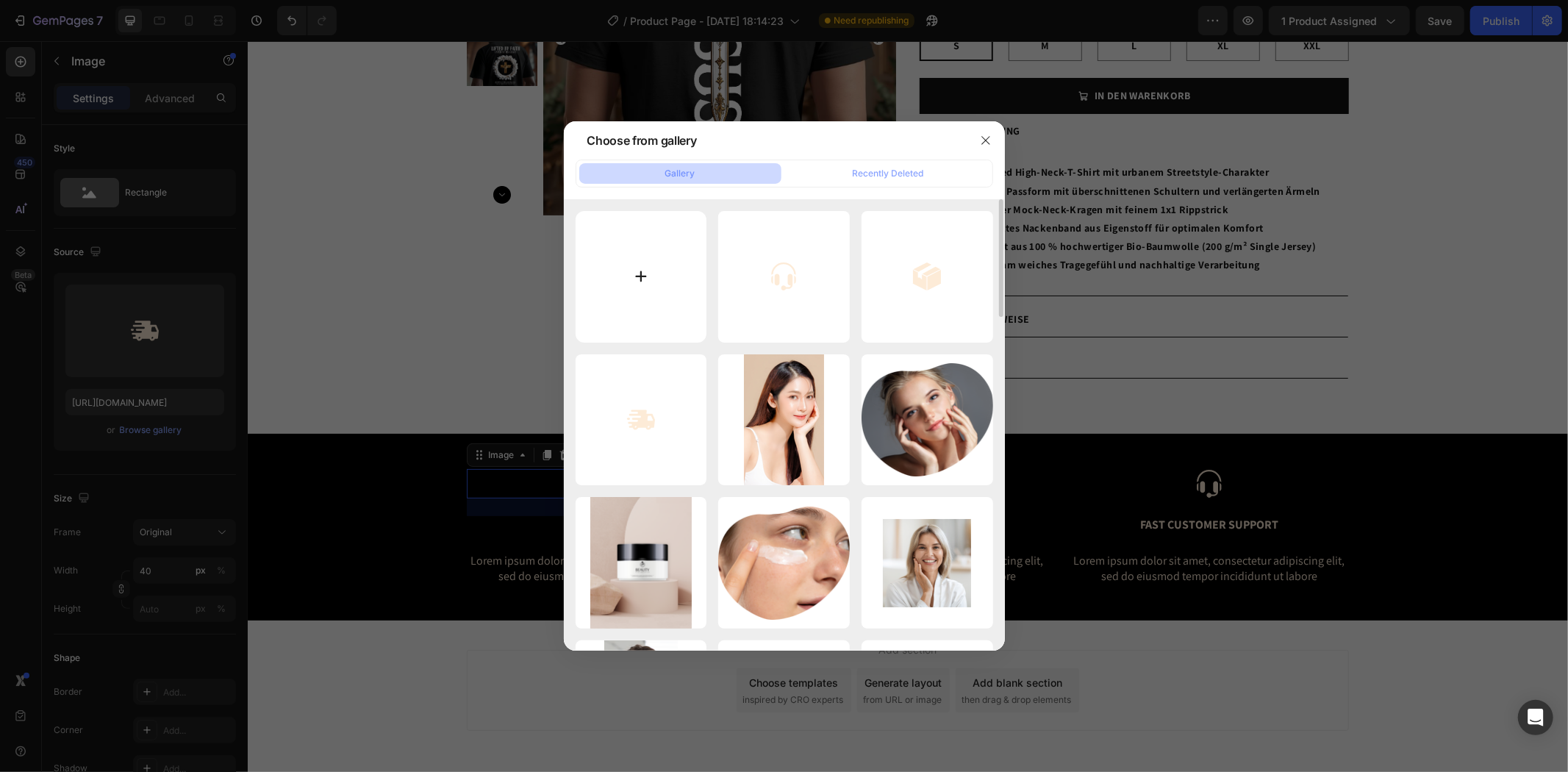
click at [626, 268] on input "file" at bounding box center [641, 277] width 132 height 132
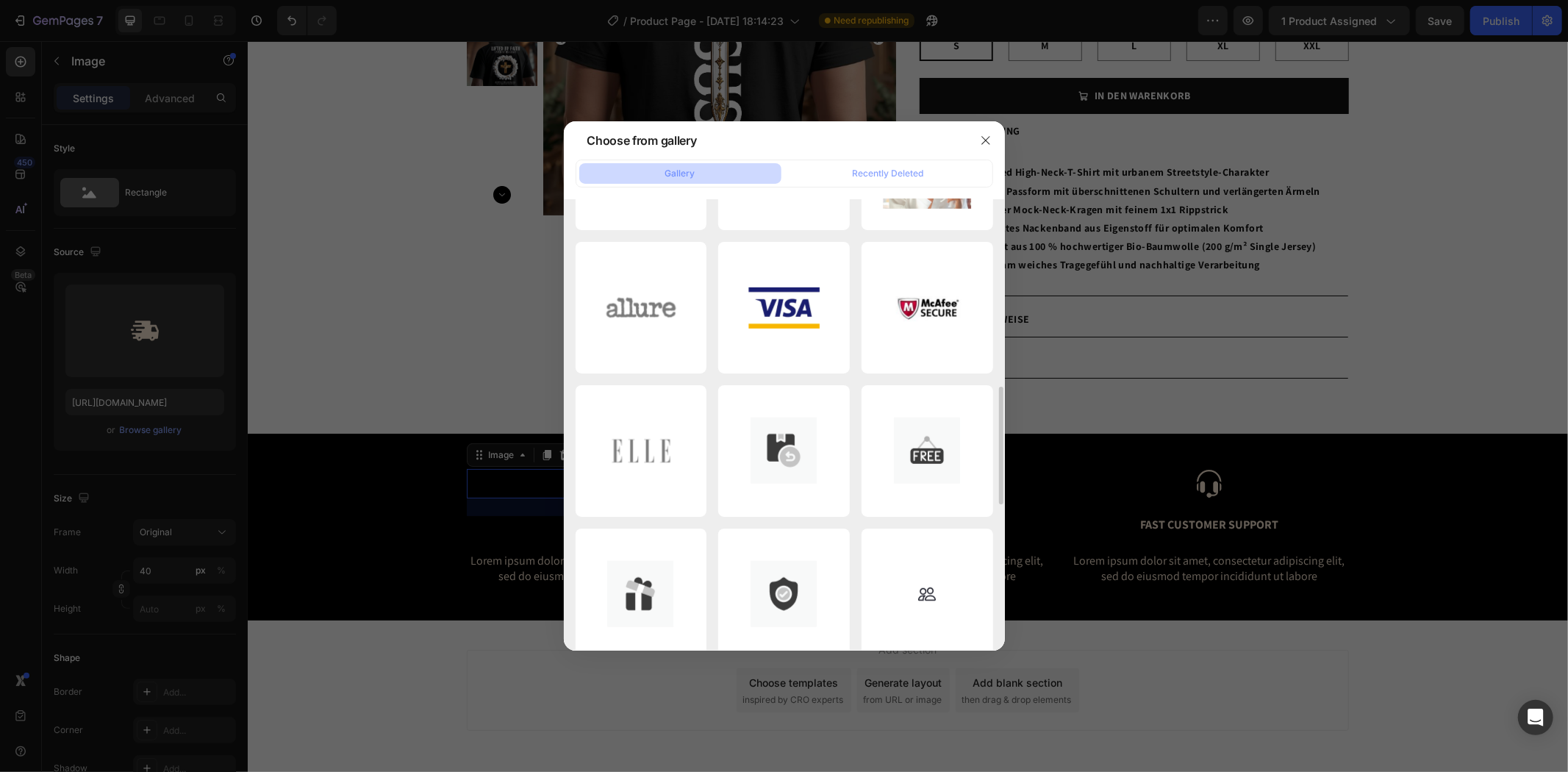
scroll to position [1033, 0]
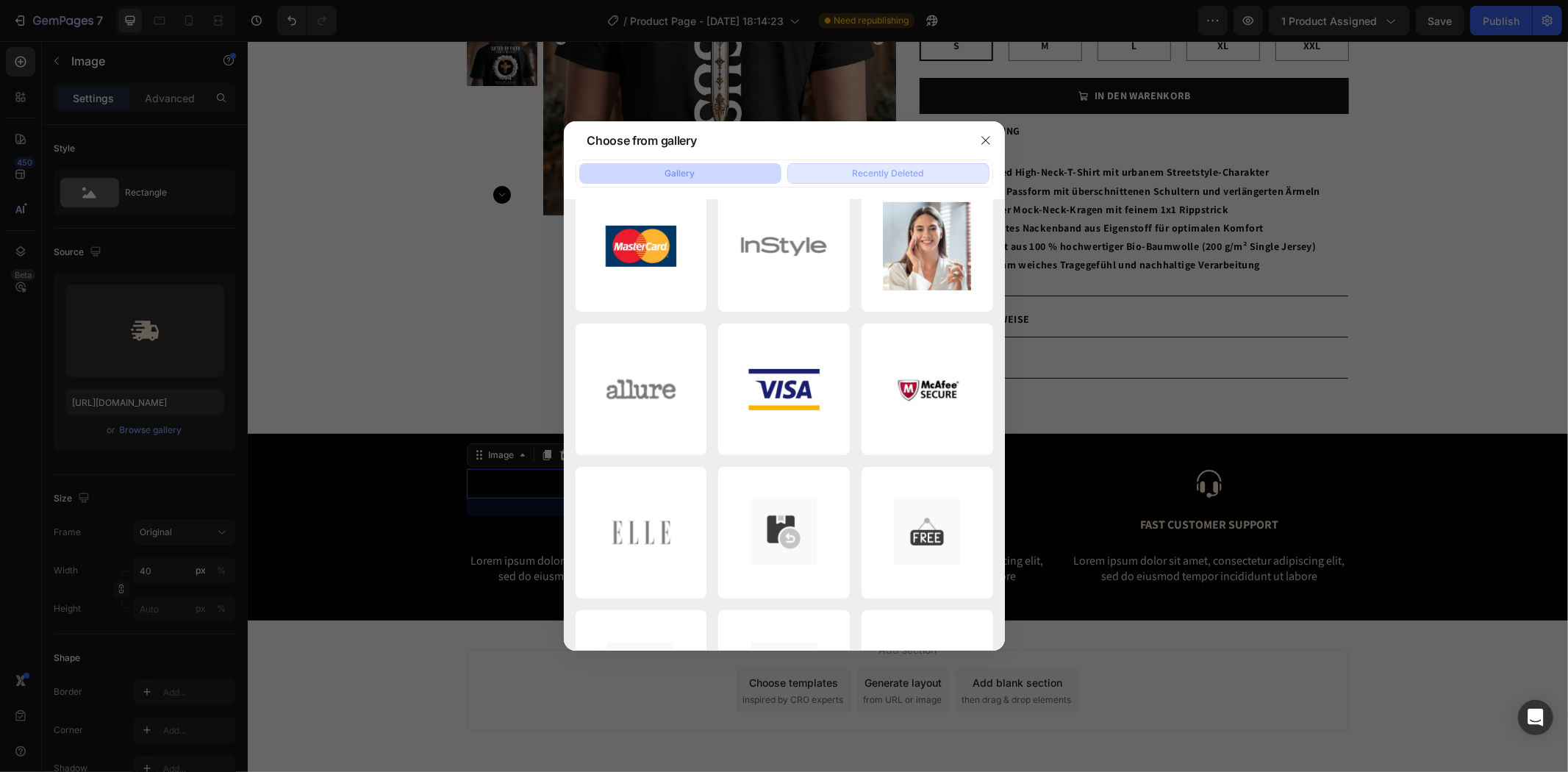
click at [941, 168] on button "Recently Deleted" at bounding box center [889, 174] width 202 height 21
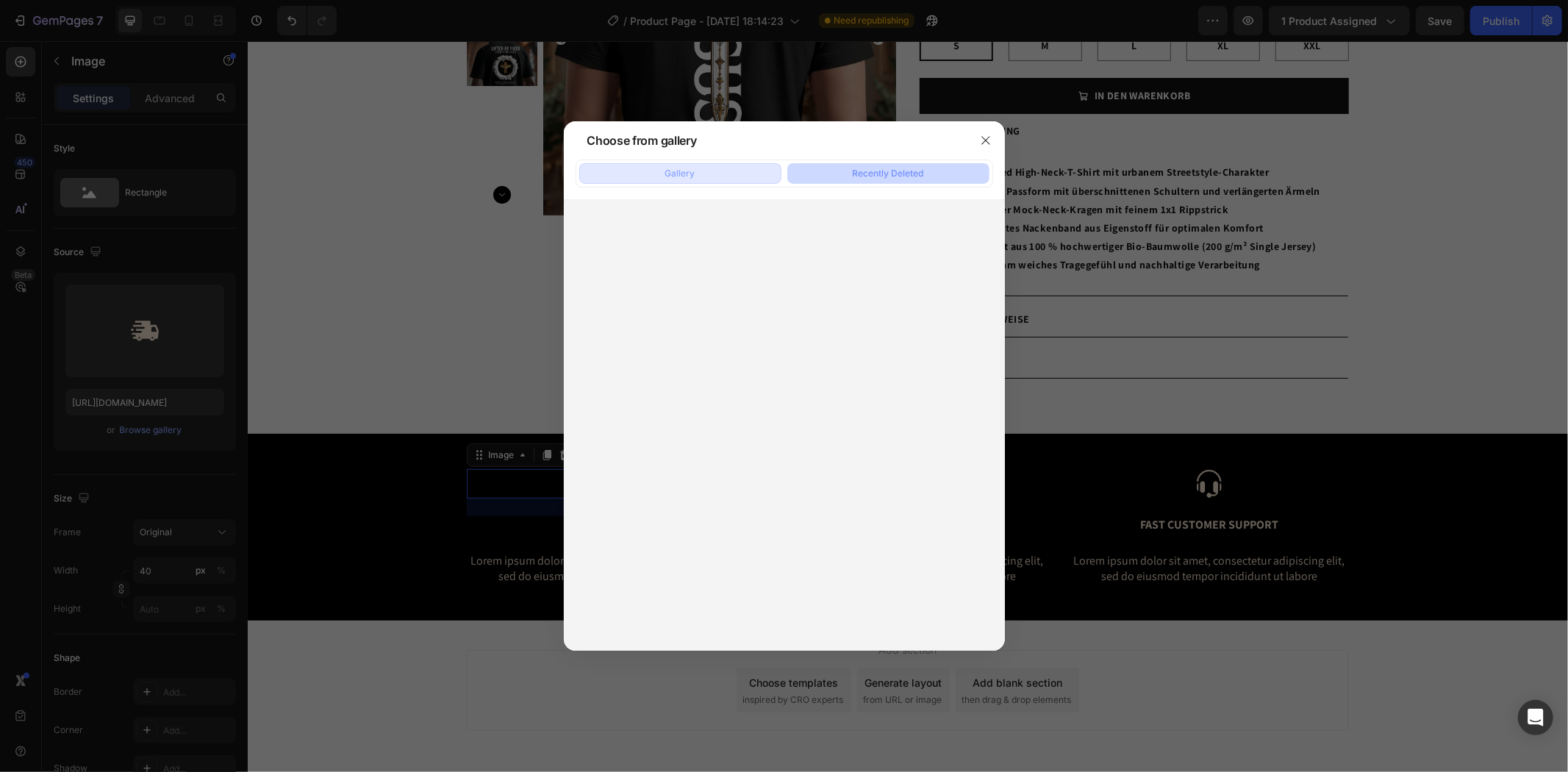
click at [725, 169] on button "Gallery" at bounding box center [680, 174] width 202 height 21
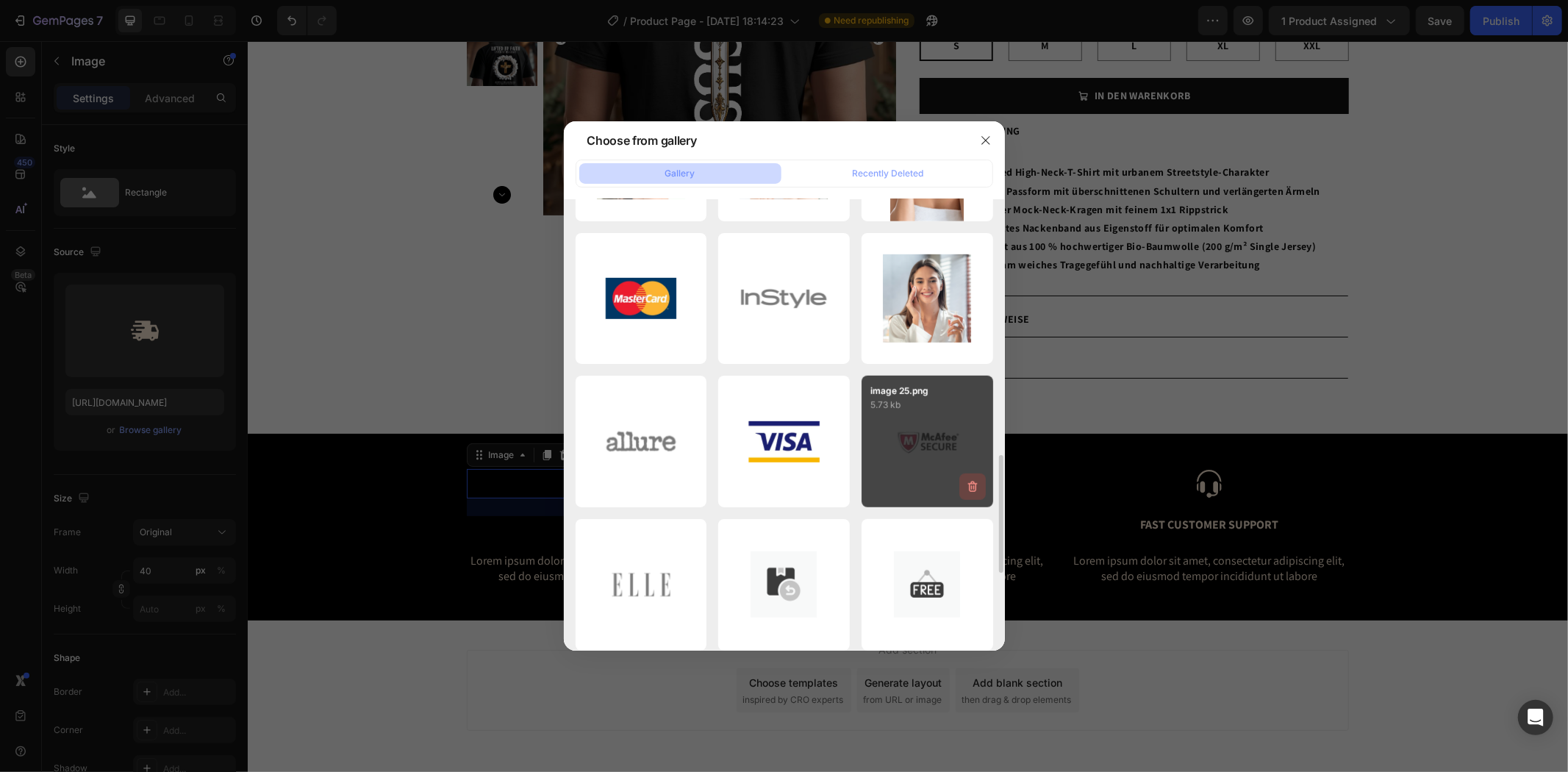
scroll to position [1277, 0]
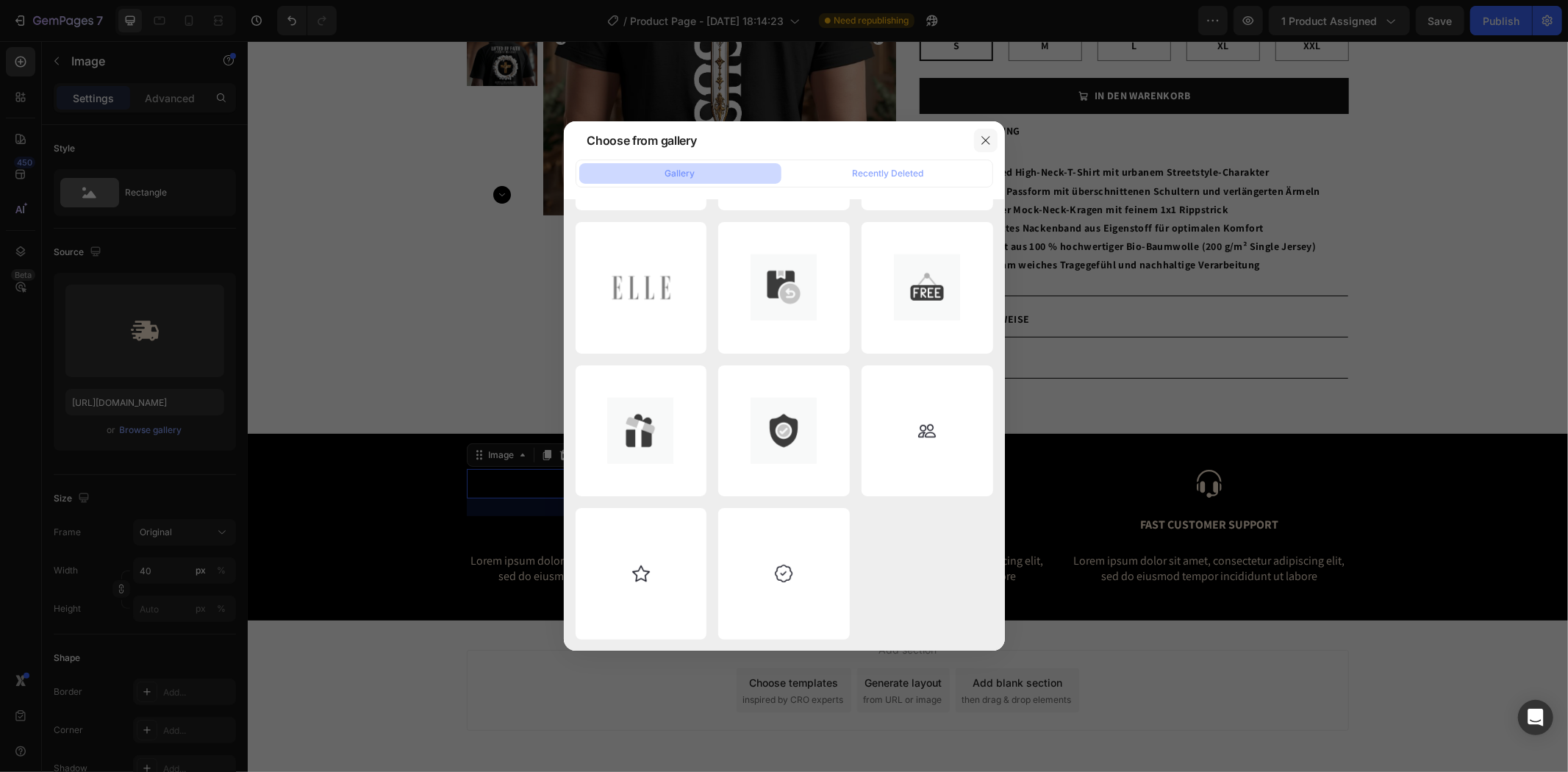
click at [980, 136] on icon "button" at bounding box center [986, 140] width 12 height 12
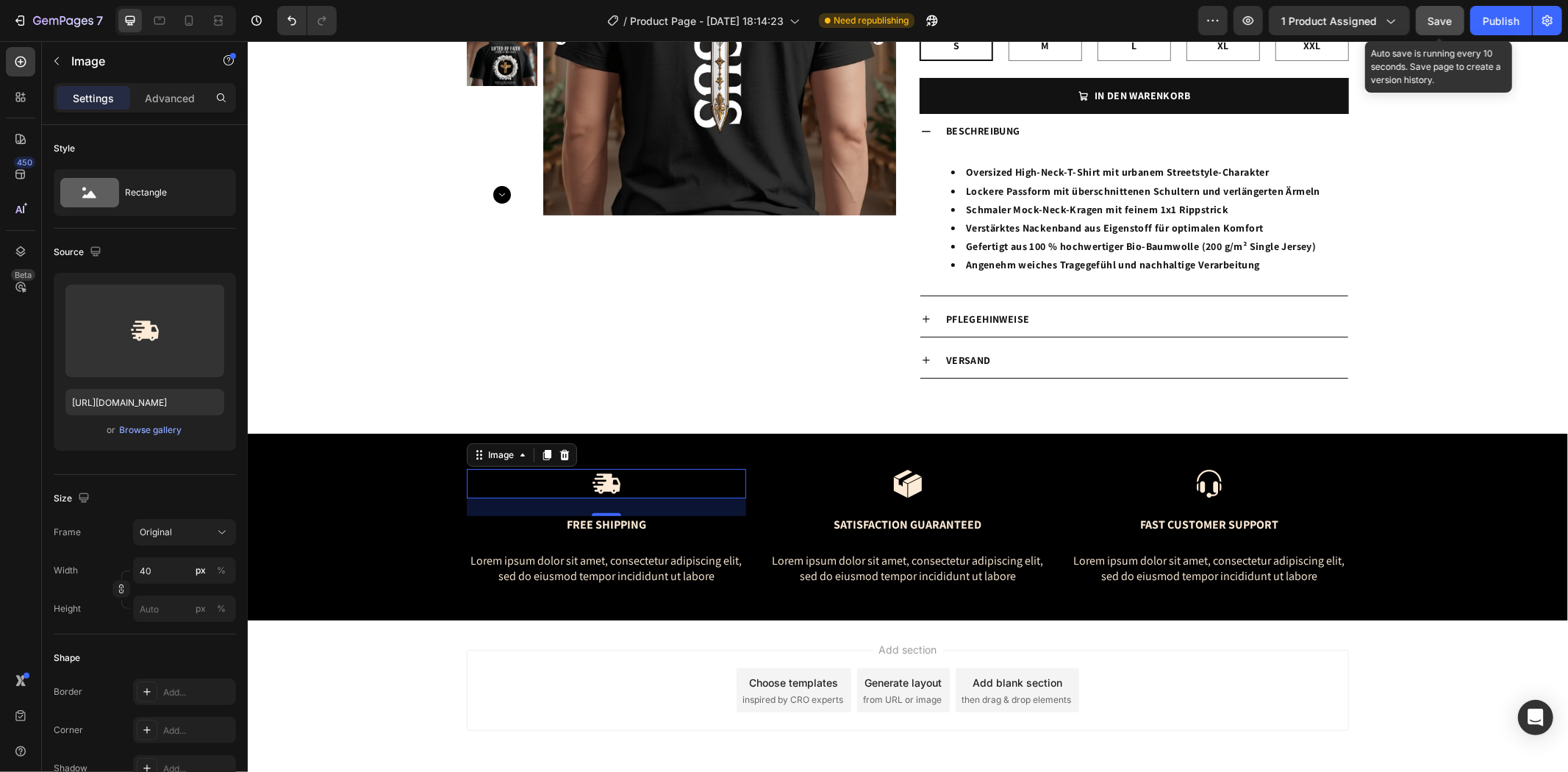
click at [1438, 15] on span "Save" at bounding box center [1440, 21] width 24 height 12
